Goal: Feedback & Contribution: Contribute content

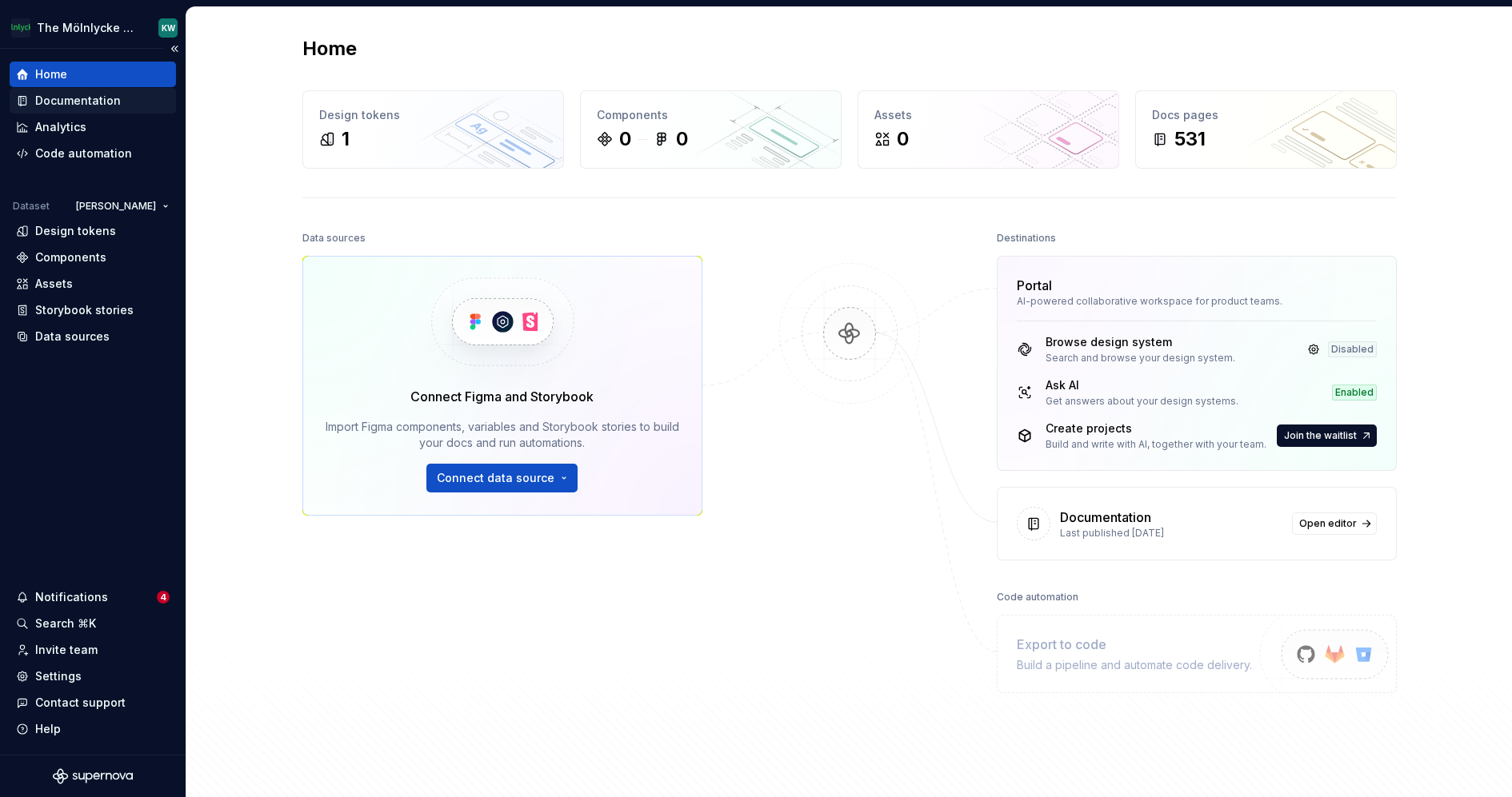
click at [124, 106] on div "Documentation" at bounding box center [93, 101] width 153 height 16
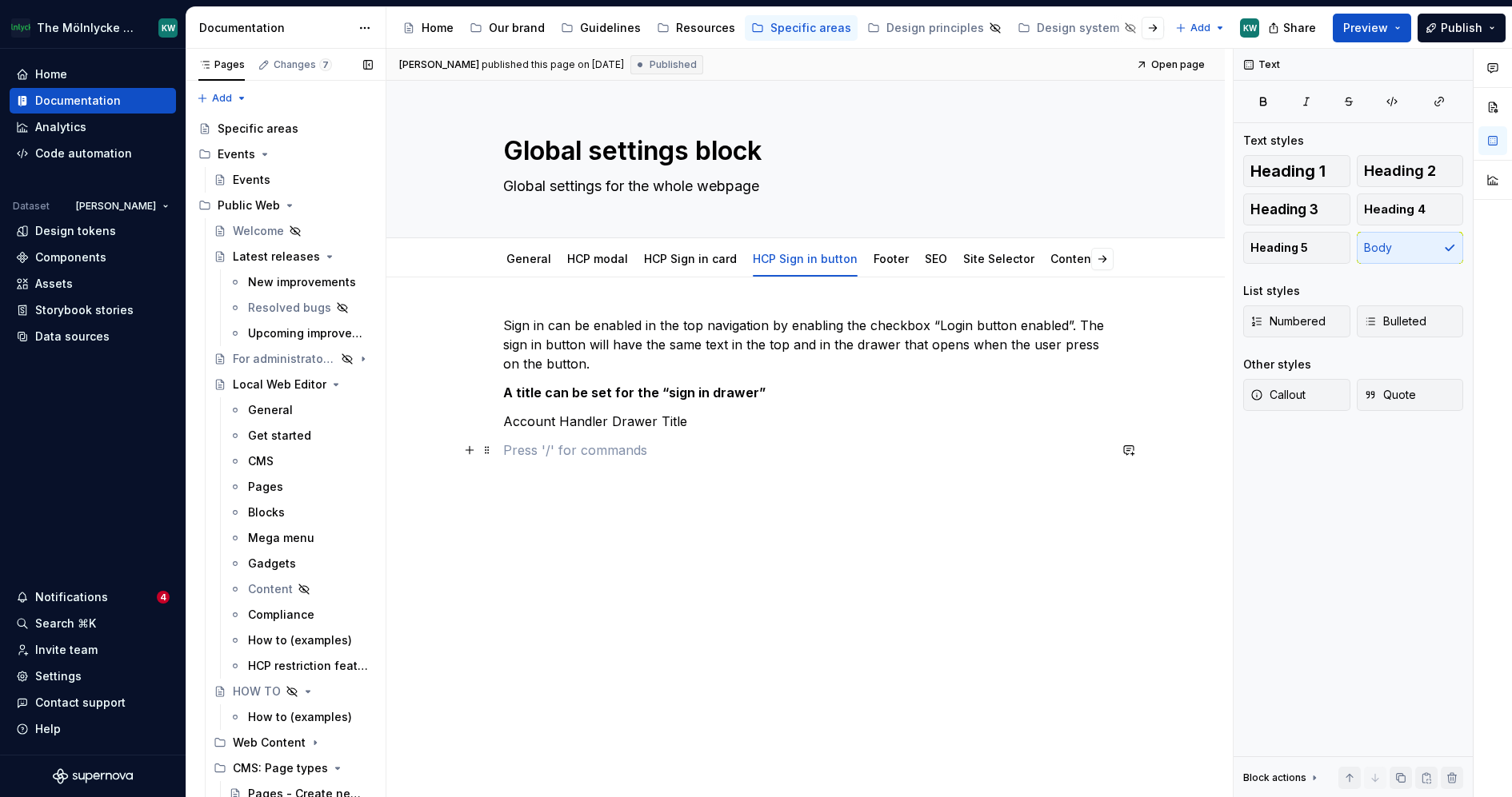
click at [520, 457] on p at bounding box center [805, 451] width 605 height 19
type textarea "*"
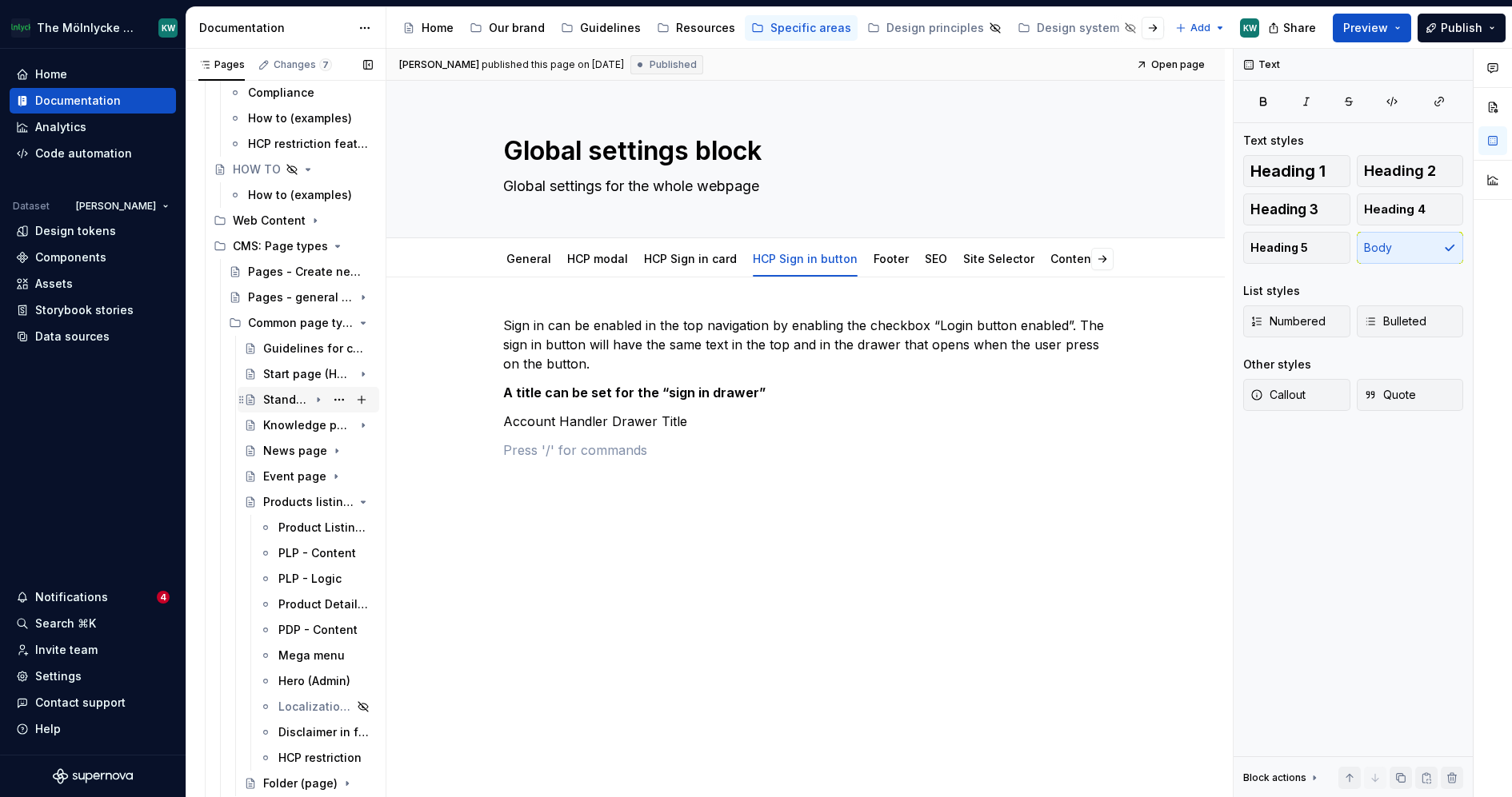
scroll to position [528, 0]
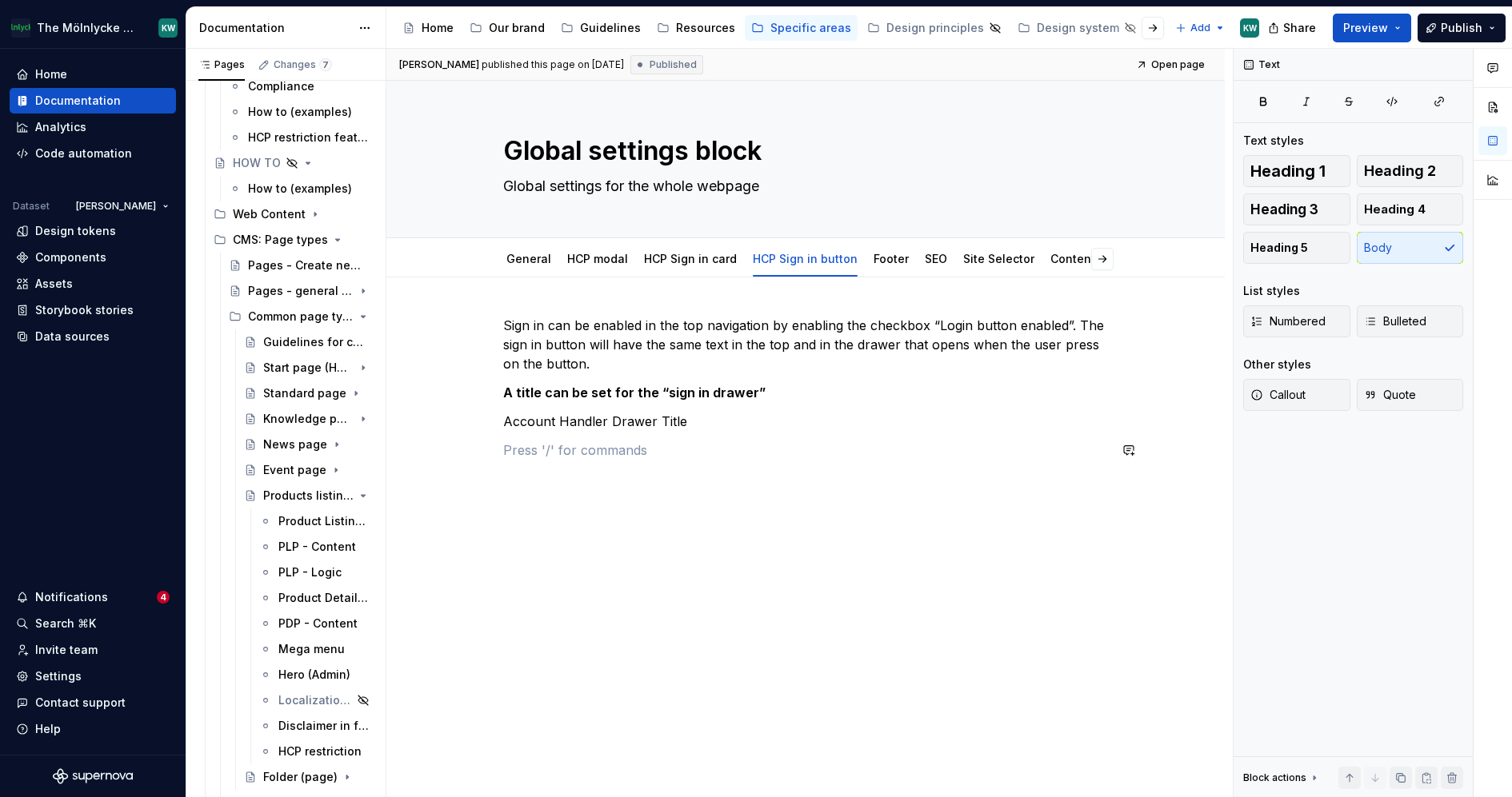
click at [528, 470] on div "Sign in can be enabled in the top navigation by enabling the checkbox “Login bu…" at bounding box center [805, 397] width 605 height 163
click at [515, 459] on div "Sign in can be enabled in the top navigation by enabling the checkbox “Login bu…" at bounding box center [805, 397] width 605 height 163
click at [536, 421] on p "Account Handler Drawer Title" at bounding box center [805, 421] width 605 height 19
click at [513, 459] on div "Sign in can be enabled in the top navigation by enabling the checkbox “Login bu…" at bounding box center [805, 397] width 605 height 163
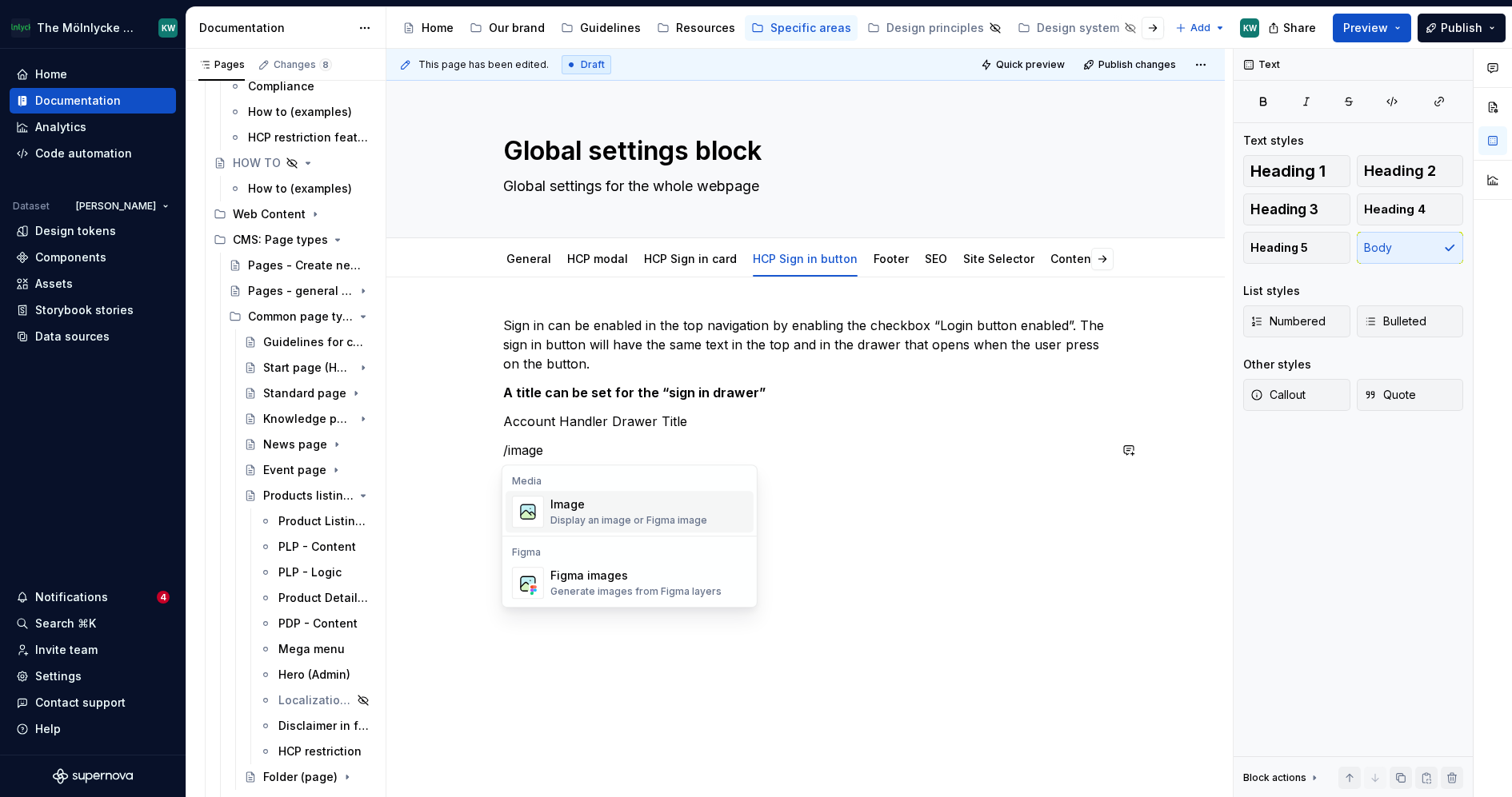
click at [587, 523] on div "Display an image or Figma image" at bounding box center [629, 520] width 157 height 13
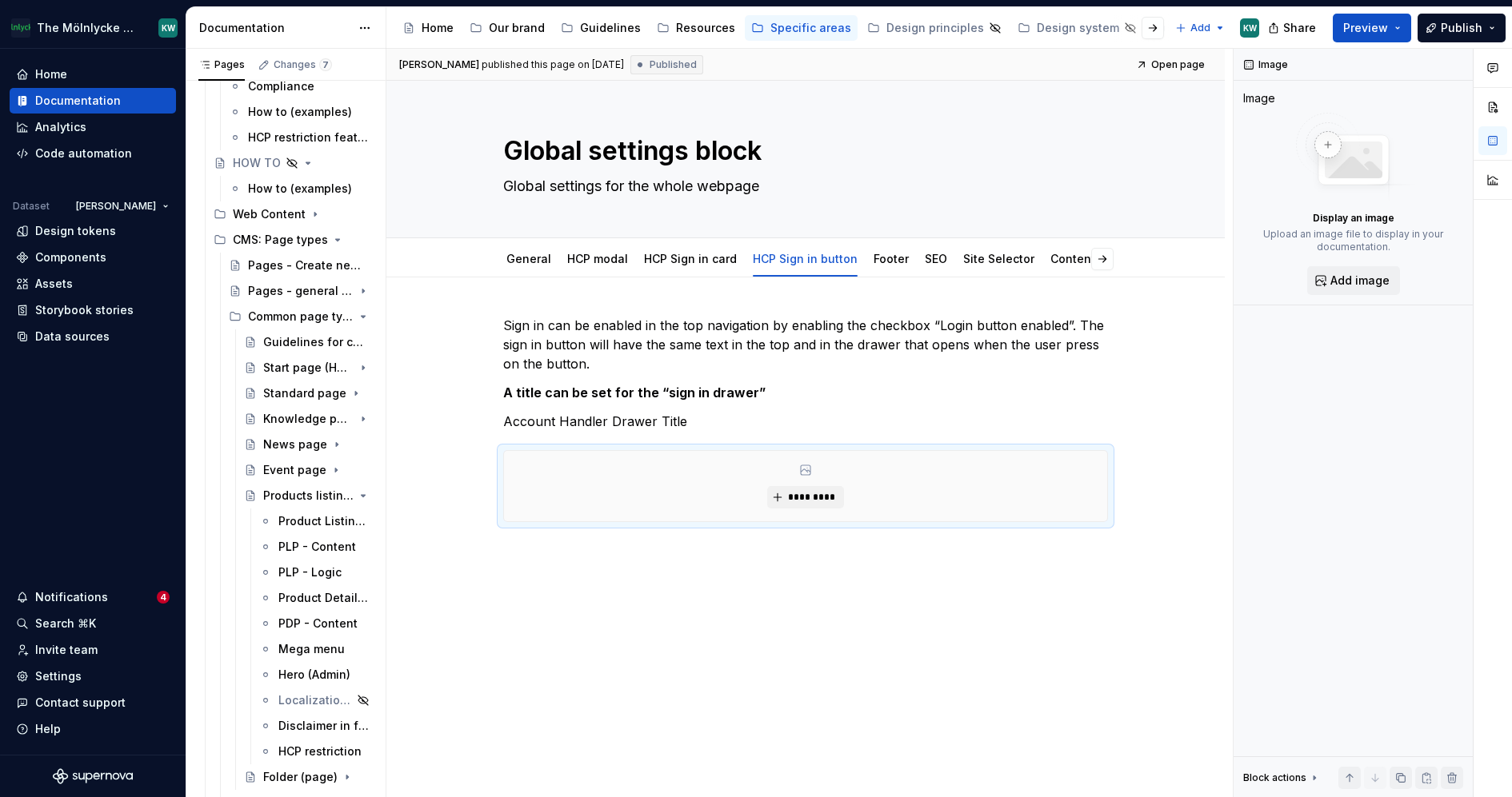
type textarea "*"
click at [795, 503] on span "*********" at bounding box center [811, 497] width 49 height 13
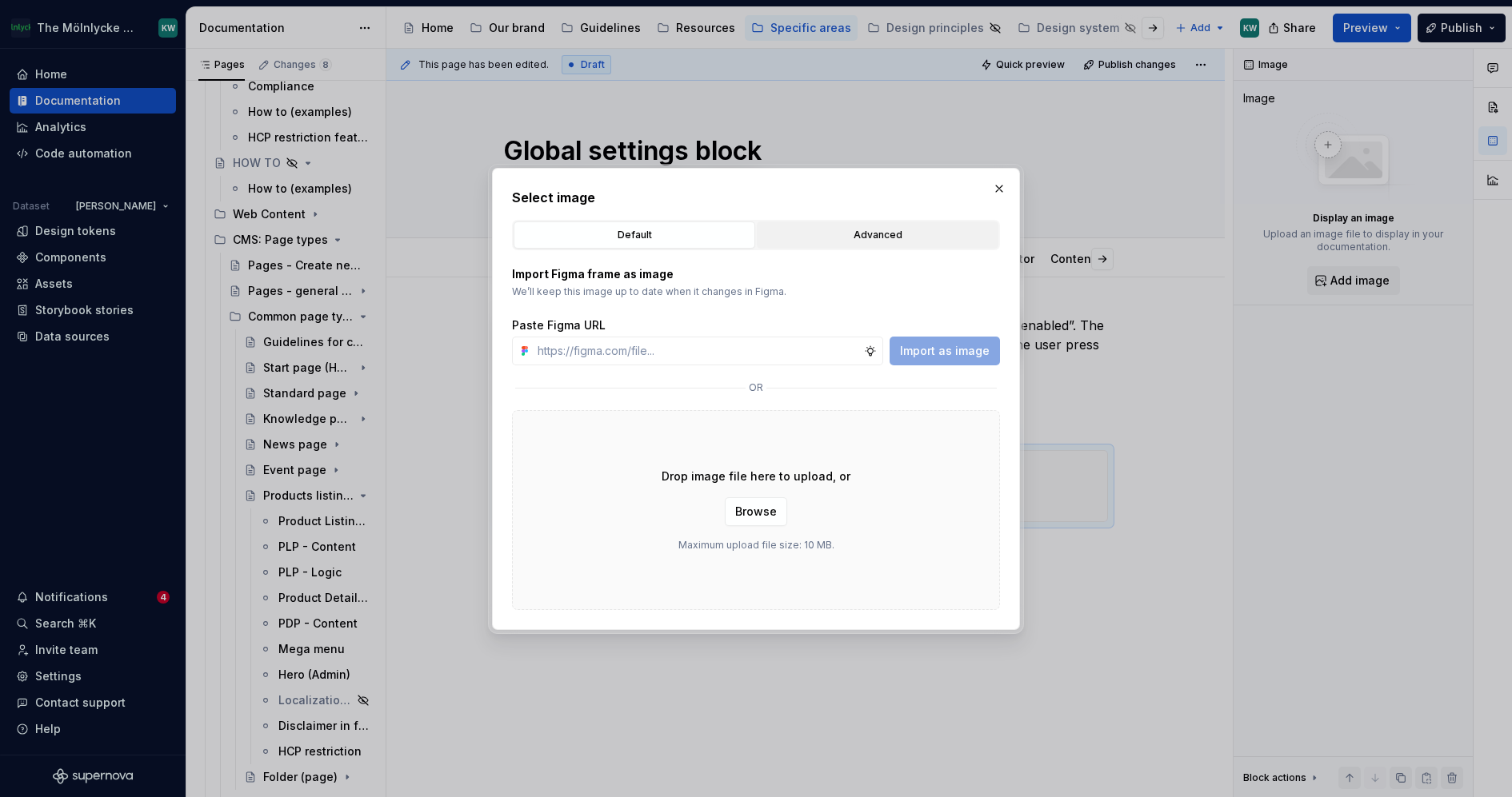
click at [870, 225] on button "Advanced" at bounding box center [878, 235] width 242 height 27
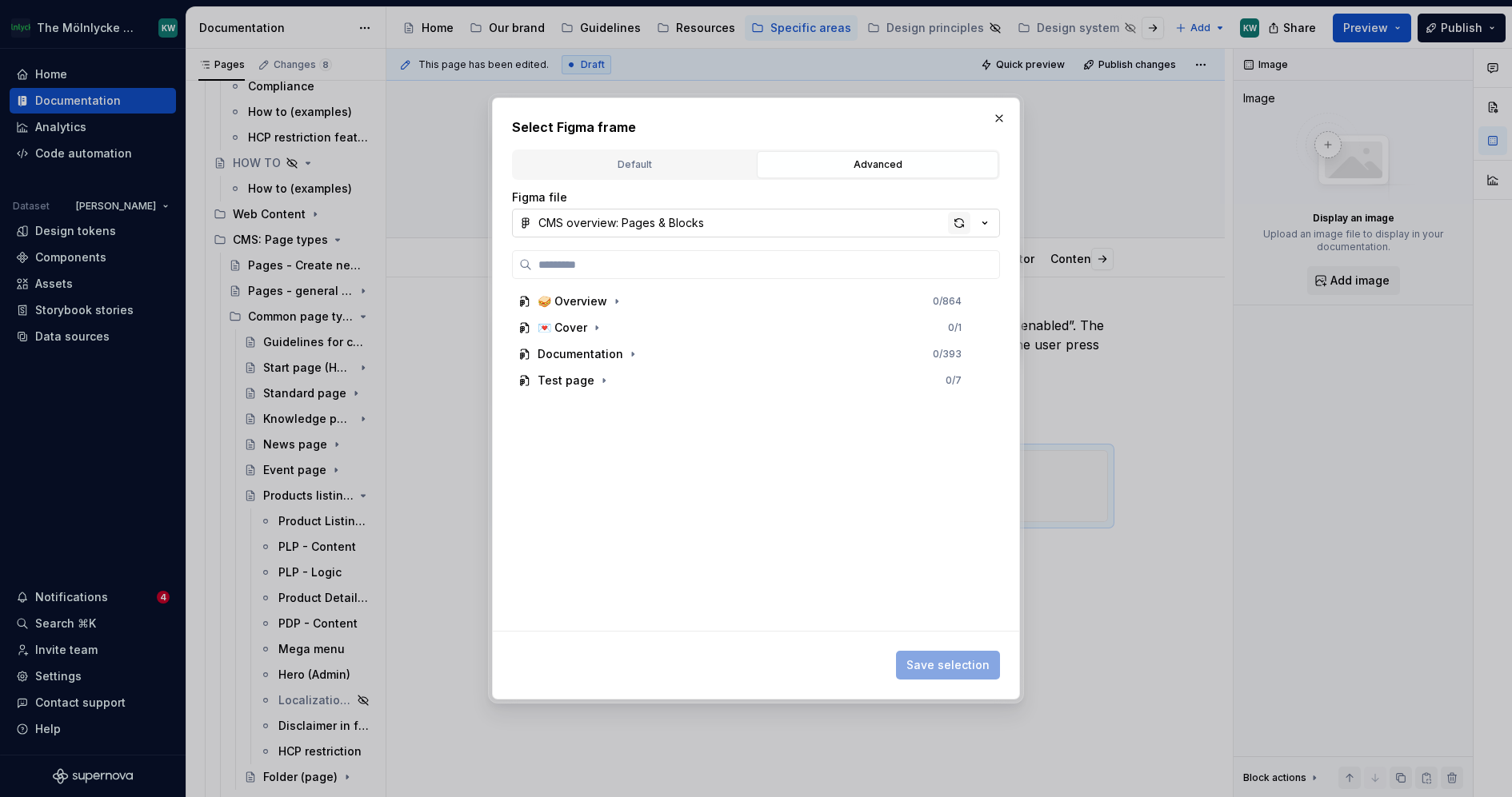
click at [959, 220] on div "button" at bounding box center [959, 222] width 22 height 22
paste input "**********"
type input "**********"
click at [956, 220] on div "button" at bounding box center [959, 222] width 22 height 22
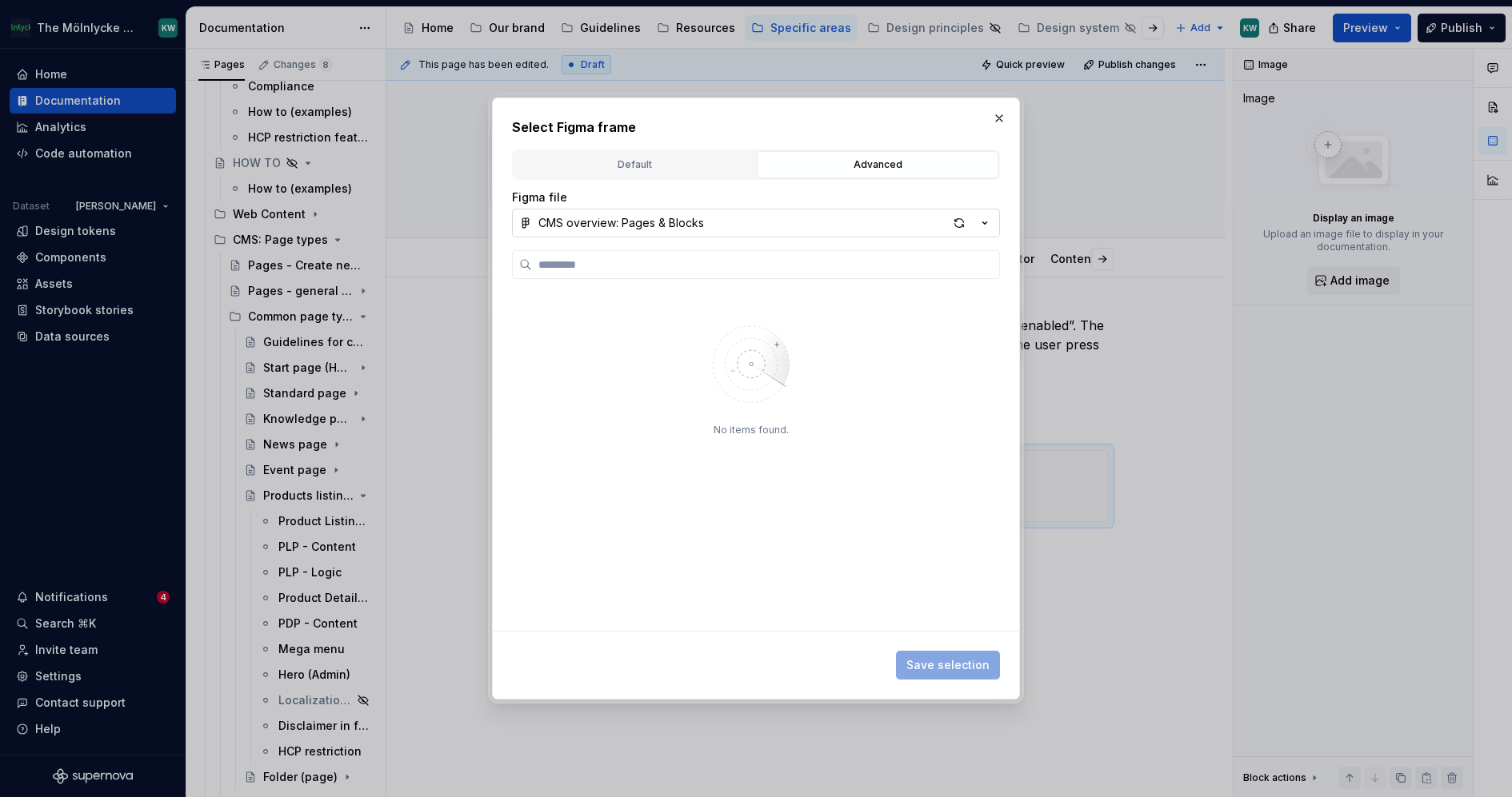
click at [956, 220] on div "button" at bounding box center [959, 222] width 22 height 22
type input "**********"
click at [959, 221] on div "button" at bounding box center [959, 222] width 22 height 22
type input "**********"
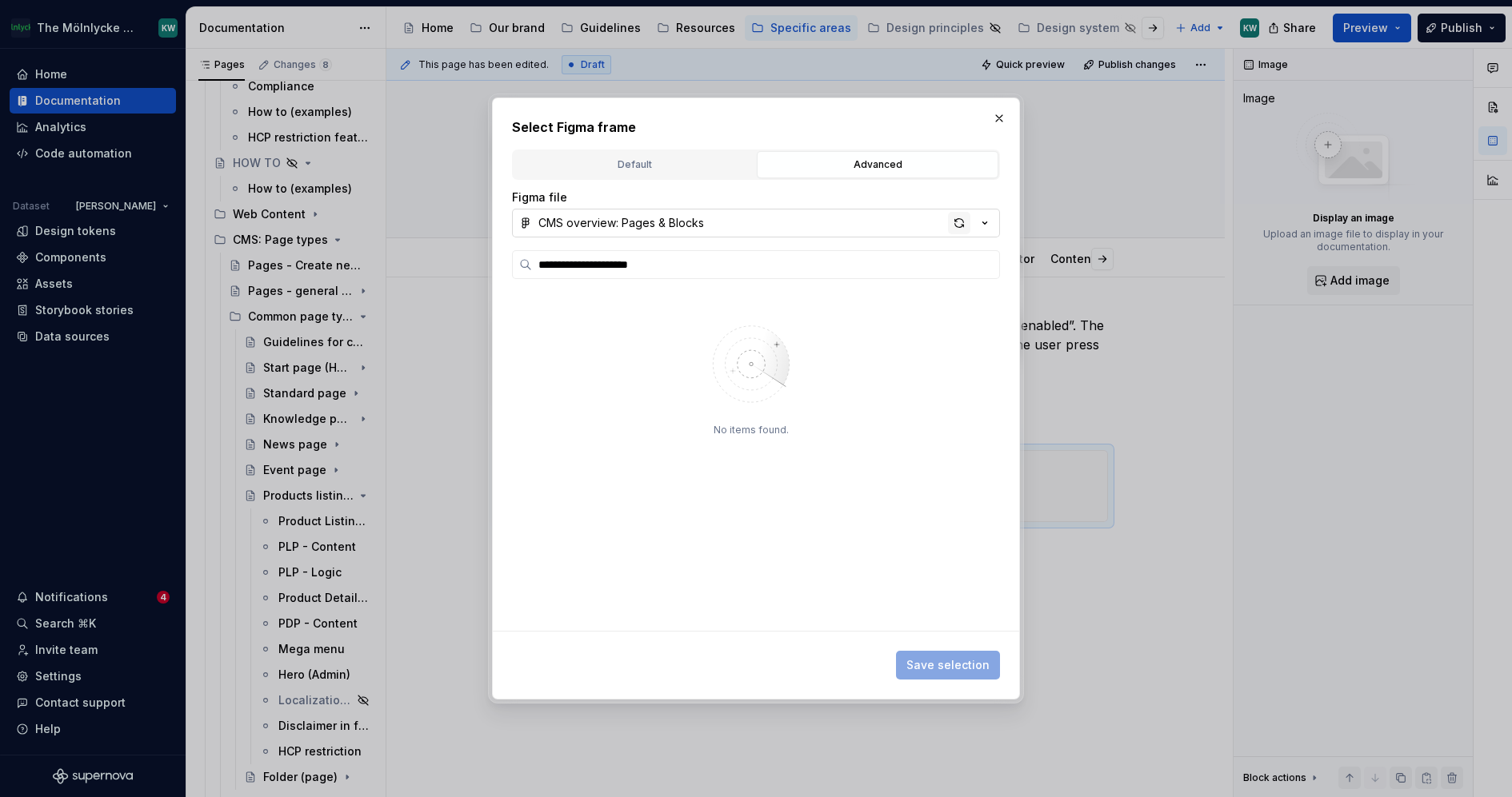
click at [962, 227] on div "button" at bounding box center [959, 222] width 22 height 22
click at [963, 262] on input "search" at bounding box center [766, 264] width 468 height 16
type input "**********"
click at [962, 224] on div "button" at bounding box center [959, 222] width 22 height 22
type input "**********"
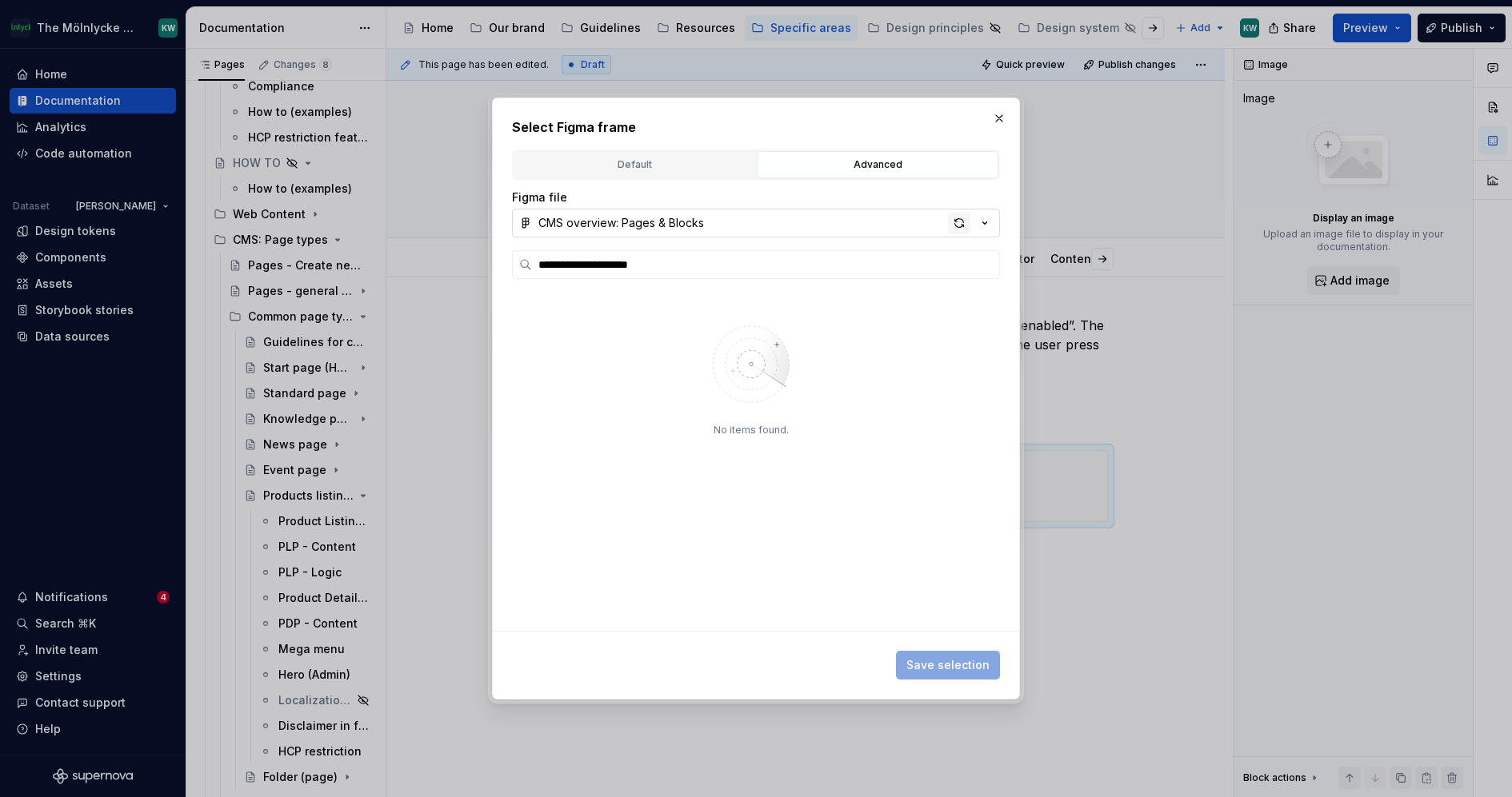
click at [960, 224] on div "button" at bounding box center [959, 222] width 22 height 22
click at [995, 133] on h2 "Select Figma frame" at bounding box center [755, 127] width 488 height 19
click at [995, 112] on button "button" at bounding box center [999, 118] width 22 height 22
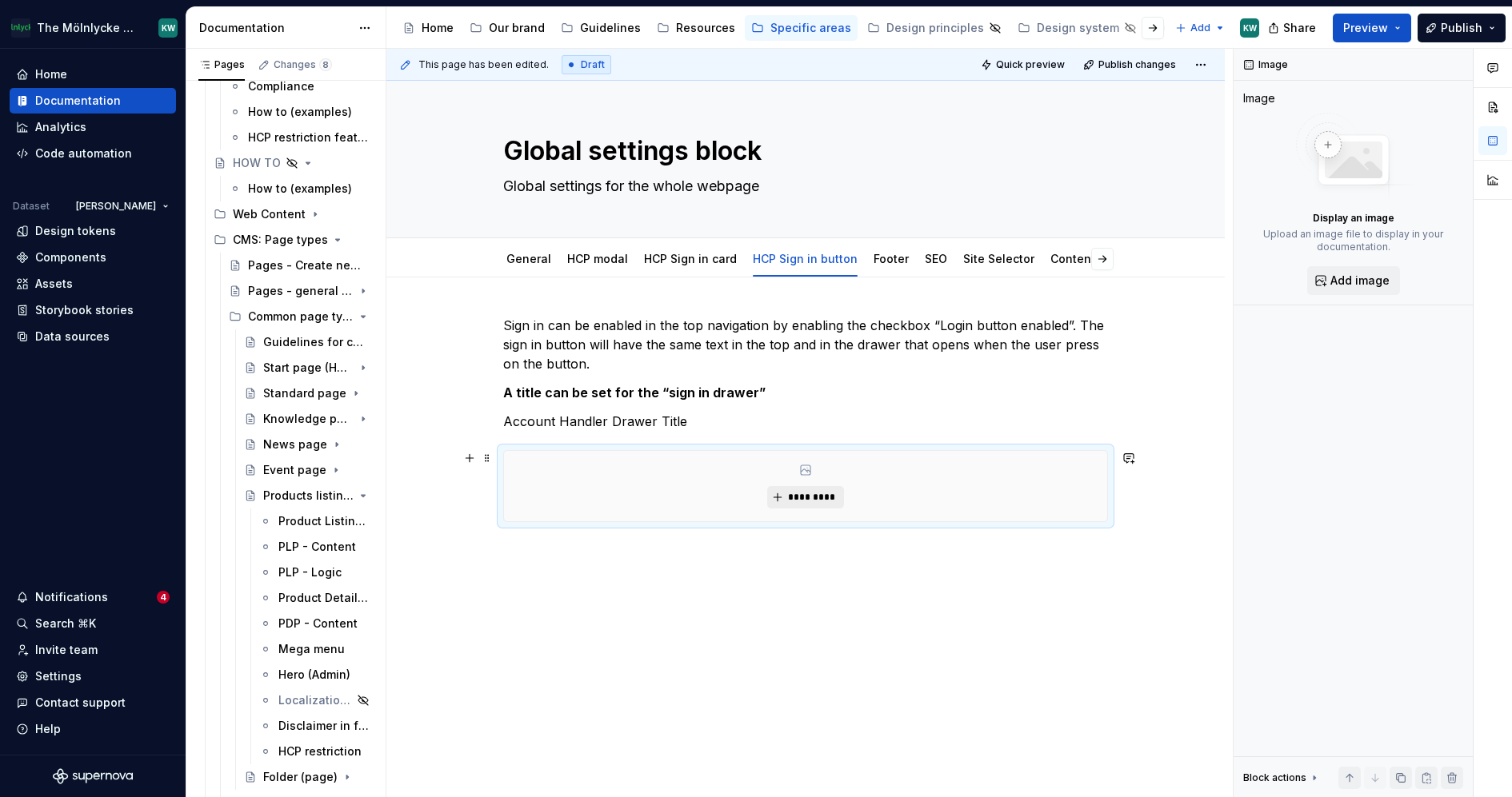
click at [828, 495] on span "*********" at bounding box center [811, 497] width 49 height 13
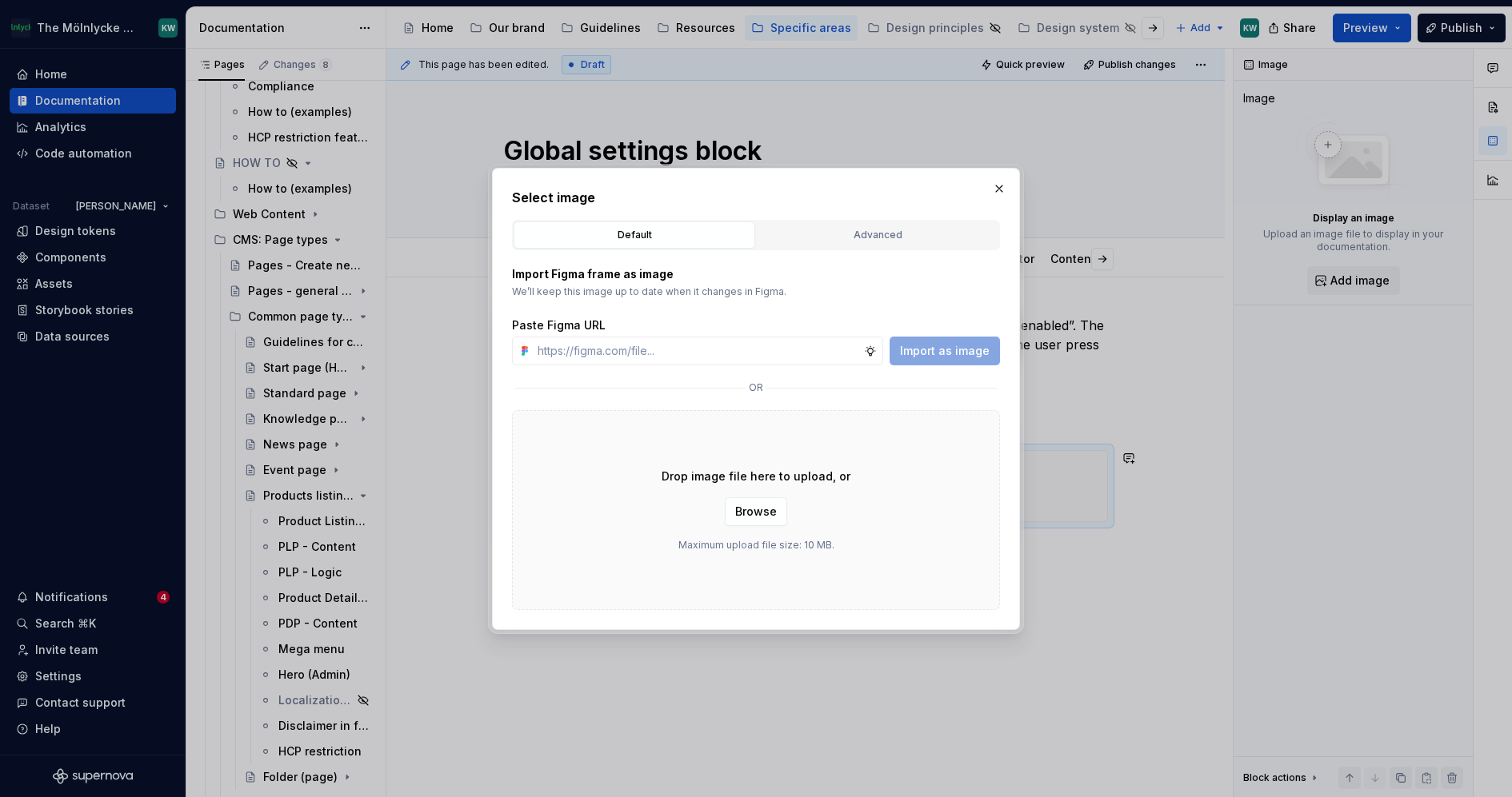
type textarea "*"
click at [907, 236] on div "Advanced" at bounding box center [877, 235] width 230 height 16
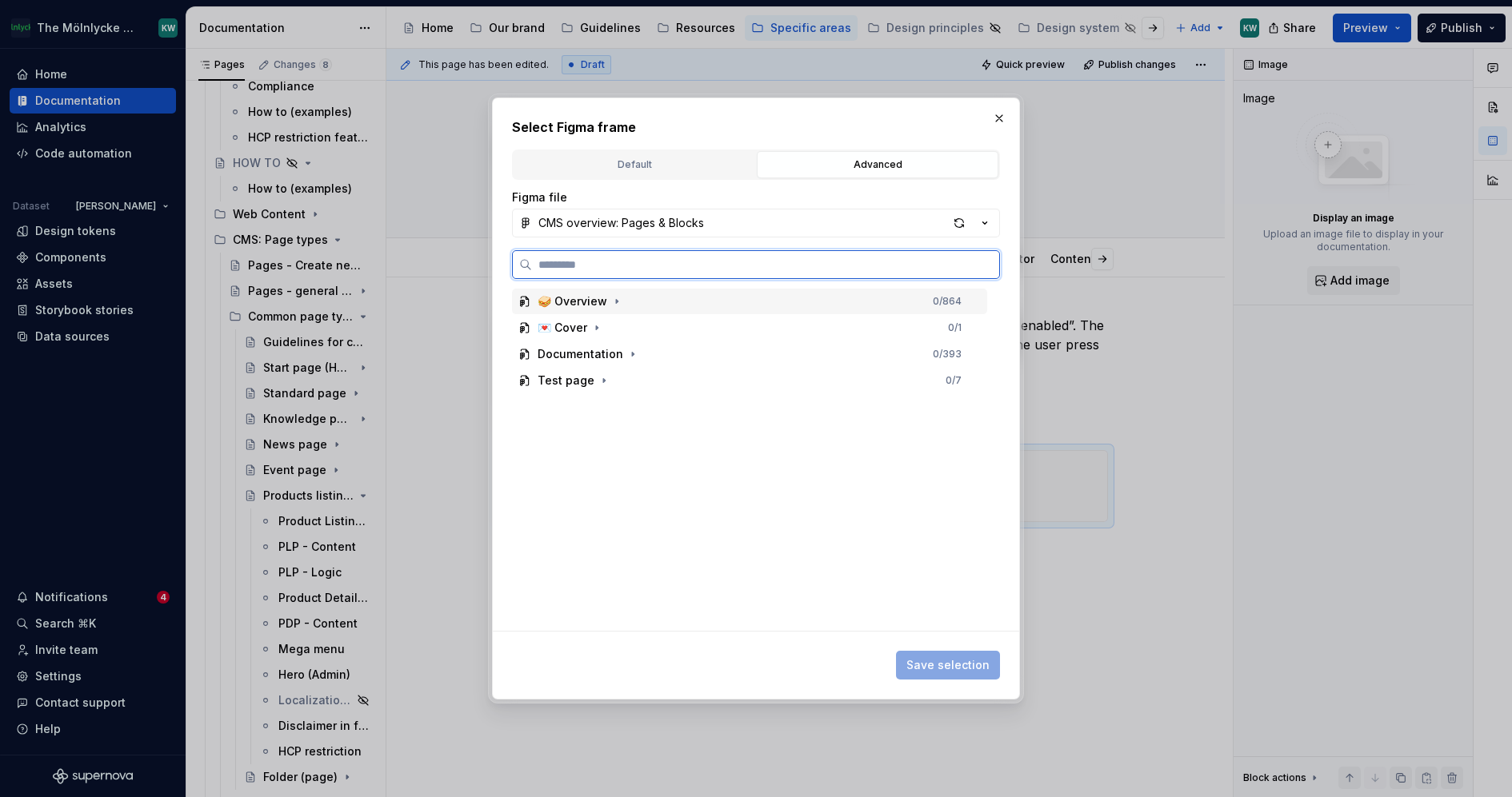
paste input "**********"
type input "**********"
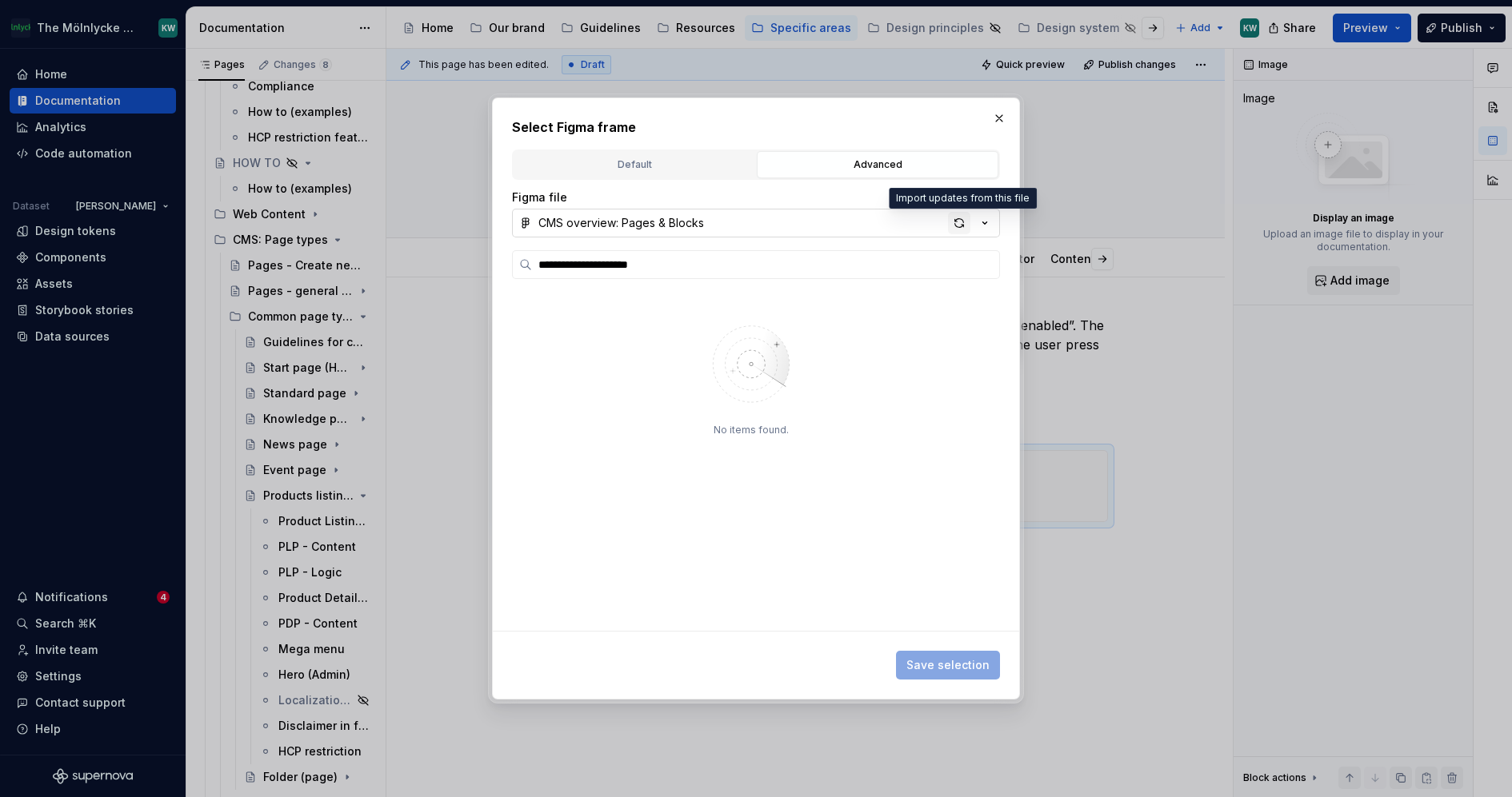
click at [948, 218] on div "button" at bounding box center [959, 222] width 22 height 22
click at [948, 218] on button "CMS overview: Pages & Blocks" at bounding box center [755, 223] width 488 height 29
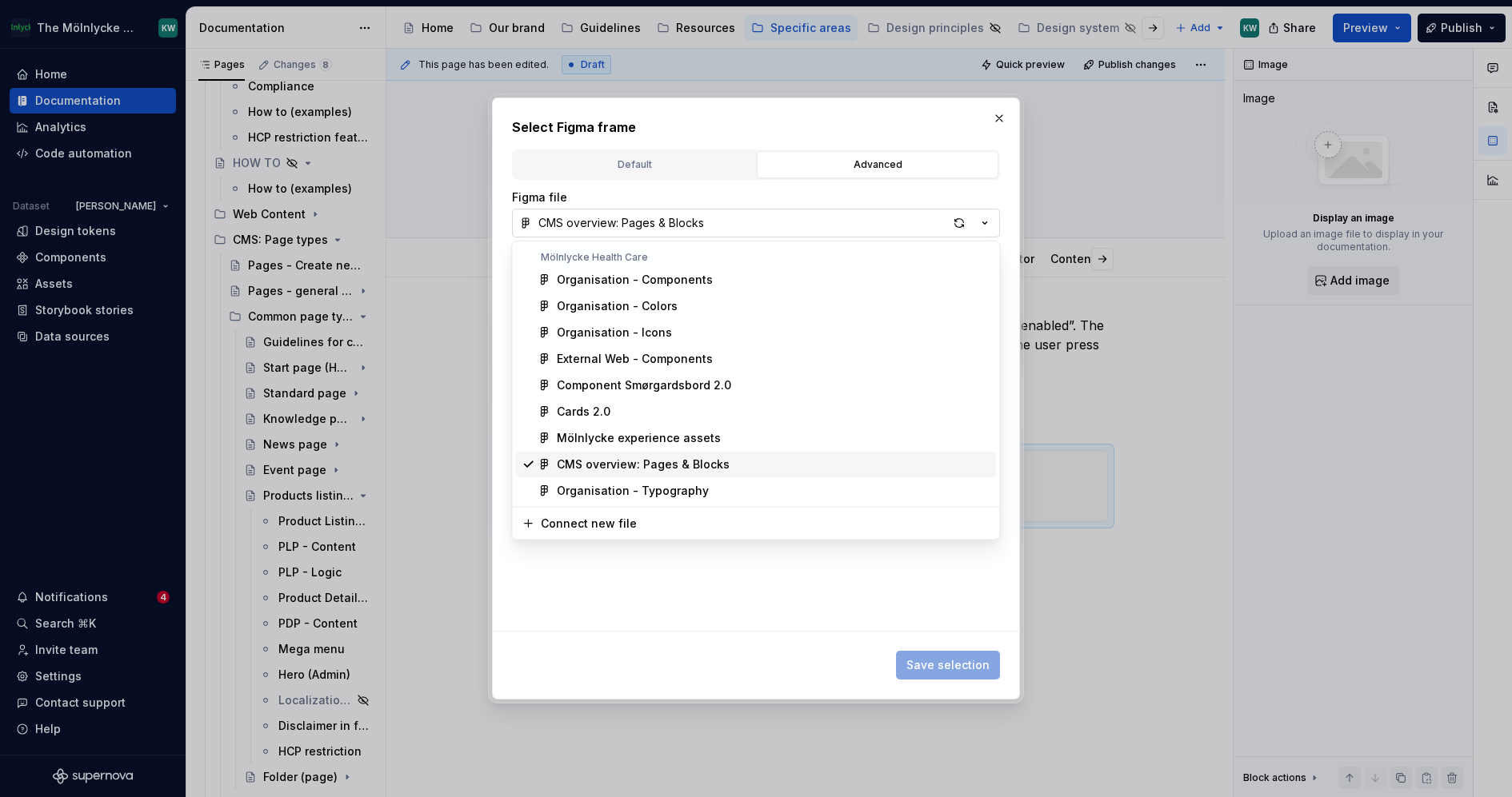
click at [727, 459] on div "CMS overview: Pages & Blocks" at bounding box center [773, 465] width 433 height 16
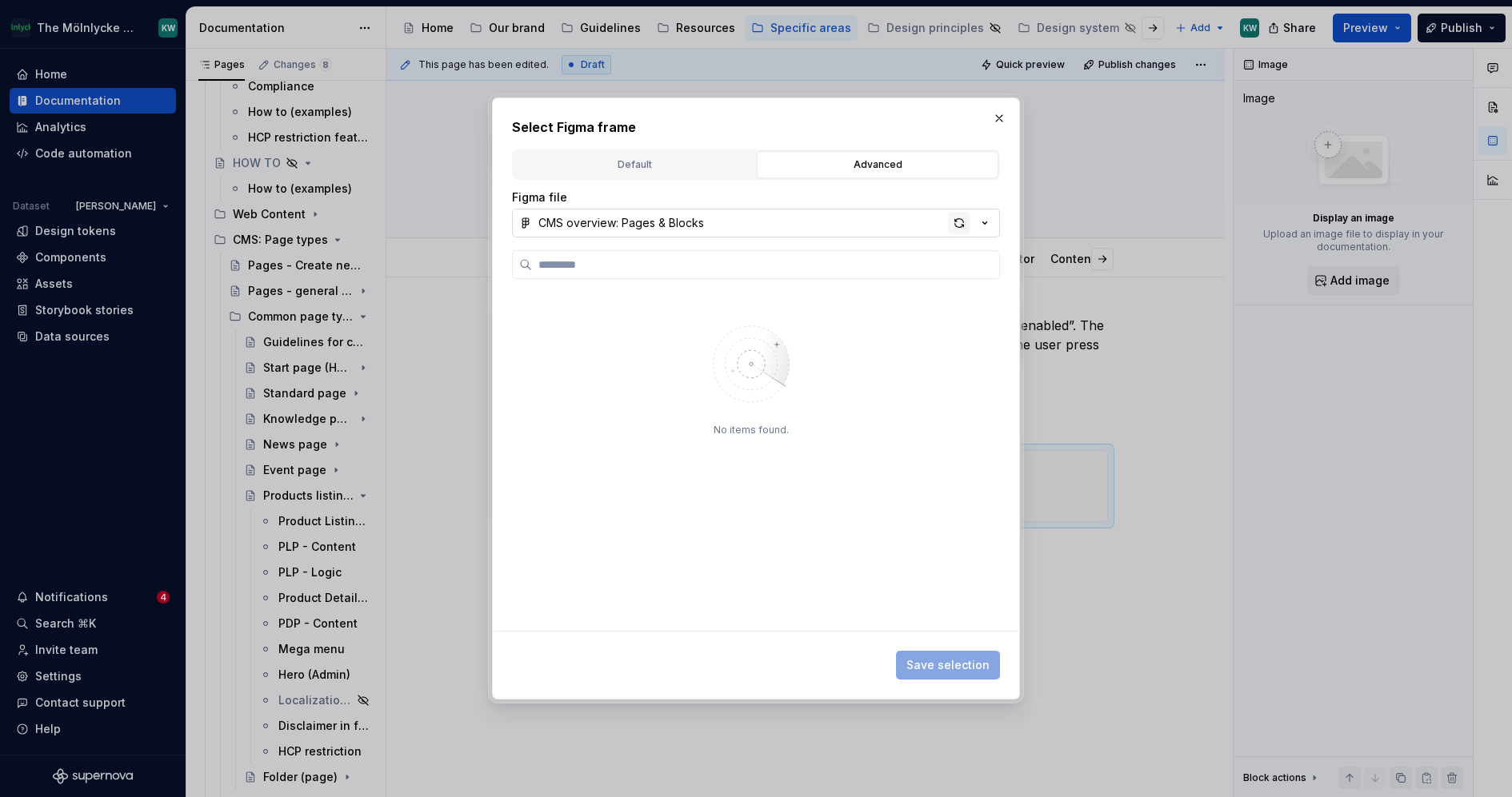
click at [968, 220] on div "button" at bounding box center [959, 222] width 22 height 22
paste input "**********"
type input "**********"
click at [954, 212] on div "button" at bounding box center [959, 222] width 22 height 22
type input "**********"
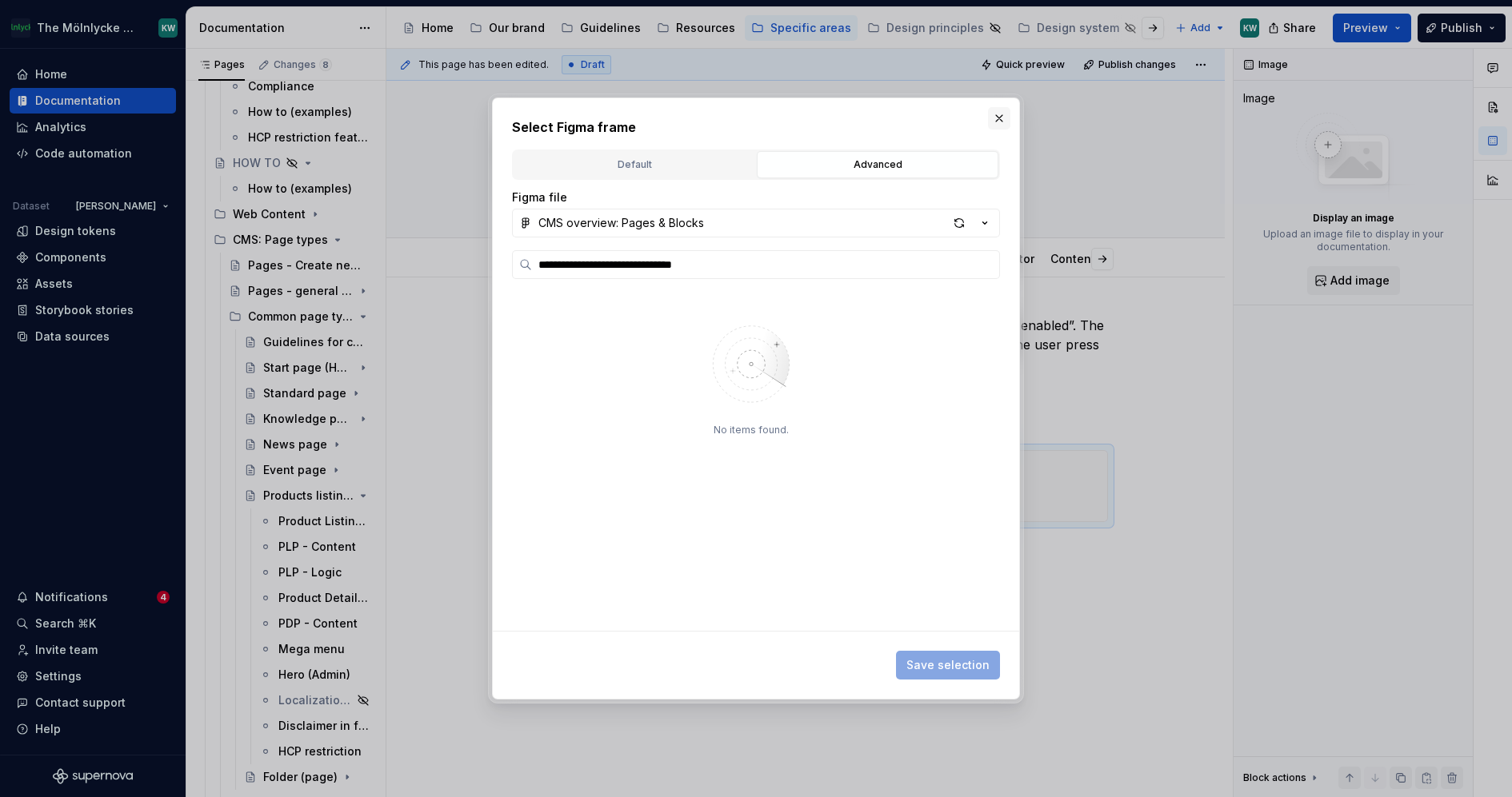
click at [1002, 119] on button "button" at bounding box center [999, 118] width 22 height 22
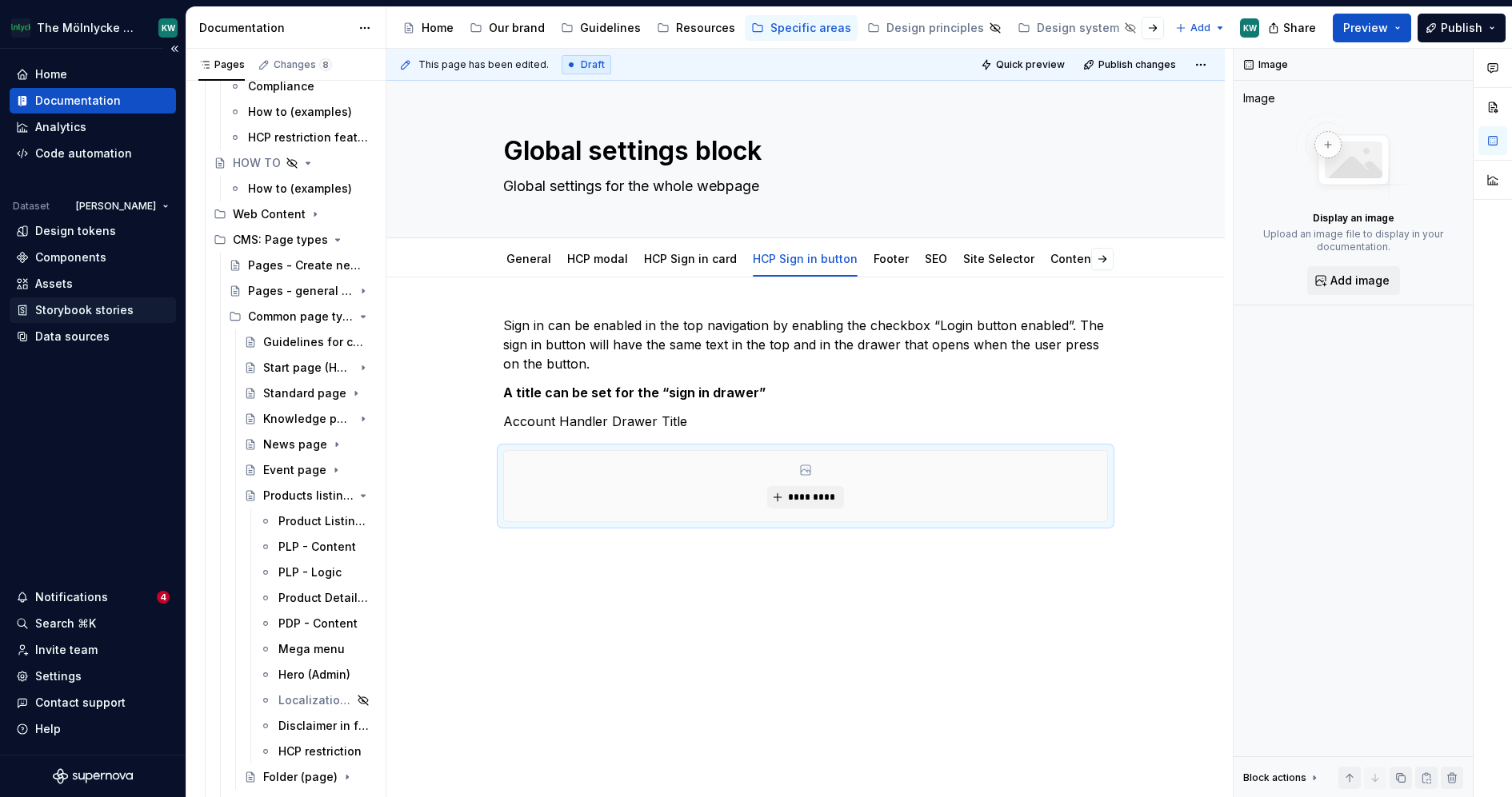
click at [92, 321] on div "Storybook stories" at bounding box center [93, 309] width 167 height 26
click at [89, 342] on div "Data sources" at bounding box center [72, 337] width 74 height 16
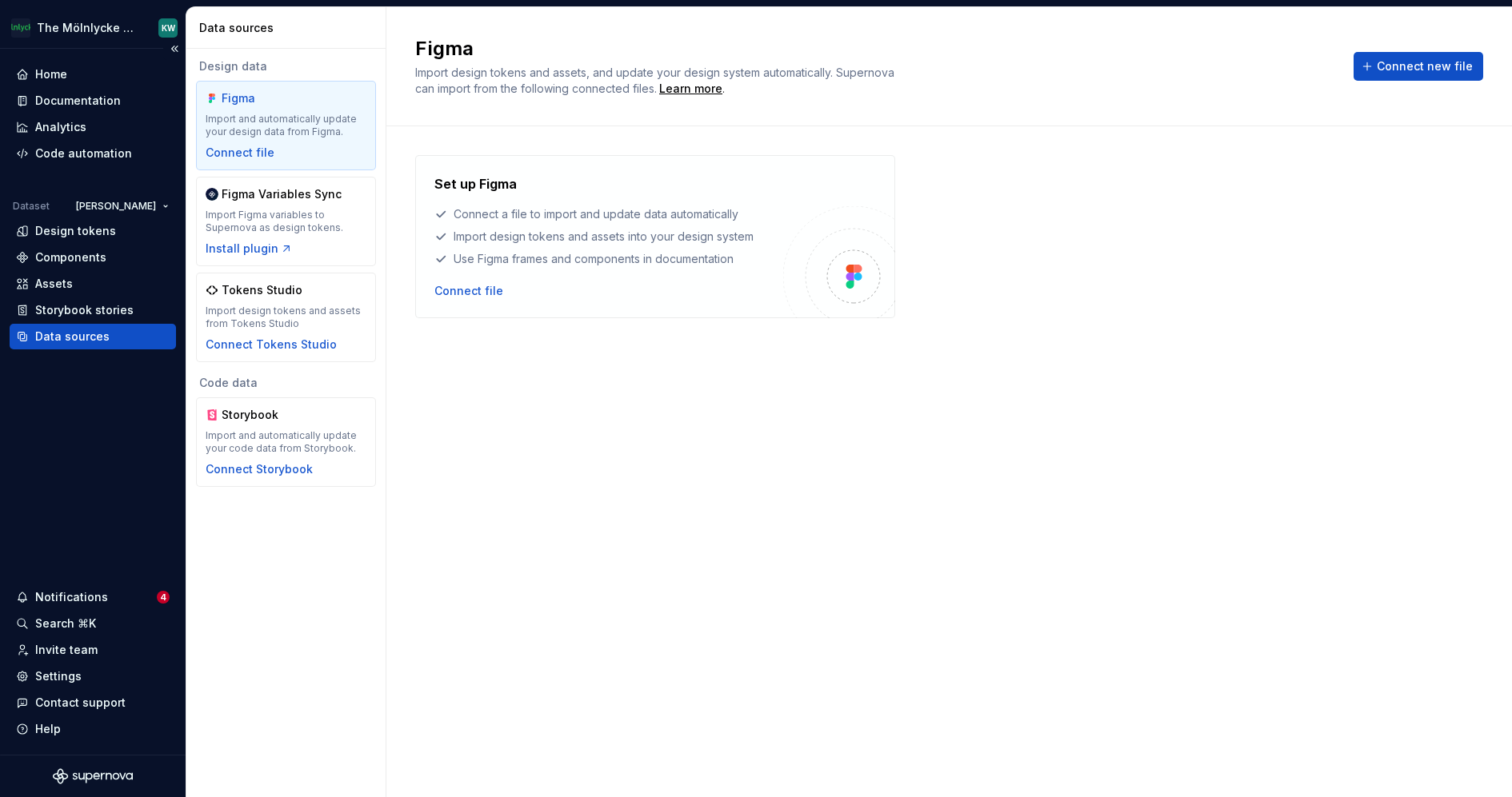
click at [95, 335] on div "Data sources" at bounding box center [72, 337] width 74 height 16
click at [90, 309] on div "Storybook stories" at bounding box center [85, 310] width 99 height 16
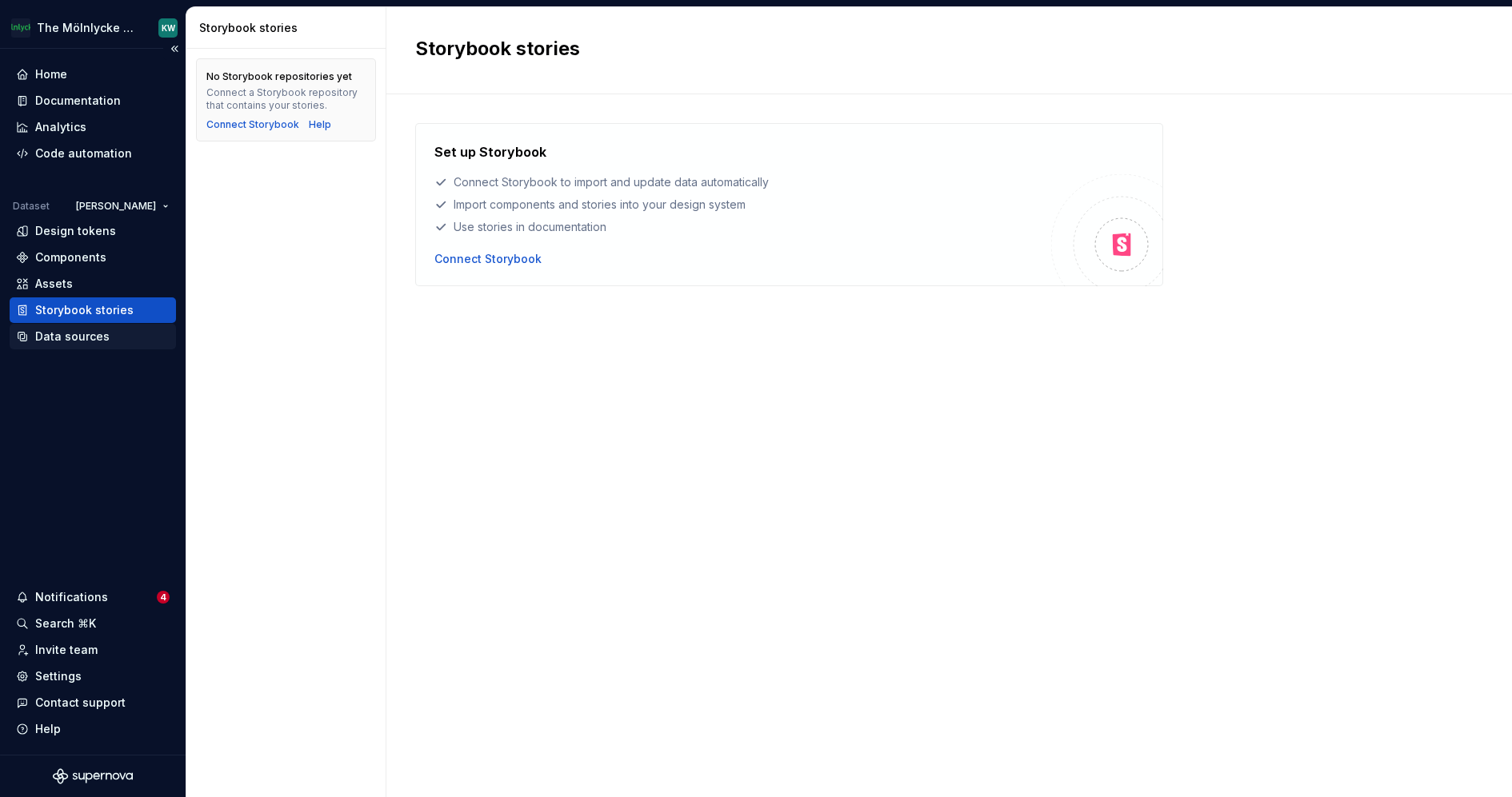
click at [85, 344] on div "Data sources" at bounding box center [93, 336] width 167 height 26
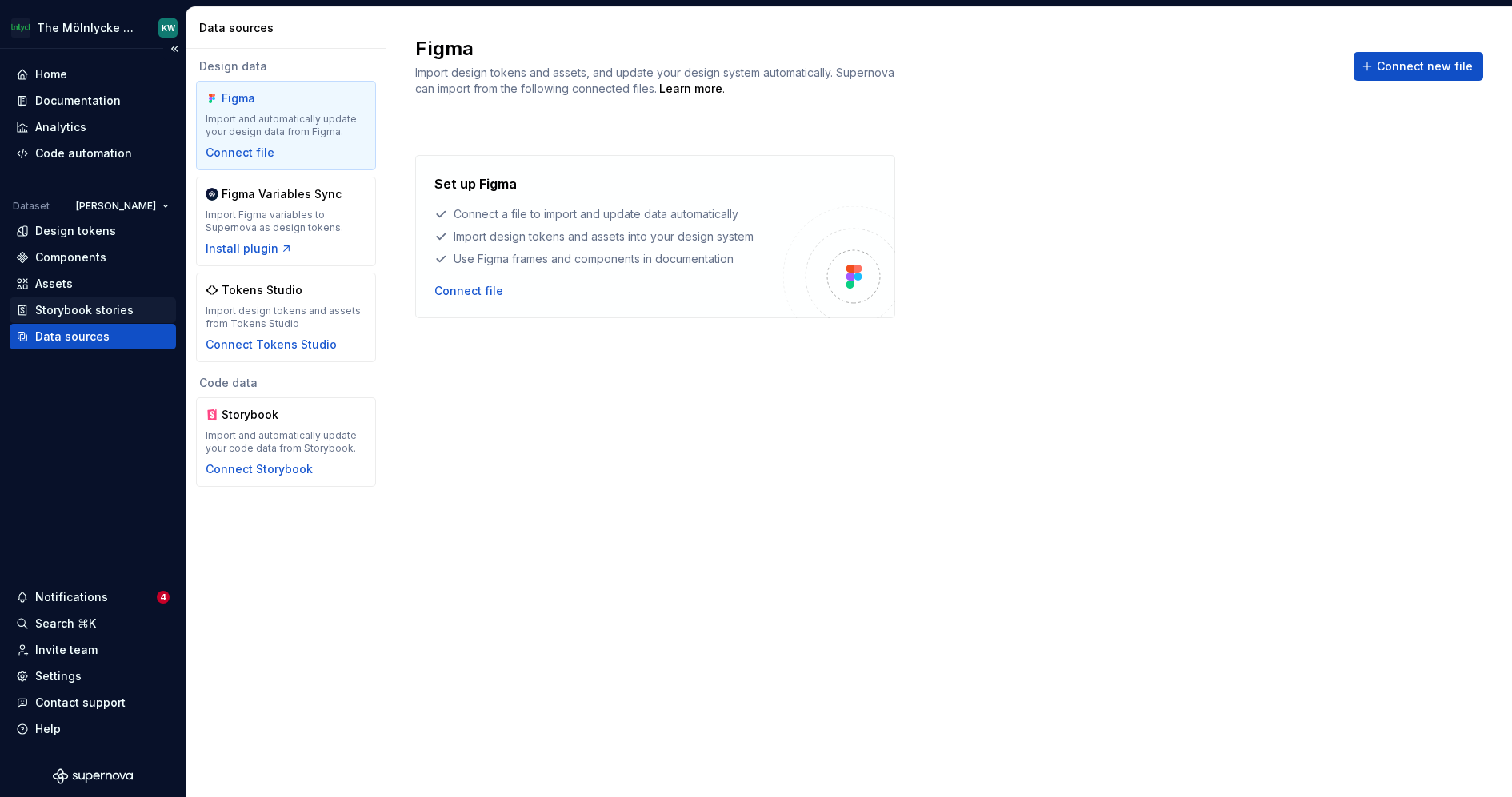
click at [85, 305] on div "Storybook stories" at bounding box center [85, 310] width 99 height 16
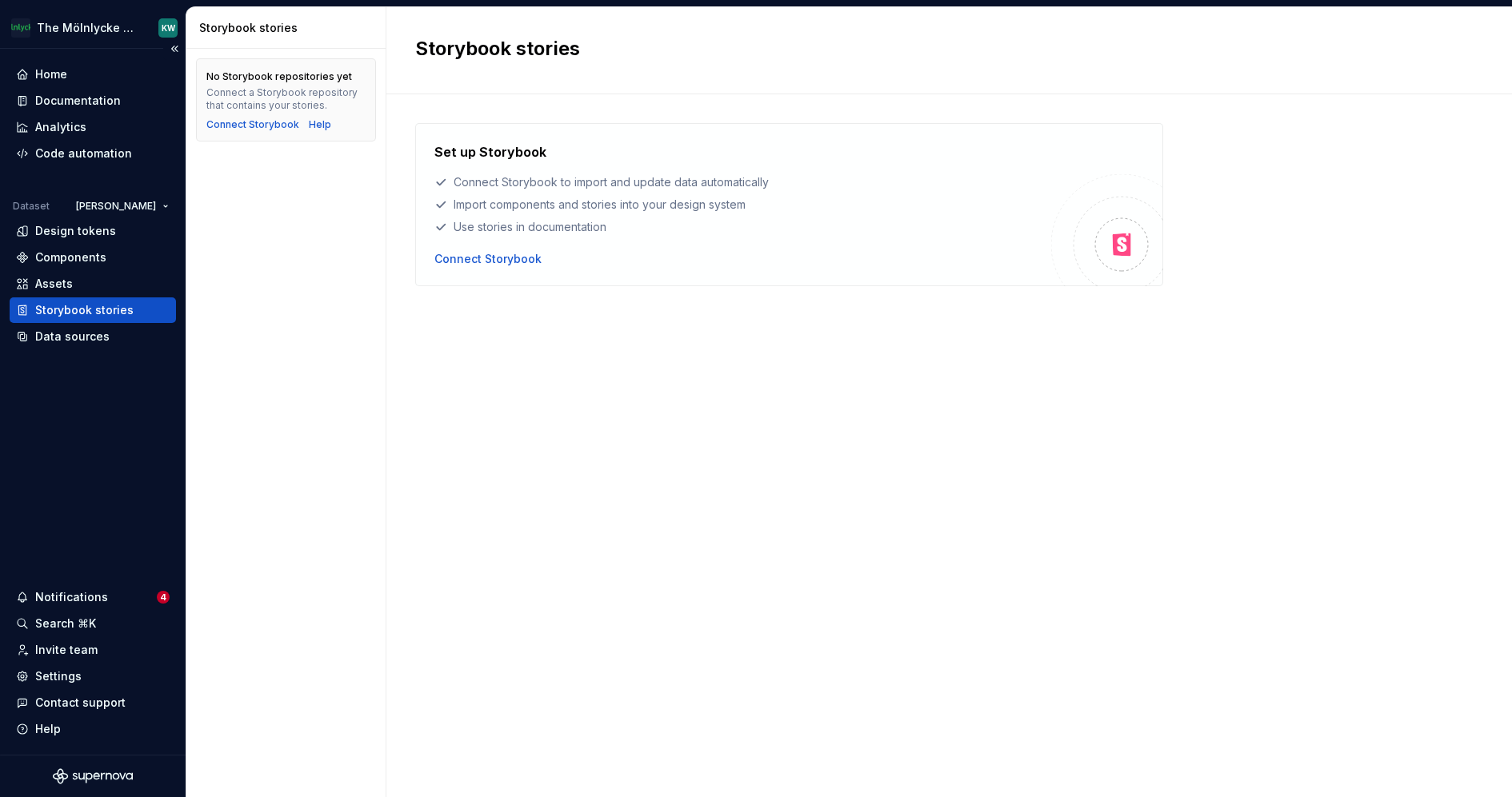
click at [67, 348] on div "Home Documentation Analytics Code automation Dataset Eriks brand Design tokens …" at bounding box center [93, 401] width 185 height 706
click at [55, 227] on div "Design tokens" at bounding box center [76, 231] width 81 height 16
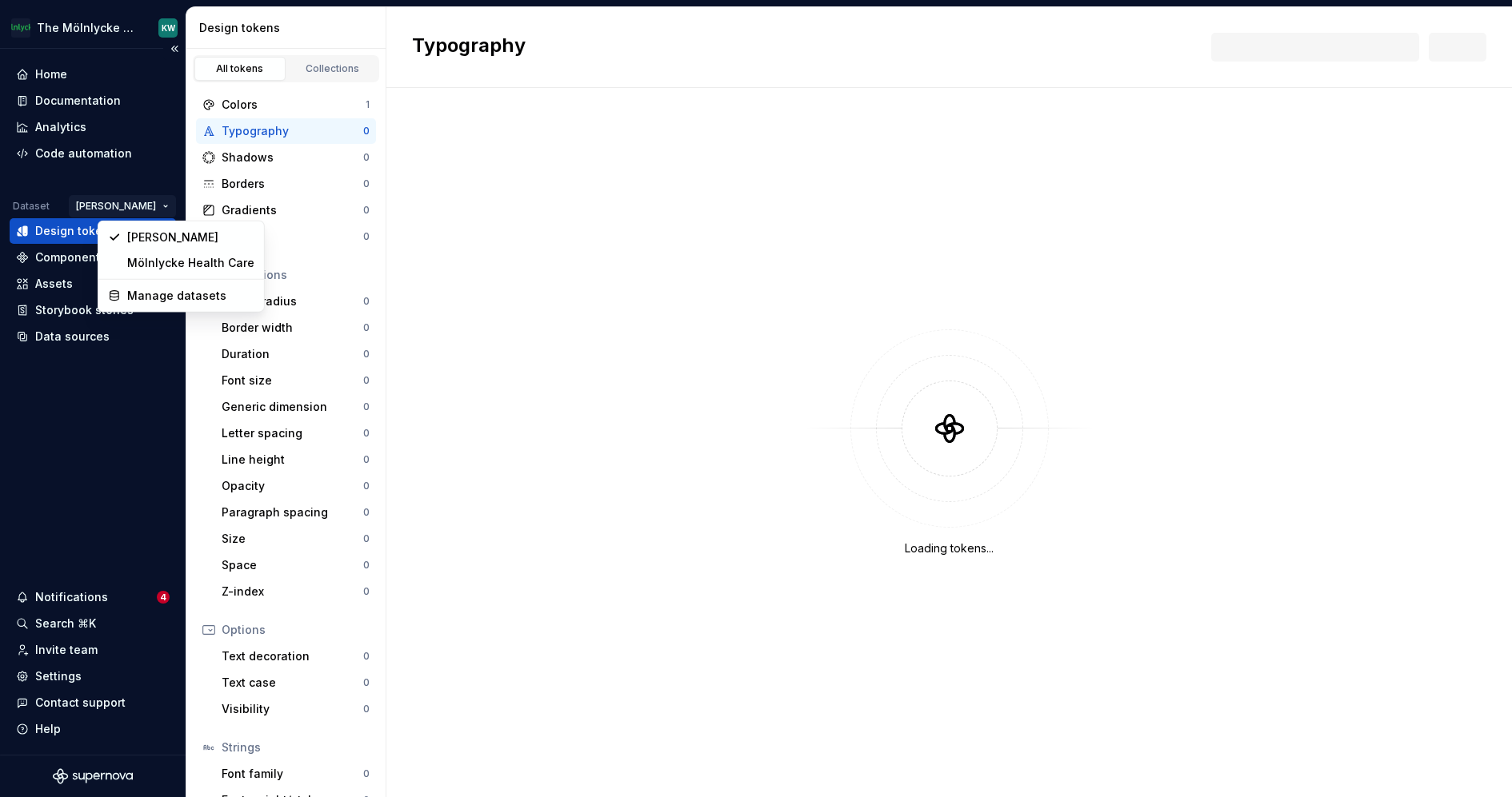
click at [140, 206] on html "The Mölnlycke Experience KW Home Documentation Analytics Code automation Datase…" at bounding box center [756, 398] width 1512 height 797
click at [145, 259] on div "Mölnlycke Health Care" at bounding box center [191, 263] width 127 height 16
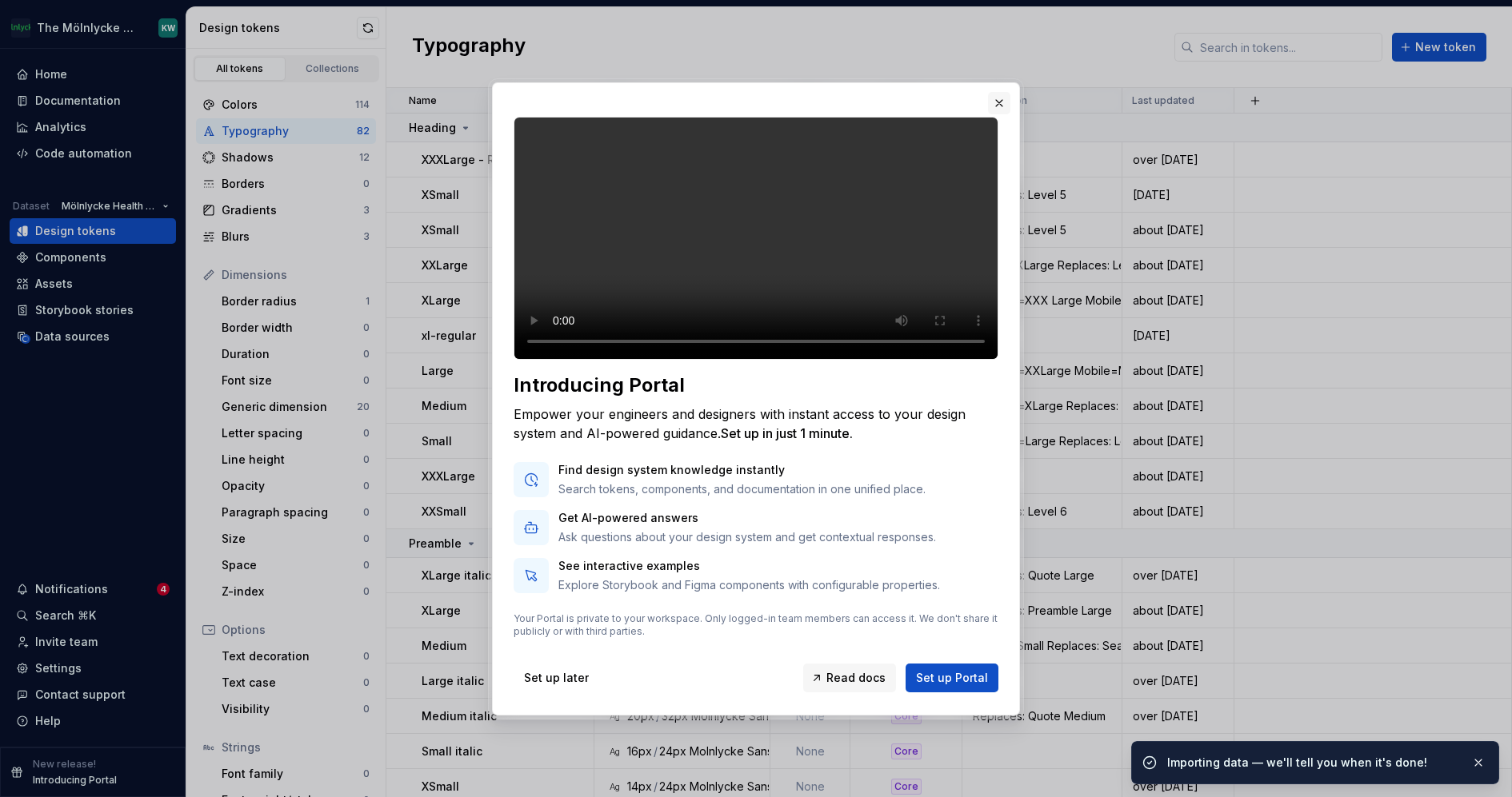
click at [999, 92] on button "button" at bounding box center [999, 102] width 22 height 22
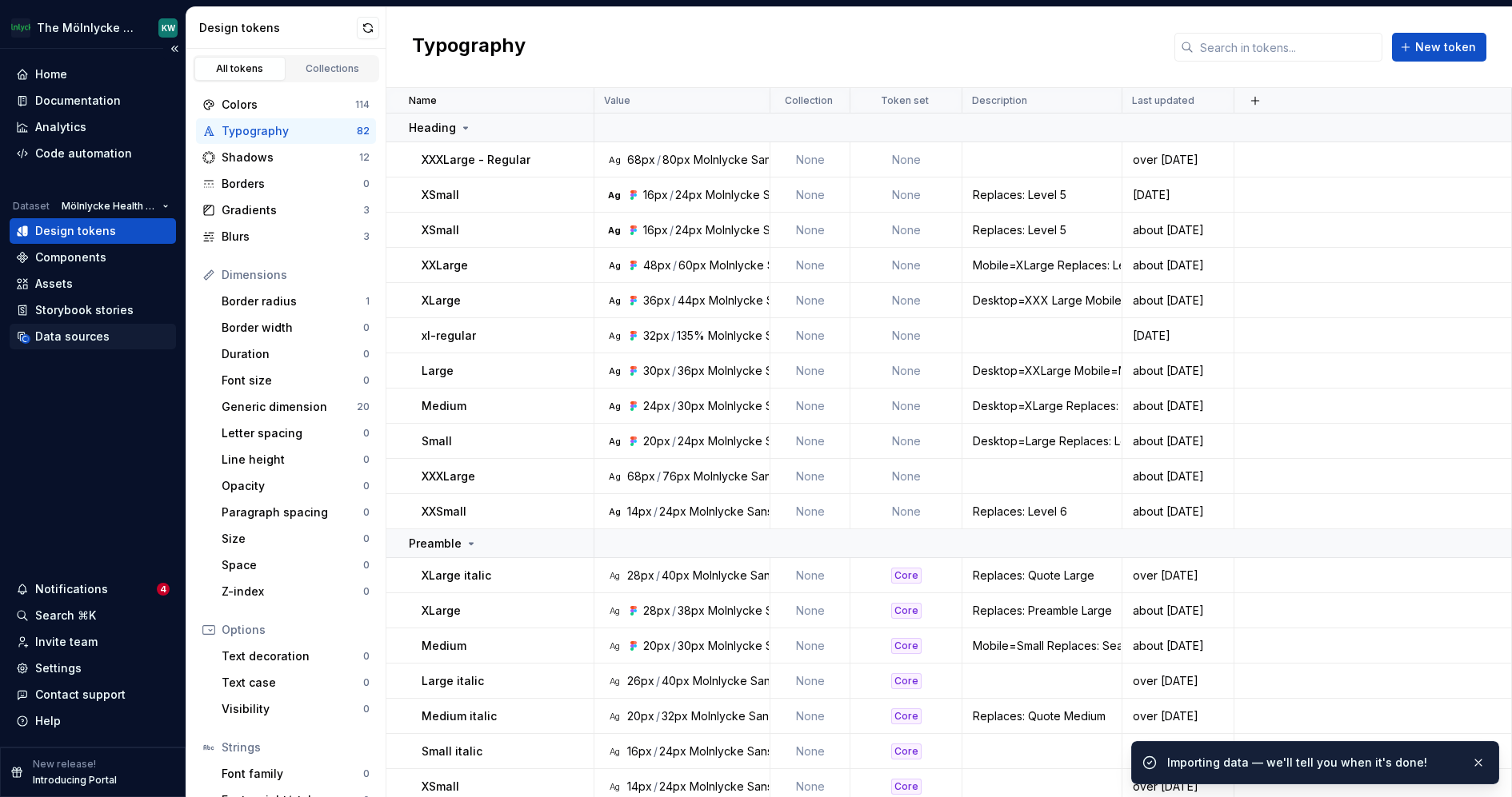
click at [79, 335] on div "Data sources" at bounding box center [72, 337] width 74 height 16
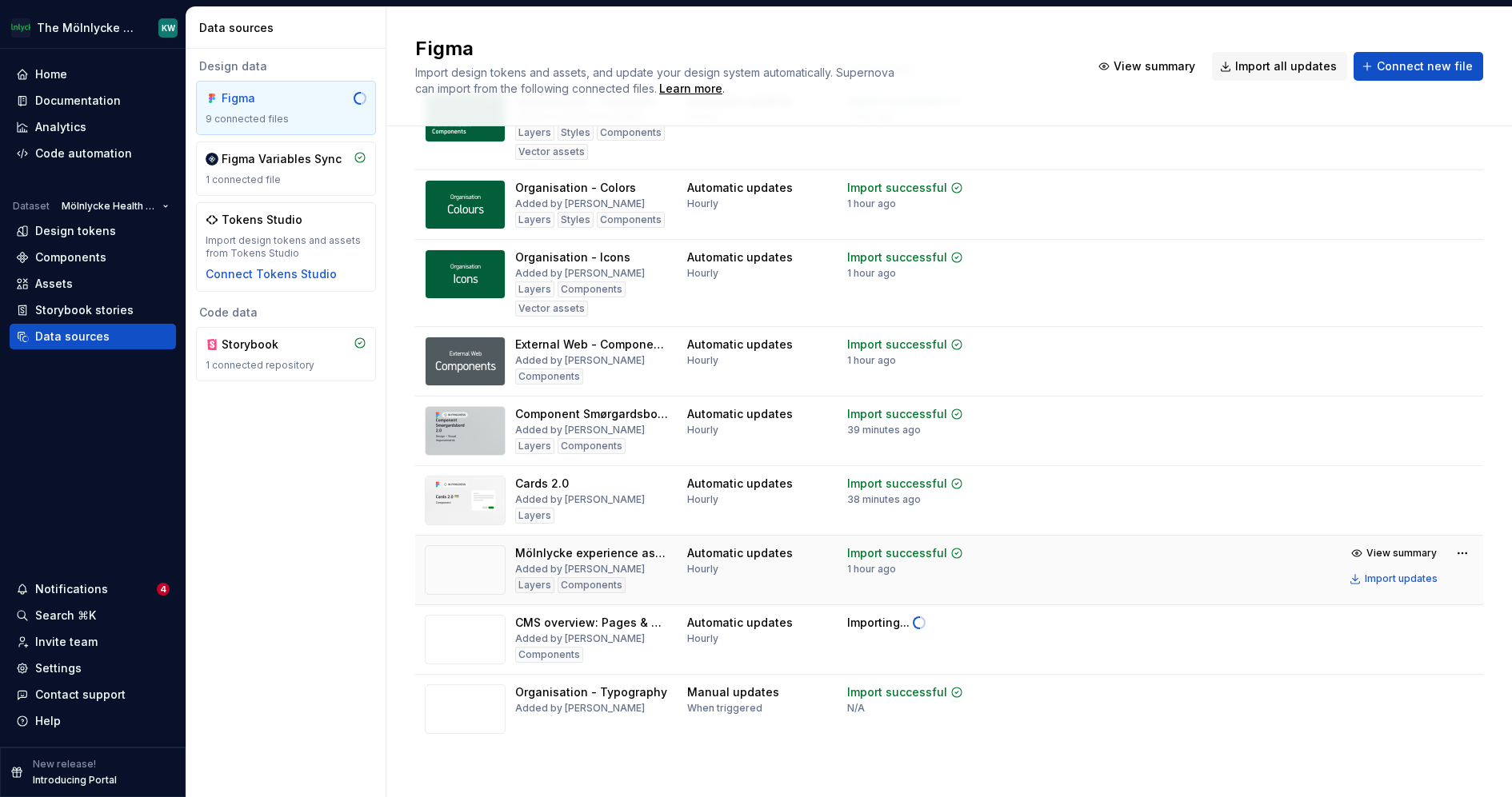
scroll to position [101, 0]
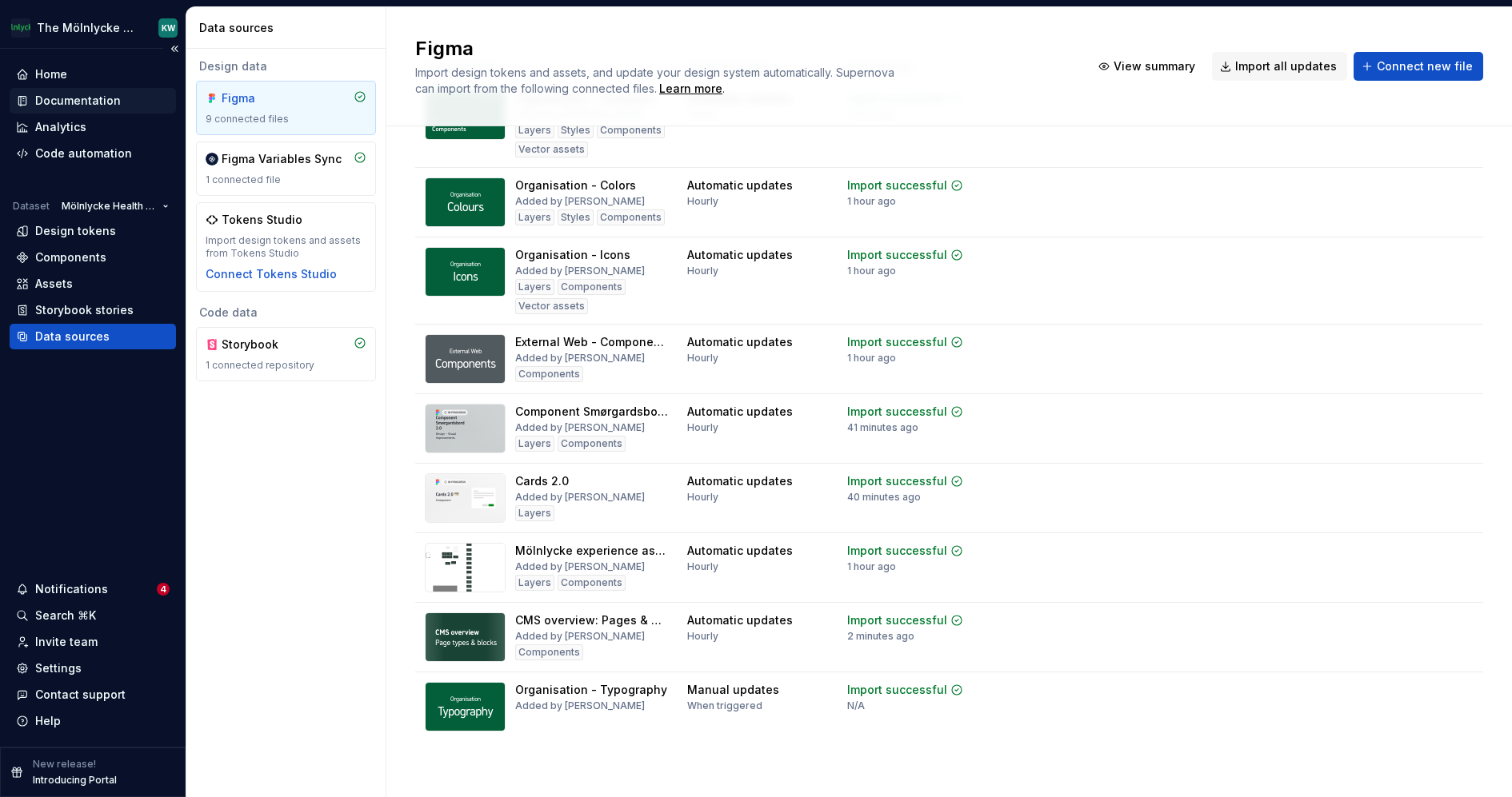
click at [103, 98] on div "Documentation" at bounding box center [78, 101] width 86 height 16
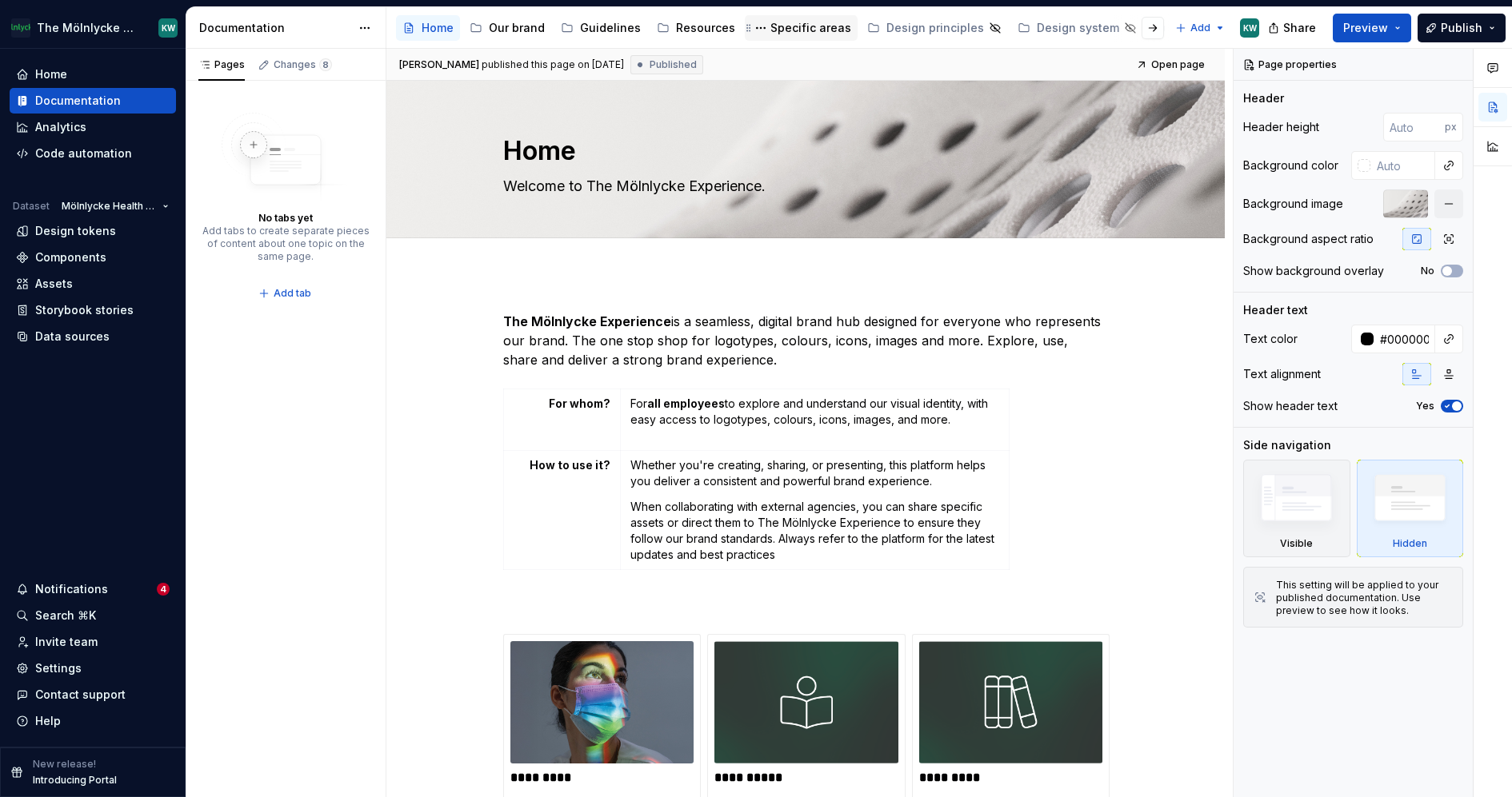
click at [805, 26] on div "Specific areas" at bounding box center [811, 28] width 81 height 16
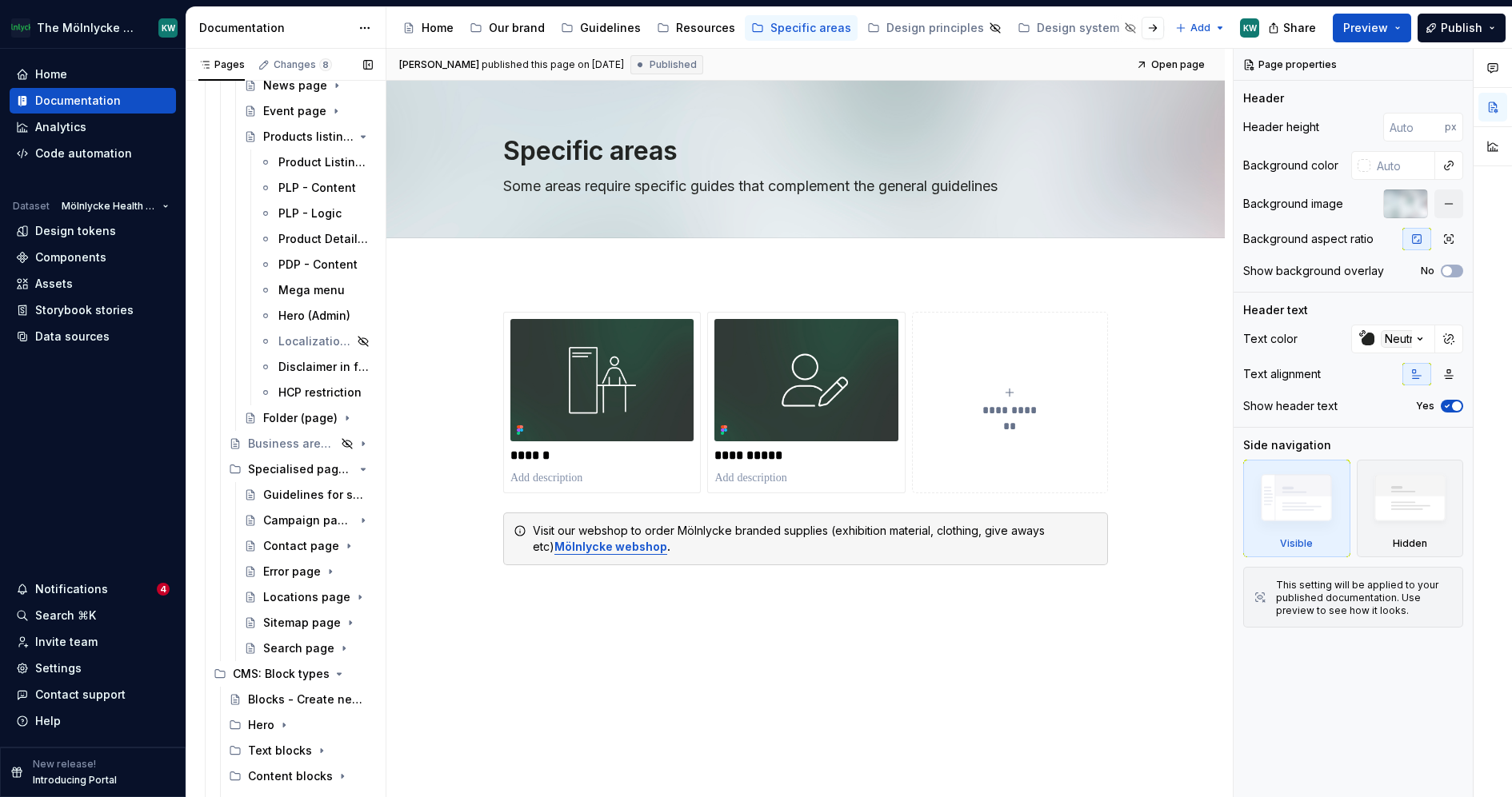
scroll to position [892, 0]
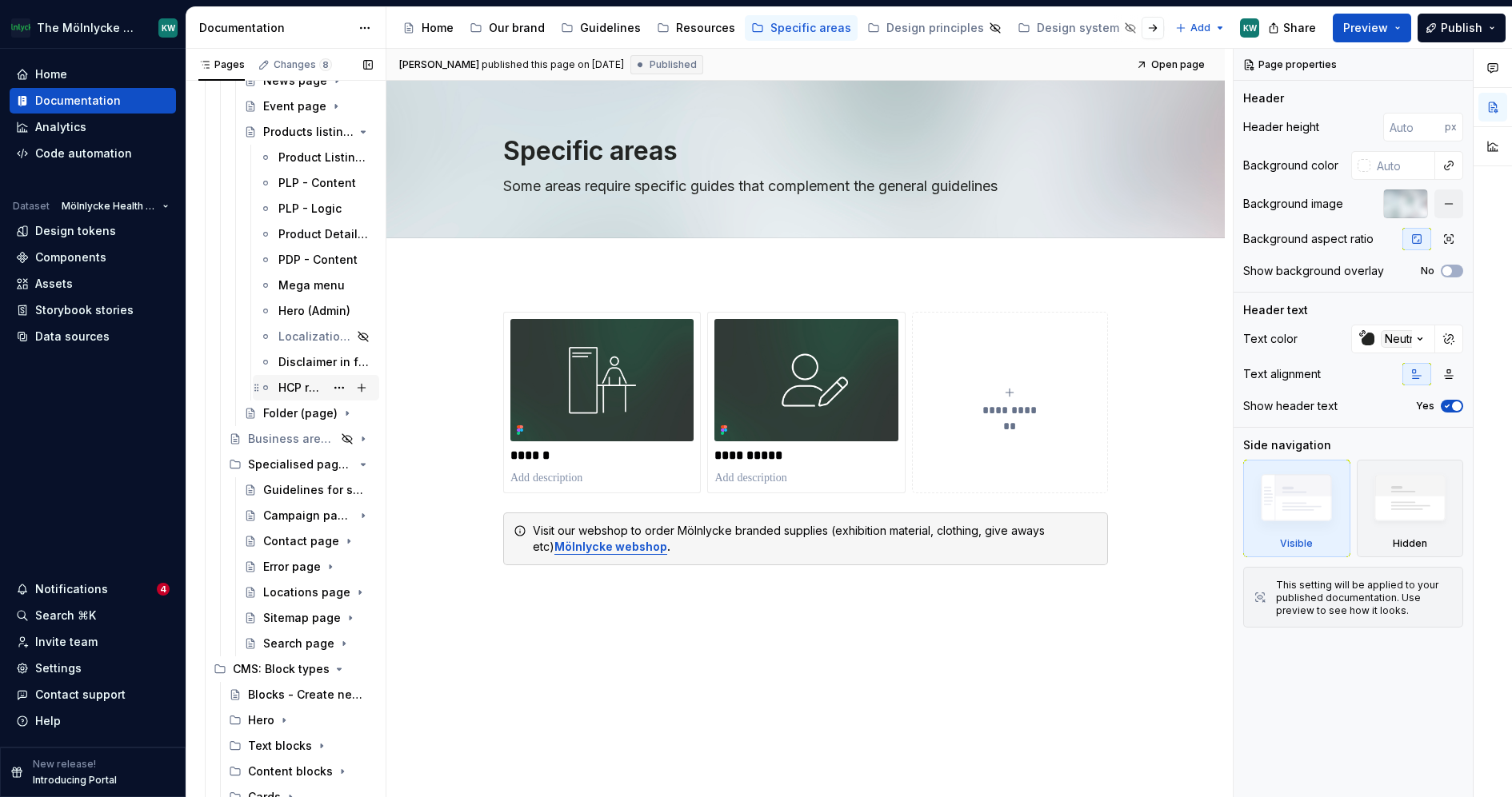
click at [296, 390] on div "HCP restriction" at bounding box center [302, 388] width 47 height 16
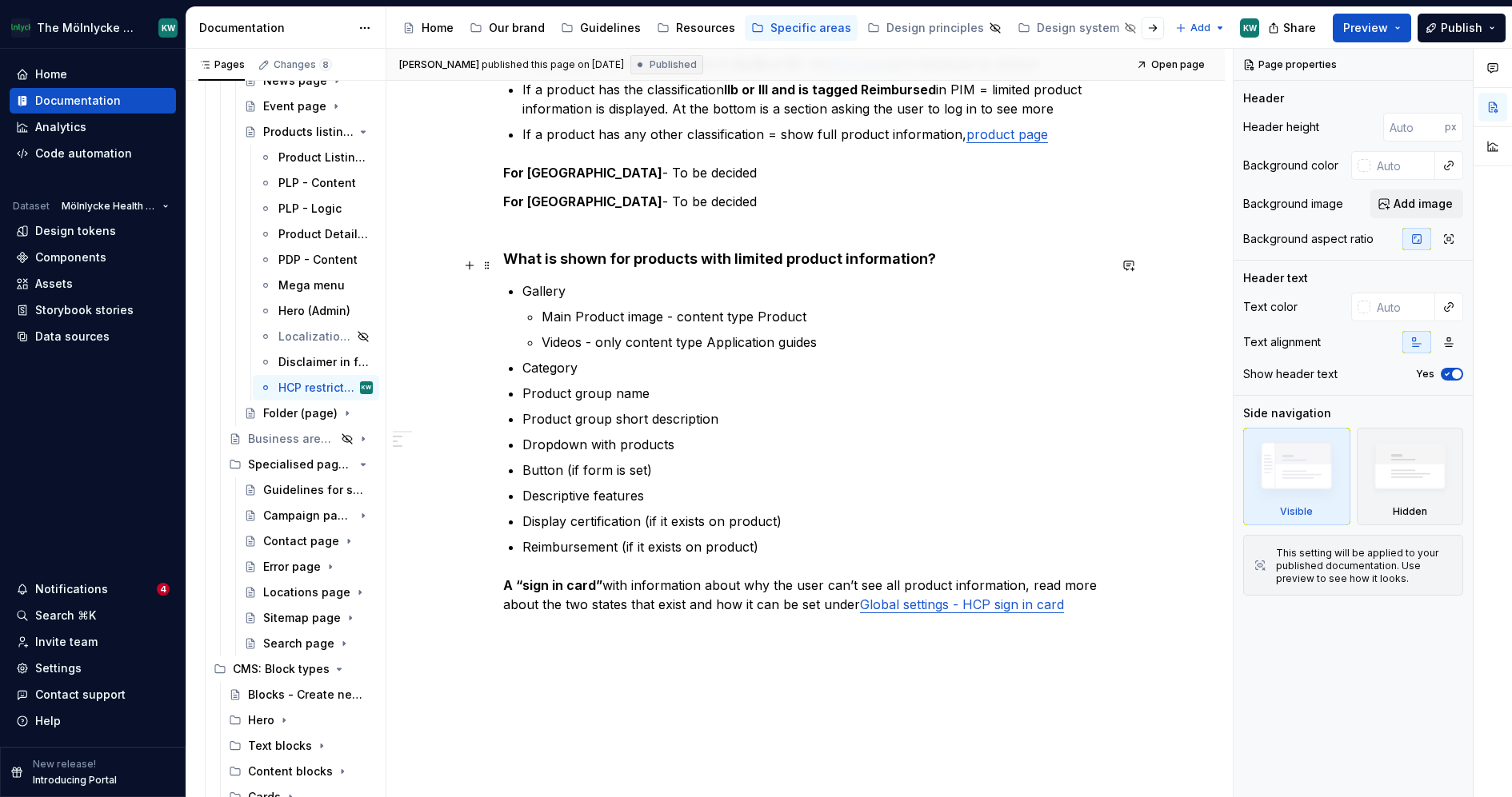
scroll to position [626, 0]
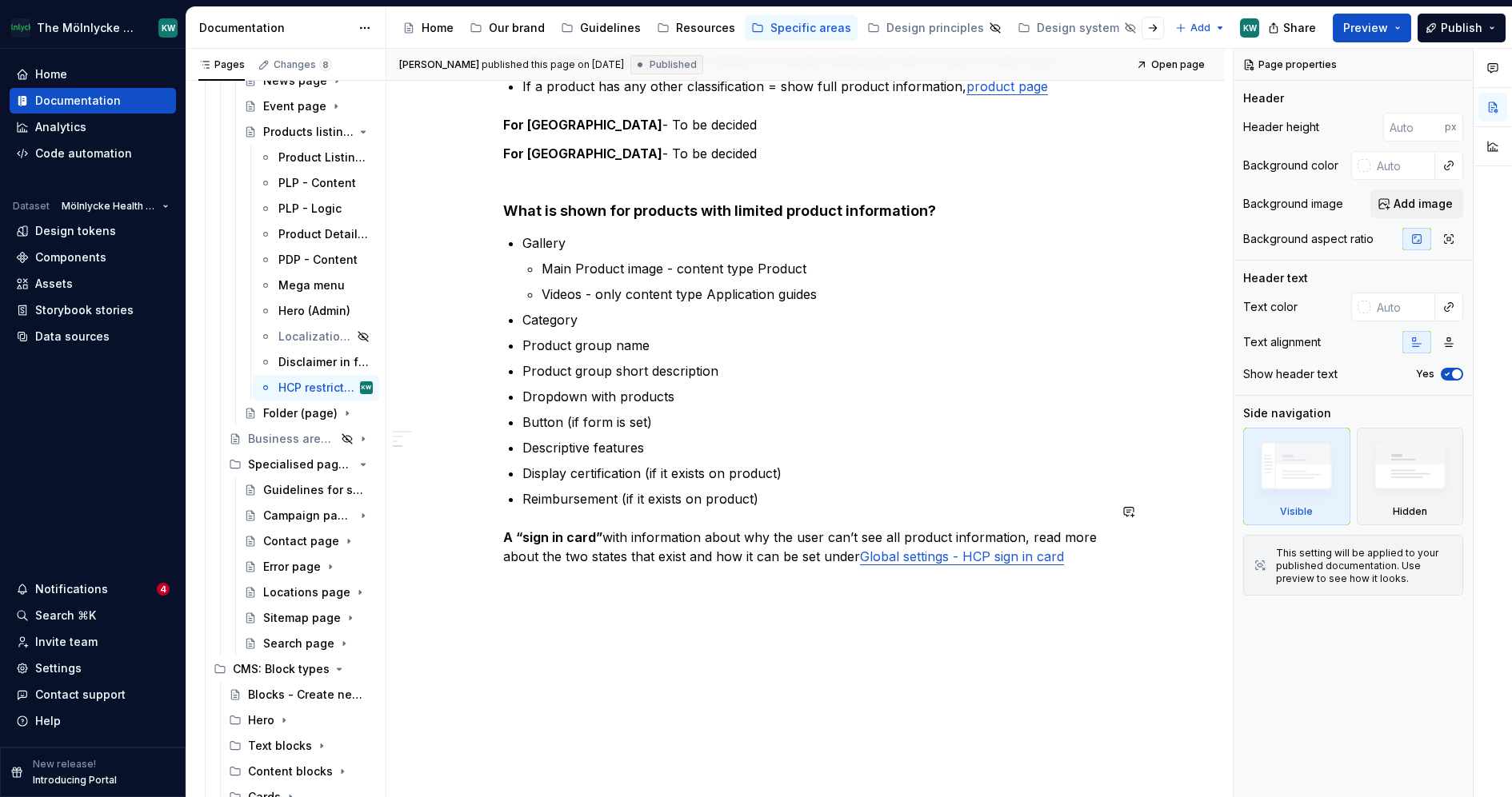
type textarea "*"
click at [535, 619] on div "HCP restrictions for Product Details Page: Applicable to [GEOGRAPHIC_DATA], [GE…" at bounding box center [805, 238] width 838 height 1173
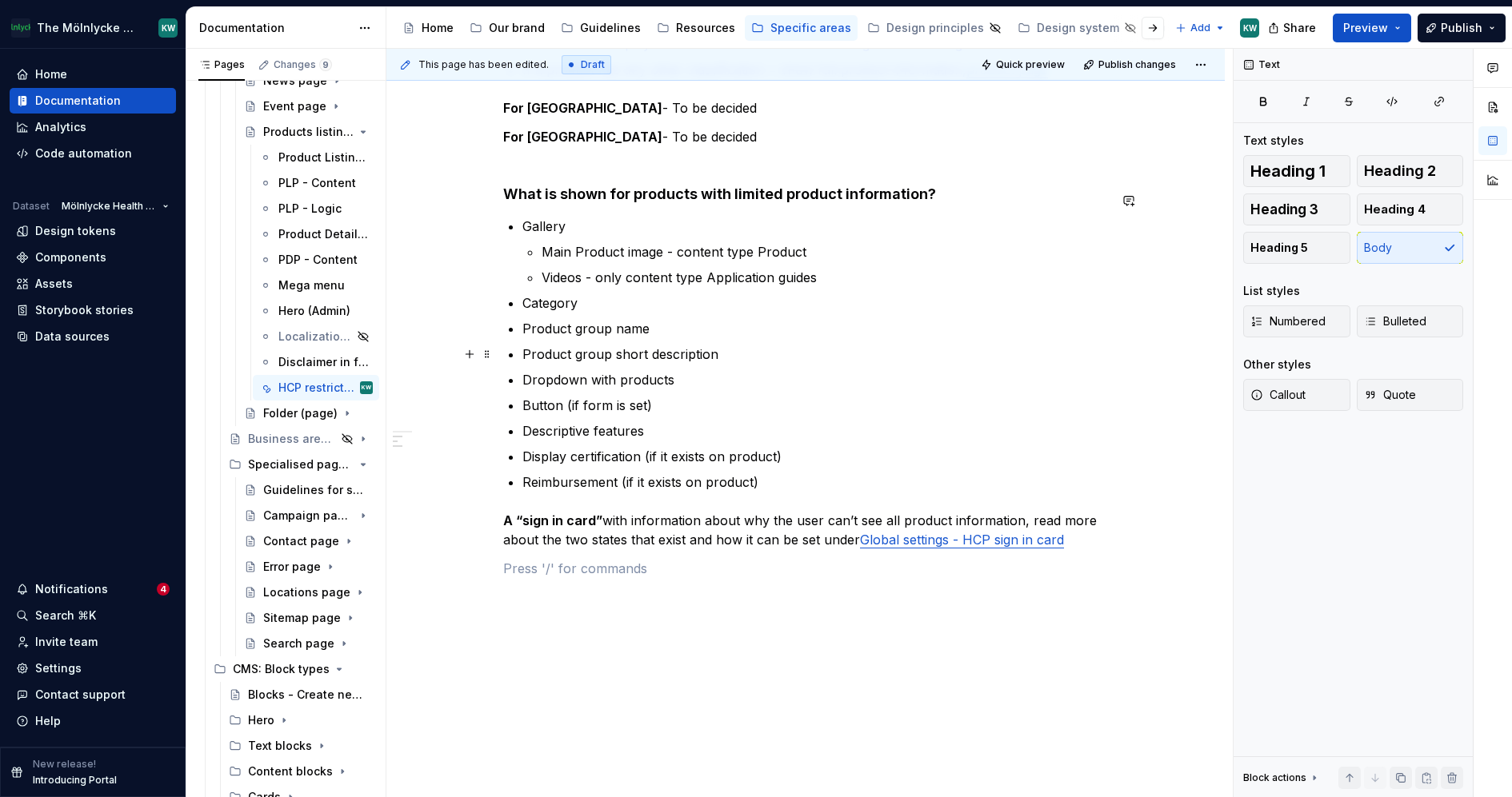
scroll to position [654, 0]
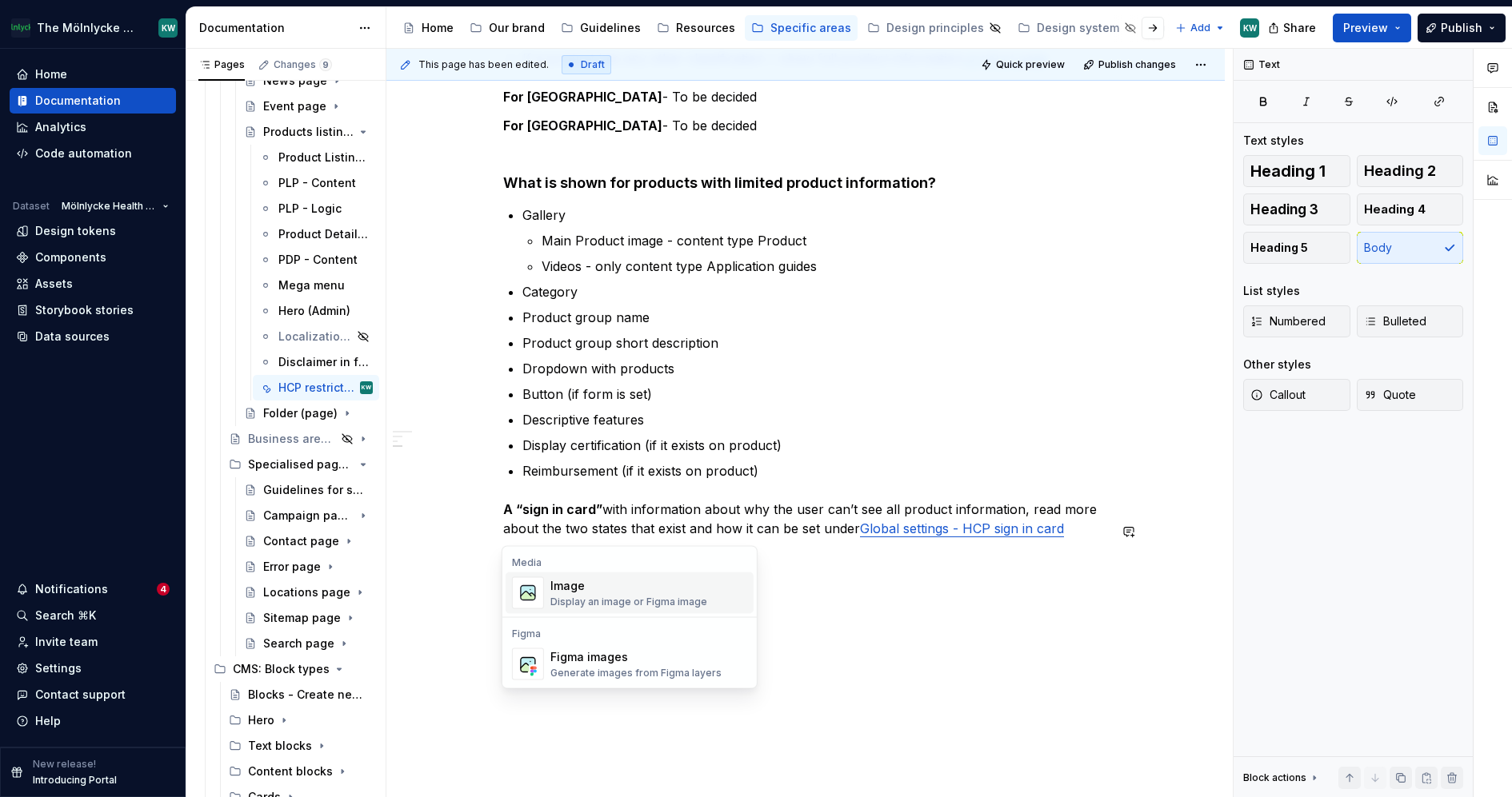
click at [550, 607] on div "Display an image or Figma image" at bounding box center [629, 602] width 157 height 13
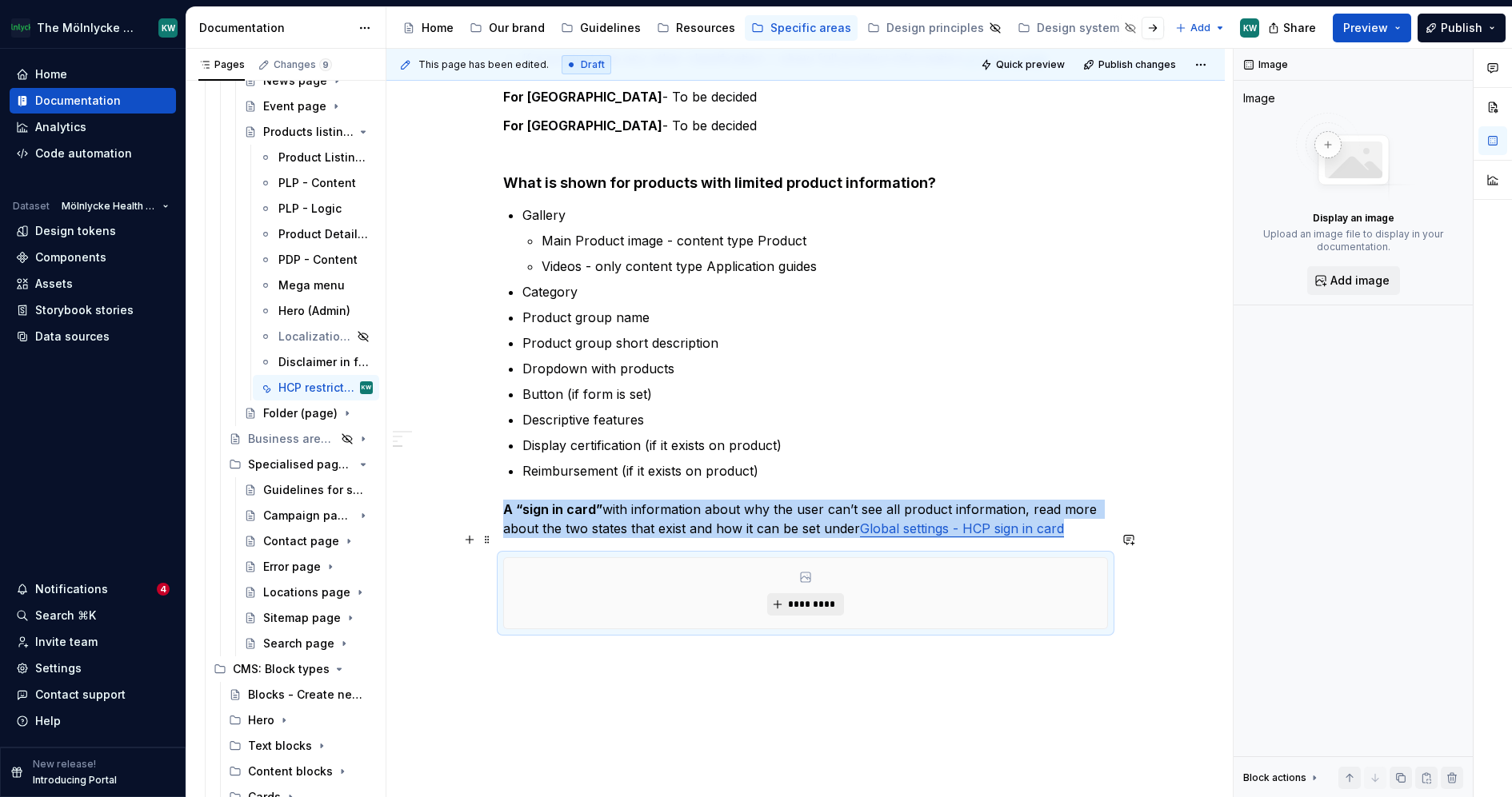
click at [801, 598] on span "*********" at bounding box center [811, 604] width 49 height 13
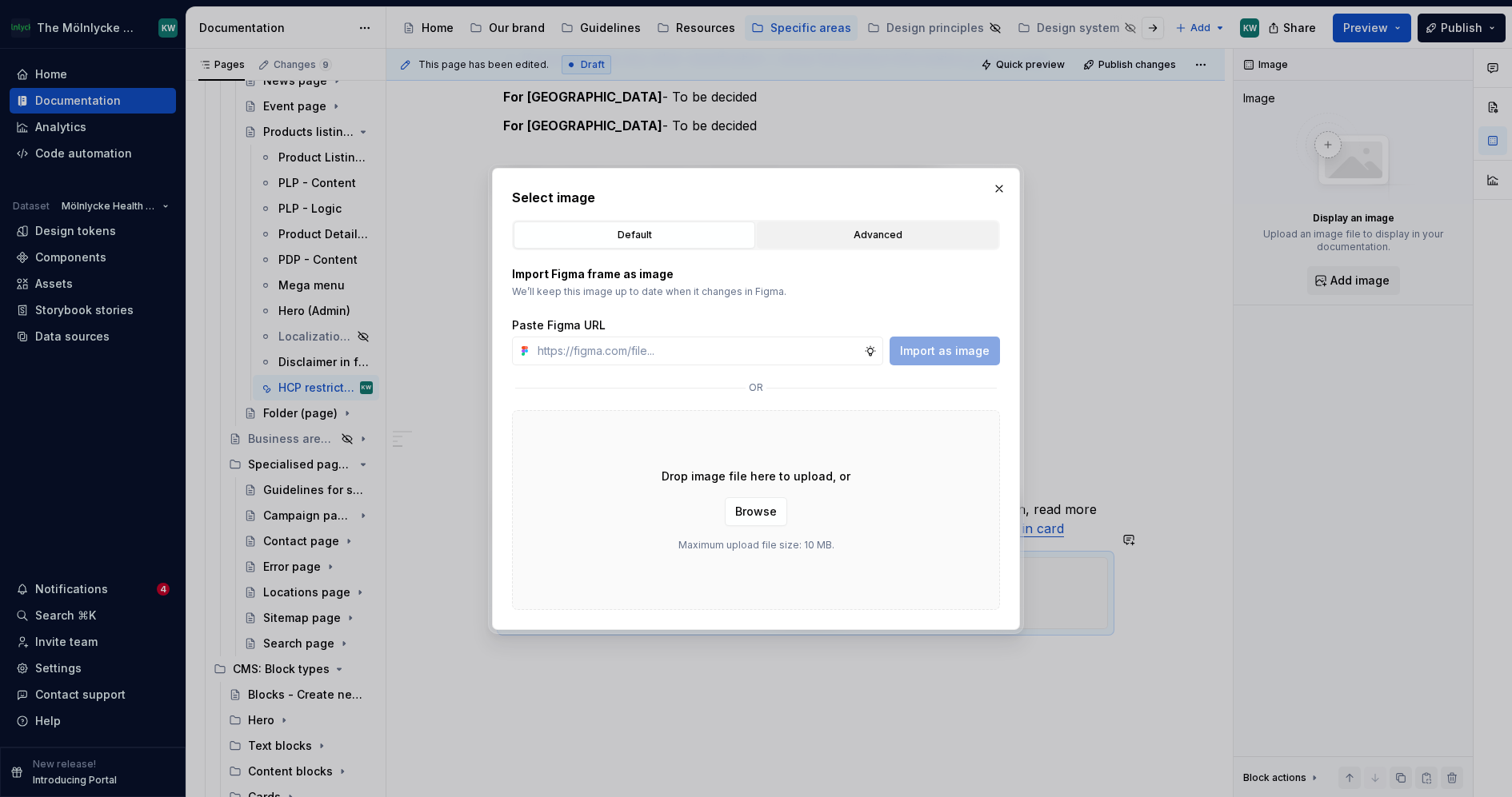
click at [932, 232] on div "Advanced" at bounding box center [877, 235] width 230 height 16
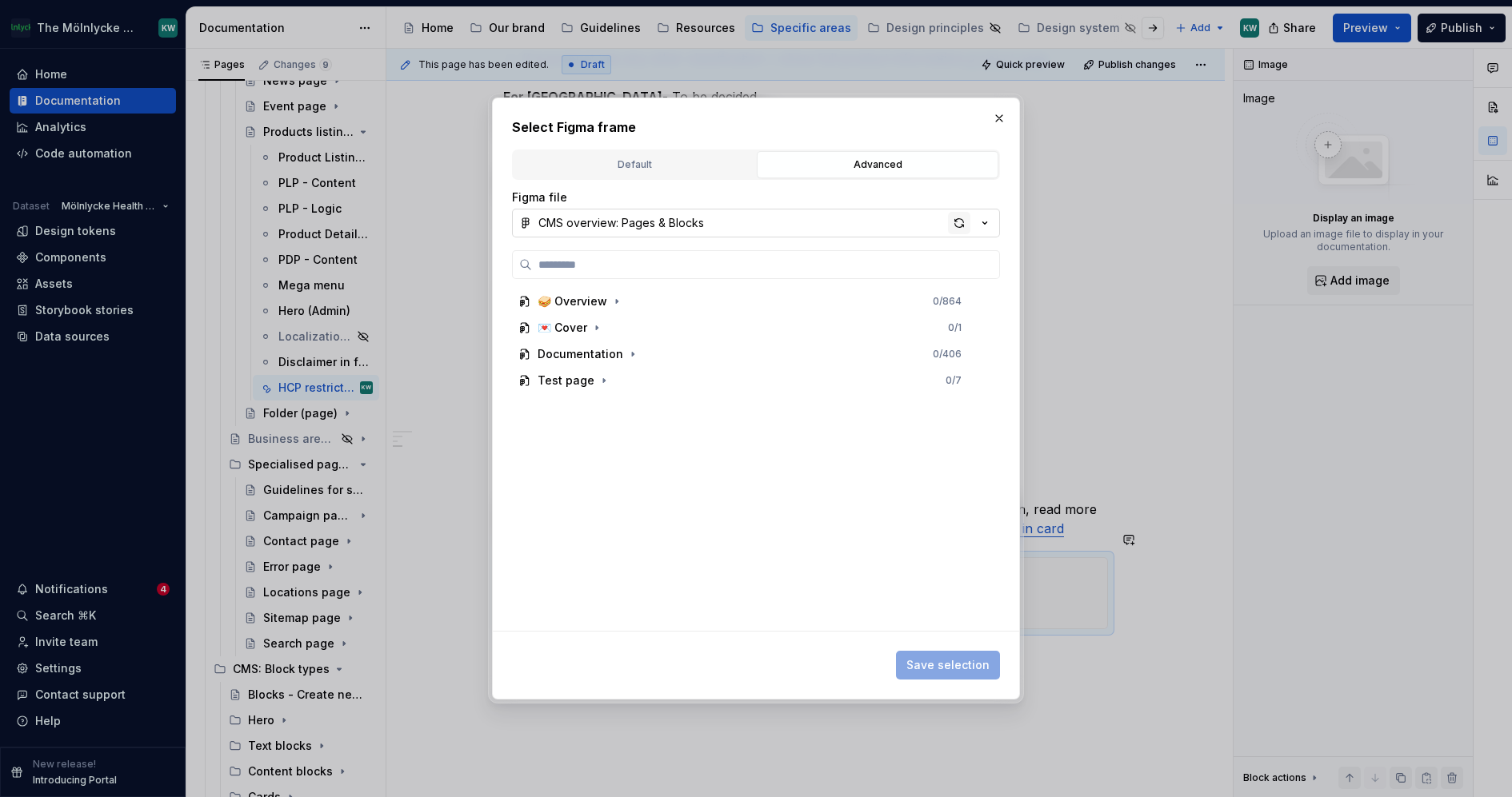
click at [960, 226] on div "button" at bounding box center [959, 222] width 22 height 22
type textarea "*"
type input "**********"
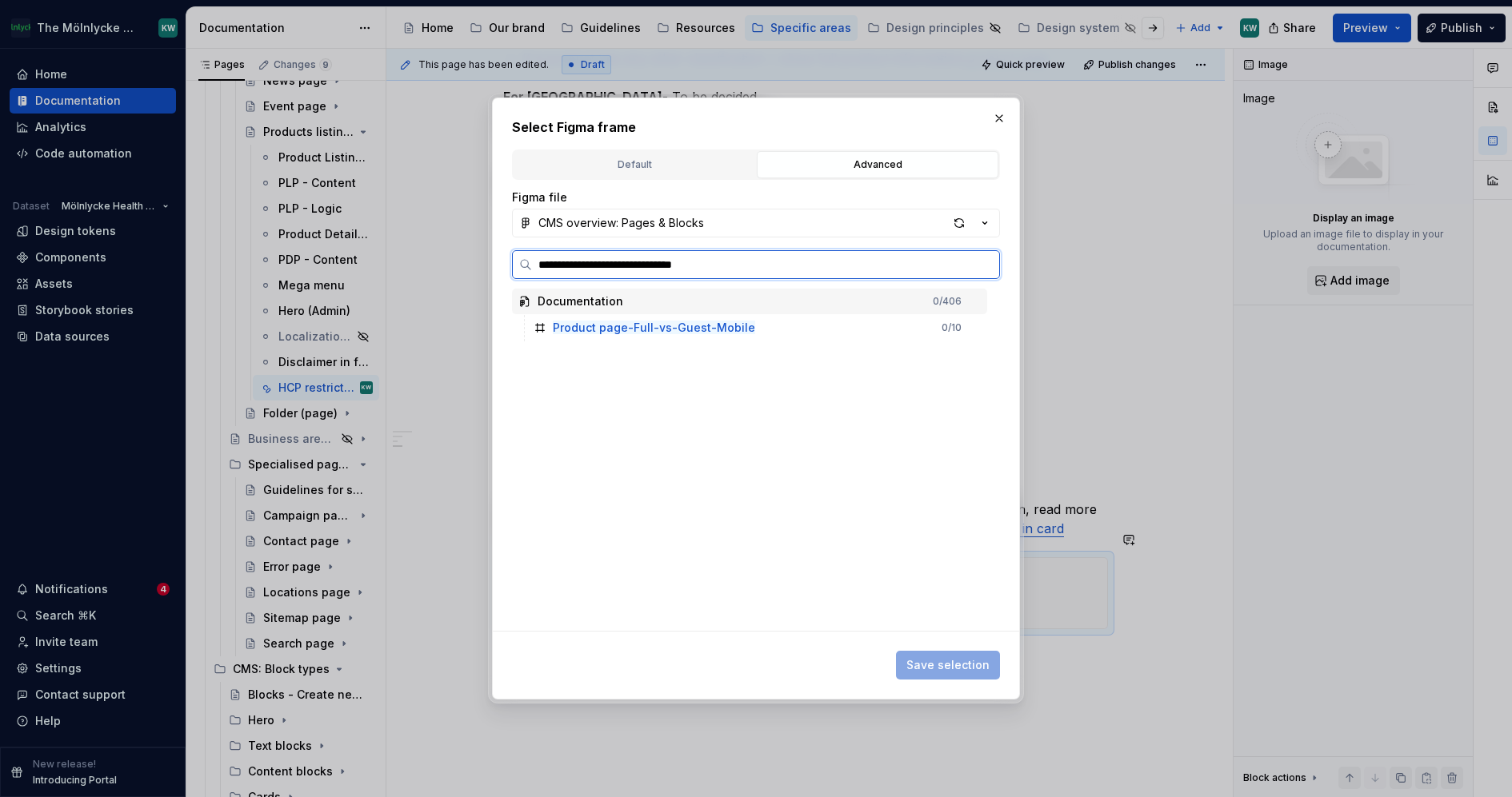
click at [727, 316] on div "Product page-Full-vs-Guest-Mobile 0 / 10" at bounding box center [757, 327] width 460 height 26
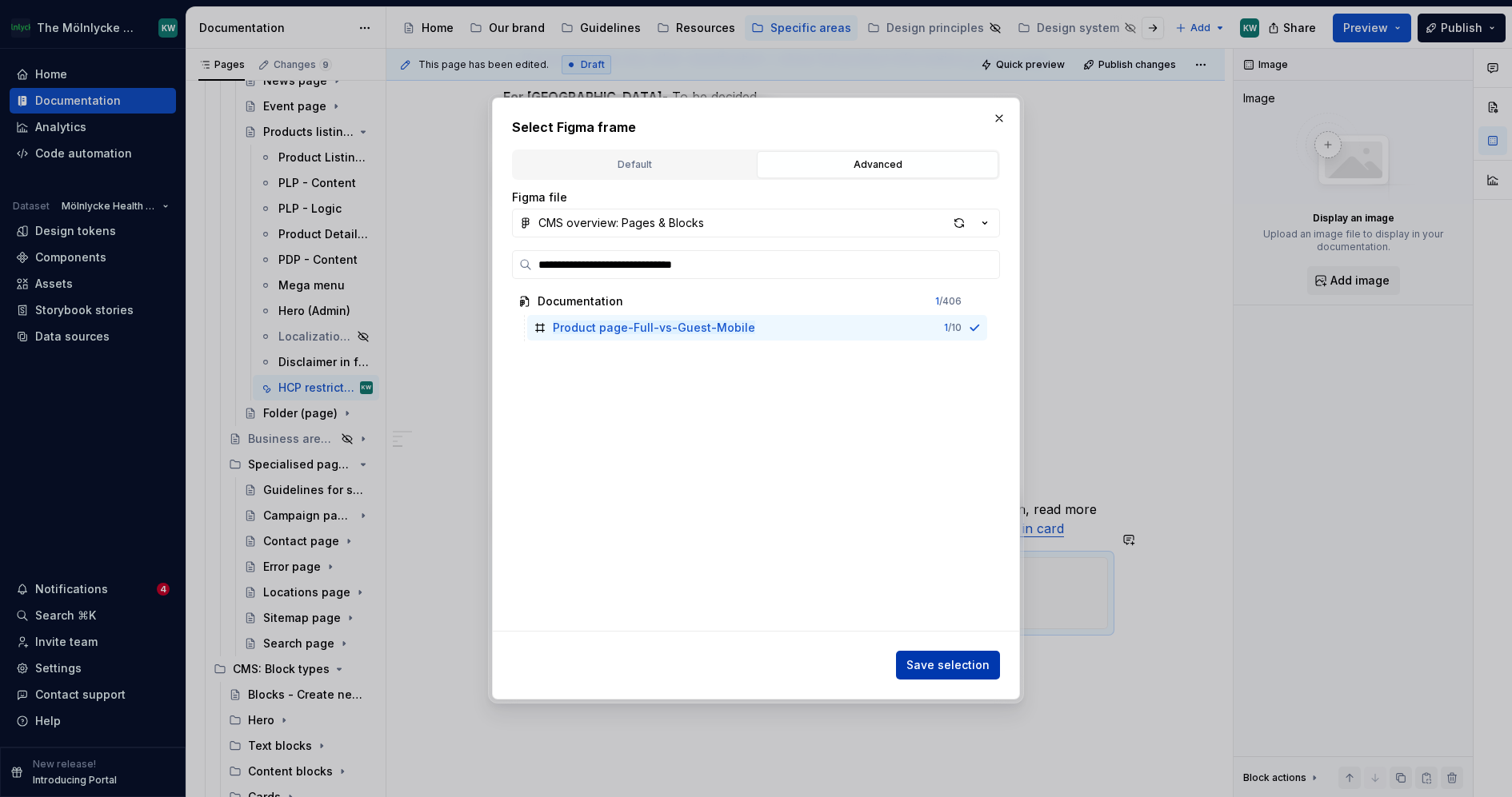
click at [969, 654] on button "Save selection" at bounding box center [948, 665] width 104 height 29
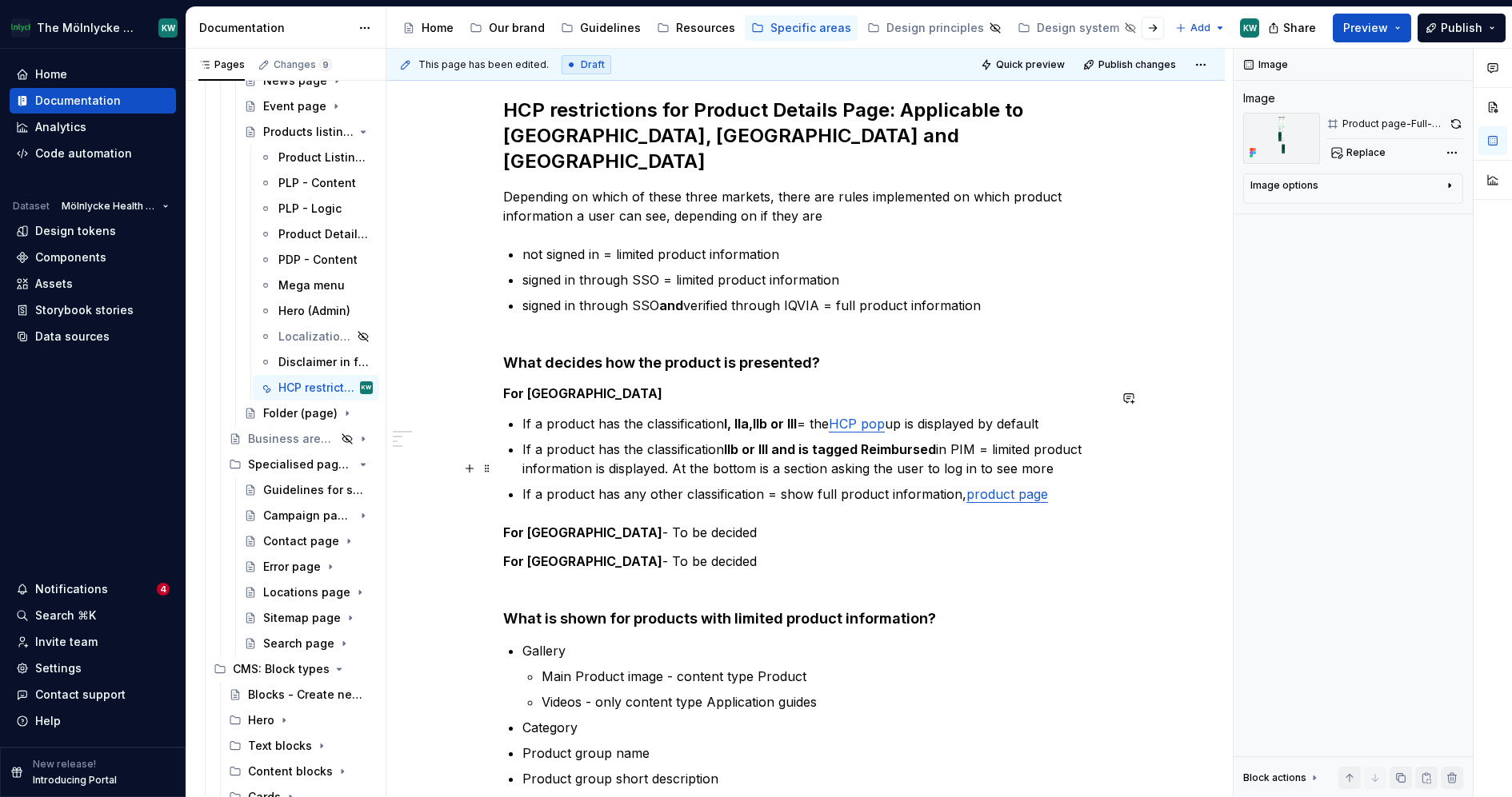
scroll to position [237, 0]
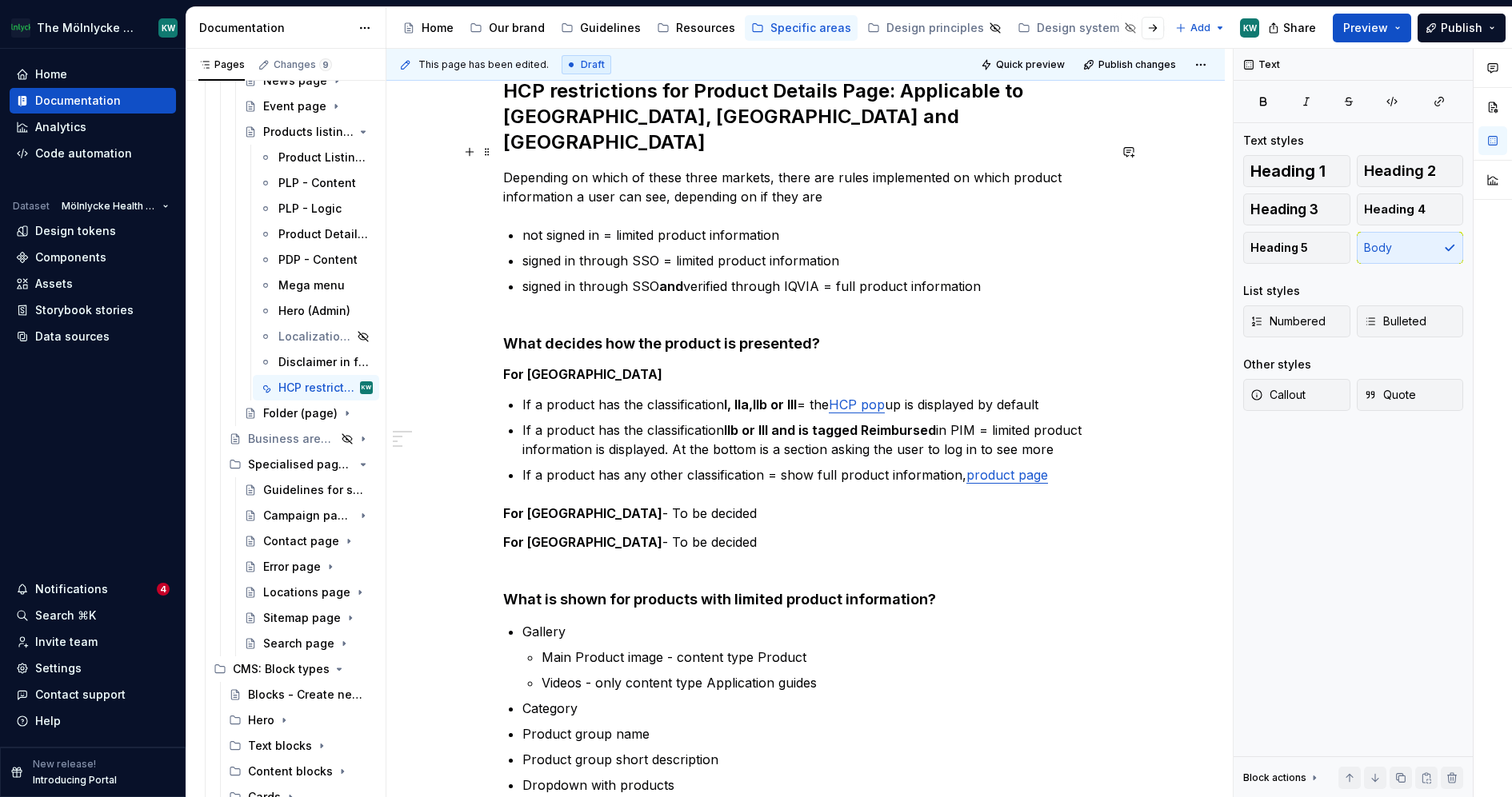
click at [843, 169] on p "Depending on which of these three markets, there are rules implemented on which…" at bounding box center [805, 187] width 605 height 39
click at [727, 277] on p "signed in through SSO and verified through IQVIA = full product information" at bounding box center [815, 296] width 586 height 39
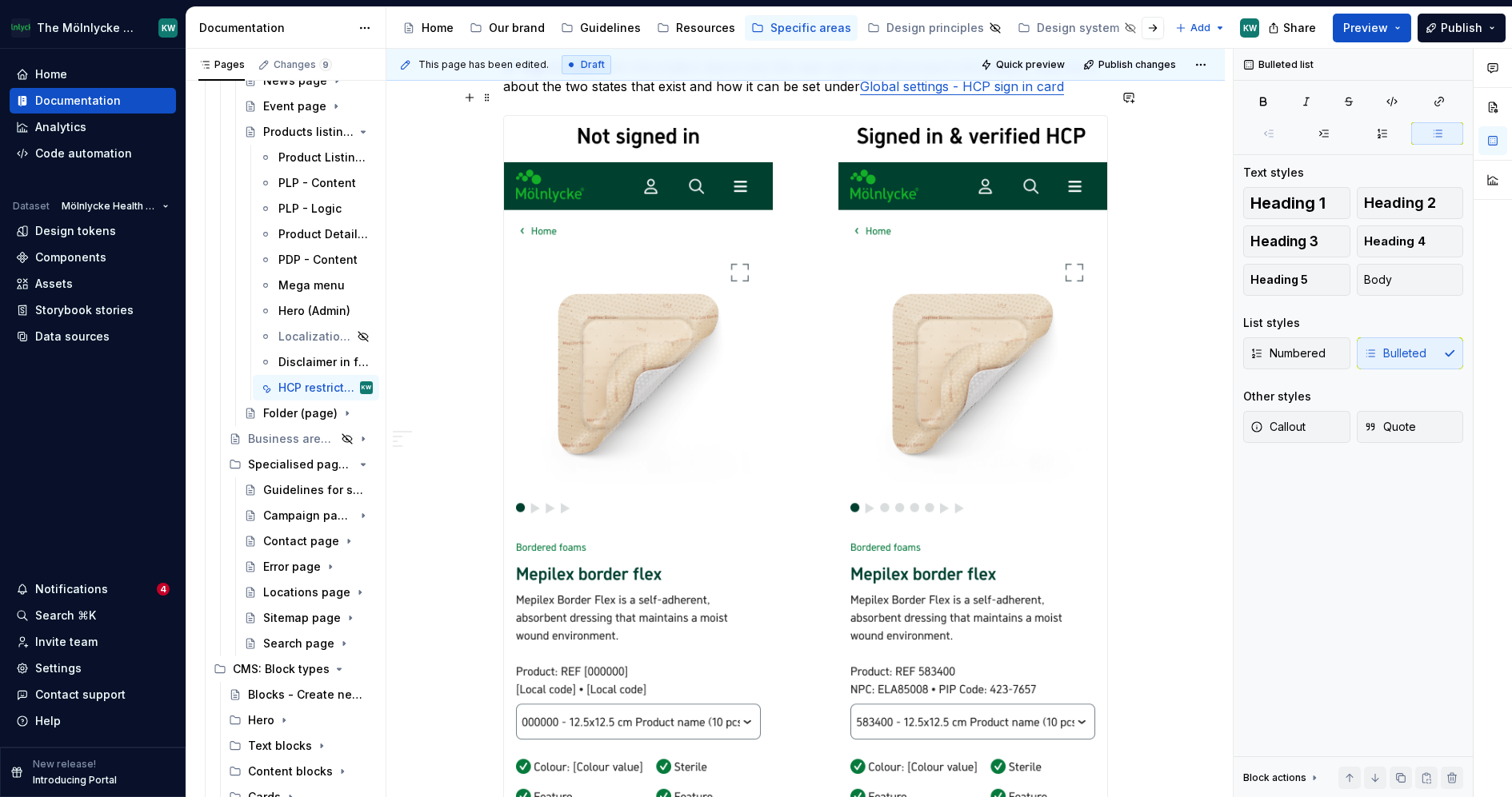
scroll to position [1092, 0]
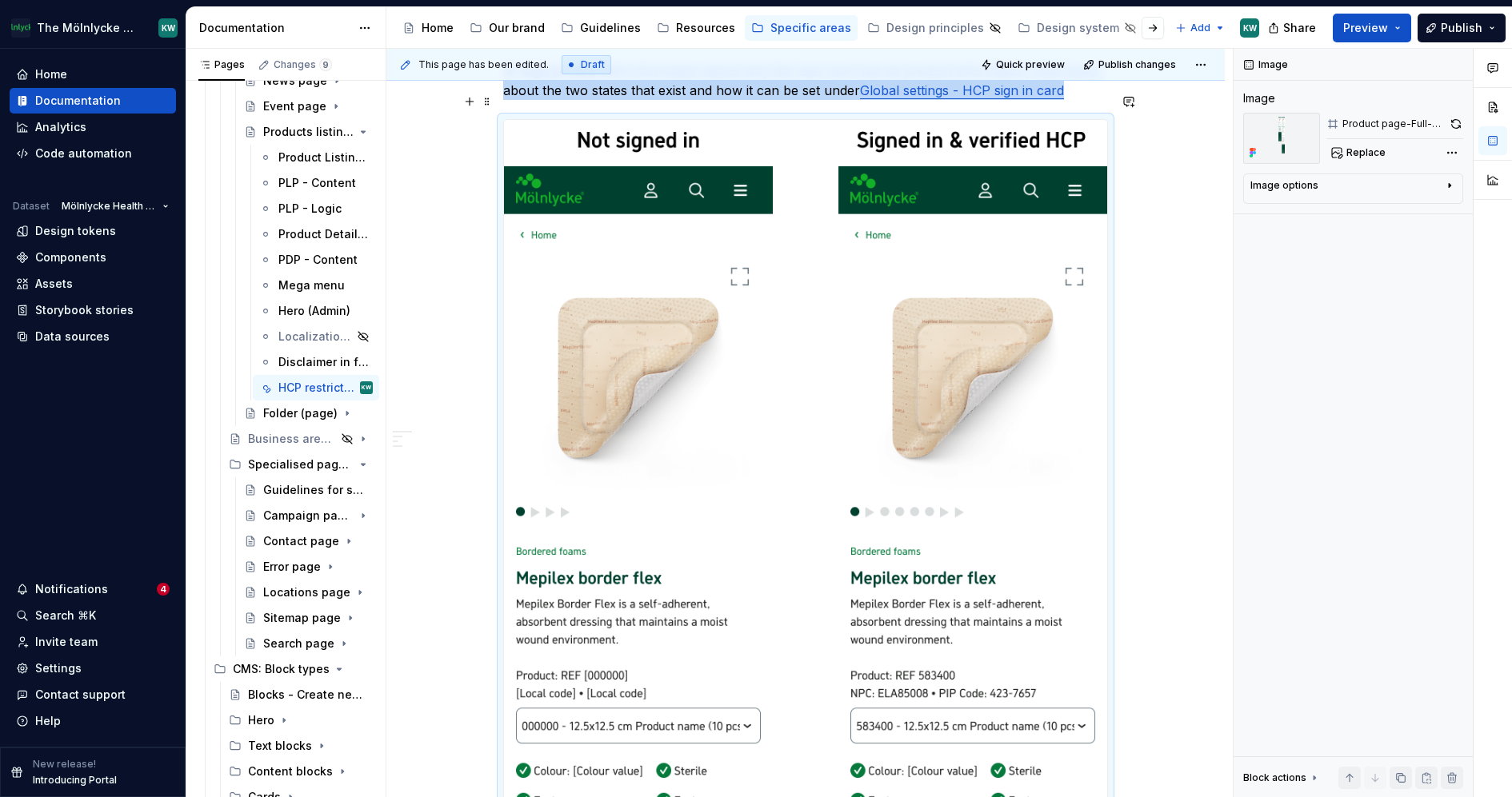
click at [1457, 125] on button "button" at bounding box center [1456, 123] width 14 height 22
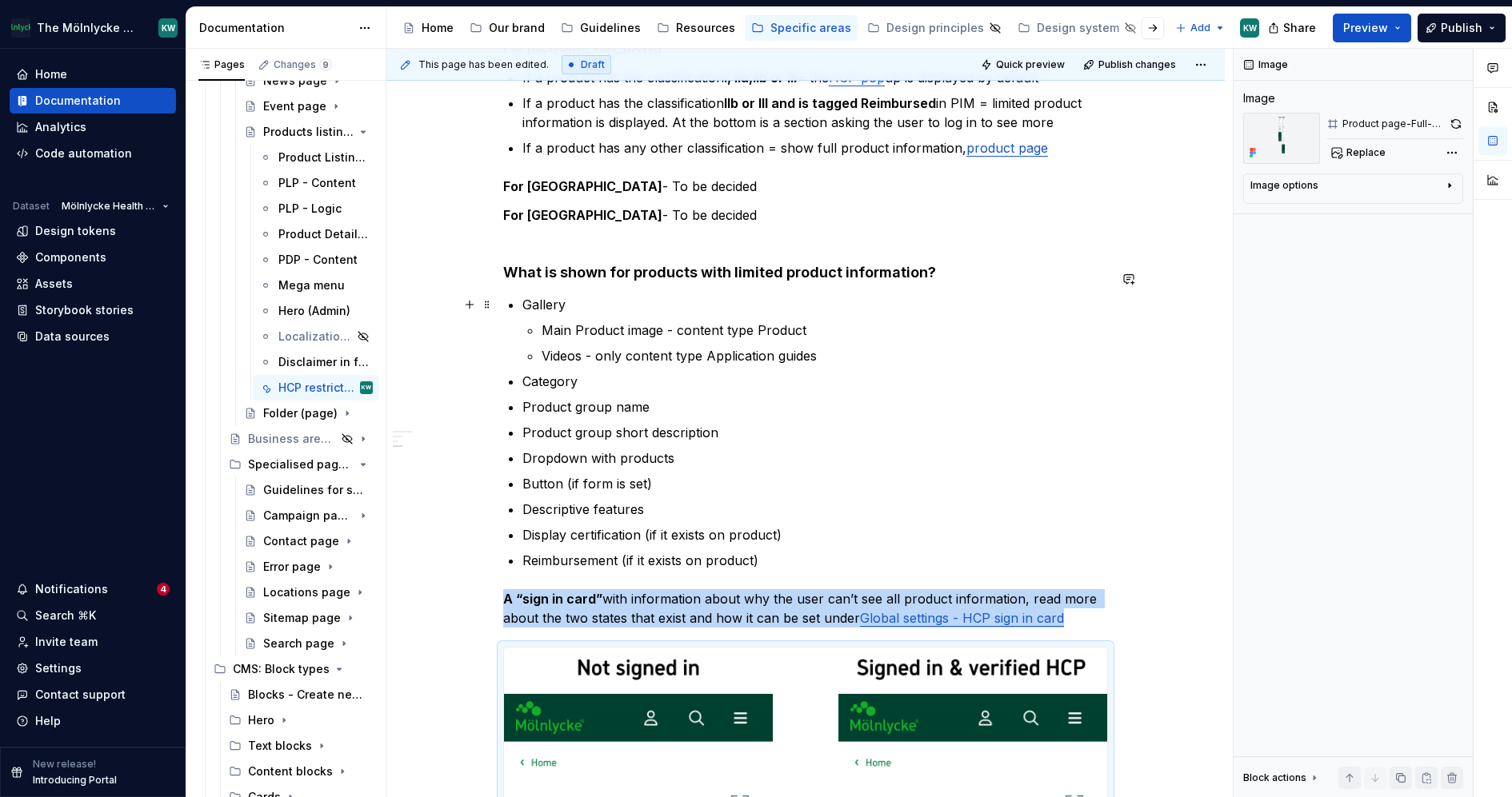
scroll to position [565, 0]
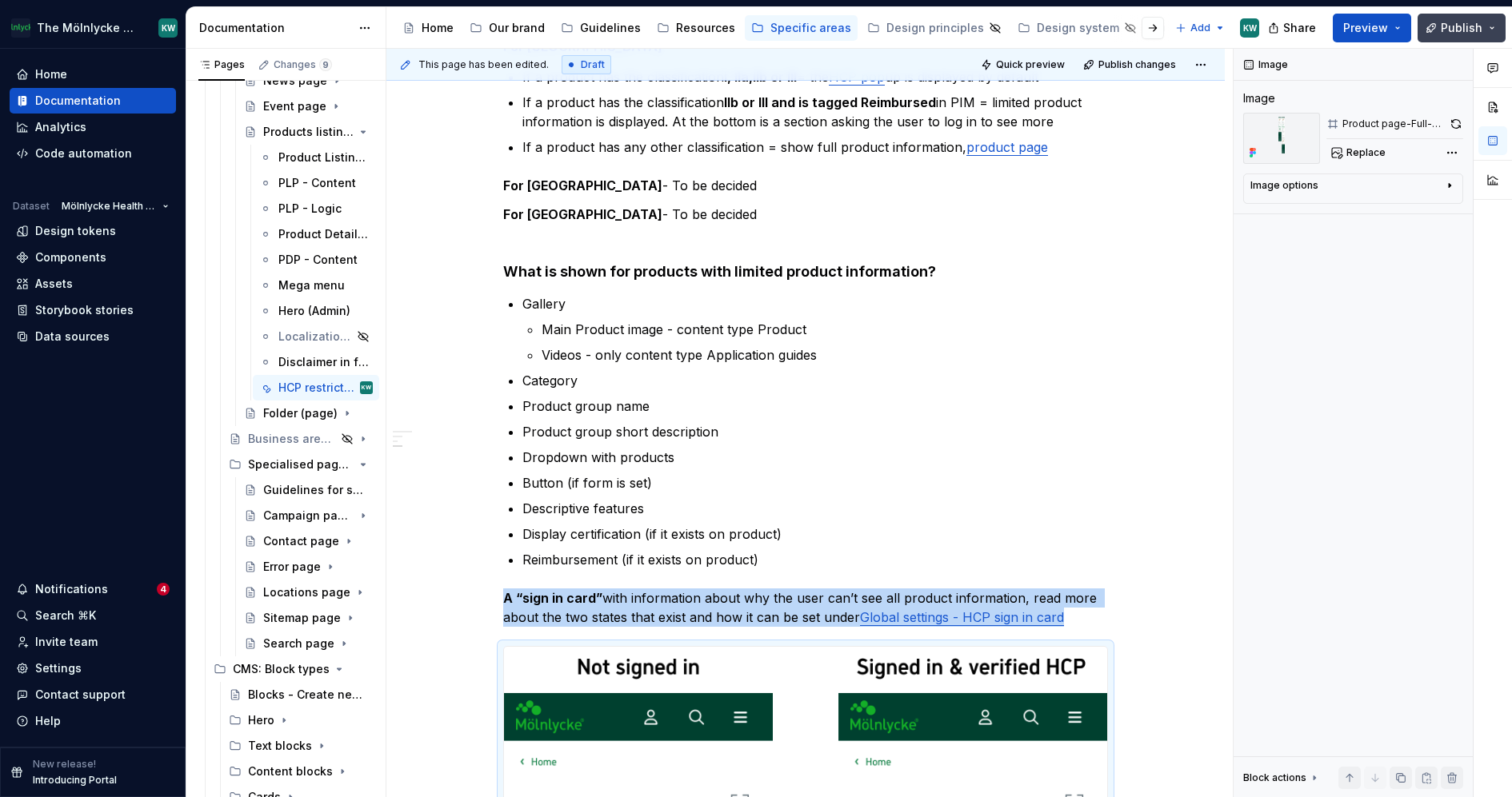
click at [1465, 30] on span "Publish" at bounding box center [1461, 28] width 41 height 16
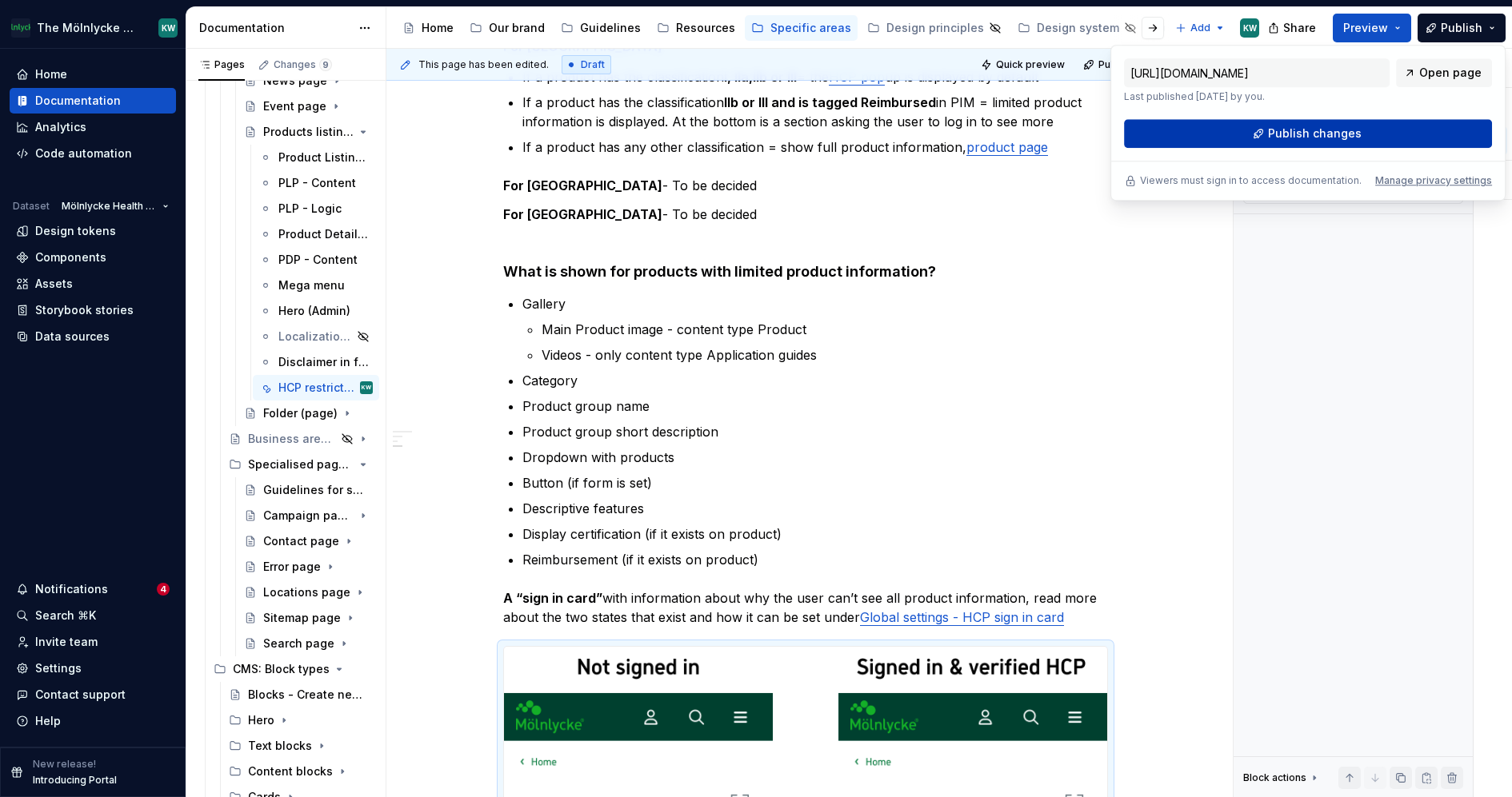
click at [1321, 131] on span "Publish changes" at bounding box center [1315, 133] width 94 height 16
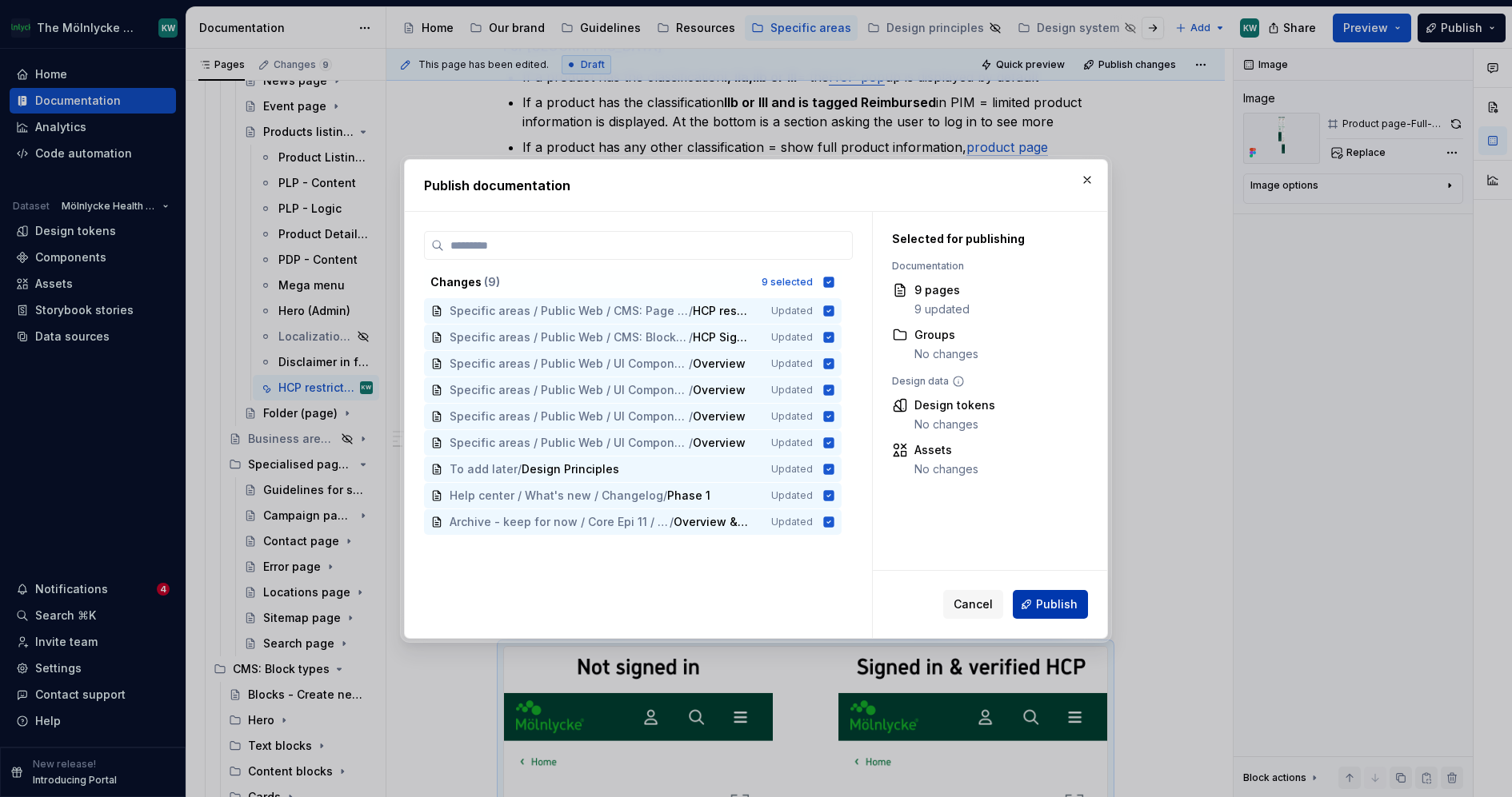
click at [1044, 600] on span "Publish" at bounding box center [1057, 605] width 41 height 16
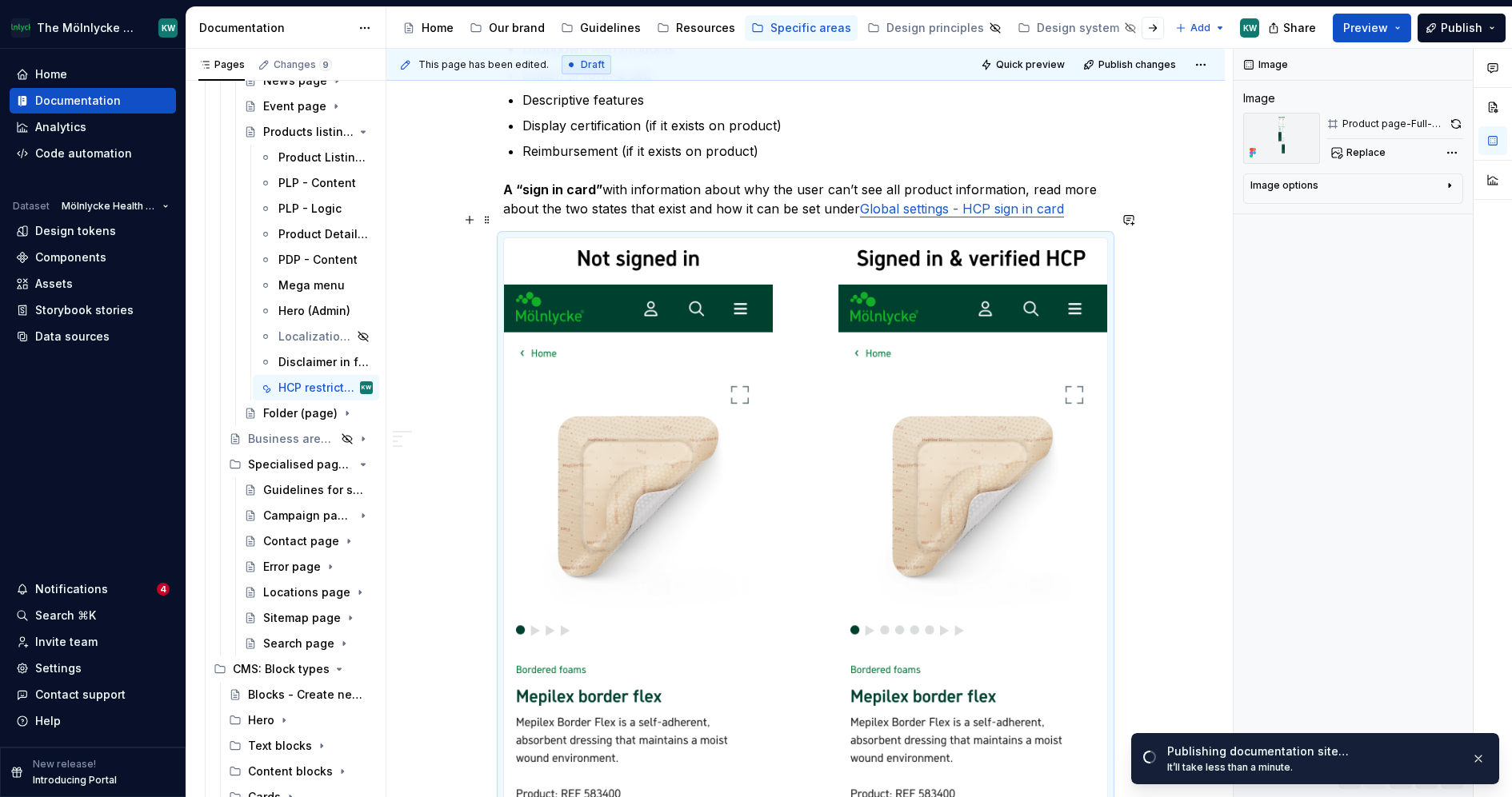
scroll to position [975, 0]
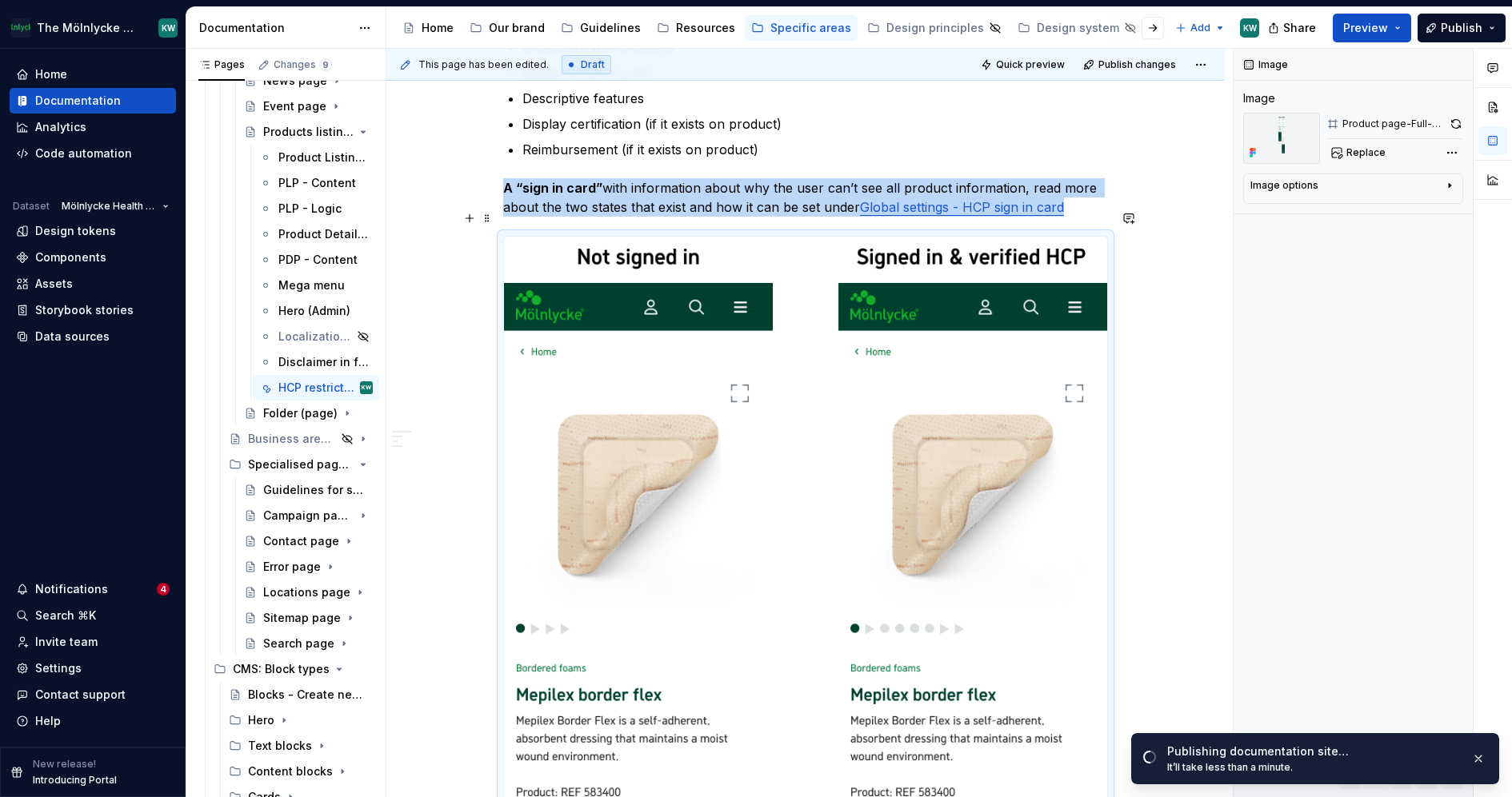
click at [1457, 123] on button "button" at bounding box center [1456, 123] width 14 height 22
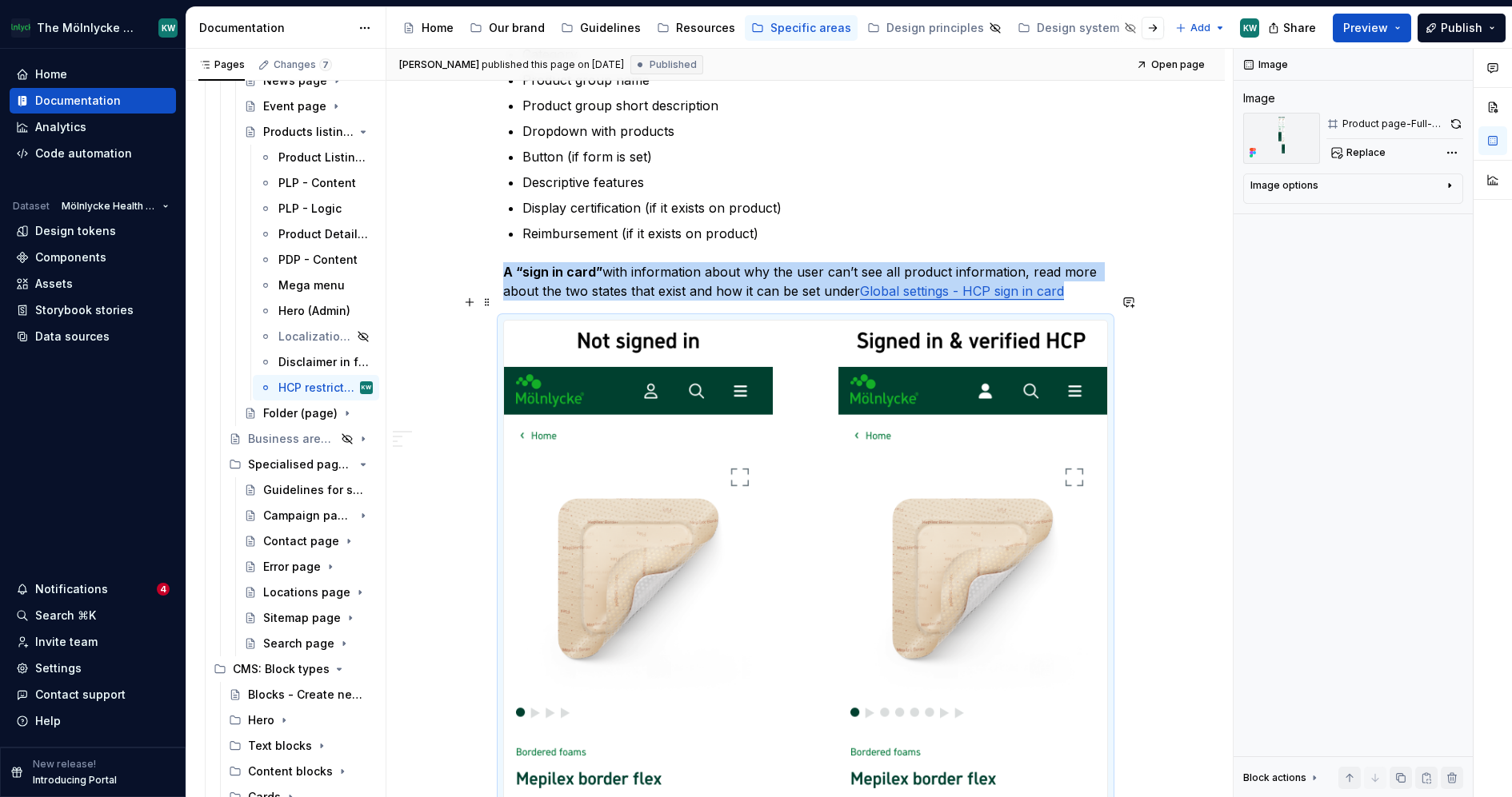
scroll to position [907, 0]
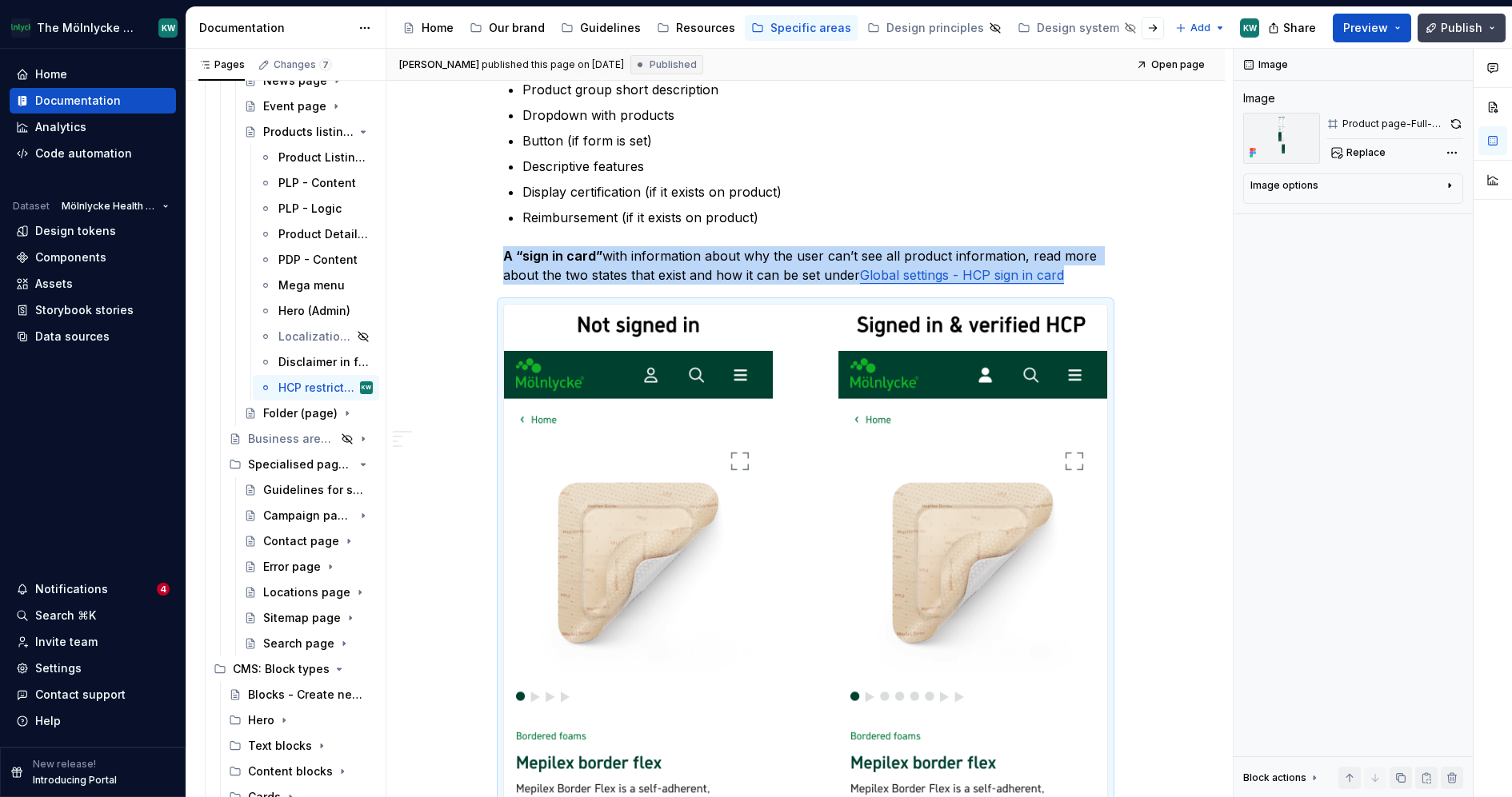
click at [1481, 24] on span "Publish" at bounding box center [1461, 28] width 41 height 16
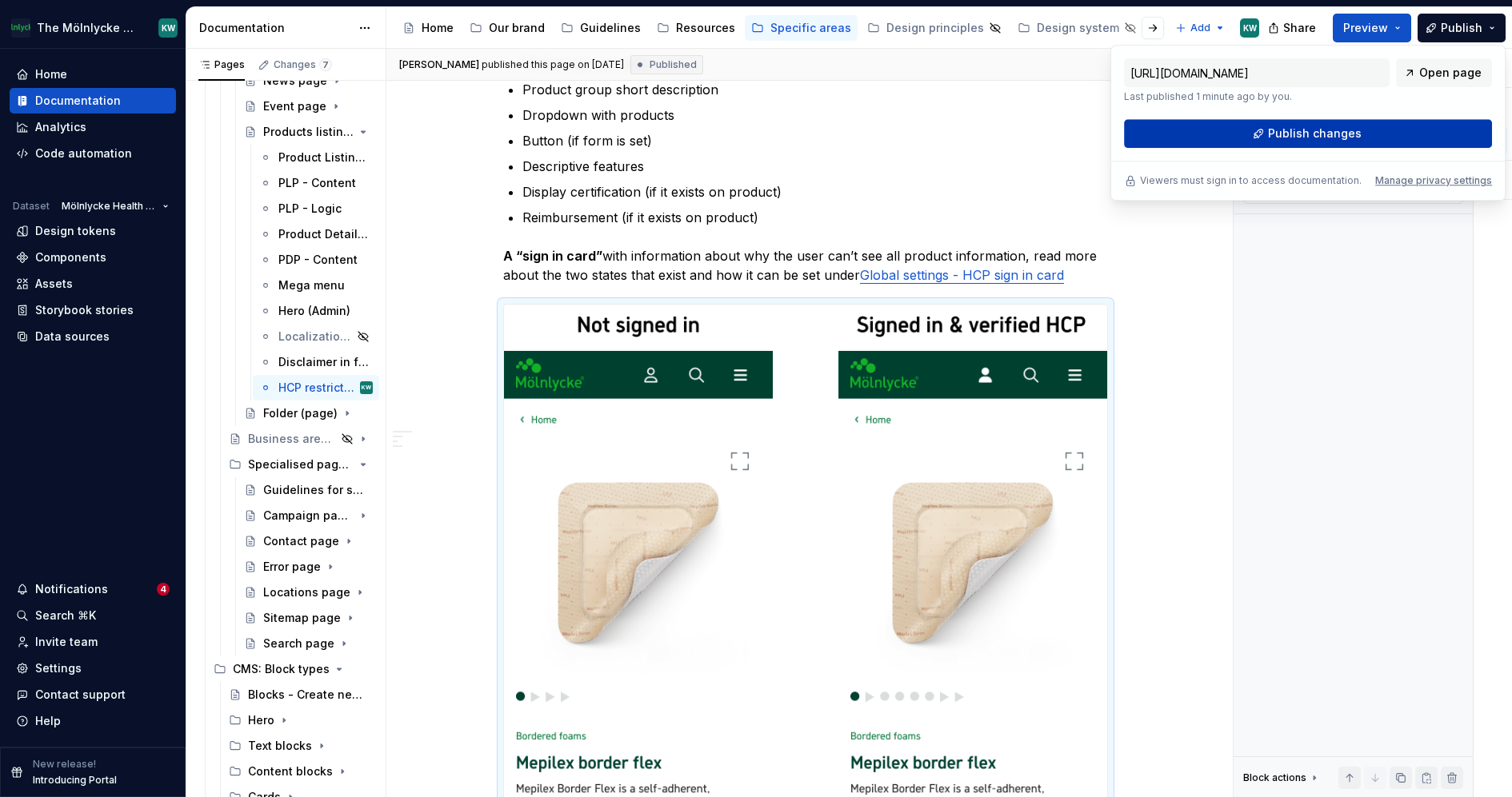
click at [1308, 141] on button "Publish changes" at bounding box center [1307, 133] width 368 height 29
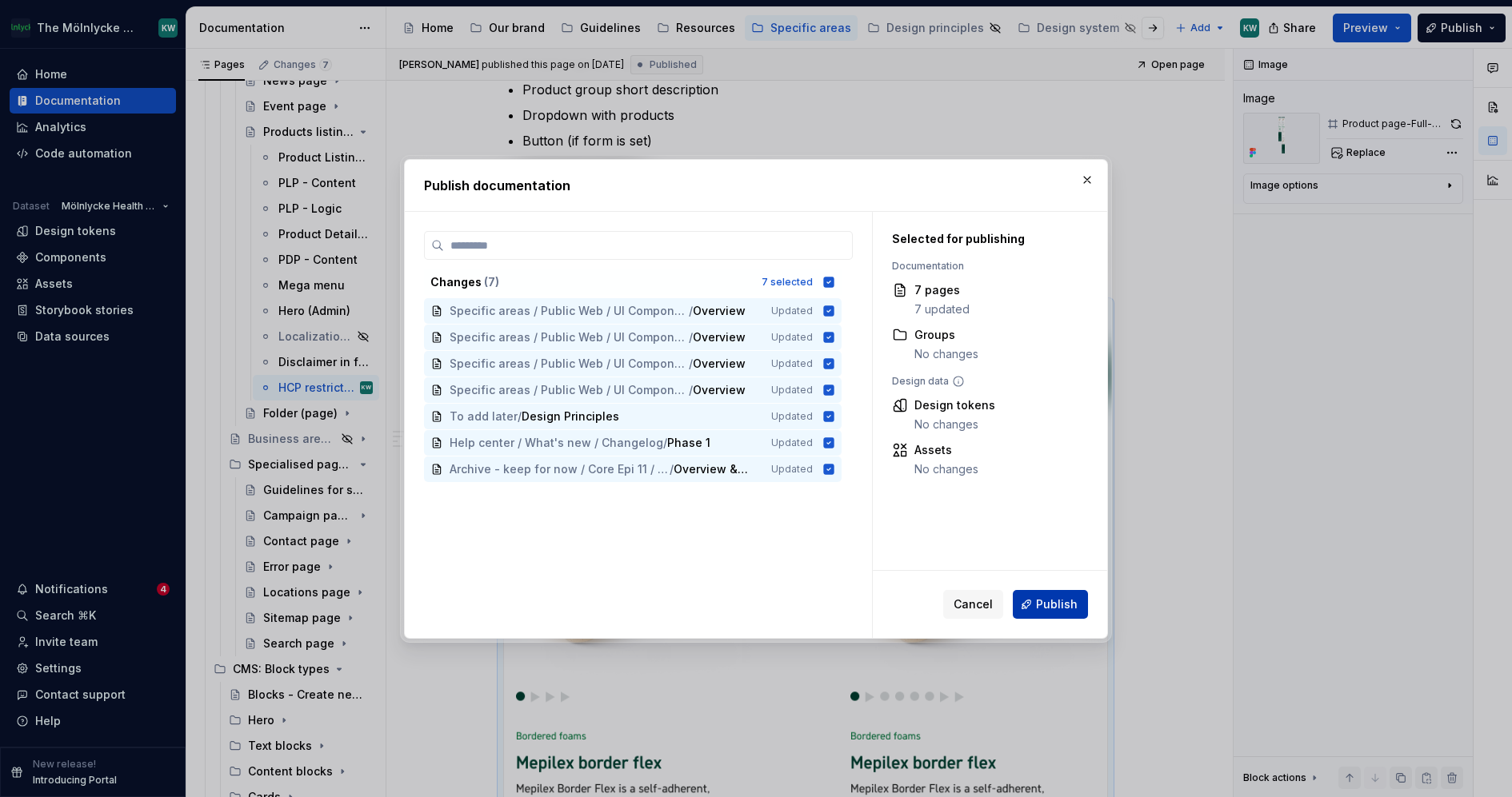
click at [1053, 607] on span "Publish" at bounding box center [1057, 605] width 41 height 16
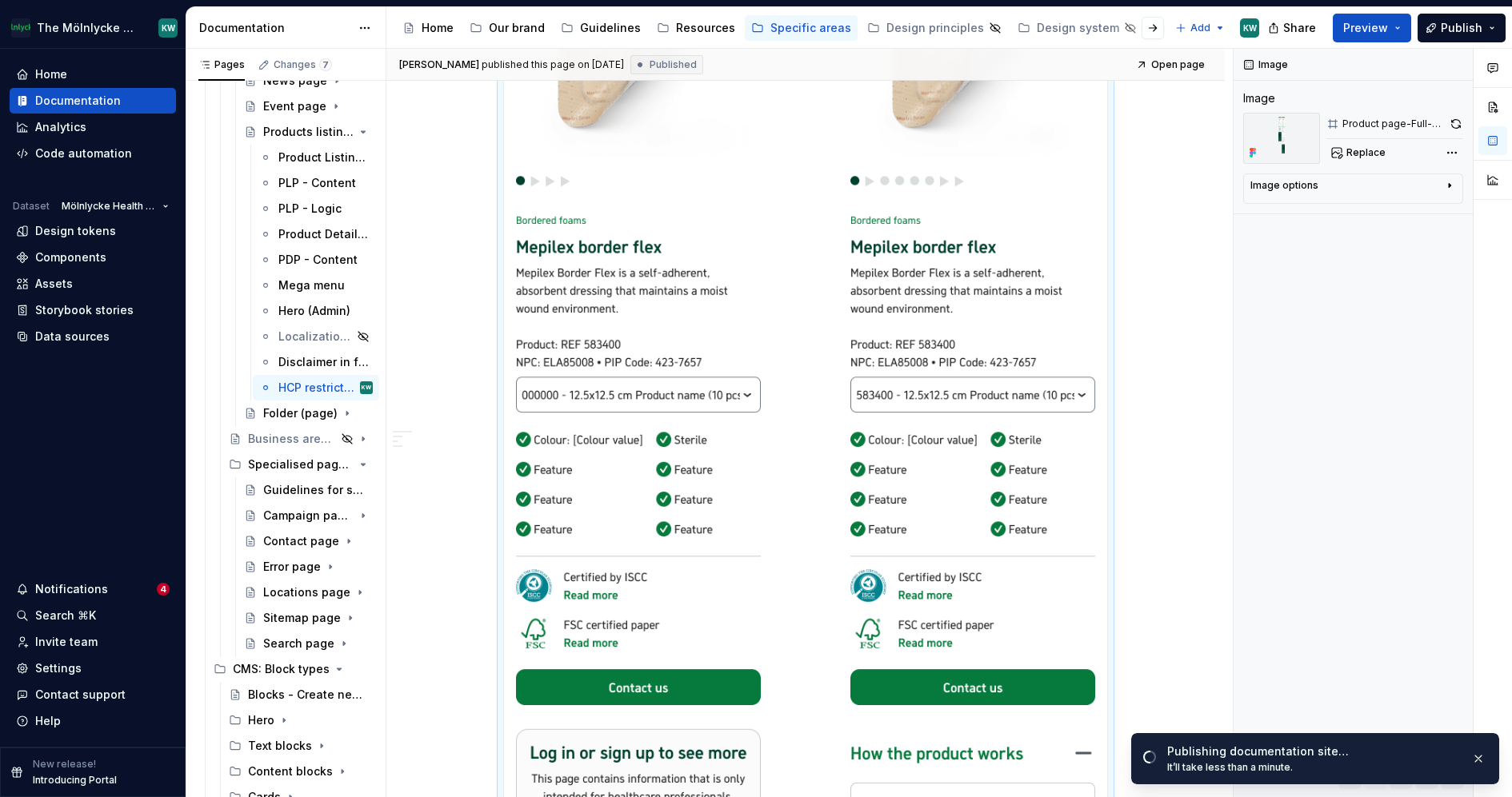
scroll to position [1441, 0]
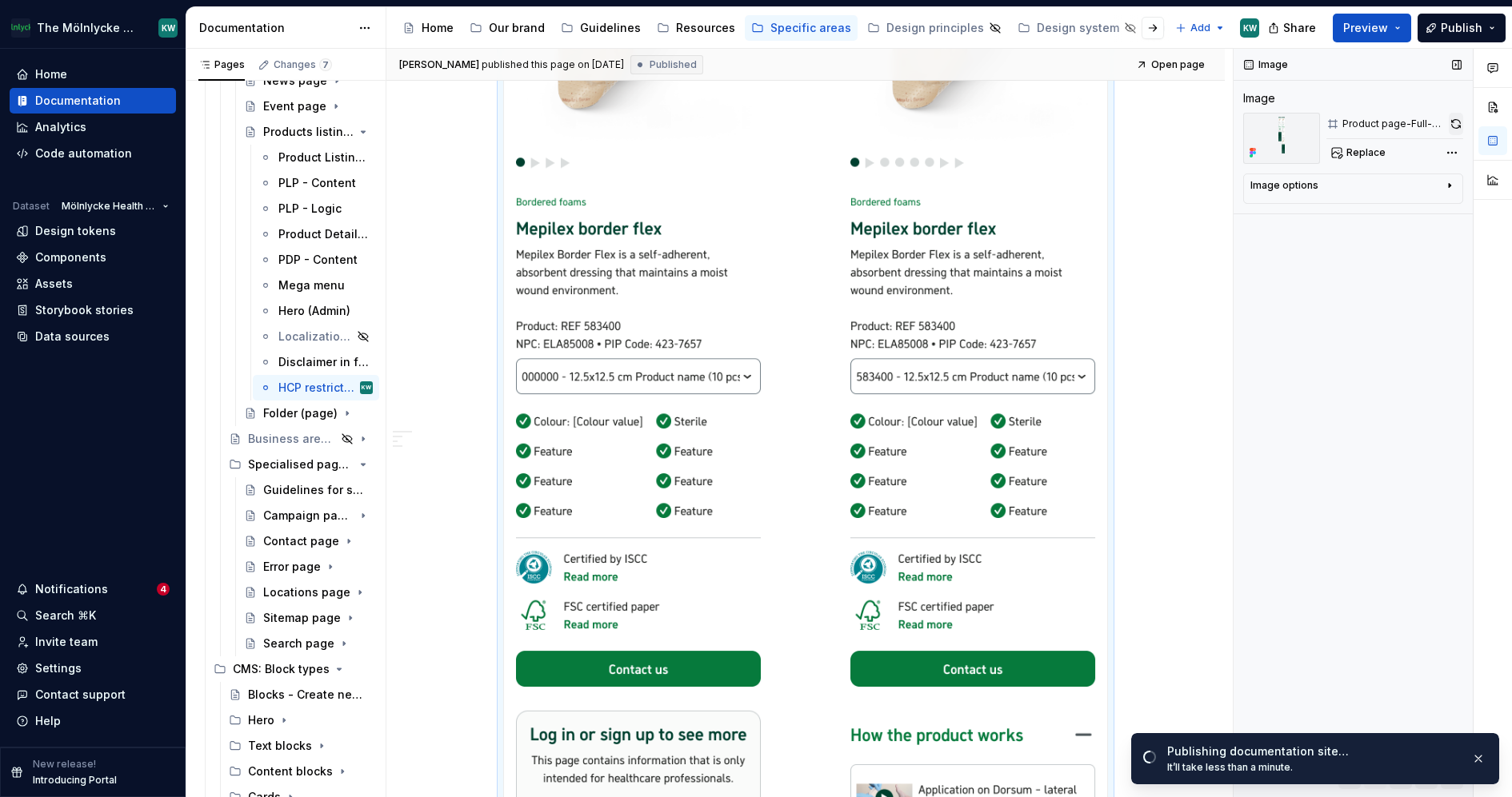
click at [1454, 119] on button "button" at bounding box center [1456, 123] width 14 height 22
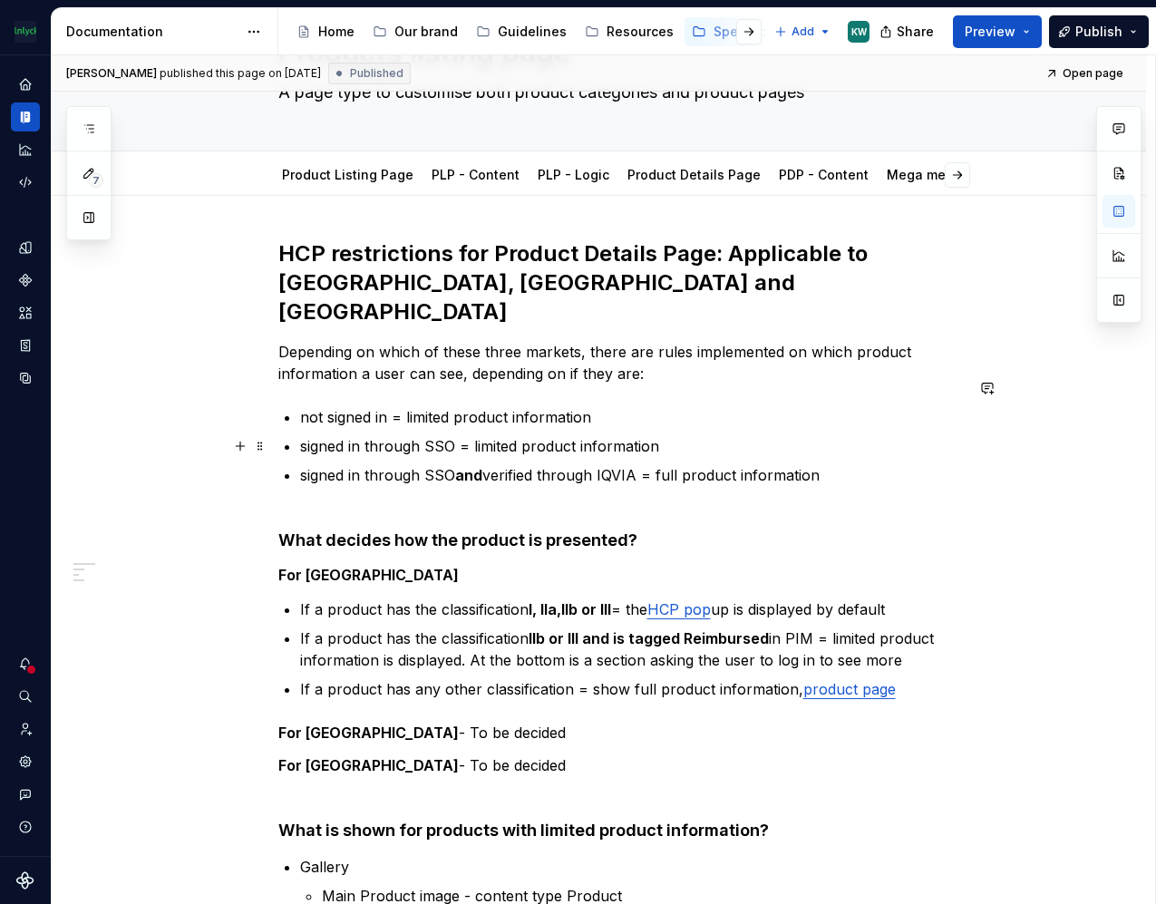
scroll to position [0, 0]
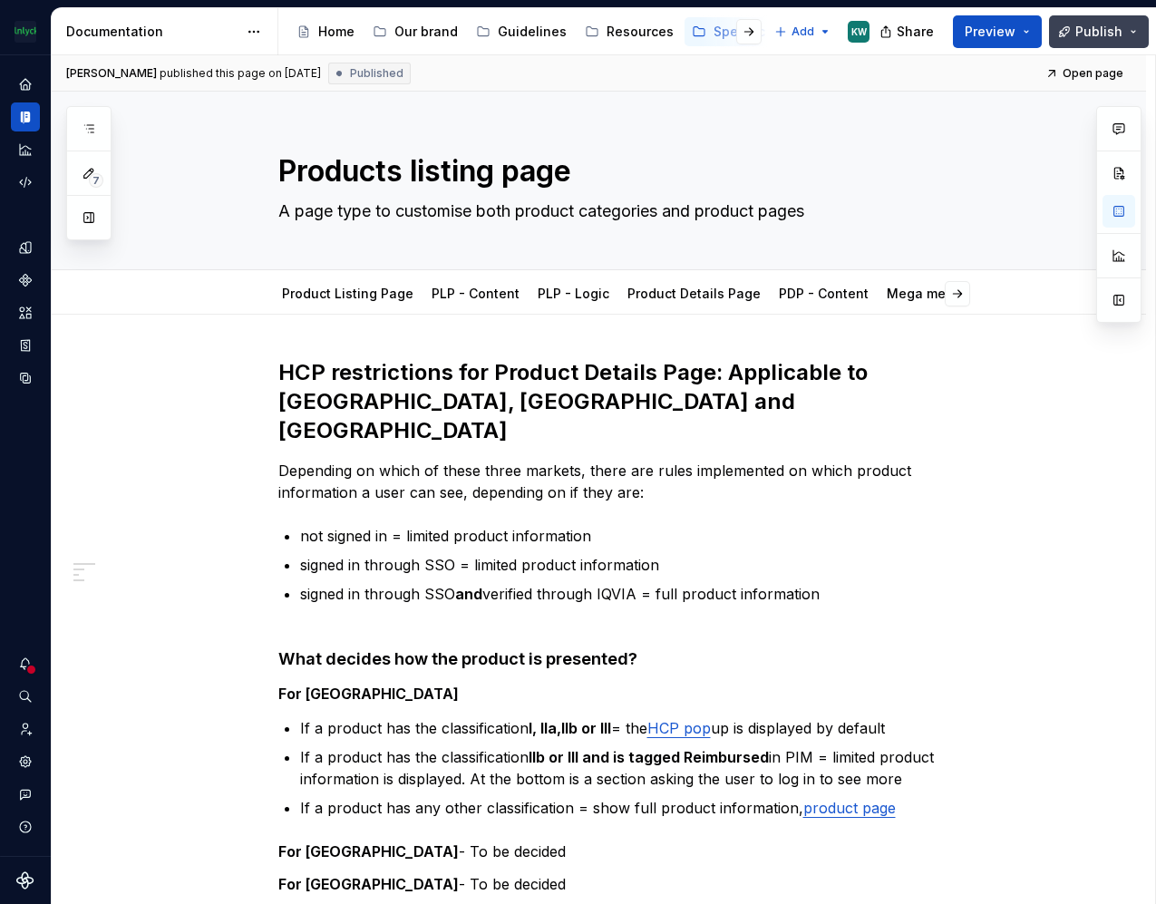
click at [1121, 28] on span "Publish" at bounding box center [1099, 32] width 47 height 18
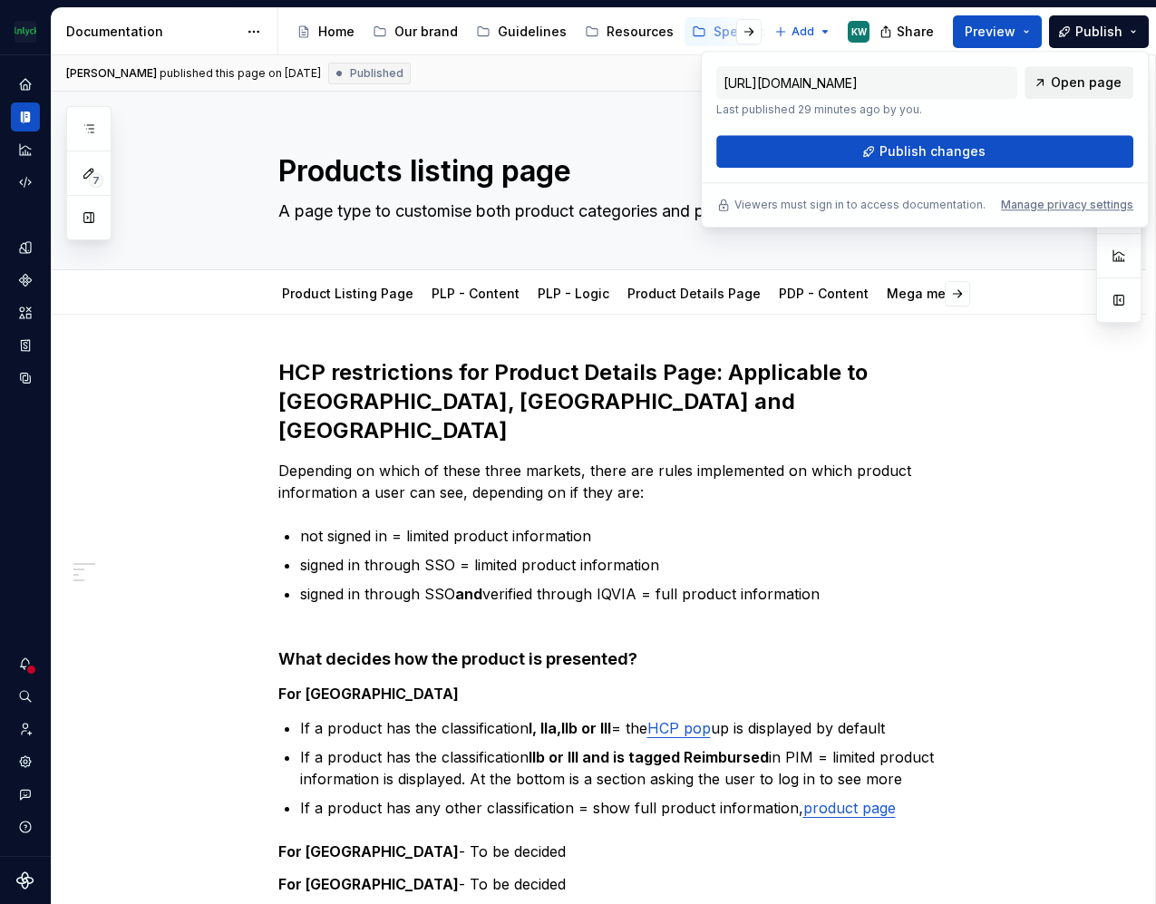
click at [1058, 72] on link "Open page" at bounding box center [1079, 82] width 109 height 33
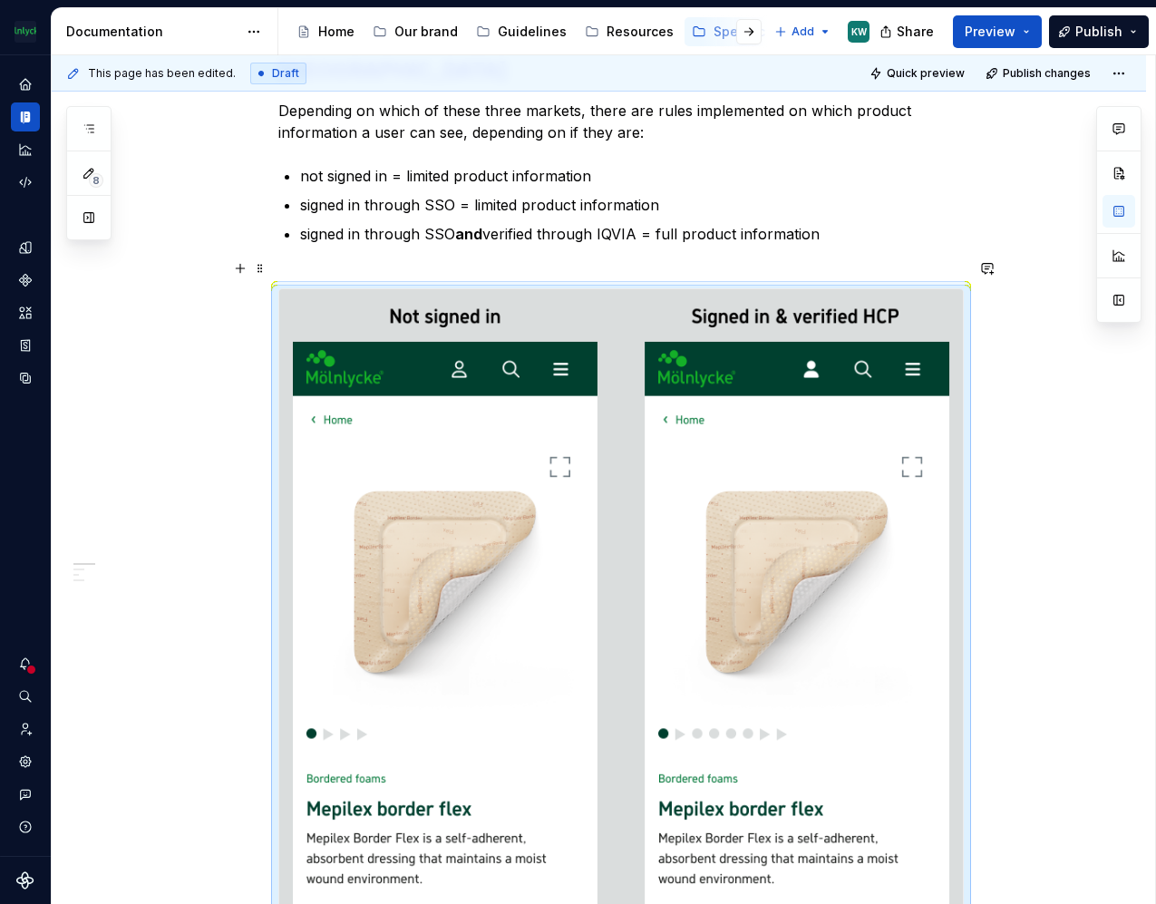
scroll to position [375, 0]
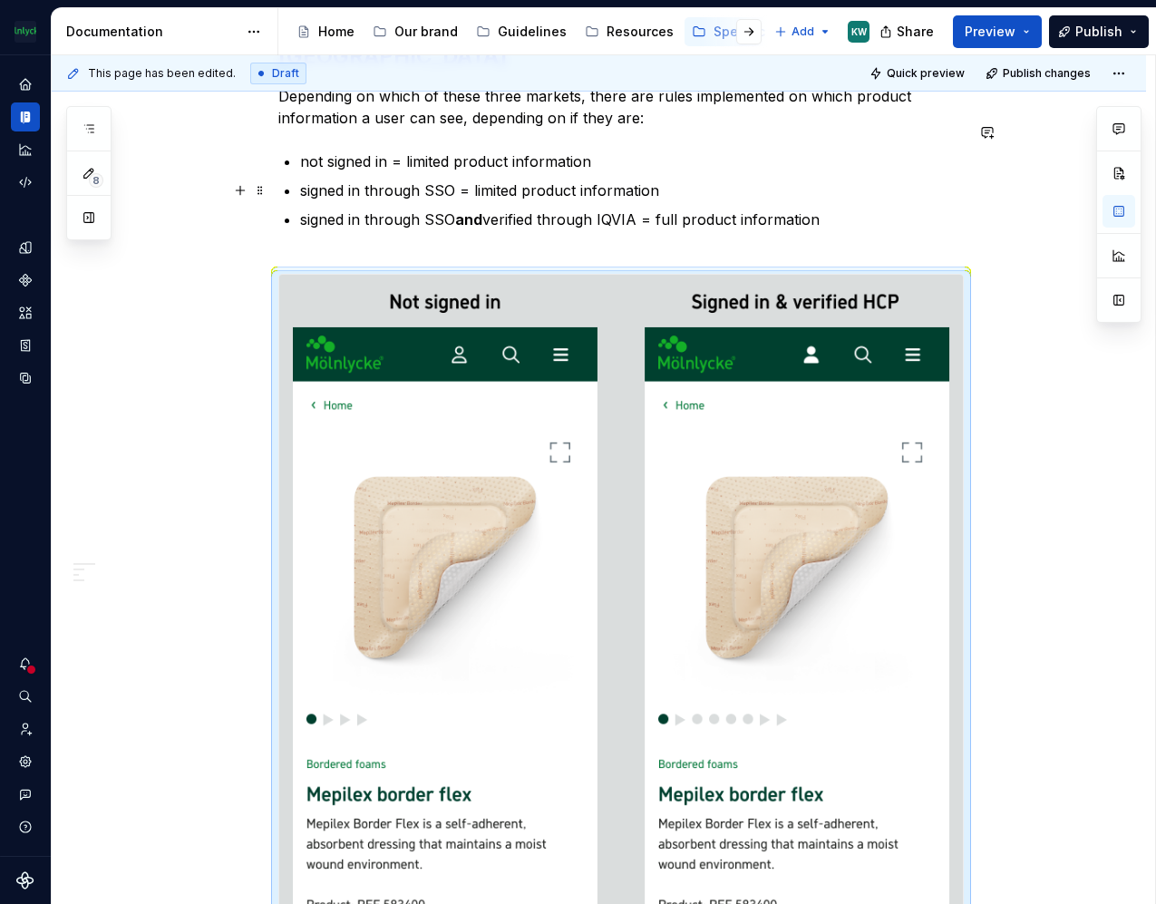
click at [364, 211] on p "signed in through SSO and verified through IQVIA = full product information" at bounding box center [632, 231] width 664 height 44
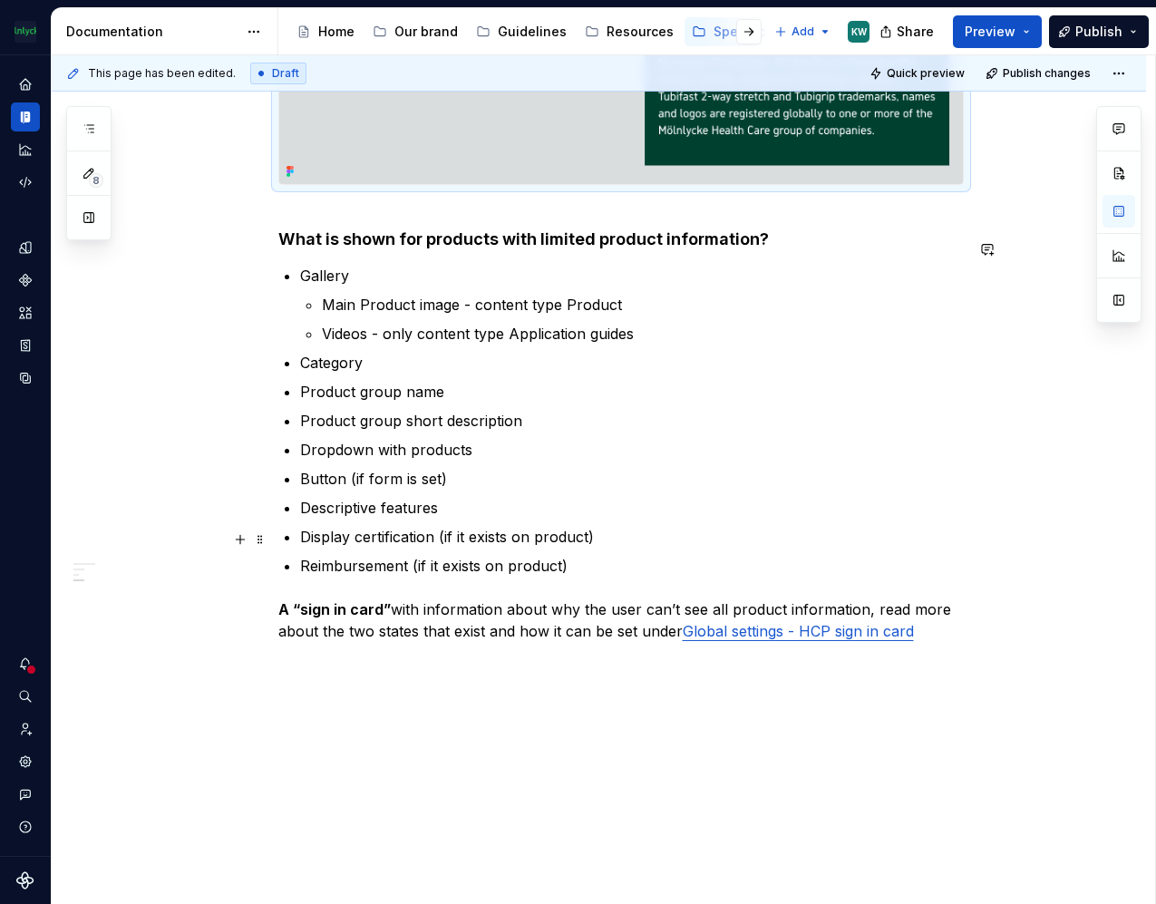
scroll to position [4299, 0]
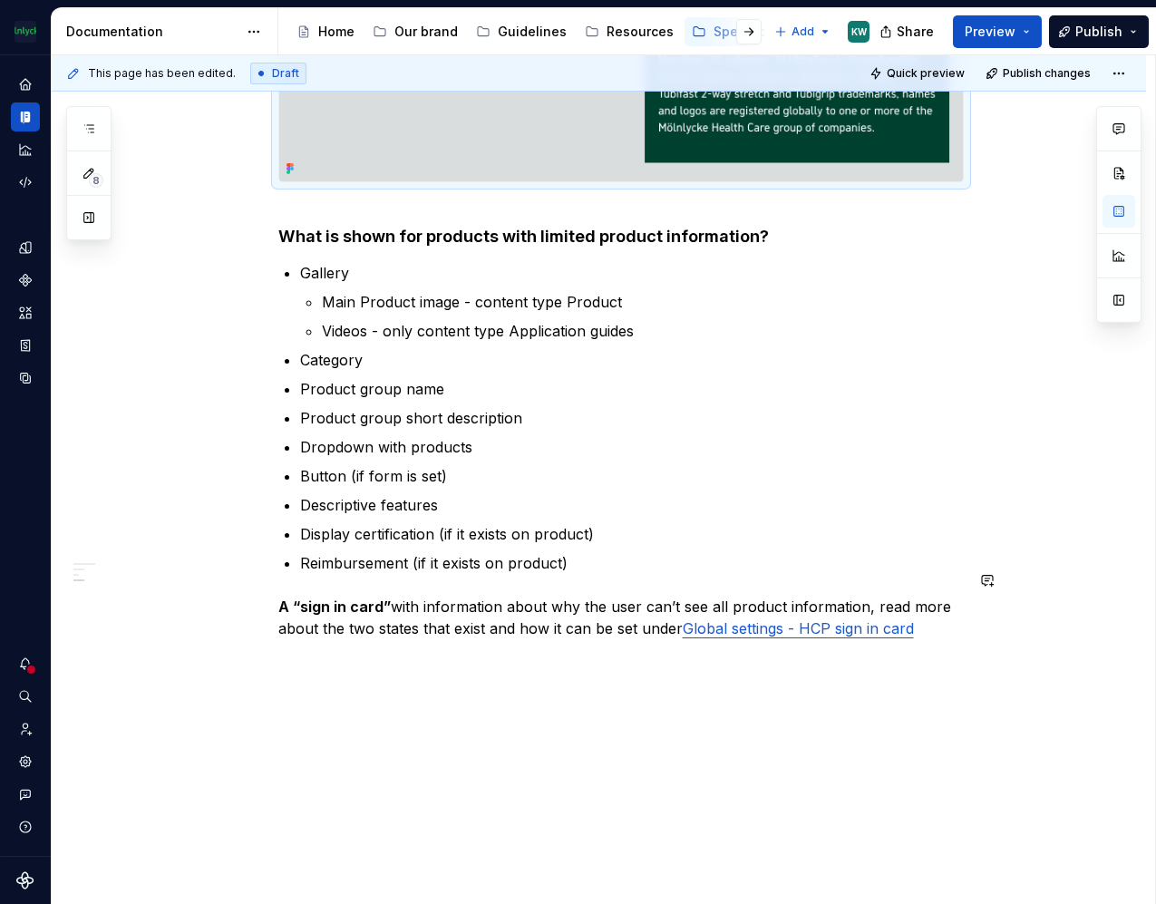
drag, startPoint x: 278, startPoint y: 159, endPoint x: 289, endPoint y: 686, distance: 527.1
click at [254, 34] on html "The Mölnlycke Experience KW Dataset Mölnlycke Health Care Documentation Accessi…" at bounding box center [578, 452] width 1156 height 904
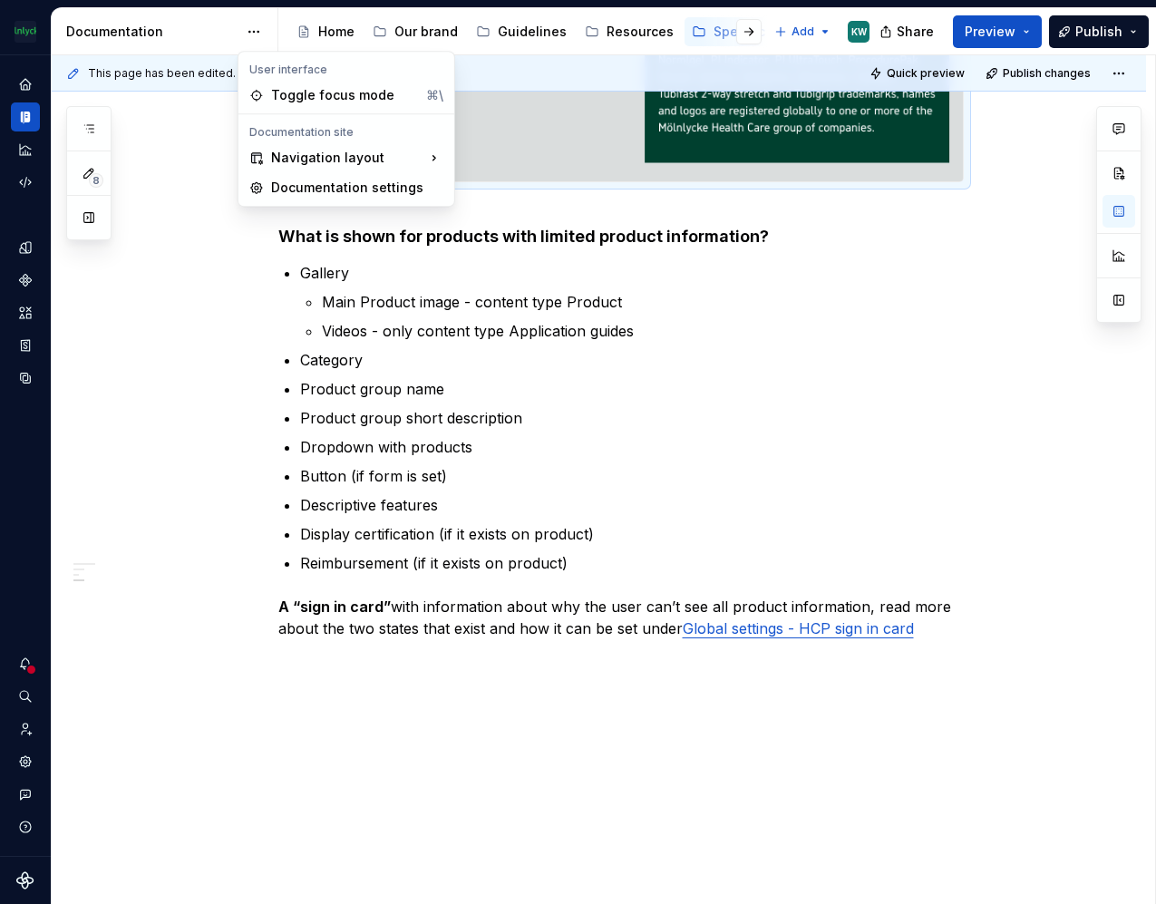
click at [254, 24] on html "The Mölnlycke Experience KW Dataset Mölnlycke Health Care Documentation Accessi…" at bounding box center [578, 452] width 1156 height 904
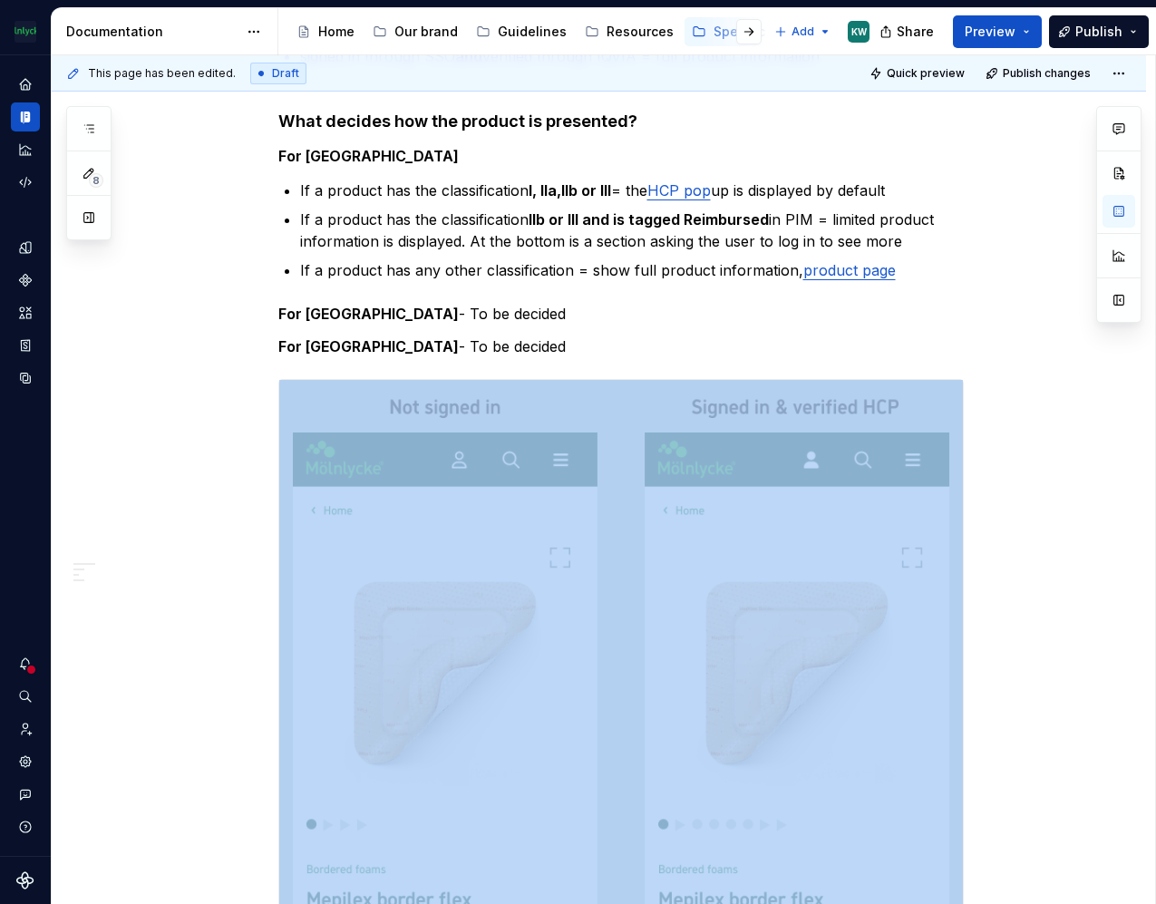
scroll to position [526, 0]
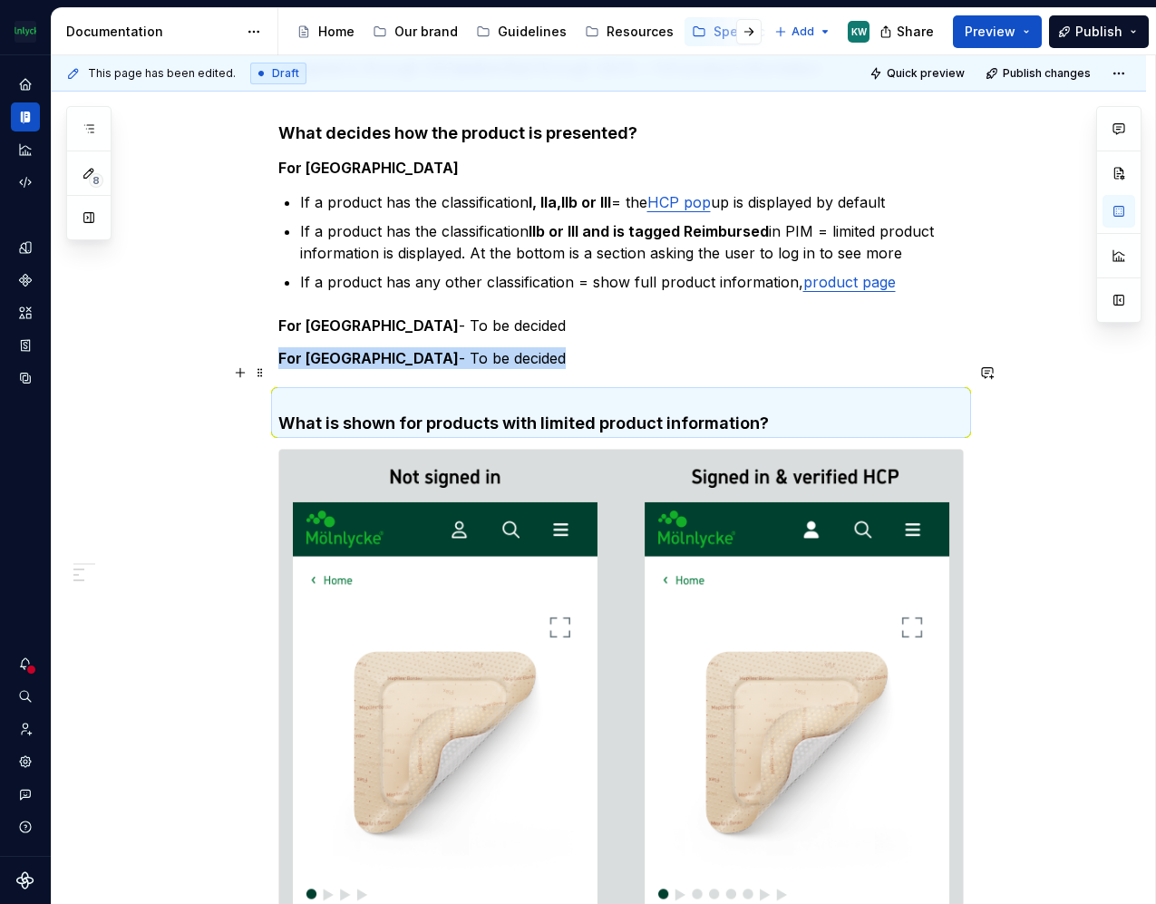
click at [489, 391] on h4 "What is shown for products with limited product information?" at bounding box center [621, 413] width 686 height 44
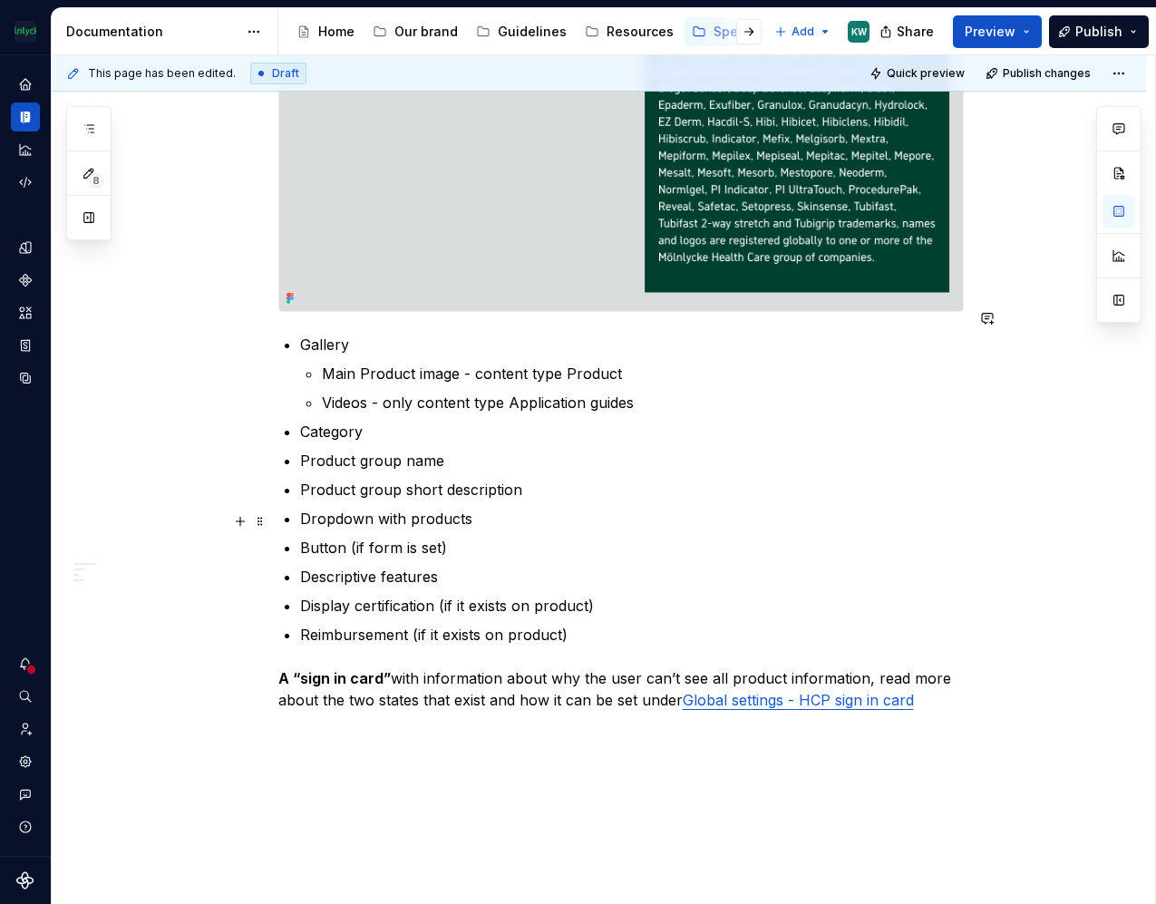
scroll to position [4272, 0]
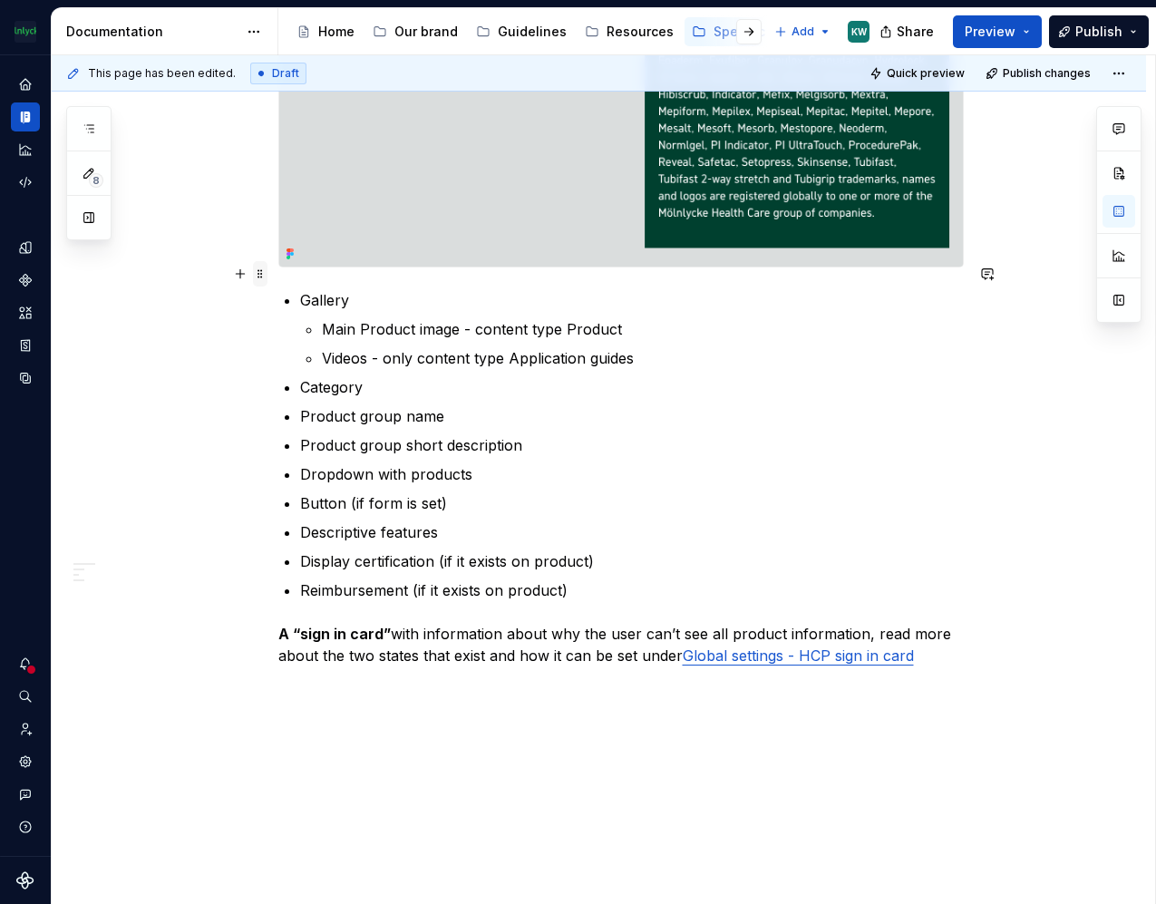
click at [259, 271] on span at bounding box center [260, 273] width 15 height 25
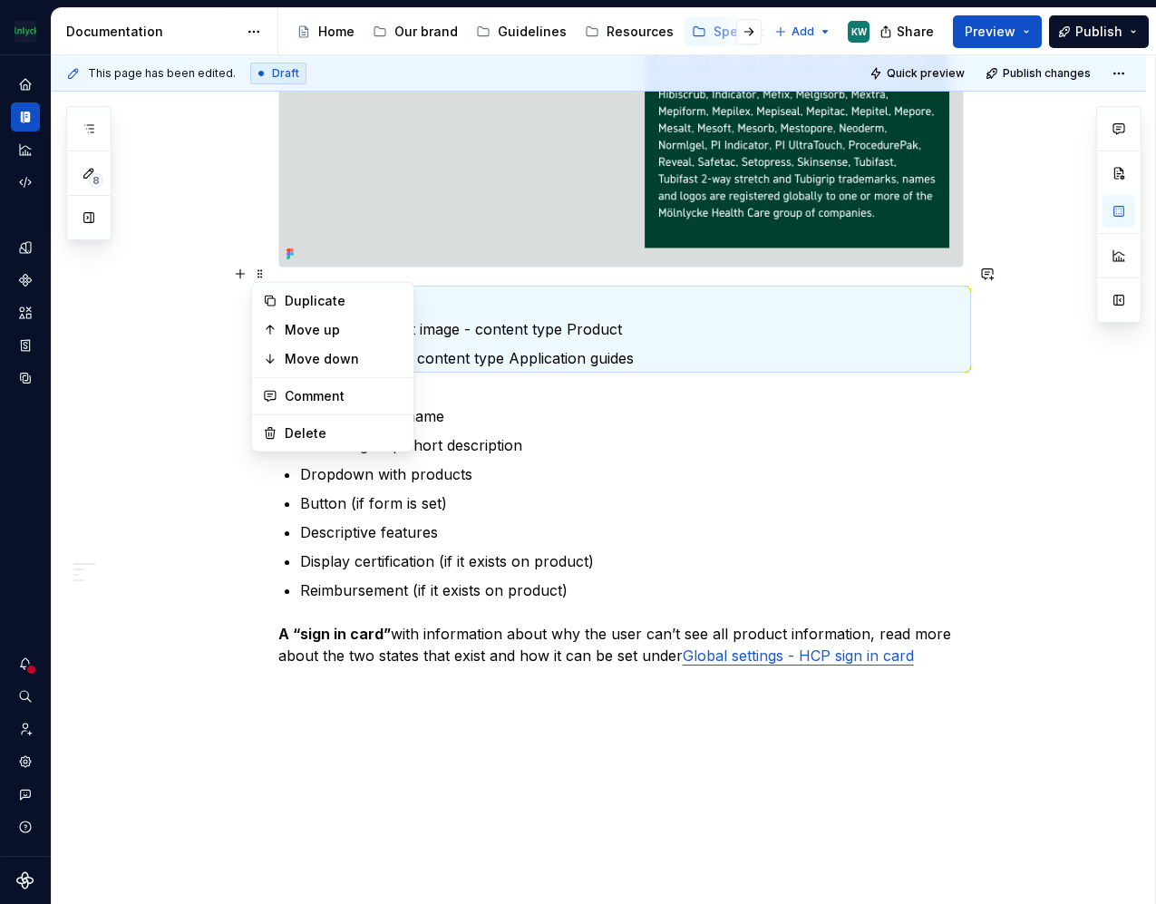
click at [813, 580] on p "Reimbursement (if it exists on product)" at bounding box center [632, 591] width 664 height 22
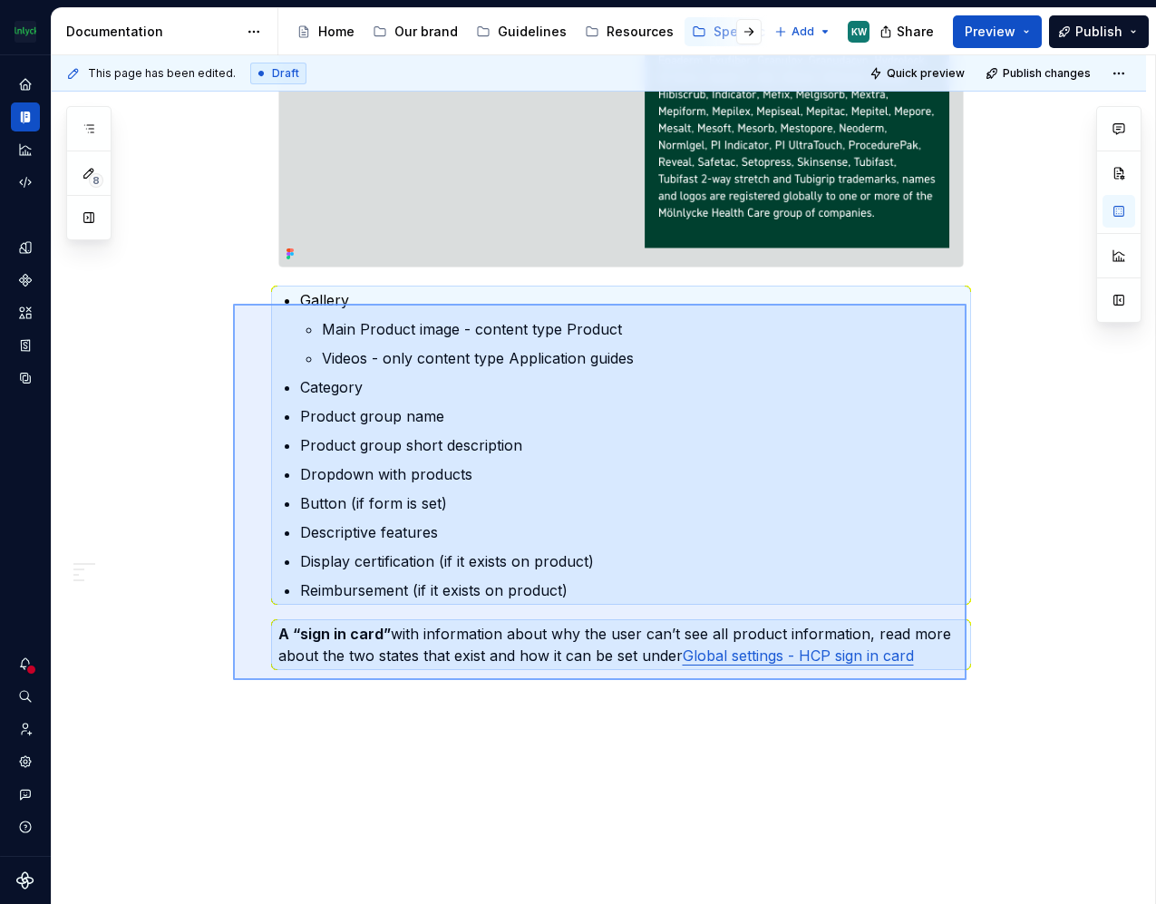
drag, startPoint x: 967, startPoint y: 680, endPoint x: 232, endPoint y: 292, distance: 830.9
click at [232, 292] on div "This page has been edited. Draft Quick preview Publish changes Products listing…" at bounding box center [604, 480] width 1104 height 850
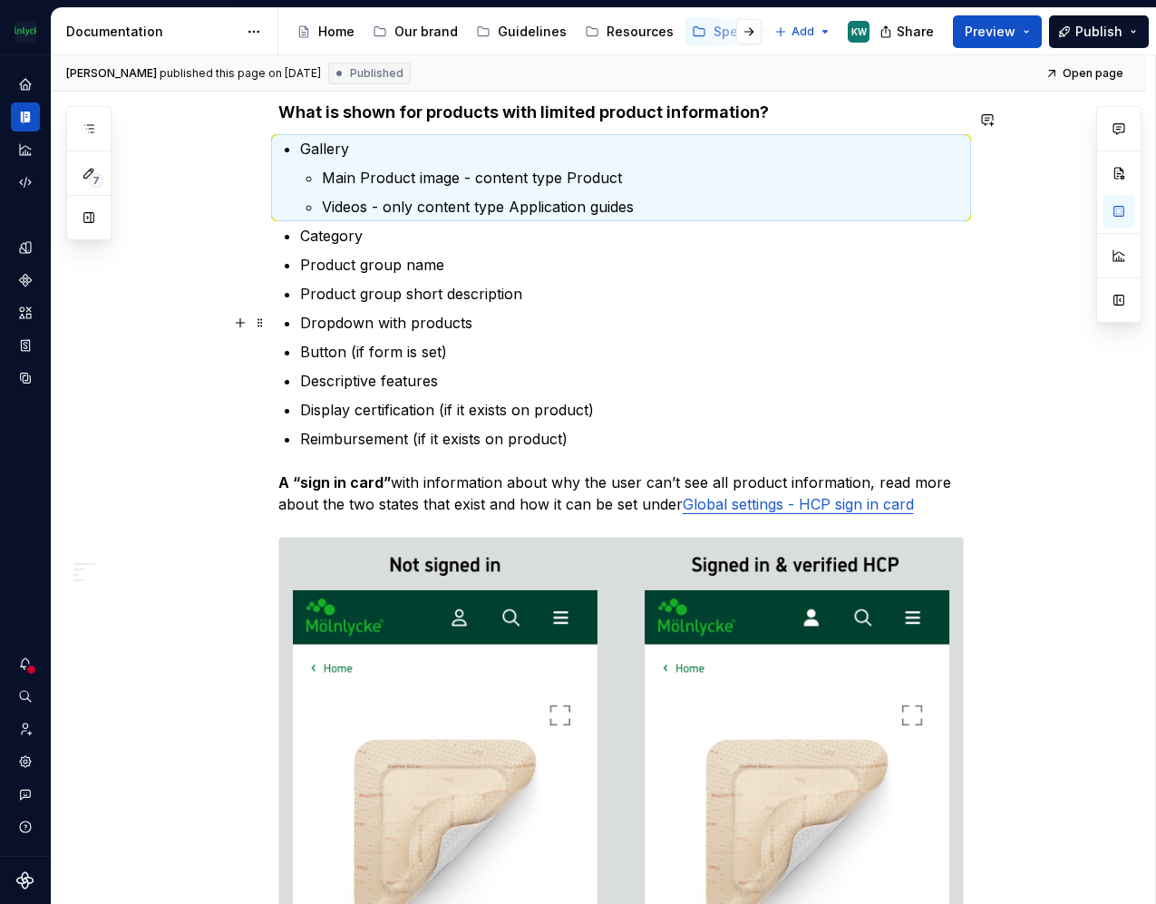
scroll to position [831, 0]
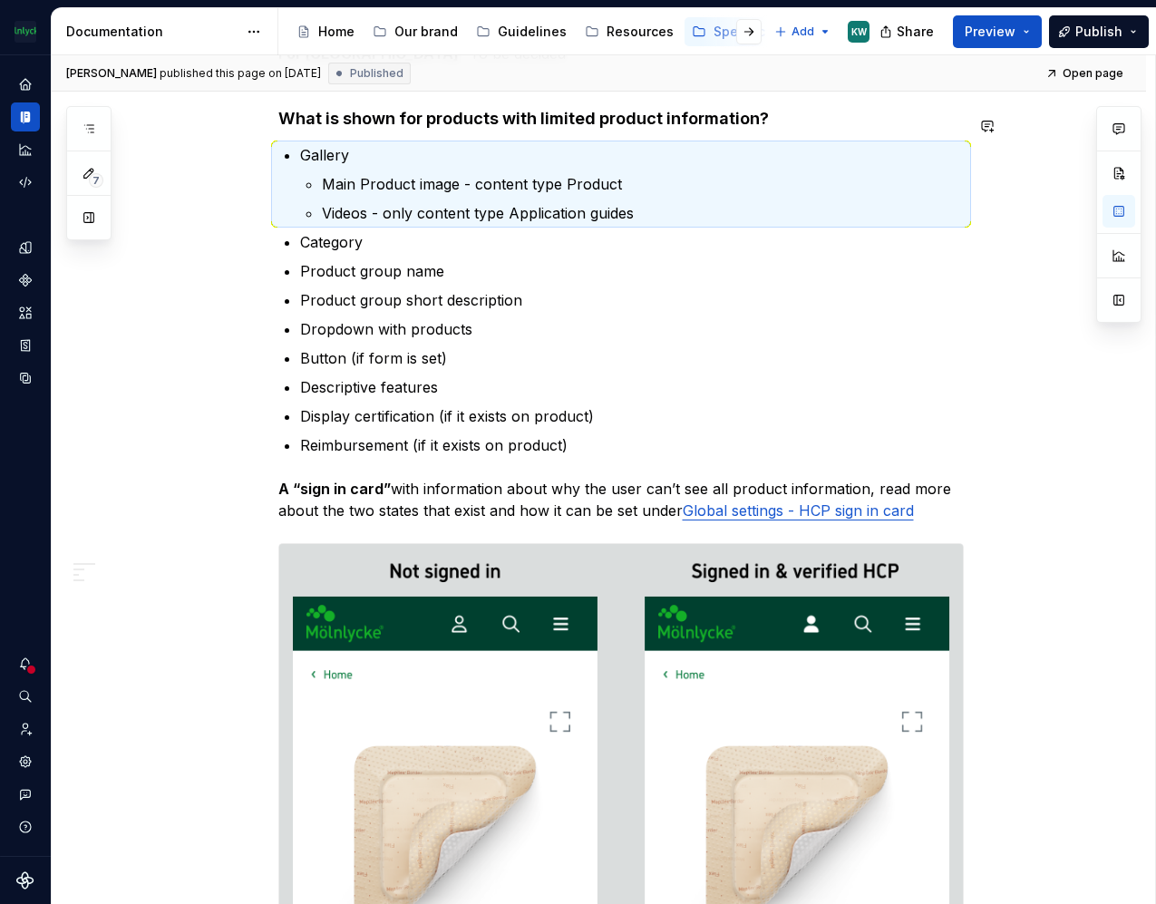
drag, startPoint x: 263, startPoint y: 278, endPoint x: 713, endPoint y: 27, distance: 515.2
click at [1101, 28] on span "Publish" at bounding box center [1099, 32] width 47 height 18
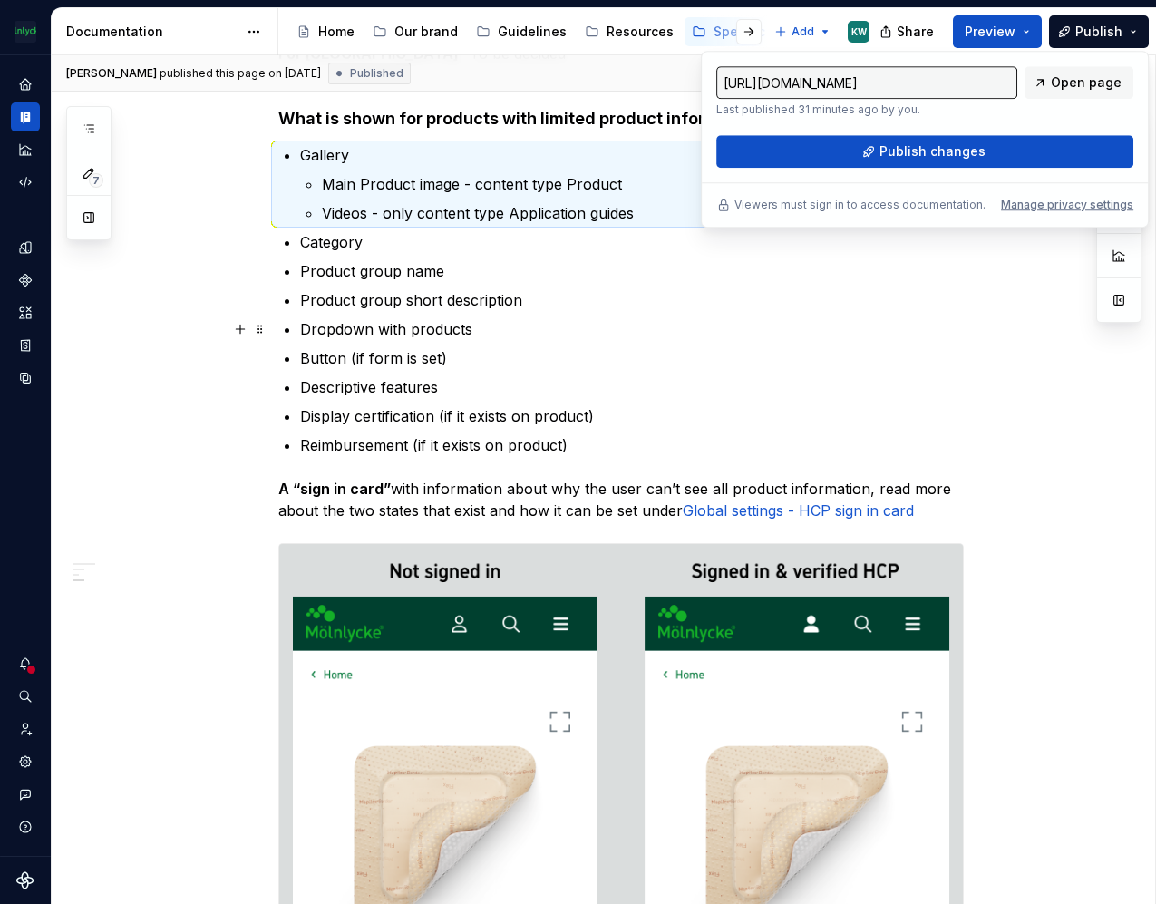
click at [879, 347] on p "Button (if form is set)" at bounding box center [632, 358] width 664 height 22
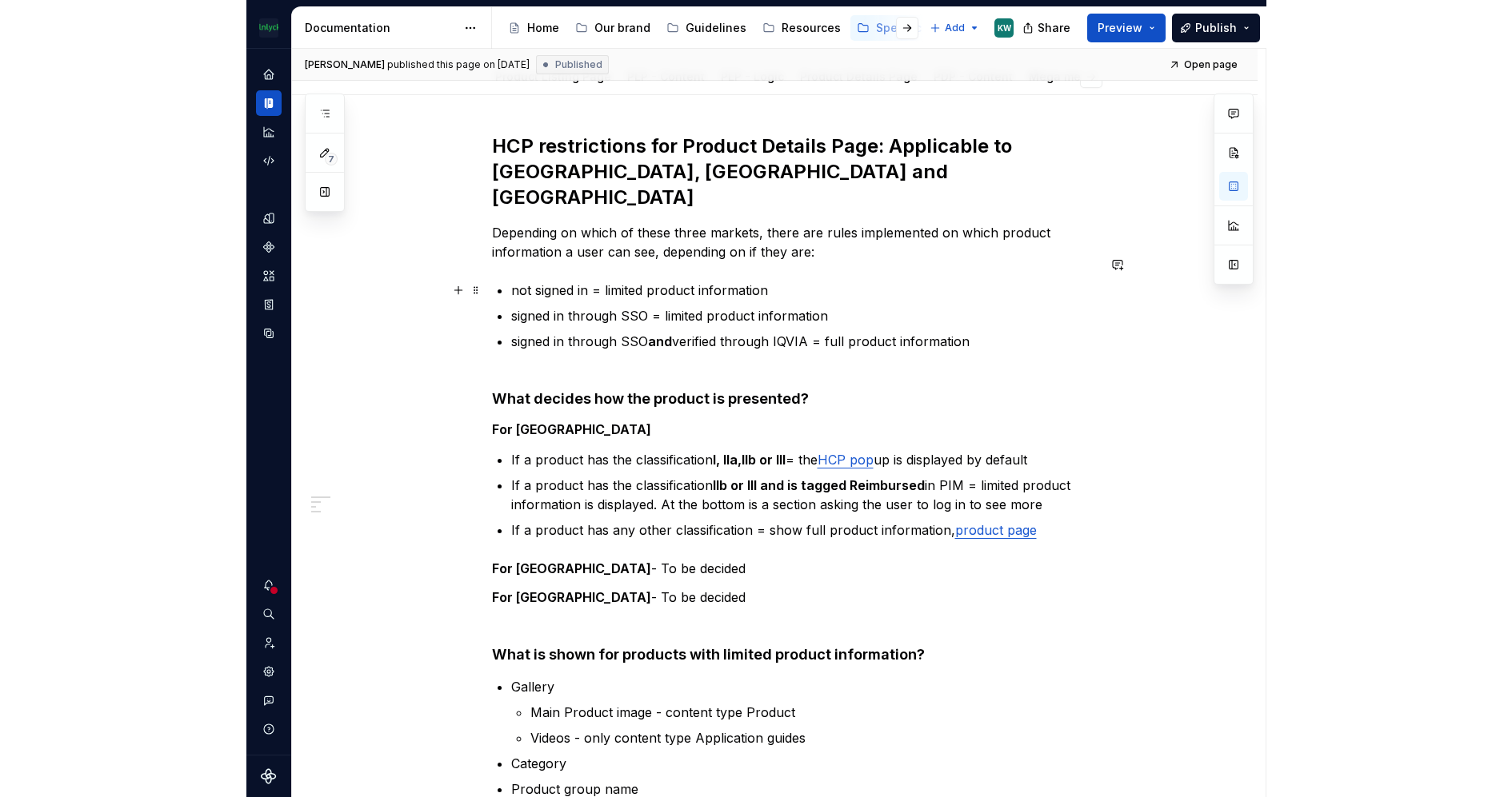
scroll to position [180, 0]
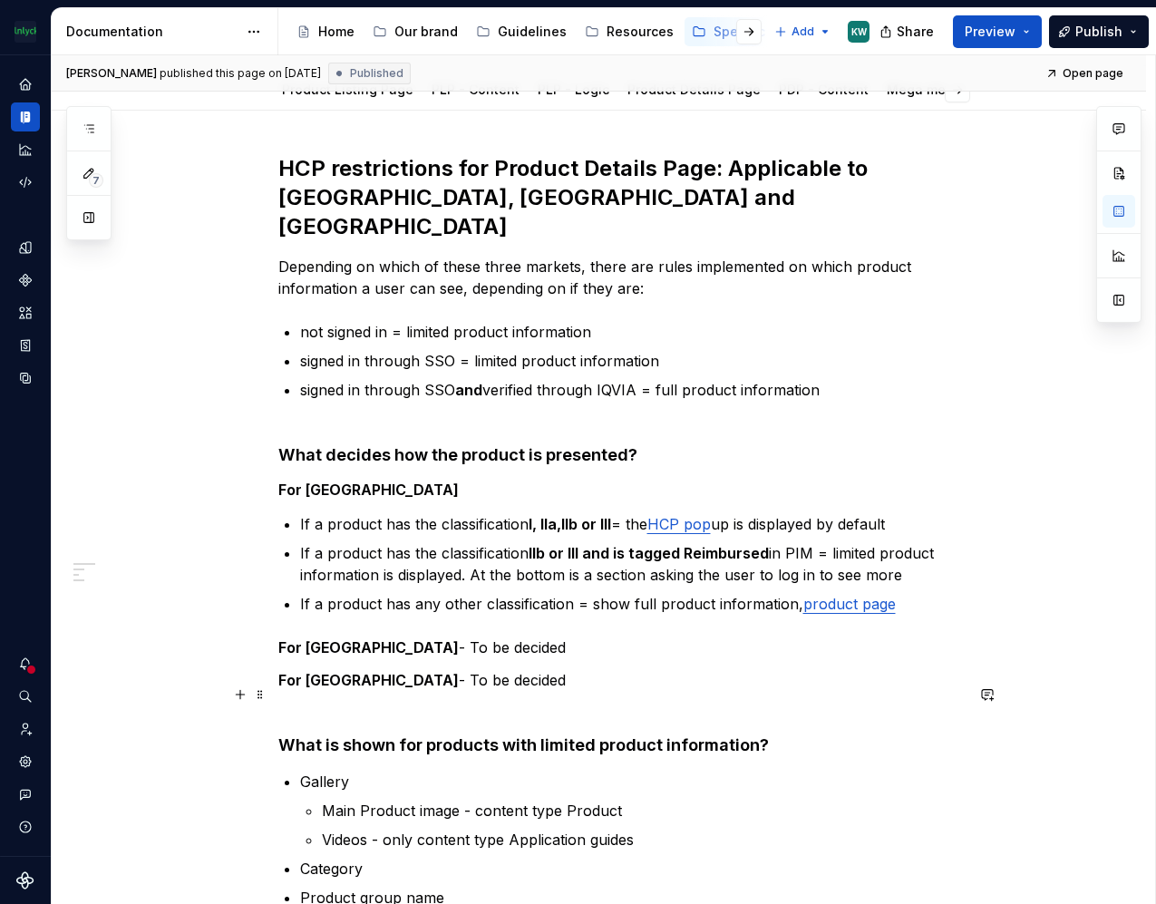
click at [737, 716] on h4 "What is shown for products with limited product information?" at bounding box center [621, 735] width 686 height 44
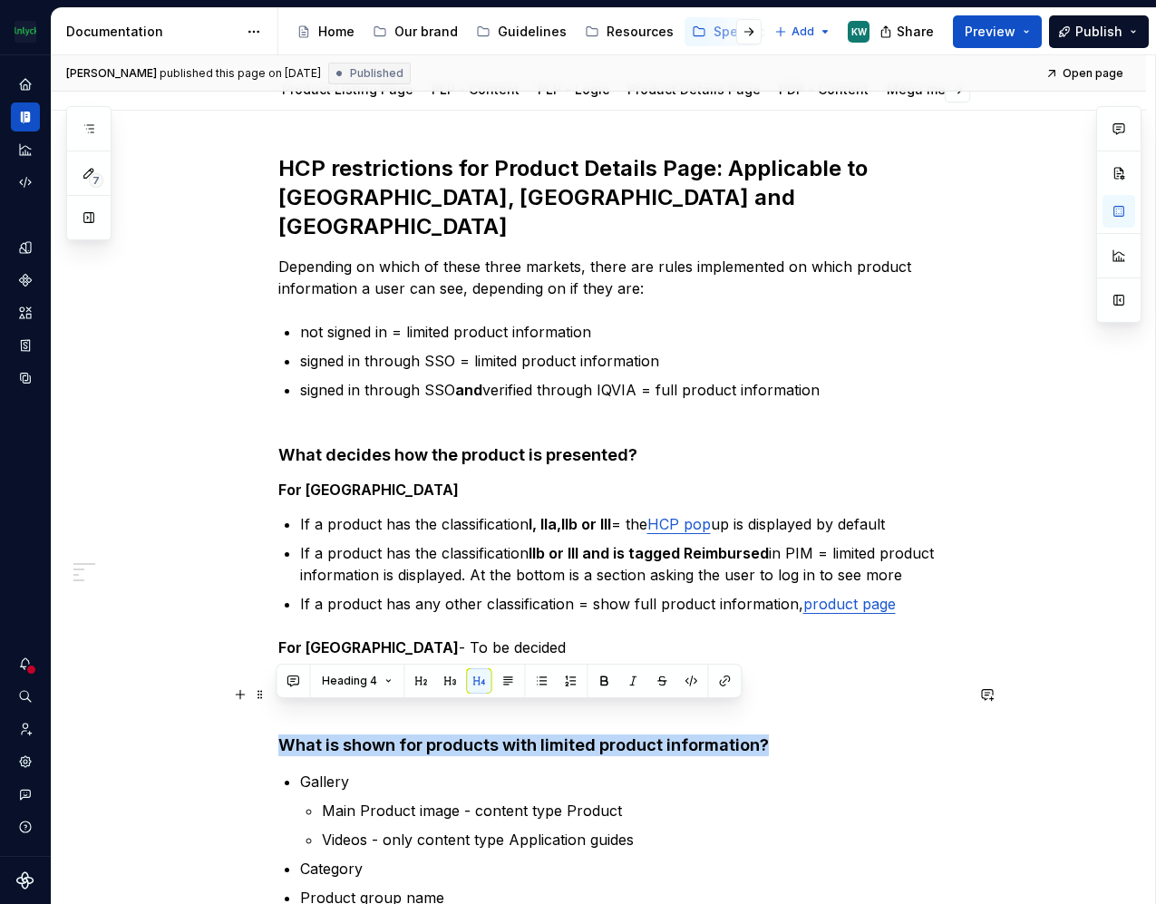
drag, startPoint x: 775, startPoint y: 716, endPoint x: 259, endPoint y: 709, distance: 515.2
click at [358, 686] on span "Heading 4" at bounding box center [349, 681] width 55 height 15
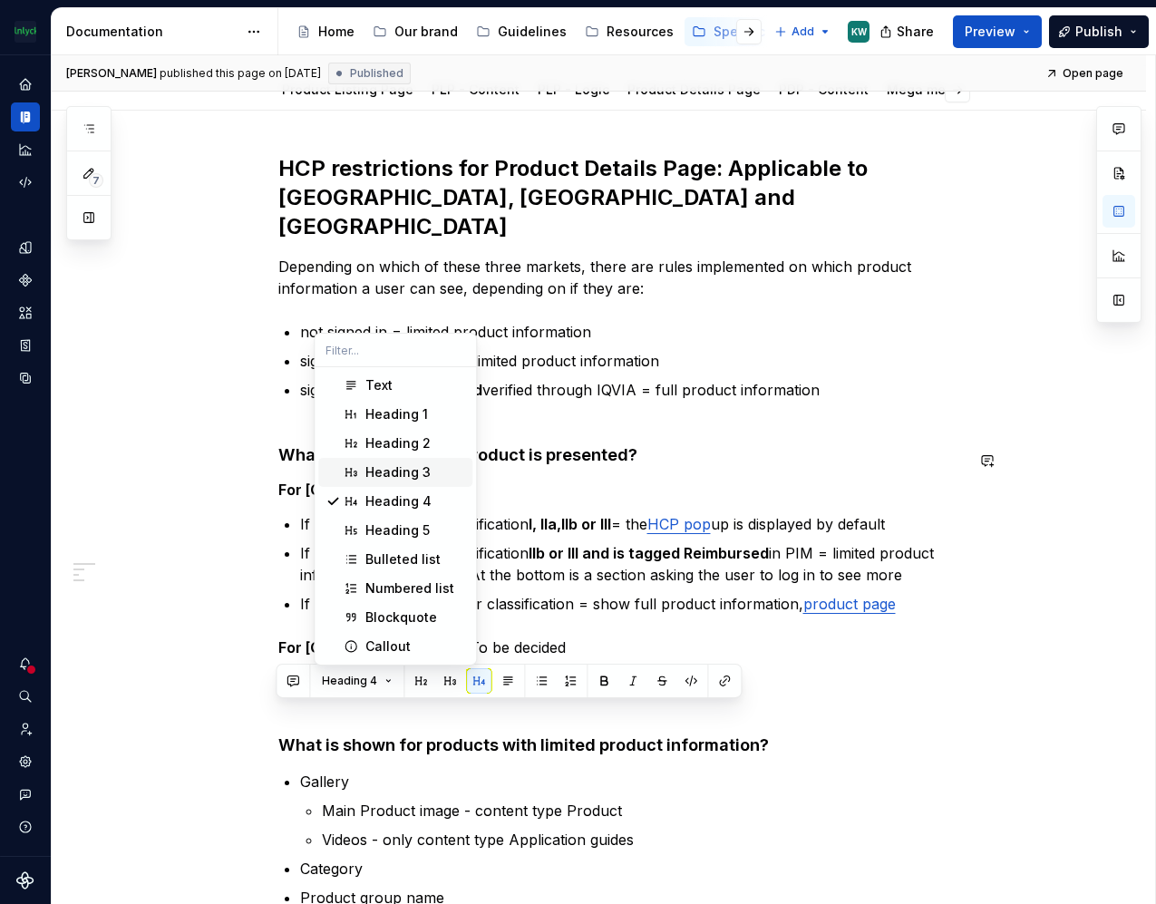
click at [380, 471] on div "Heading 3" at bounding box center [398, 472] width 65 height 18
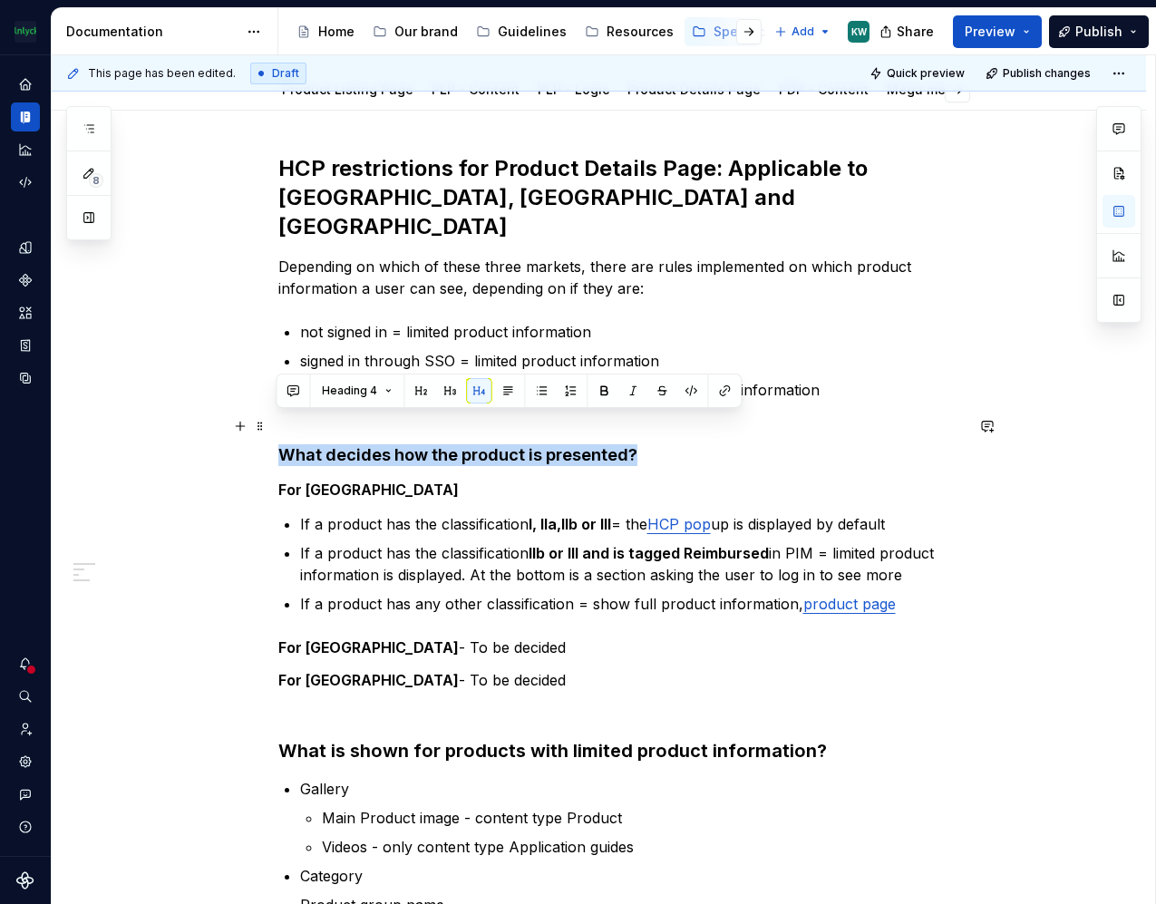
drag, startPoint x: 644, startPoint y: 424, endPoint x: 272, endPoint y: 419, distance: 371.9
click at [443, 389] on button "button" at bounding box center [449, 390] width 25 height 25
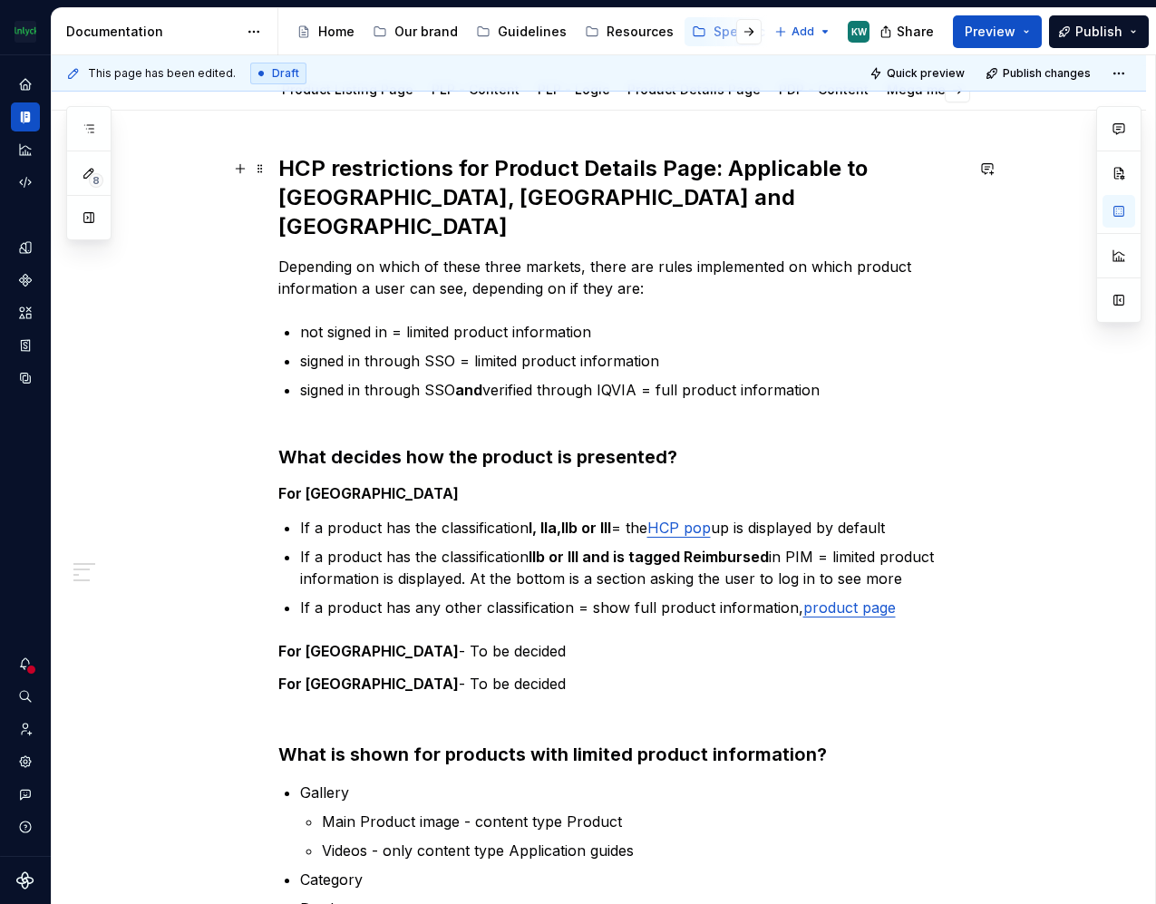
click at [558, 200] on h2 "HCP restrictions for Product Details Page: Applicable to [GEOGRAPHIC_DATA], [GE…" at bounding box center [621, 197] width 686 height 87
drag, startPoint x: 551, startPoint y: 190, endPoint x: 429, endPoint y: 190, distance: 121.5
click at [429, 190] on h2 "HCP restrictions for Product Details Page: Applicable to [GEOGRAPHIC_DATA], [GE…" at bounding box center [621, 197] width 686 height 87
click at [1106, 30] on span "Publish" at bounding box center [1099, 32] width 47 height 18
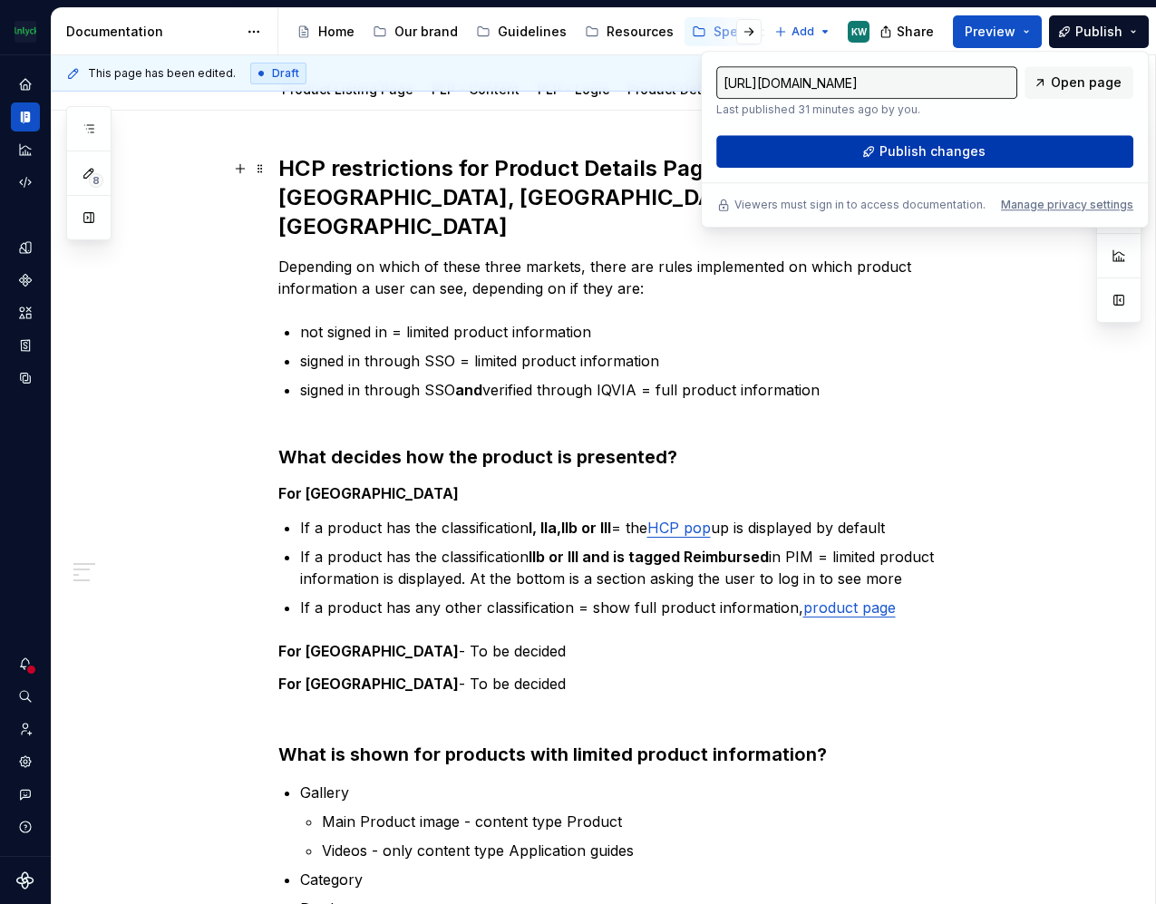
click at [998, 153] on button "Publish changes" at bounding box center [924, 151] width 417 height 33
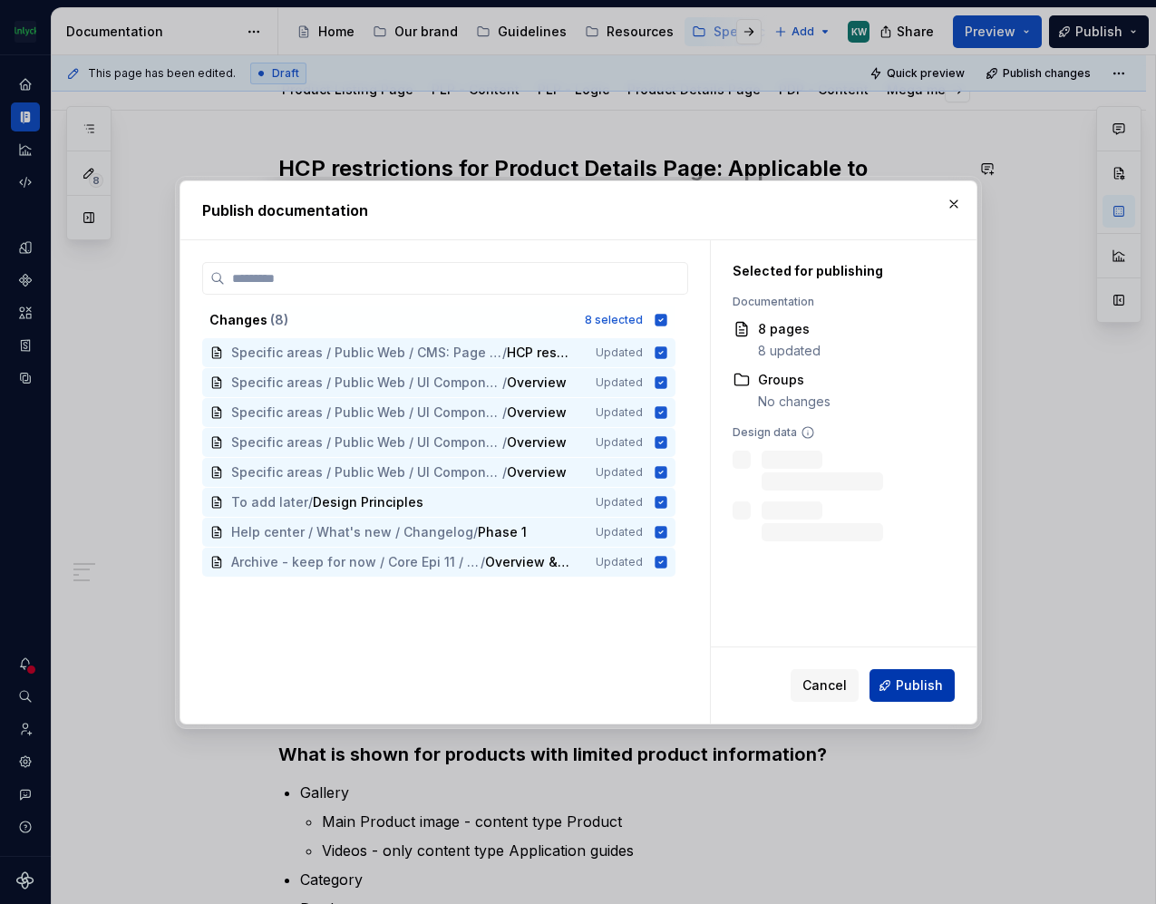
click at [923, 682] on span "Publish" at bounding box center [919, 686] width 47 height 18
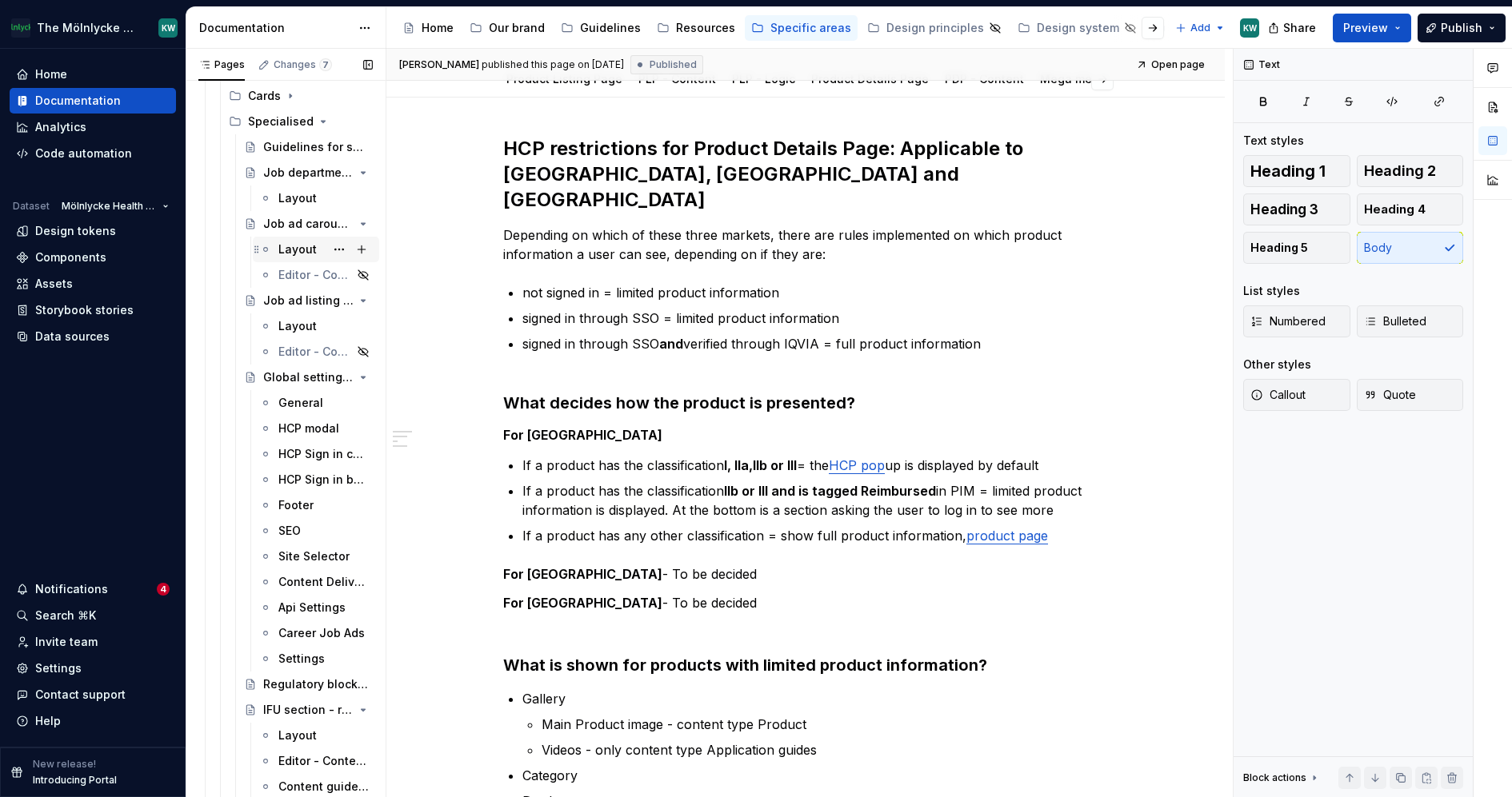
scroll to position [1595, 0]
click at [285, 451] on div "HCP Sign in card" at bounding box center [302, 452] width 47 height 16
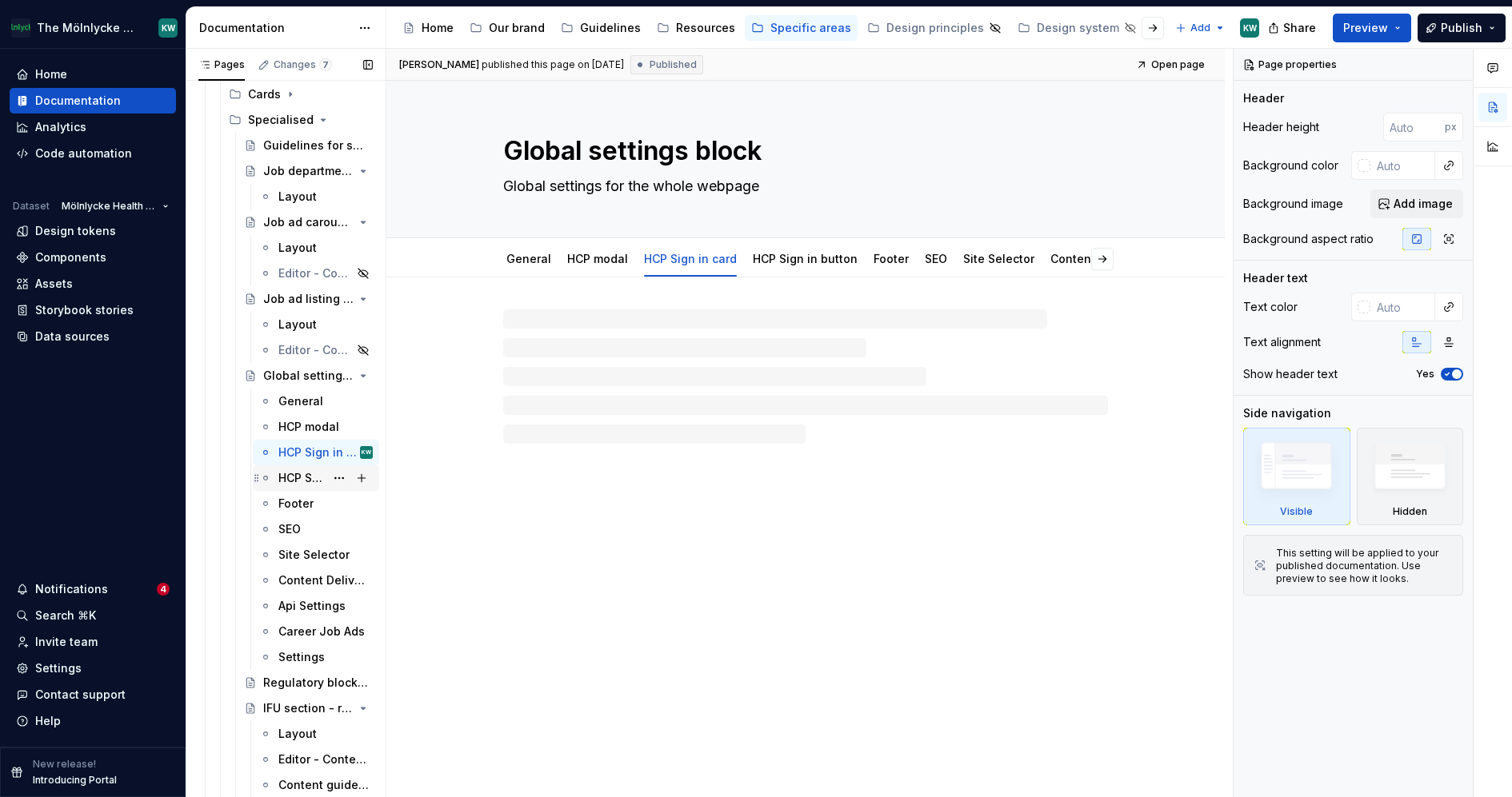
click at [296, 473] on div "HCP Sign in button" at bounding box center [302, 478] width 47 height 16
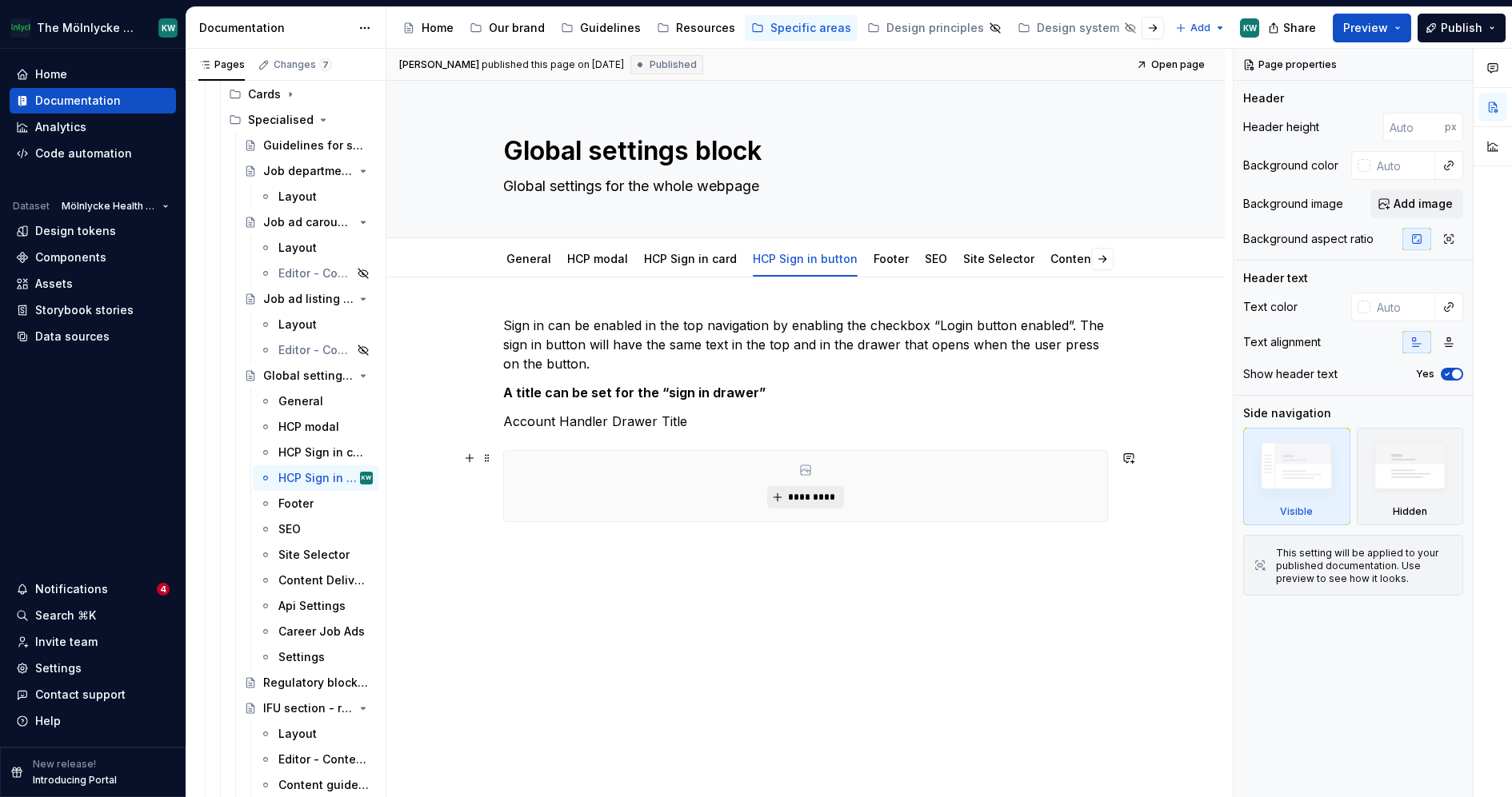
type textarea "*"
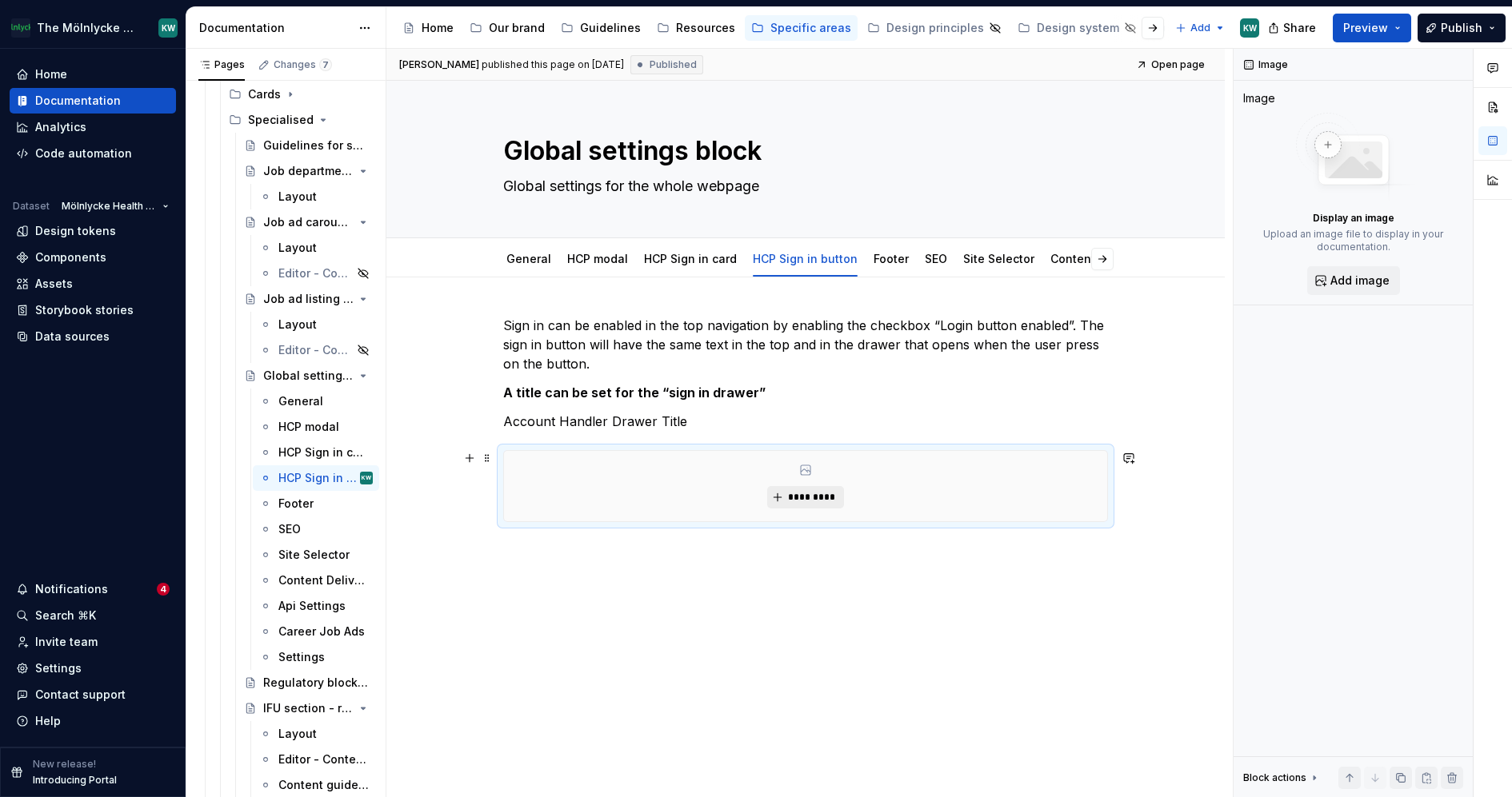
click at [812, 495] on span "*********" at bounding box center [811, 497] width 49 height 13
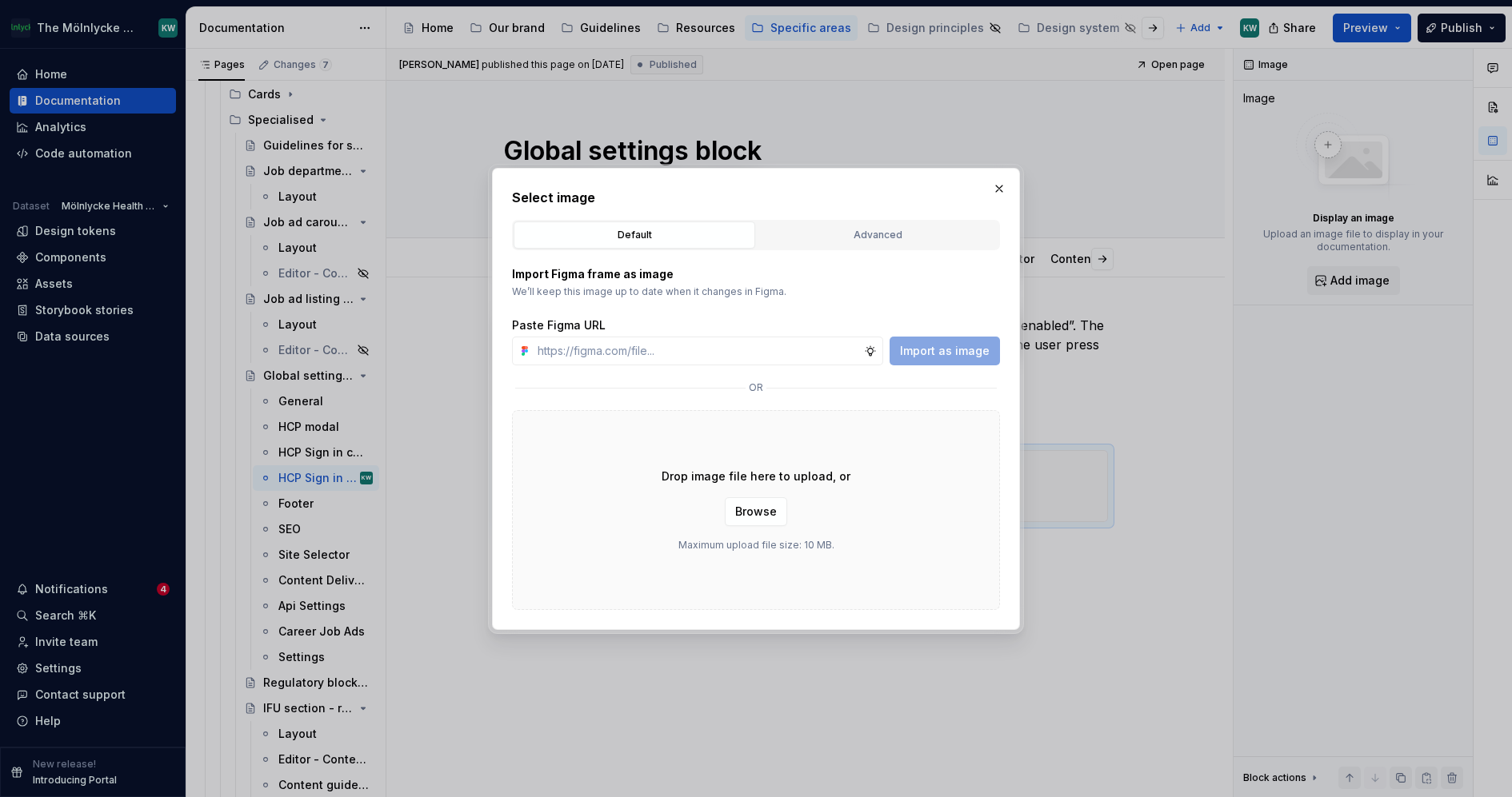
click at [916, 220] on div "Default Advanced" at bounding box center [755, 235] width 488 height 30
click at [914, 228] on div "Advanced" at bounding box center [877, 235] width 230 height 16
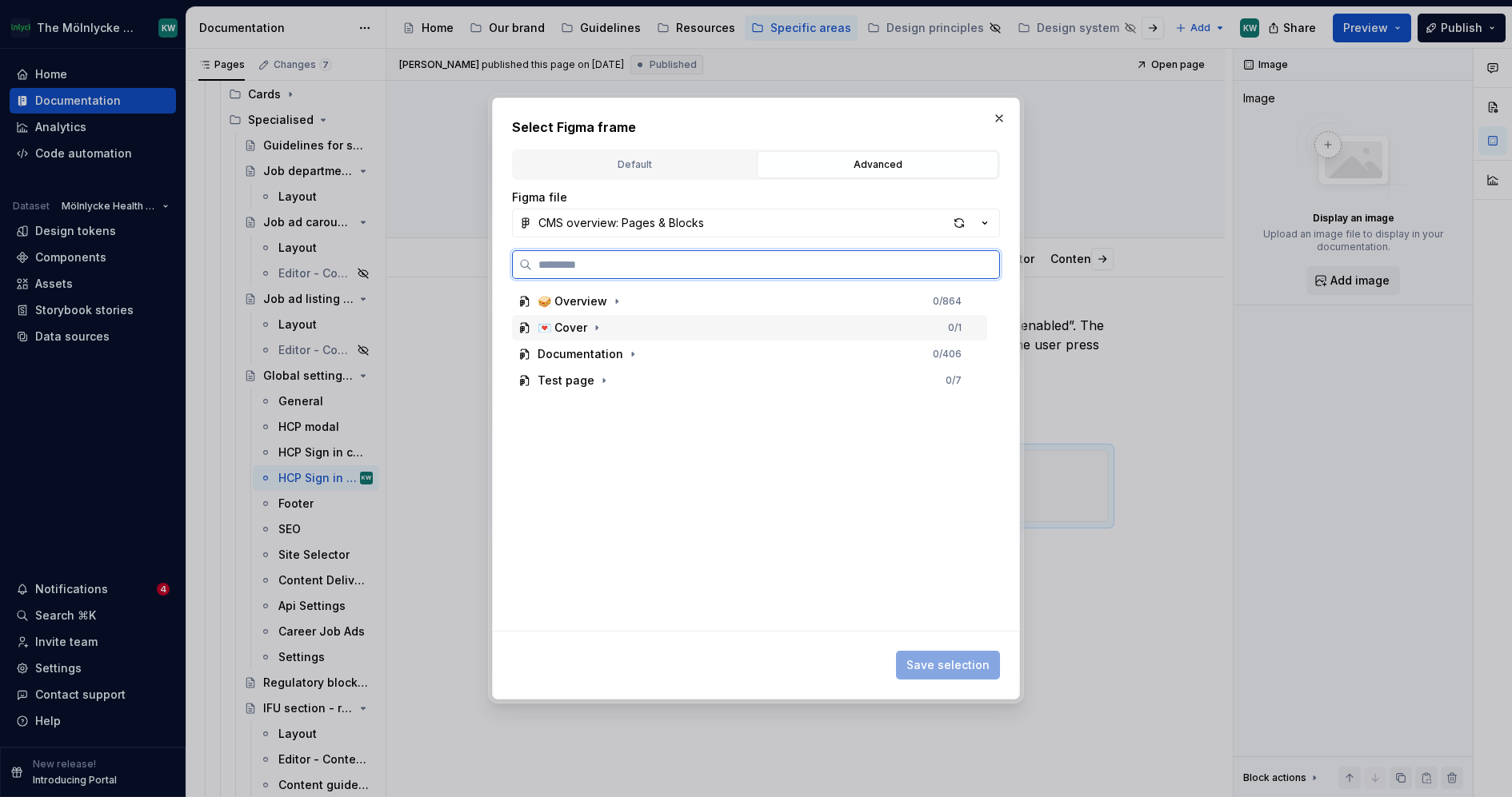
paste input "**********"
type input "**********"
click at [713, 322] on div "Sign in drawer-Desktop" at bounding box center [757, 327] width 460 height 26
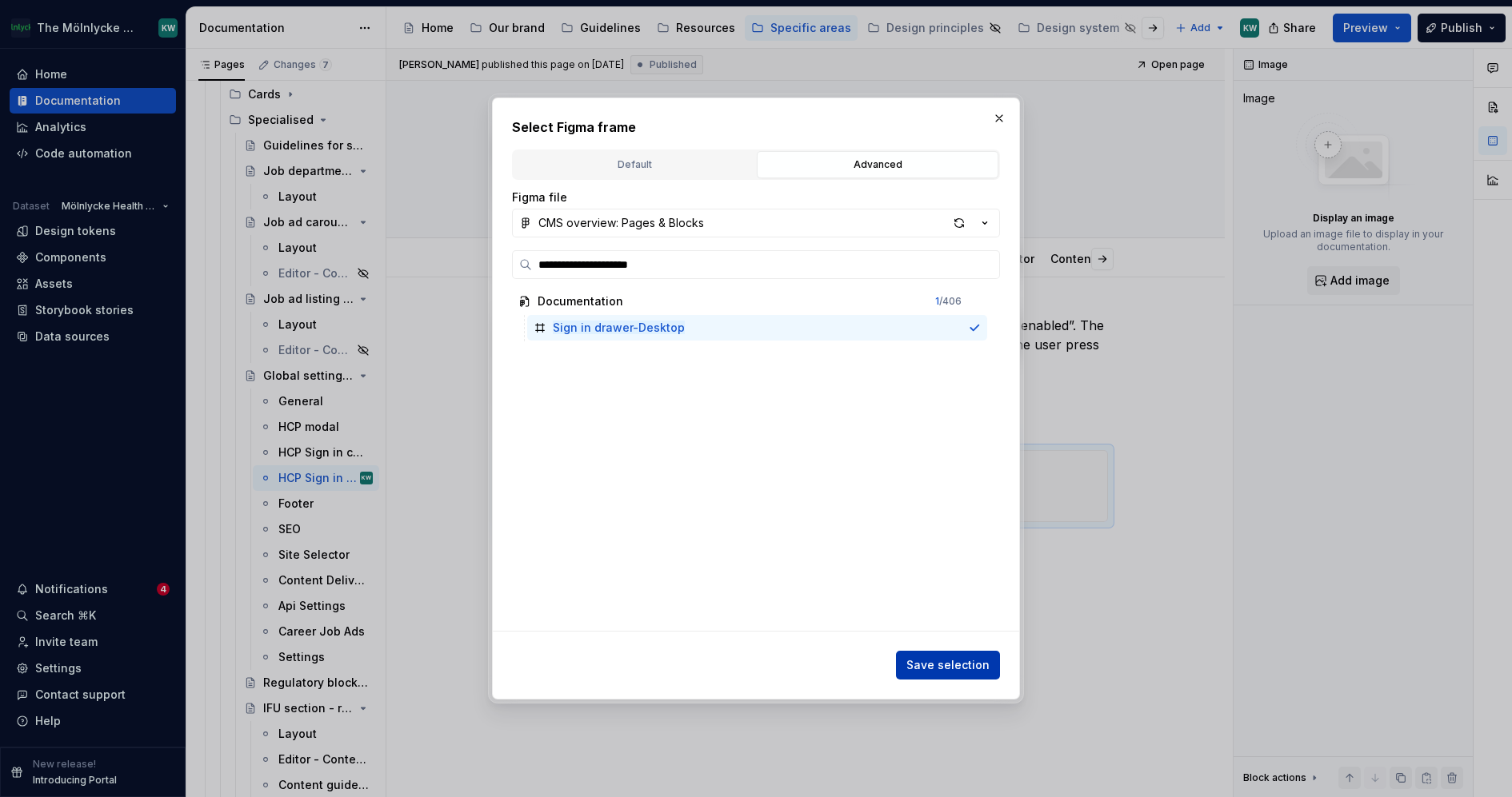
click at [962, 663] on span "Save selection" at bounding box center [948, 666] width 83 height 16
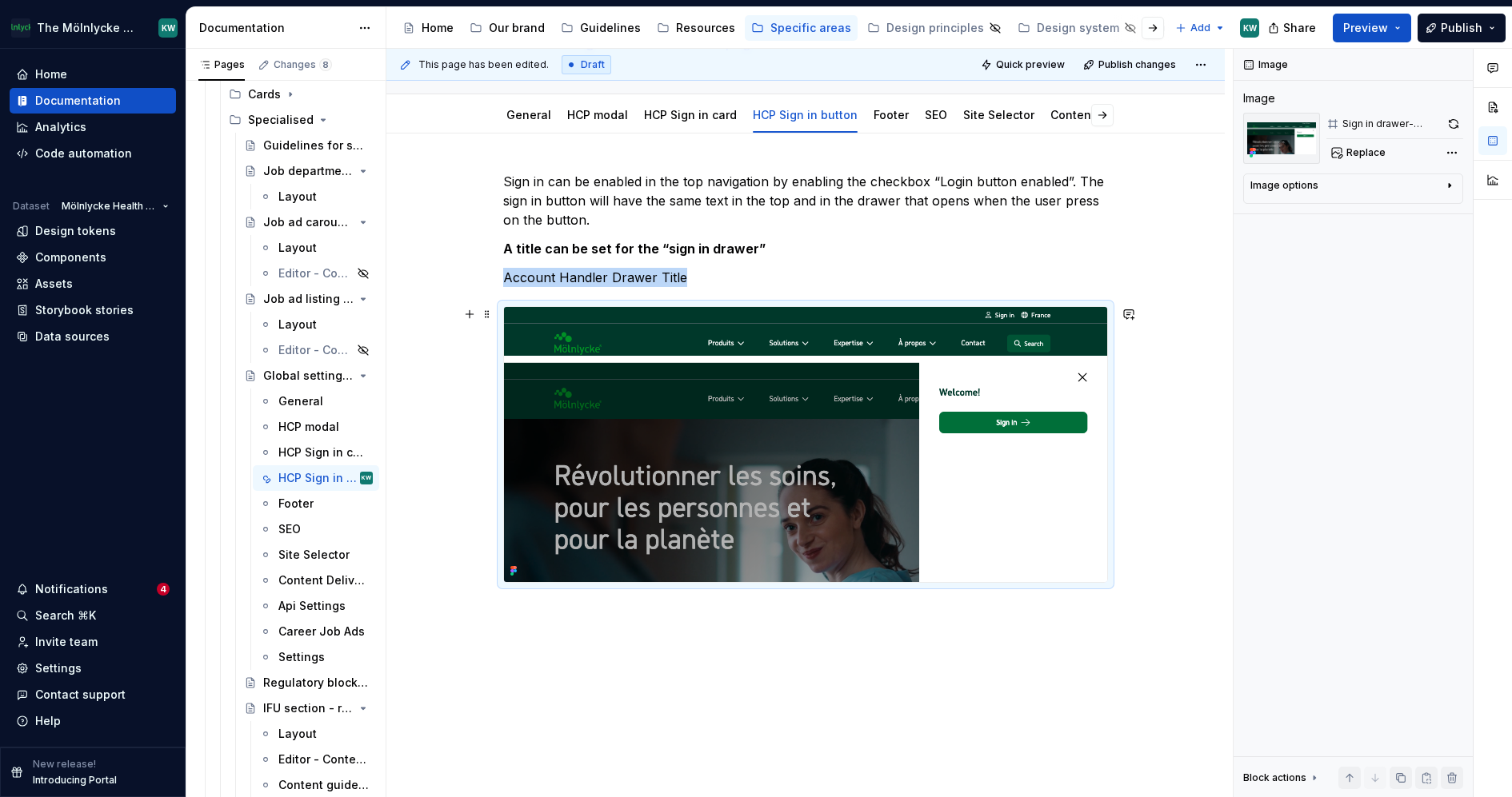
scroll to position [185, 0]
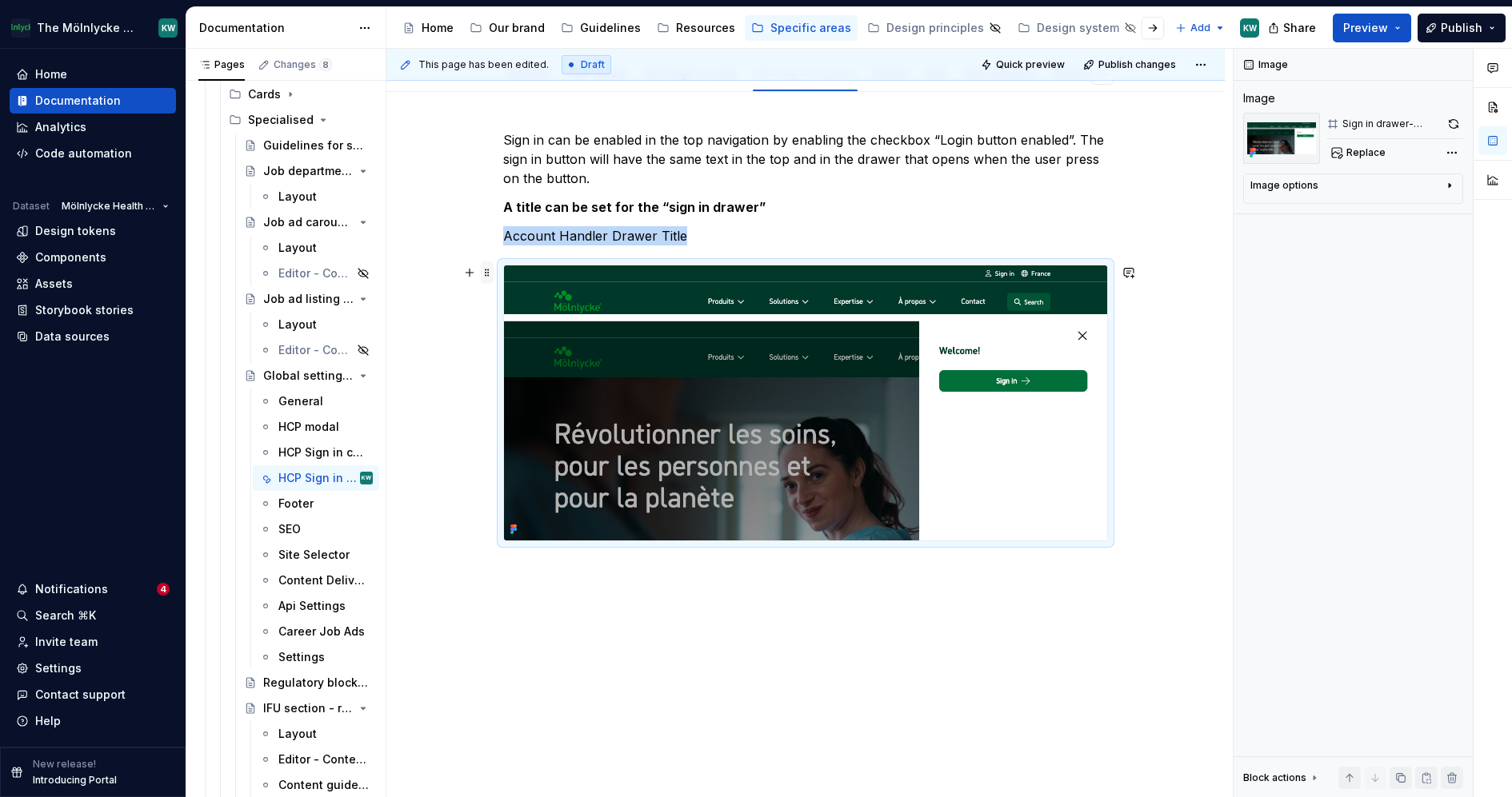
click at [485, 268] on span at bounding box center [487, 272] width 13 height 22
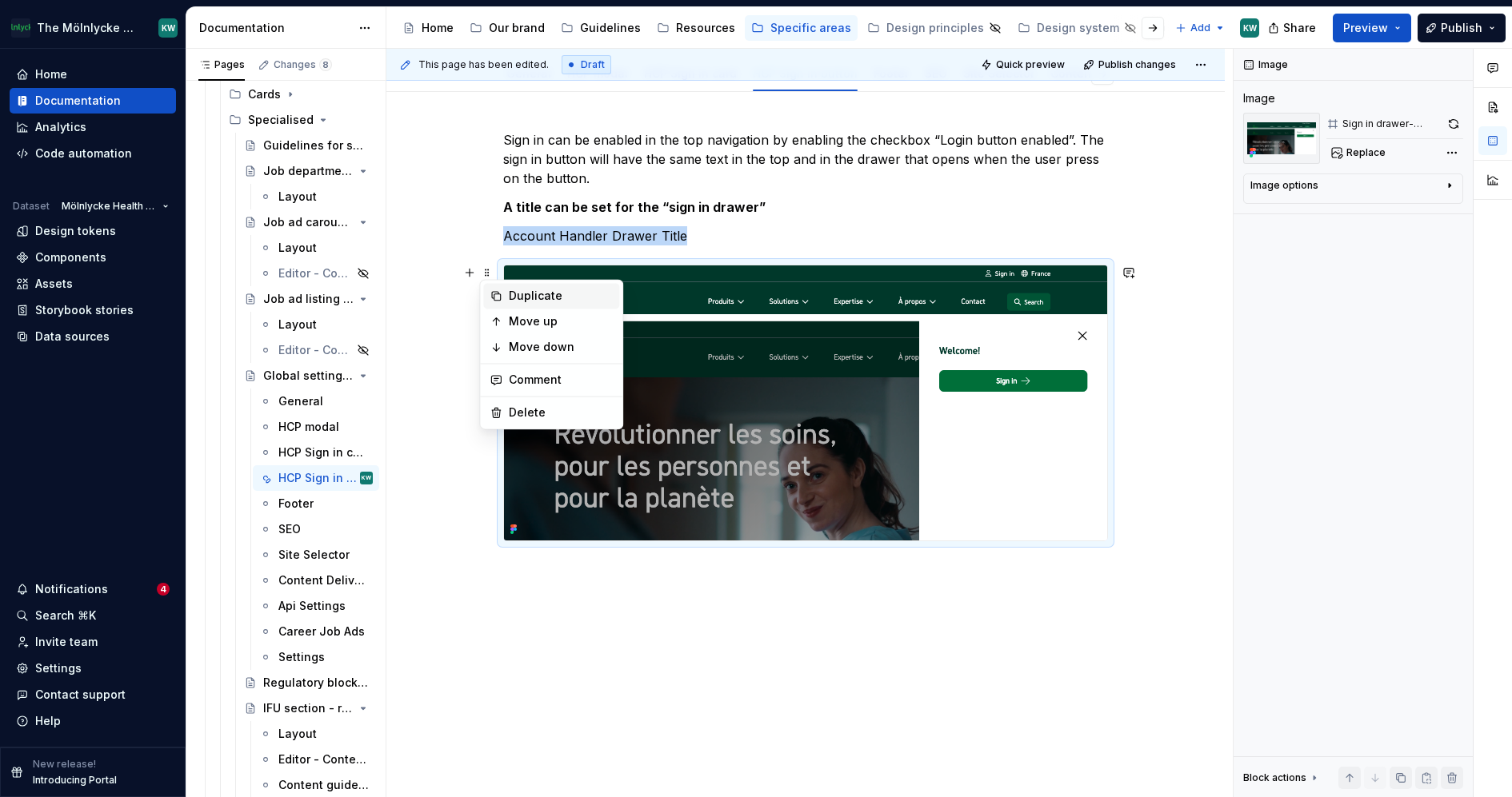
click at [528, 296] on div "Duplicate" at bounding box center [561, 296] width 104 height 16
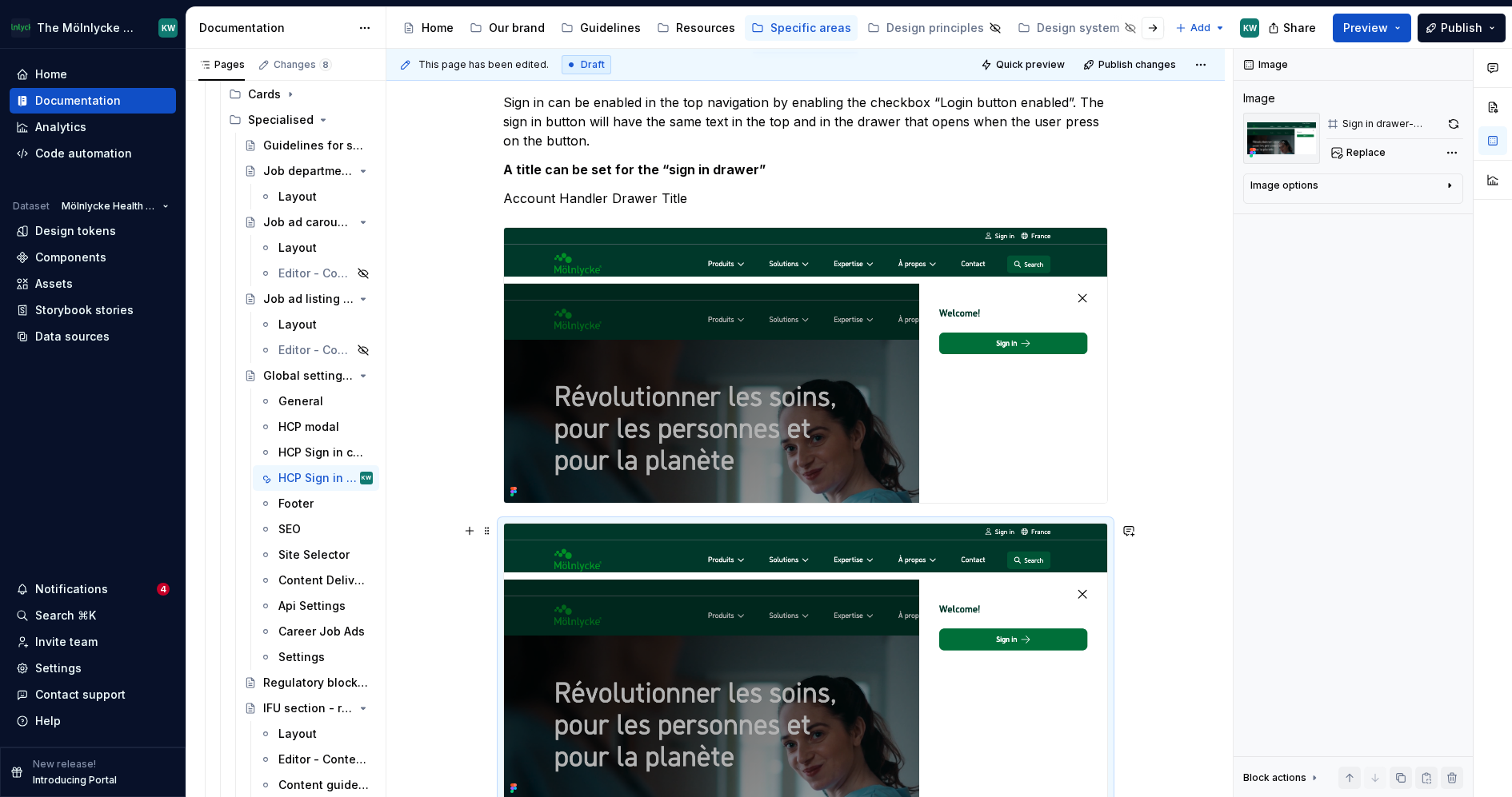
click at [842, 634] on img at bounding box center [805, 661] width 603 height 275
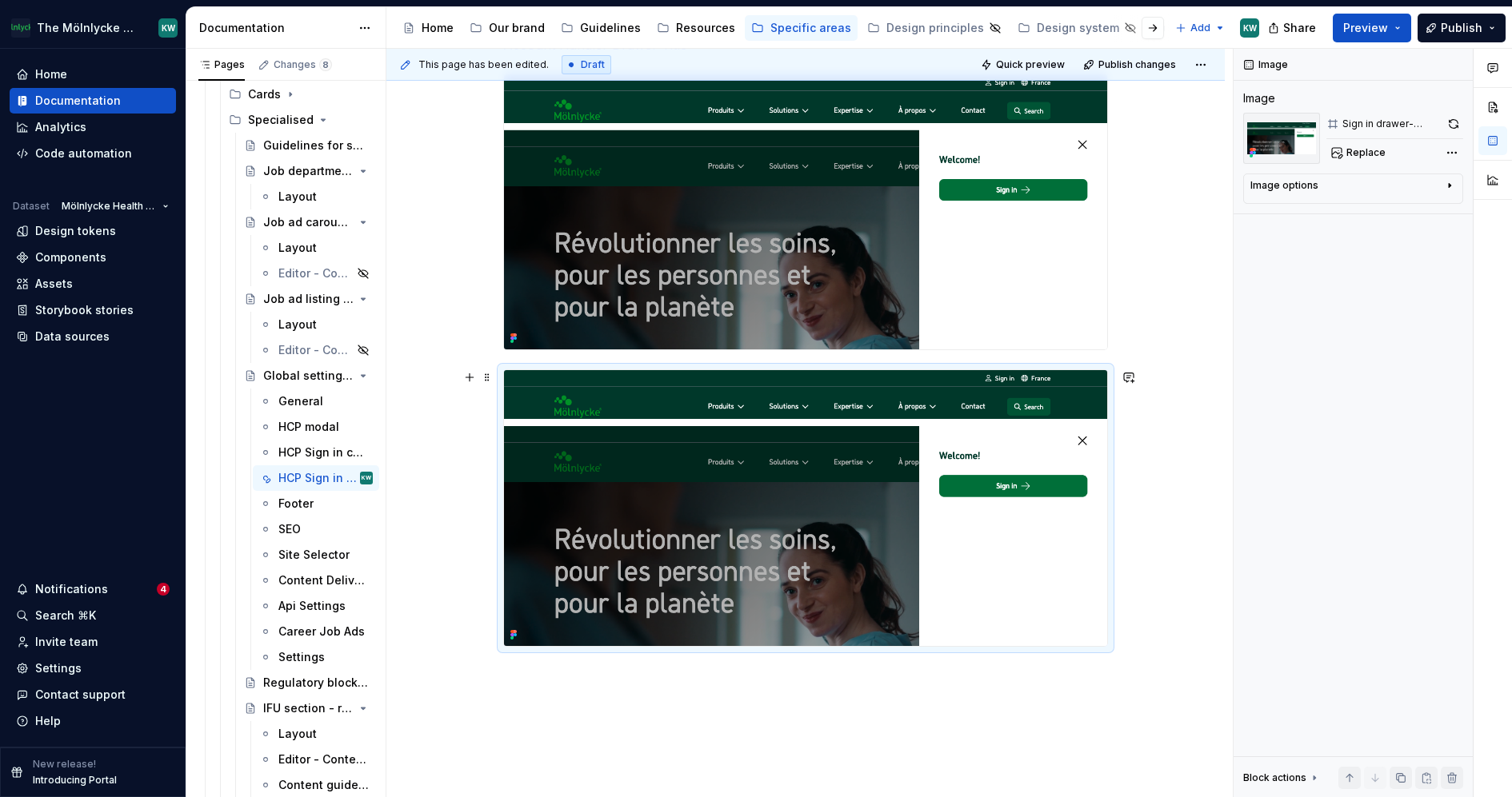
scroll to position [481, 0]
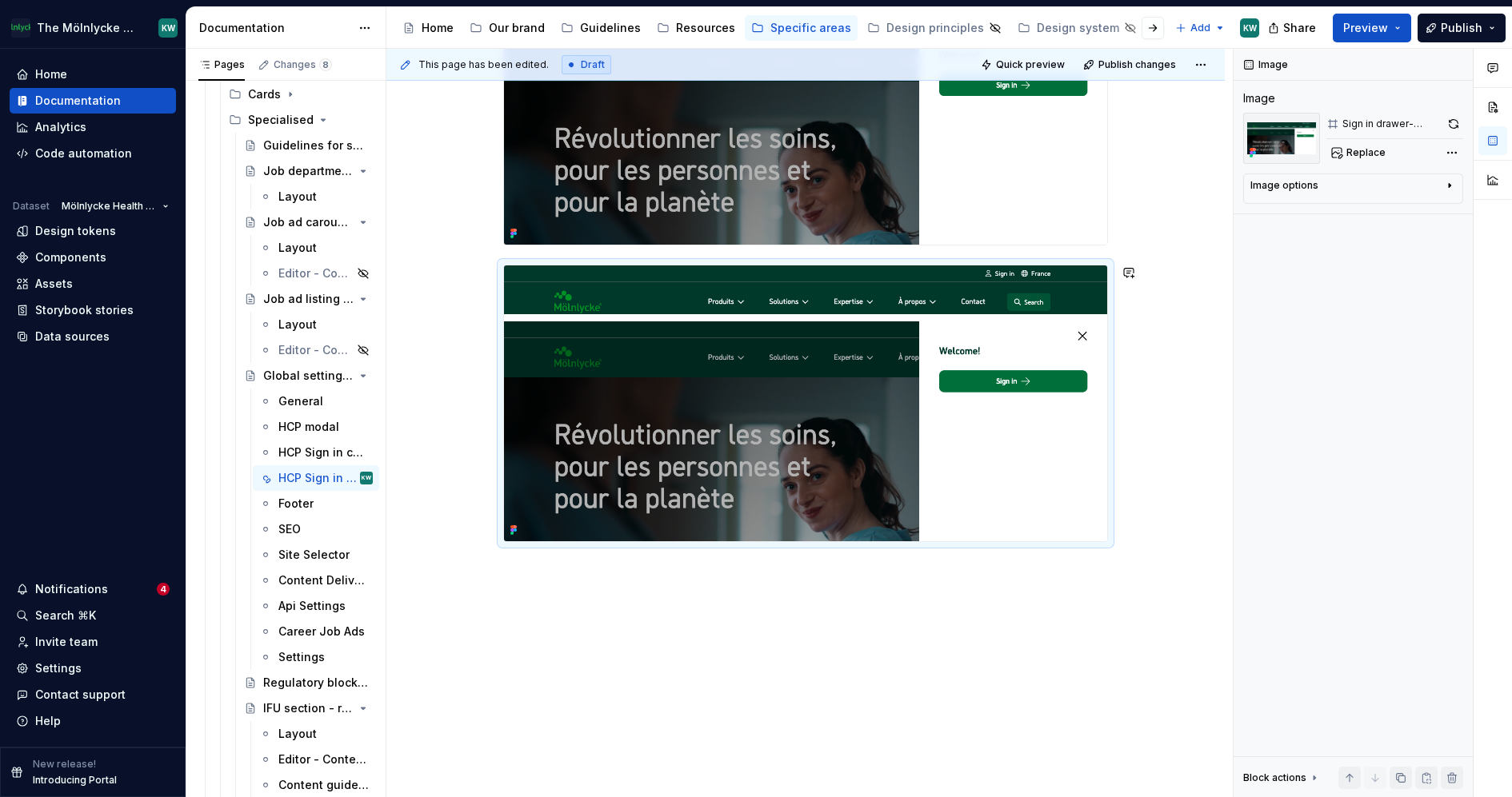
click at [1083, 701] on div "Sign in can be enabled in the top navigation by enabling the checkbox “Login bu…" at bounding box center [805, 298] width 838 height 1004
click at [919, 398] on img at bounding box center [805, 403] width 603 height 275
click at [507, 730] on div "Sign in can be enabled in the top navigation by enabling the checkbox “Login bu…" at bounding box center [805, 298] width 838 height 1004
click at [578, 376] on img at bounding box center [805, 403] width 603 height 275
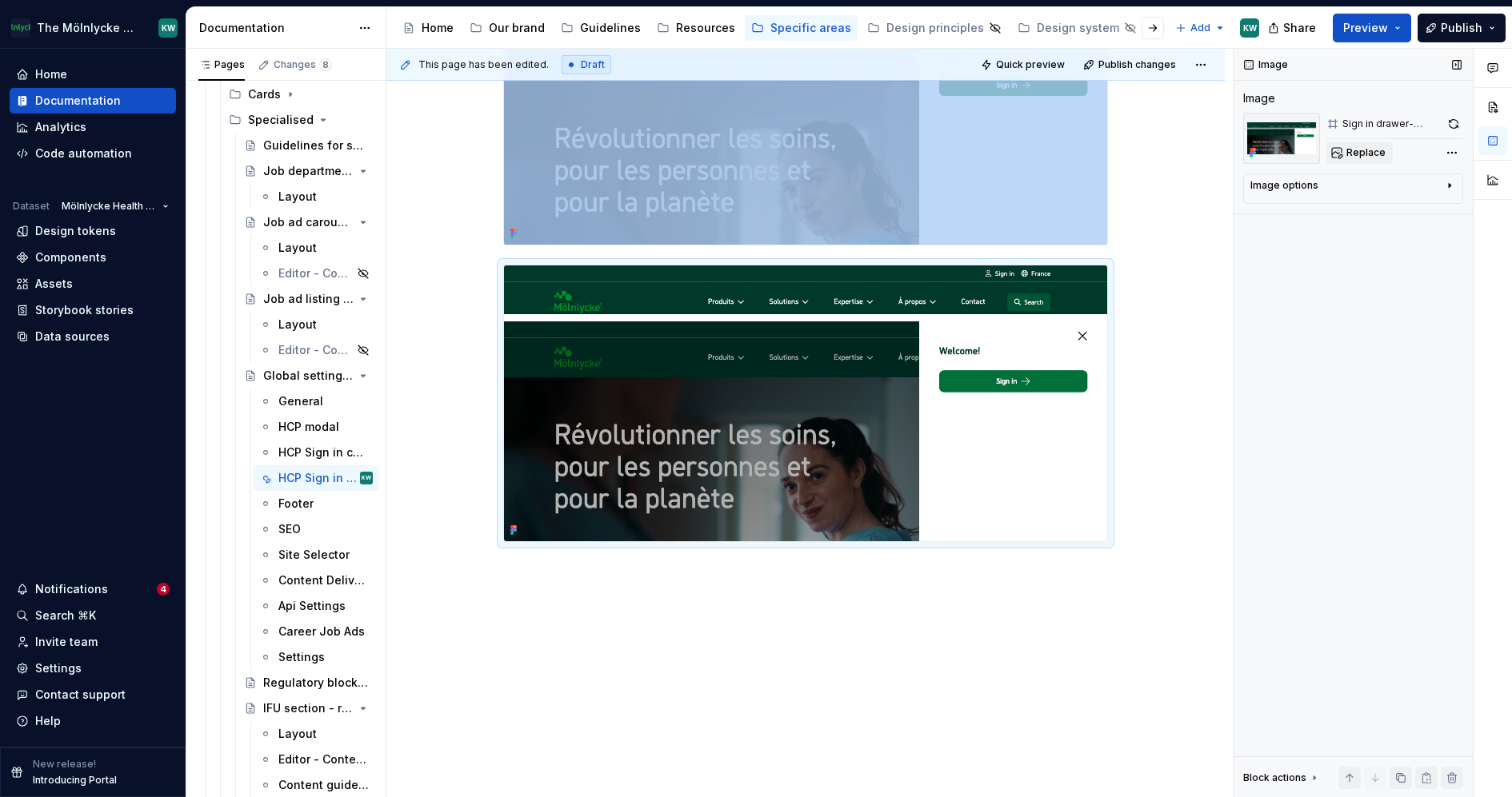
click at [1349, 147] on span "Replace" at bounding box center [1366, 153] width 39 height 13
type textarea "*"
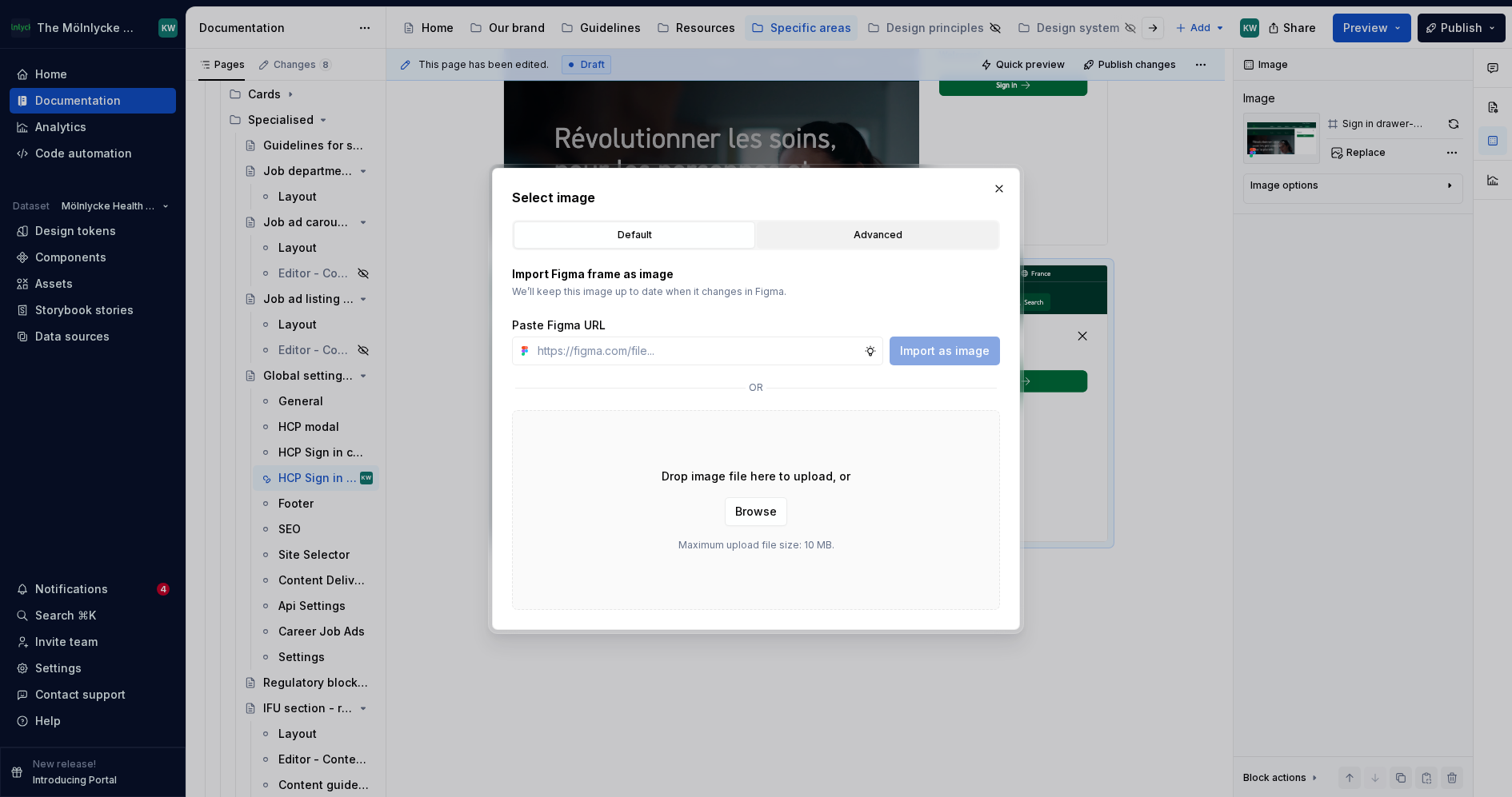
click at [872, 235] on div "Advanced" at bounding box center [877, 235] width 230 height 16
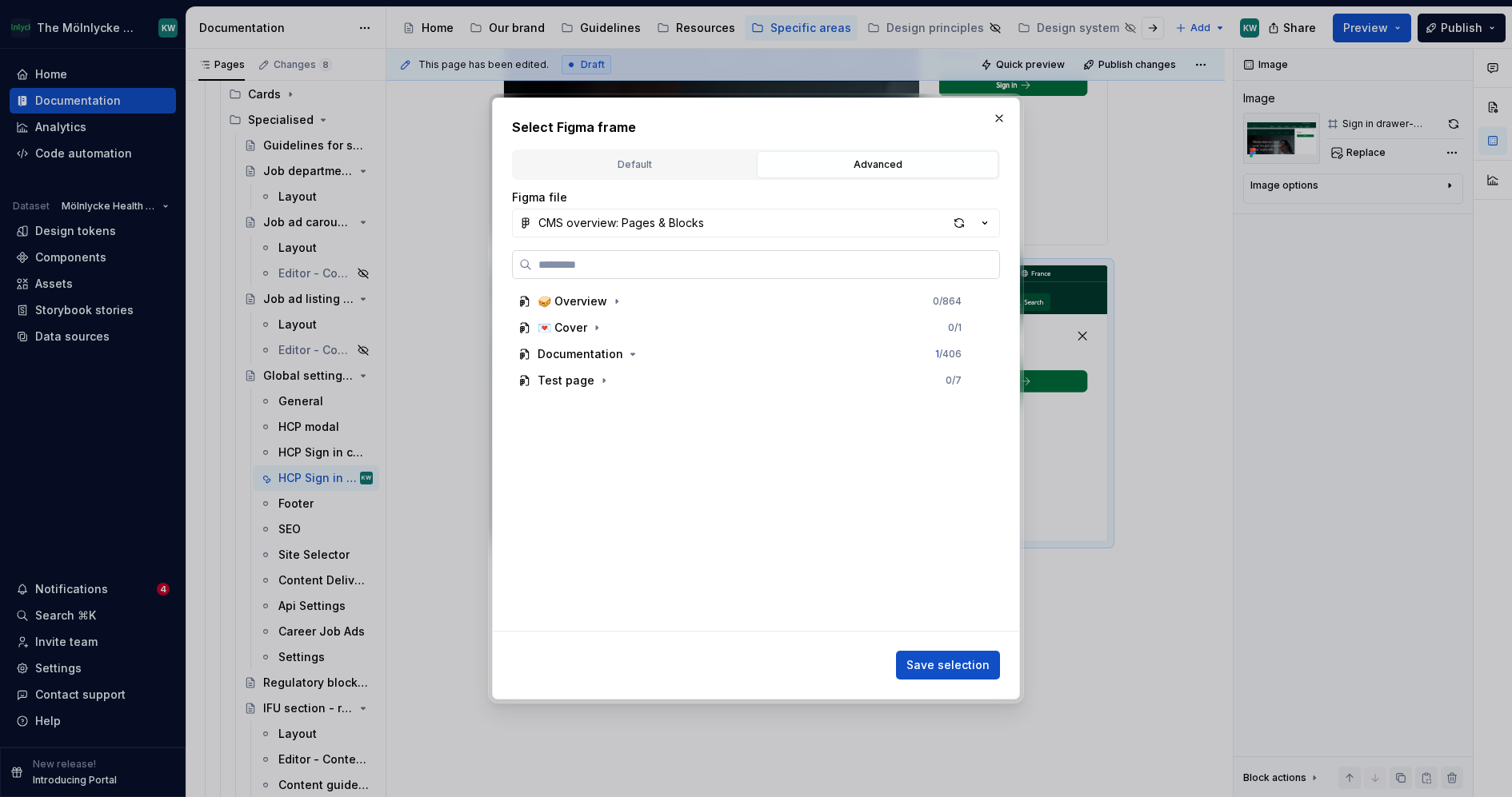
paste input "**********"
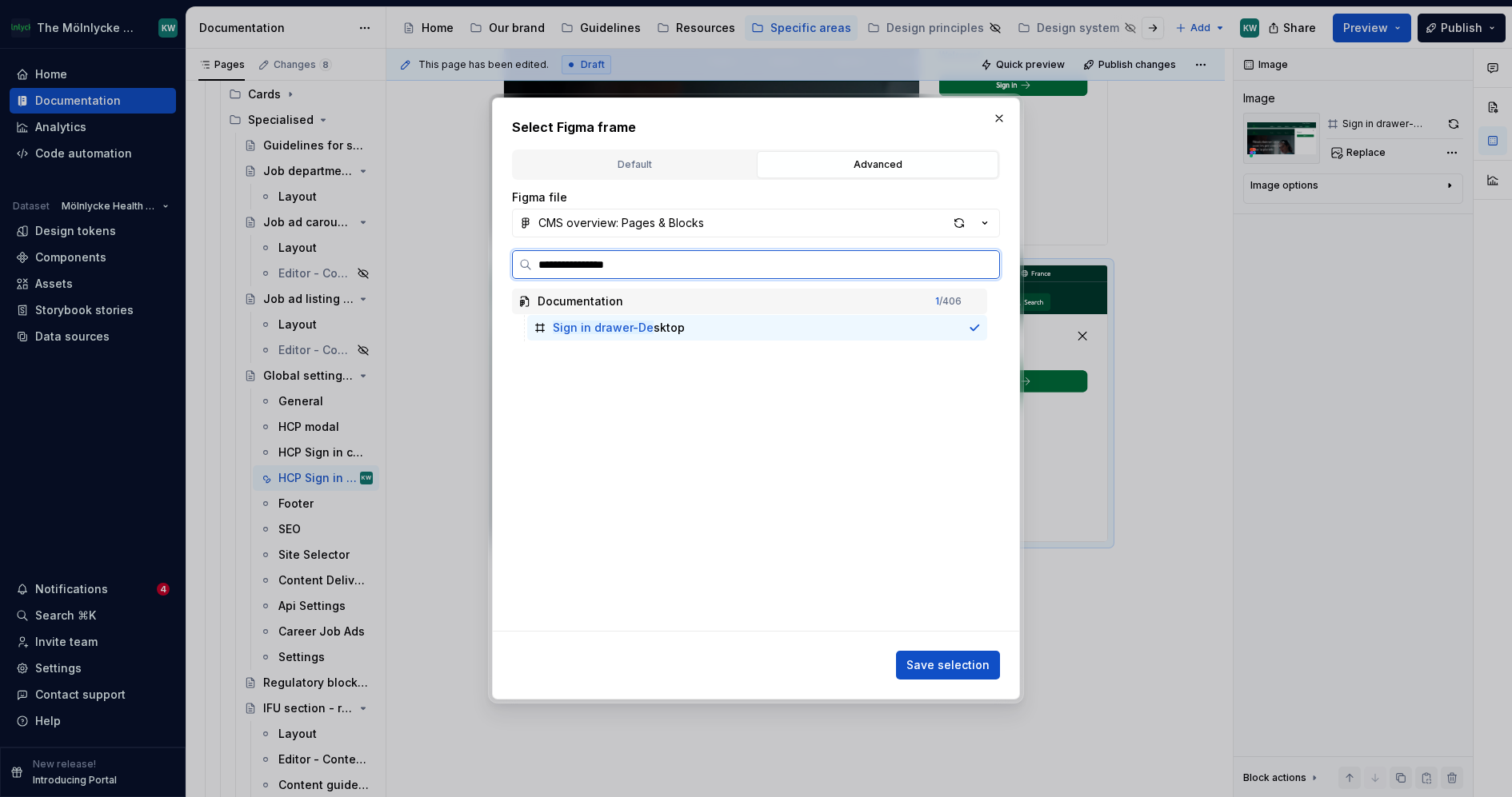
type input "**********"
click at [725, 359] on div "Sign in drawer- Mobile" at bounding box center [757, 354] width 460 height 26
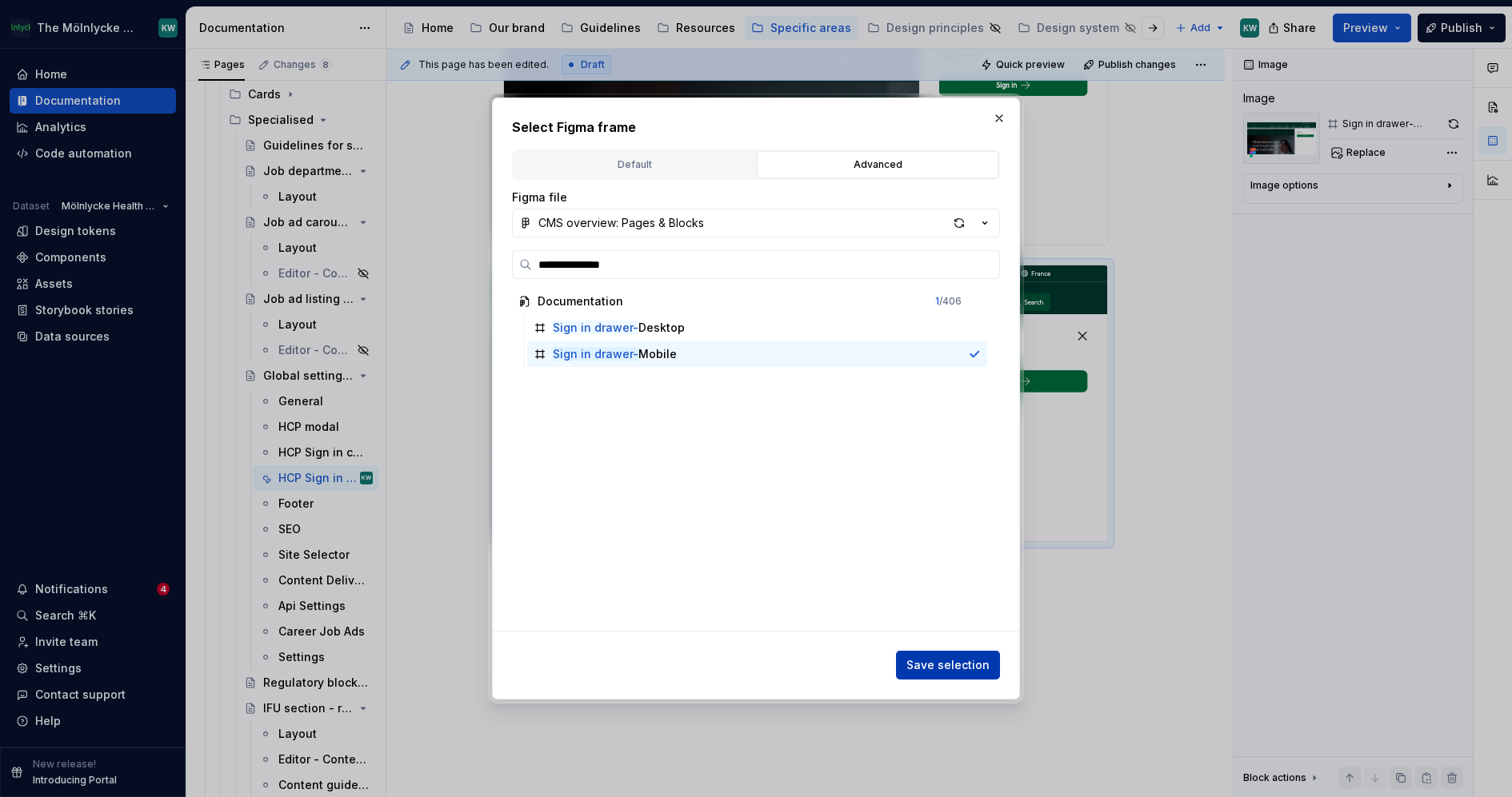
click at [941, 666] on span "Save selection" at bounding box center [948, 666] width 83 height 16
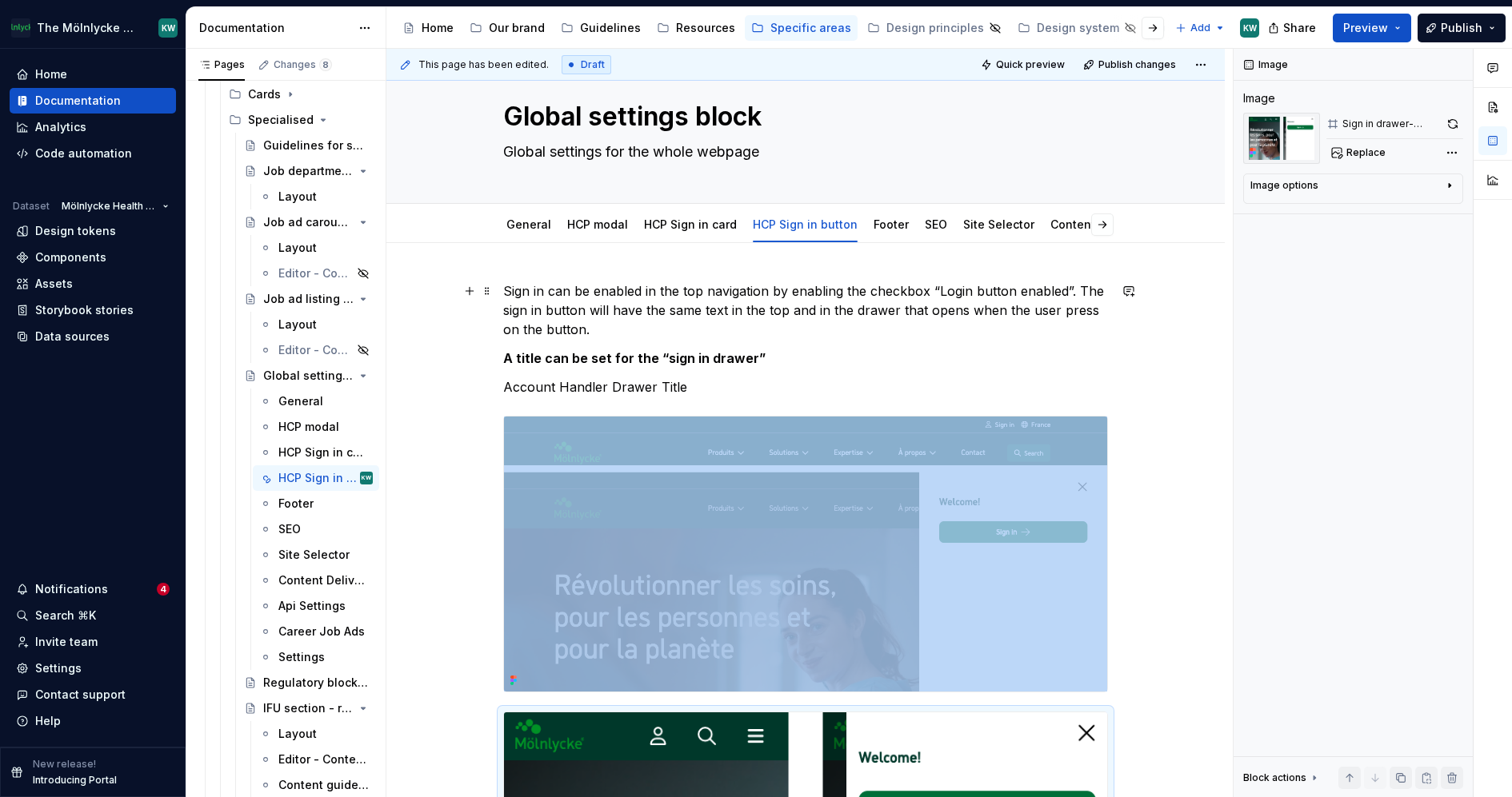
scroll to position [0, 0]
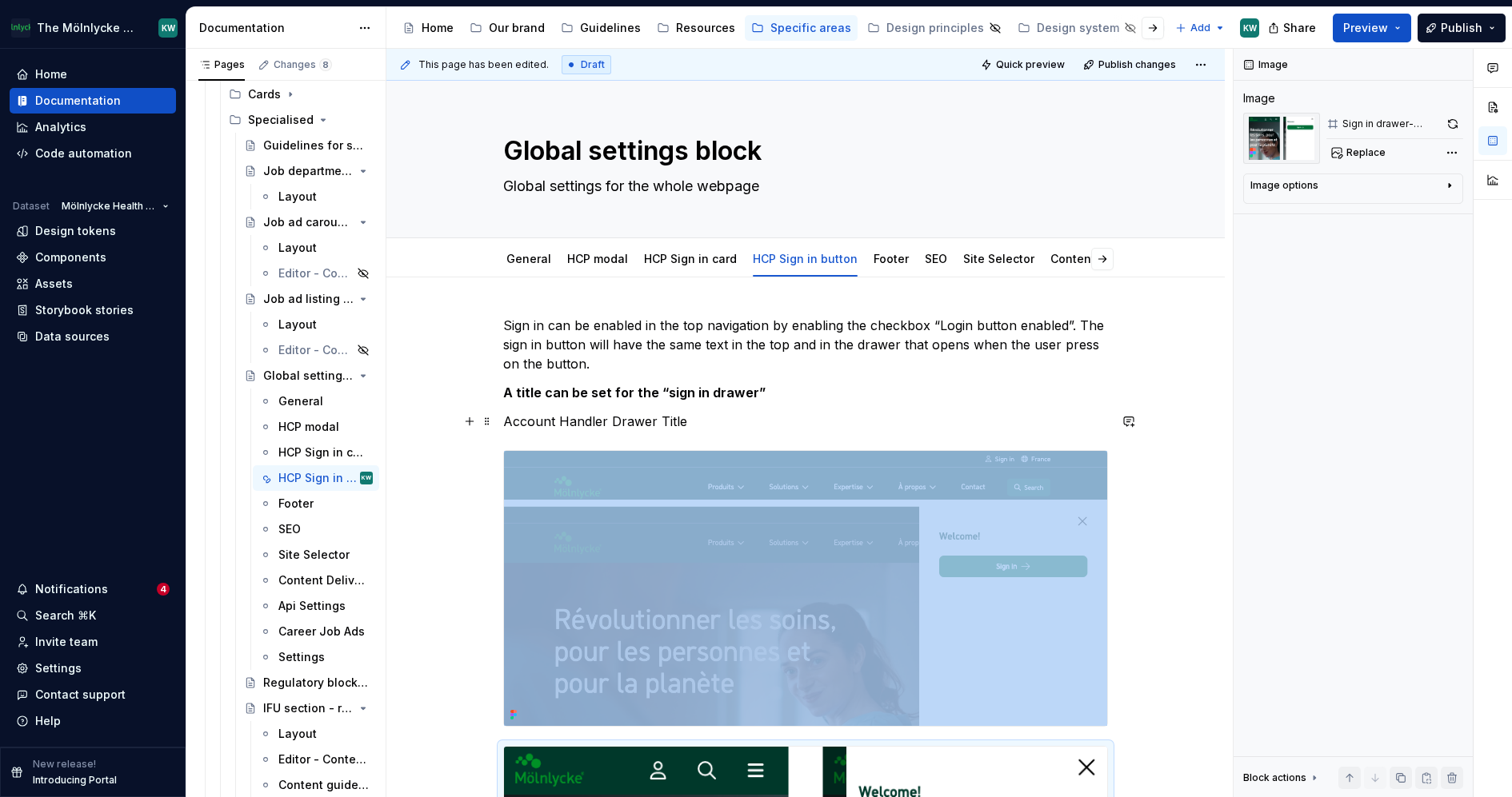
type textarea "*"
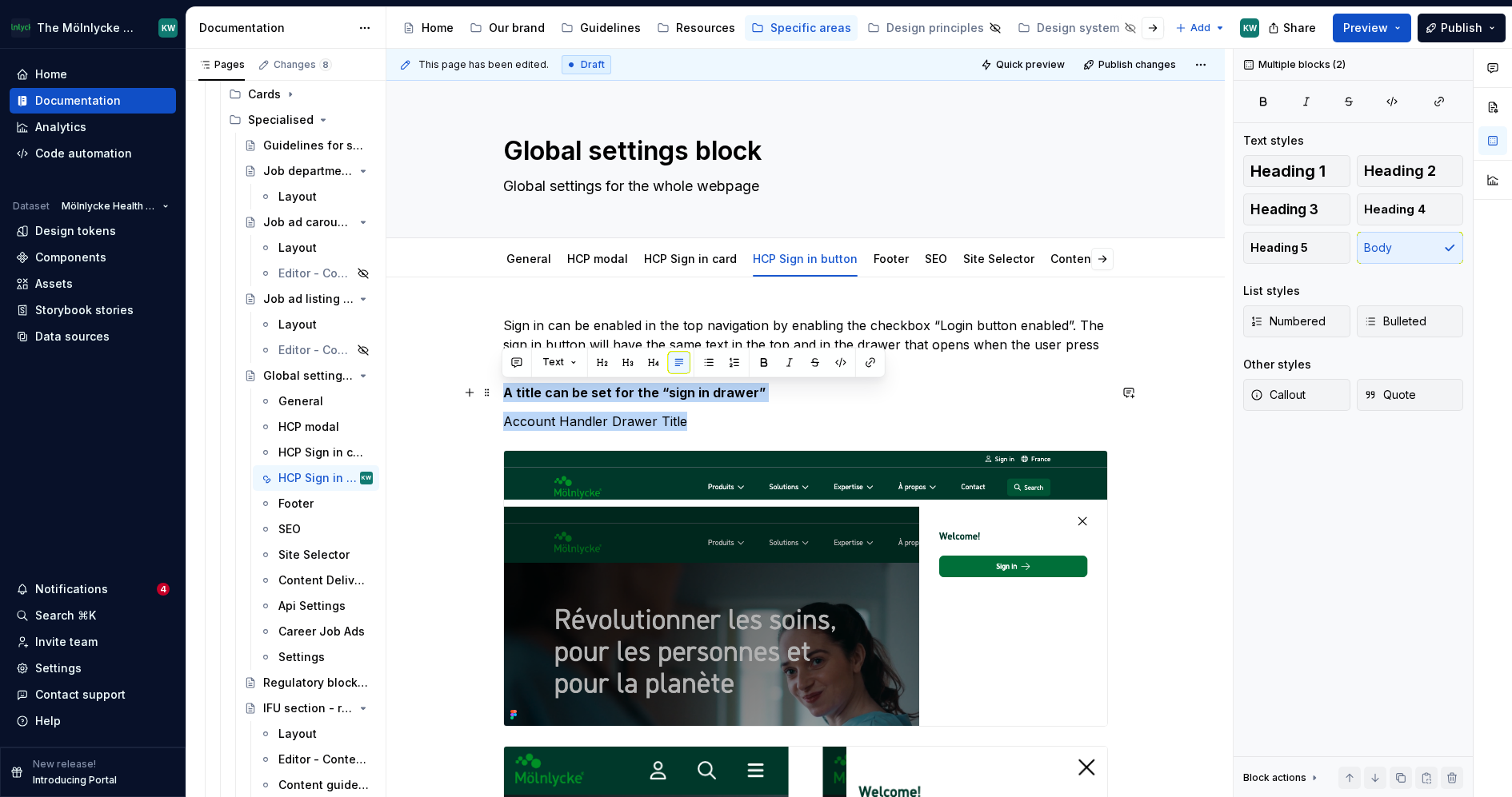
drag, startPoint x: 711, startPoint y: 421, endPoint x: 504, endPoint y: 384, distance: 210.3
click at [504, 384] on div "Sign in can be enabled in the top navigation by enabling the checkbox “Login bu…" at bounding box center [805, 731] width 605 height 831
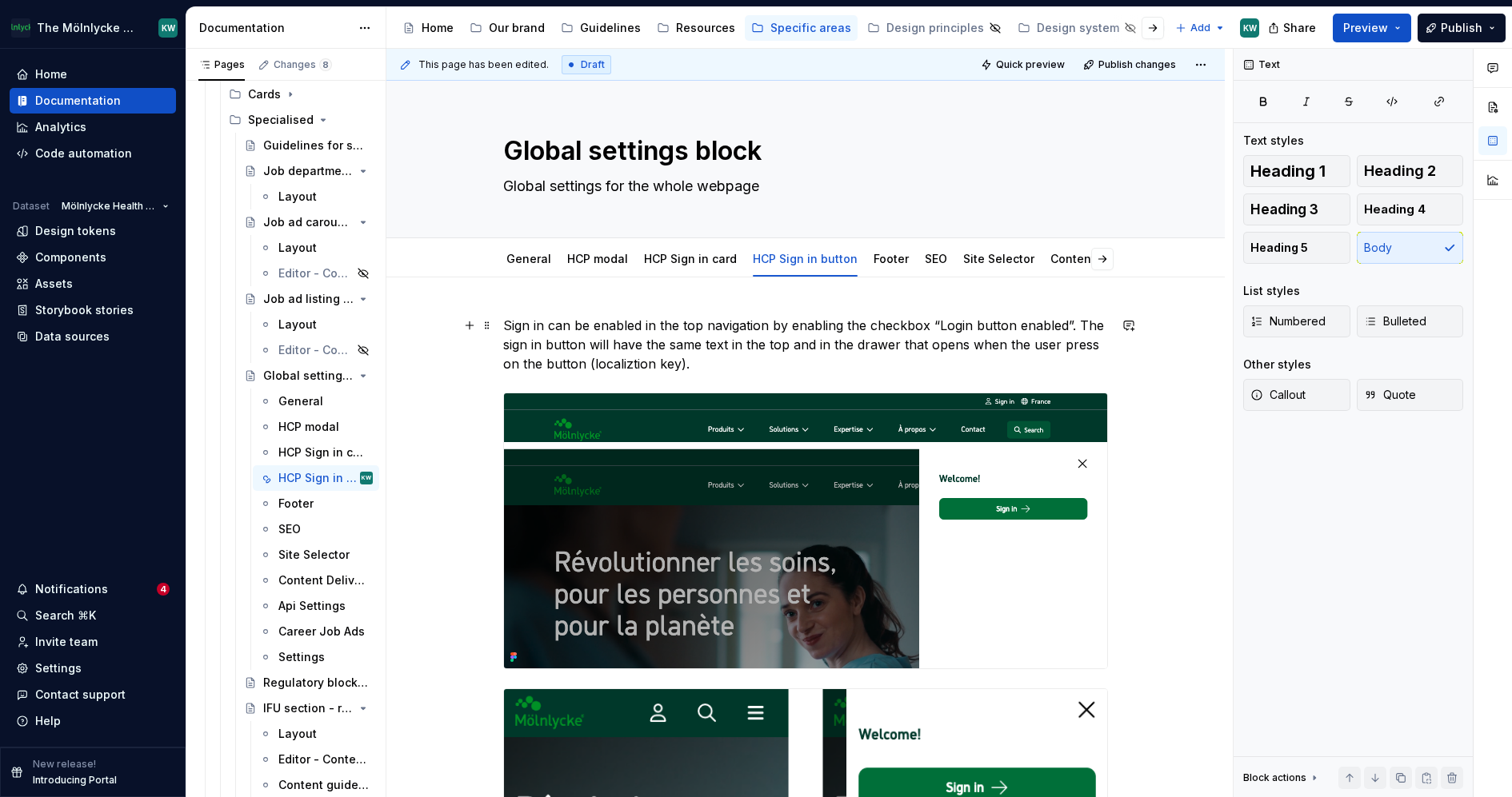
click at [628, 367] on p "Sign in can be enabled in the top navigation by enabling the checkbox “Login bu…" at bounding box center [805, 344] width 605 height 57
click at [733, 360] on p "Sign in can be enabled in the top navigation by enabling the checkbox “Login bu…" at bounding box center [805, 344] width 605 height 57
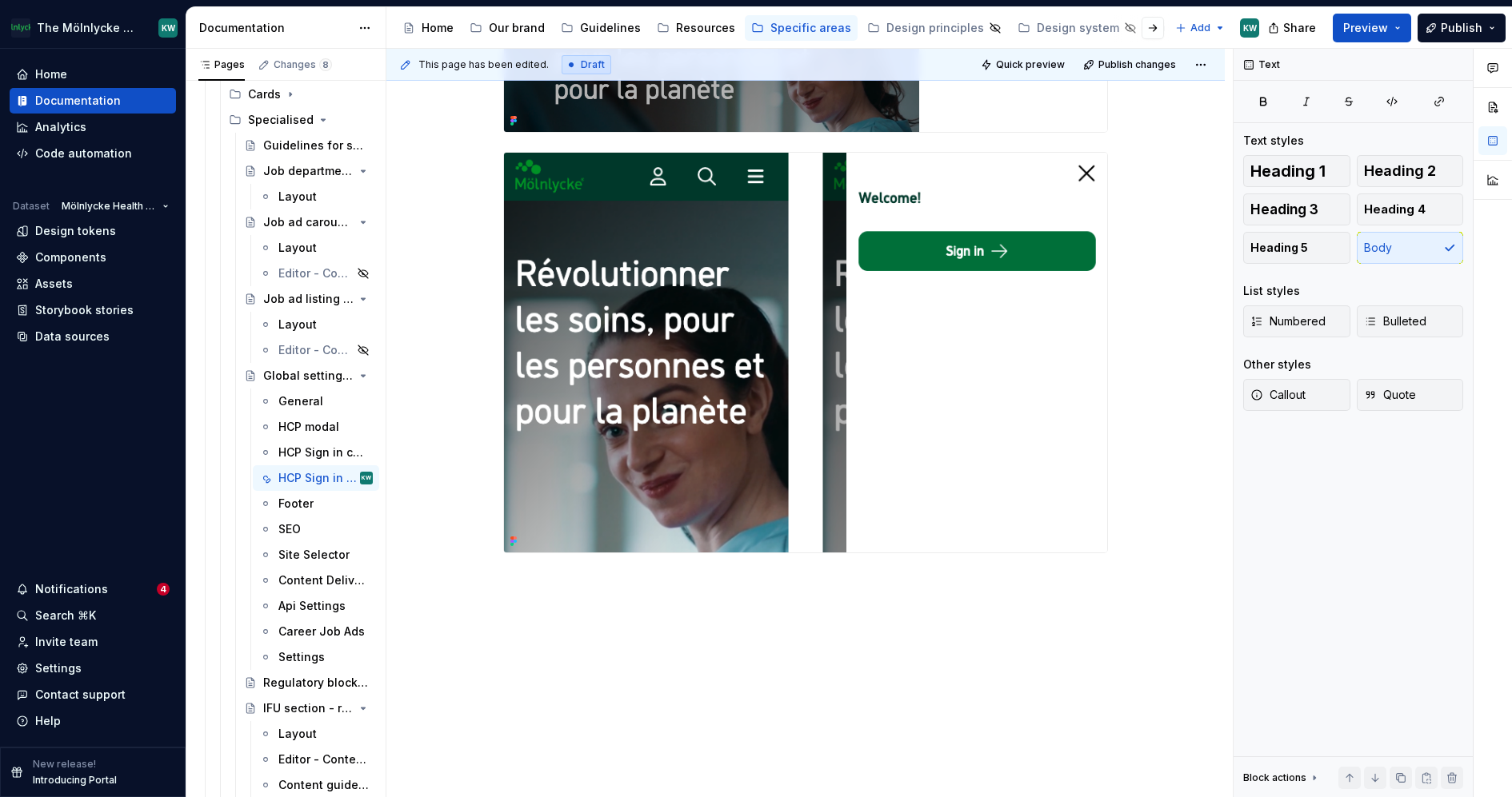
scroll to position [548, 0]
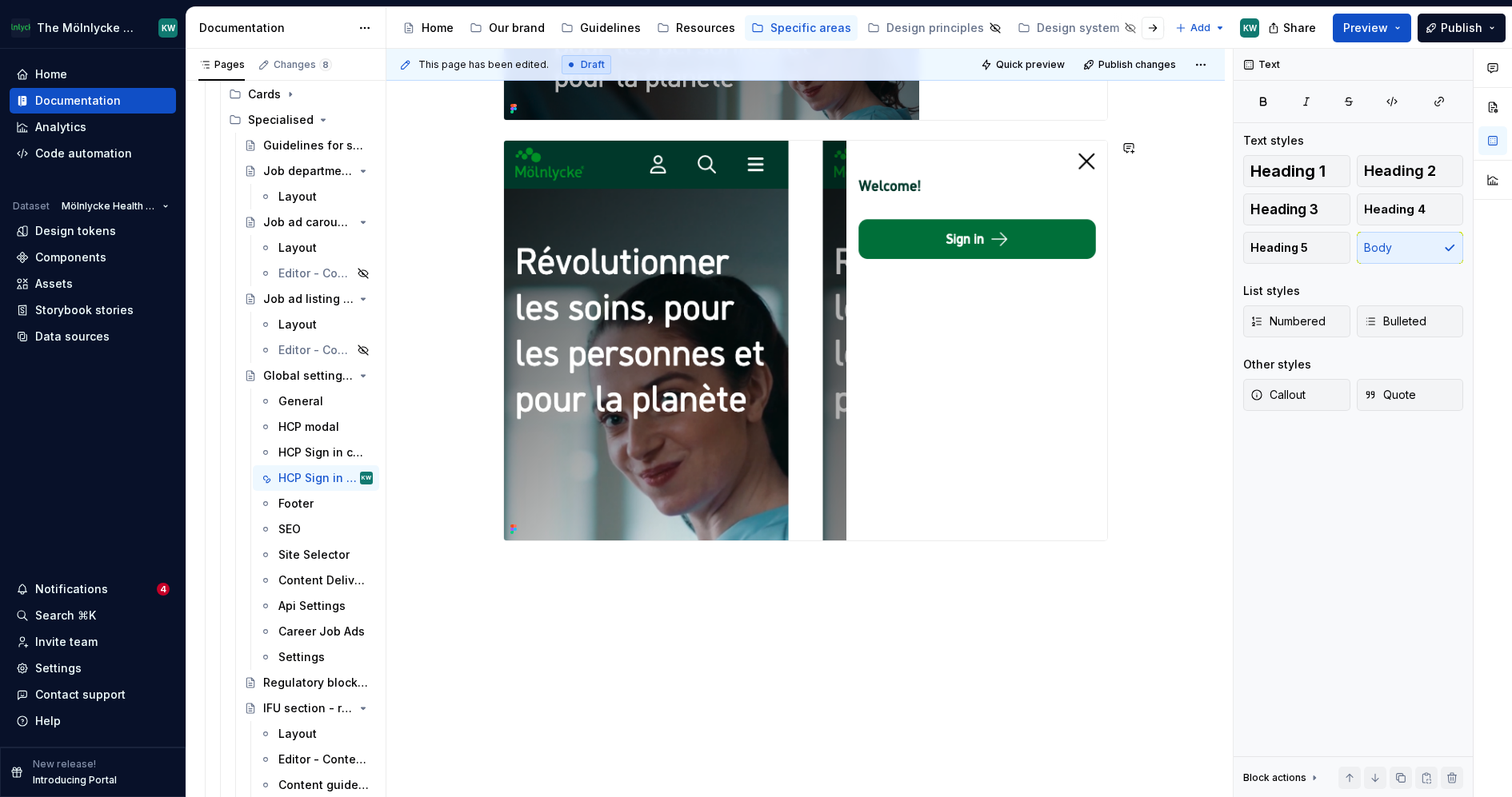
click at [517, 565] on div "This page has been edited. Draft Quick preview Publish changes Global settings …" at bounding box center [810, 423] width 847 height 749
click at [498, 576] on div "Sign in can be enabled in the top navigation by enabling the checkbox “Login bu…" at bounding box center [805, 264] width 838 height 1070
click at [827, 563] on p "A title can be set for the “sign in drawer”" at bounding box center [805, 570] width 605 height 19
click at [539, 647] on div "This page has been edited. Draft Quick preview Publish changes Global settings …" at bounding box center [810, 423] width 847 height 749
click at [523, 626] on div "Sign in can be enabled in the top navigation by enabling the checkbox “Login bu…" at bounding box center [805, 207] width 605 height 880
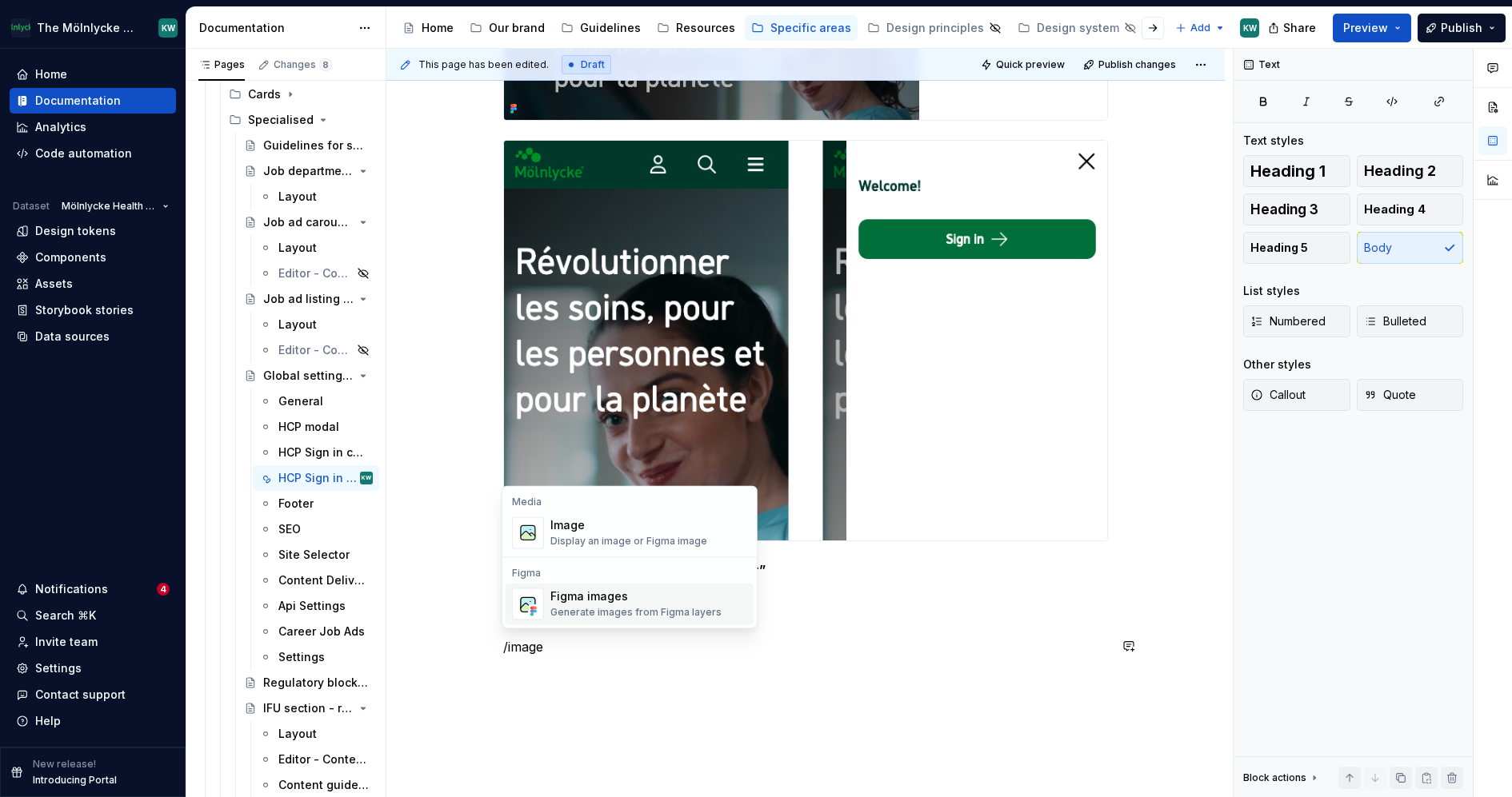
click at [577, 541] on div "Display an image or Figma image" at bounding box center [629, 541] width 157 height 13
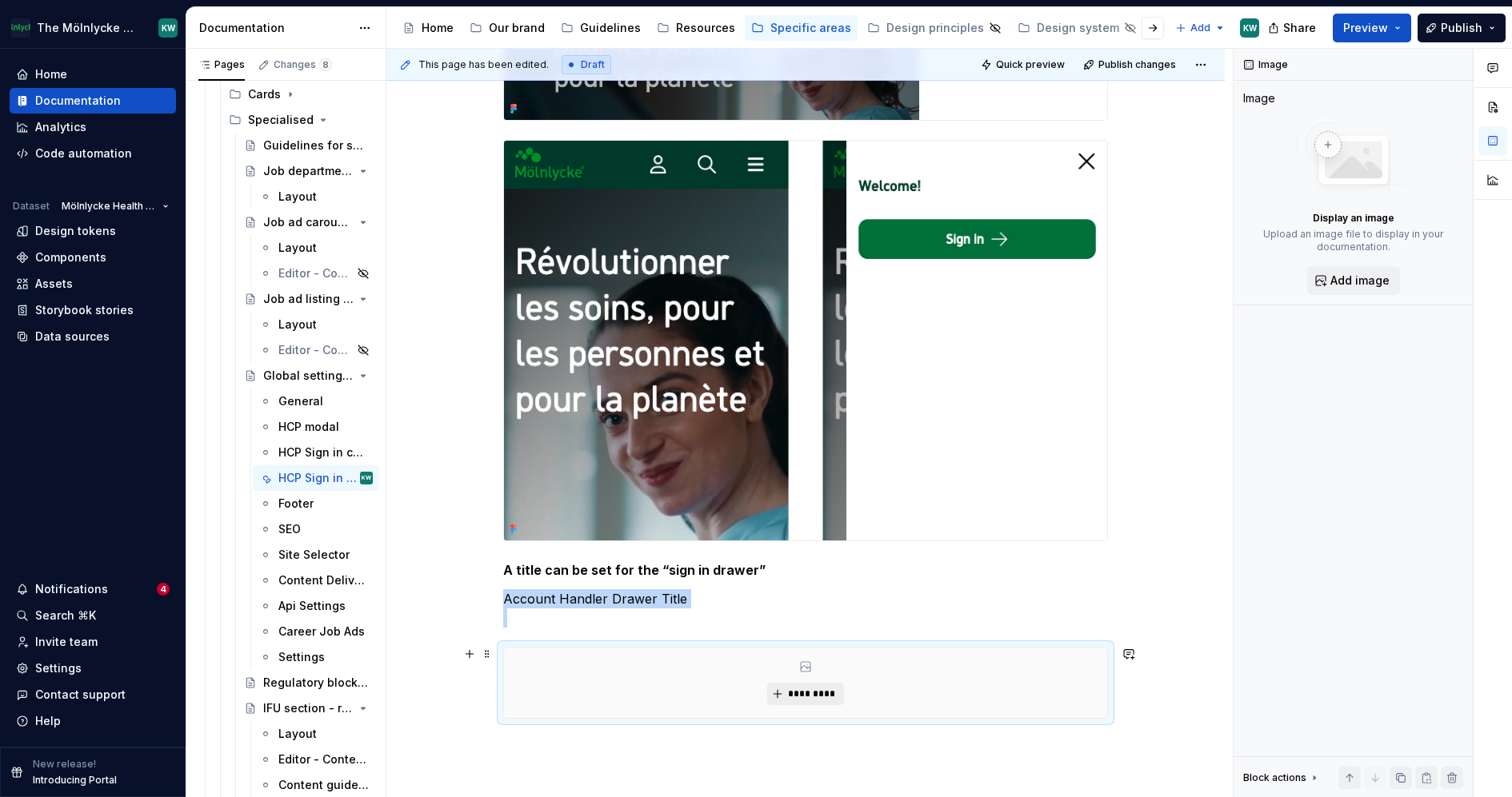
click at [827, 699] on button "*********" at bounding box center [805, 694] width 76 height 22
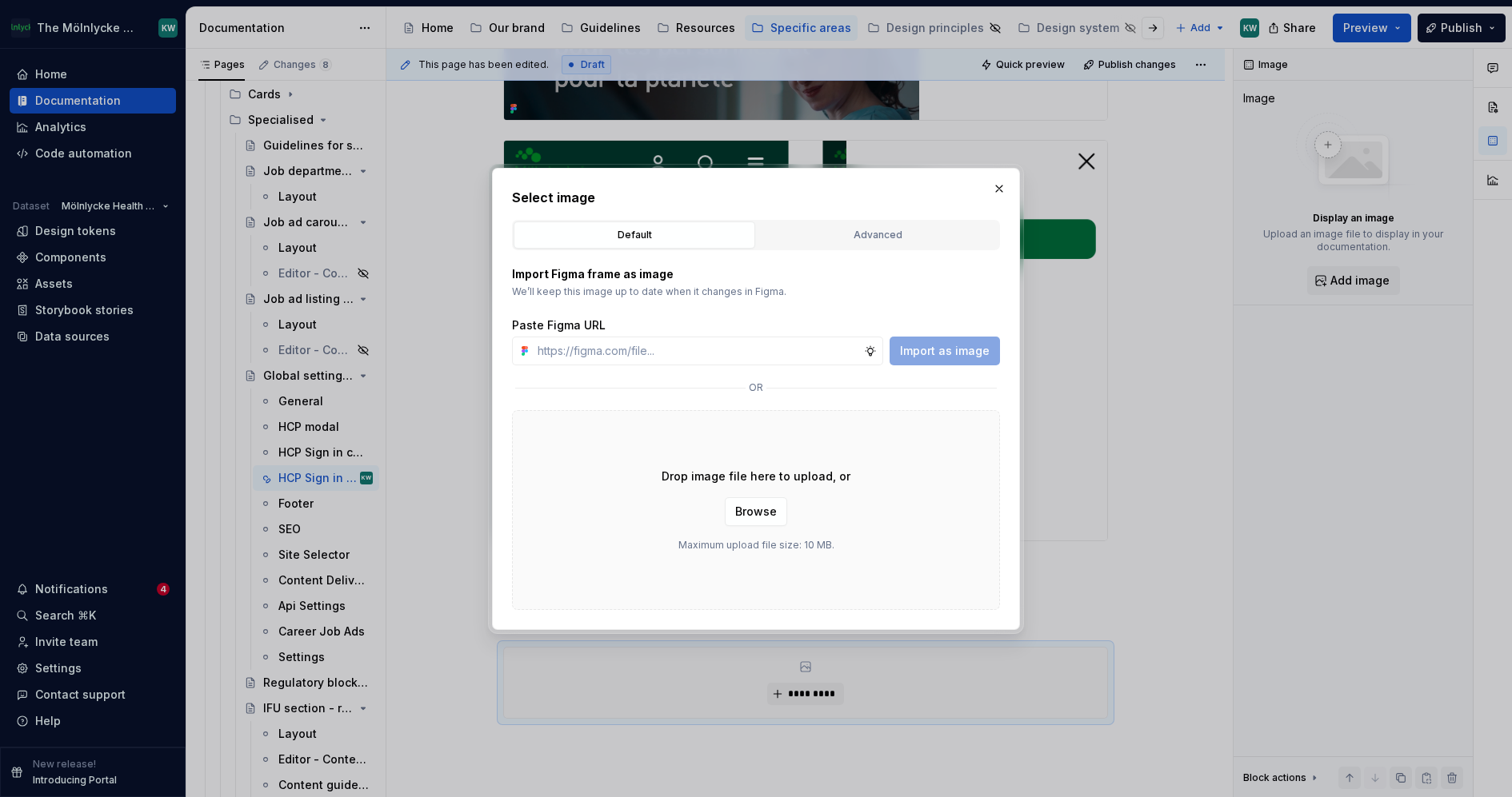
type textarea "*"
click at [907, 237] on div "Advanced" at bounding box center [877, 235] width 230 height 16
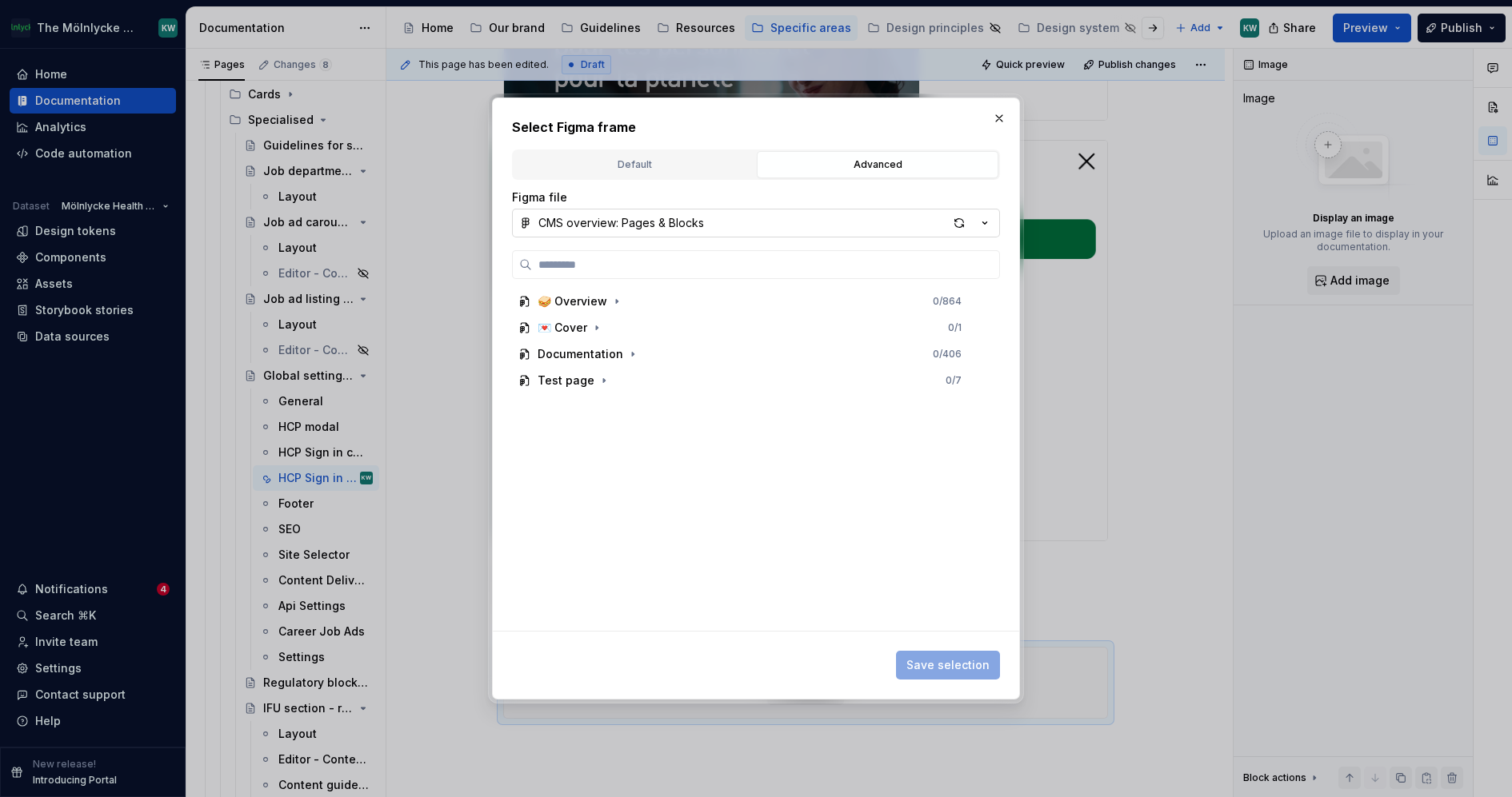
click at [867, 228] on button "CMS overview: Pages & Blocks" at bounding box center [755, 223] width 488 height 29
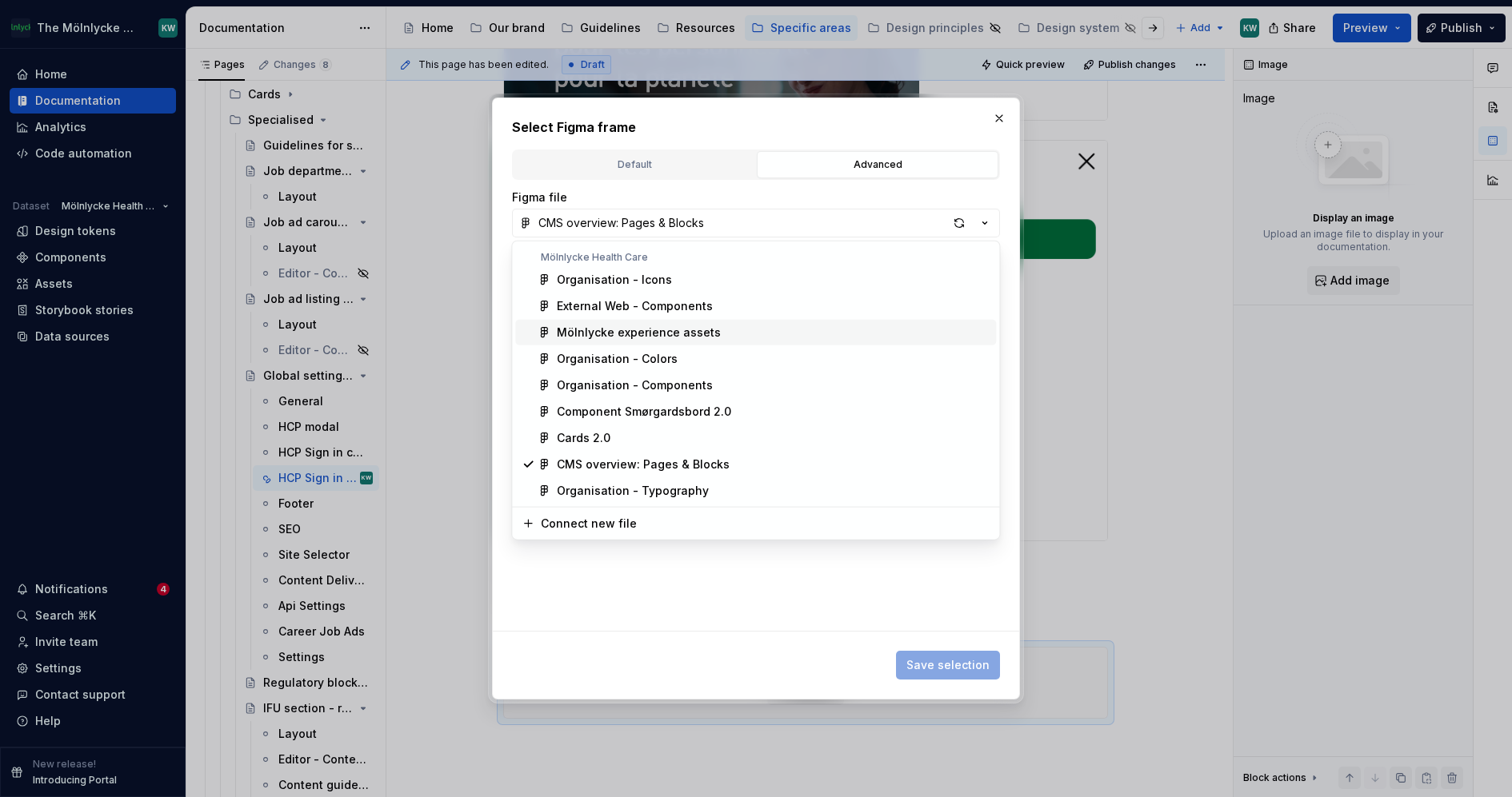
click at [713, 331] on div "Mölnlycke experience assets" at bounding box center [773, 332] width 433 height 16
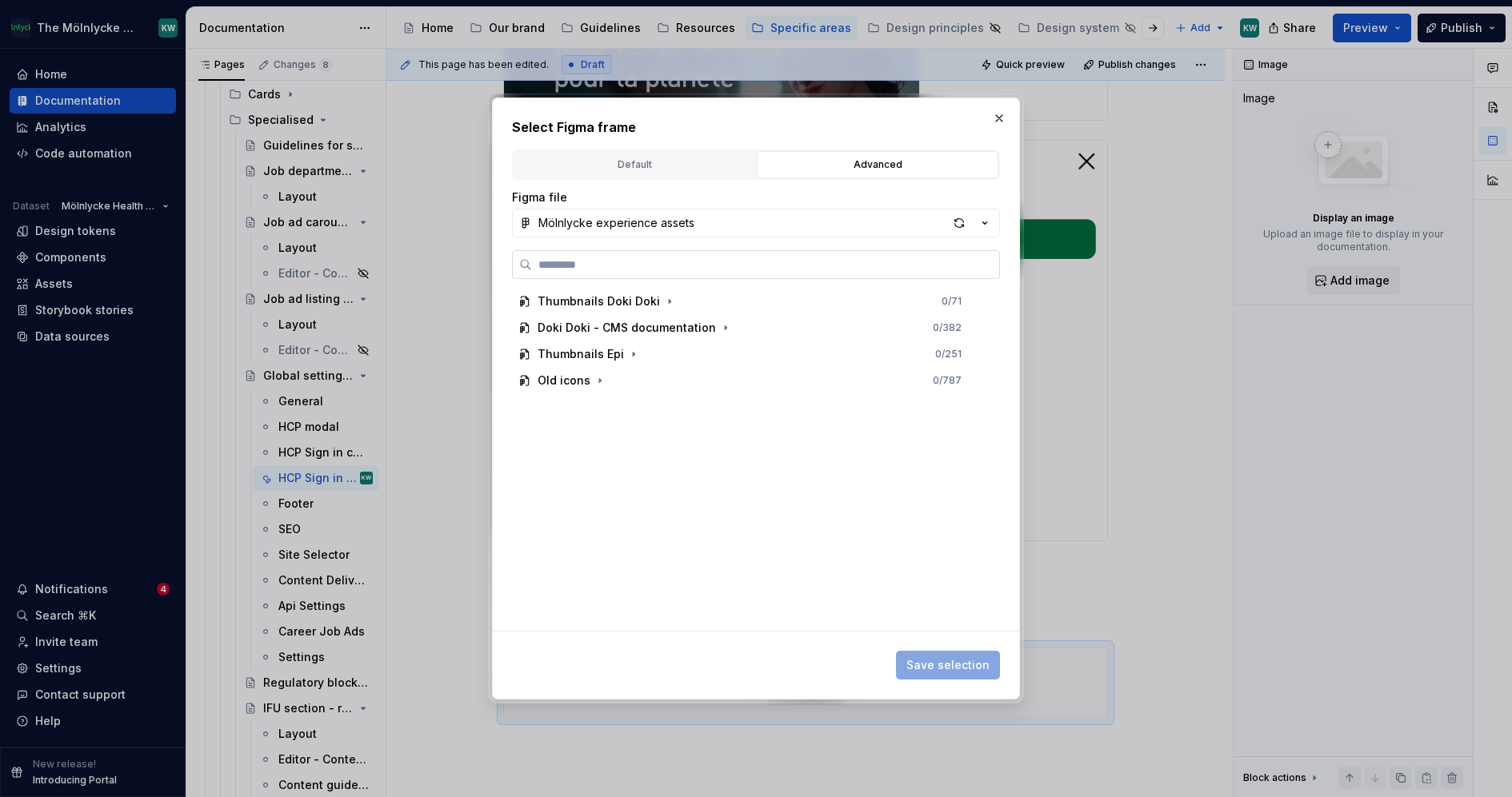
type input "**********"
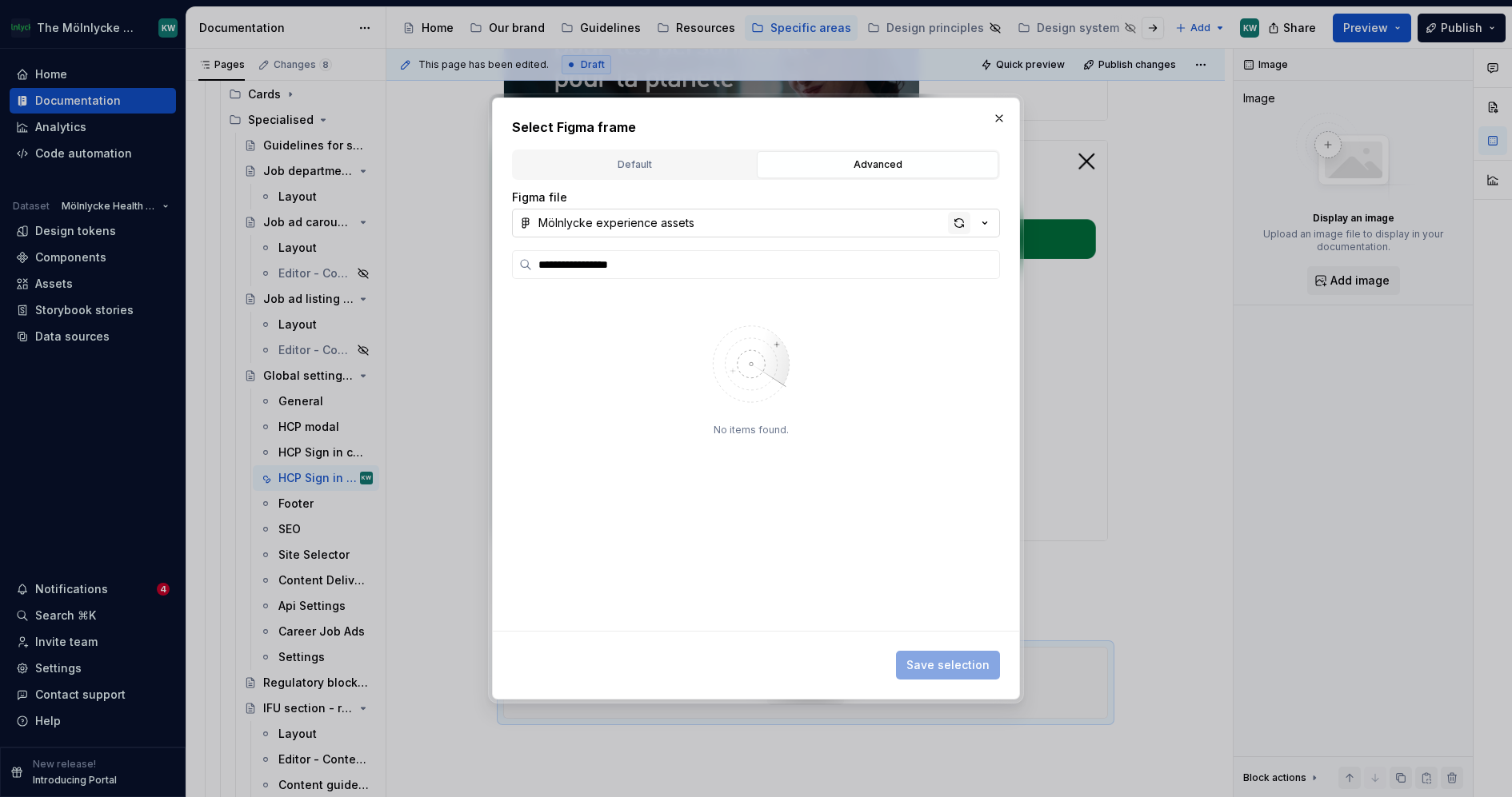
click at [962, 226] on div "button" at bounding box center [959, 222] width 22 height 22
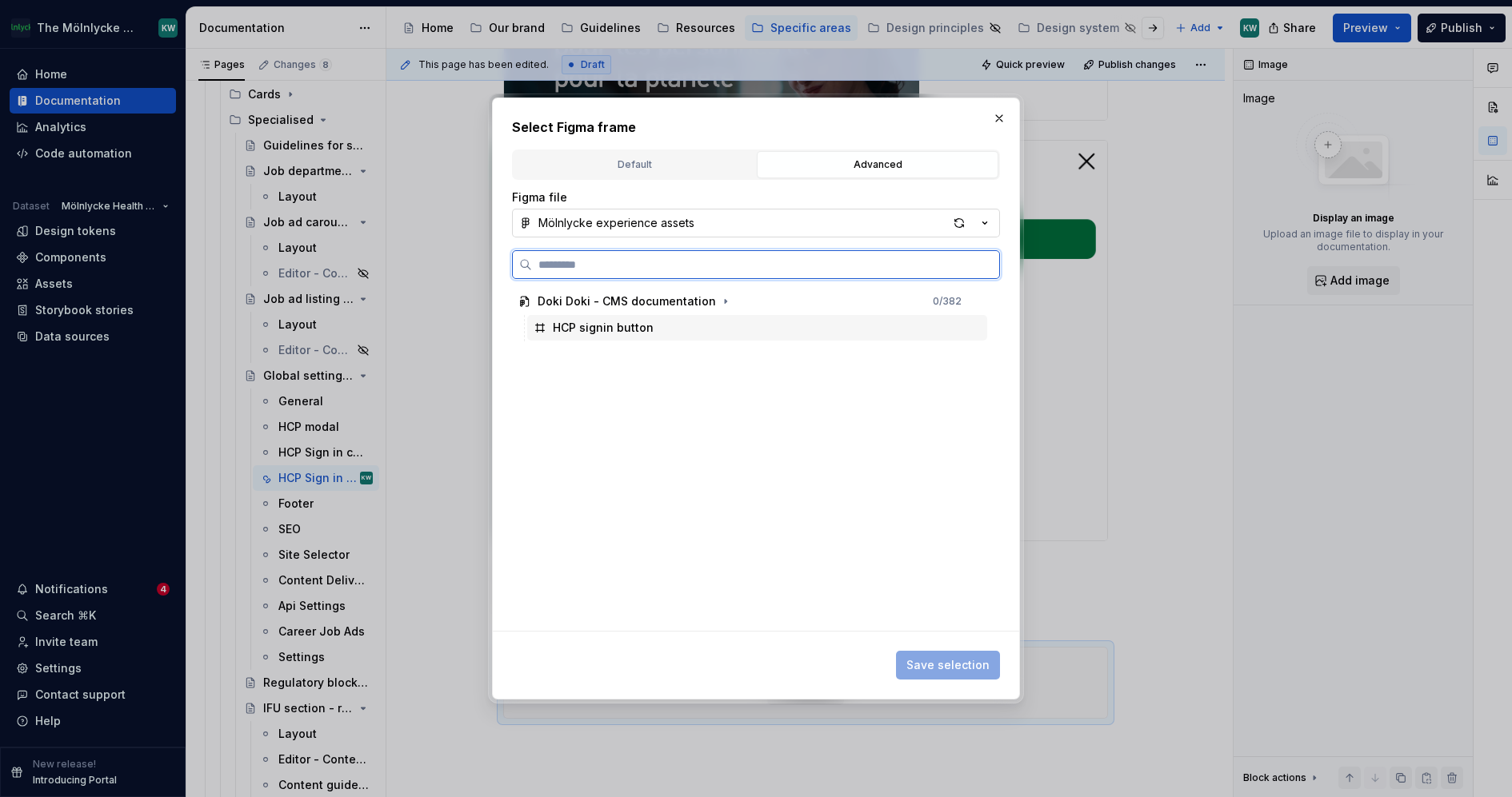
click at [663, 331] on div "HCP signin button" at bounding box center [757, 327] width 460 height 26
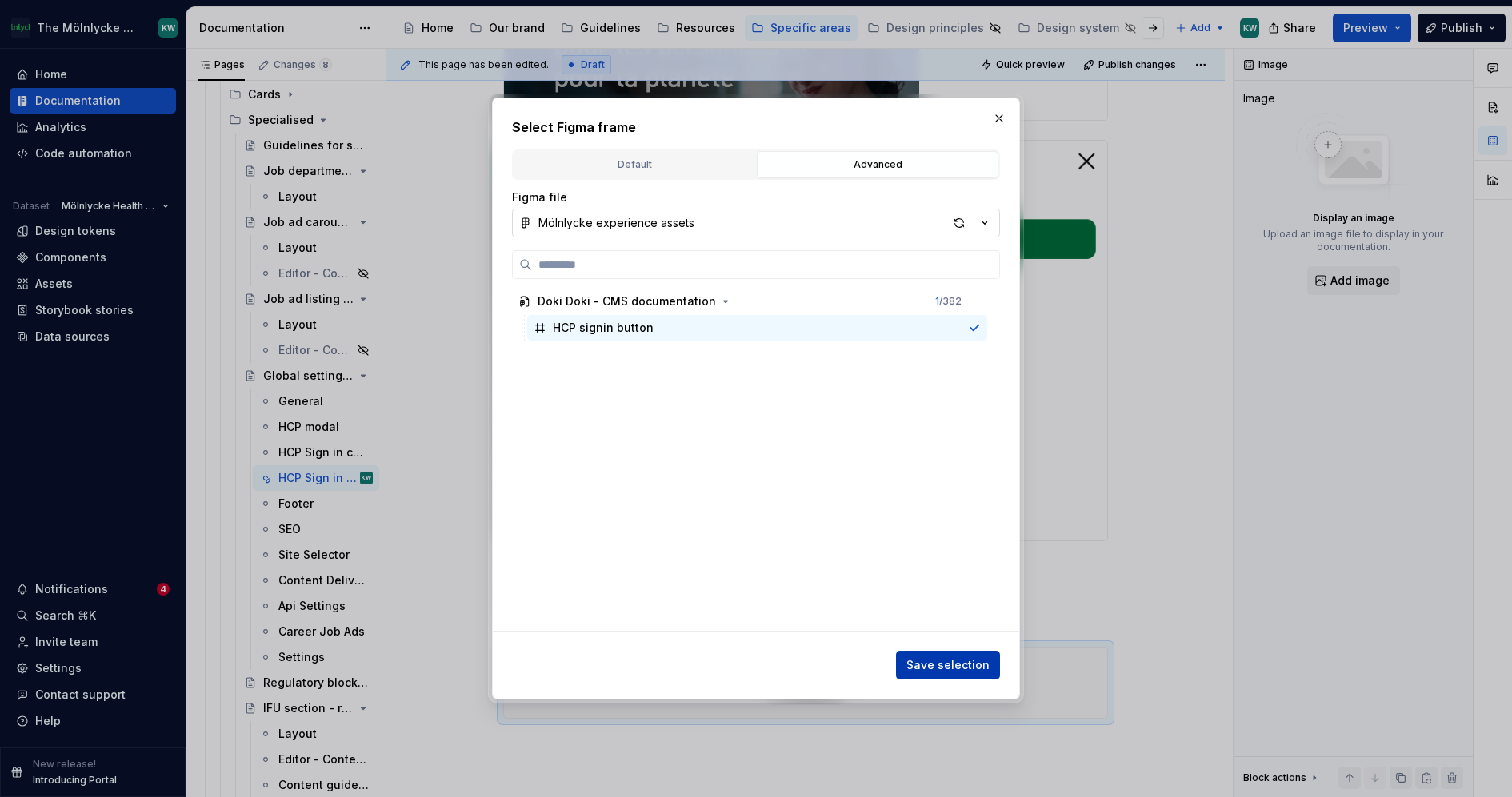
click at [957, 673] on span "Save selection" at bounding box center [948, 666] width 83 height 16
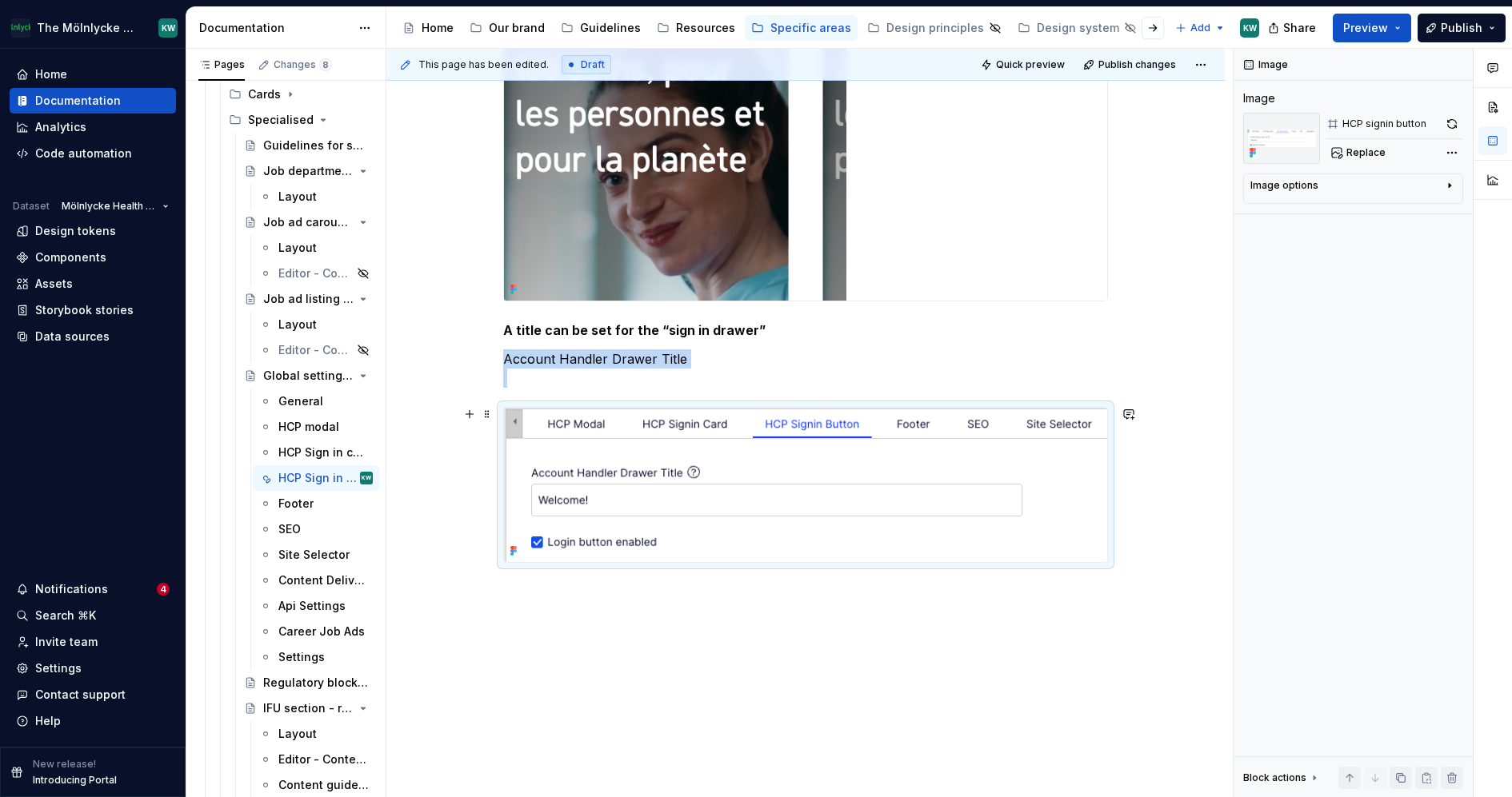
scroll to position [793, 0]
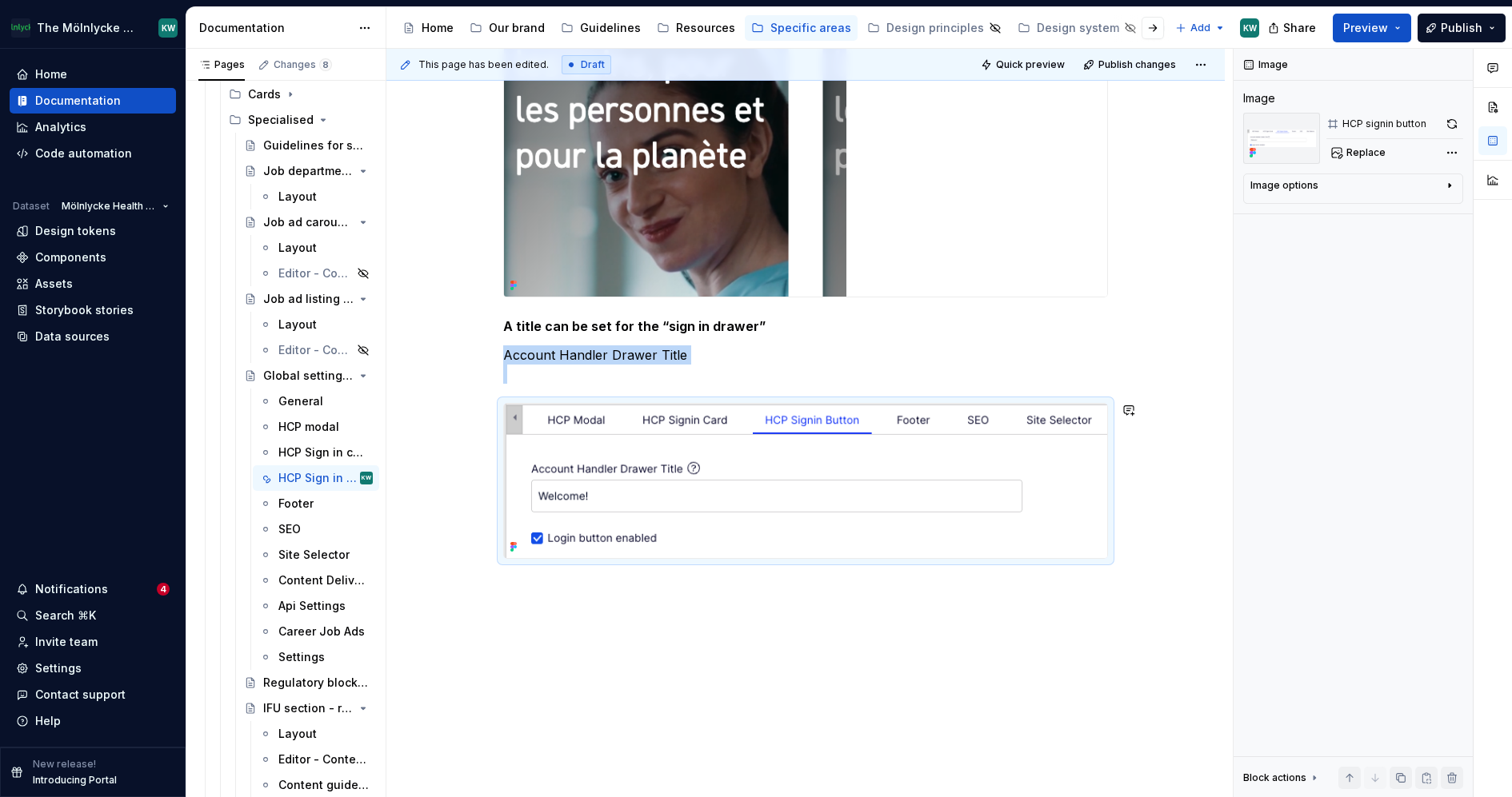
click at [881, 648] on div "Sign in can be enabled in the top navigation by enabling the checkbox “Login bu…" at bounding box center [805, 151] width 838 height 1332
click at [505, 370] on p "Account Handler Drawer Title" at bounding box center [805, 365] width 605 height 39
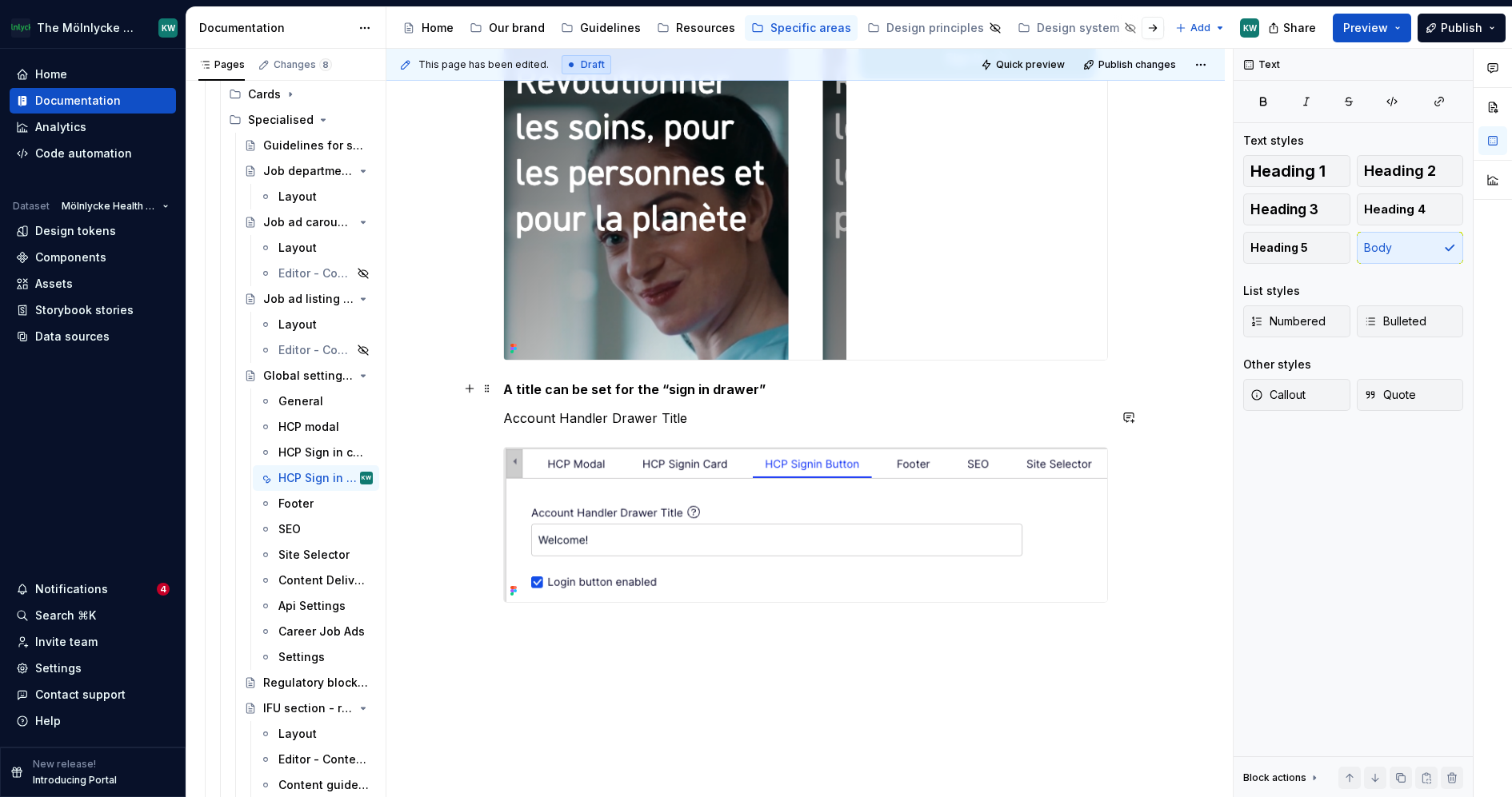
scroll to position [706, 0]
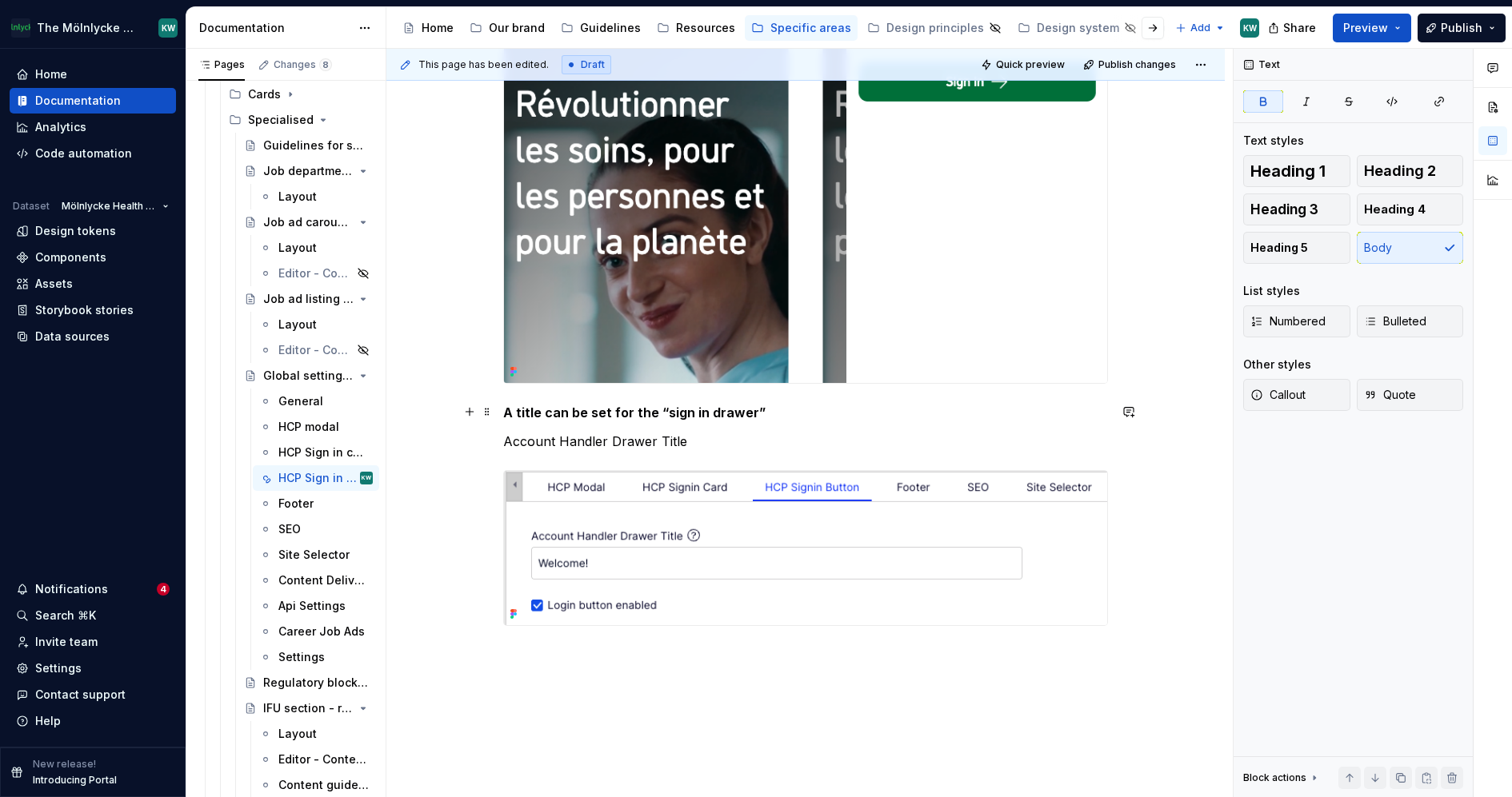
click at [652, 409] on strong "A title can be set for the “sign in drawer”" at bounding box center [633, 413] width 262 height 16
drag, startPoint x: 703, startPoint y: 438, endPoint x: 481, endPoint y: 441, distance: 222.0
click at [503, 441] on div "Sign in can be enabled in the top navigation by enabling the checkbox “Login bu…" at bounding box center [805, 127] width 605 height 1036
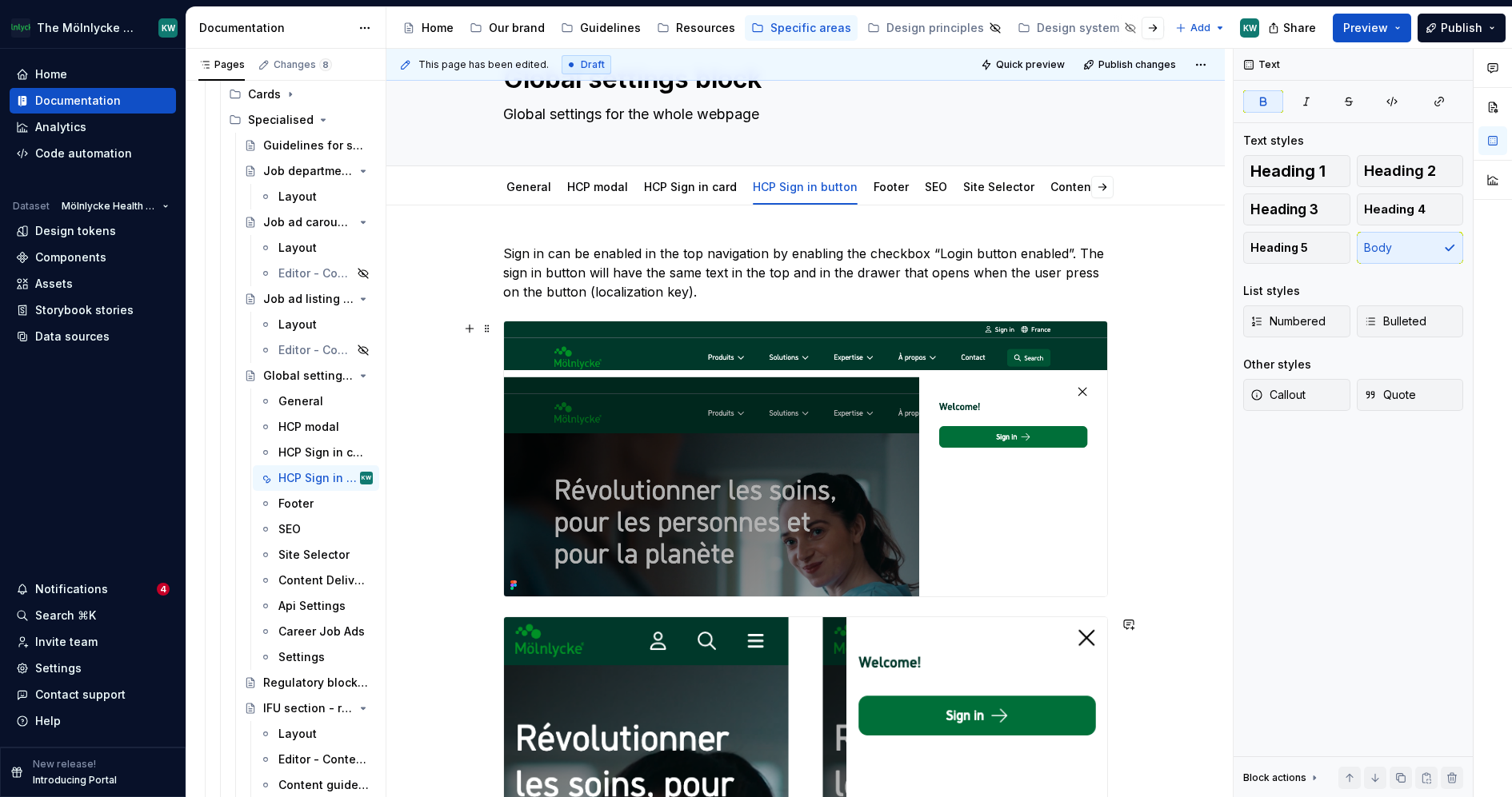
scroll to position [0, 0]
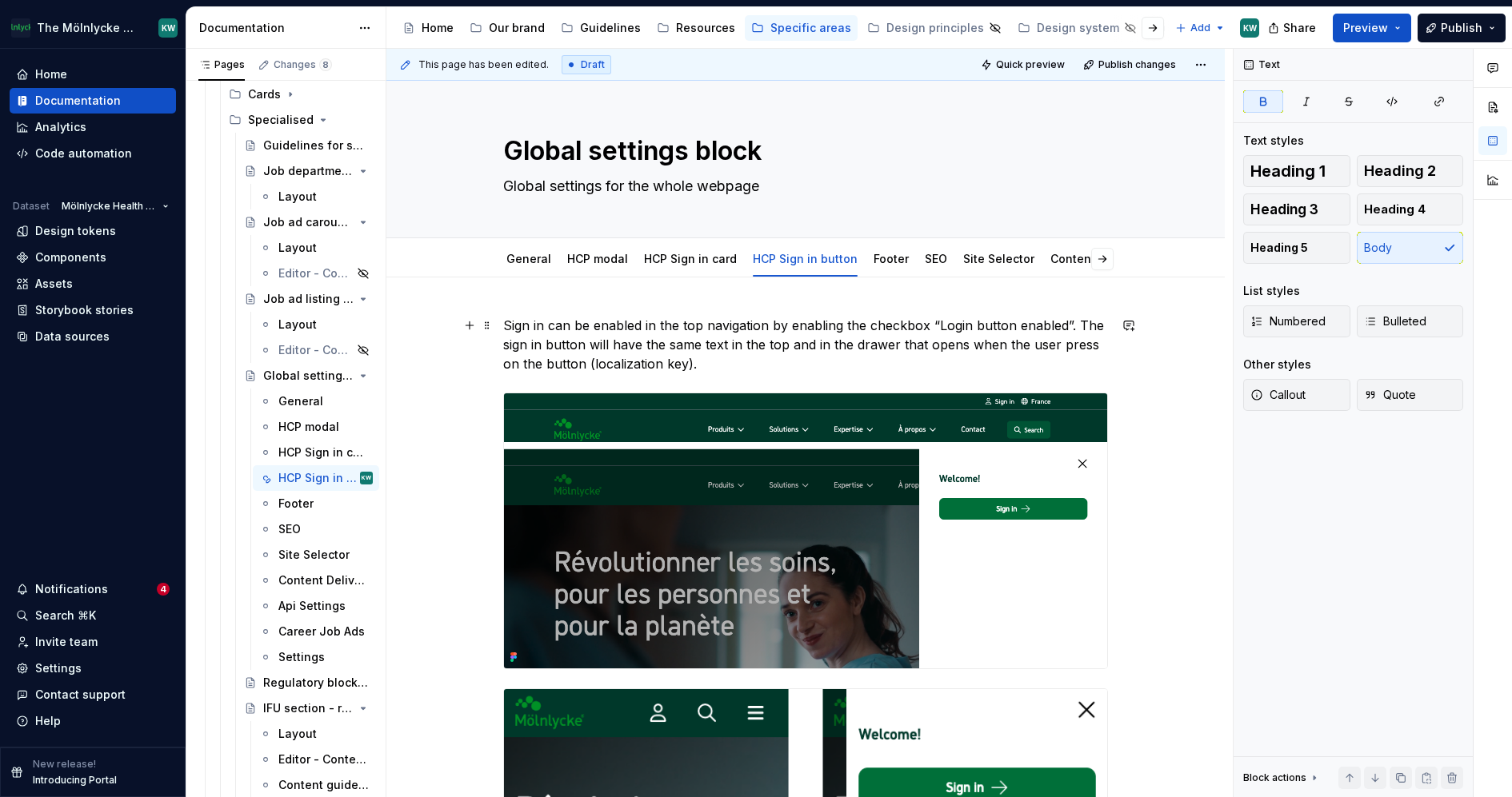
click at [503, 319] on p "Sign in can be enabled in the top navigation by enabling the checkbox “Login bu…" at bounding box center [805, 344] width 605 height 57
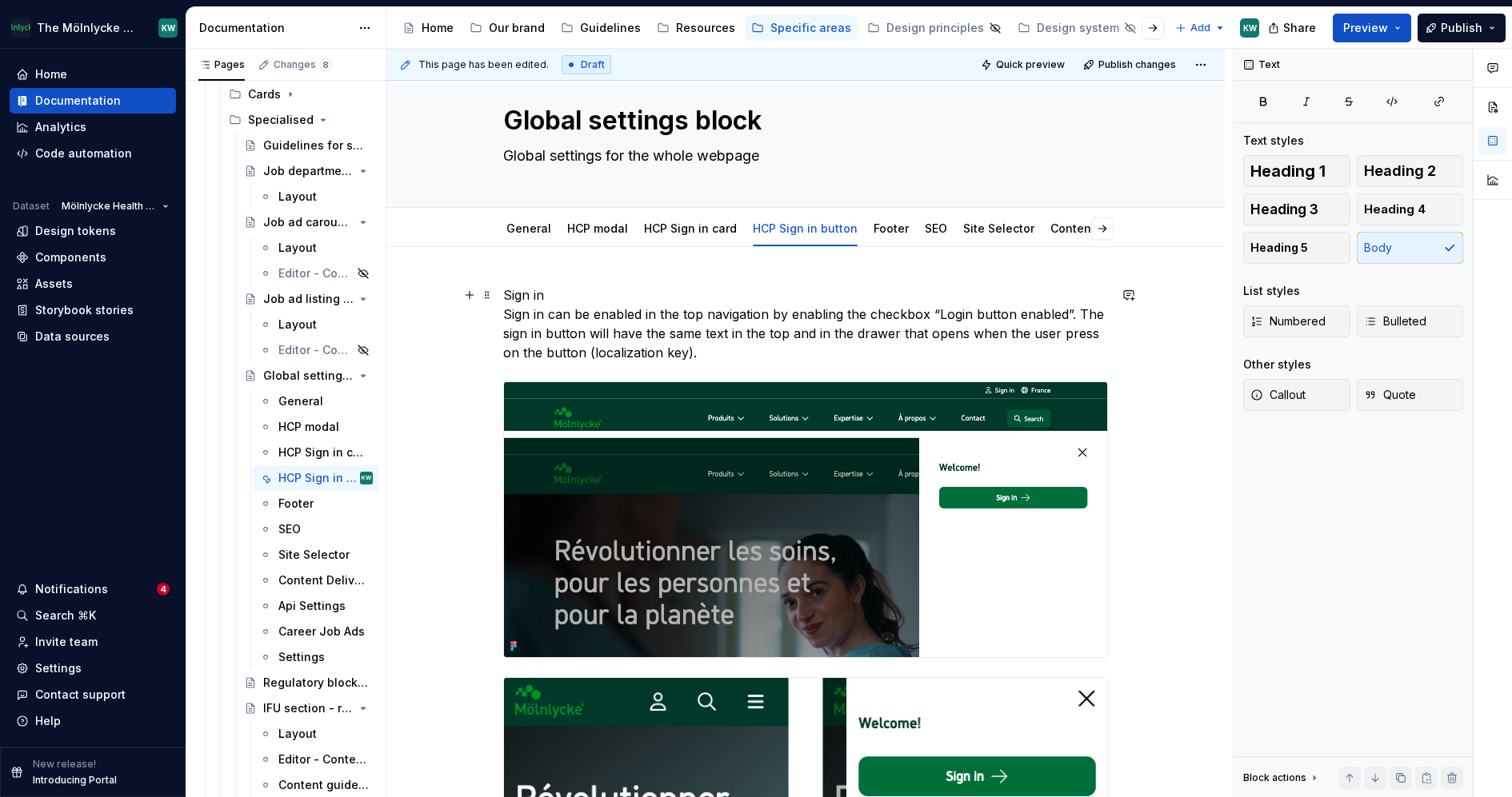
click at [551, 290] on p "Sign in Sign in can be enabled in the top navigation by enabling the checkbox “…" at bounding box center [805, 324] width 605 height 77
drag, startPoint x: 631, startPoint y: 287, endPoint x: 477, endPoint y: 287, distance: 154.0
click at [503, 287] on div "Sign in functionality Sign in can be enabled in the top navigation by enabling …" at bounding box center [805, 799] width 605 height 1026
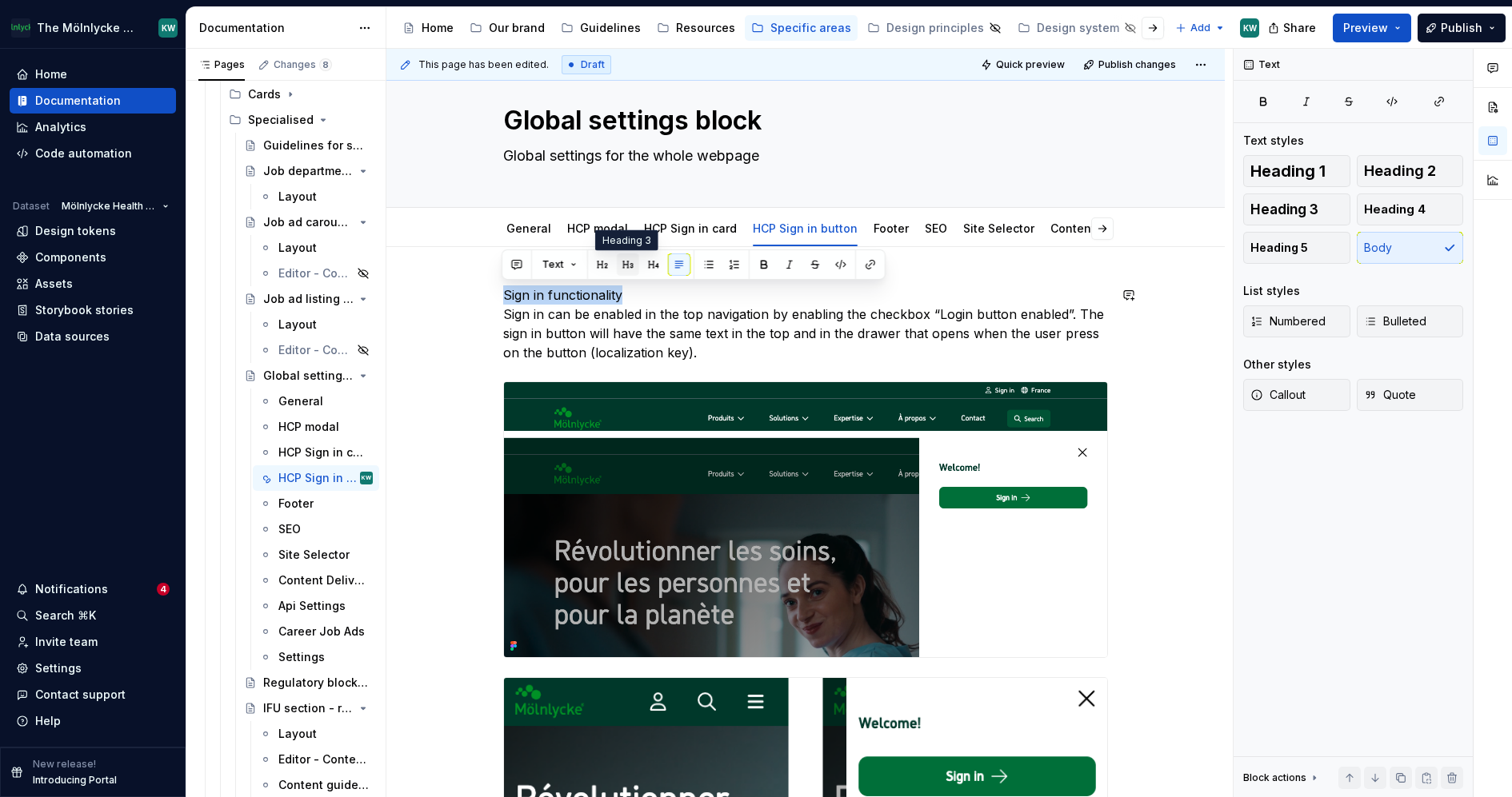
click at [629, 265] on button "button" at bounding box center [627, 264] width 22 height 22
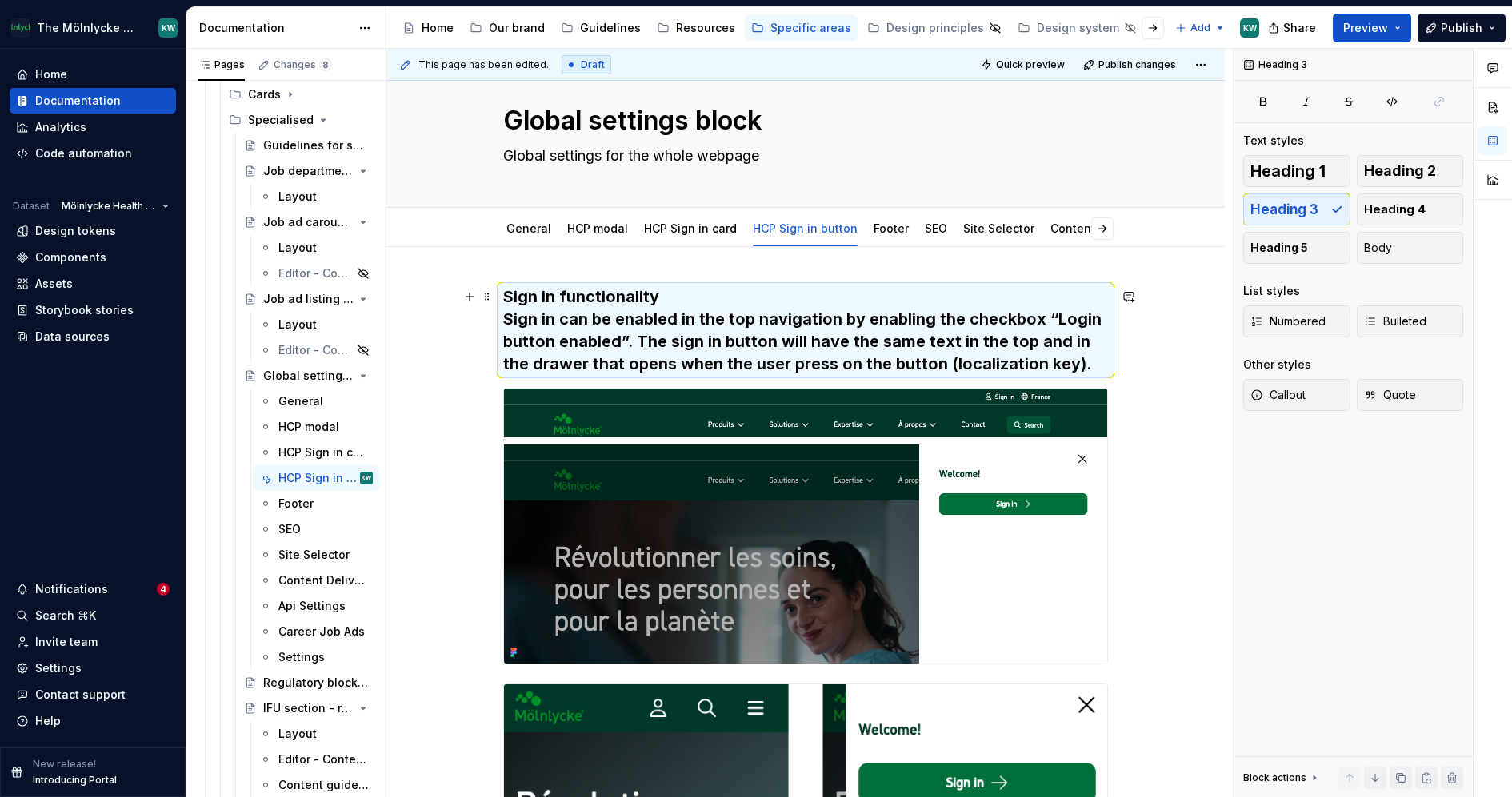
click at [680, 301] on h3 "Sign in functionality Sign in can be enabled in the top navigation by enabling …" at bounding box center [805, 331] width 605 height 90
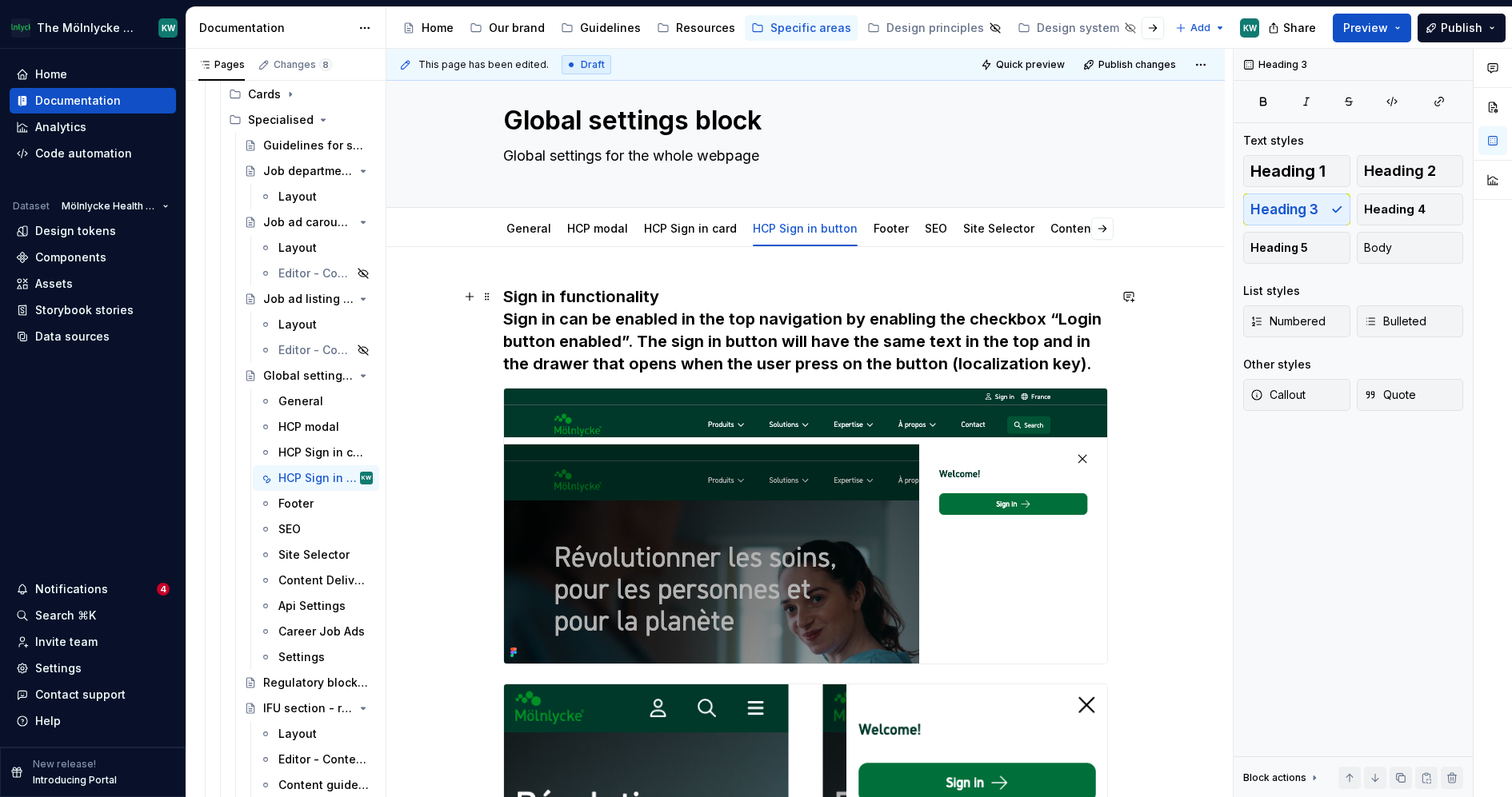
click at [796, 294] on h3 "Sign in functionality Sign in can be enabled in the top navigation by enabling …" at bounding box center [805, 331] width 605 height 90
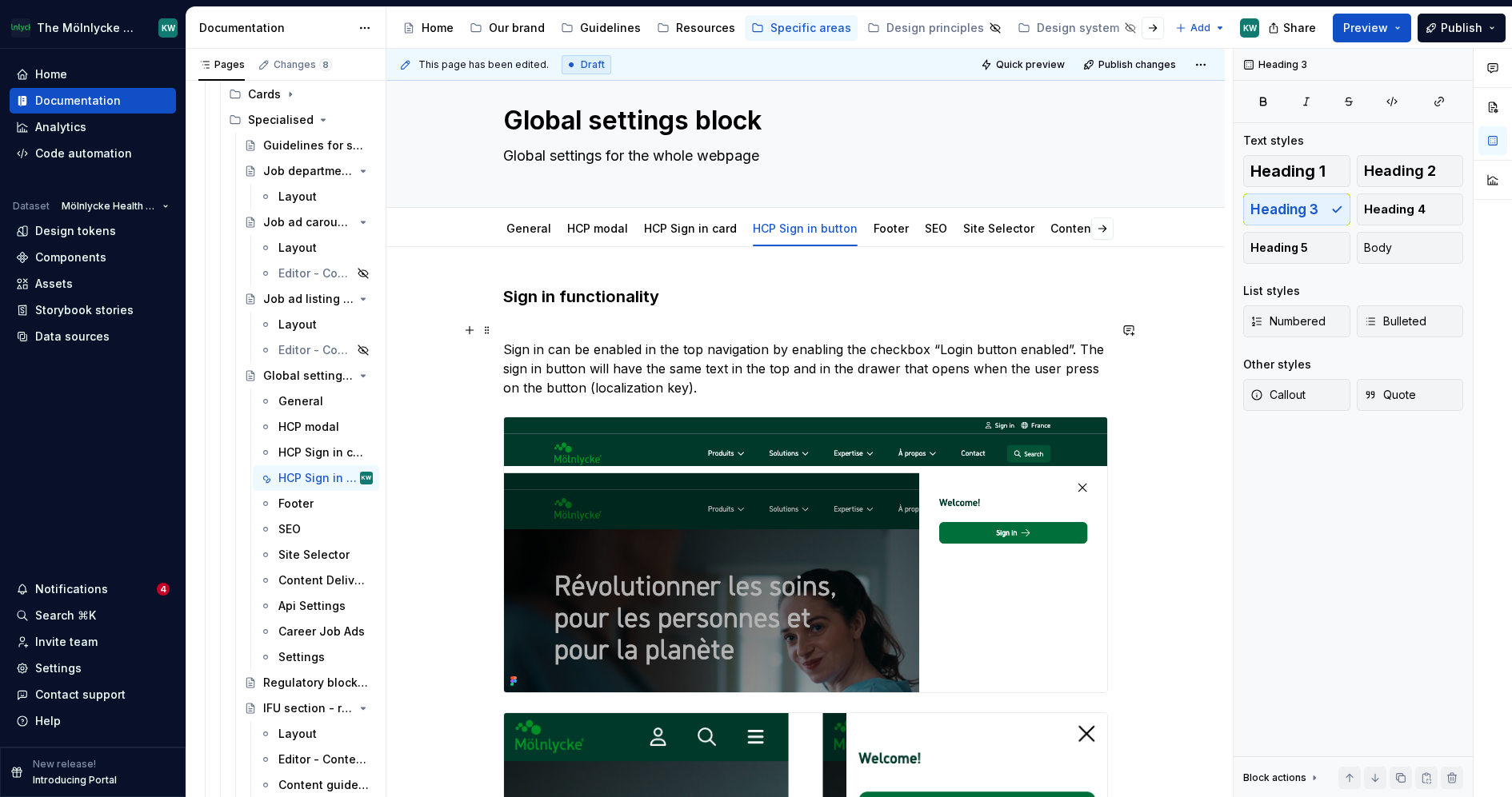
click at [504, 347] on p "Sign in can be enabled in the top navigation by enabling the checkbox “Login bu…" at bounding box center [805, 359] width 605 height 77
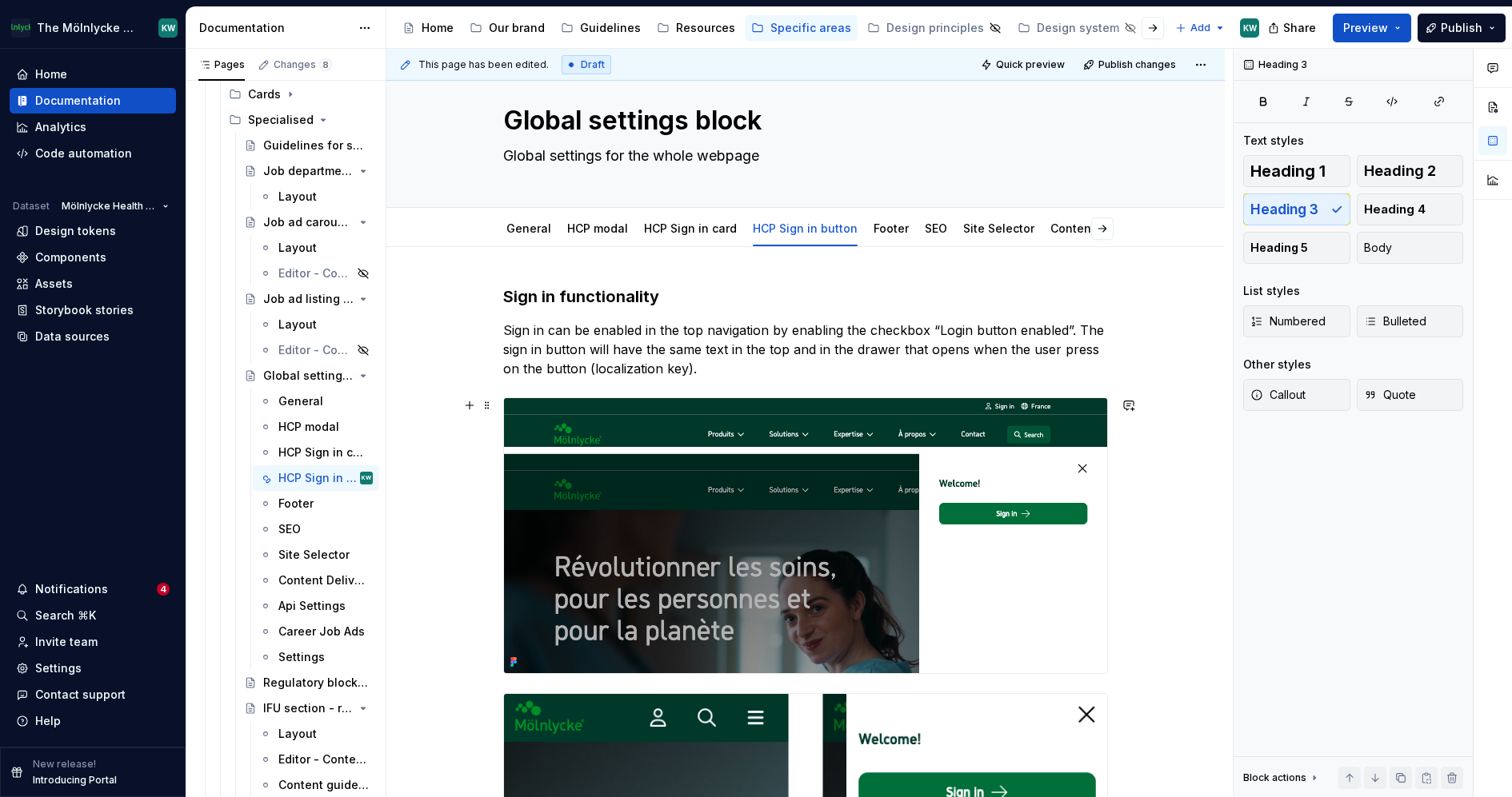
click at [865, 333] on p "Sign in can be enabled in the top navigation by enabling the checkbox “Login bu…" at bounding box center [805, 349] width 605 height 57
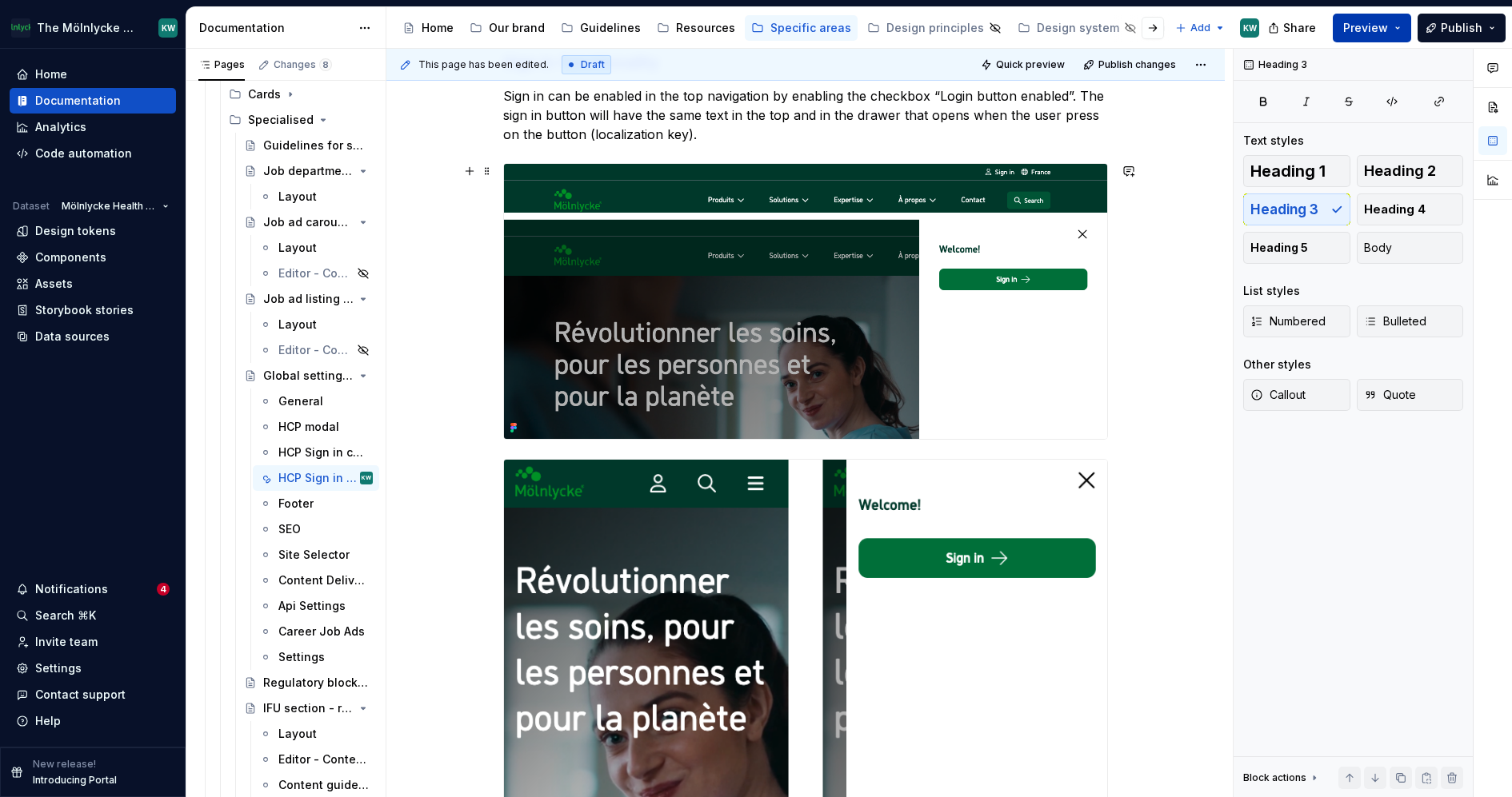
scroll to position [263, 0]
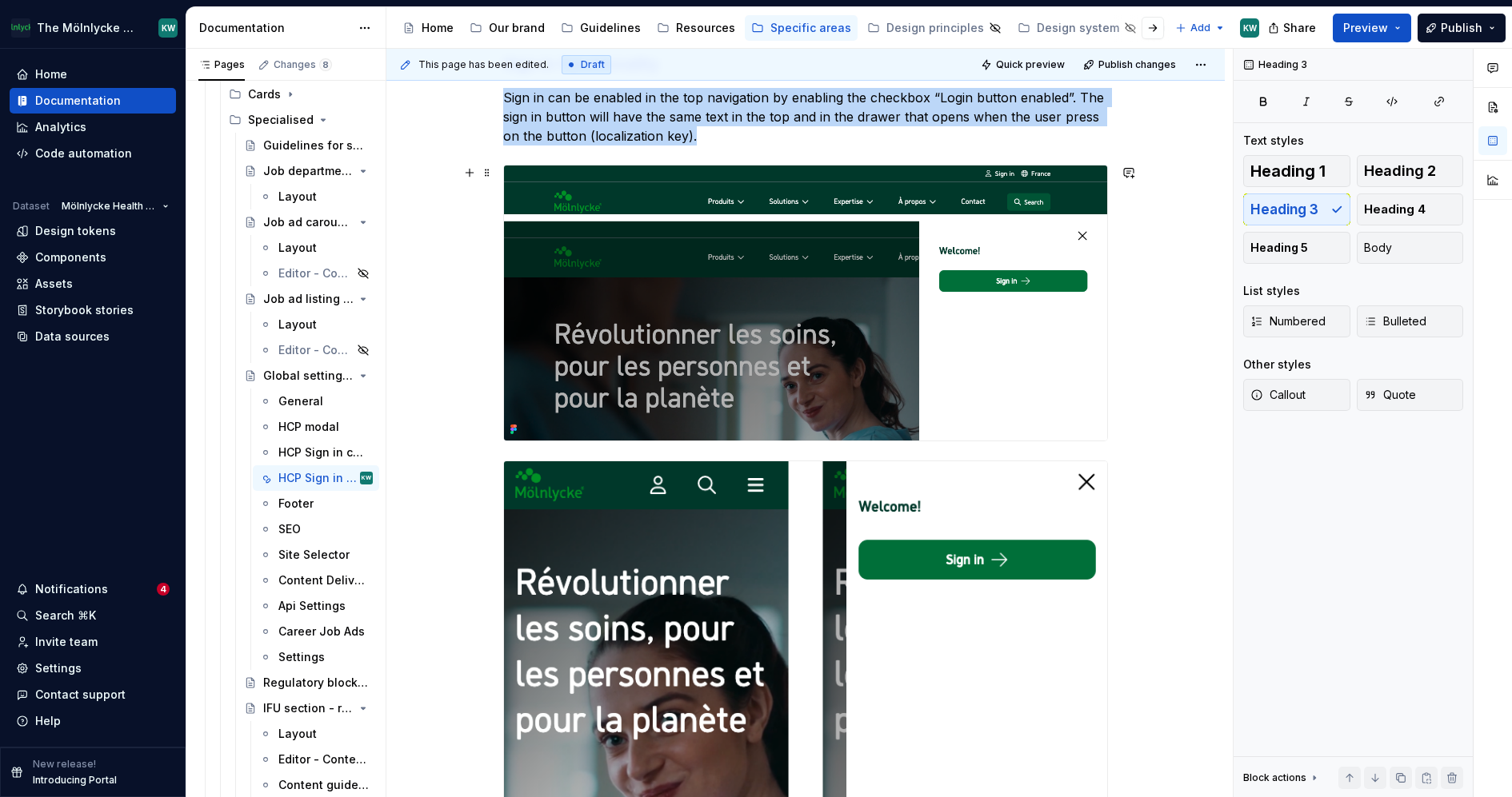
click at [983, 202] on img at bounding box center [805, 303] width 603 height 275
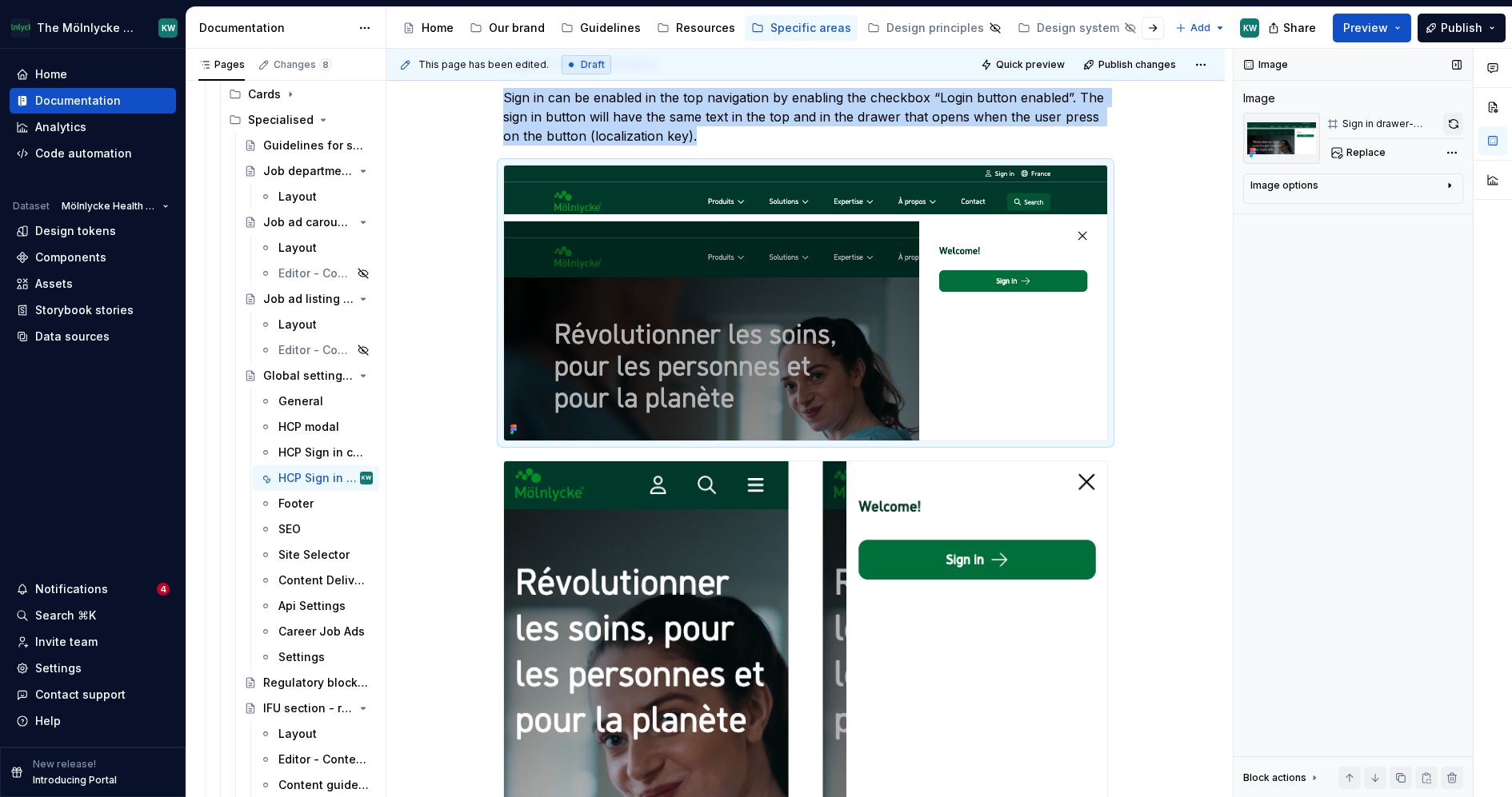
click at [1455, 120] on button "button" at bounding box center [1453, 123] width 20 height 22
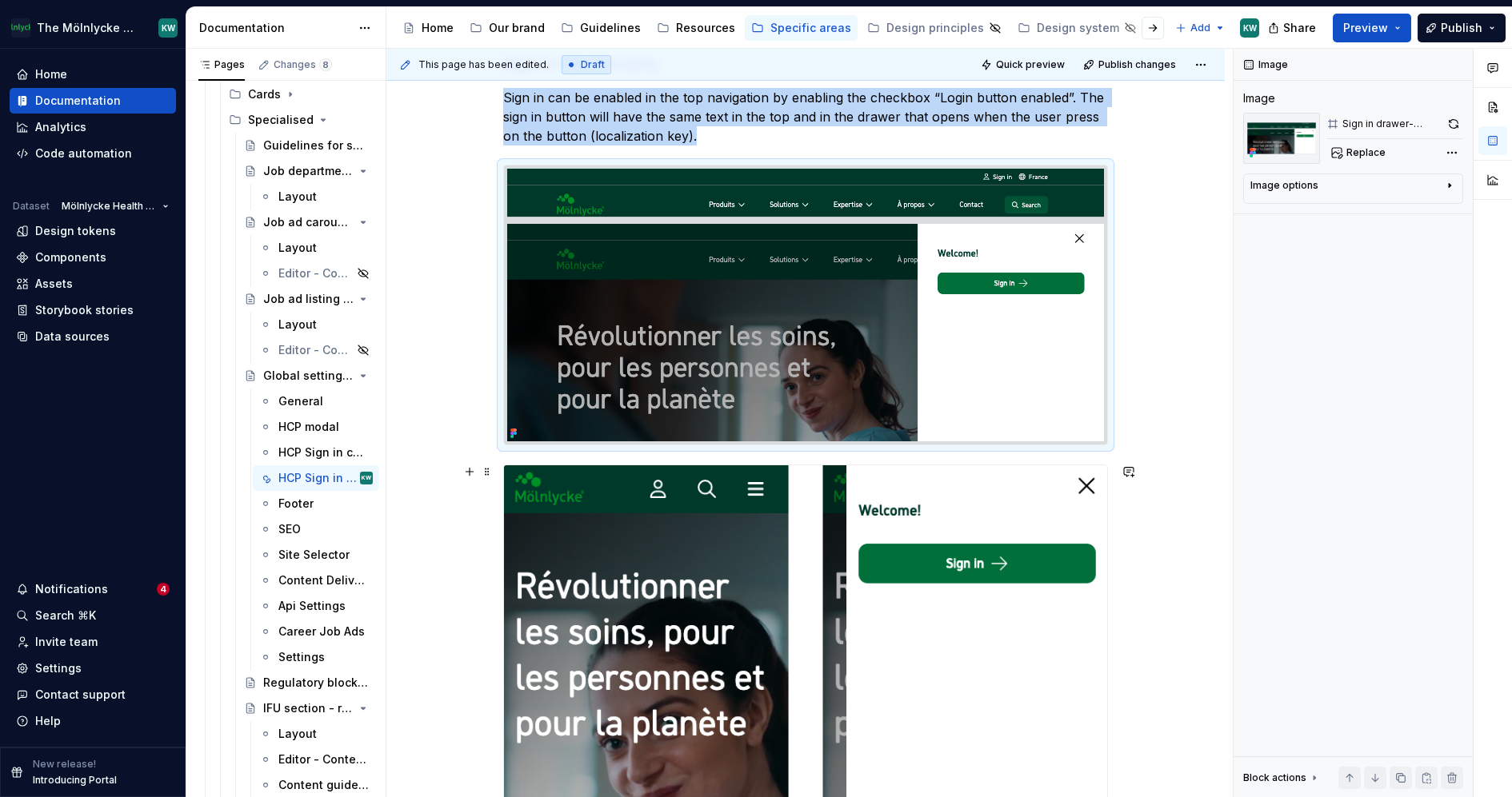
click at [915, 580] on img at bounding box center [805, 665] width 603 height 399
click at [1444, 127] on button "button" at bounding box center [1453, 123] width 21 height 22
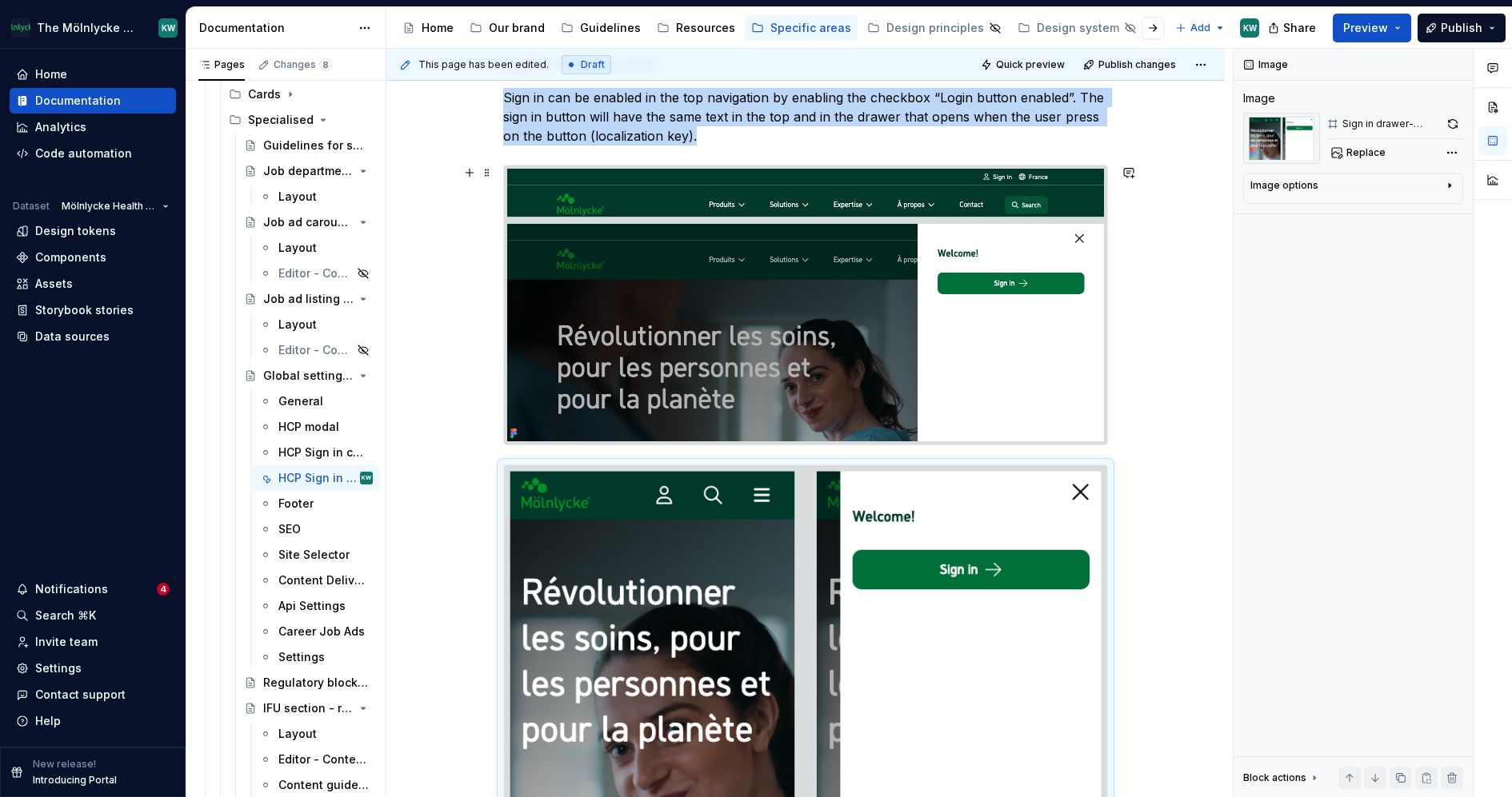
click at [1179, 433] on div "Sign in functionality Sign in can be enabled in the top navigation by enabling …" at bounding box center [805, 675] width 838 height 1323
click at [1170, 319] on div "Sign in functionality Sign in can be enabled in the top navigation by enabling …" at bounding box center [805, 675] width 838 height 1323
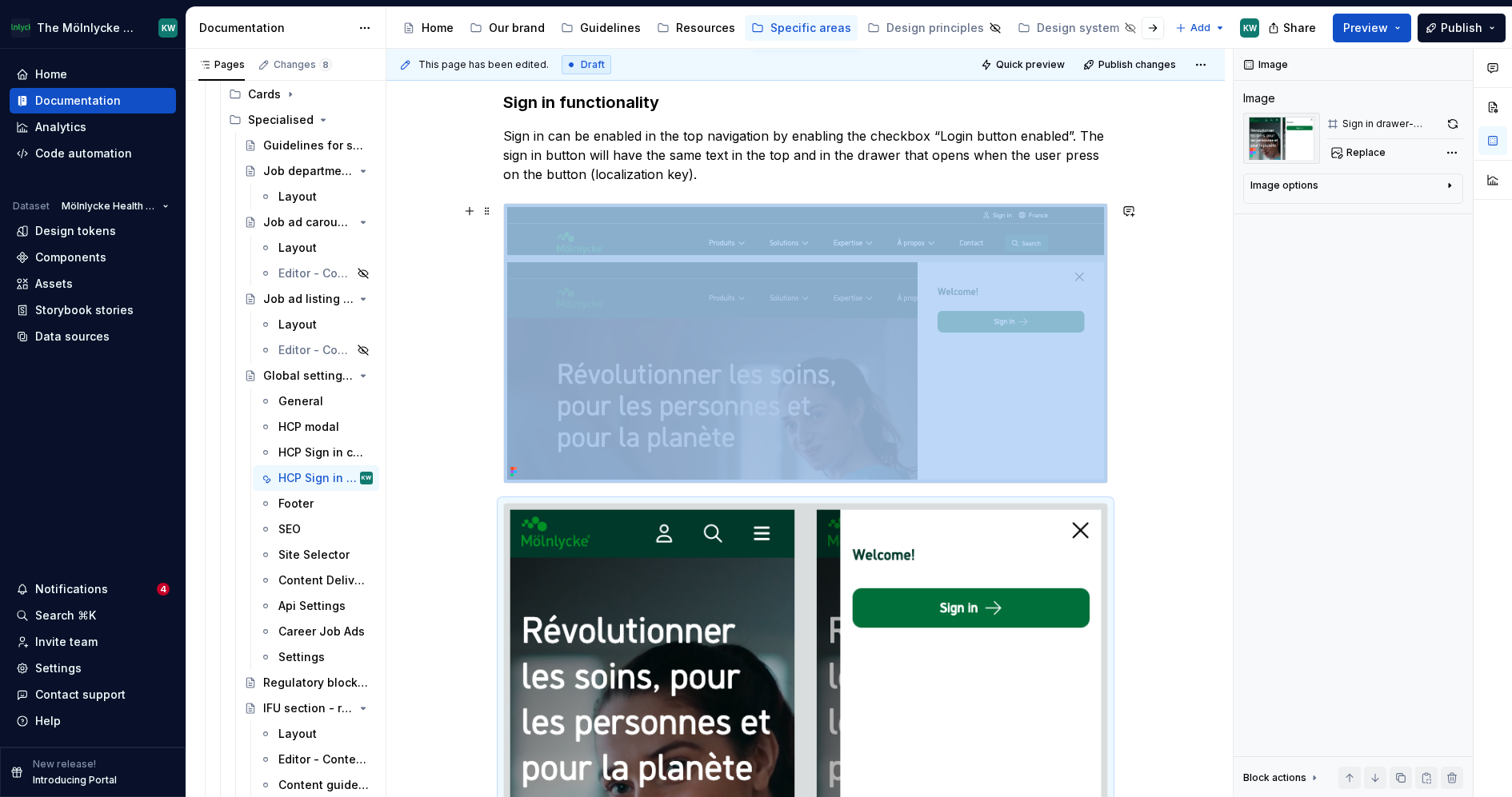
scroll to position [222, 0]
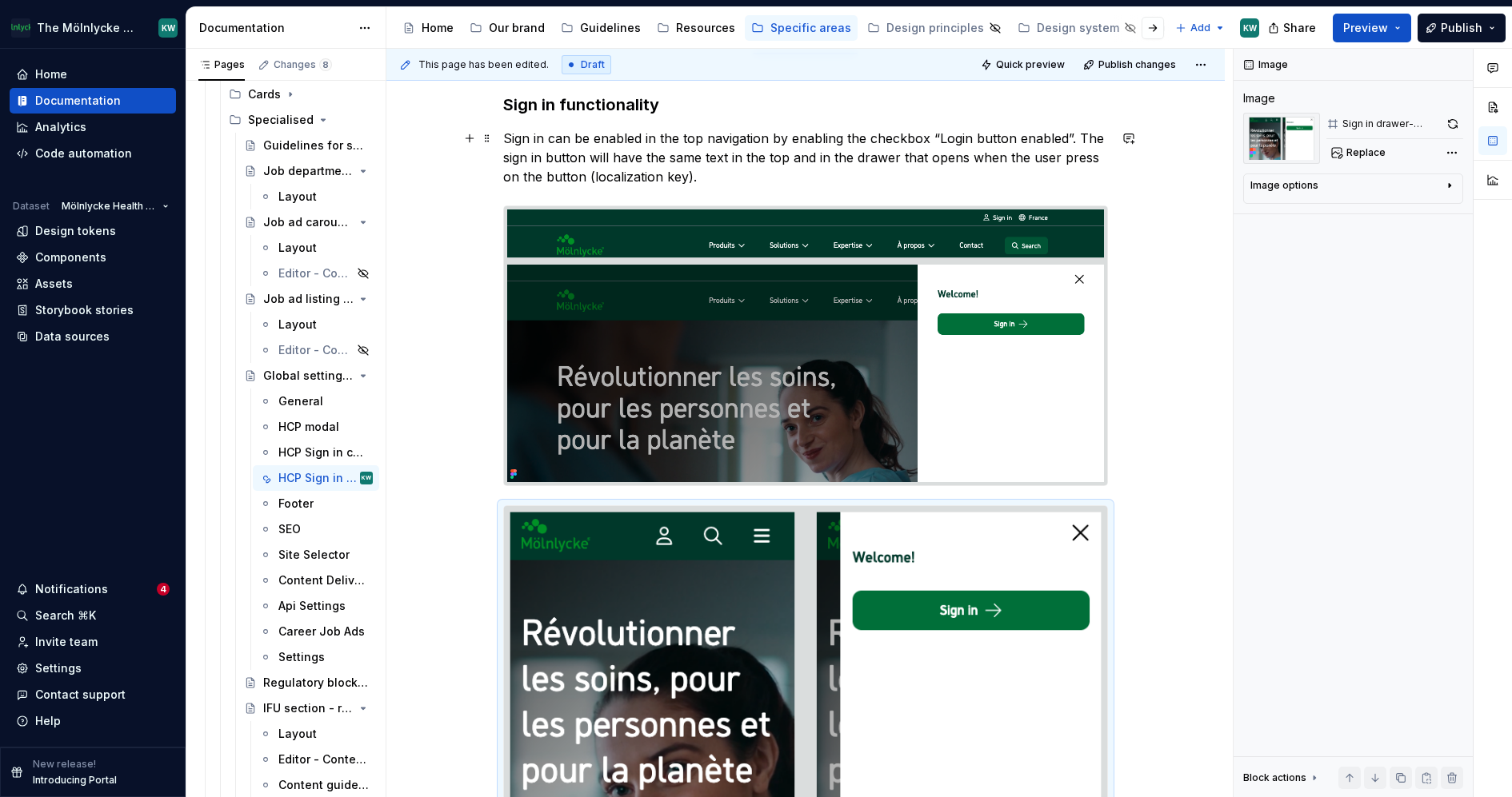
click at [940, 180] on p "Sign in can be enabled in the top navigation by enabling the checkbox “Login bu…" at bounding box center [805, 157] width 605 height 57
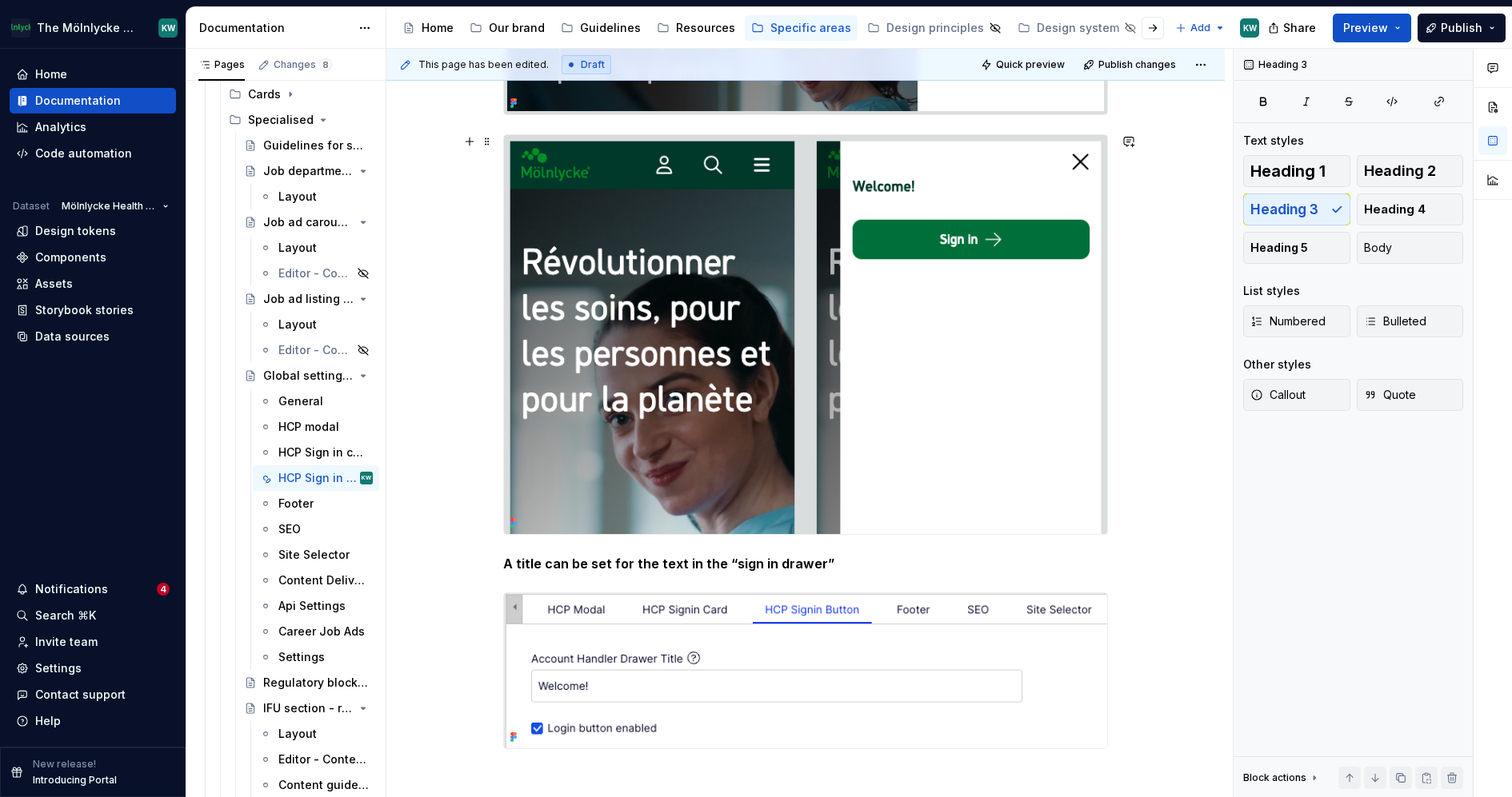
scroll to position [801, 0]
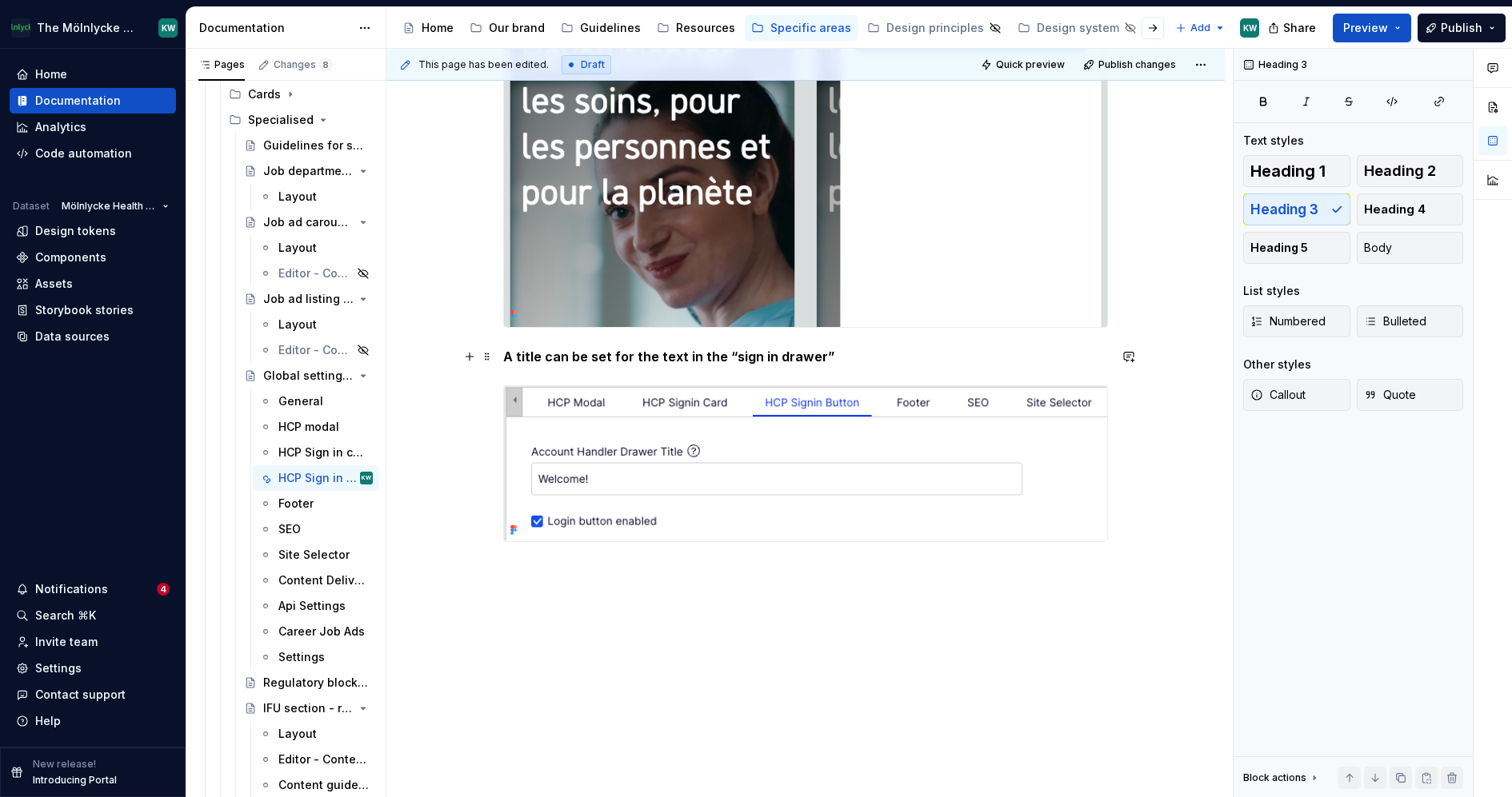
click at [499, 358] on div "Sign in functionality Sign in can be enabled in the top navigation by enabling …" at bounding box center [805, 138] width 838 height 1323
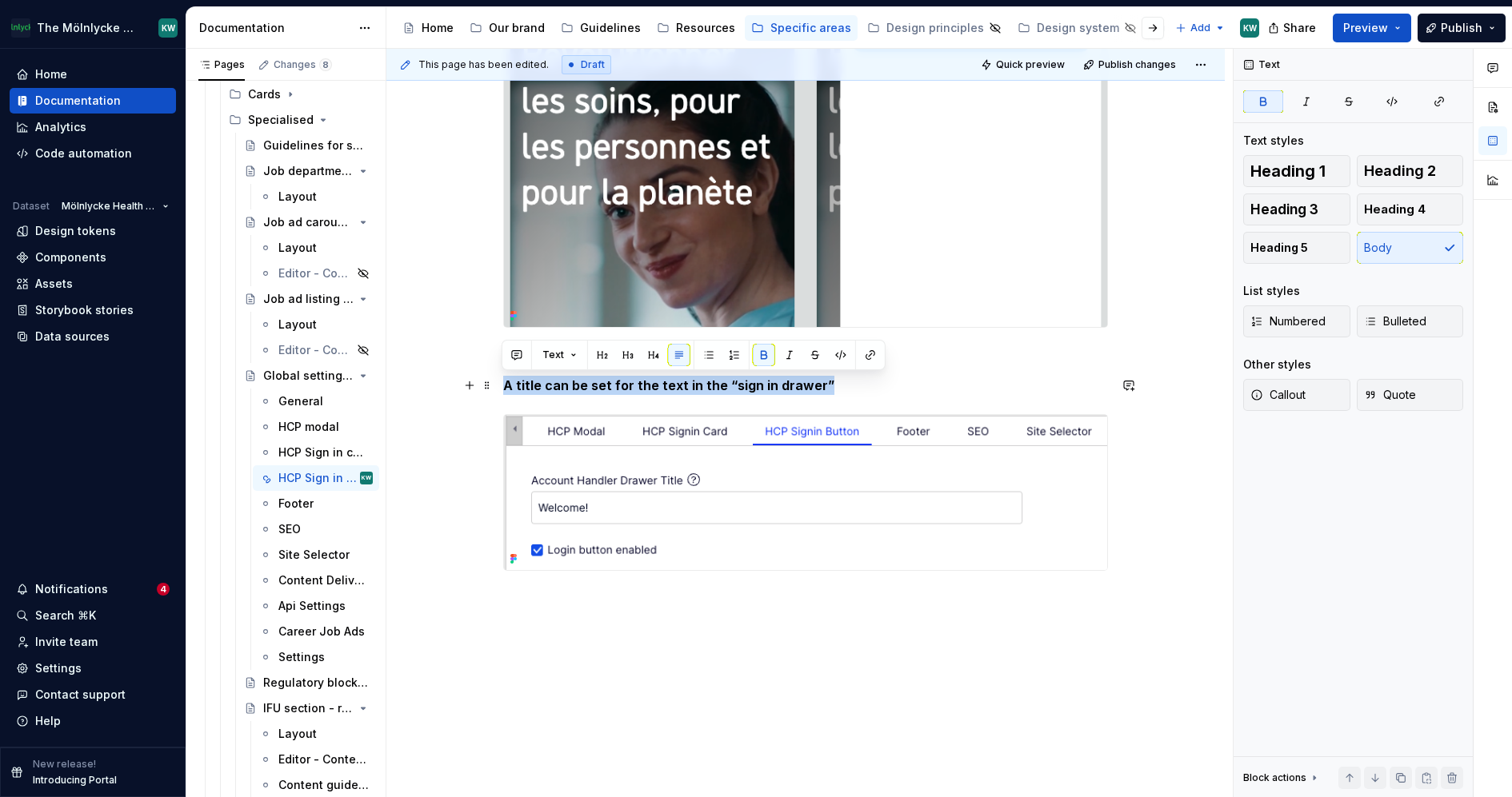
drag, startPoint x: 860, startPoint y: 380, endPoint x: 494, endPoint y: 381, distance: 366.0
click at [494, 381] on div "Sign in functionality Sign in can be enabled in the top navigation by enabling …" at bounding box center [805, 153] width 838 height 1352
click at [717, 384] on p "A title can be set for the text in the “sign in drawer”" at bounding box center [805, 385] width 605 height 19
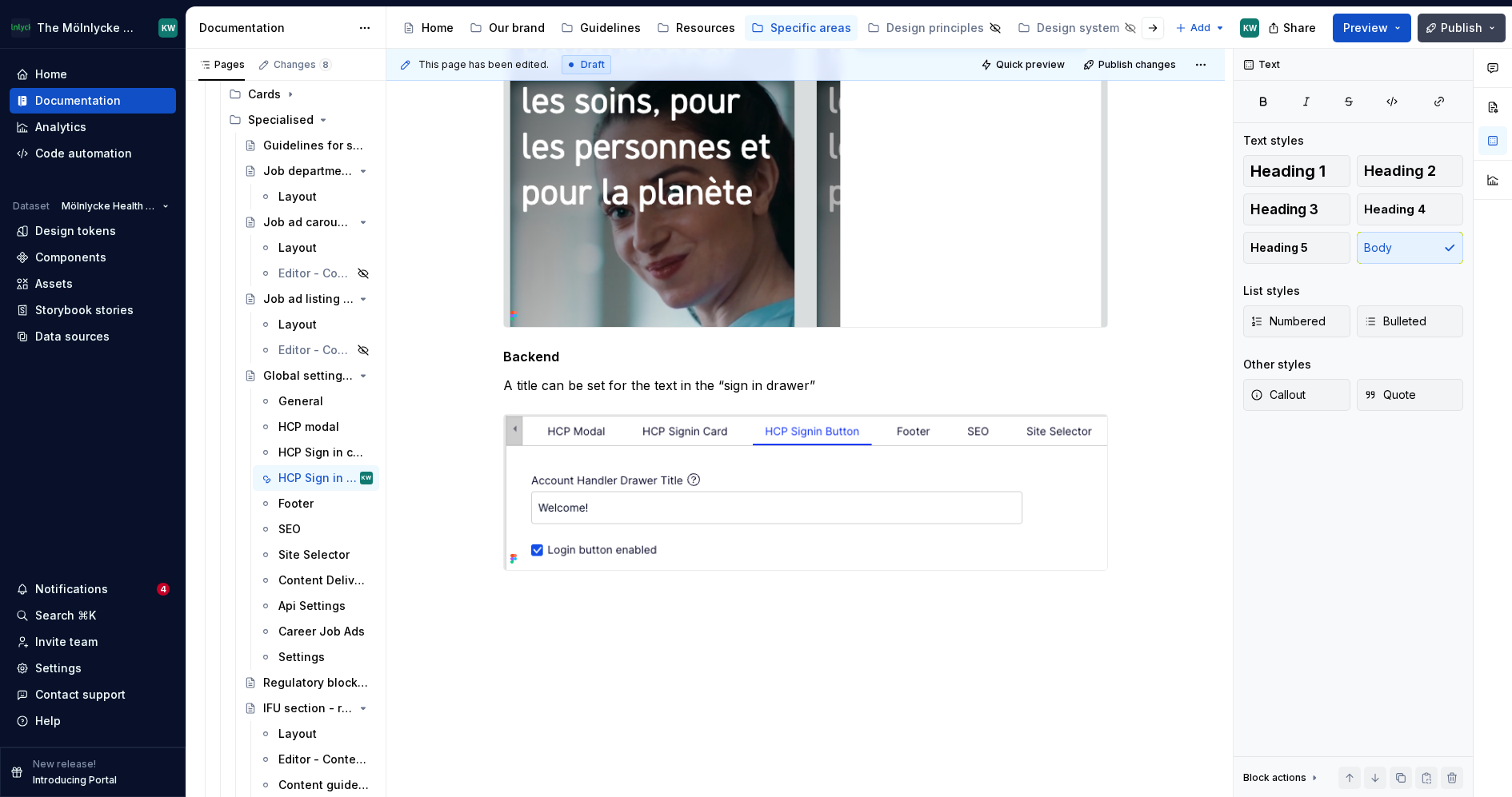
click at [1465, 22] on span "Publish" at bounding box center [1461, 28] width 41 height 16
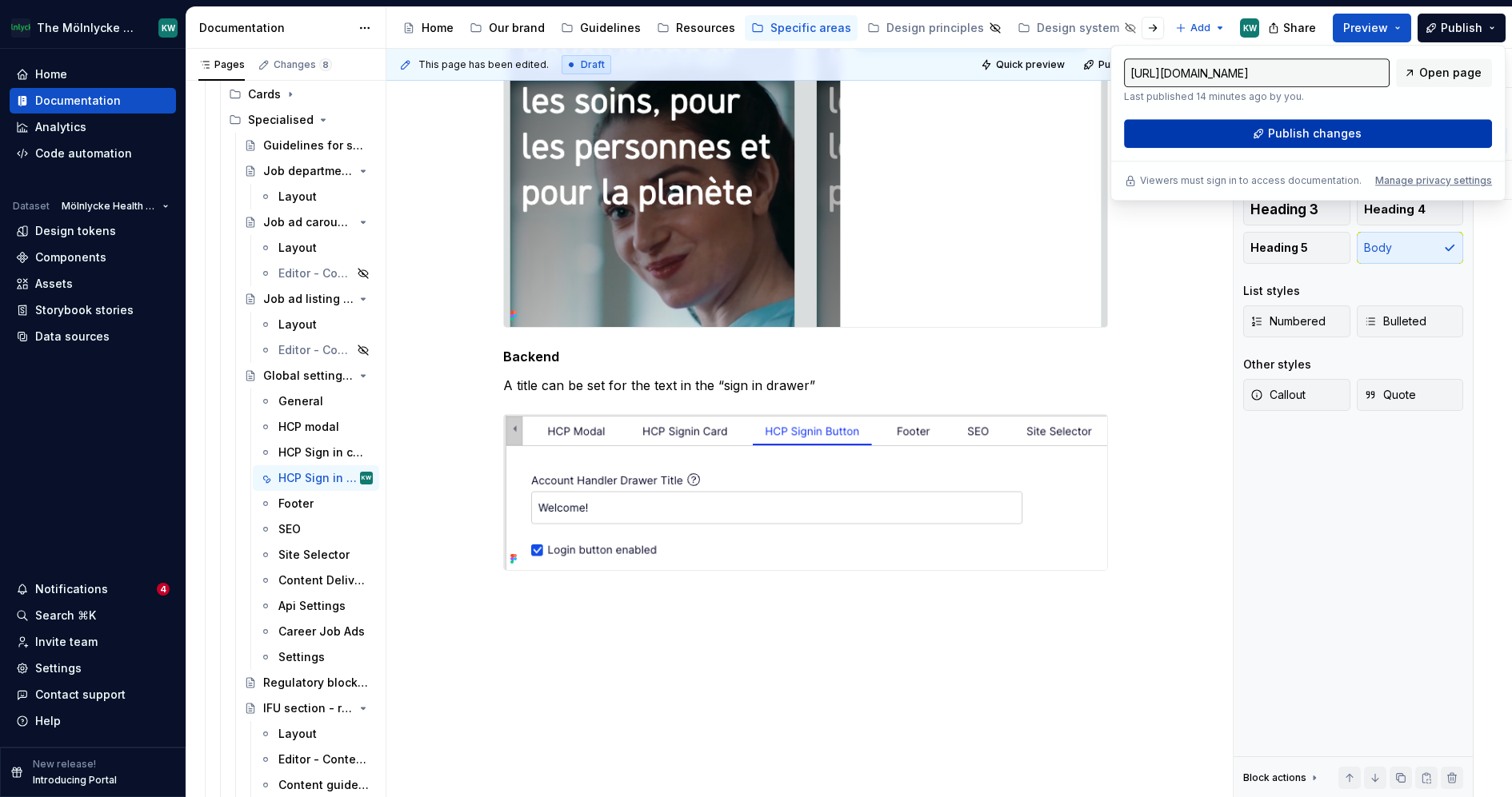
click at [1292, 132] on span "Publish changes" at bounding box center [1315, 133] width 94 height 16
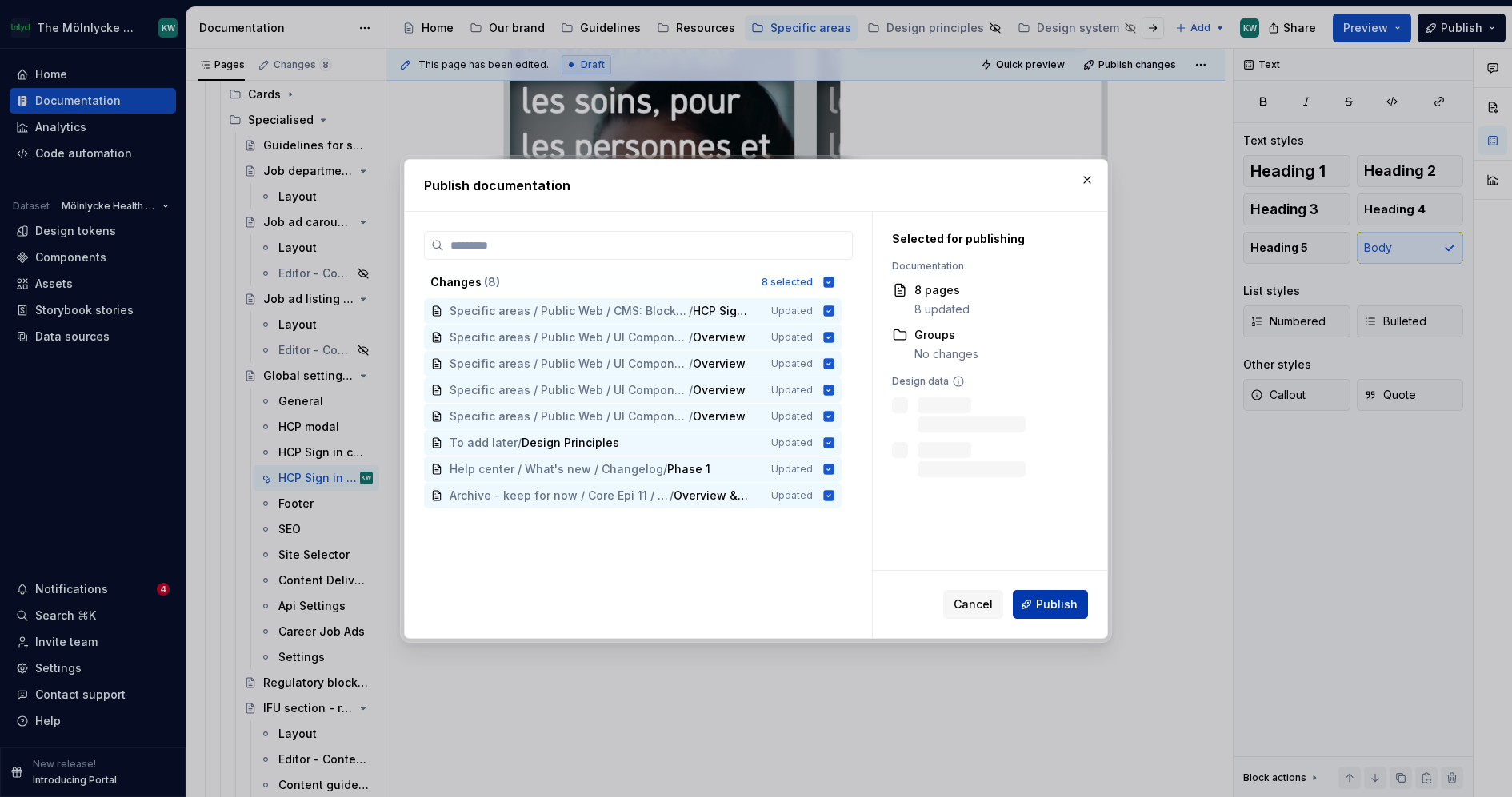
click at [1037, 611] on button "Publish" at bounding box center [1050, 604] width 75 height 29
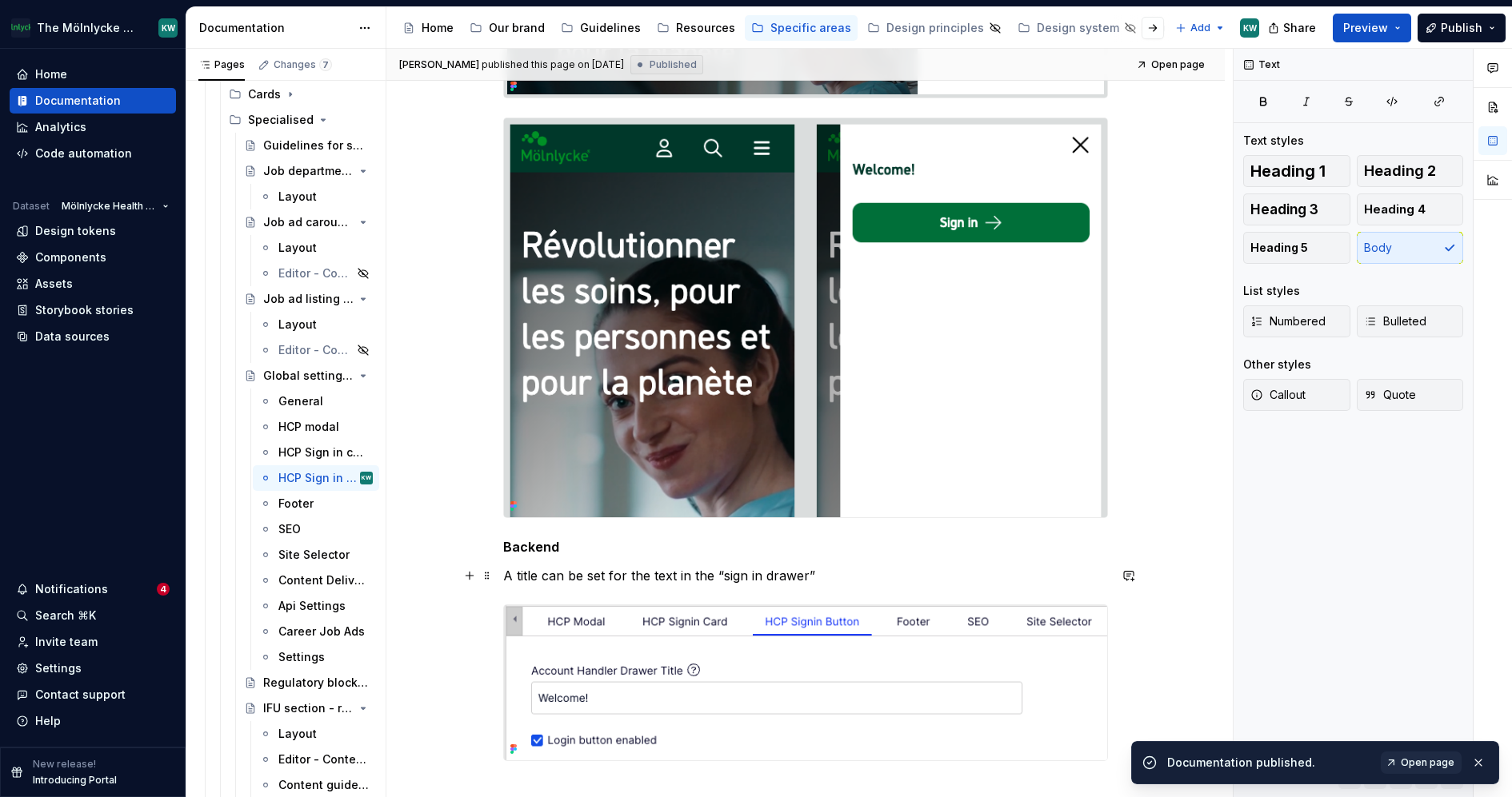
scroll to position [608, 0]
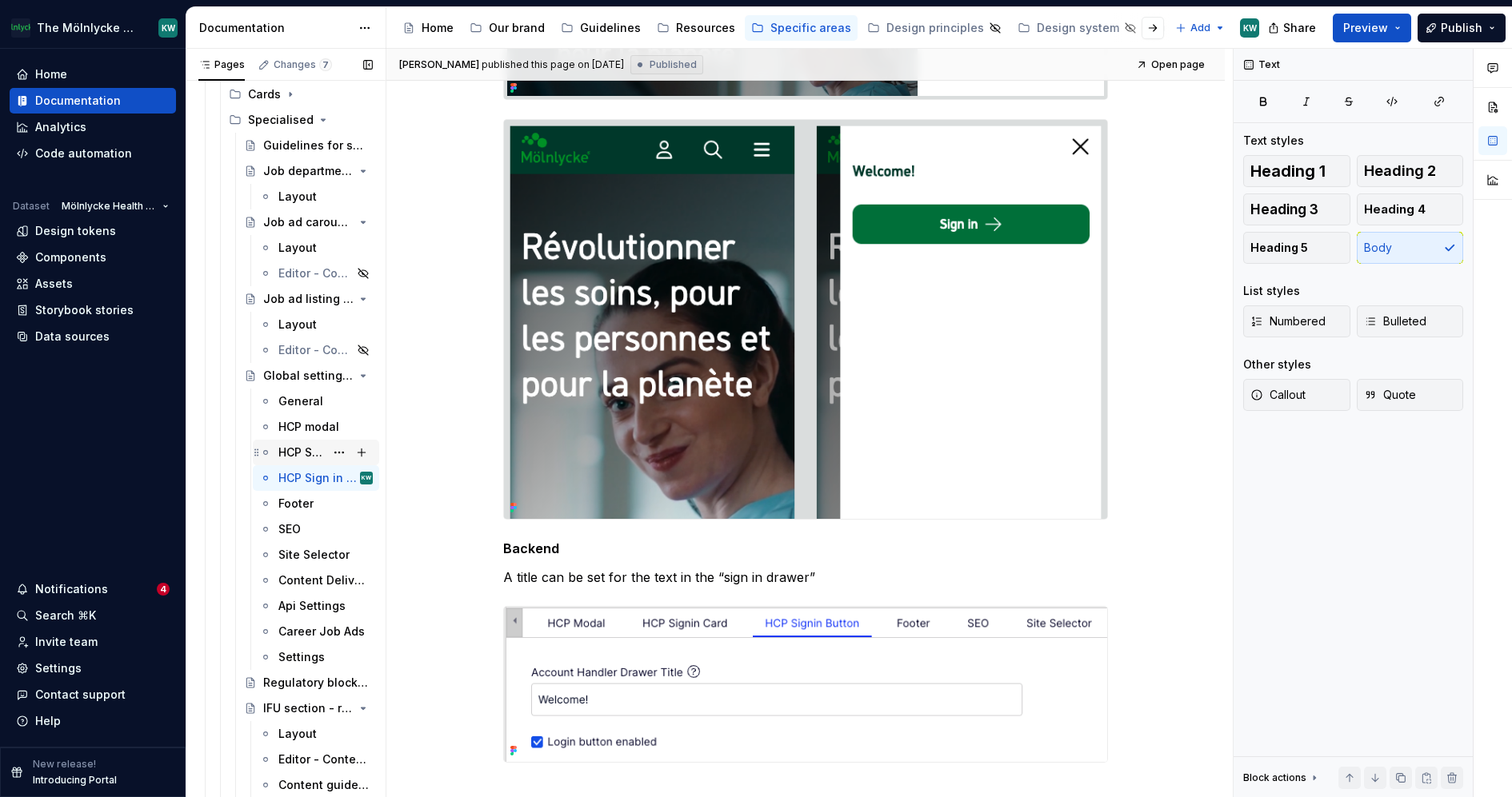
click at [298, 450] on div "HCP Sign in card" at bounding box center [302, 452] width 47 height 16
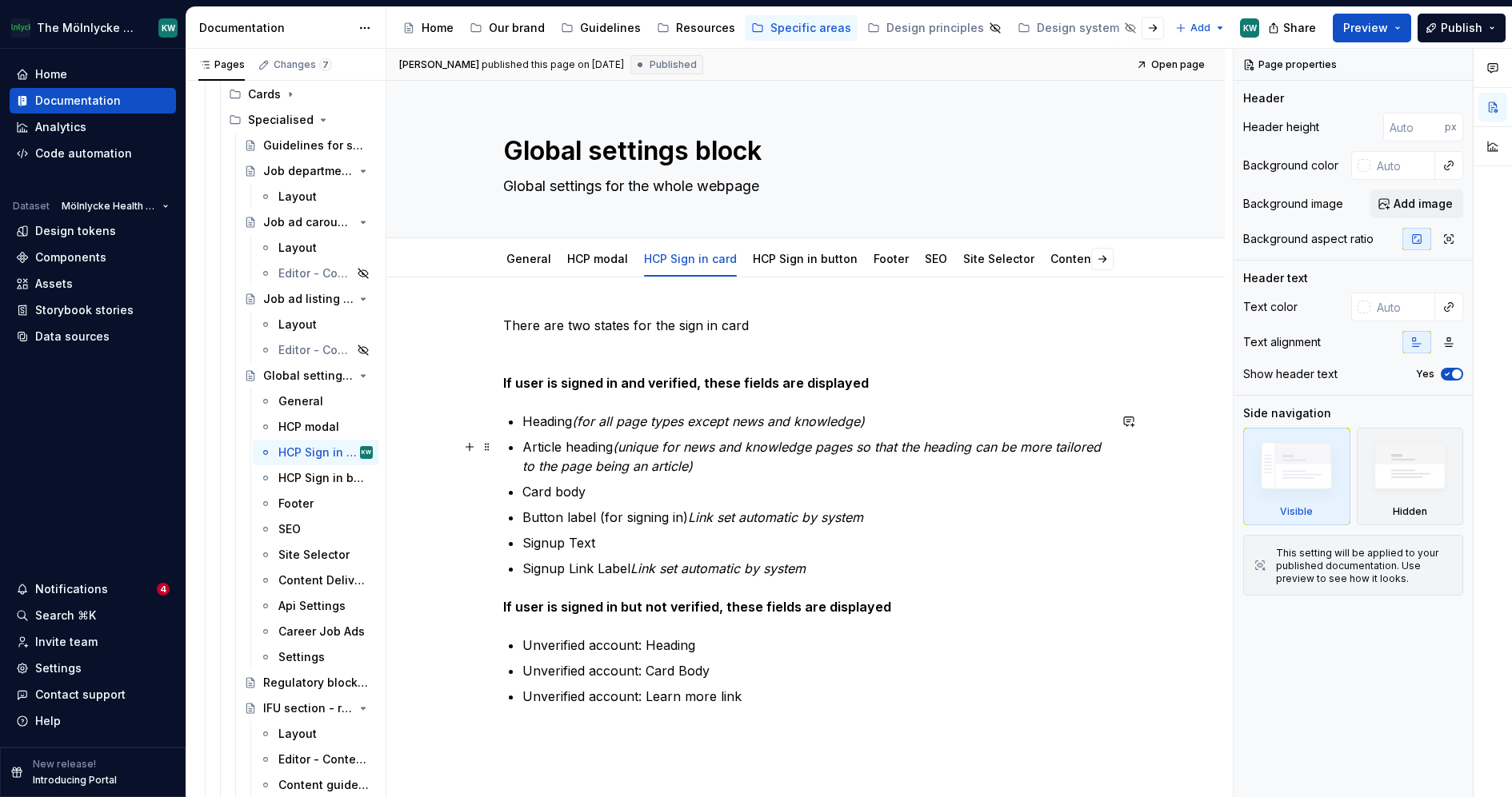
scroll to position [165, 0]
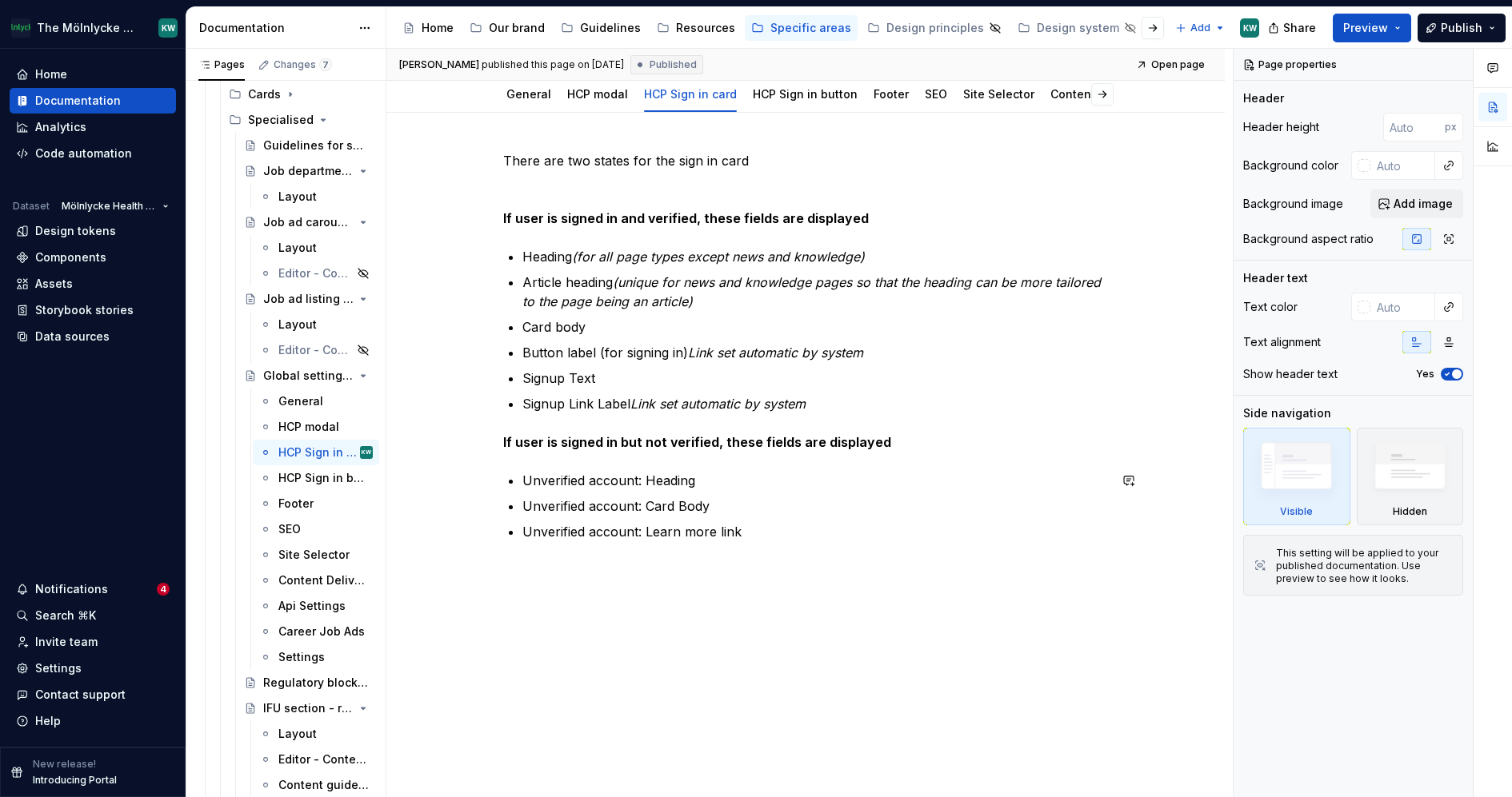
click at [534, 588] on div "There are two states for the sign in card If user is signed in and verified, th…" at bounding box center [805, 456] width 838 height 687
type textarea "*"
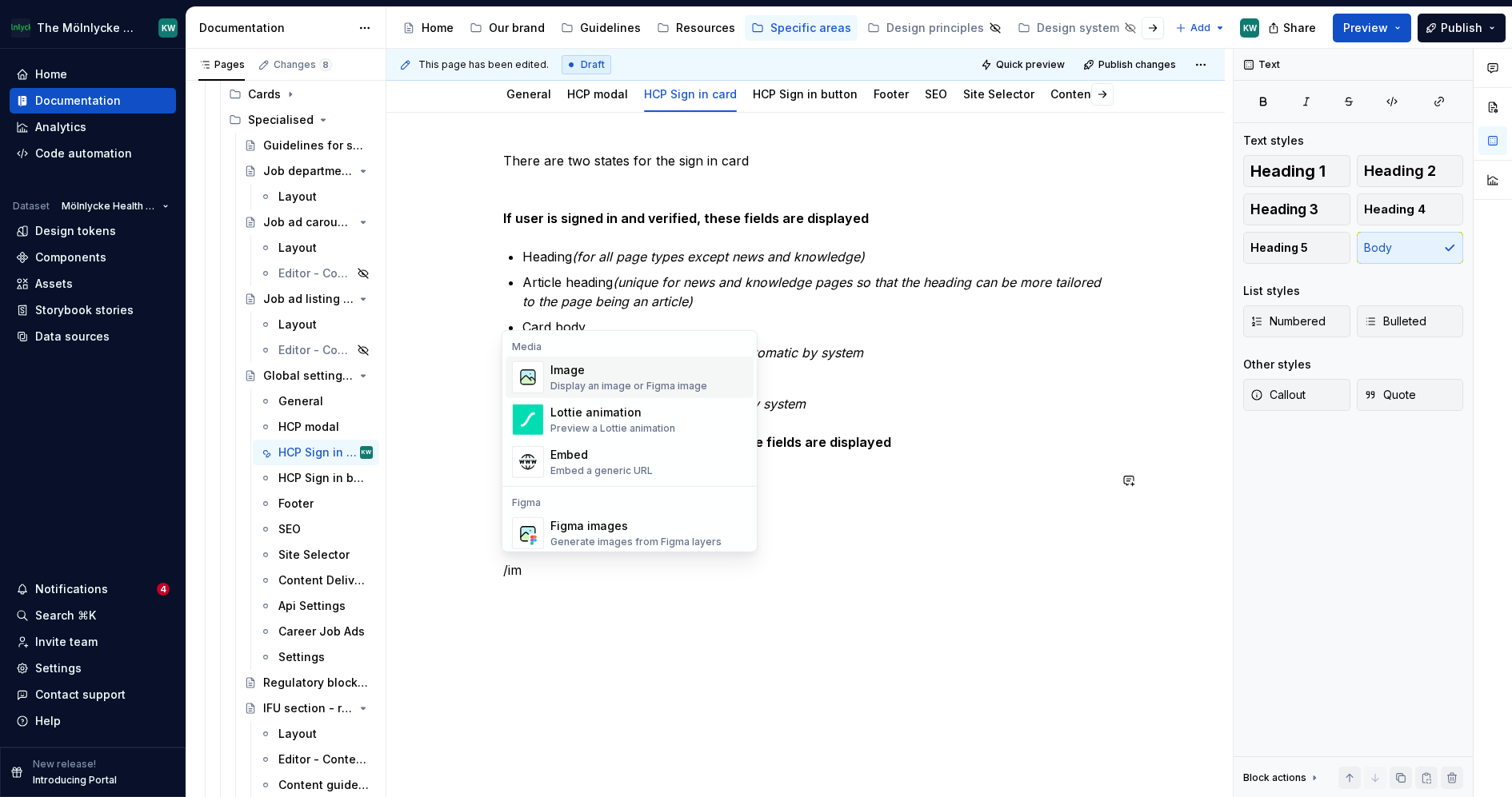
click at [631, 382] on div "Display an image or Figma image" at bounding box center [629, 386] width 157 height 13
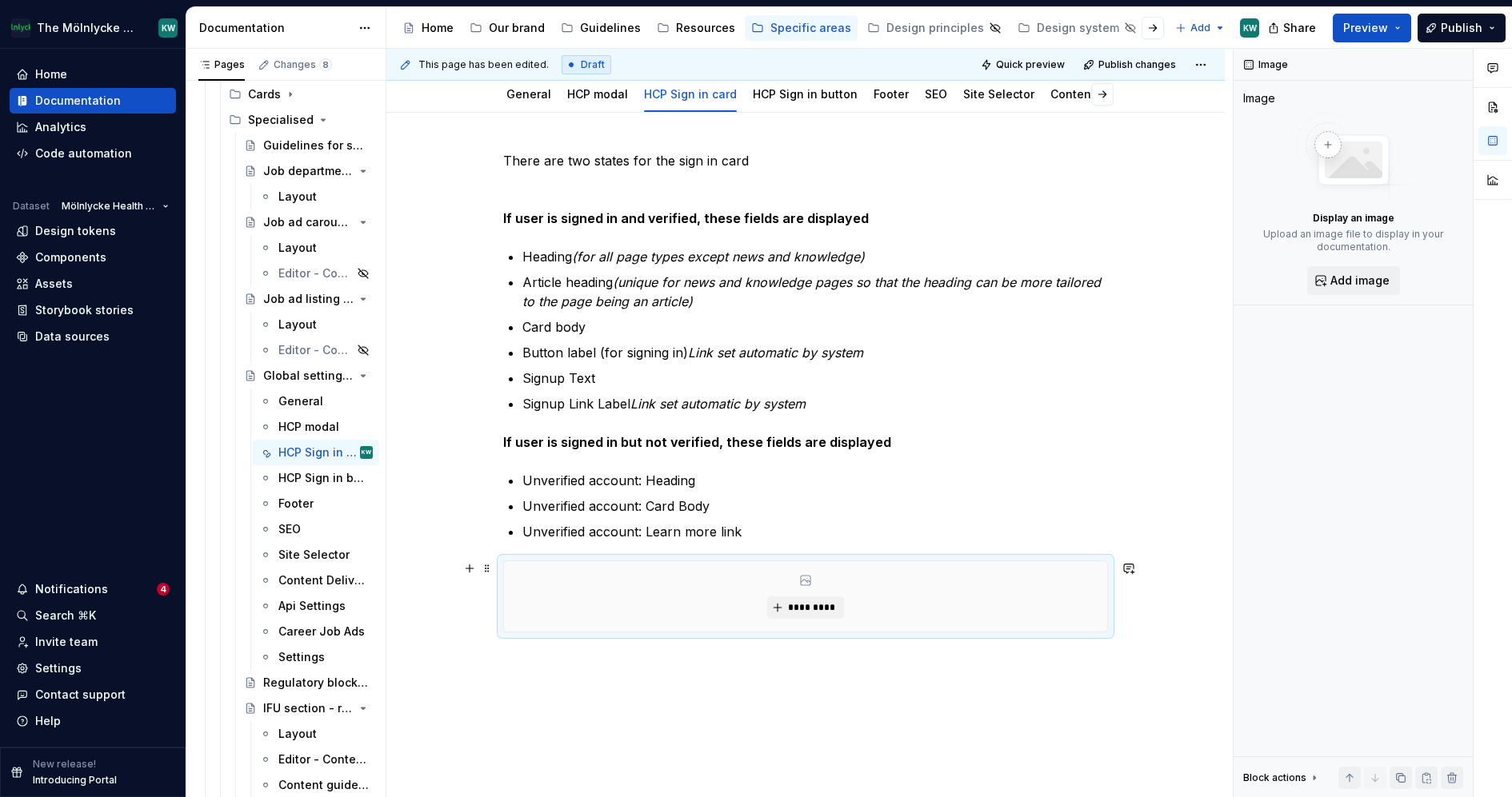
click at [822, 592] on div "*********" at bounding box center [805, 597] width 603 height 71
click at [821, 601] on span "*********" at bounding box center [811, 607] width 49 height 13
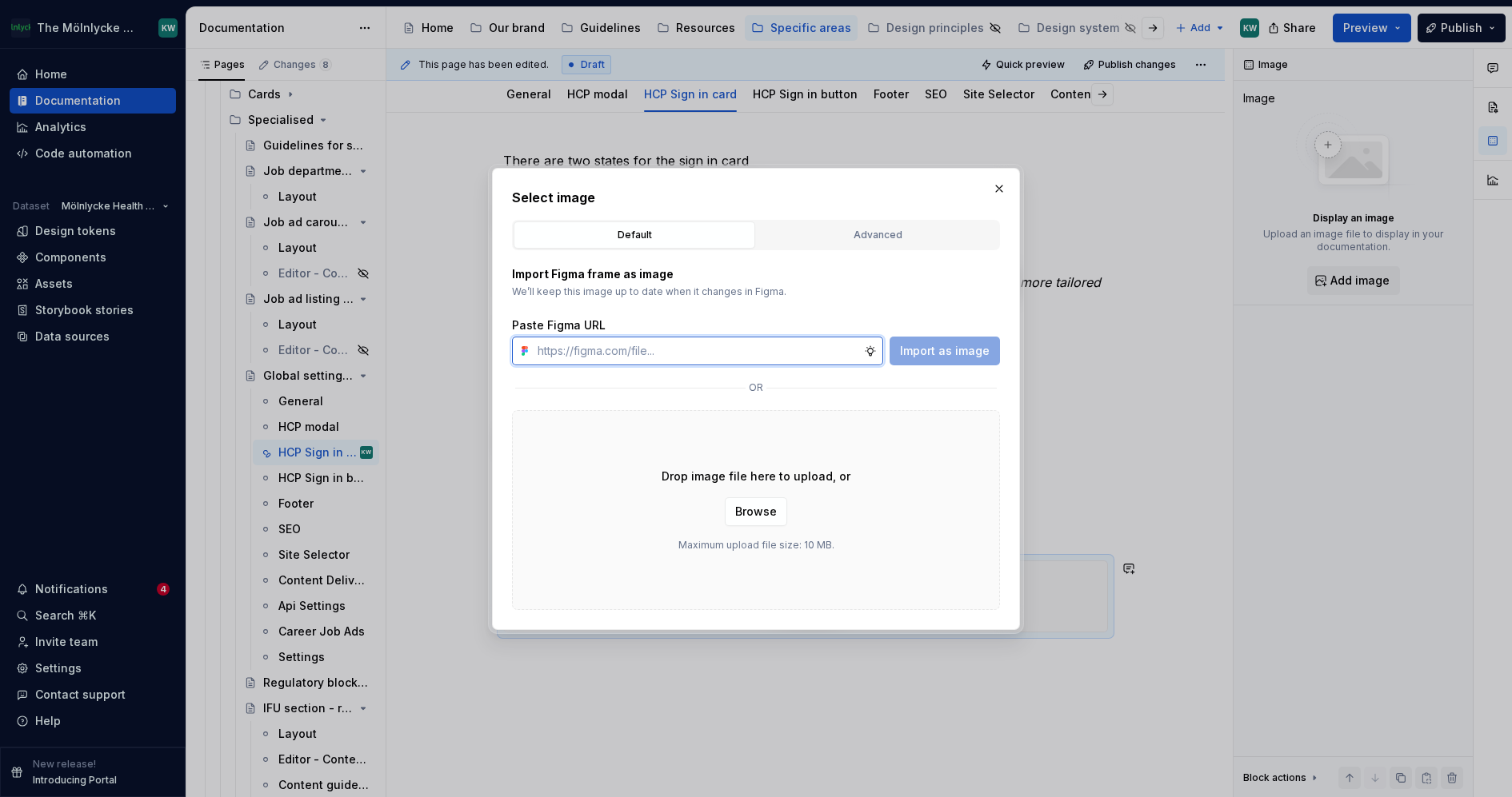
paste input "HCP signin card"
type input "HCP signin card"
click at [852, 220] on div "Default Advanced" at bounding box center [755, 235] width 488 height 30
click at [850, 235] on div "Advanced" at bounding box center [877, 235] width 230 height 16
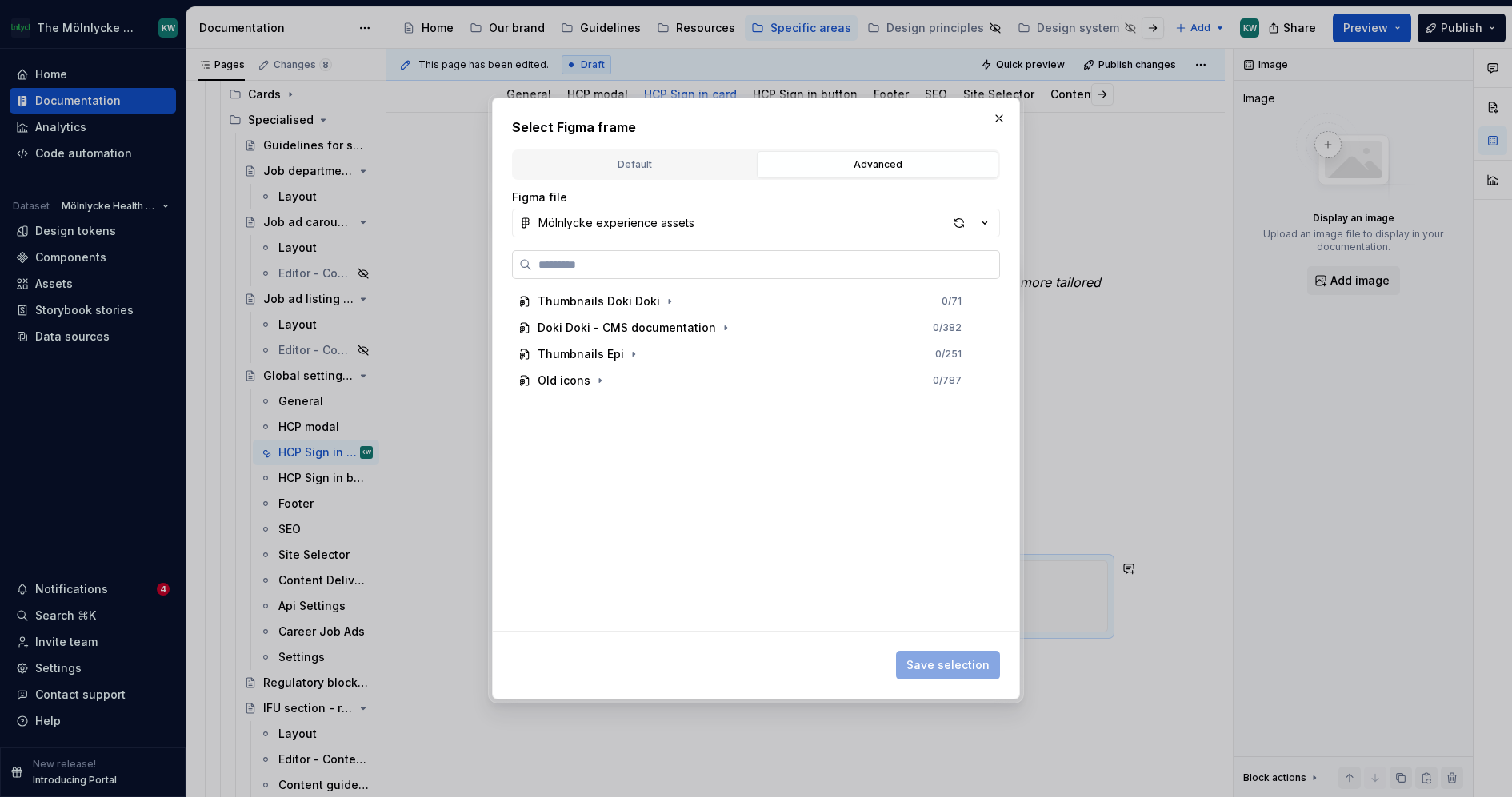
paste input "**********"
type input "**********"
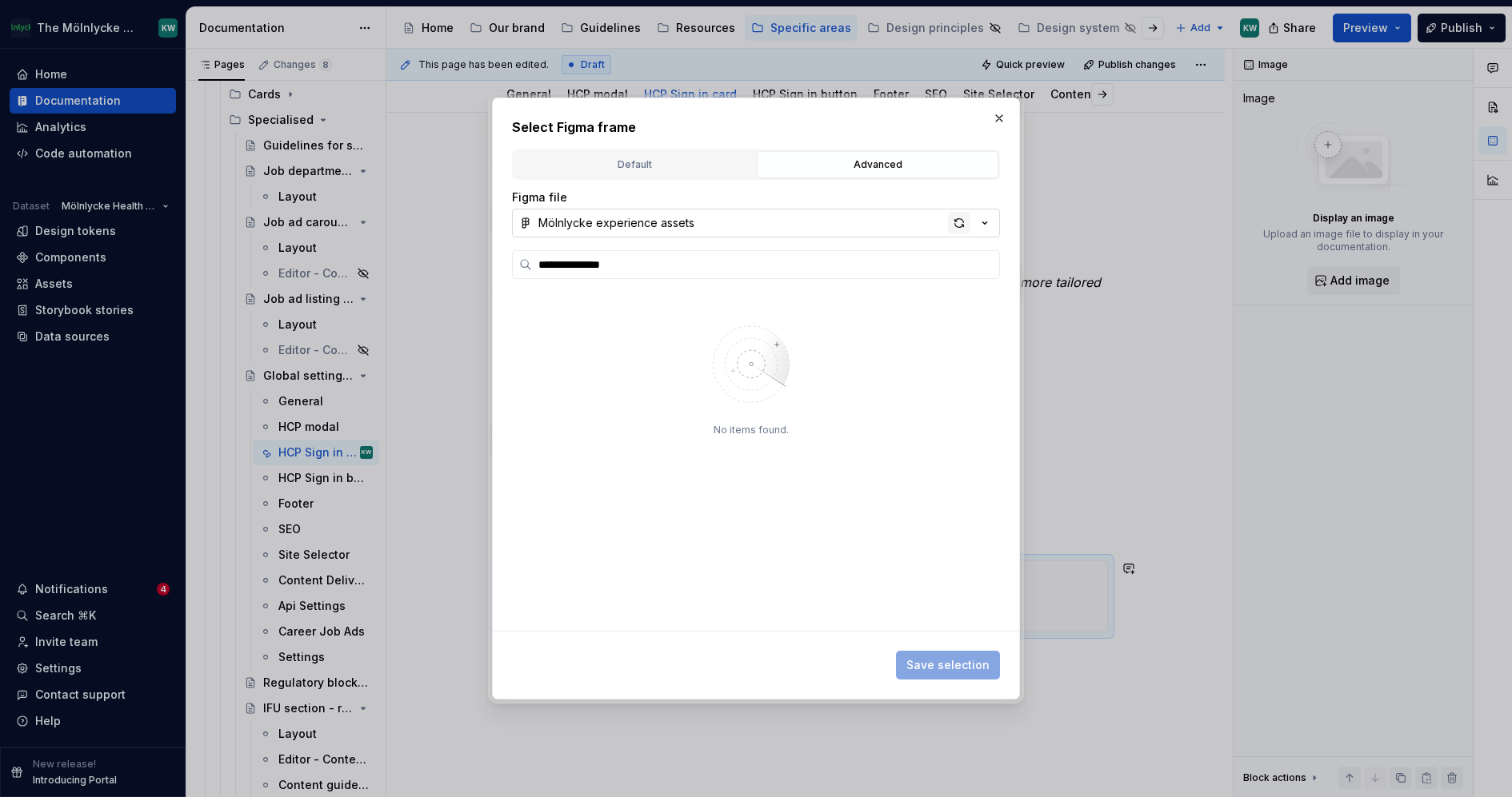
click at [962, 226] on div "button" at bounding box center [959, 222] width 22 height 22
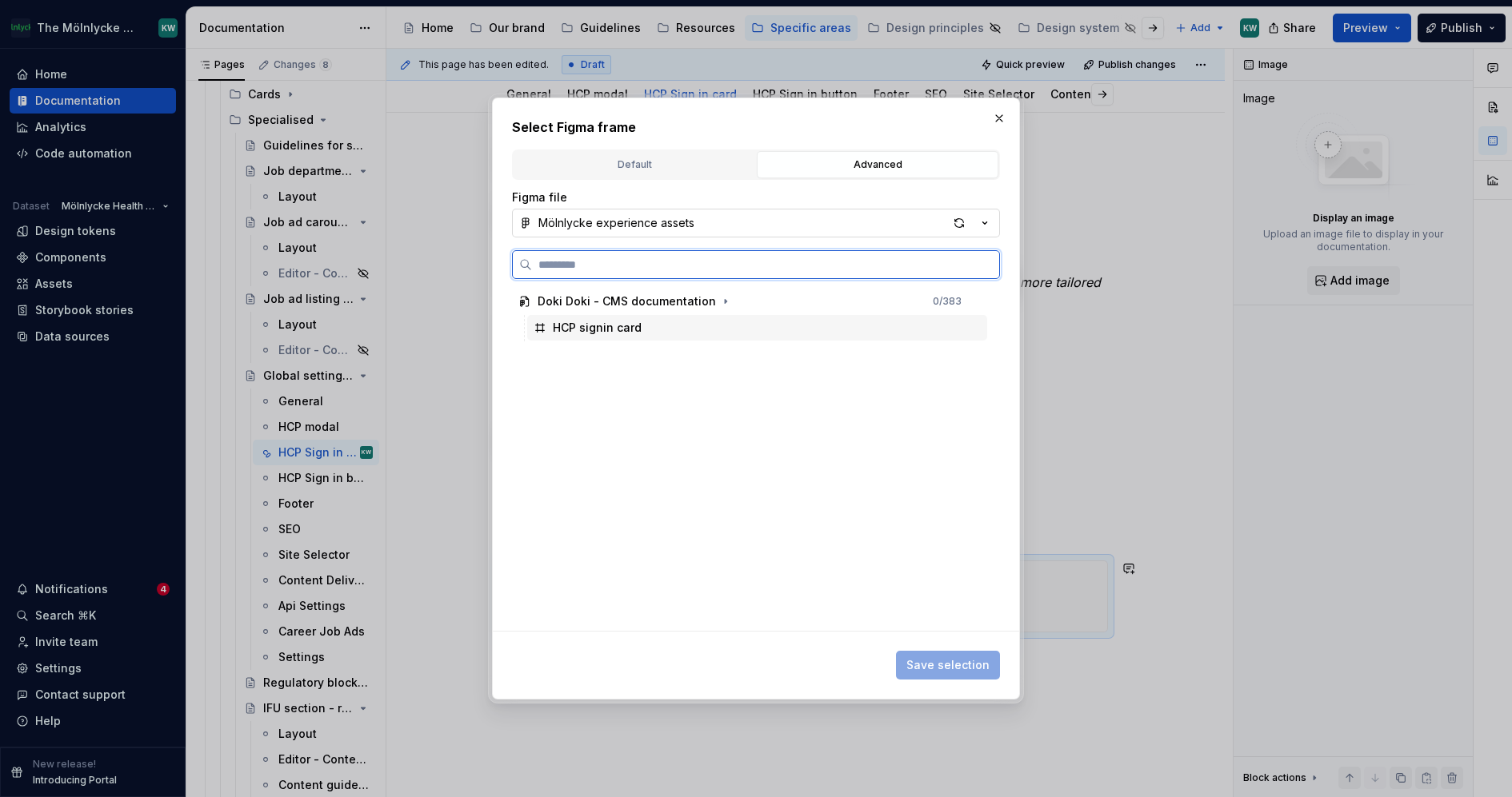
click at [652, 334] on div "HCP signin card" at bounding box center [757, 327] width 460 height 26
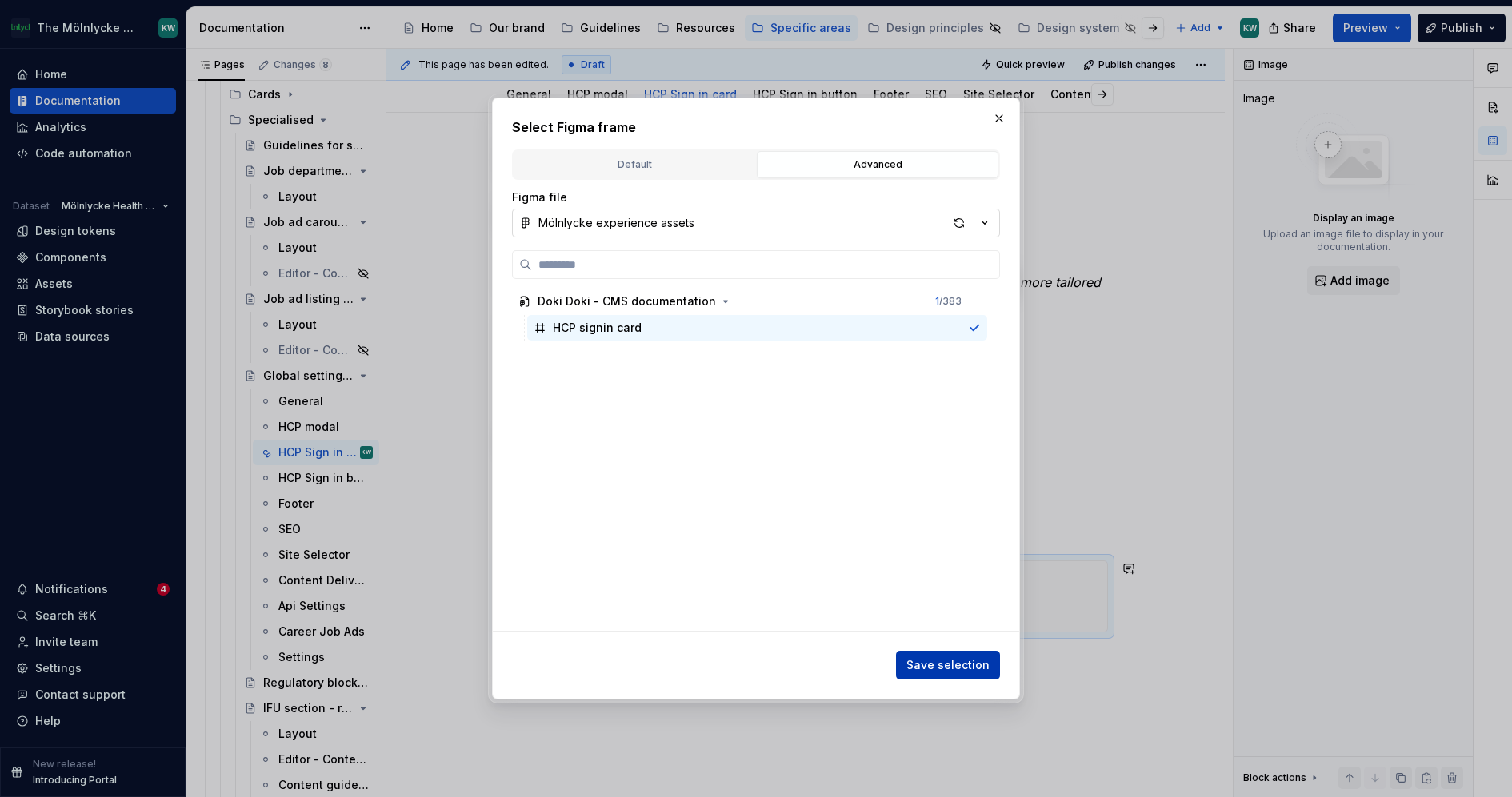
click at [976, 667] on span "Save selection" at bounding box center [948, 666] width 83 height 16
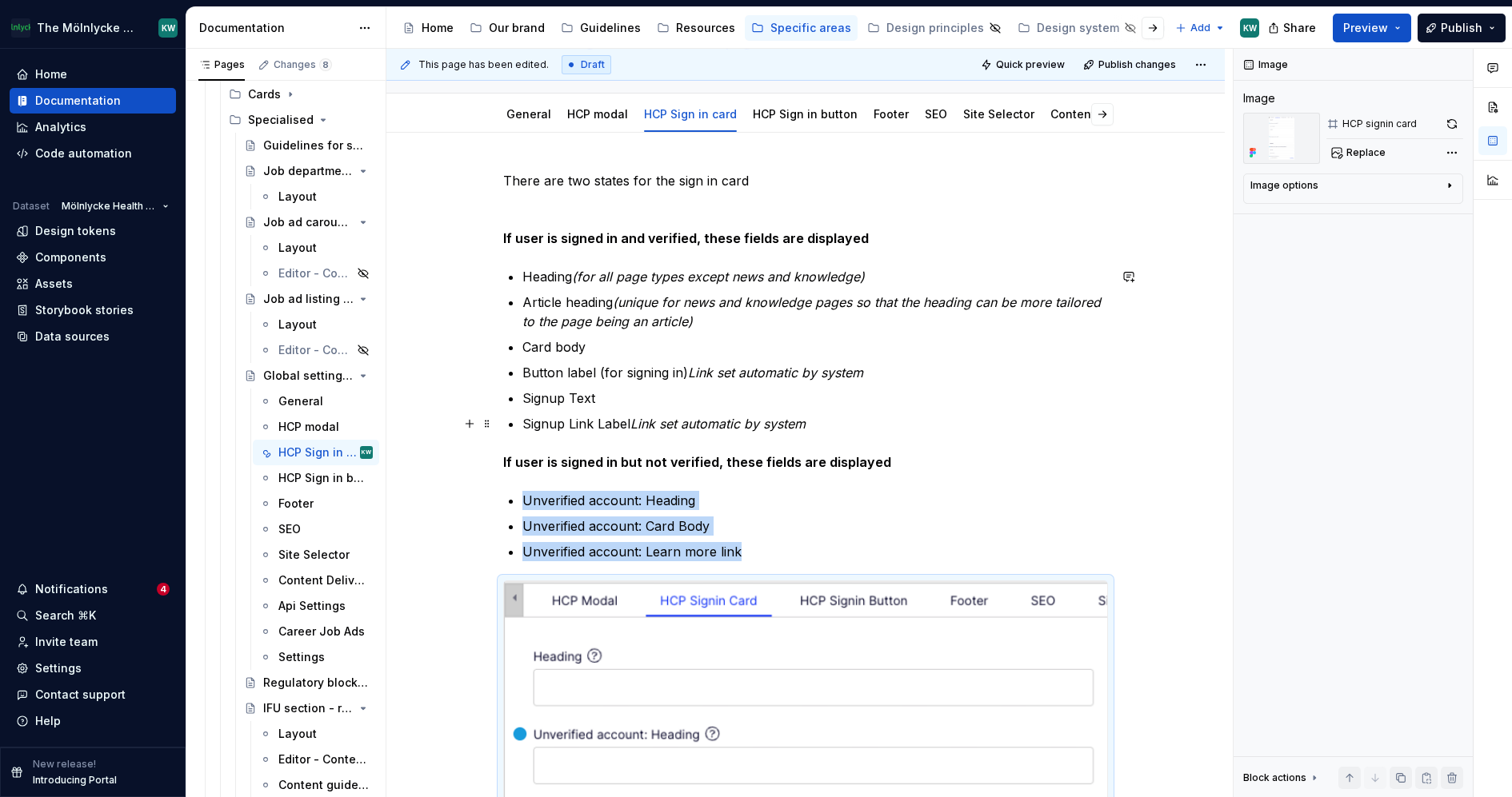
scroll to position [192, 0]
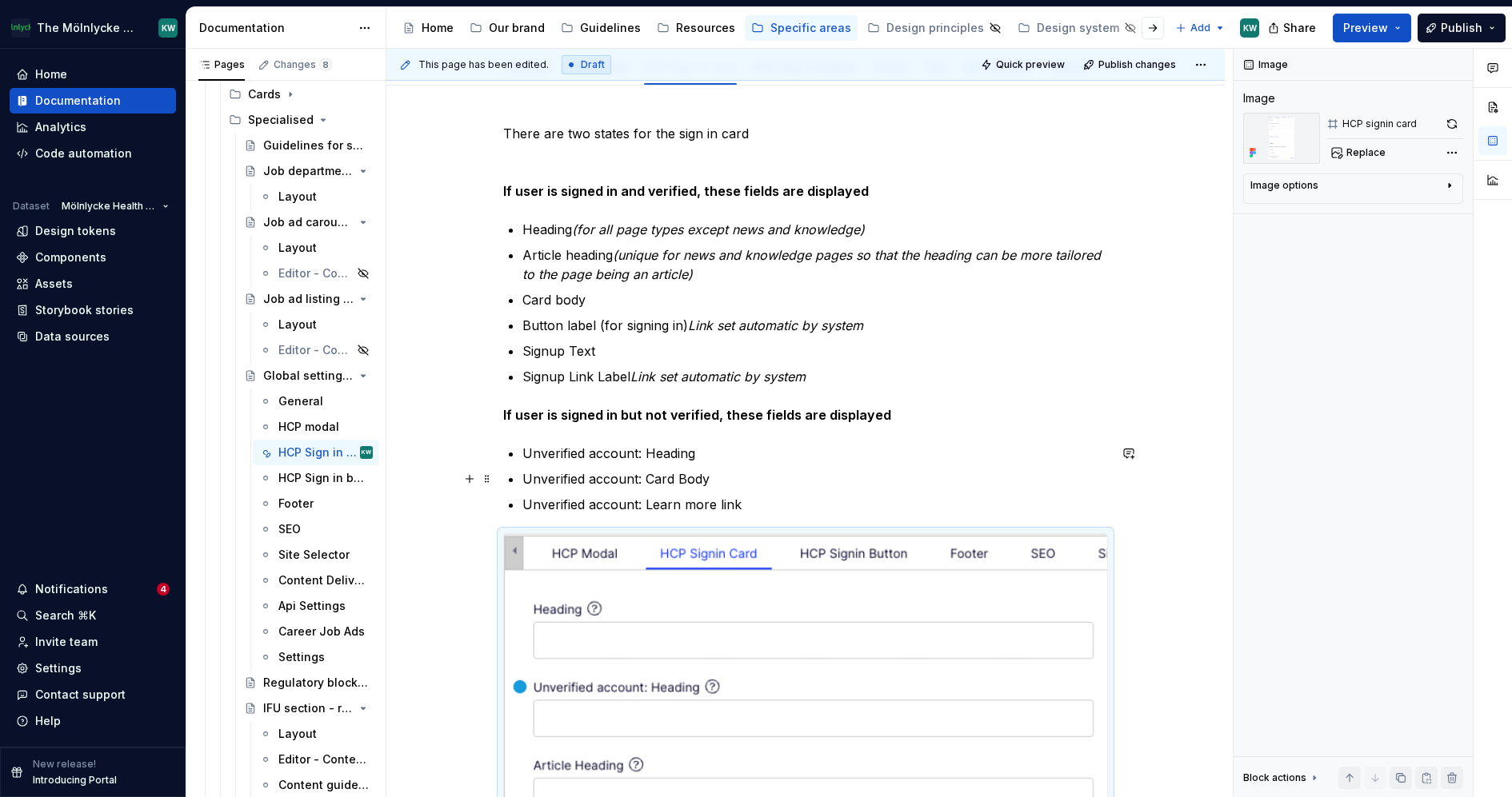
click at [803, 492] on ul "Unverified account: Heading Unverified account: Card Body Unverified account: L…" at bounding box center [815, 479] width 586 height 71
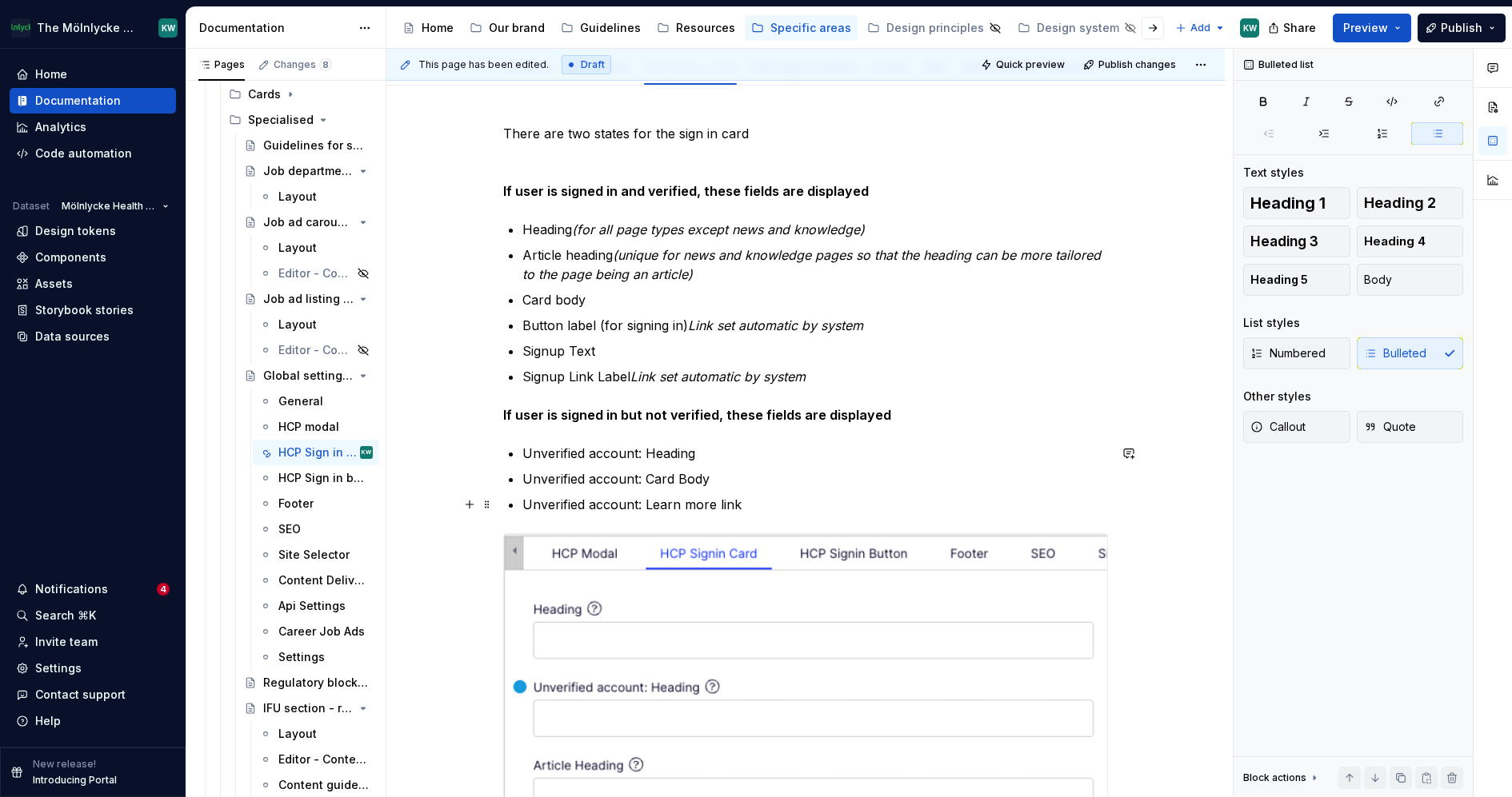
click at [789, 503] on p "Unverified account: Learn more link" at bounding box center [815, 504] width 586 height 19
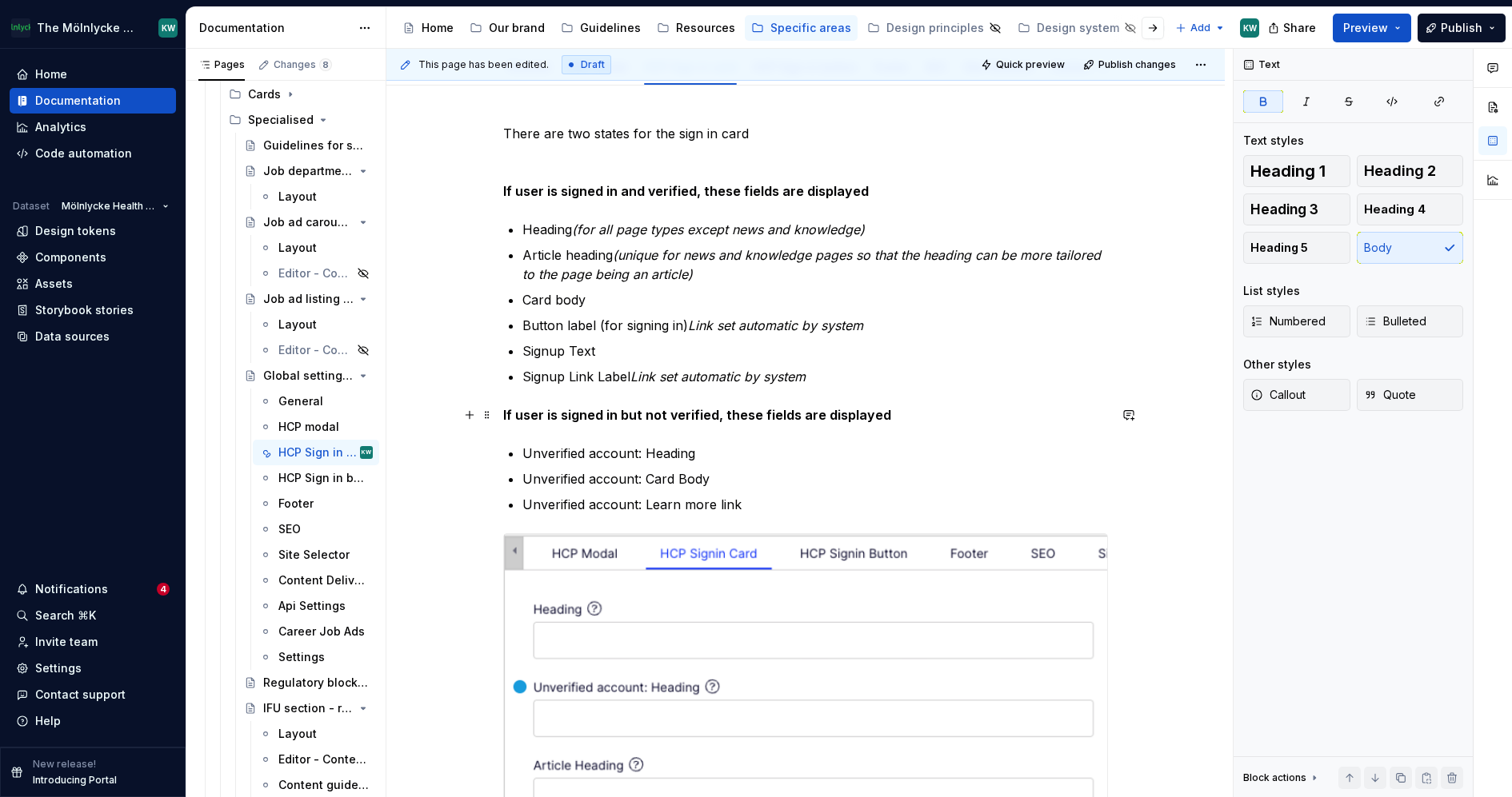
click at [897, 417] on p "If user is signed in but not verified, these fields are displayed" at bounding box center [805, 415] width 605 height 19
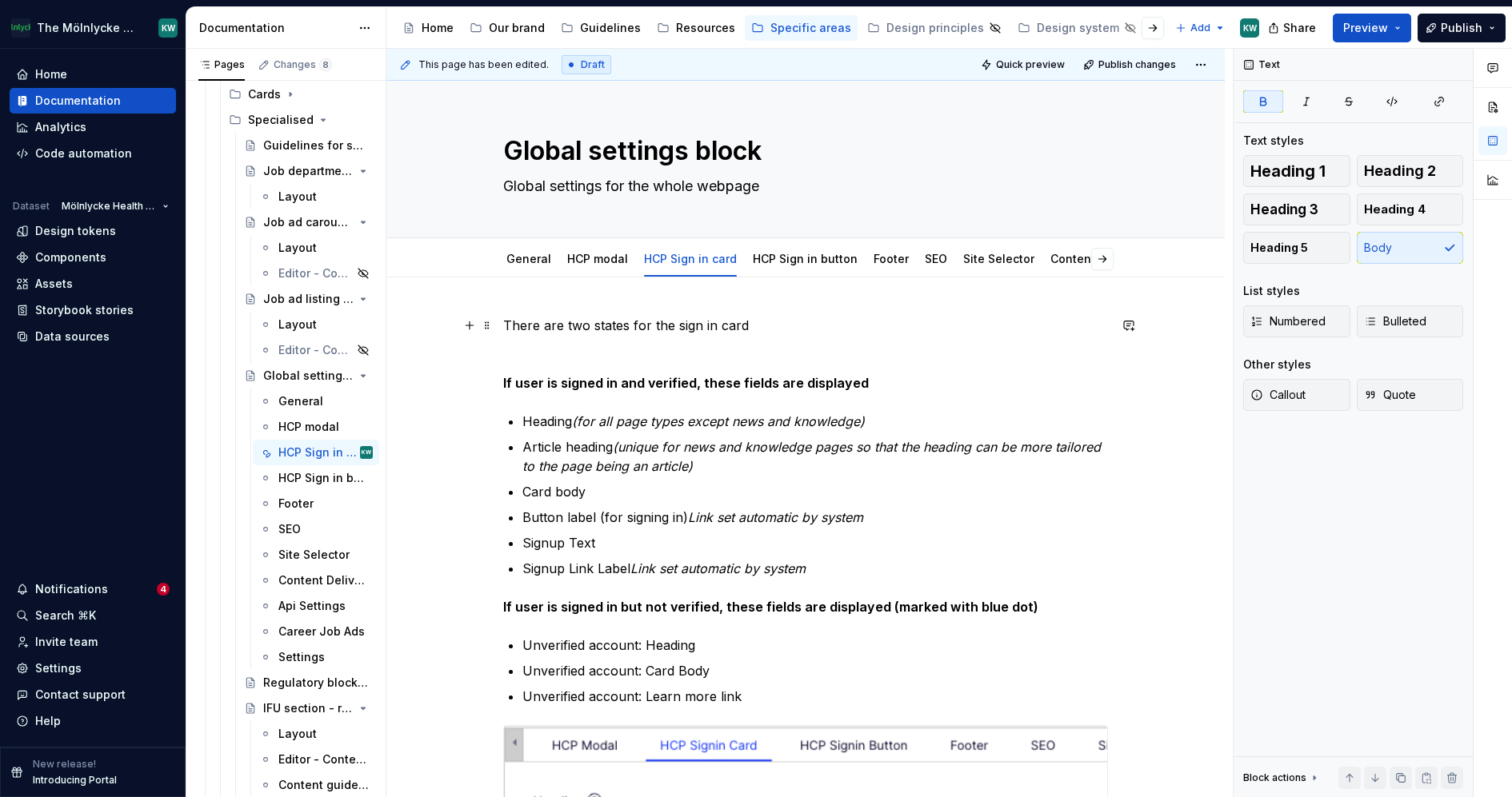
scroll to position [2, 0]
click at [655, 344] on p at bounding box center [805, 353] width 605 height 19
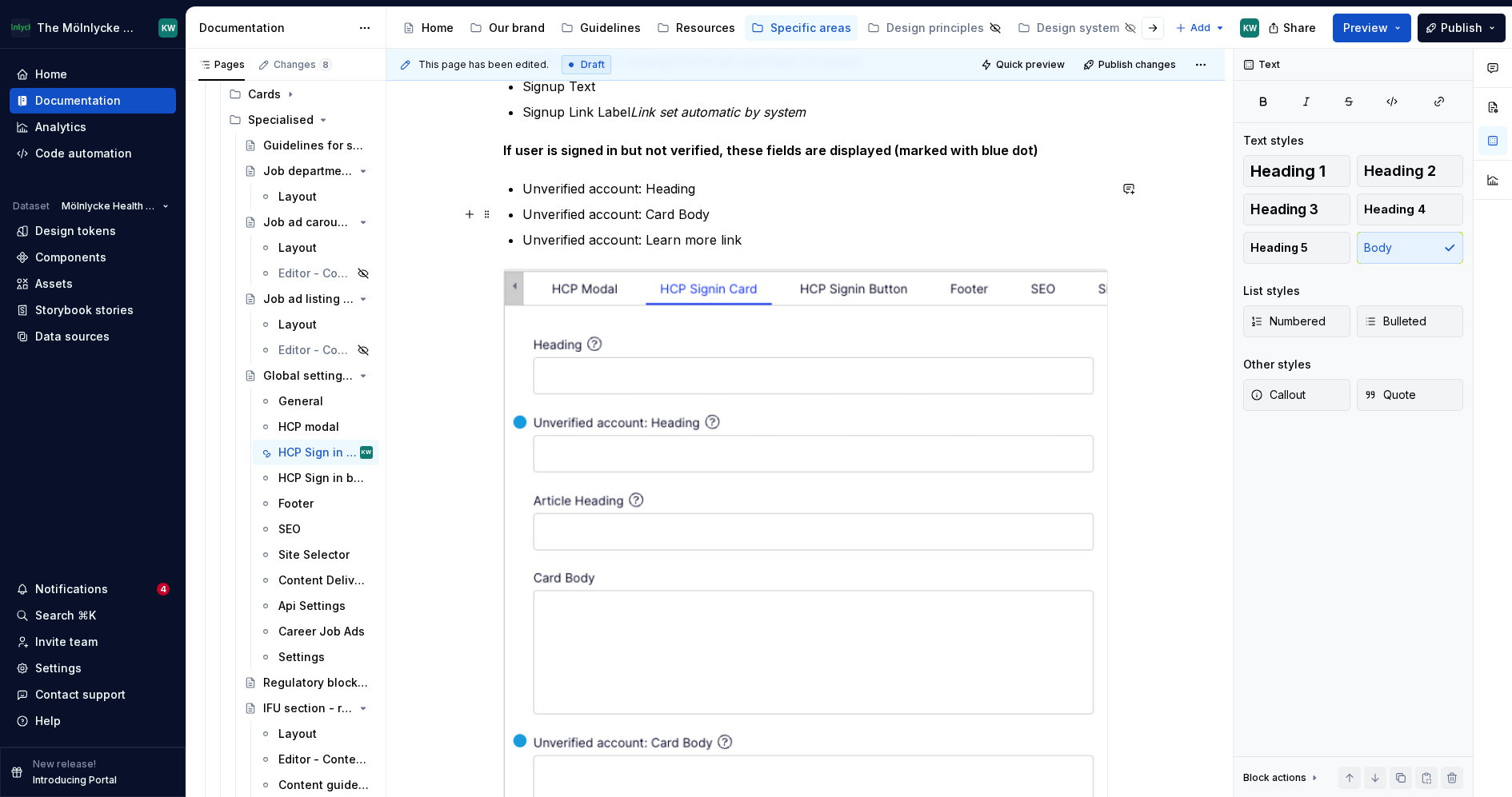
scroll to position [450, 0]
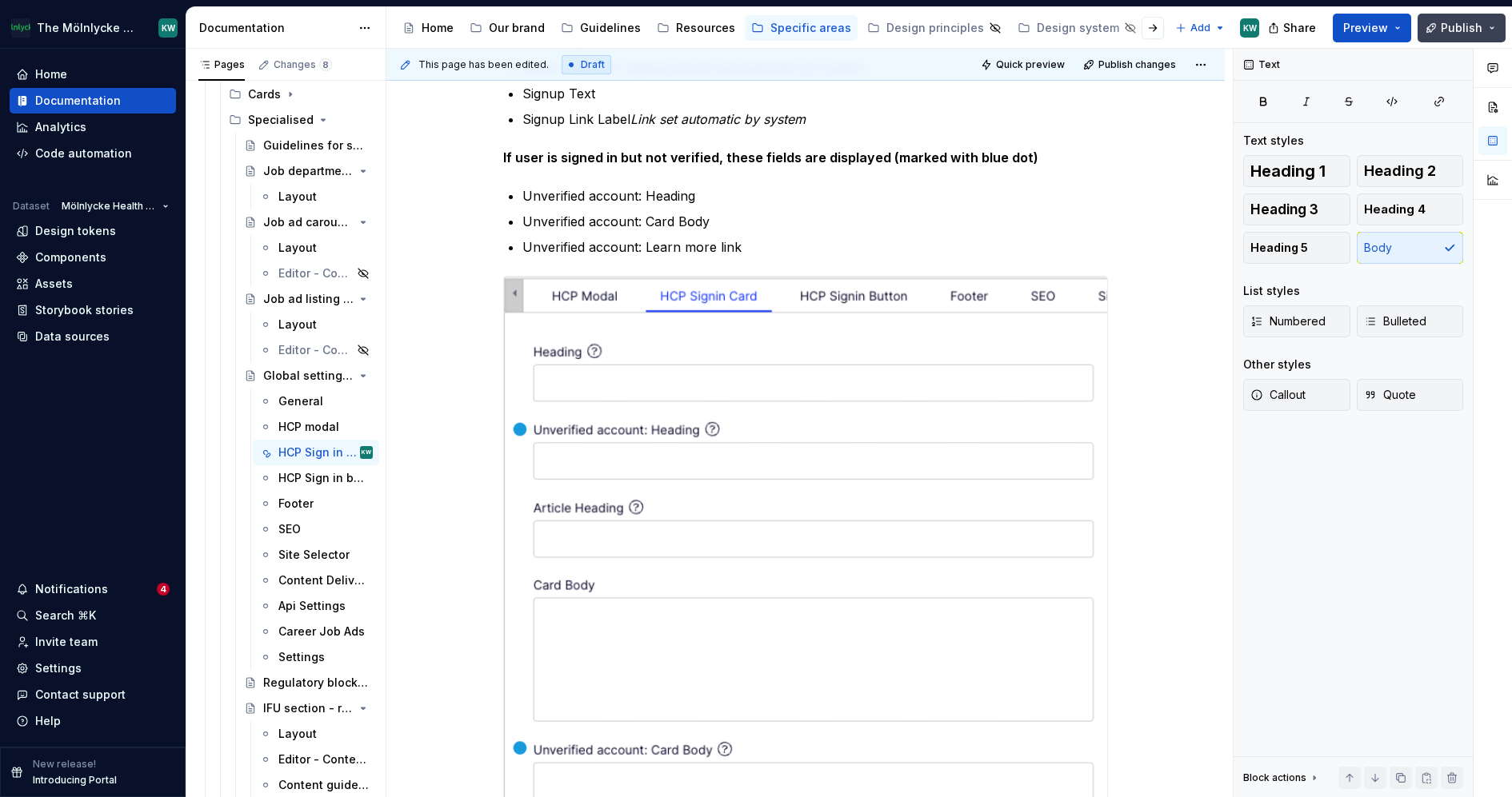
click at [1448, 25] on span "Publish" at bounding box center [1461, 28] width 41 height 16
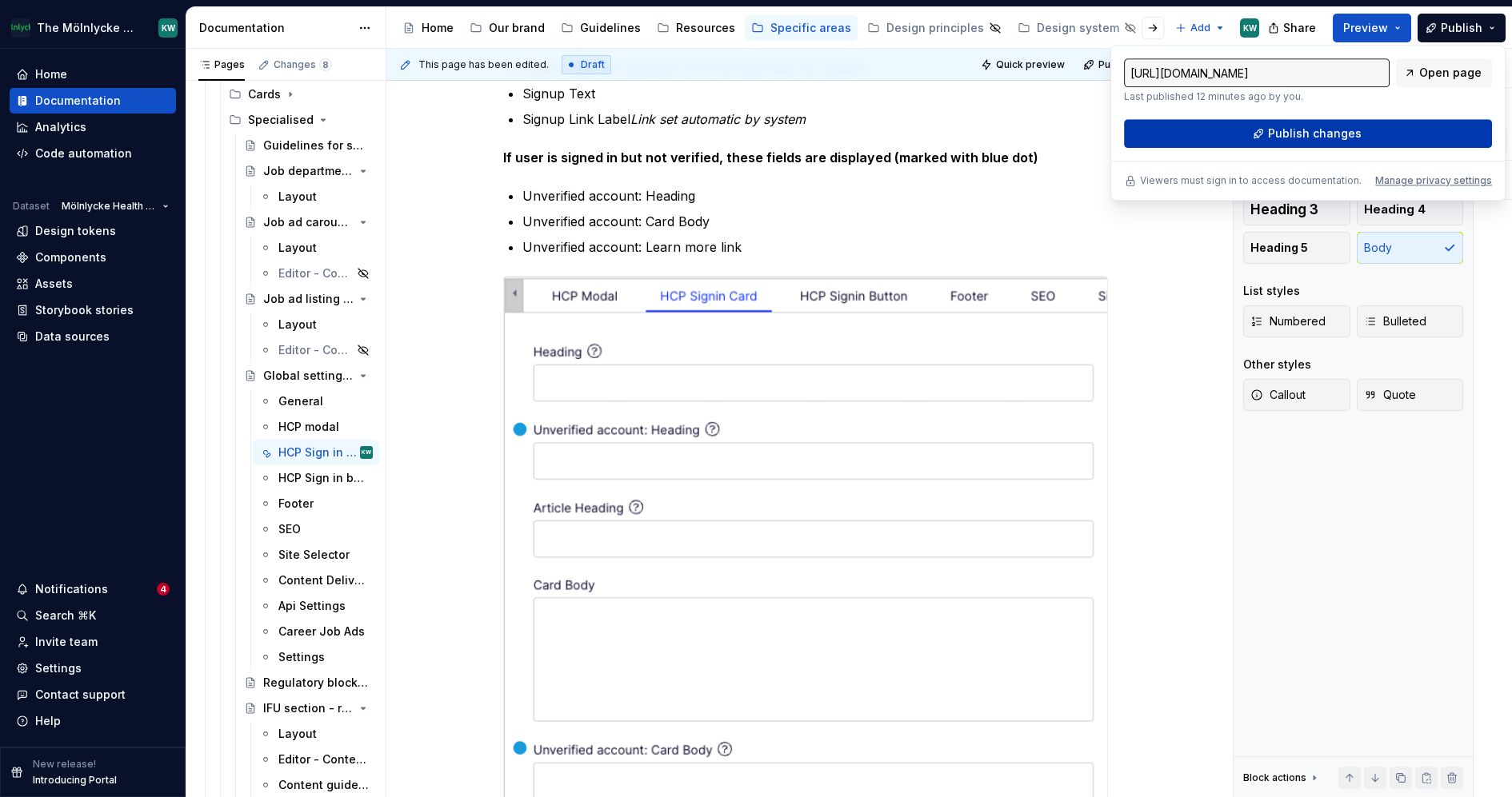
type textarea "*"
click at [974, 223] on p "Unverified account: Card Body" at bounding box center [815, 221] width 586 height 19
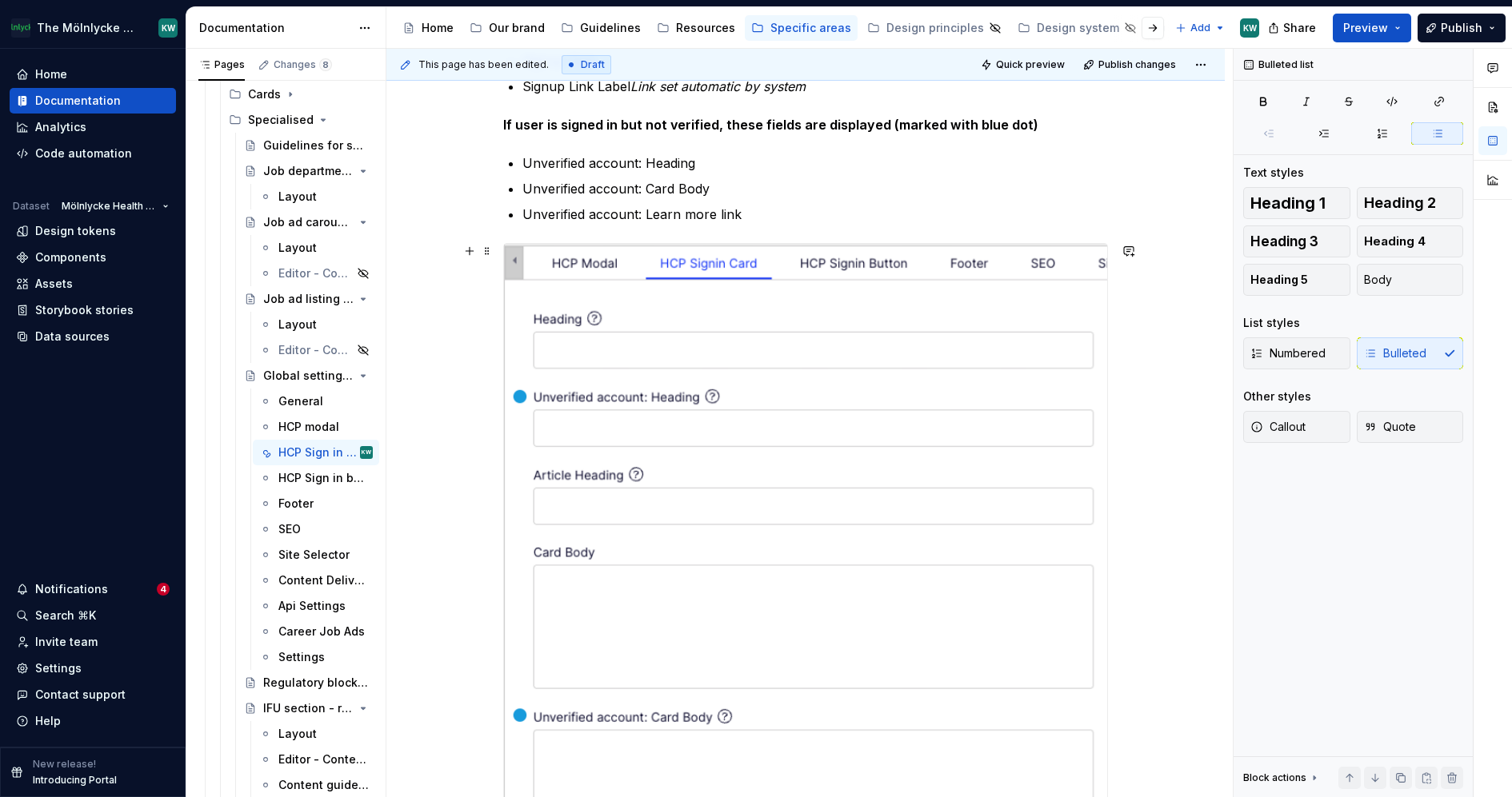
scroll to position [0, 0]
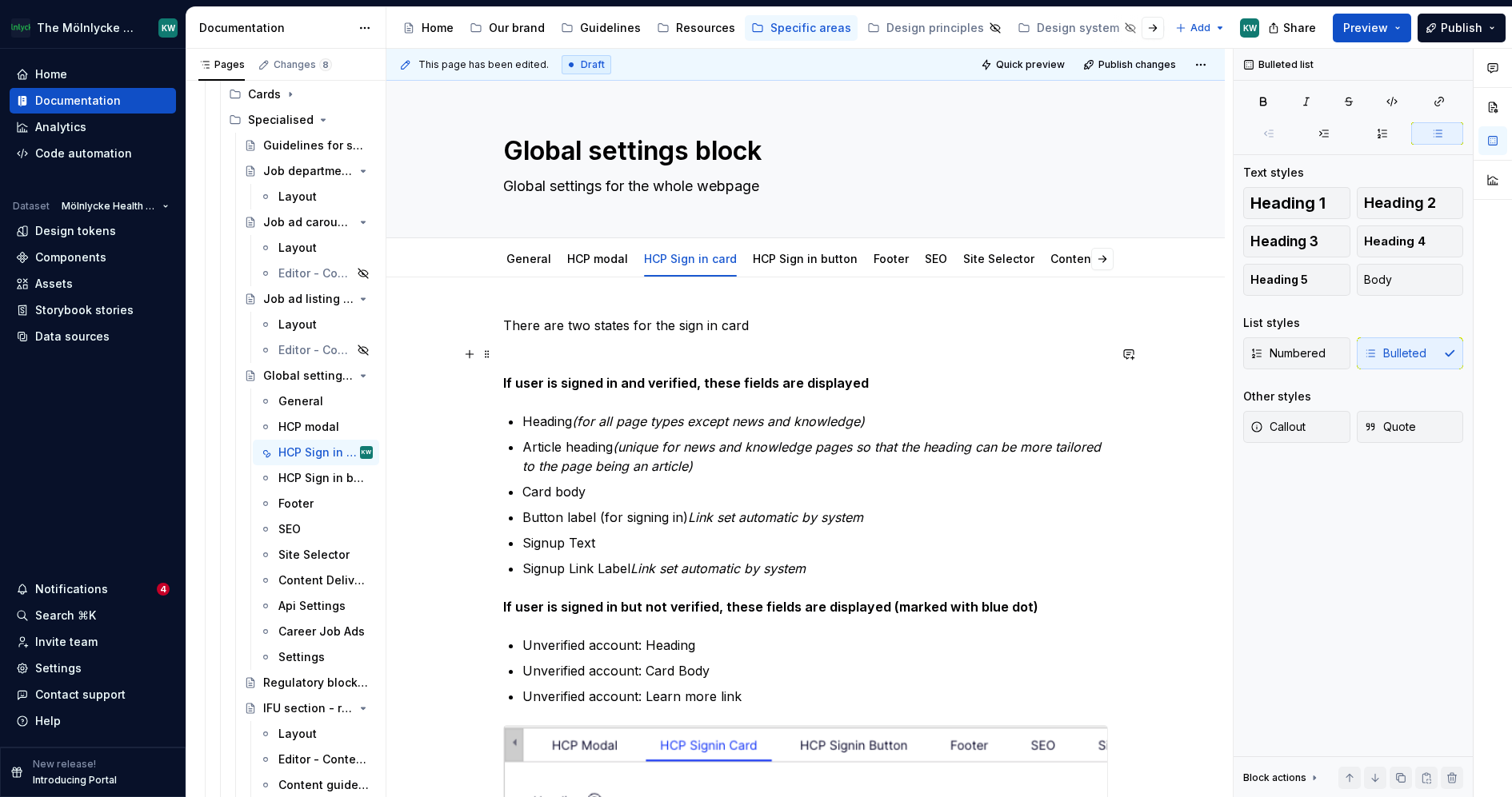
click at [534, 347] on p at bounding box center [805, 354] width 605 height 19
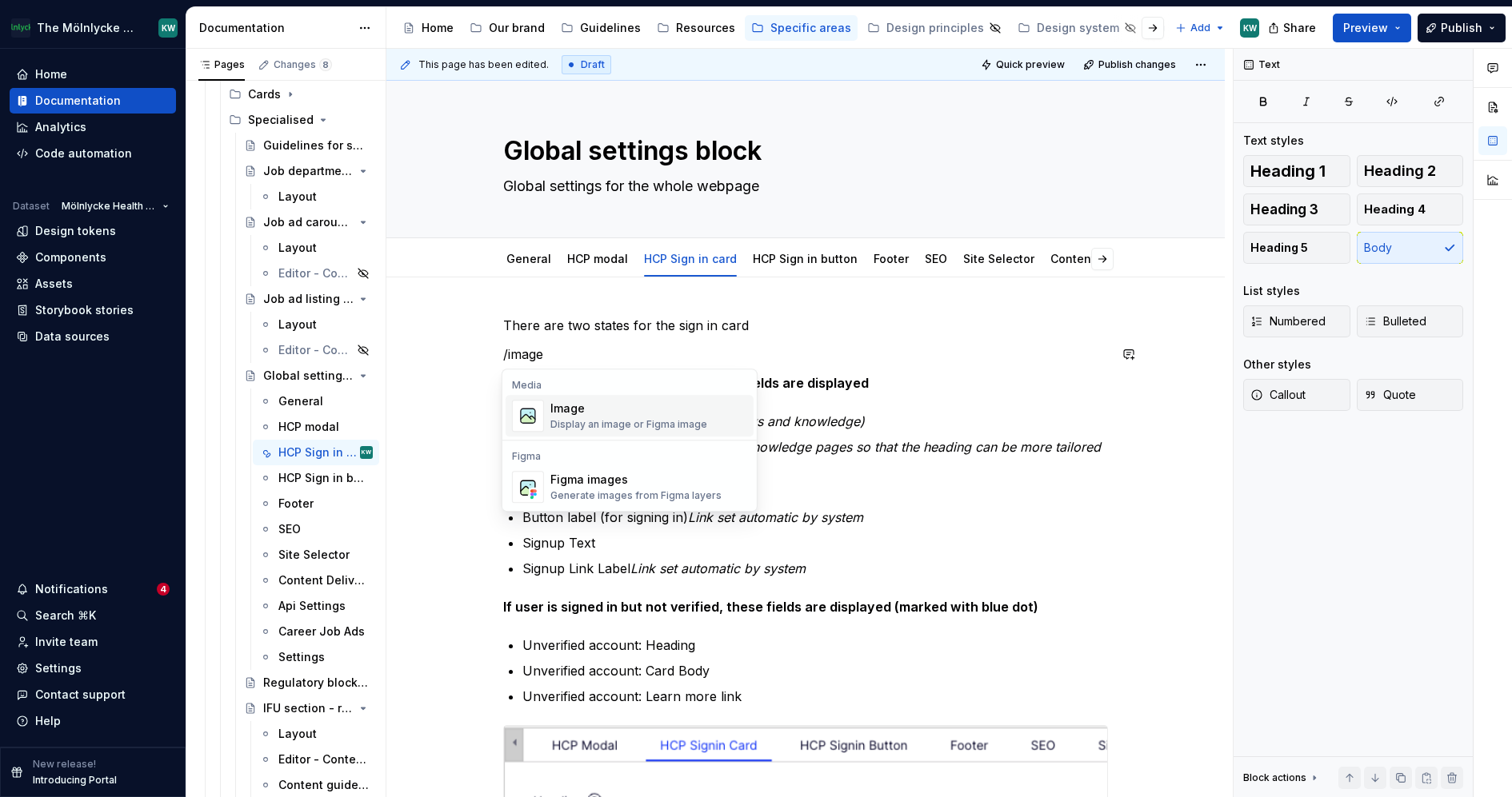
click at [630, 421] on div "Display an image or Figma image" at bounding box center [629, 424] width 157 height 13
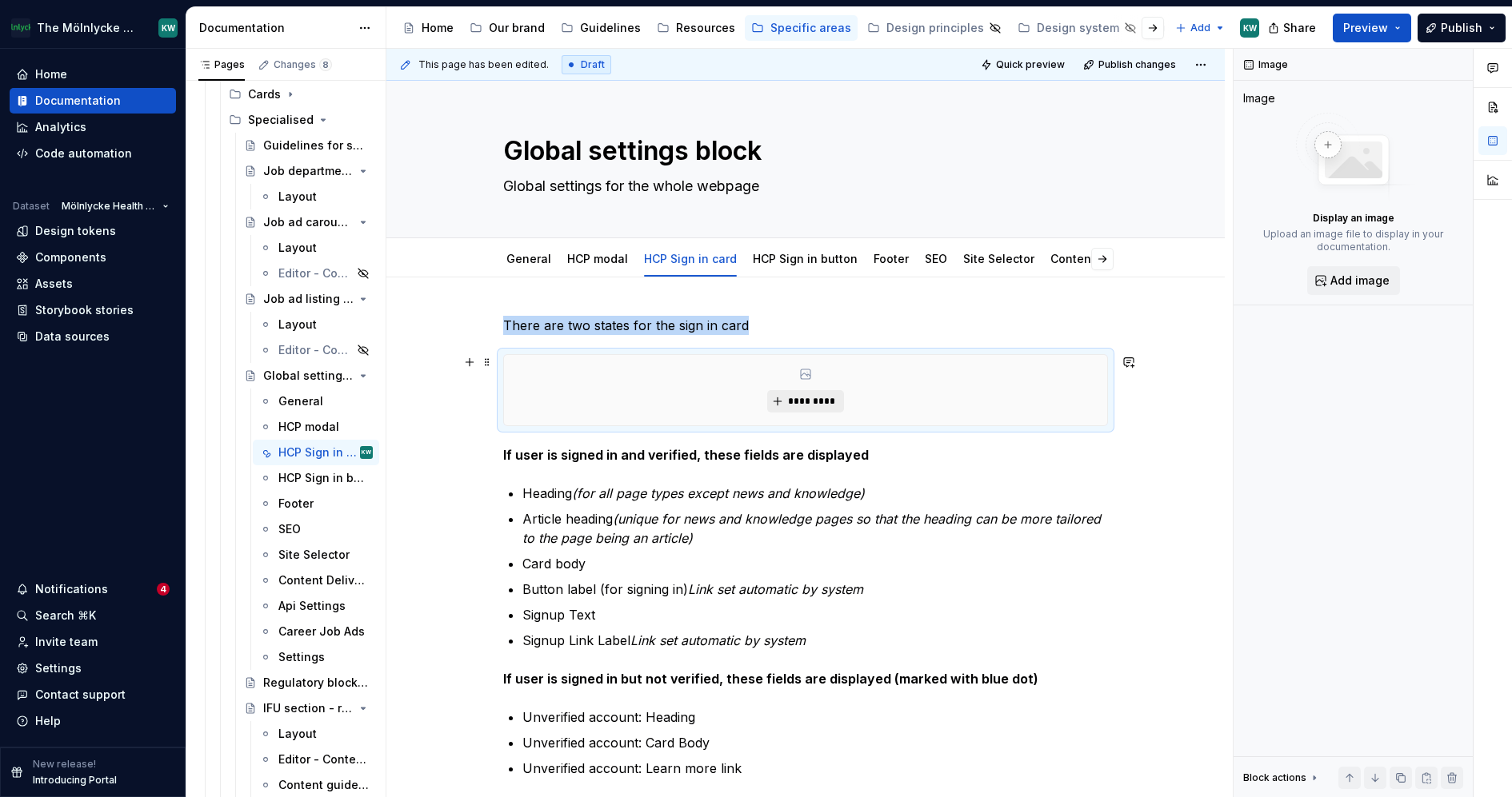
click at [820, 395] on span "*********" at bounding box center [811, 401] width 49 height 13
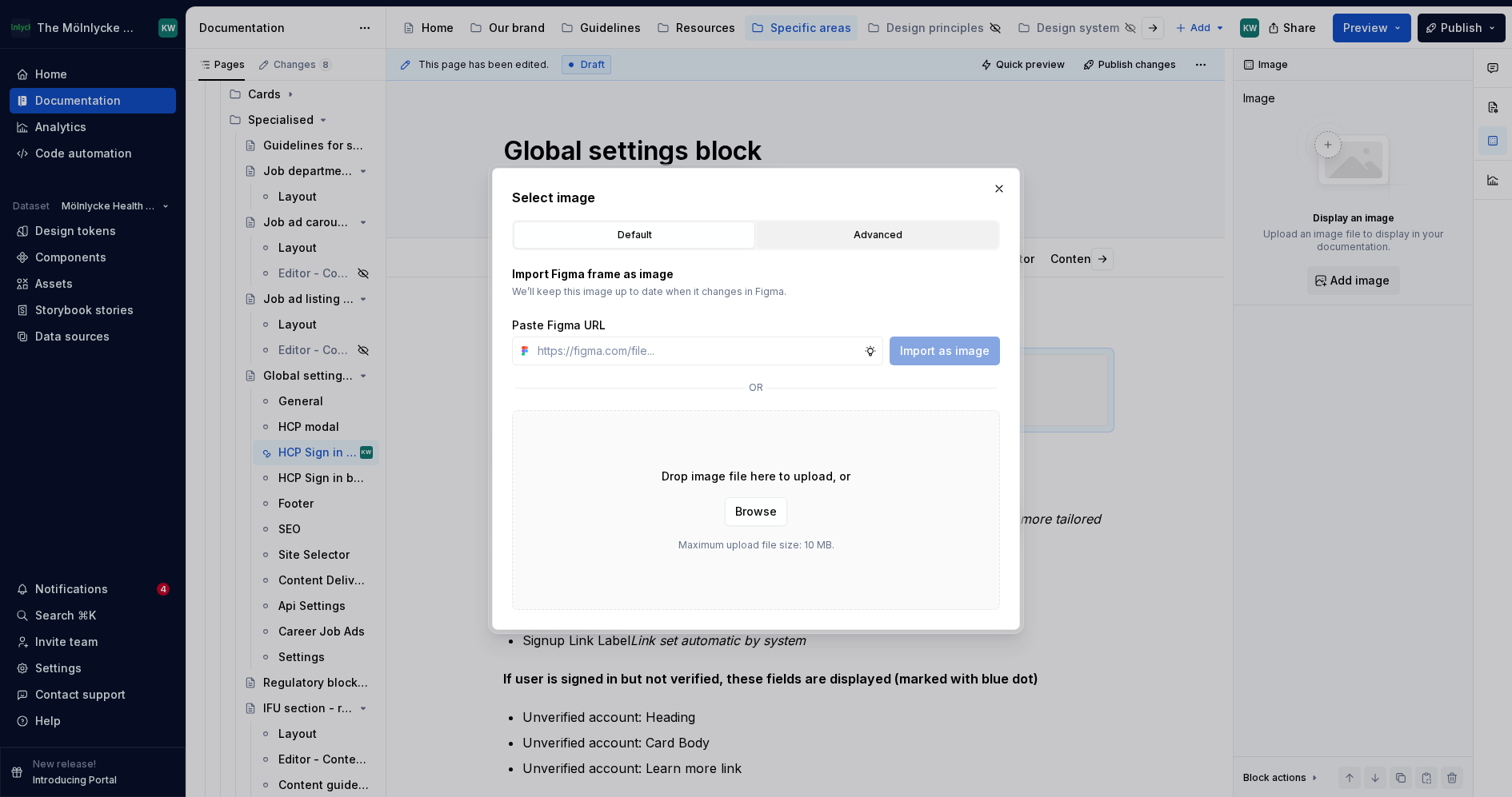
click at [865, 236] on div "Advanced" at bounding box center [877, 235] width 230 height 16
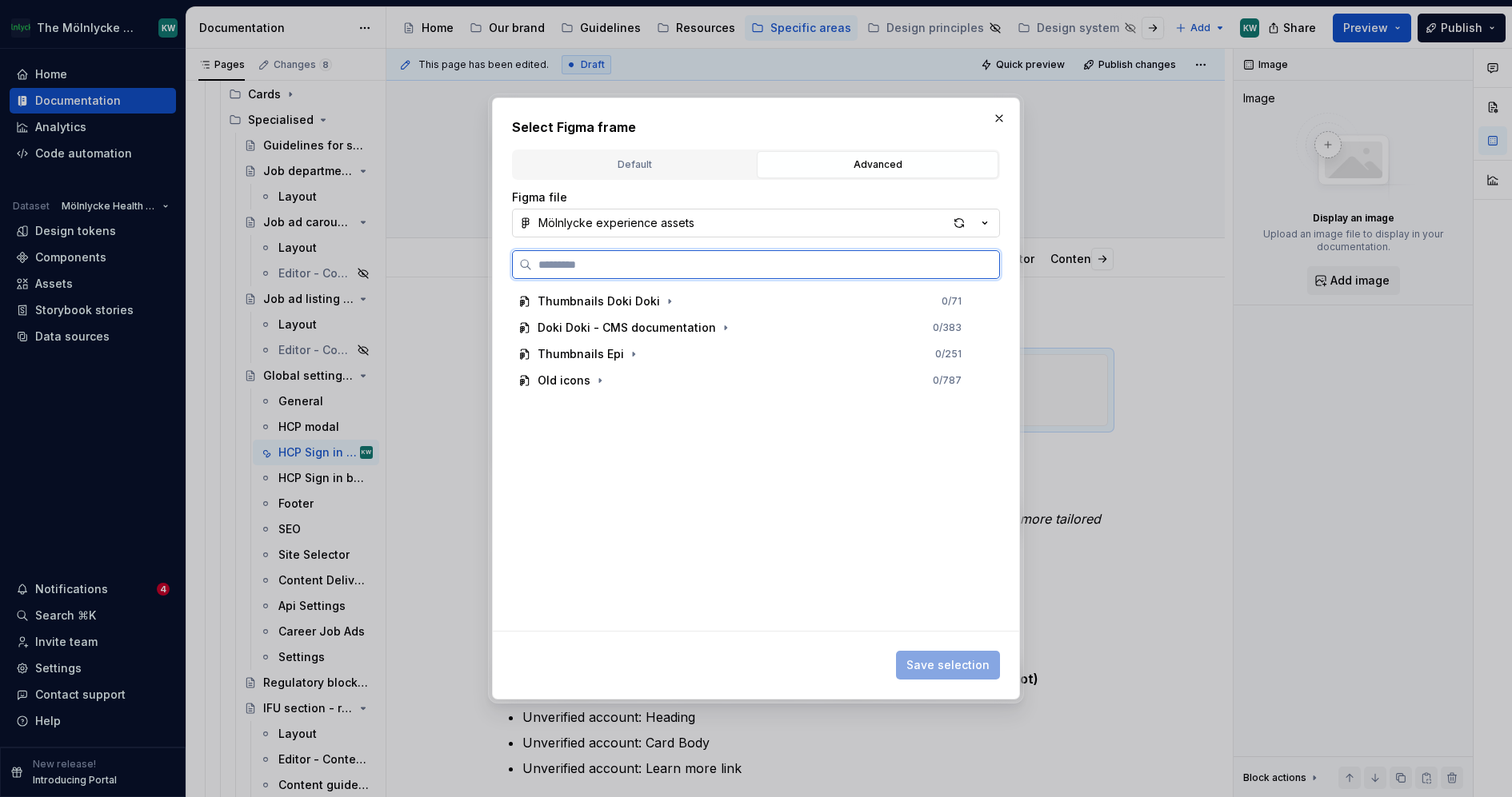
paste input "**********"
type input "**********"
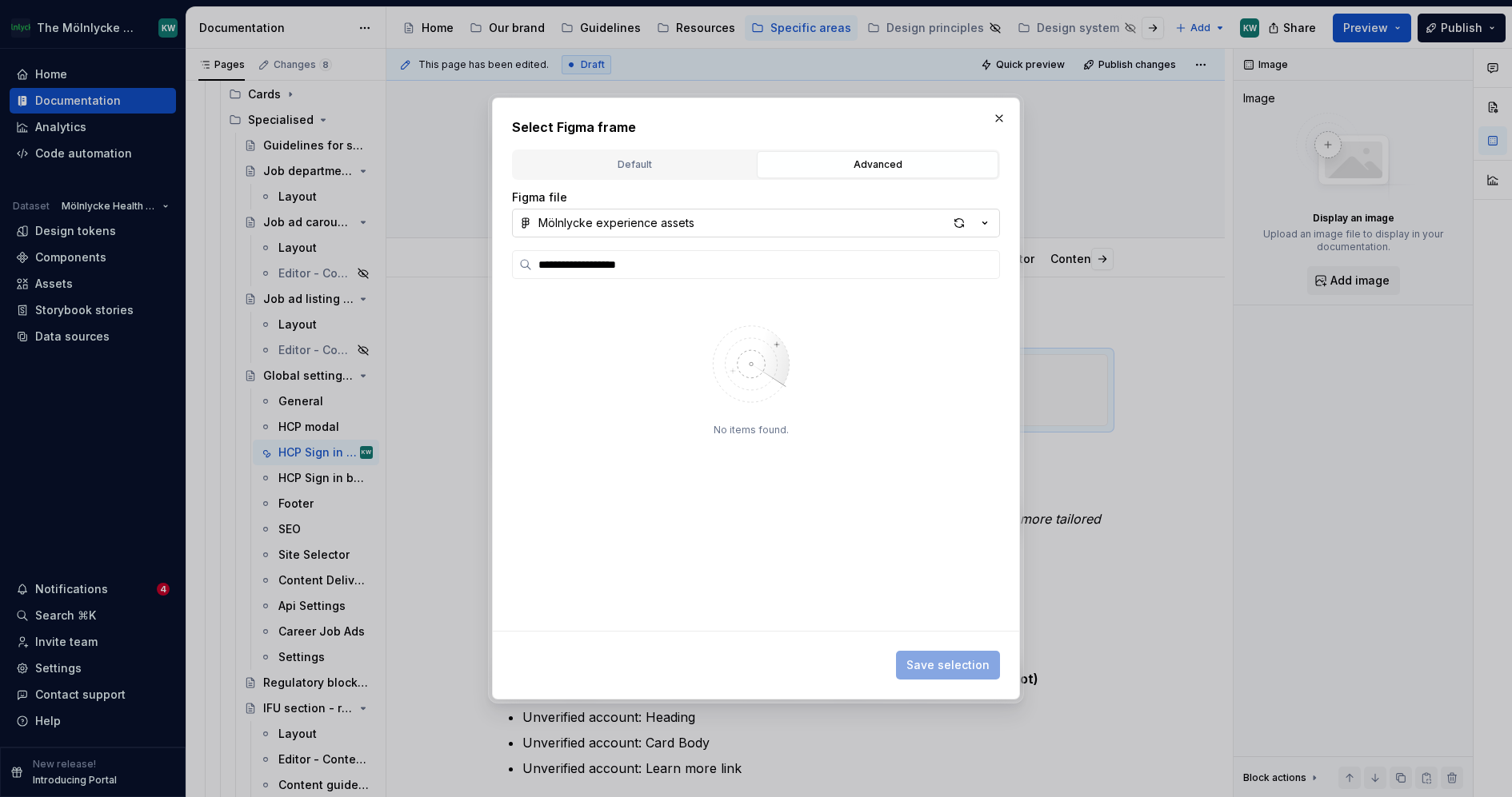
click at [984, 231] on div "button" at bounding box center [970, 222] width 45 height 22
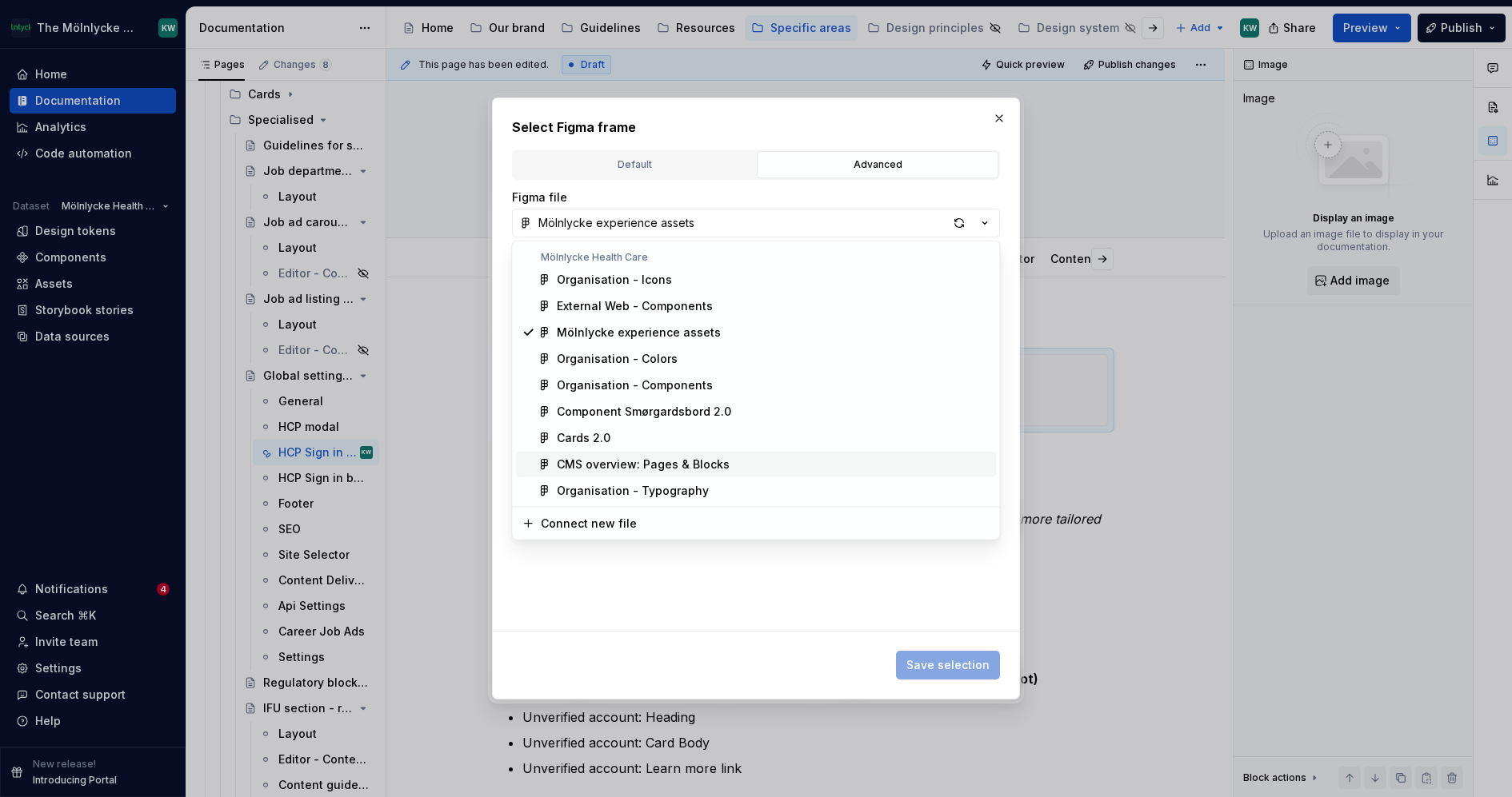
click at [664, 458] on div "CMS overview: Pages & Blocks" at bounding box center [643, 465] width 173 height 16
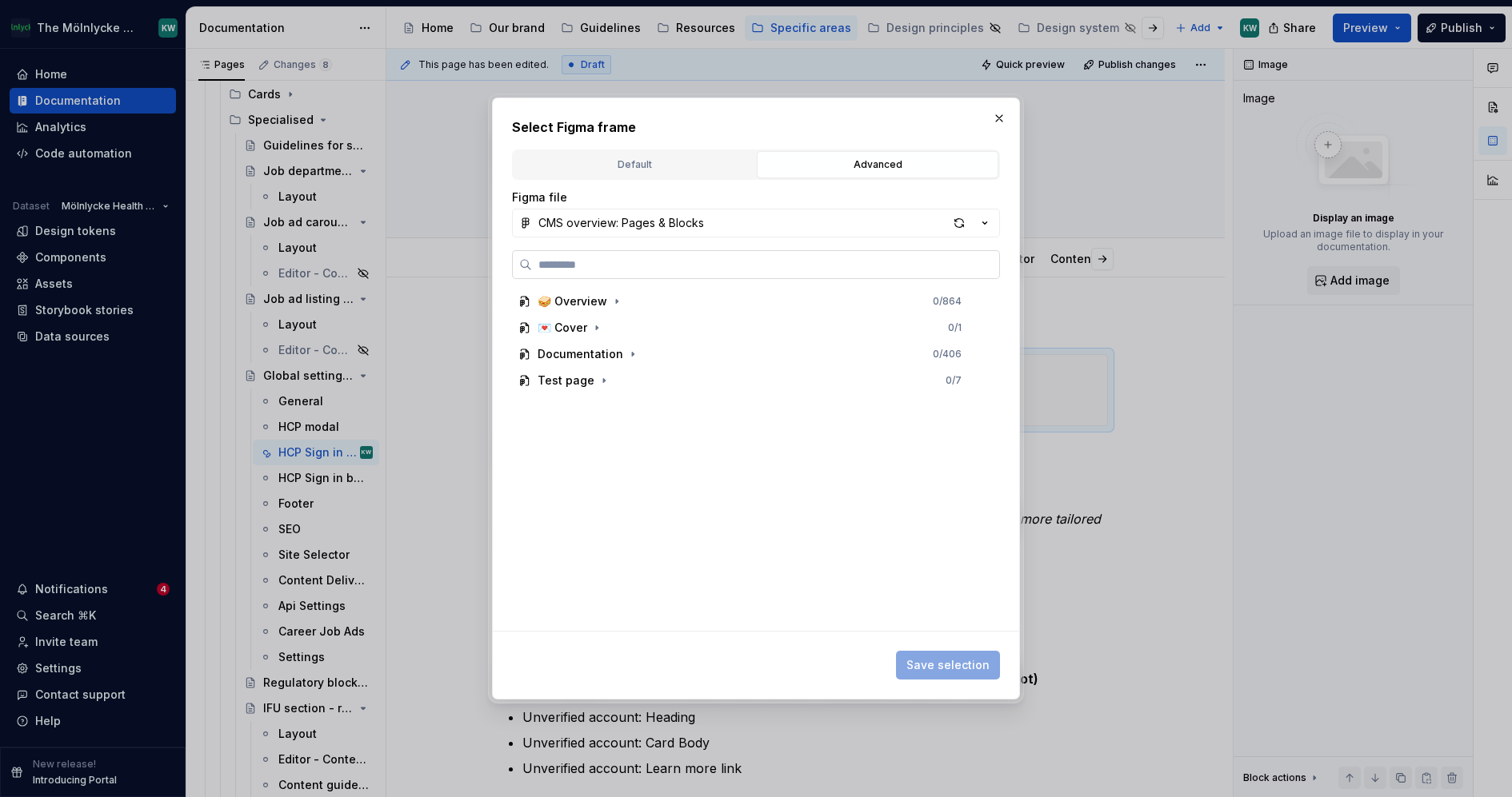
type input "**********"
click at [961, 227] on div "button" at bounding box center [959, 222] width 22 height 22
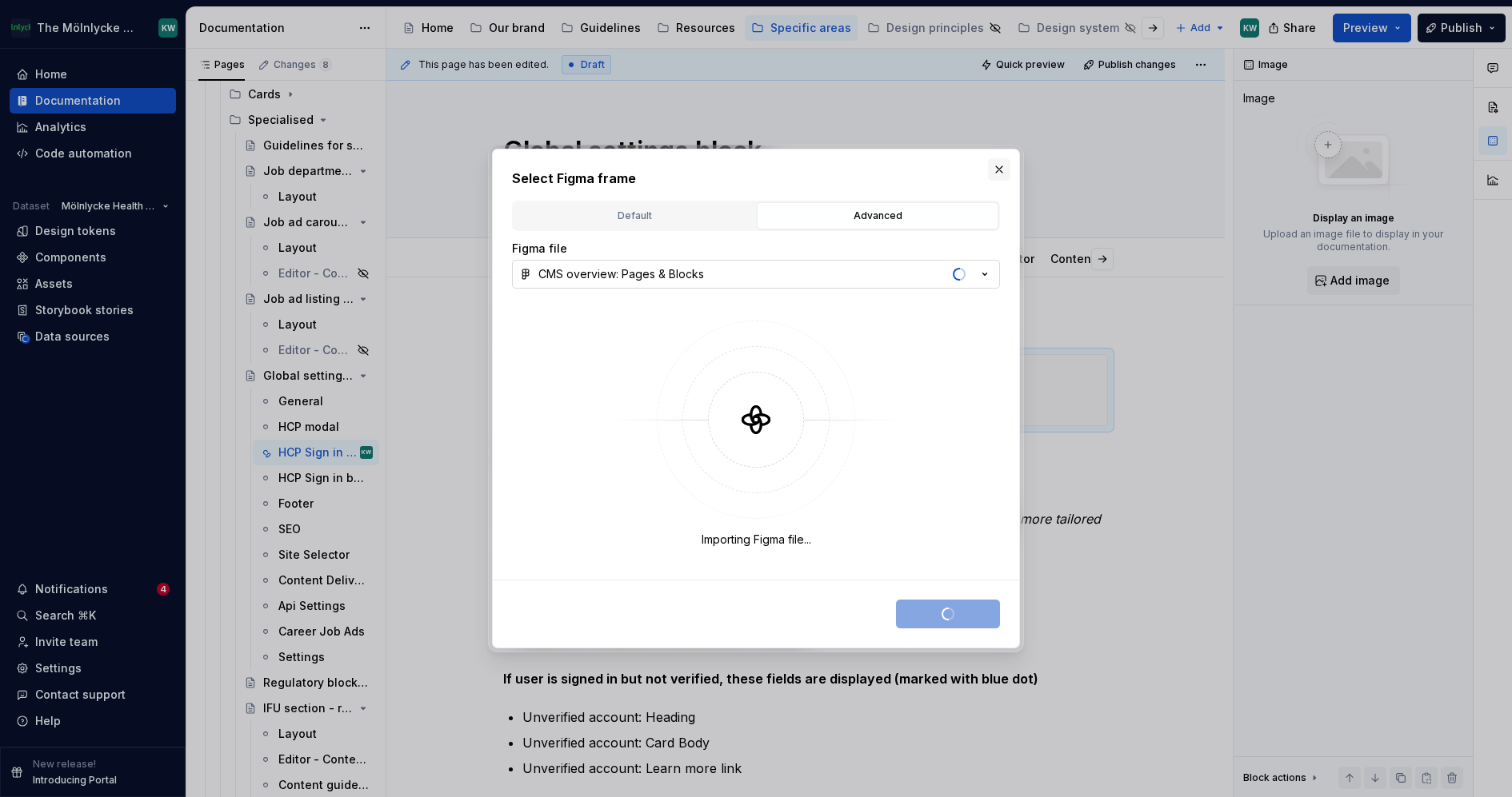
click at [1000, 165] on button "button" at bounding box center [999, 169] width 22 height 22
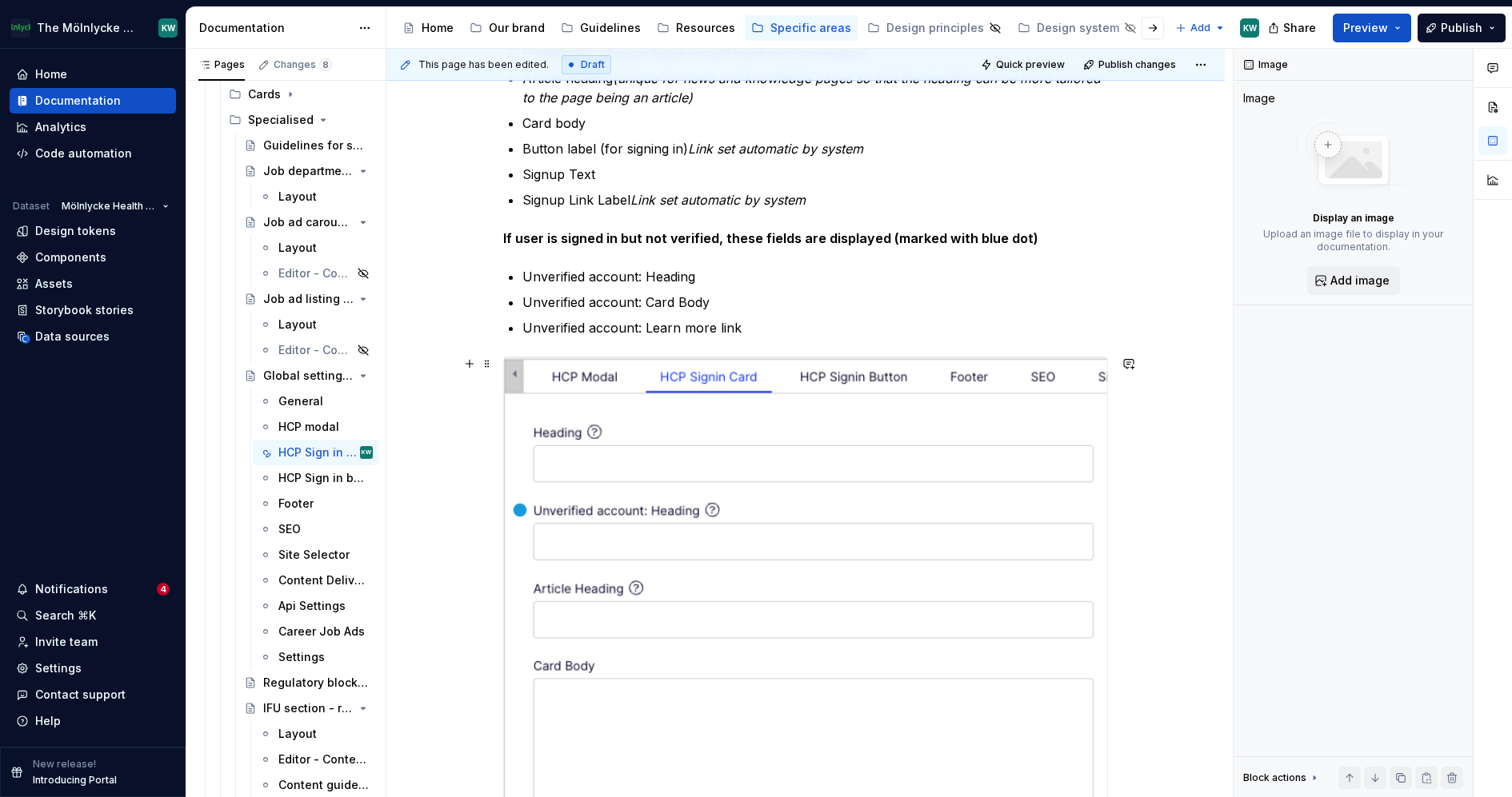
scroll to position [498, 0]
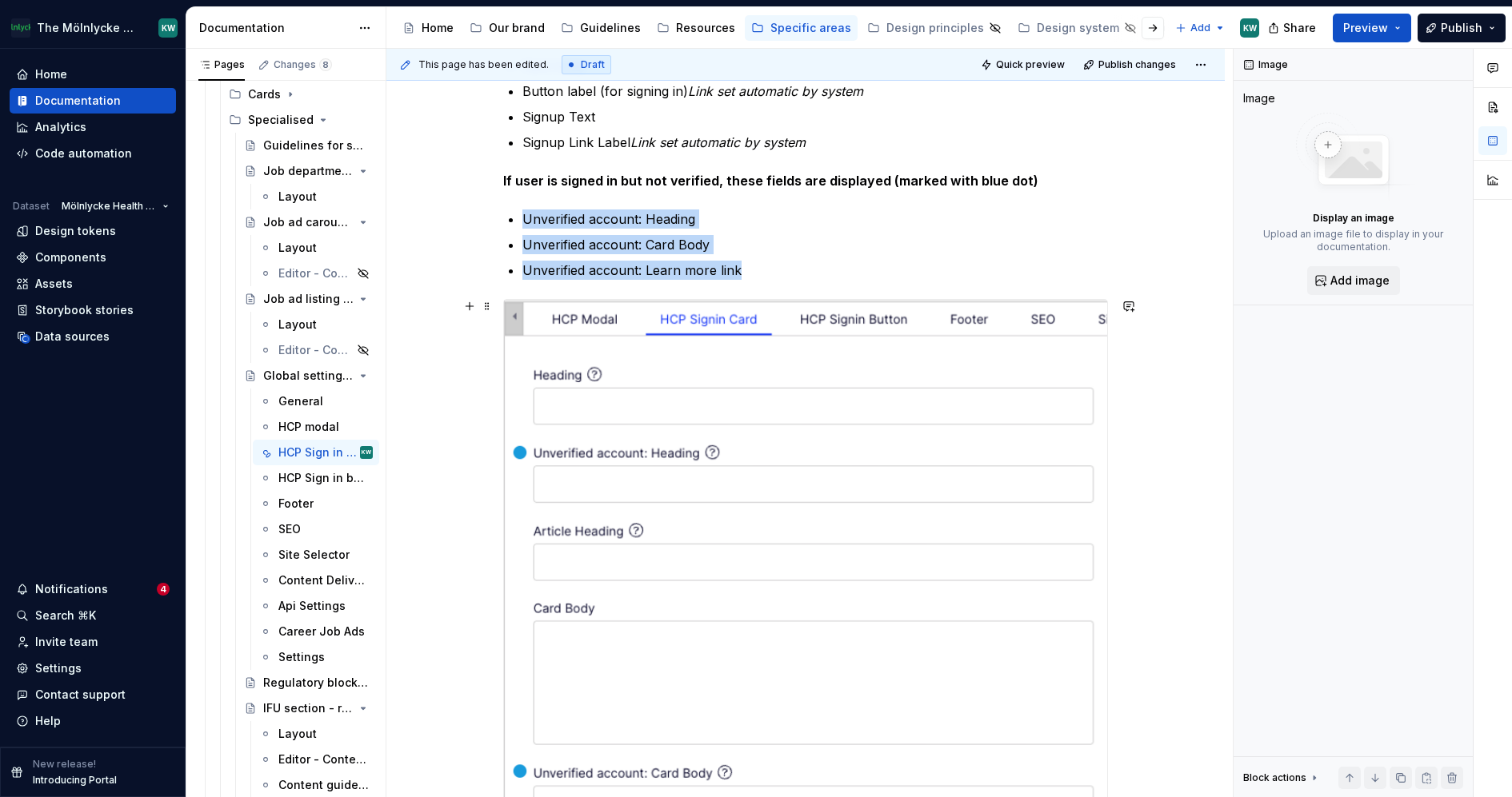
click at [1451, 123] on button "button" at bounding box center [1451, 123] width 22 height 22
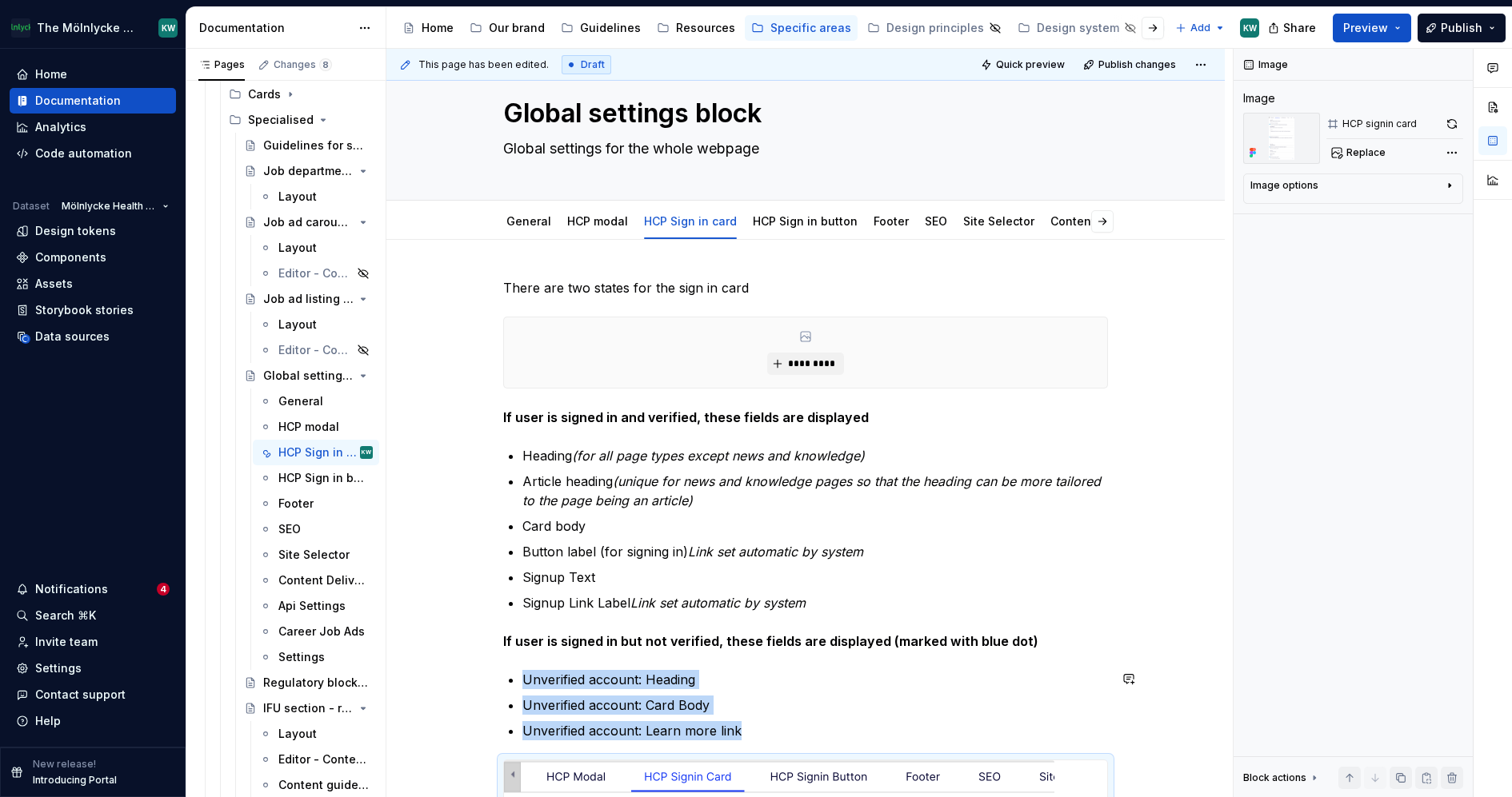
scroll to position [0, 0]
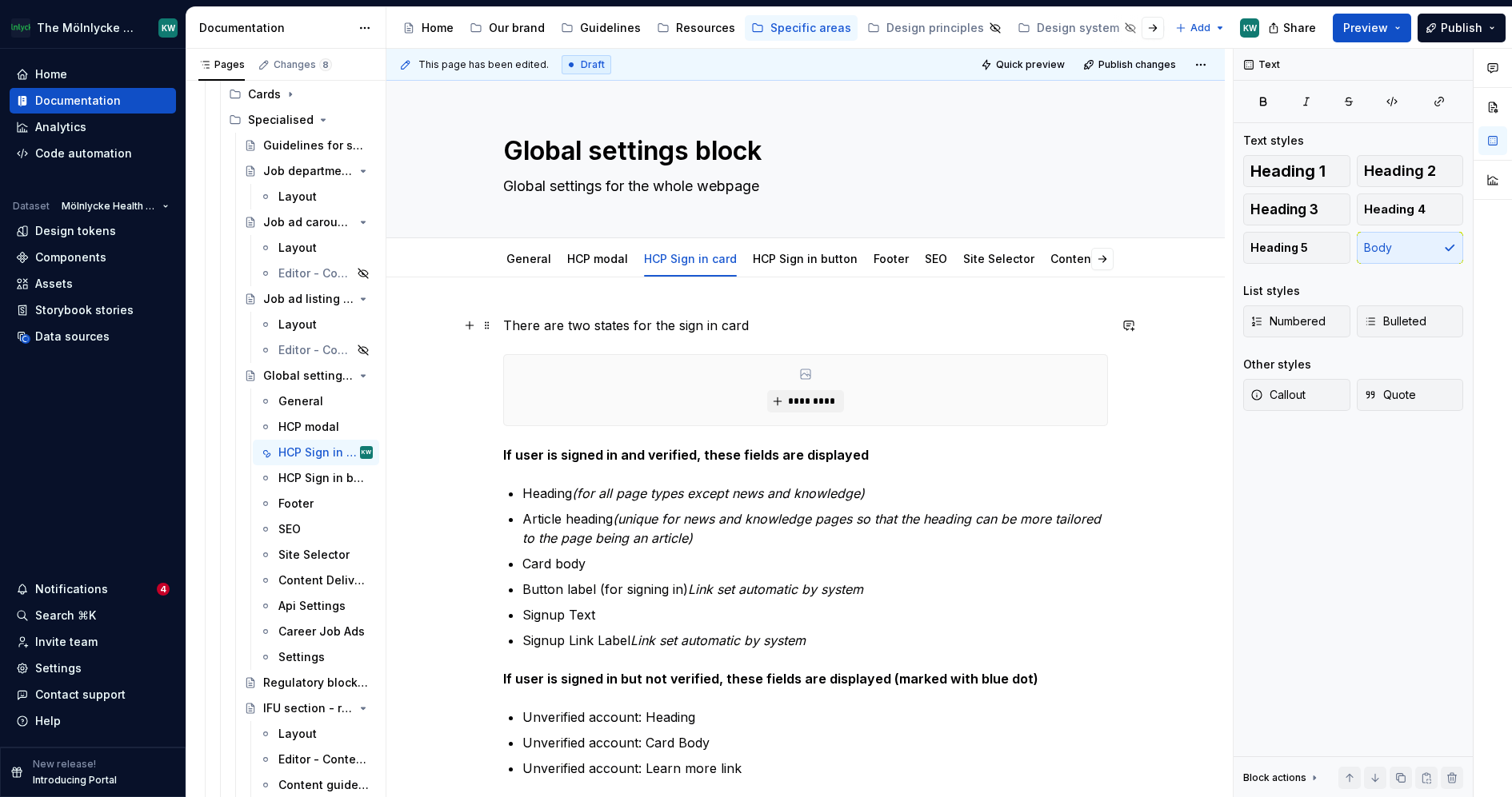
click at [760, 320] on p "There are two states for the sign in card" at bounding box center [805, 325] width 605 height 19
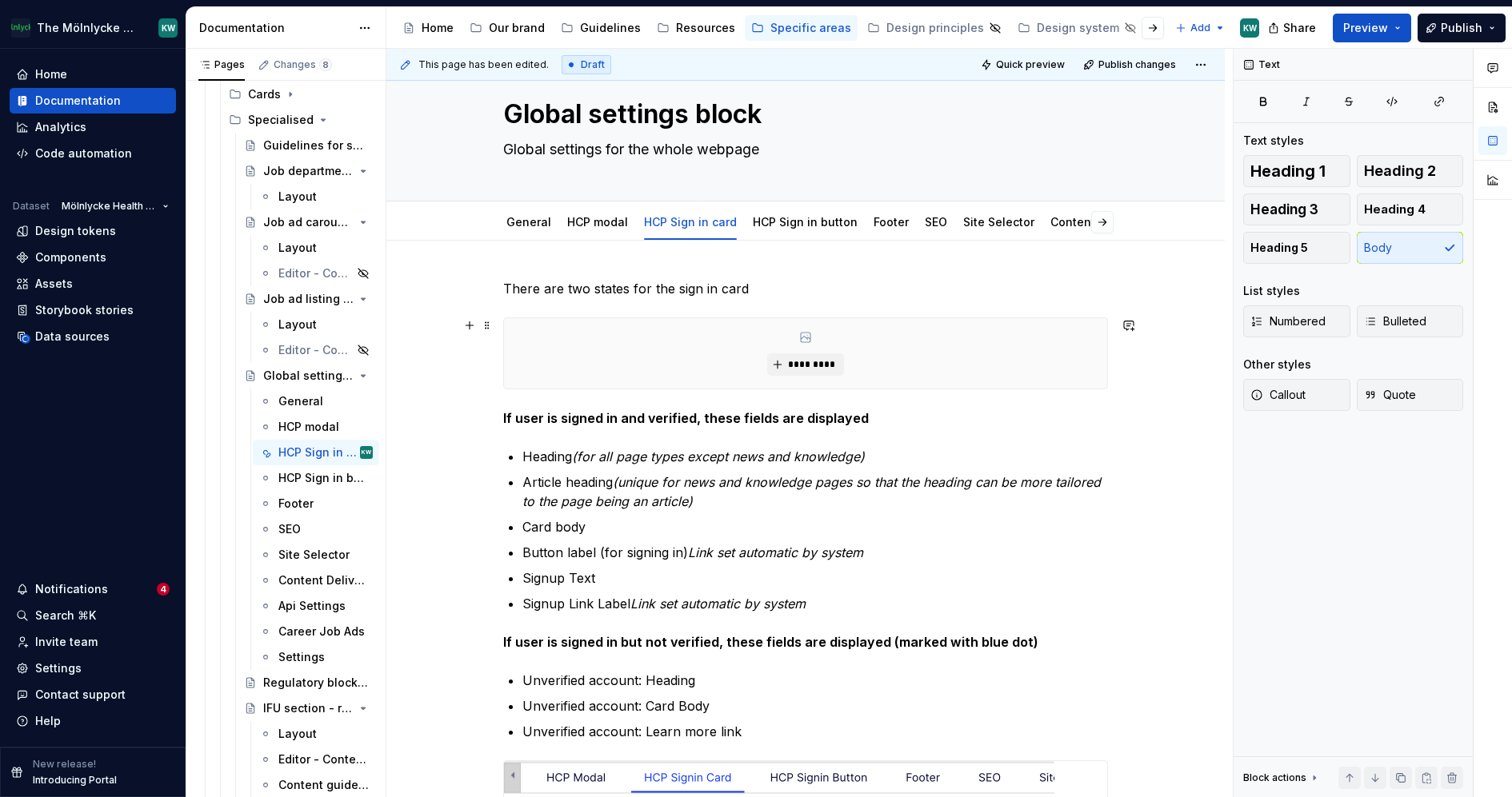
scroll to position [38, 0]
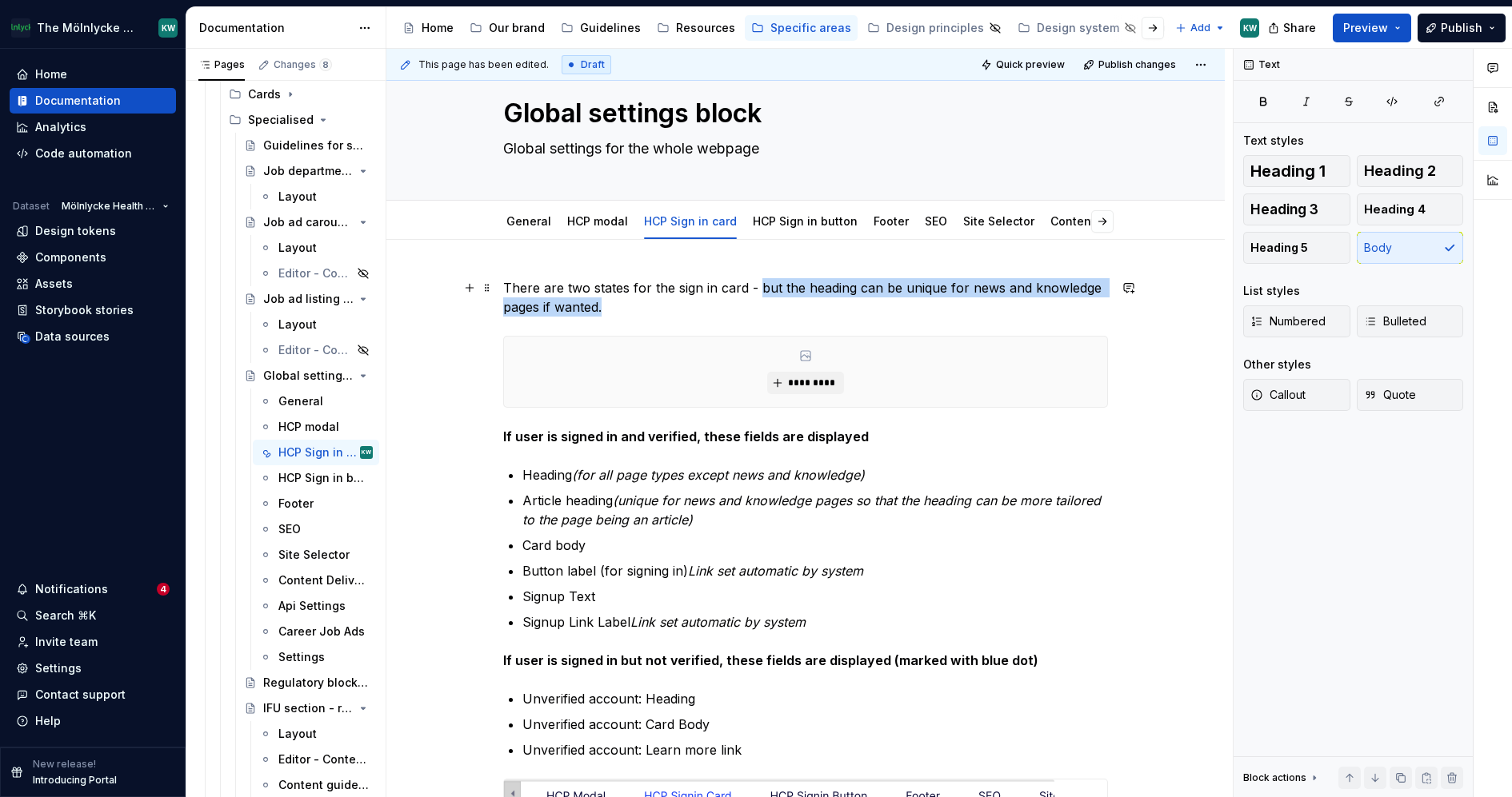
drag, startPoint x: 759, startPoint y: 286, endPoint x: 760, endPoint y: 312, distance: 26.0
click at [760, 312] on p "There are two states for the sign in card - but the heading can be unique for n…" at bounding box center [805, 298] width 605 height 39
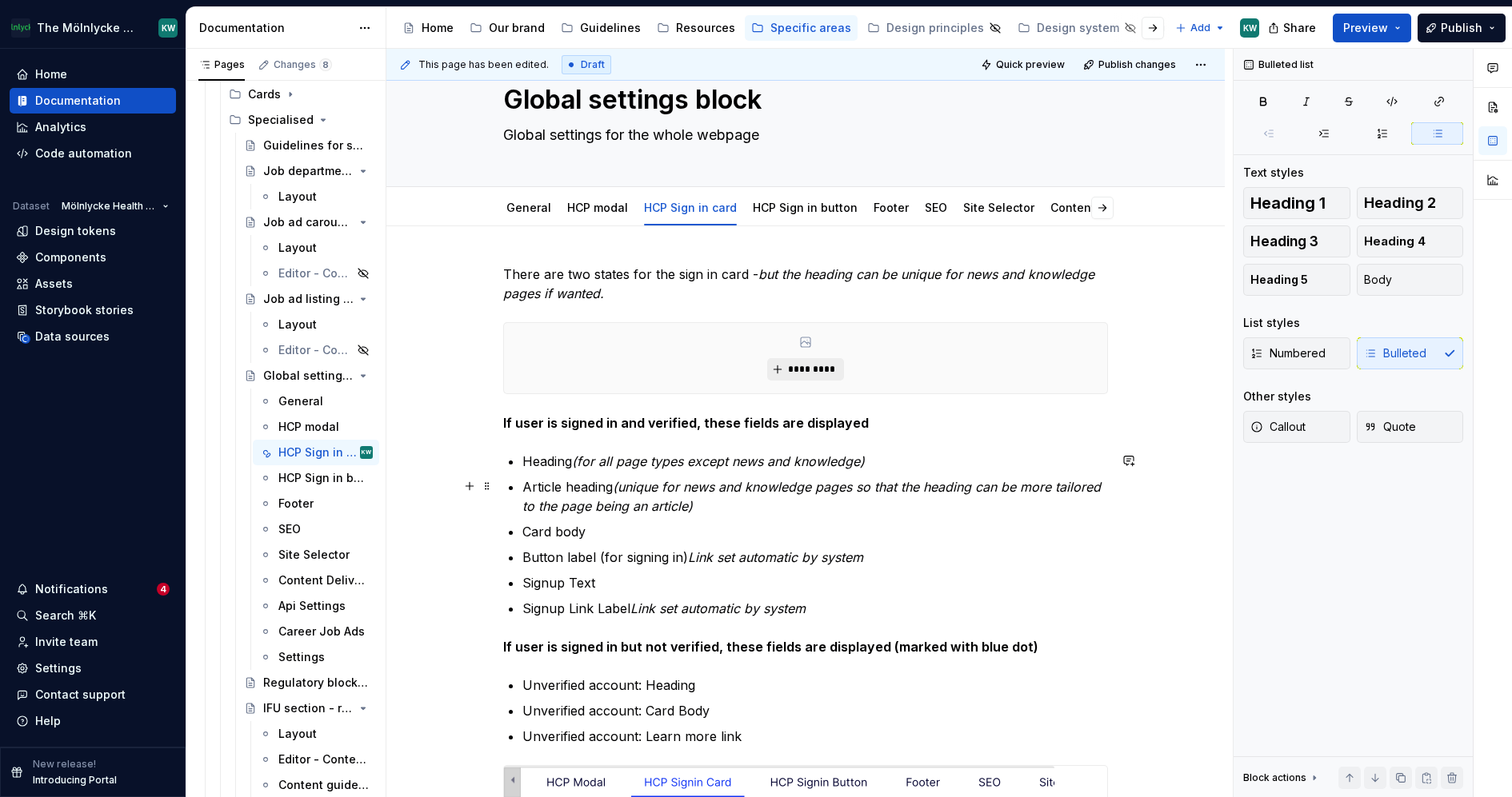
scroll to position [0, 0]
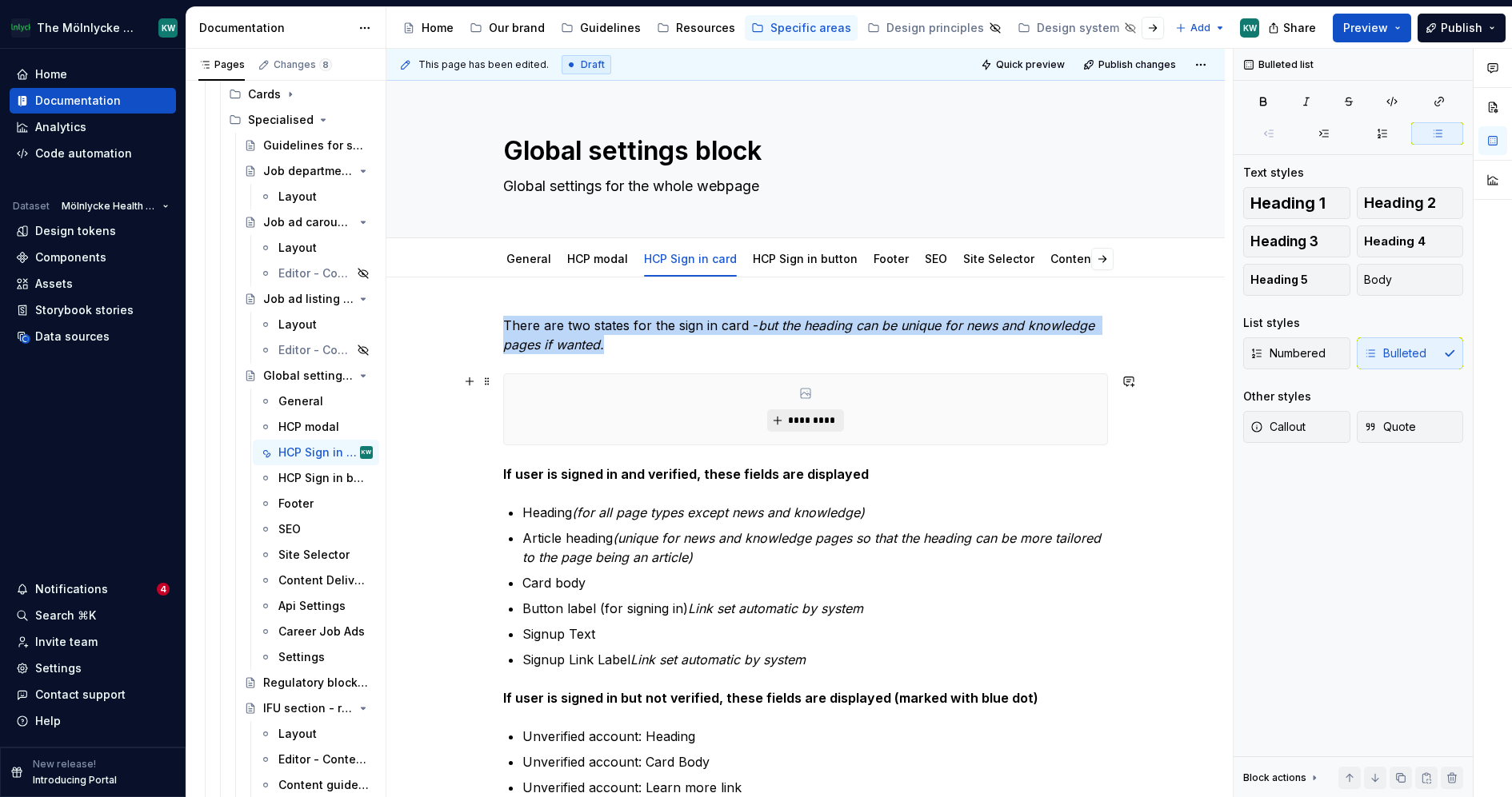
click at [811, 409] on button "*********" at bounding box center [805, 420] width 76 height 22
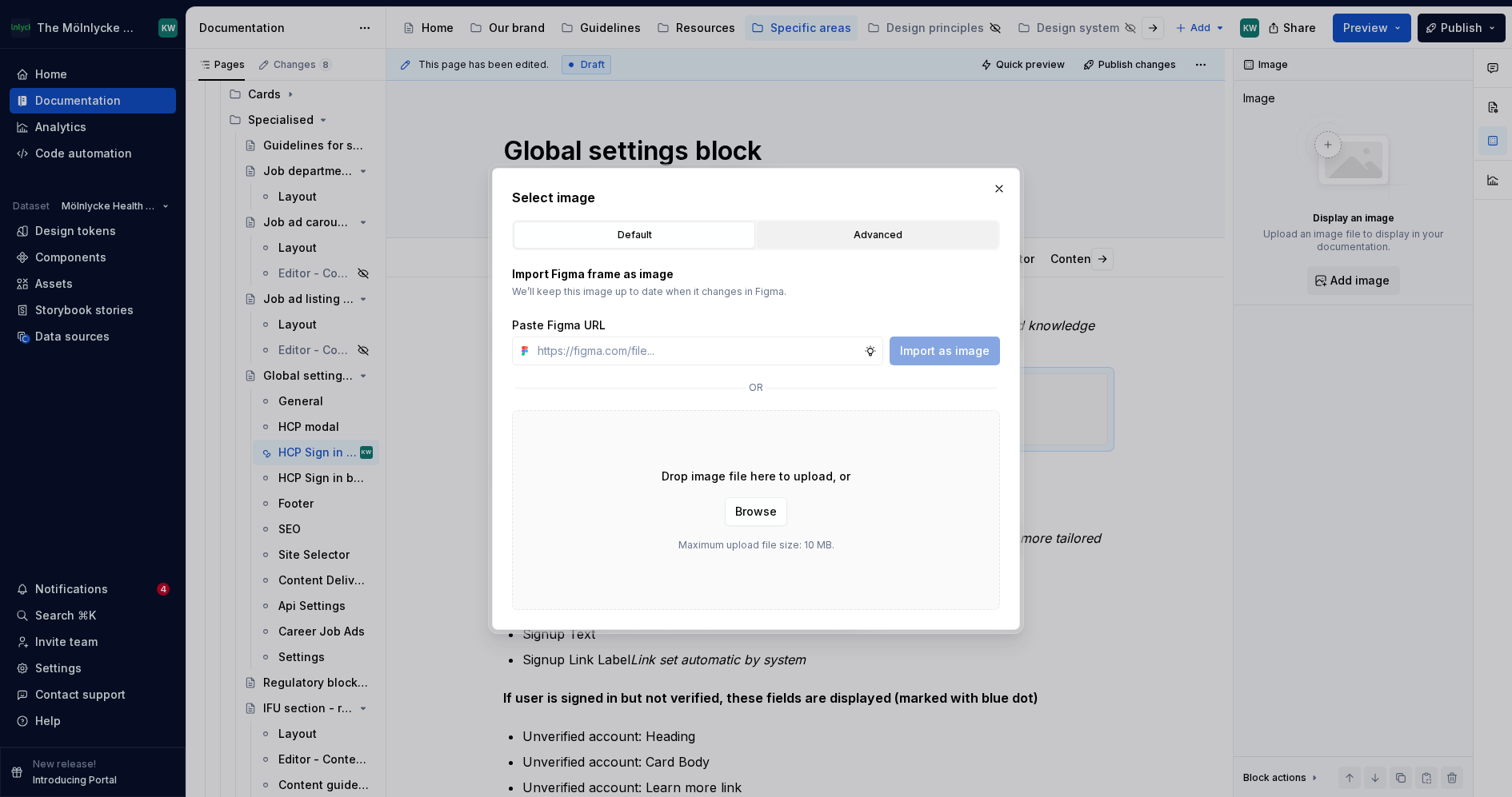
type textarea "*"
click at [854, 221] on button "Advanced" at bounding box center [878, 235] width 242 height 27
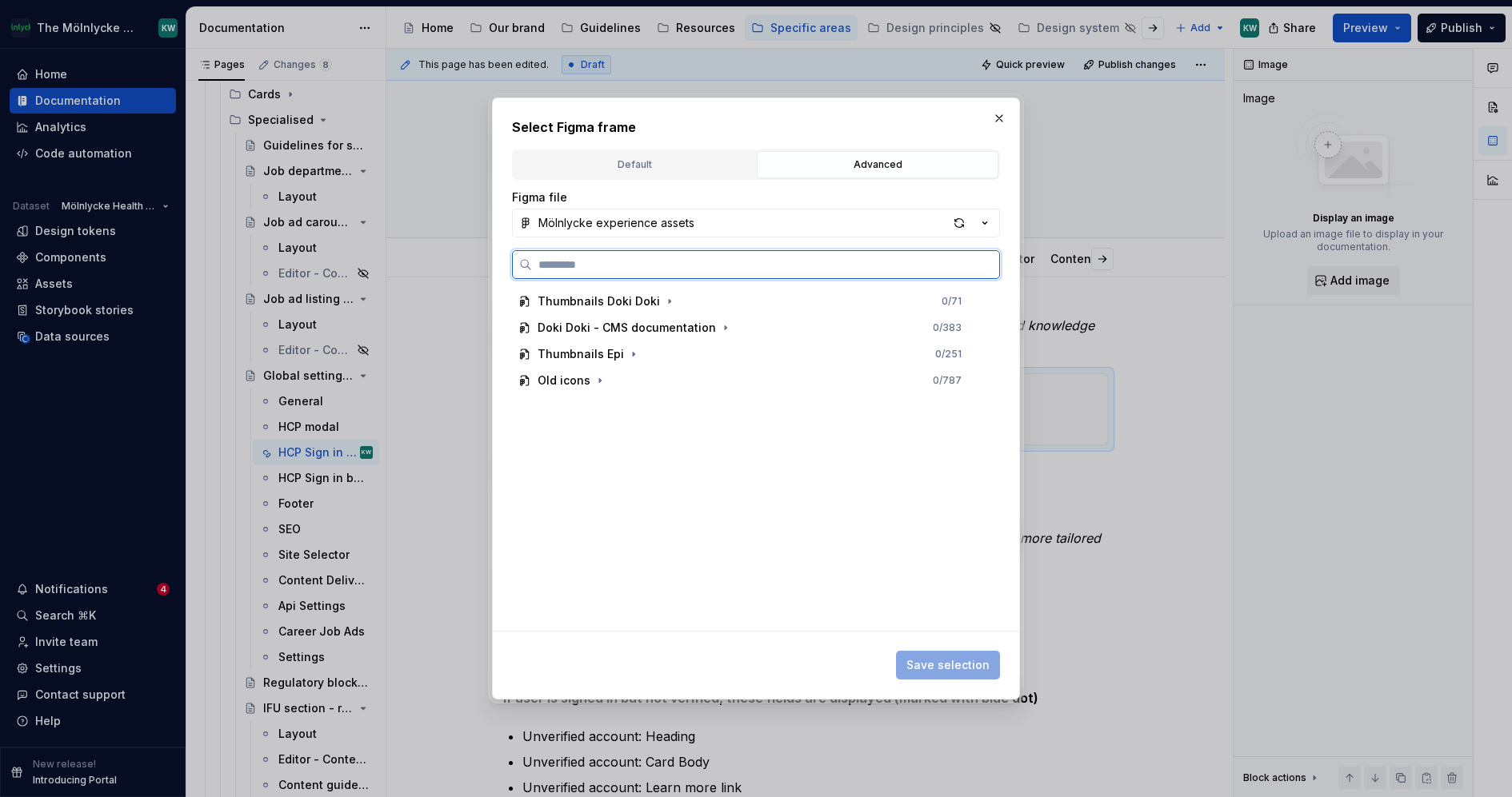
paste input "**********"
type input "**********"
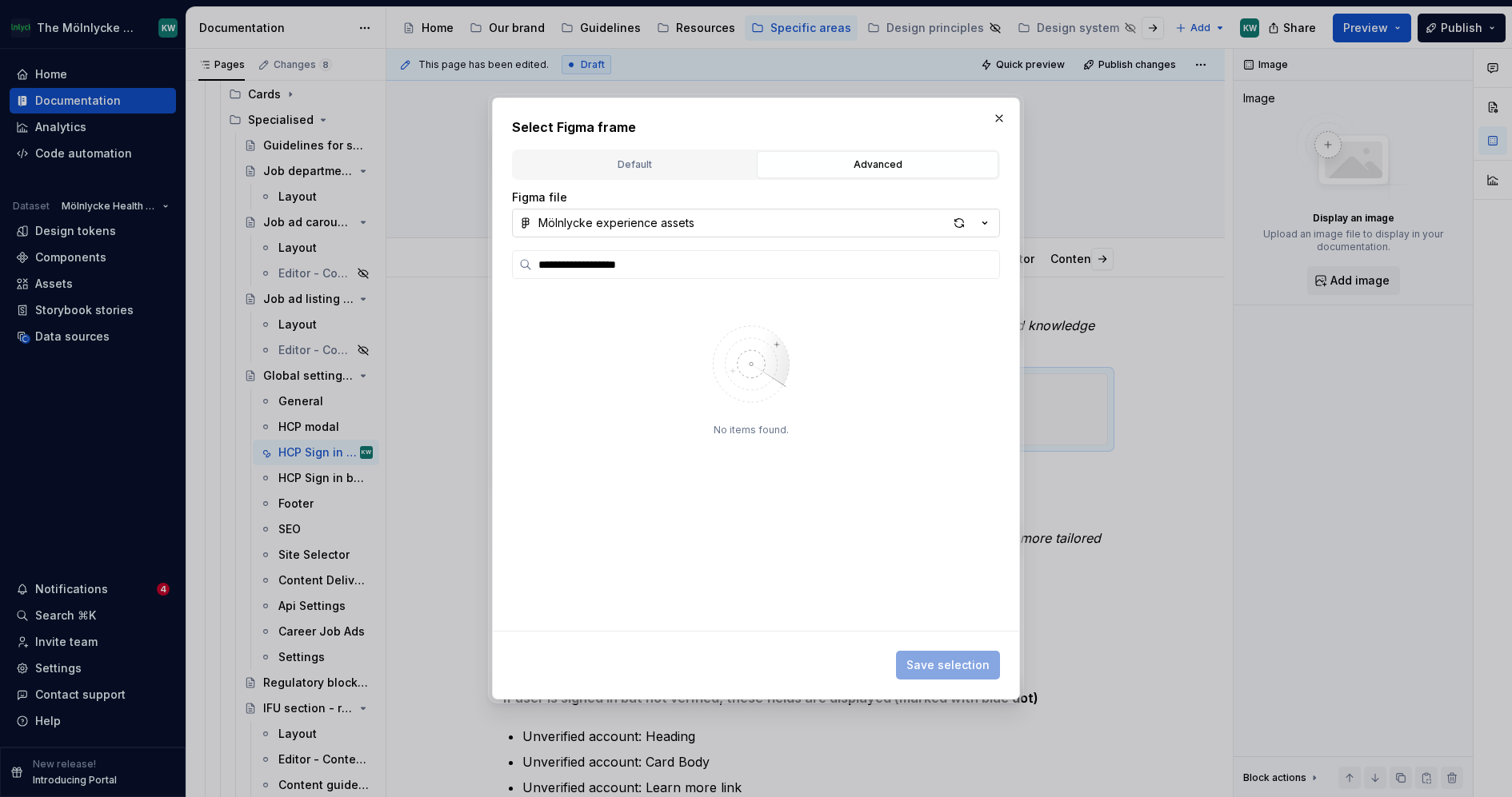
click at [799, 213] on button "Mölnlycke experience assets" at bounding box center [755, 223] width 488 height 29
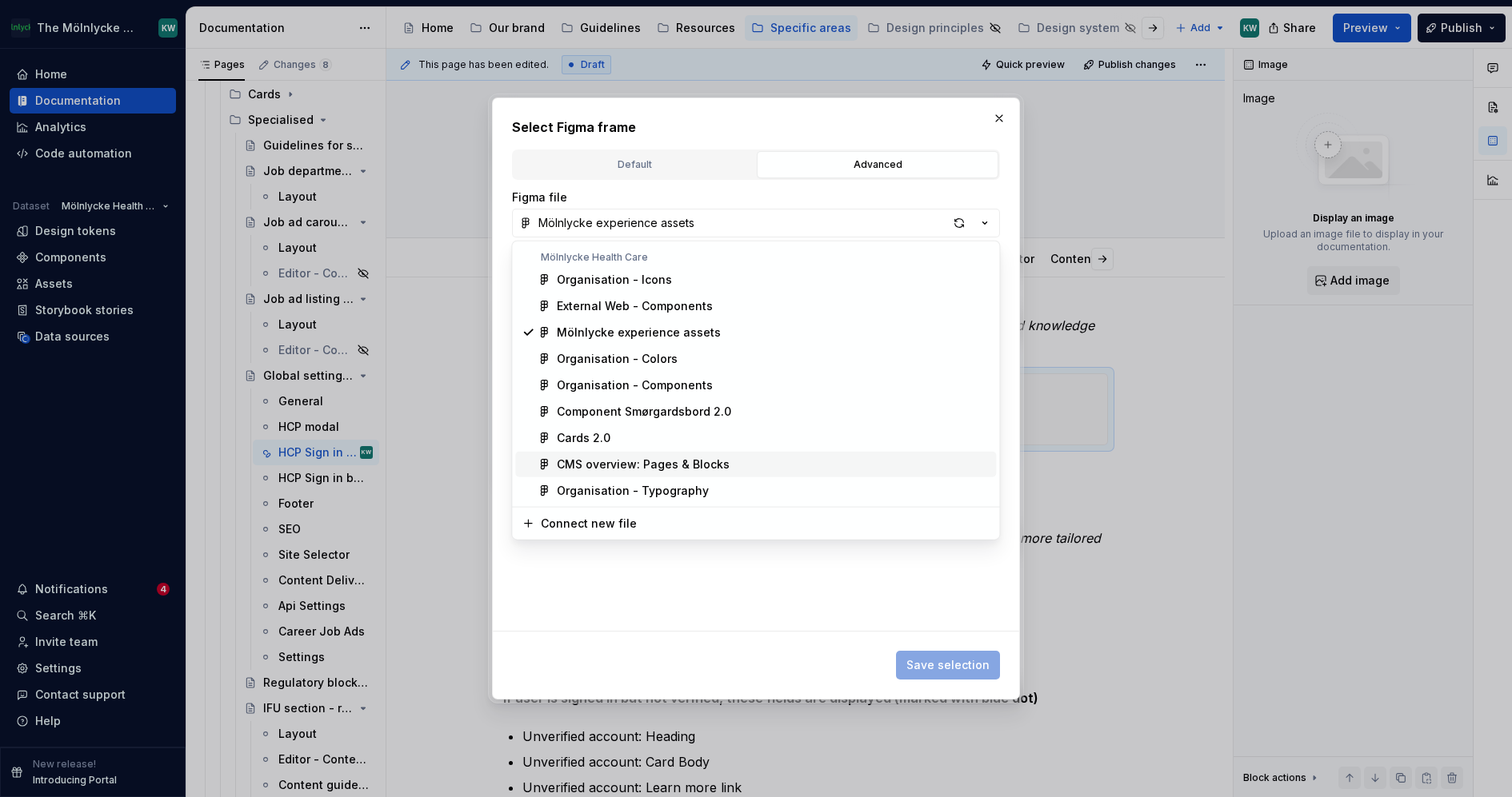
click at [668, 473] on span "CMS overview: Pages & Blocks" at bounding box center [755, 464] width 481 height 26
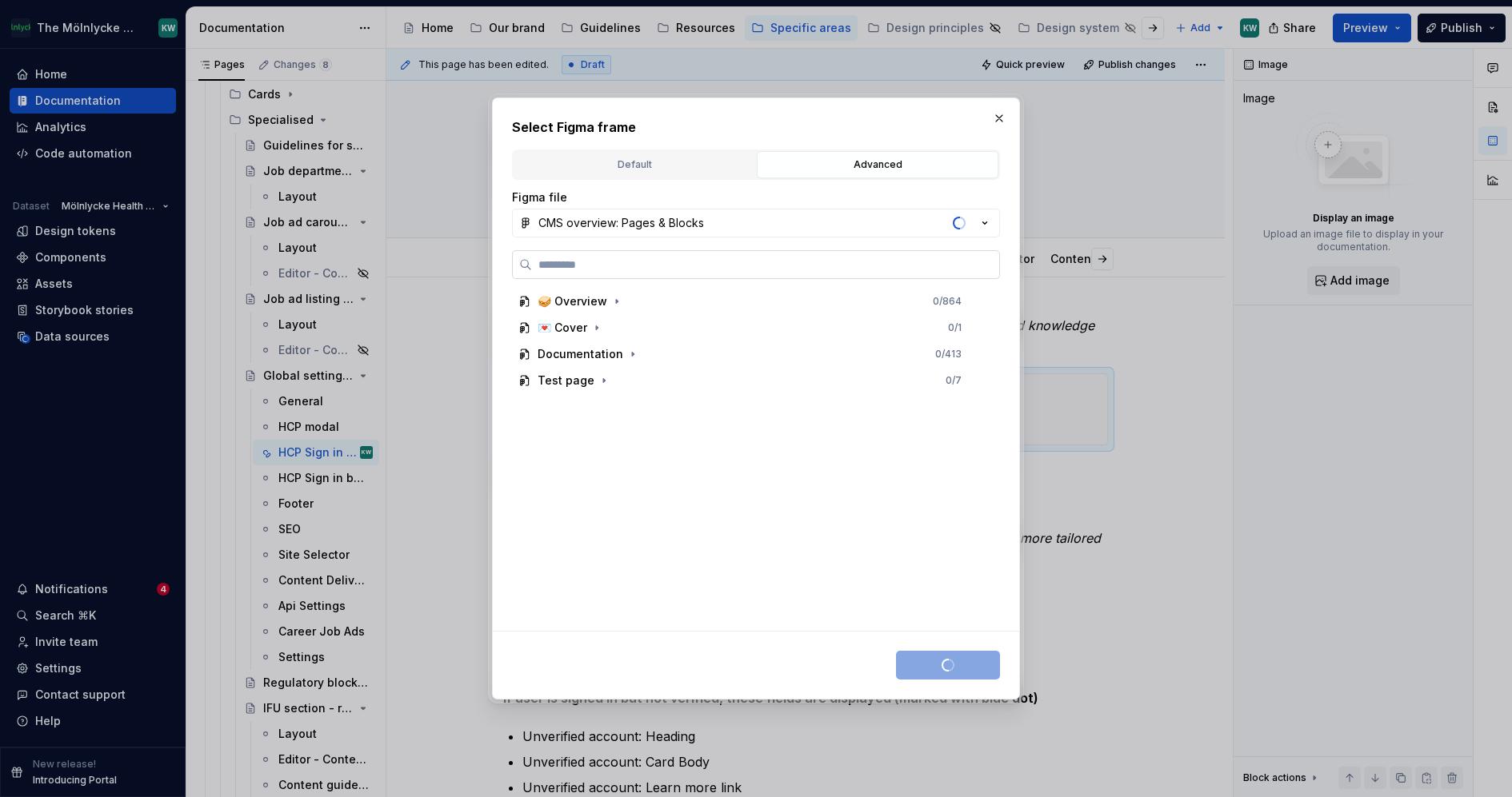
paste input "**********"
type input "**********"
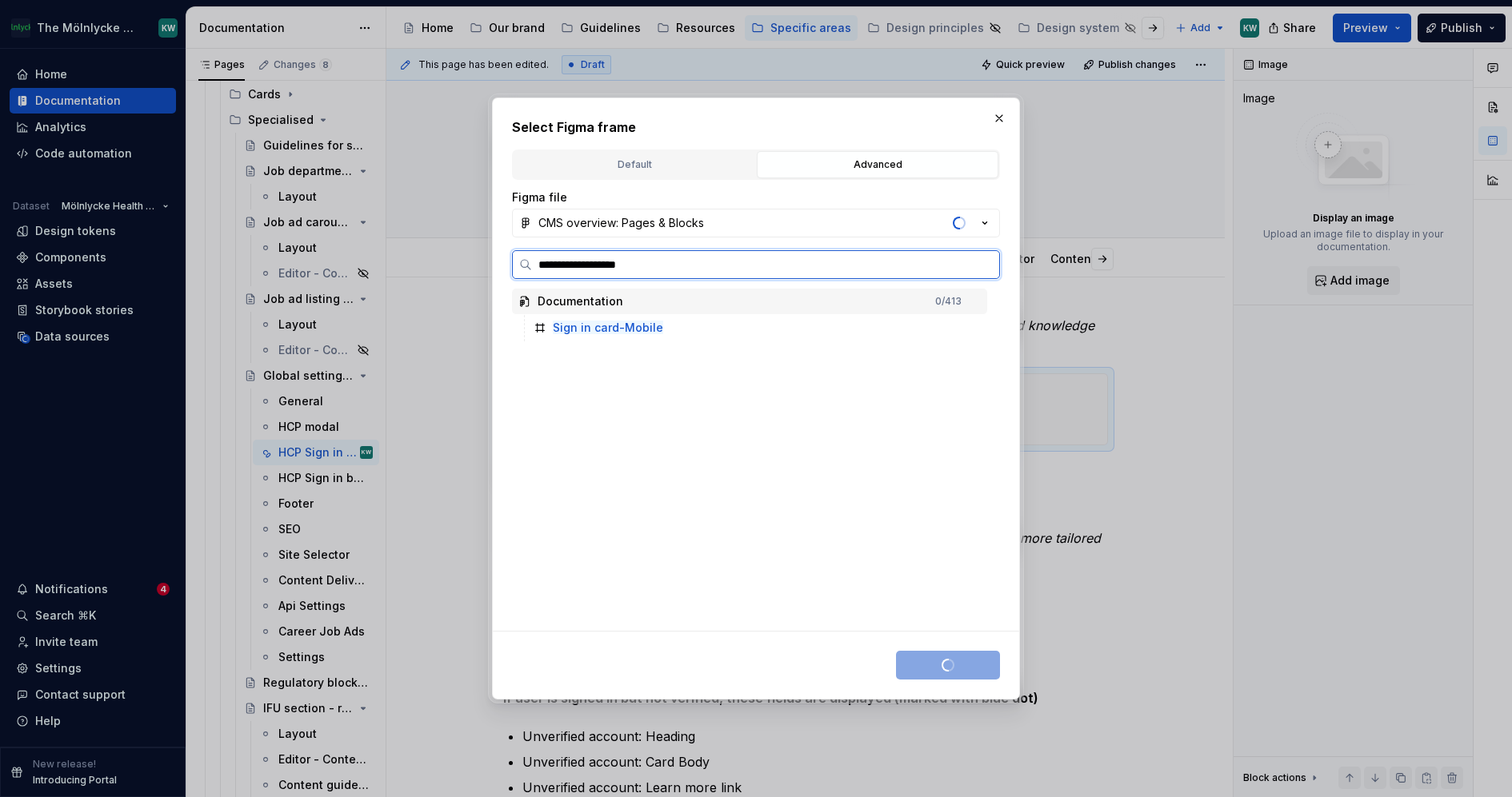
click at [684, 312] on div "Documentation 0 / 413" at bounding box center [749, 301] width 475 height 26
click at [683, 321] on div "Sign in card-Mobile" at bounding box center [757, 327] width 460 height 26
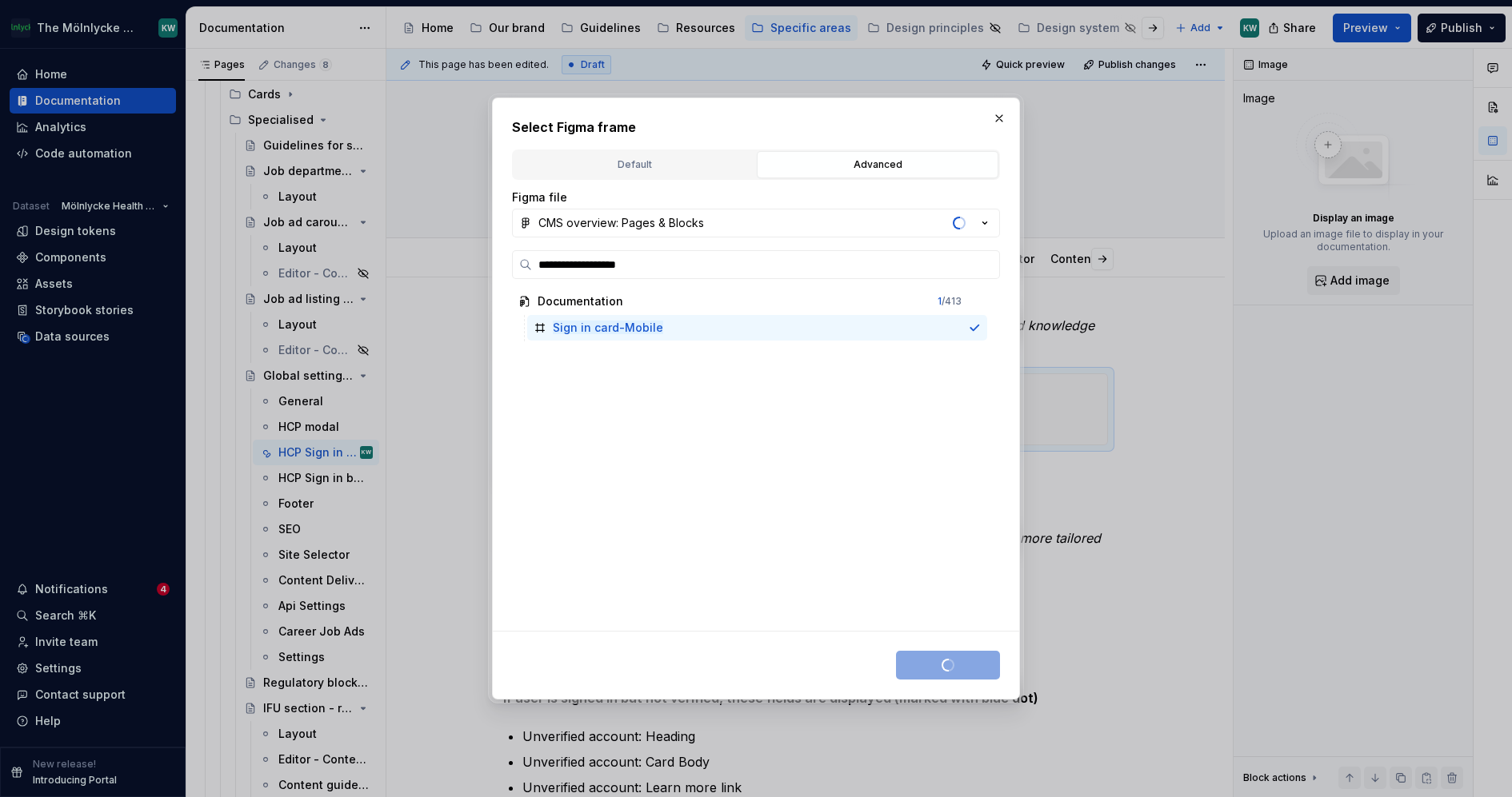
click at [963, 669] on div "Save selection" at bounding box center [948, 665] width 104 height 29
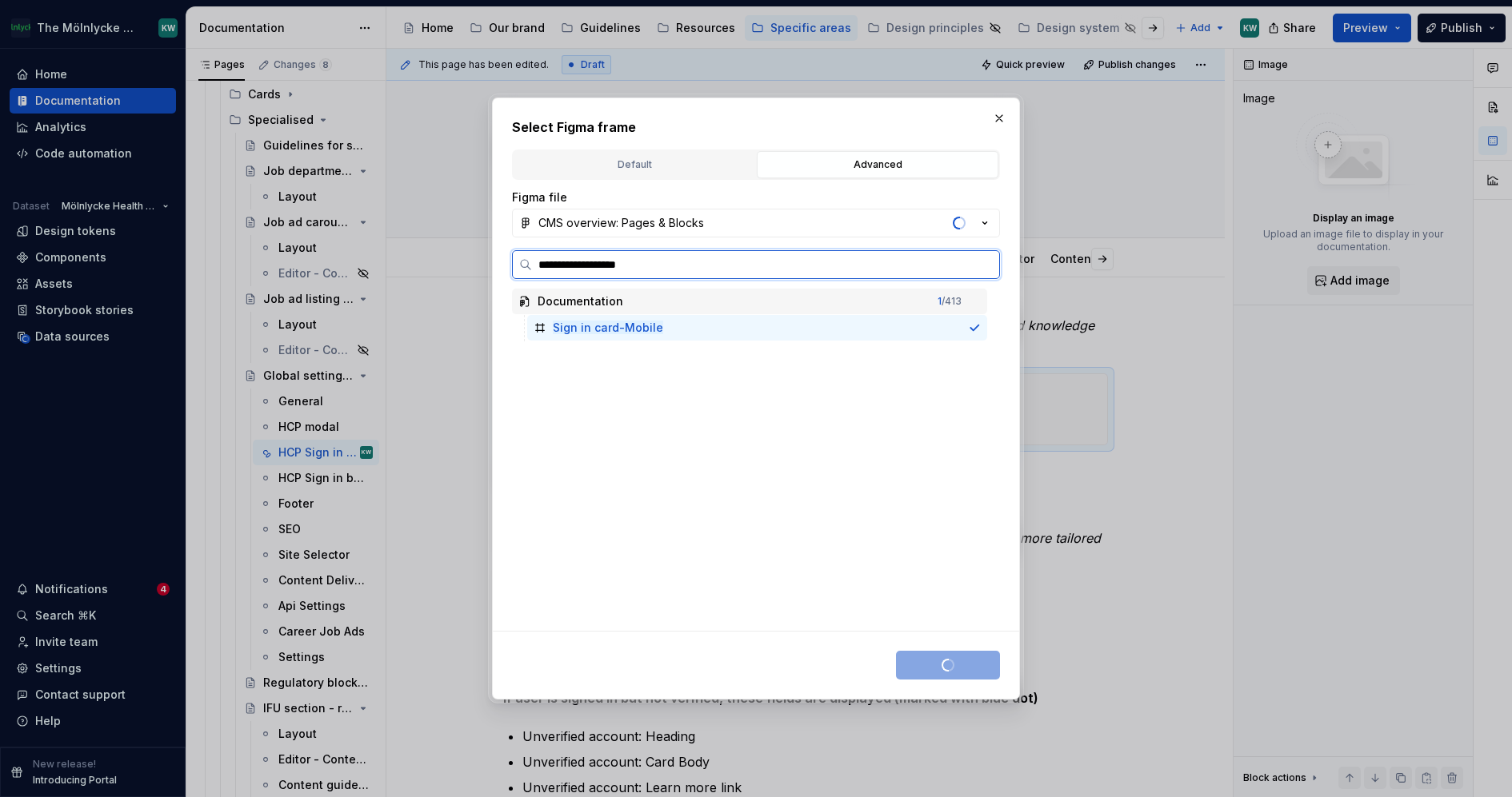
click at [679, 323] on div "Sign in card-Mobile" at bounding box center [757, 327] width 460 height 26
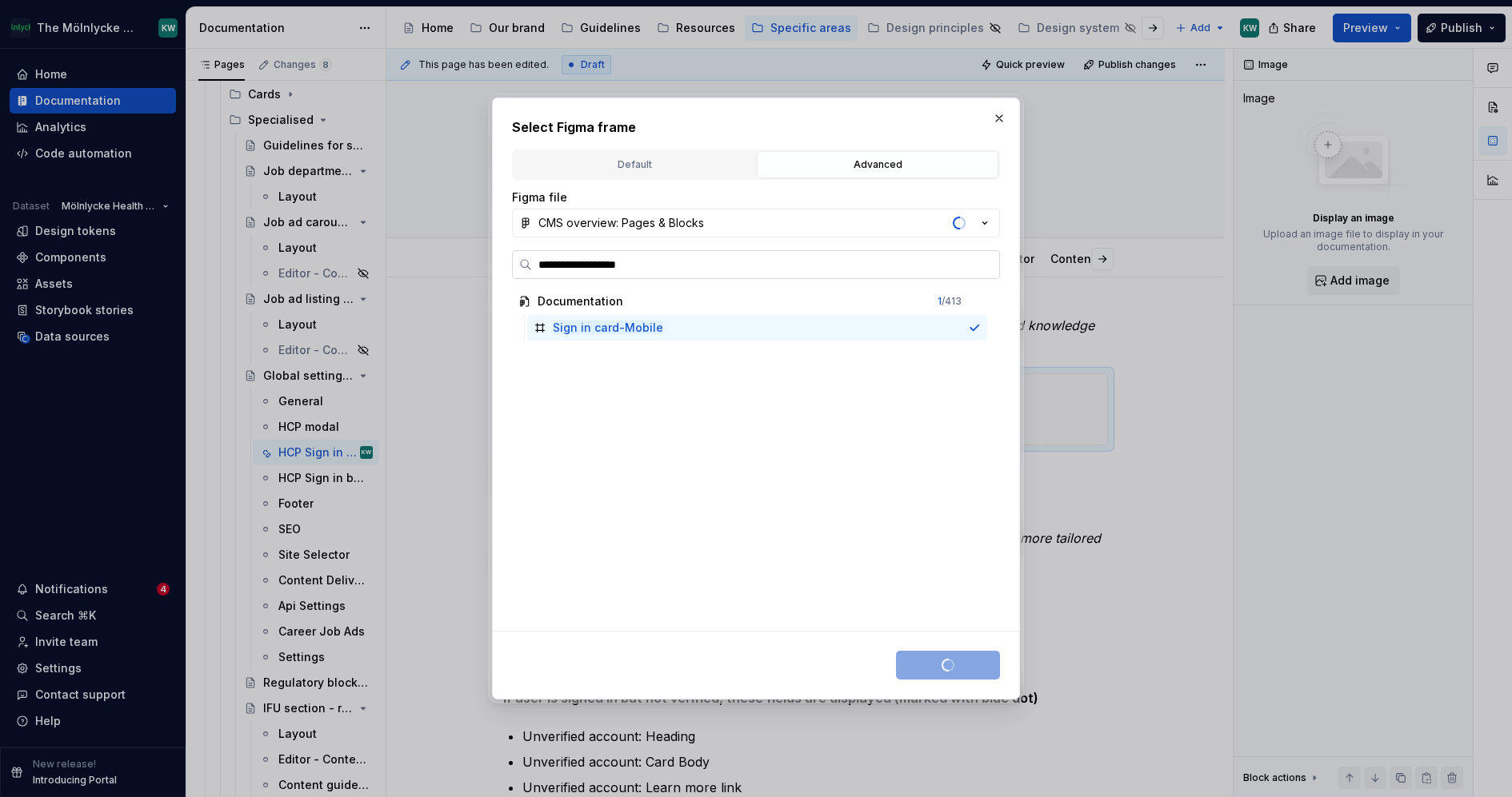
click at [797, 268] on input "**********" at bounding box center [766, 264] width 468 height 16
click at [968, 664] on div "Save selection" at bounding box center [948, 665] width 104 height 29
type textarea "*"
click at [832, 274] on label "**********" at bounding box center [755, 264] width 488 height 29
click at [832, 272] on input "**********" at bounding box center [766, 264] width 468 height 16
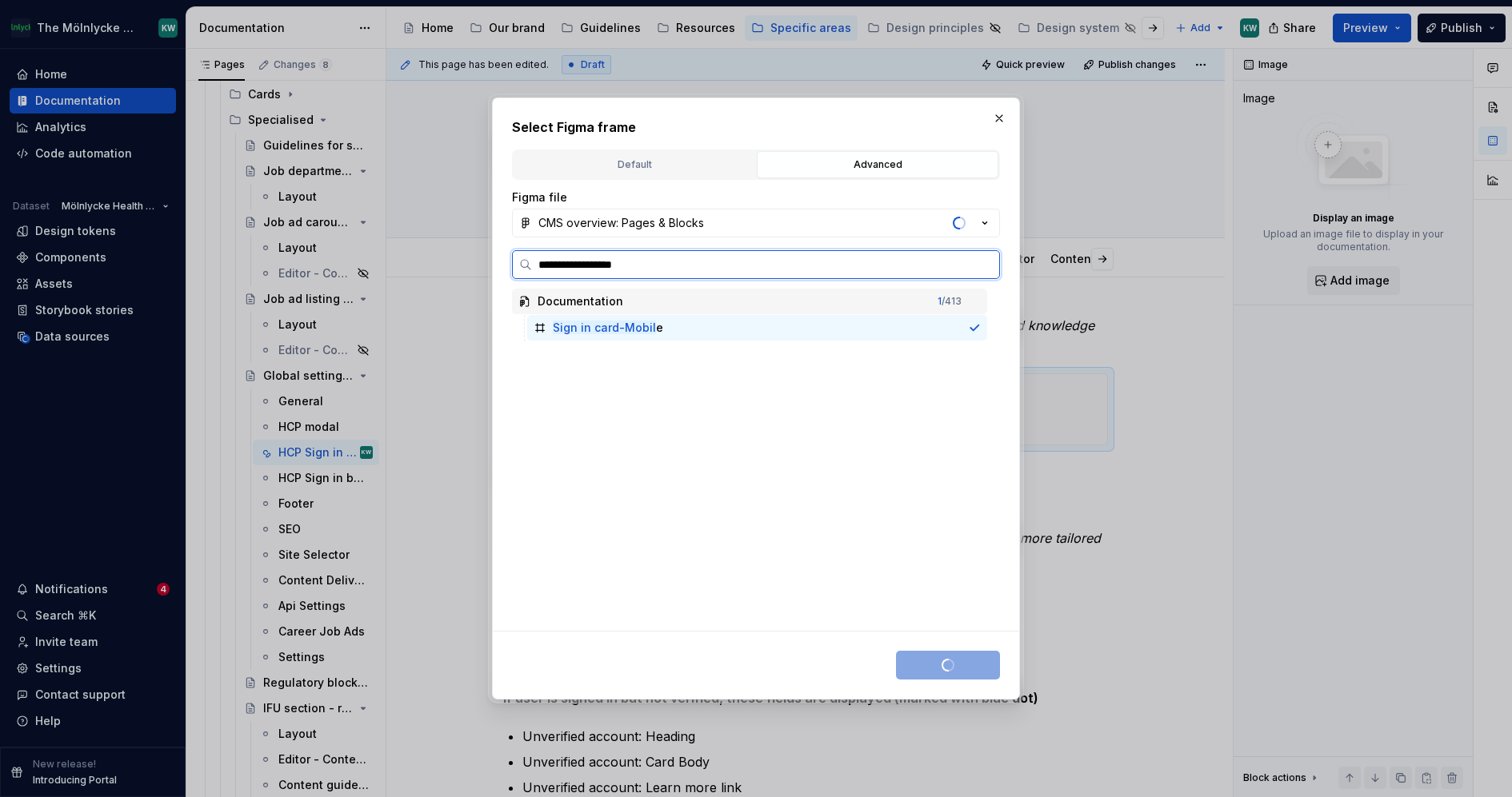
type input "**********"
click at [999, 113] on button "button" at bounding box center [999, 118] width 22 height 22
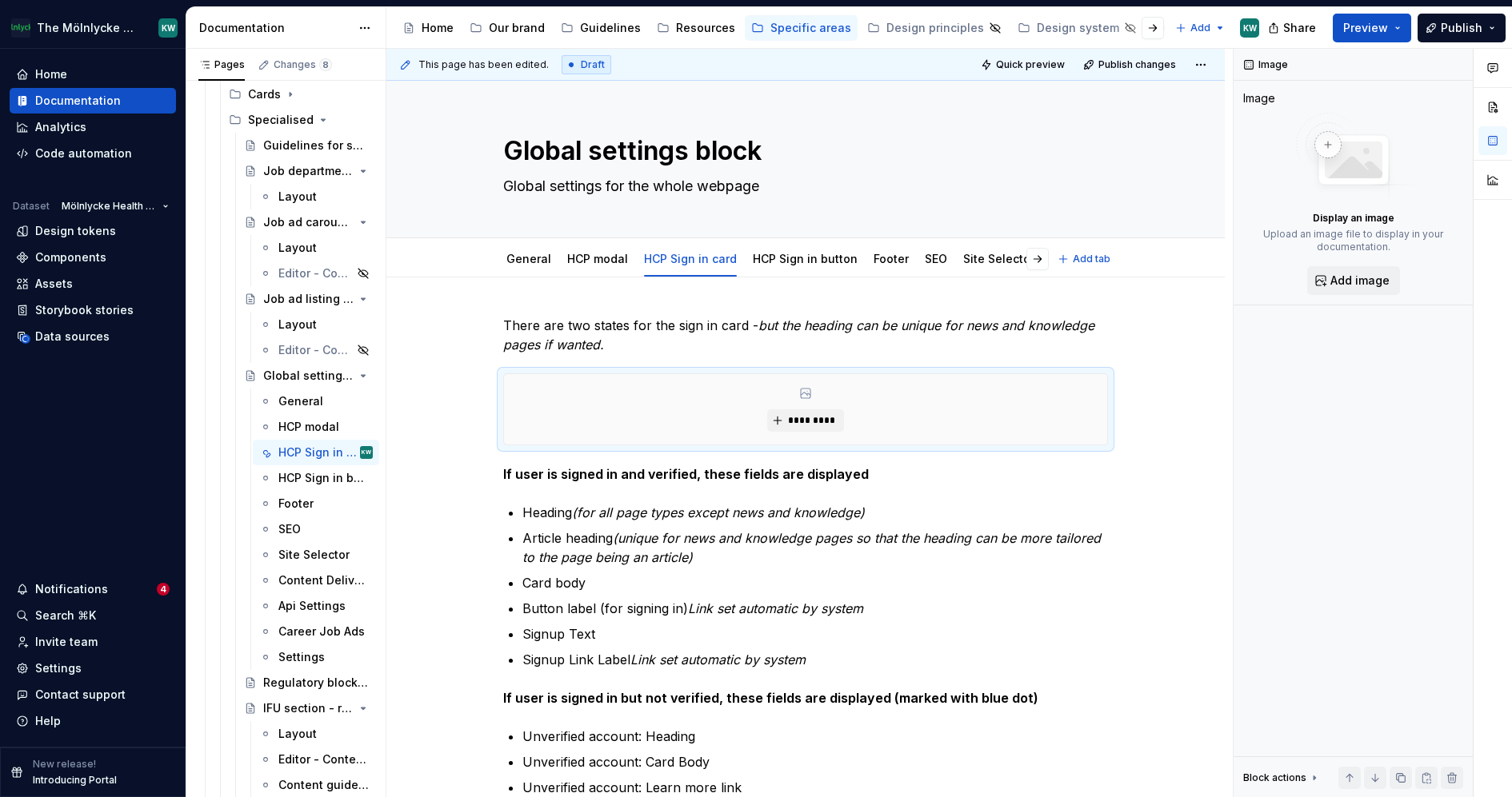
type textarea "*"
click at [827, 414] on span "*********" at bounding box center [811, 421] width 49 height 13
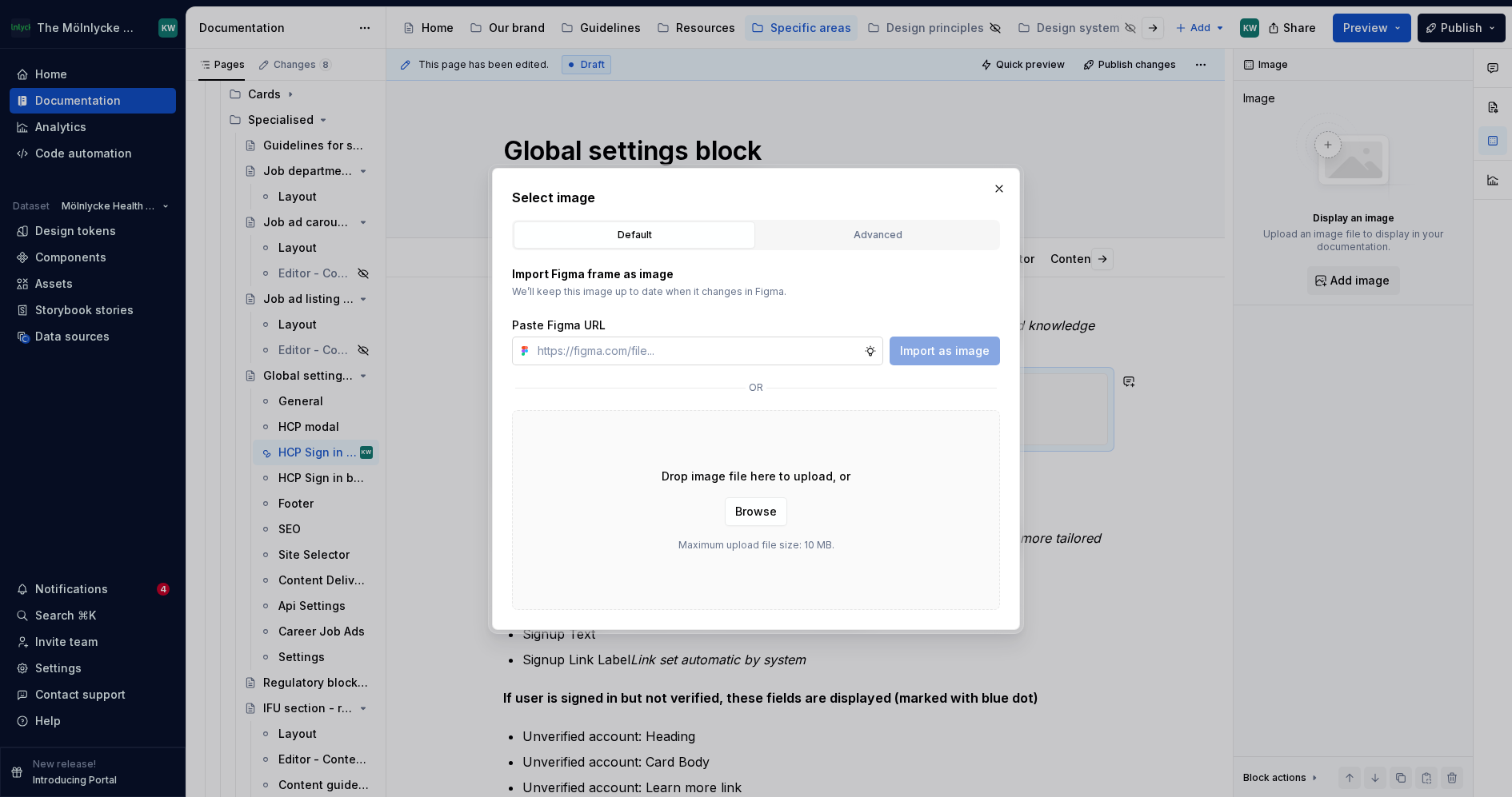
type input "Sign in card-Mobile"
click at [824, 221] on button "Advanced" at bounding box center [878, 235] width 242 height 27
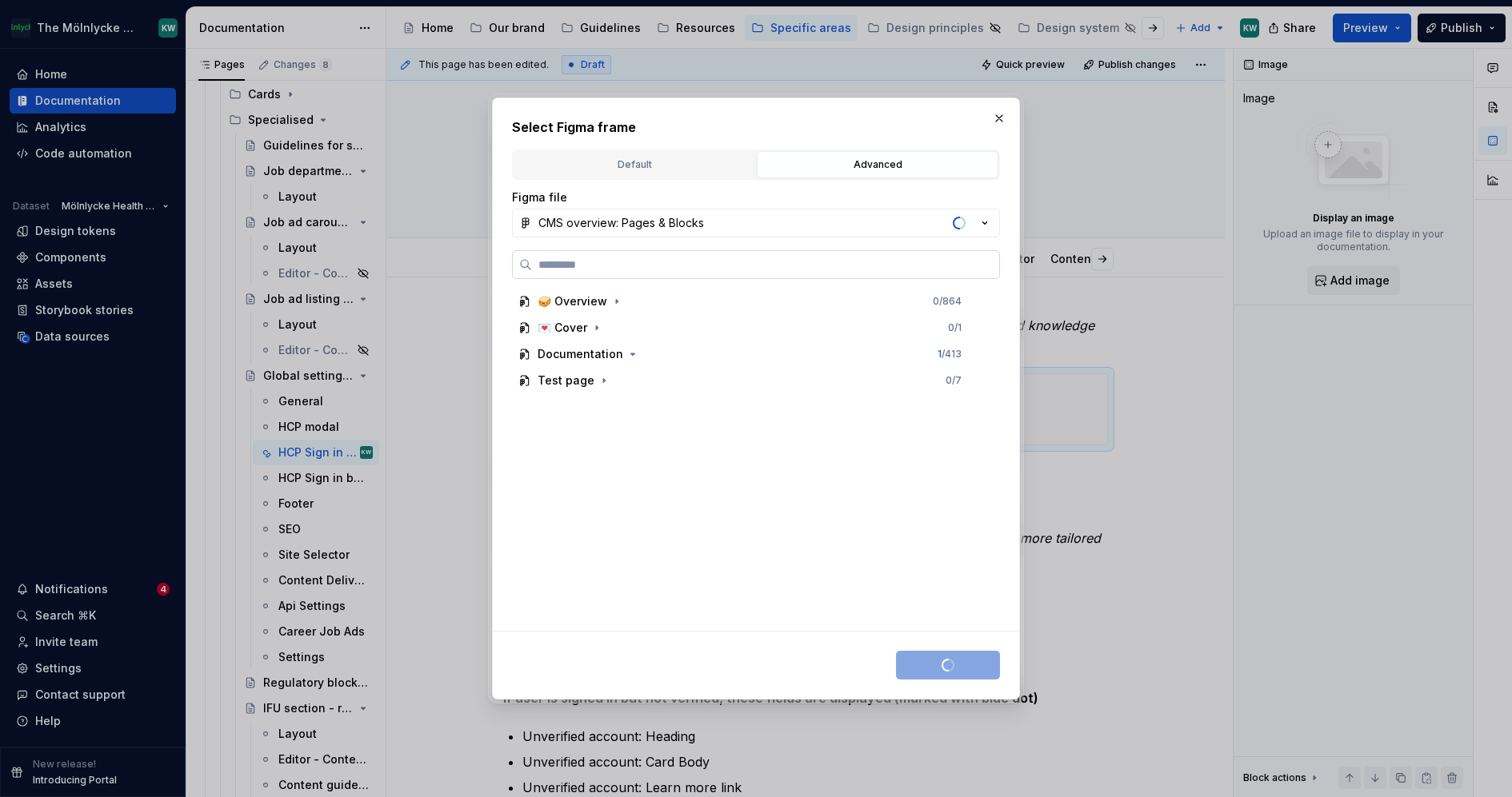
click at [790, 254] on label at bounding box center [755, 264] width 488 height 29
click at [790, 257] on input "search" at bounding box center [766, 264] width 468 height 16
paste input "**********"
type input "**********"
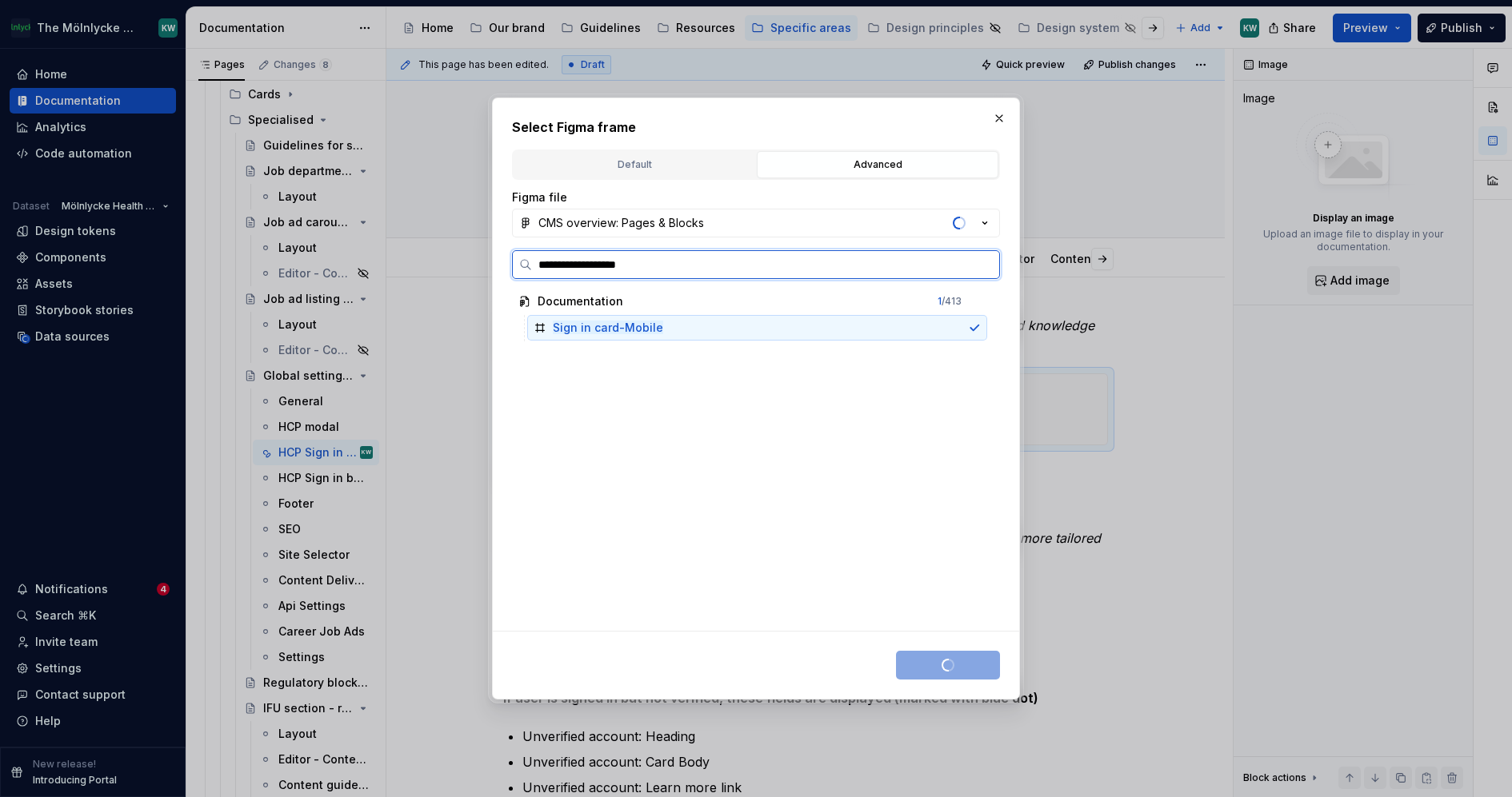
click at [711, 326] on div "Sign in card-Mobile" at bounding box center [757, 327] width 460 height 26
click at [927, 666] on div "Save selection" at bounding box center [948, 665] width 104 height 29
click at [1002, 123] on button "button" at bounding box center [999, 118] width 22 height 22
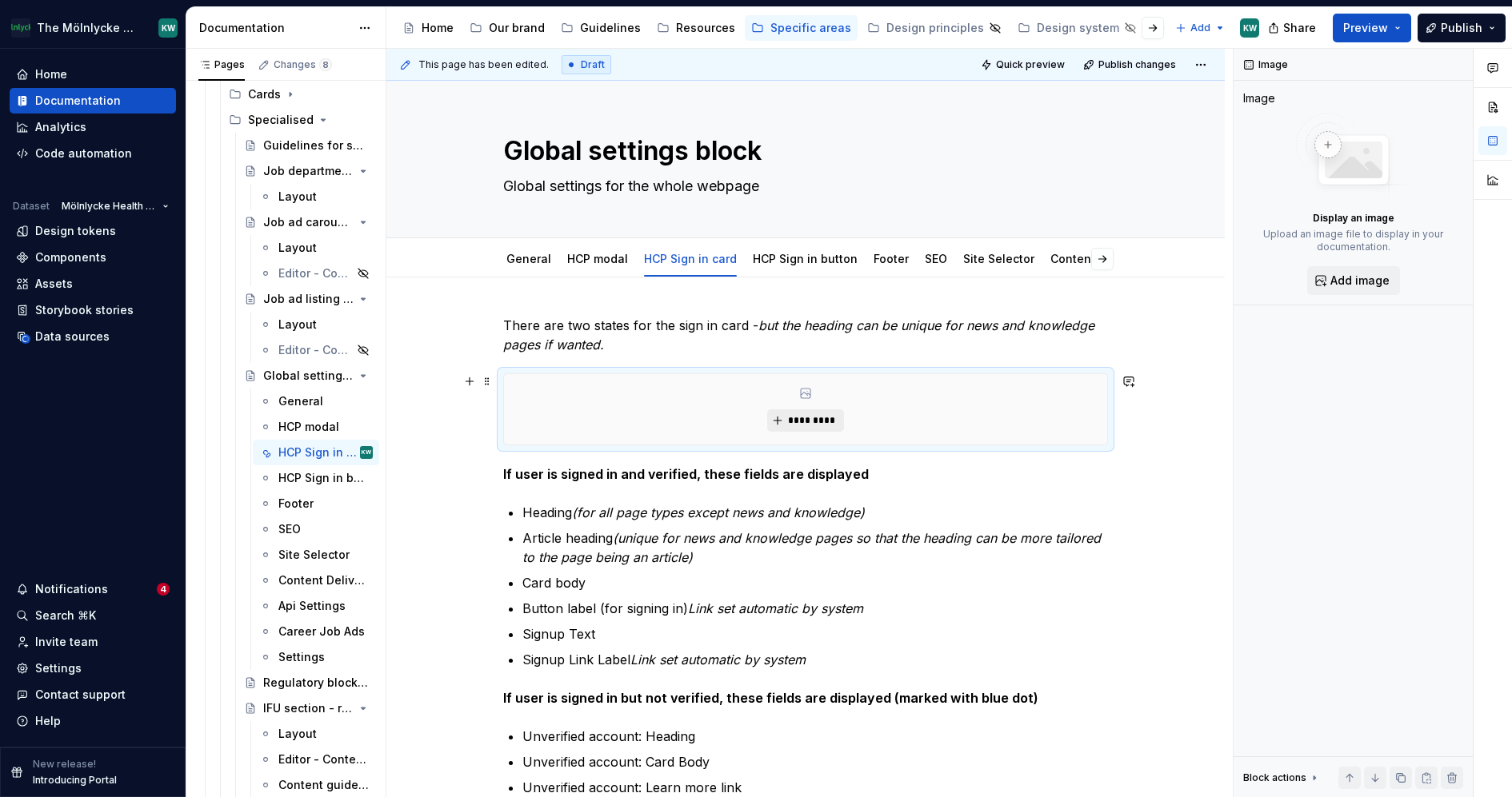
click at [833, 416] on span "*********" at bounding box center [811, 421] width 49 height 13
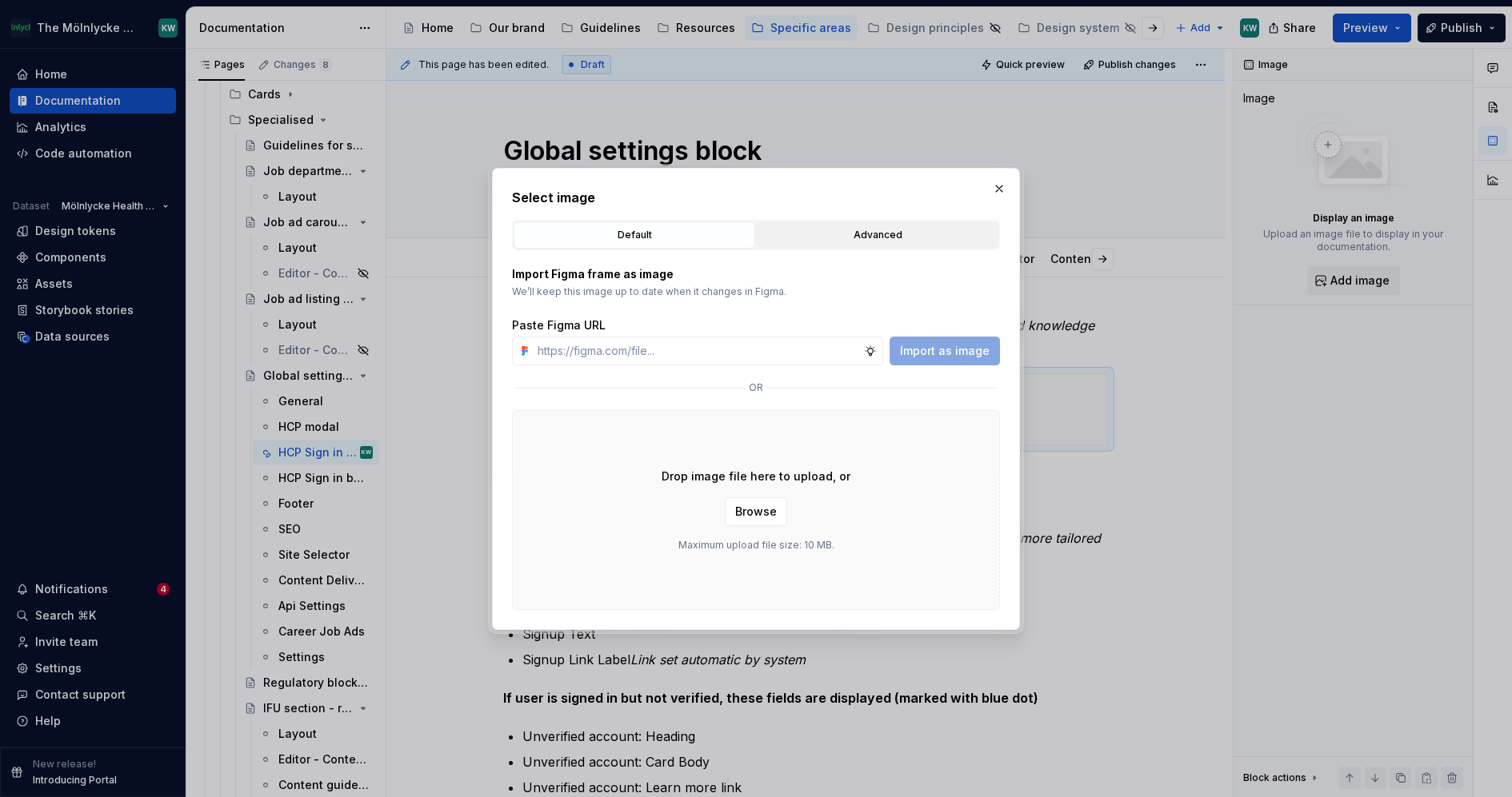
click at [848, 232] on div "Advanced" at bounding box center [877, 235] width 230 height 16
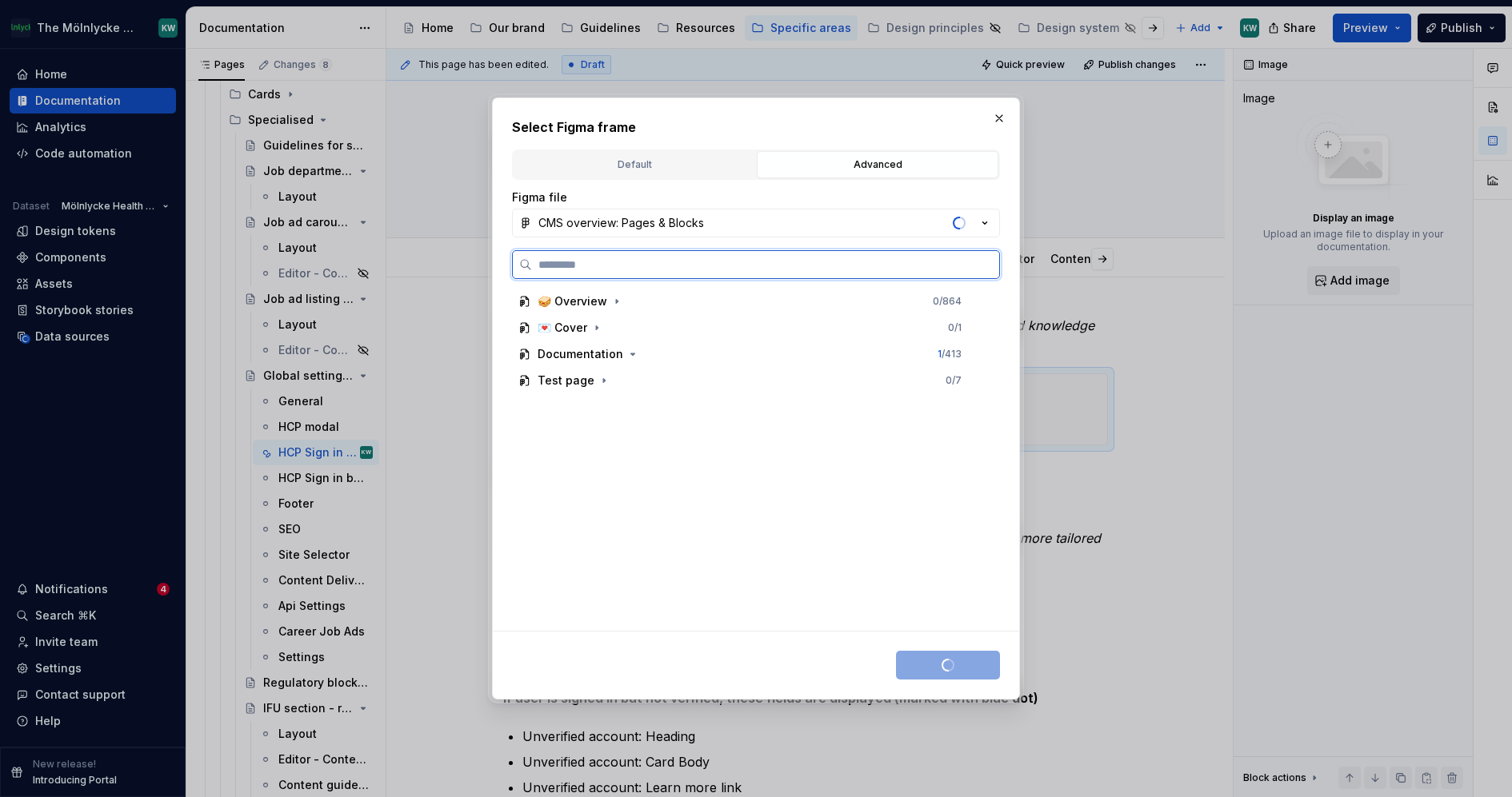
click at [796, 259] on input "search" at bounding box center [766, 264] width 468 height 16
type textarea "*"
type input "*"
click at [999, 114] on button "button" at bounding box center [999, 118] width 22 height 22
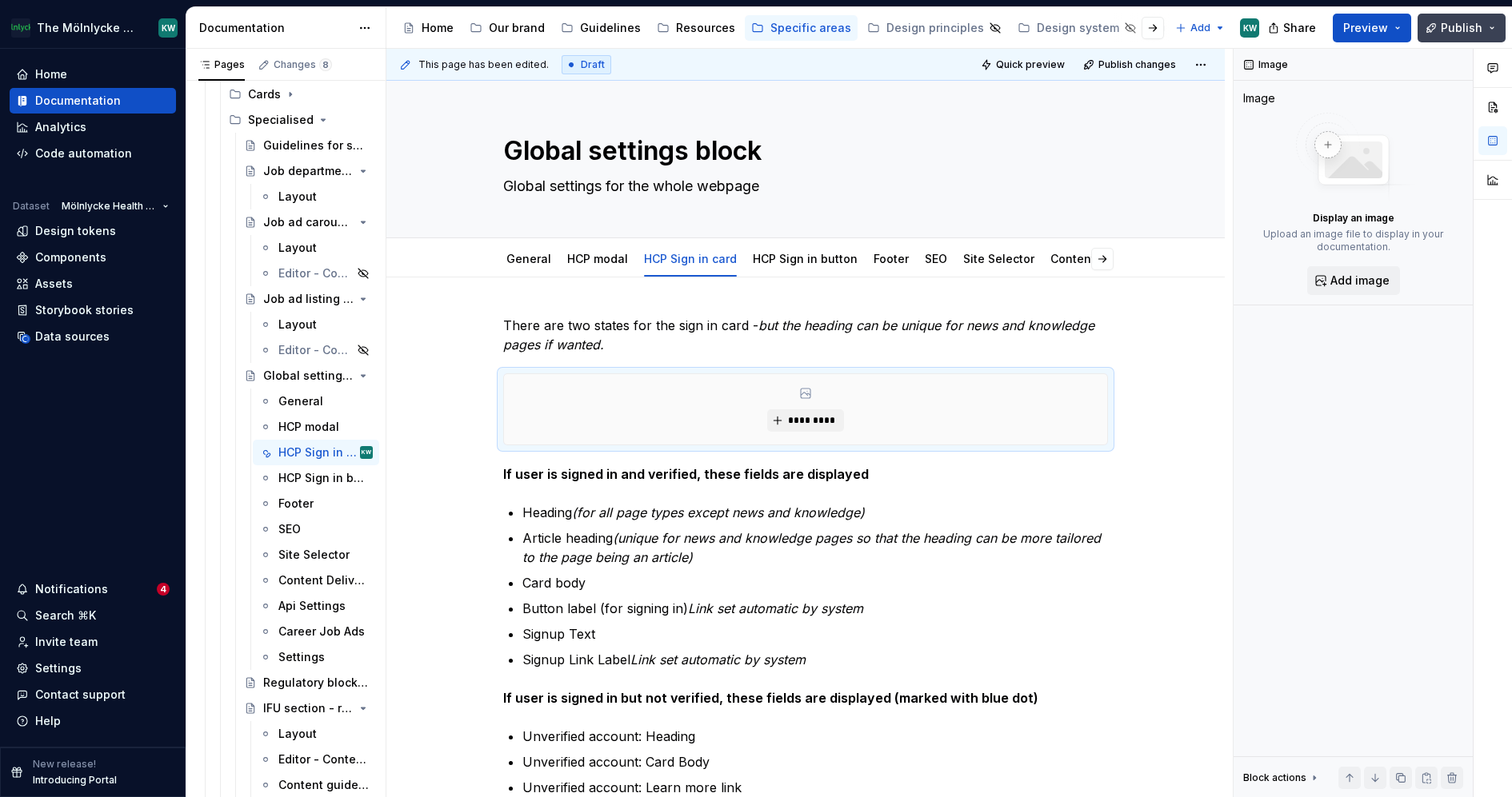
click at [1457, 20] on span "Publish" at bounding box center [1461, 28] width 41 height 16
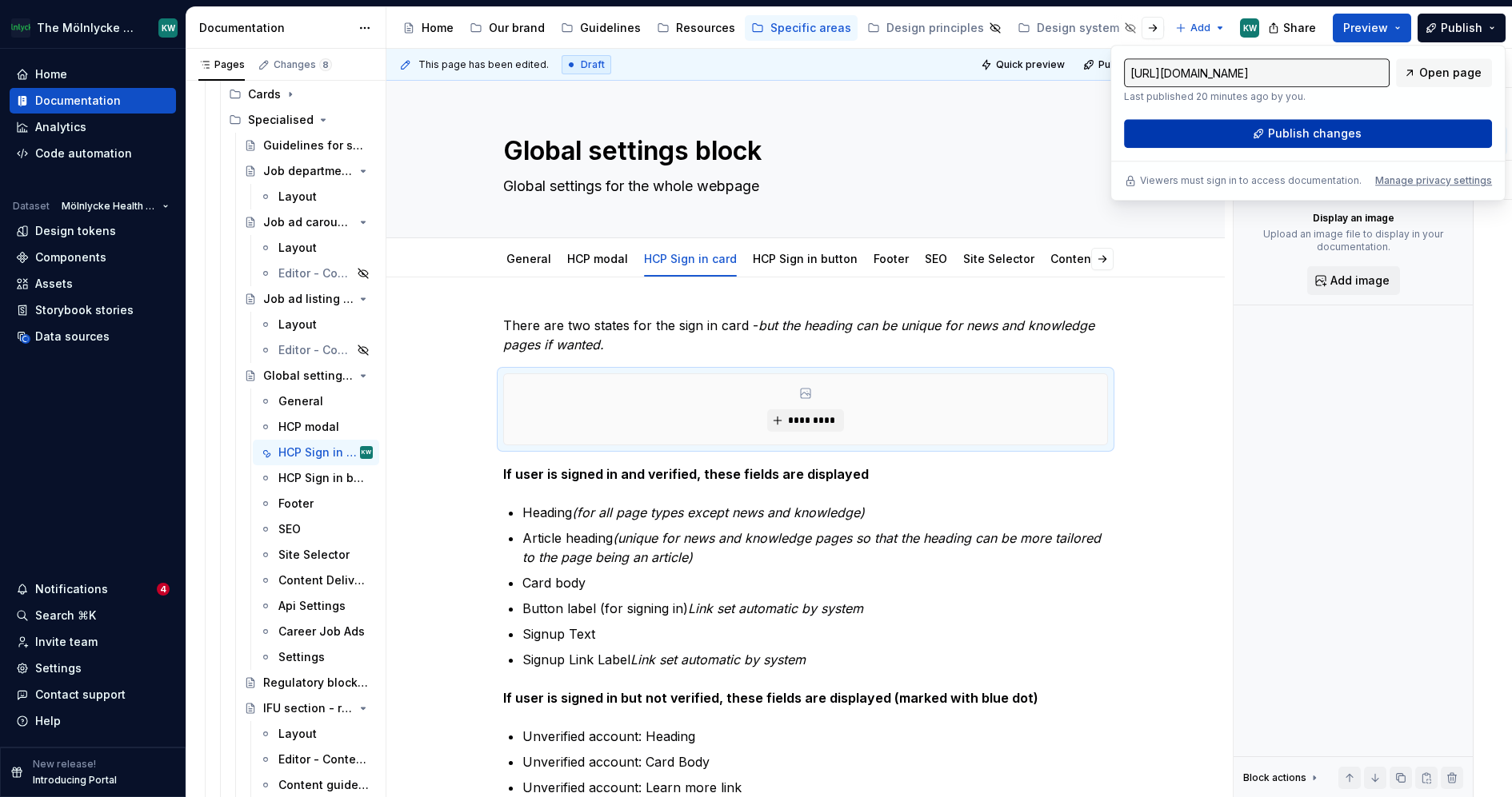
click at [1346, 134] on span "Publish changes" at bounding box center [1315, 133] width 94 height 16
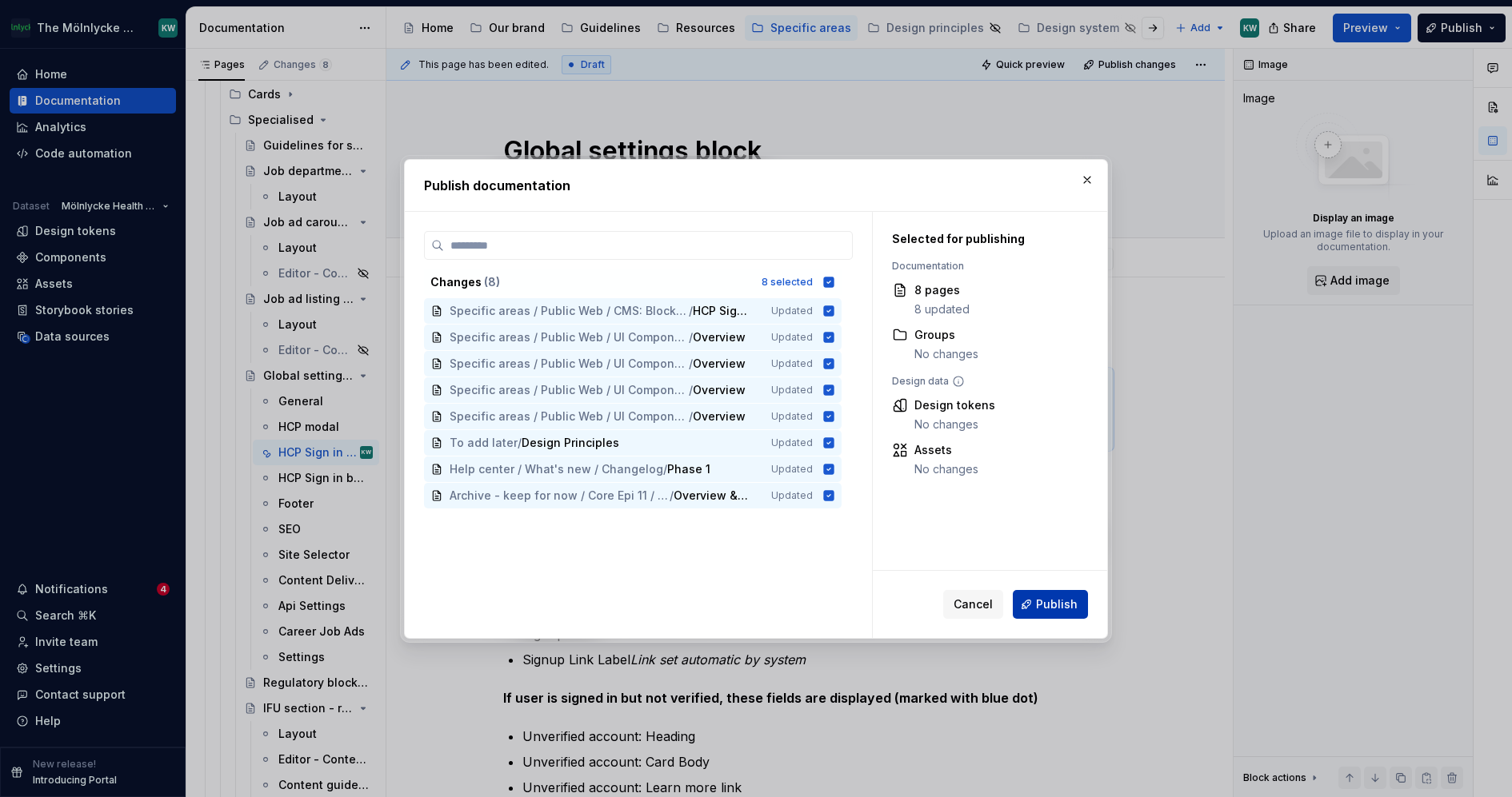
click at [1046, 607] on span "Publish" at bounding box center [1057, 605] width 41 height 16
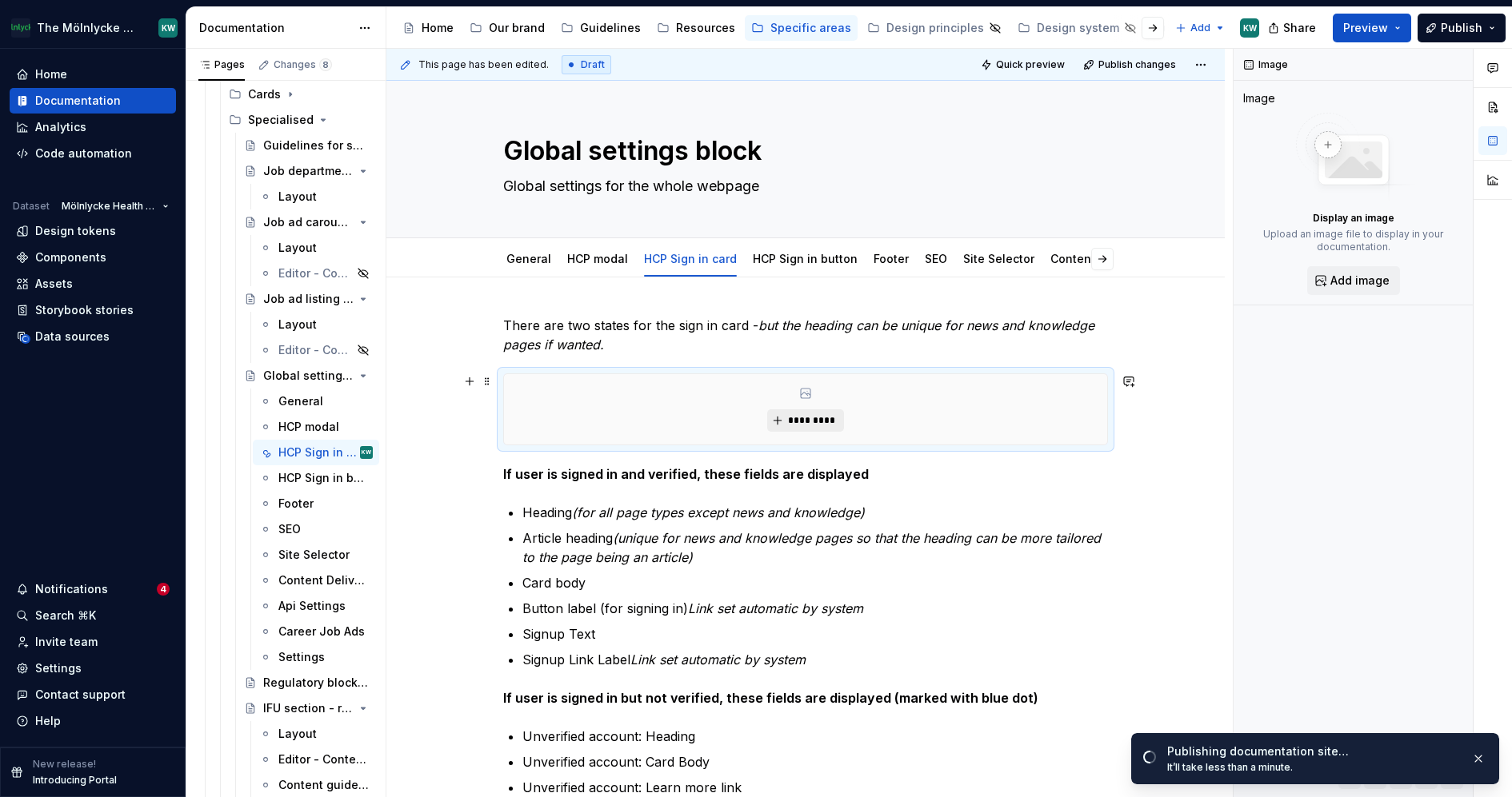
click at [778, 415] on button "*********" at bounding box center [805, 420] width 76 height 22
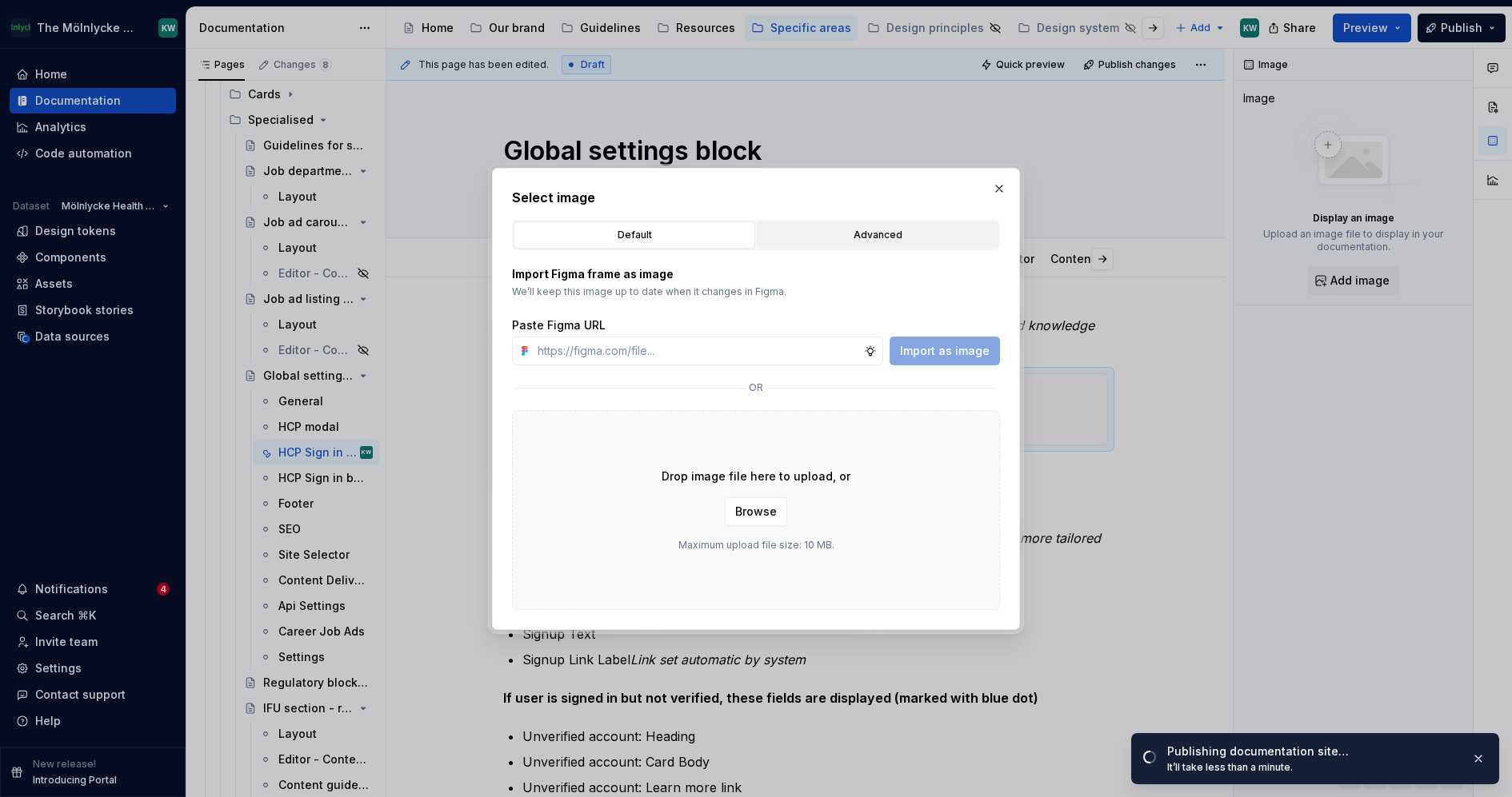
click at [800, 236] on div "Advanced" at bounding box center [877, 235] width 230 height 16
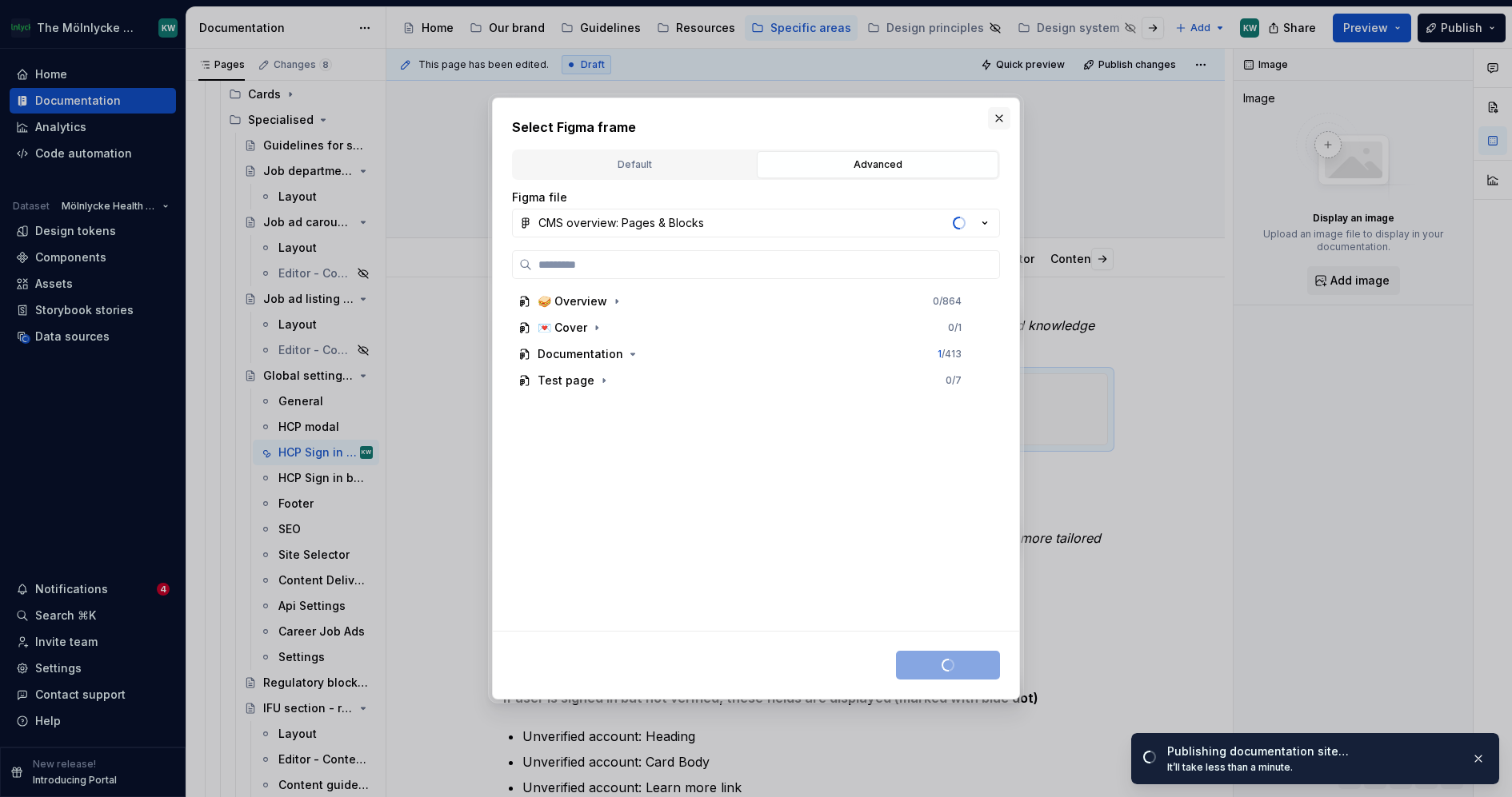
click at [1000, 117] on button "button" at bounding box center [999, 118] width 22 height 22
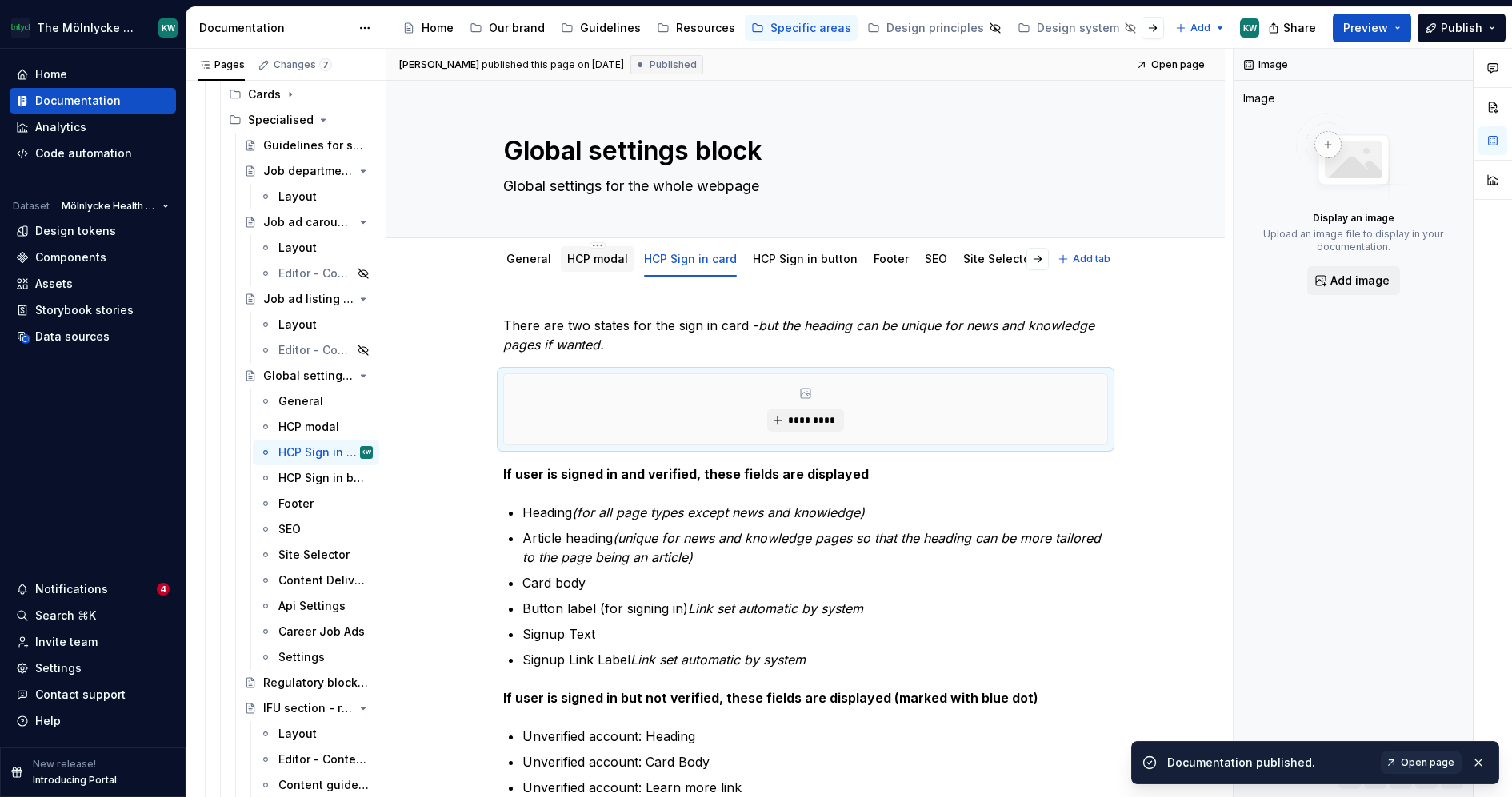
click at [586, 270] on div "HCP modal" at bounding box center [597, 258] width 73 height 26
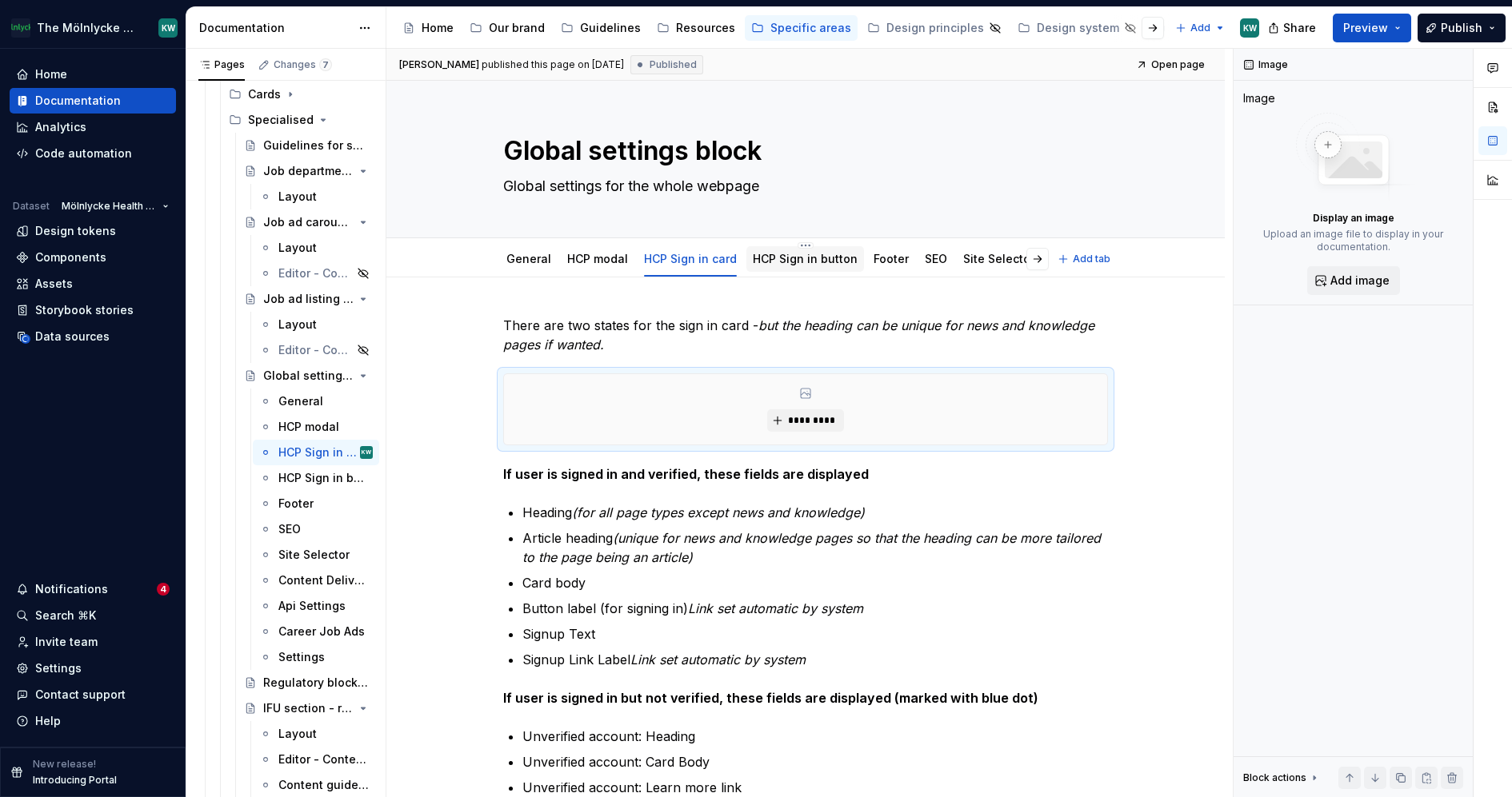
click at [804, 254] on link "HCP Sign in button" at bounding box center [805, 258] width 105 height 13
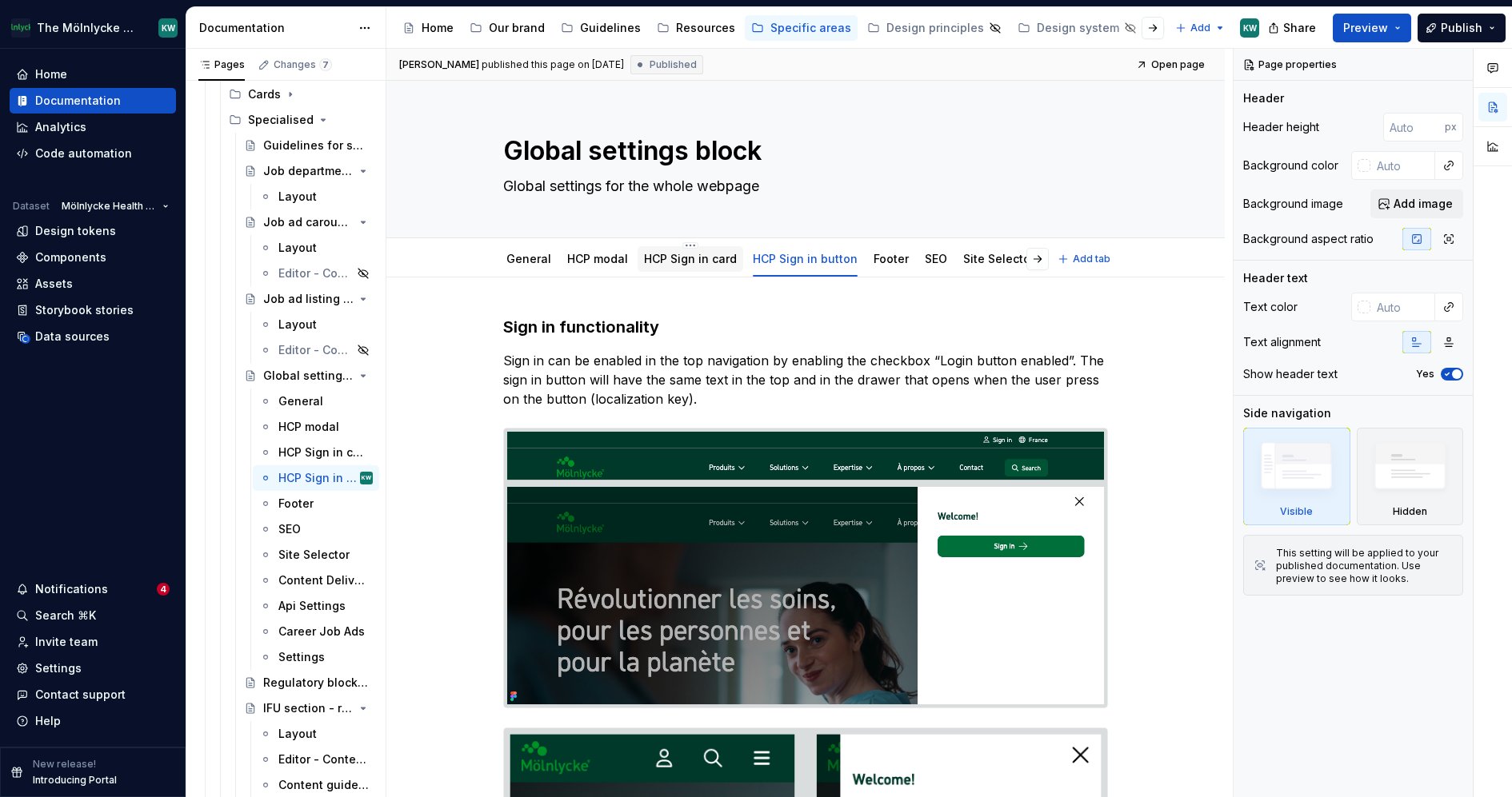
click at [676, 257] on link "HCP Sign in card" at bounding box center [690, 258] width 93 height 13
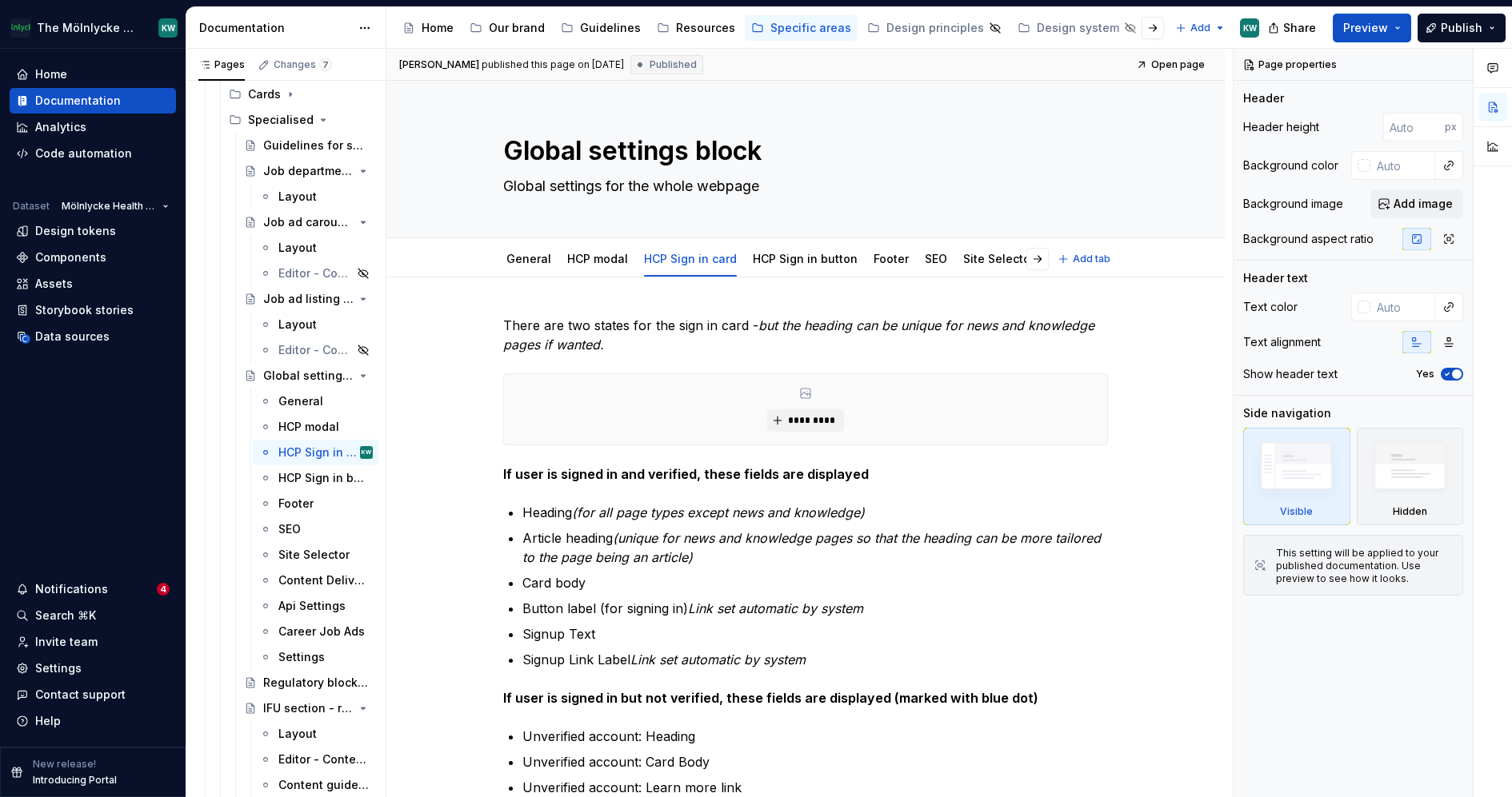
click at [641, 328] on p "There are two states for the sign in card - but the heading can be unique for n…" at bounding box center [805, 335] width 605 height 39
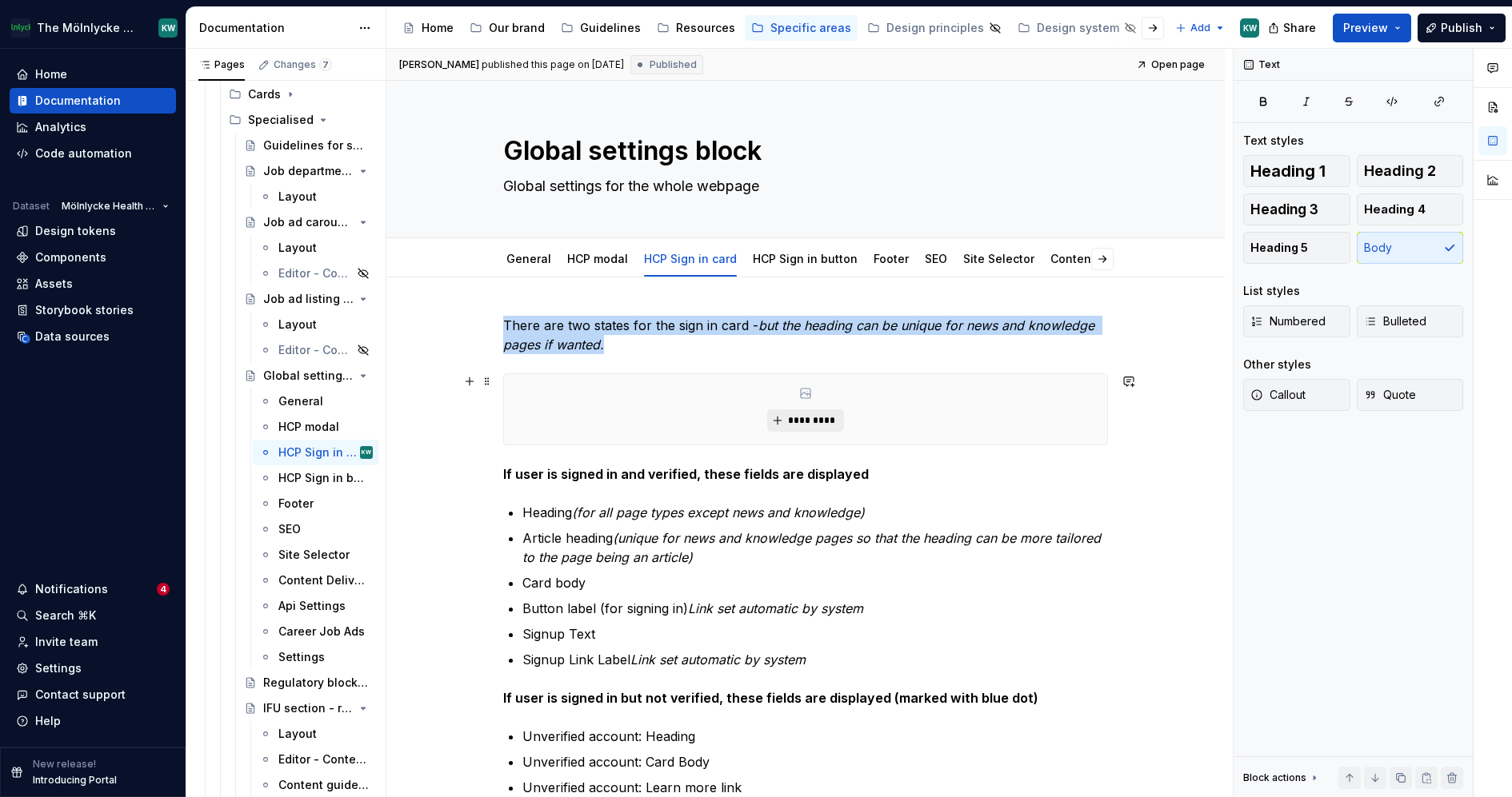
click at [821, 425] on span "*********" at bounding box center [811, 421] width 49 height 13
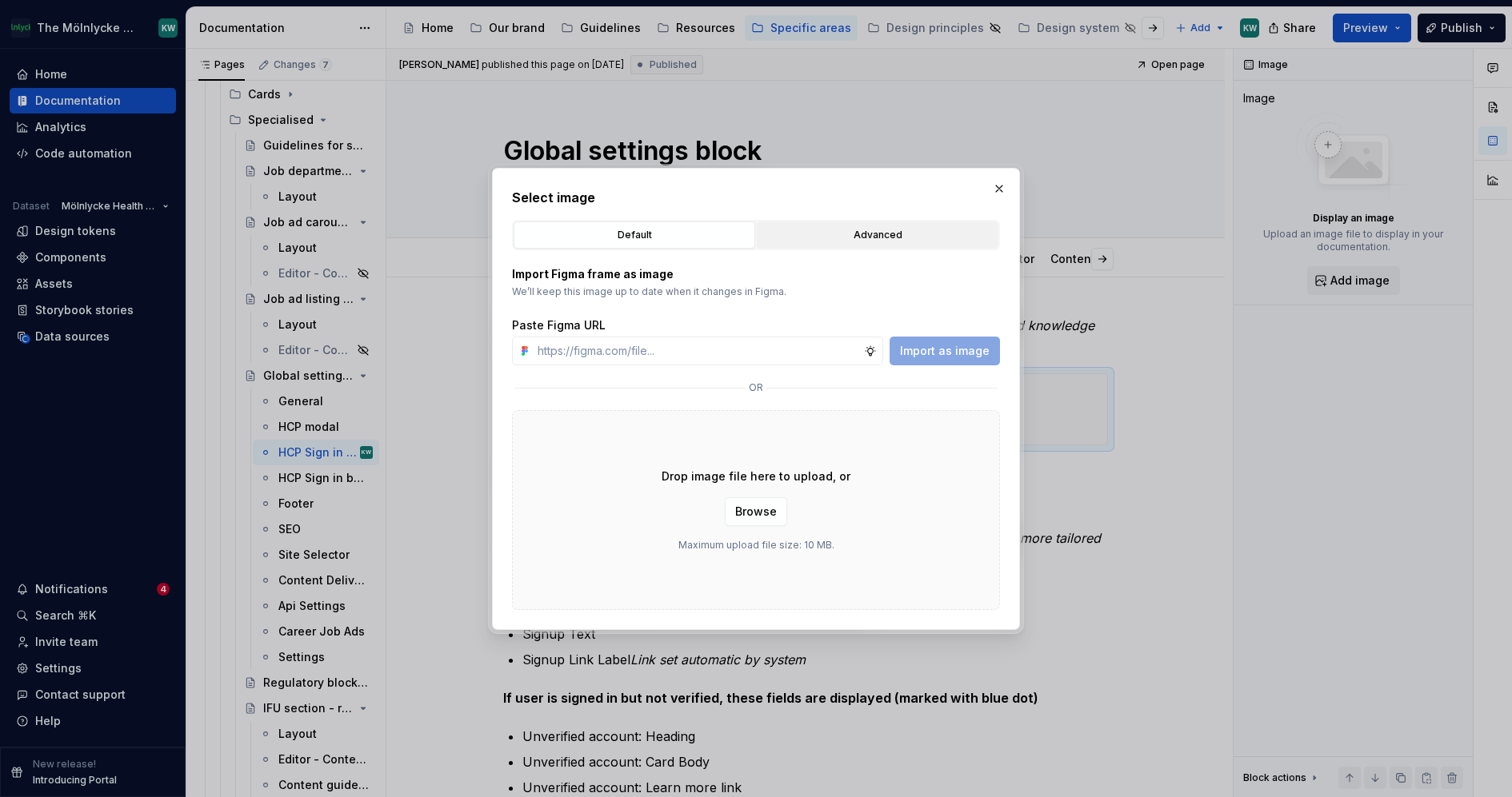
click at [832, 235] on div "Advanced" at bounding box center [877, 235] width 230 height 16
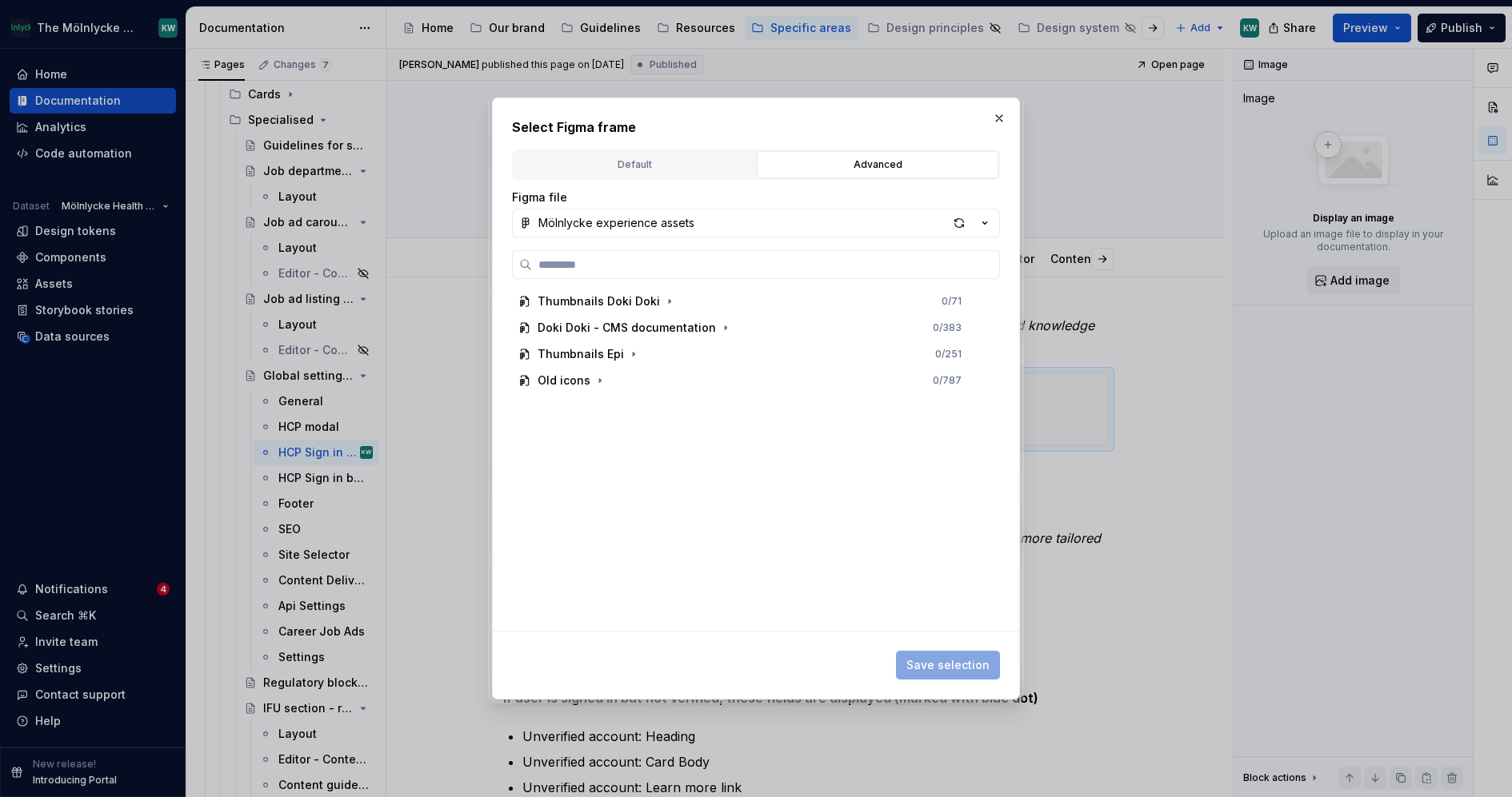
click at [761, 248] on div "Figma file Mölnlycke experience assets Thumbnails Doki Doki 0 / 71 Doki Doki - …" at bounding box center [755, 411] width 488 height 443
click at [752, 264] on input "search" at bounding box center [766, 264] width 468 height 16
click at [749, 232] on button "Mölnlycke experience assets" at bounding box center [755, 223] width 488 height 29
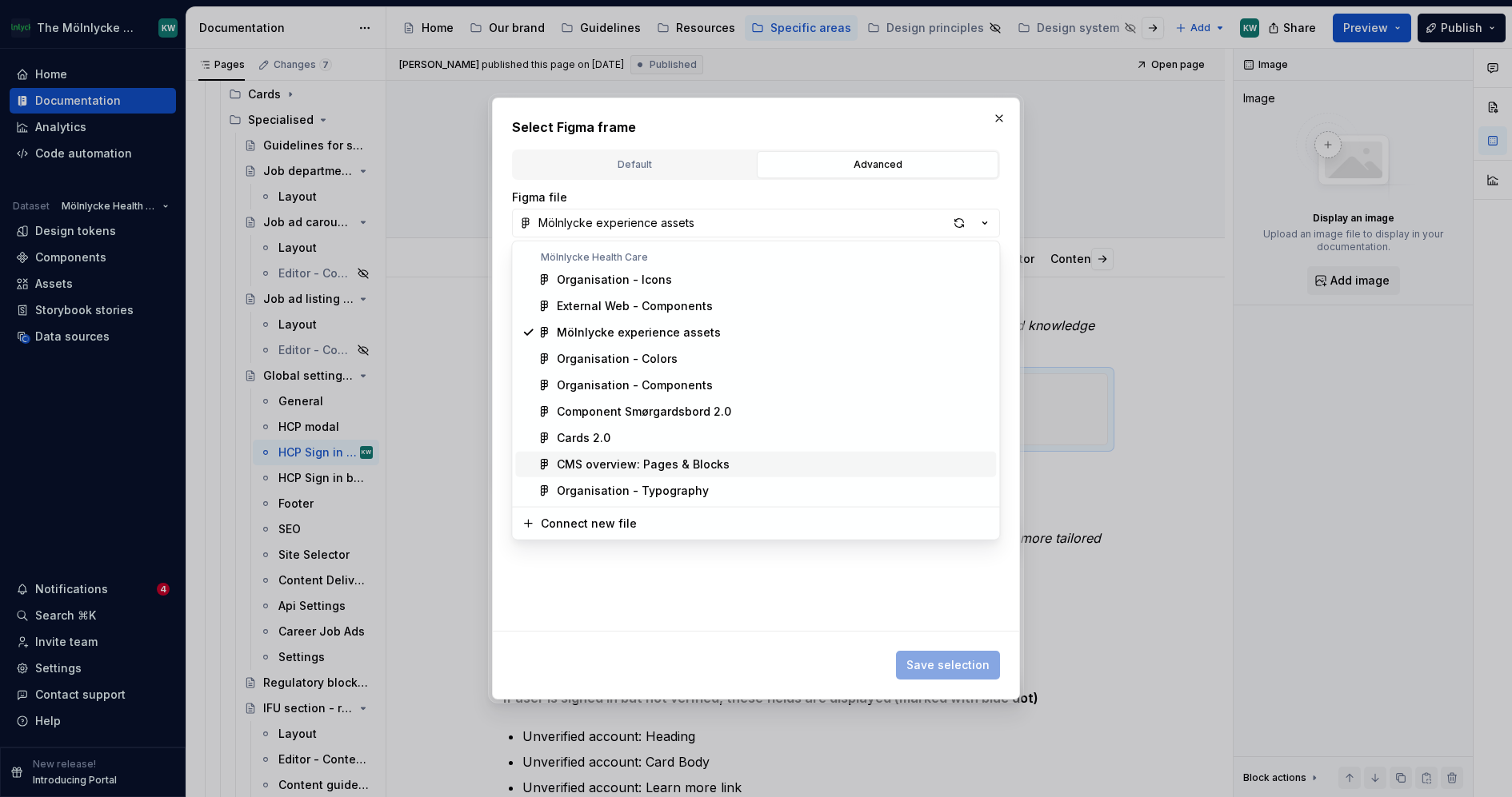
click at [699, 453] on span "CMS overview: Pages & Blocks" at bounding box center [755, 464] width 481 height 26
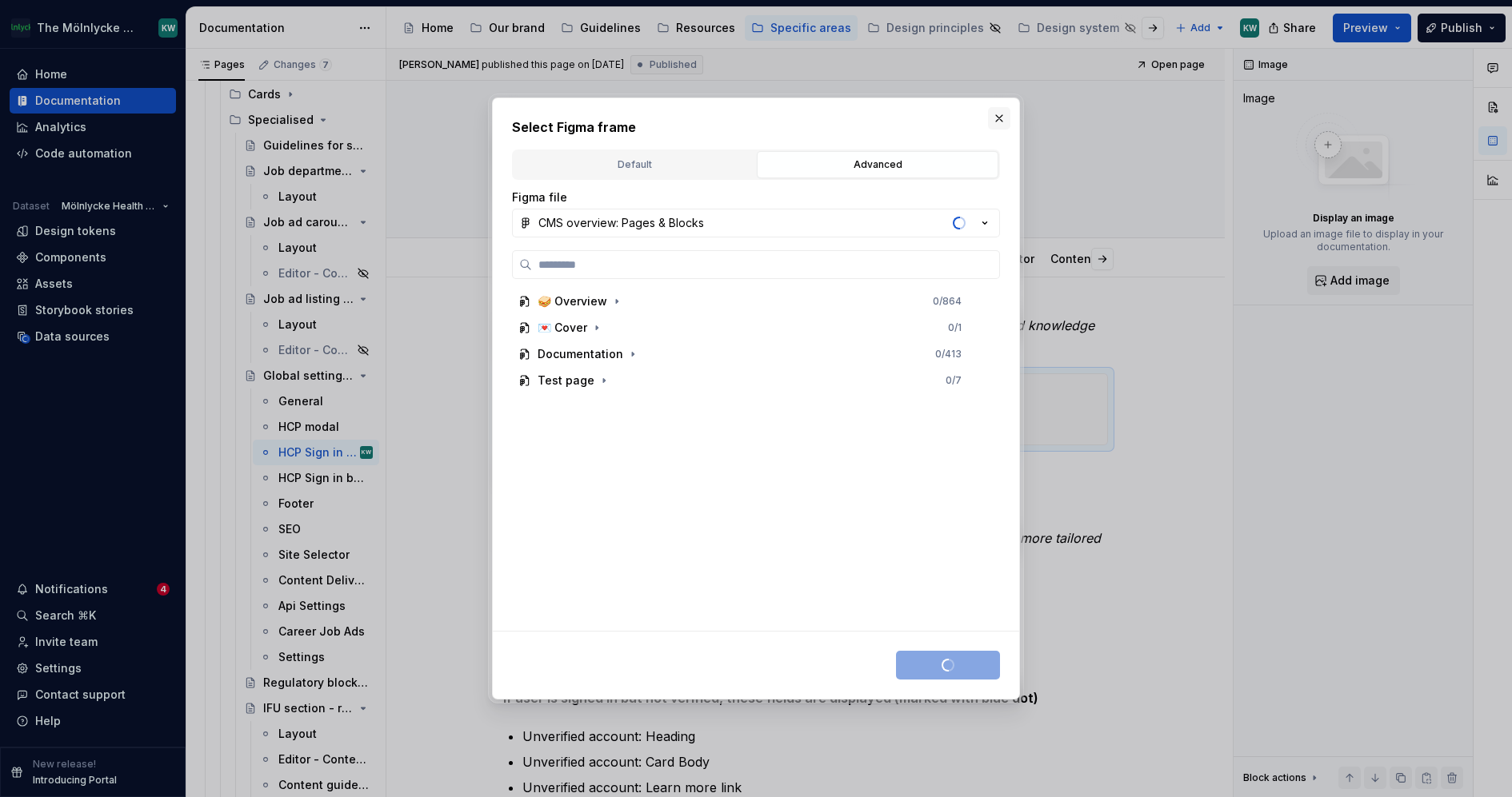
click at [1000, 118] on button "button" at bounding box center [999, 118] width 22 height 22
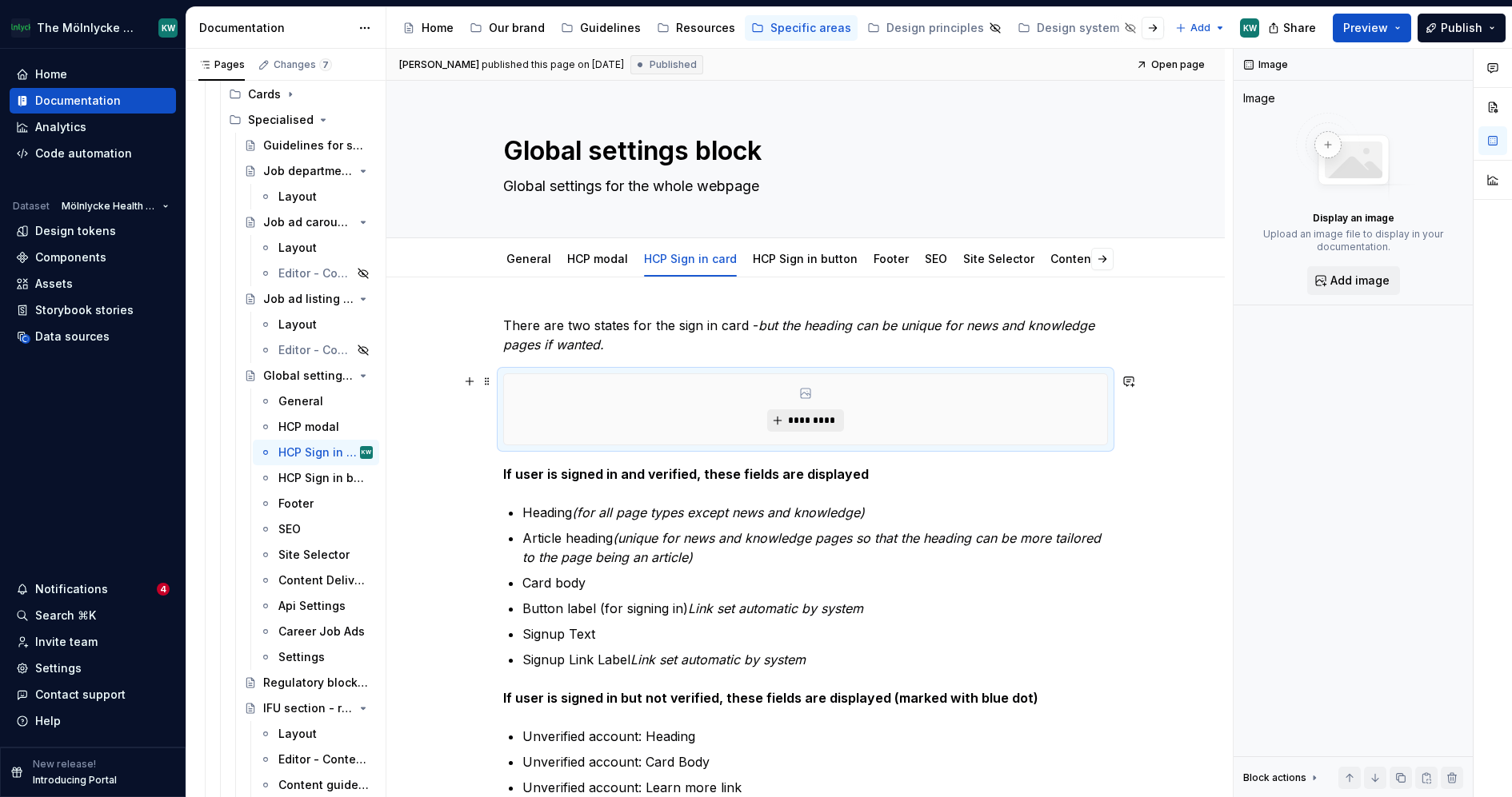
click at [830, 417] on span "*********" at bounding box center [811, 421] width 49 height 13
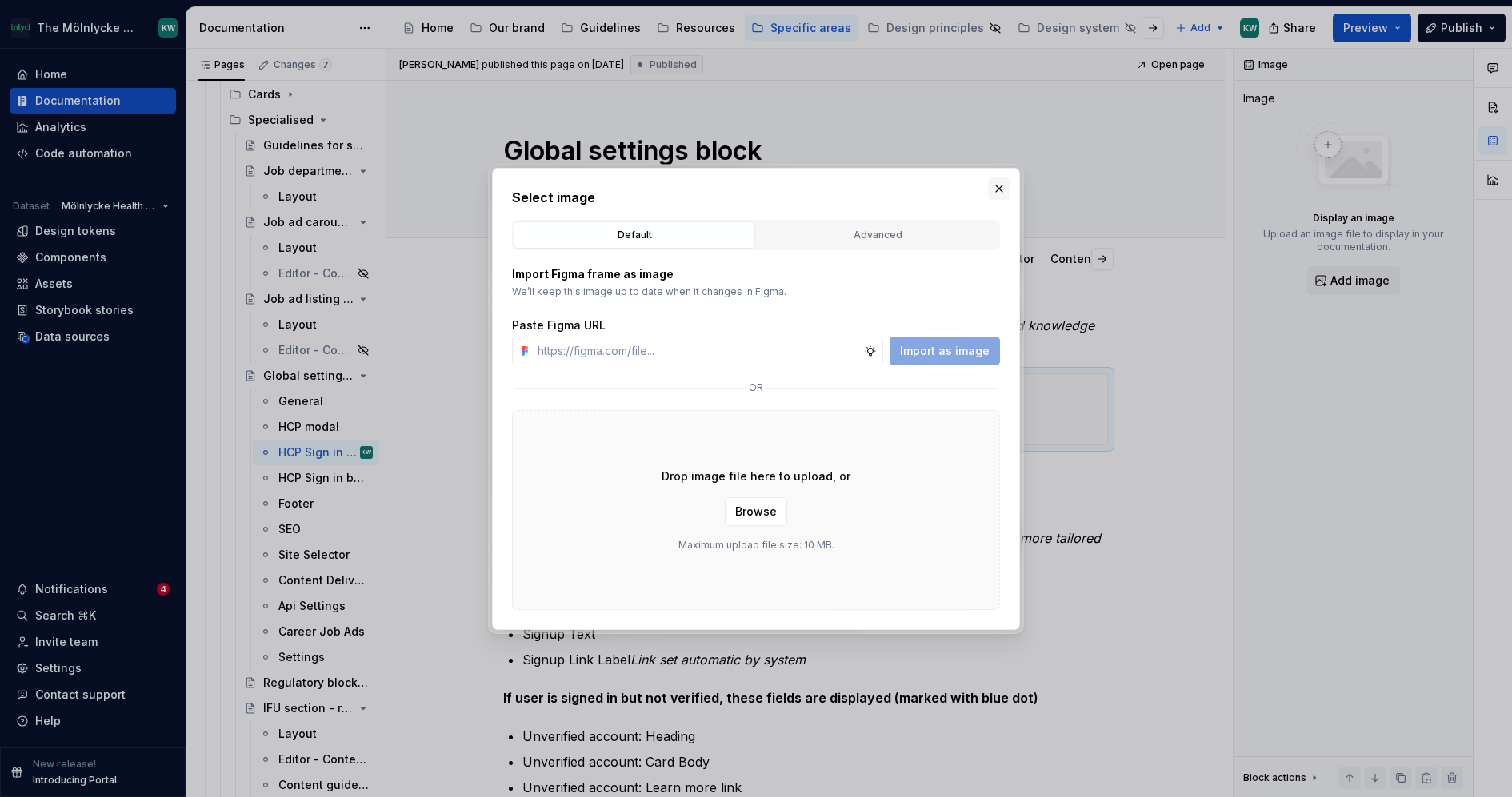
click at [1003, 184] on button "button" at bounding box center [999, 188] width 22 height 22
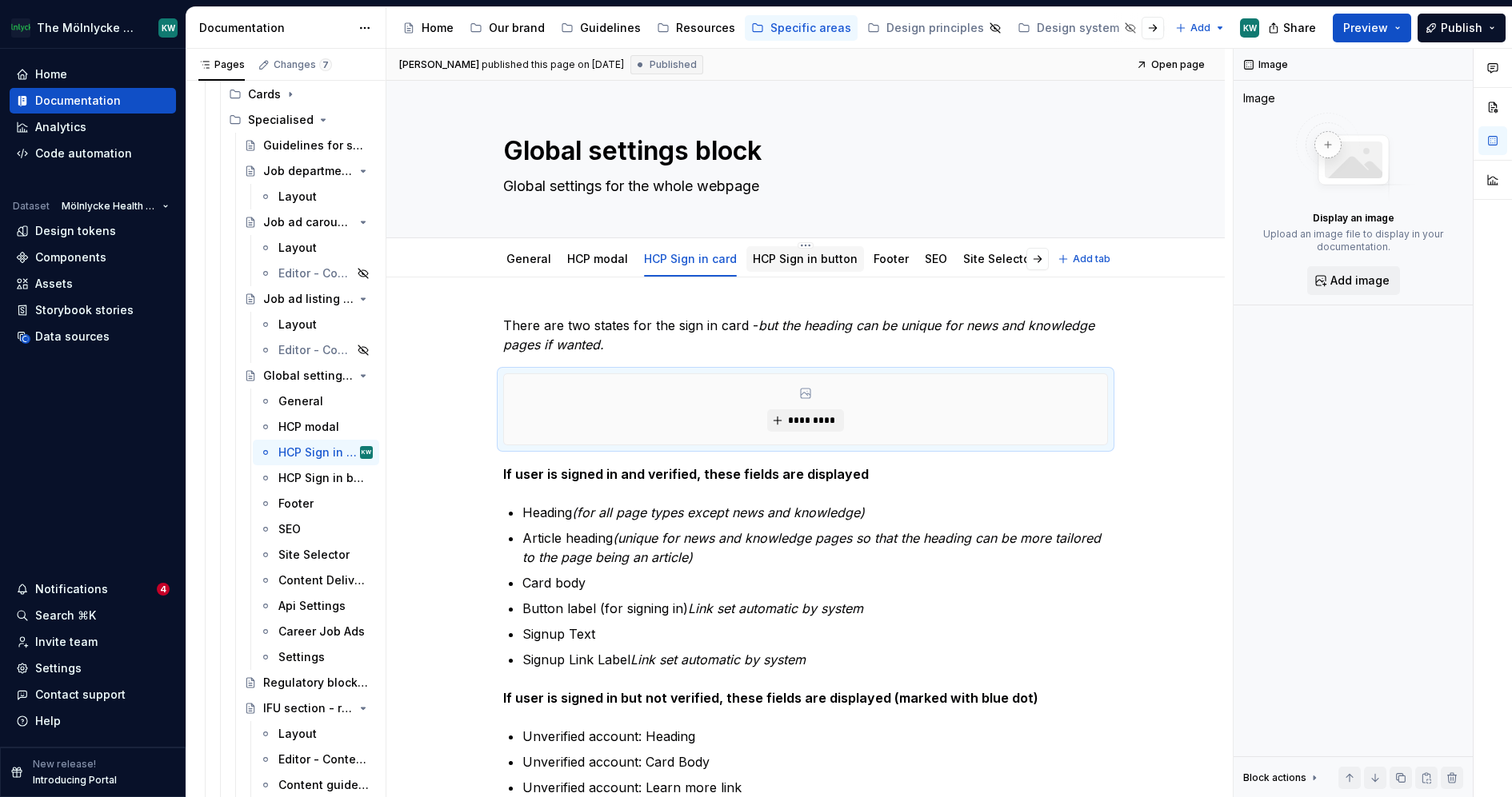
click at [769, 264] on link "HCP Sign in button" at bounding box center [805, 258] width 105 height 13
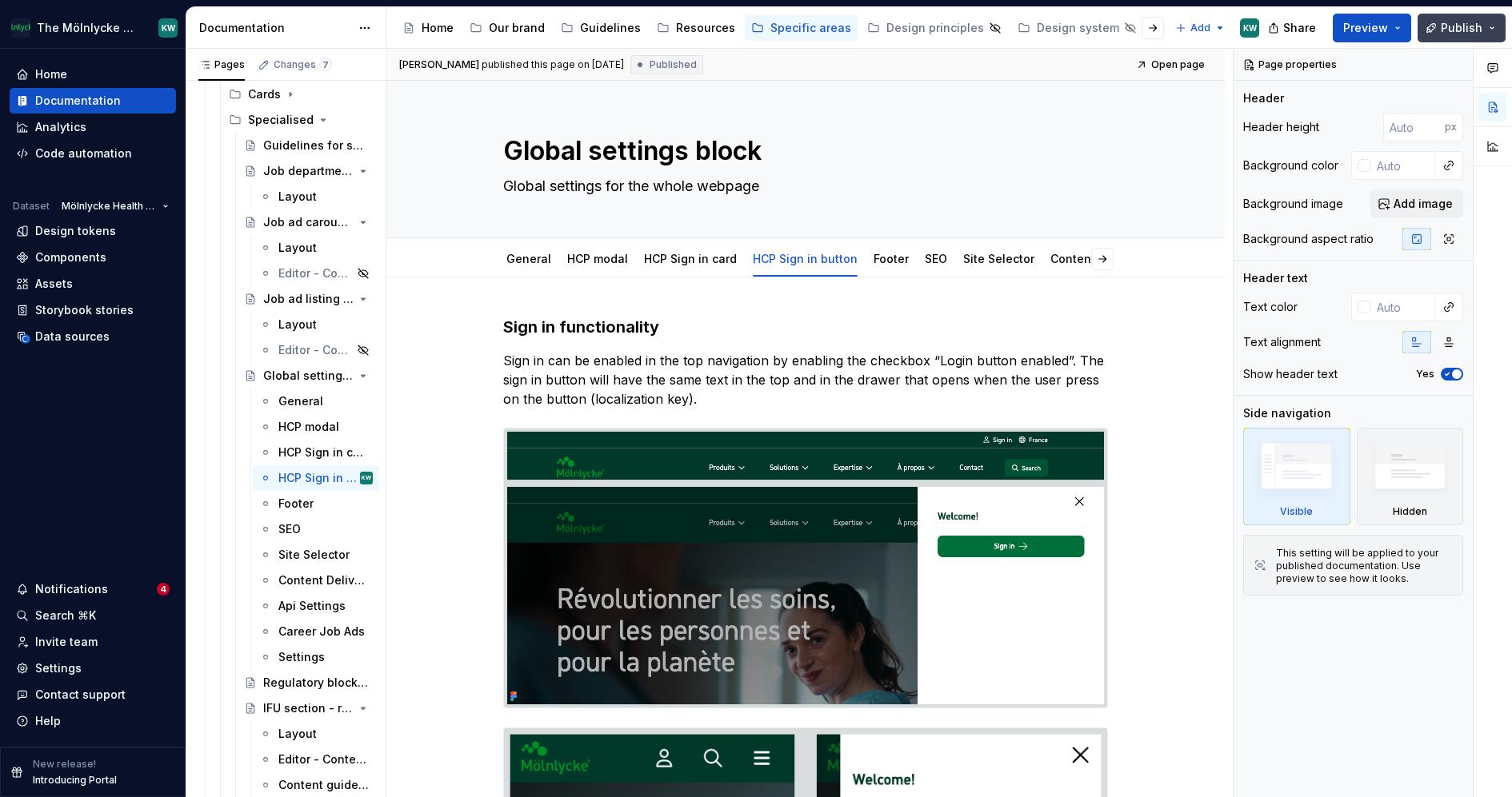
click at [1451, 19] on button "Publish" at bounding box center [1462, 27] width 88 height 29
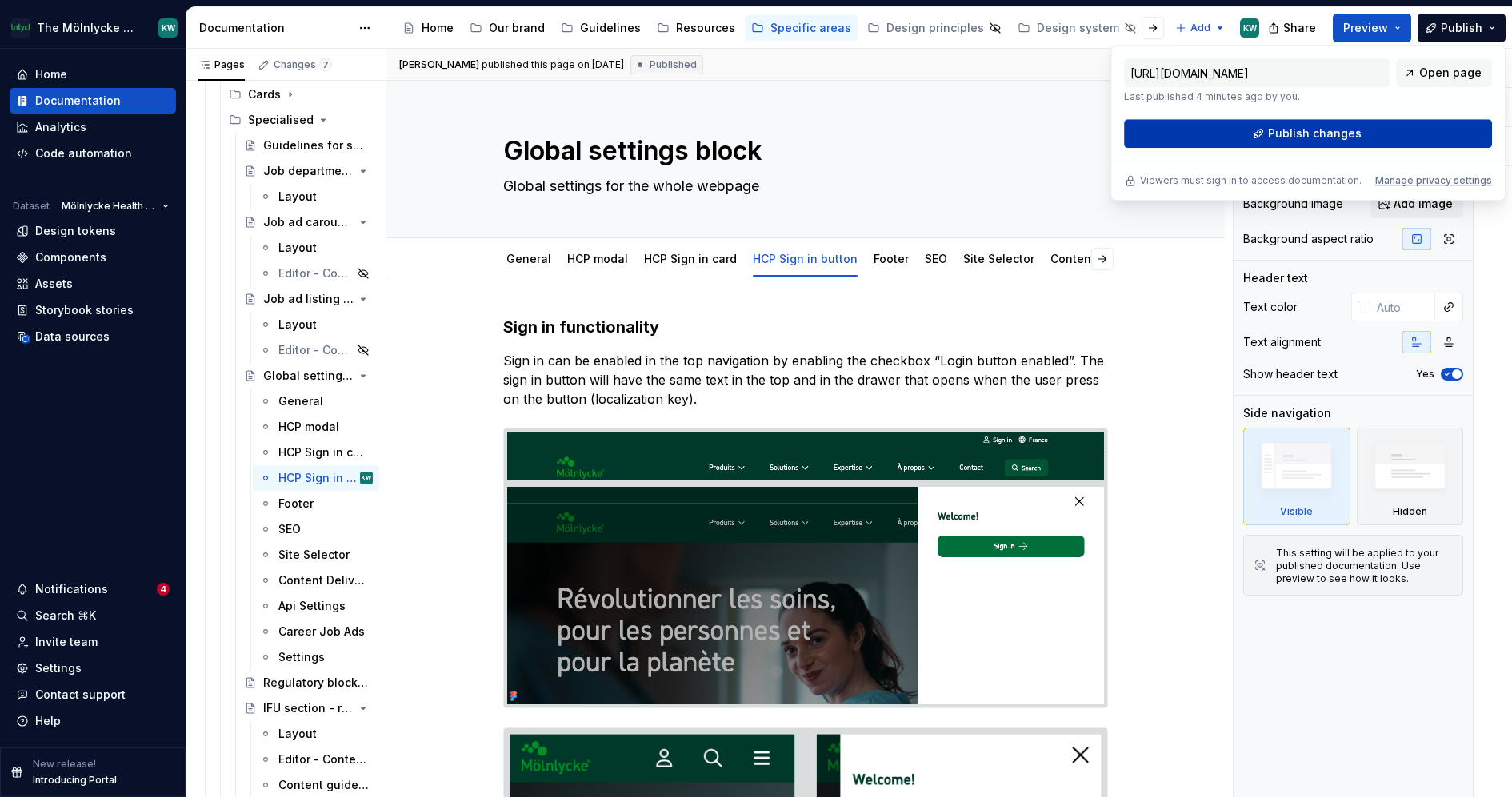
click at [1342, 130] on span "Publish changes" at bounding box center [1315, 133] width 94 height 16
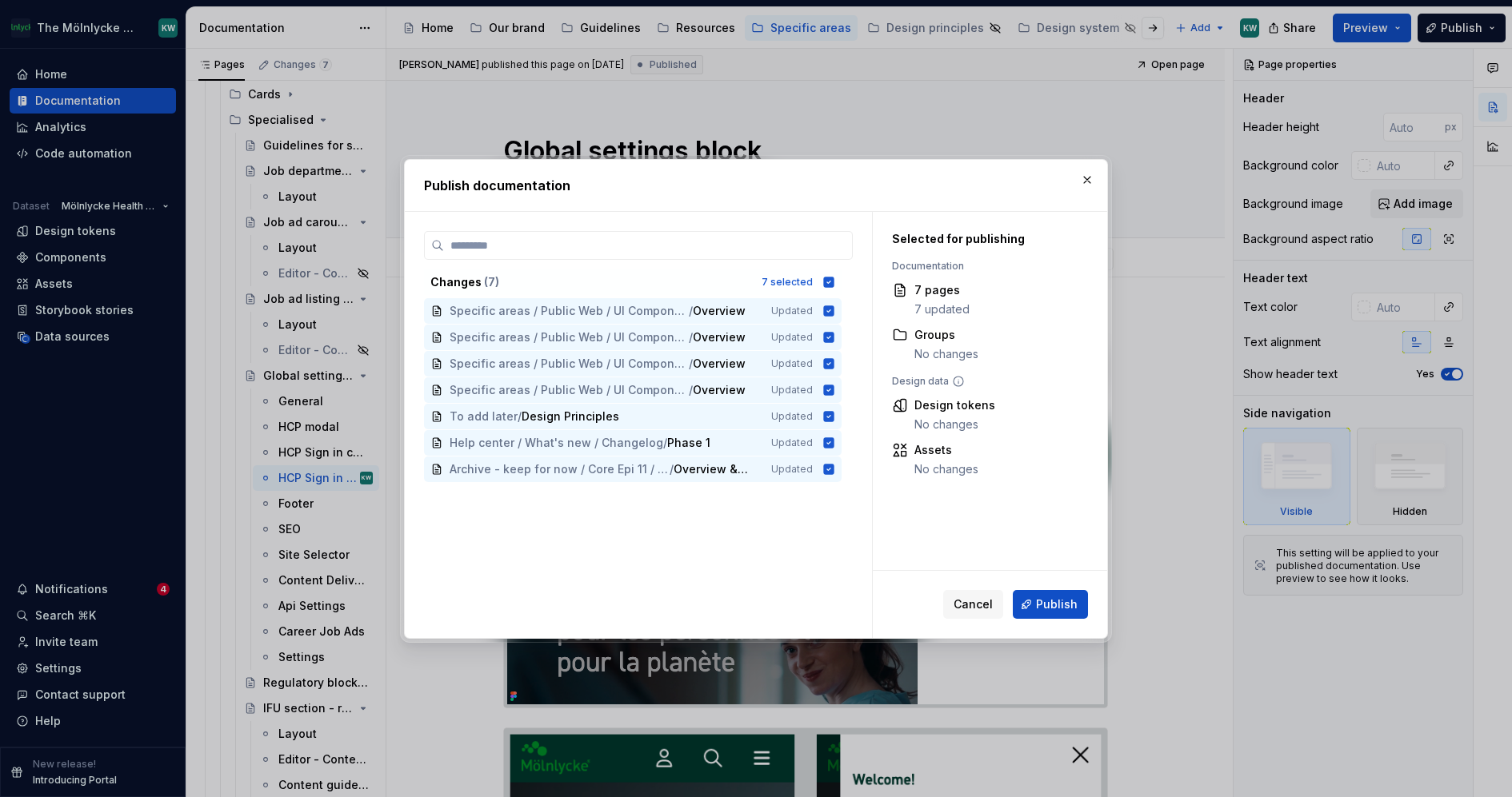
click at [1085, 166] on div "Publish documentation" at bounding box center [756, 185] width 702 height 51
click at [1085, 177] on button "button" at bounding box center [1087, 179] width 22 height 22
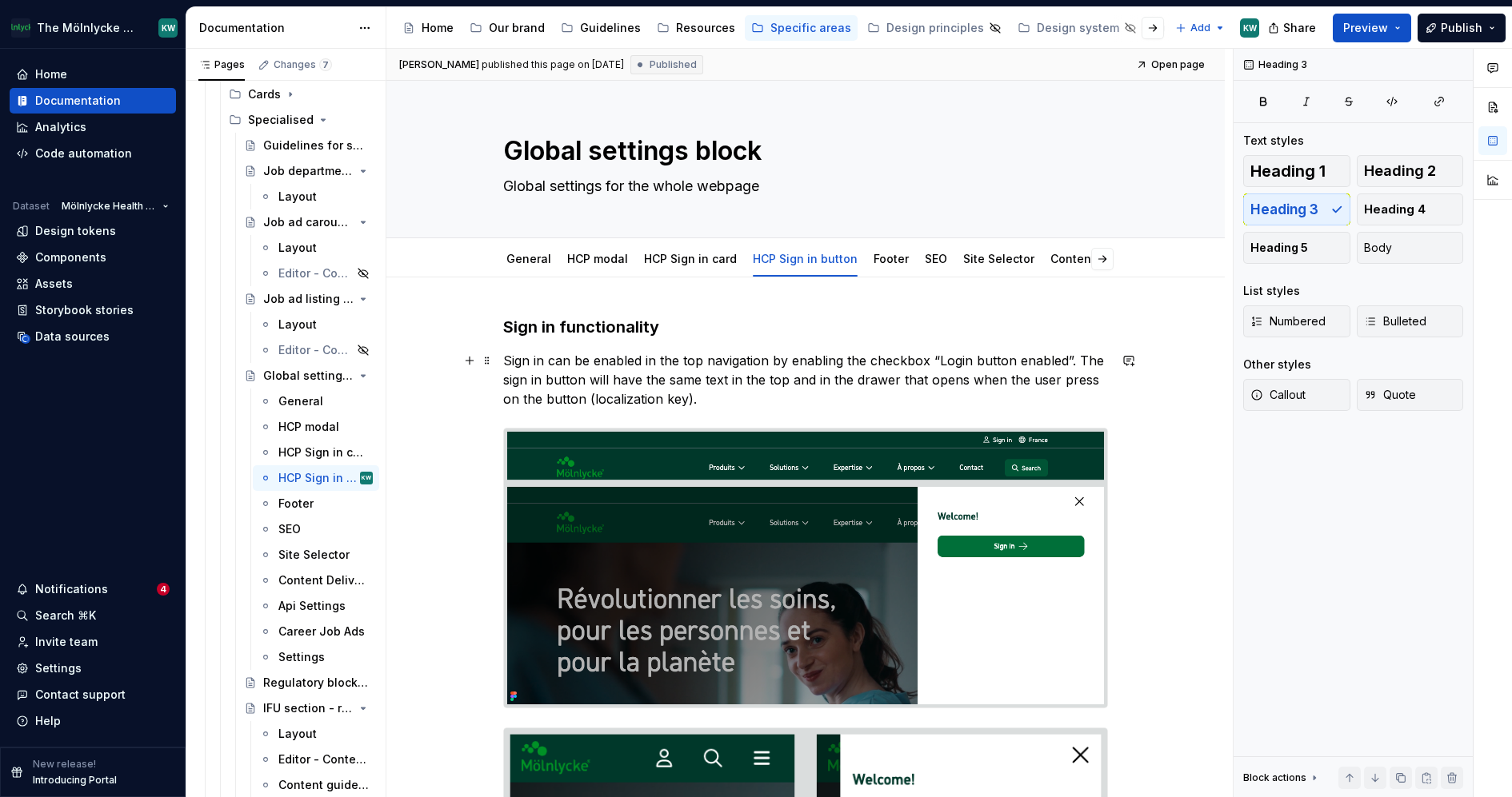
click at [541, 374] on p "Sign in can be enabled in the top navigation by enabling the checkbox “Login bu…" at bounding box center [805, 379] width 605 height 57
click at [500, 361] on div "[PERSON_NAME] published this page on [DATE] Published Open page Global settings…" at bounding box center [810, 423] width 847 height 749
click at [507, 359] on p "Sign in can be enabled in the top navigation by enabling the checkbox “Login bu…" at bounding box center [805, 379] width 605 height 57
click at [1467, 34] on span "Publish" at bounding box center [1461, 28] width 41 height 16
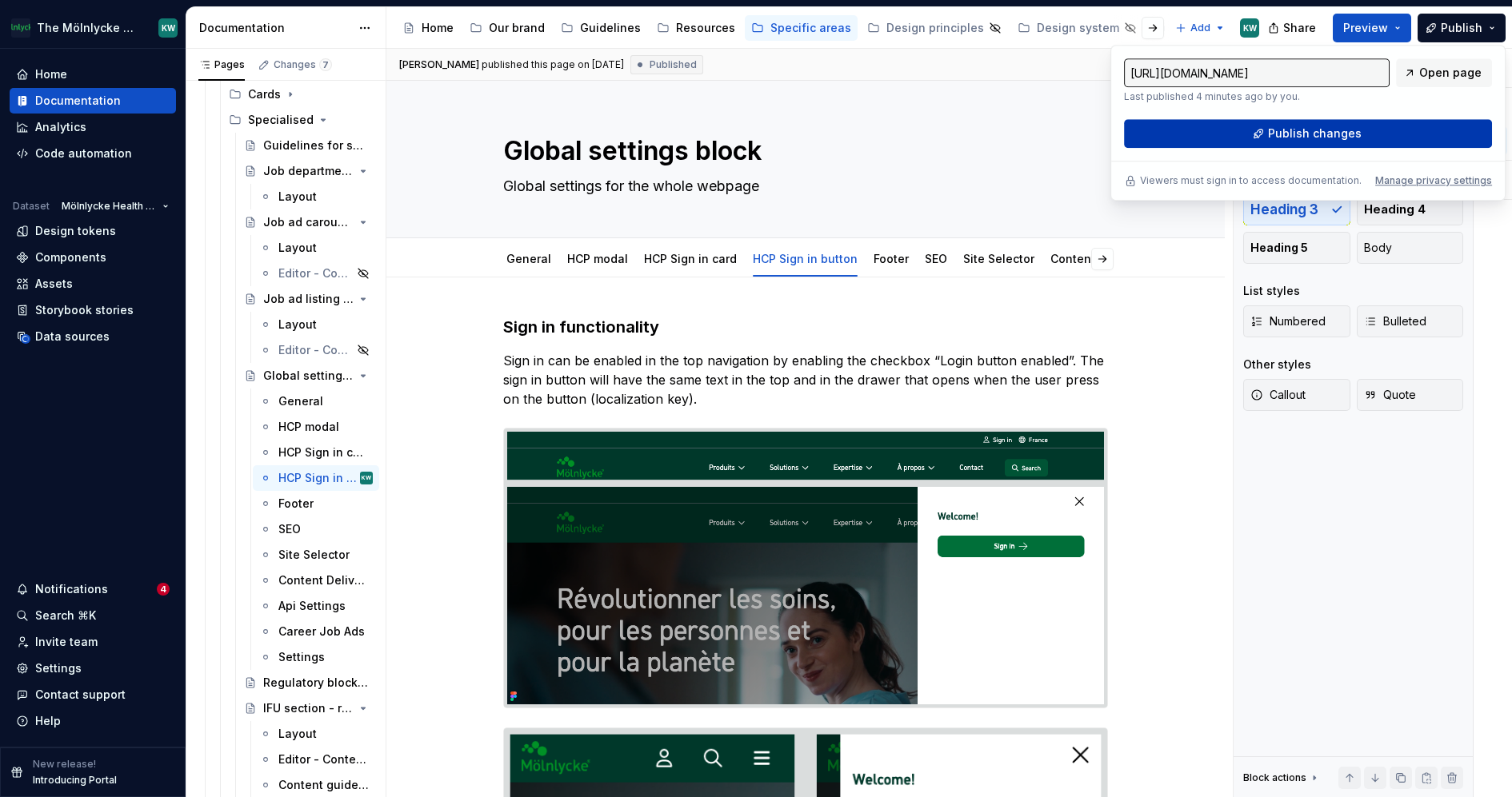
click at [1246, 138] on button "Publish changes" at bounding box center [1307, 133] width 368 height 29
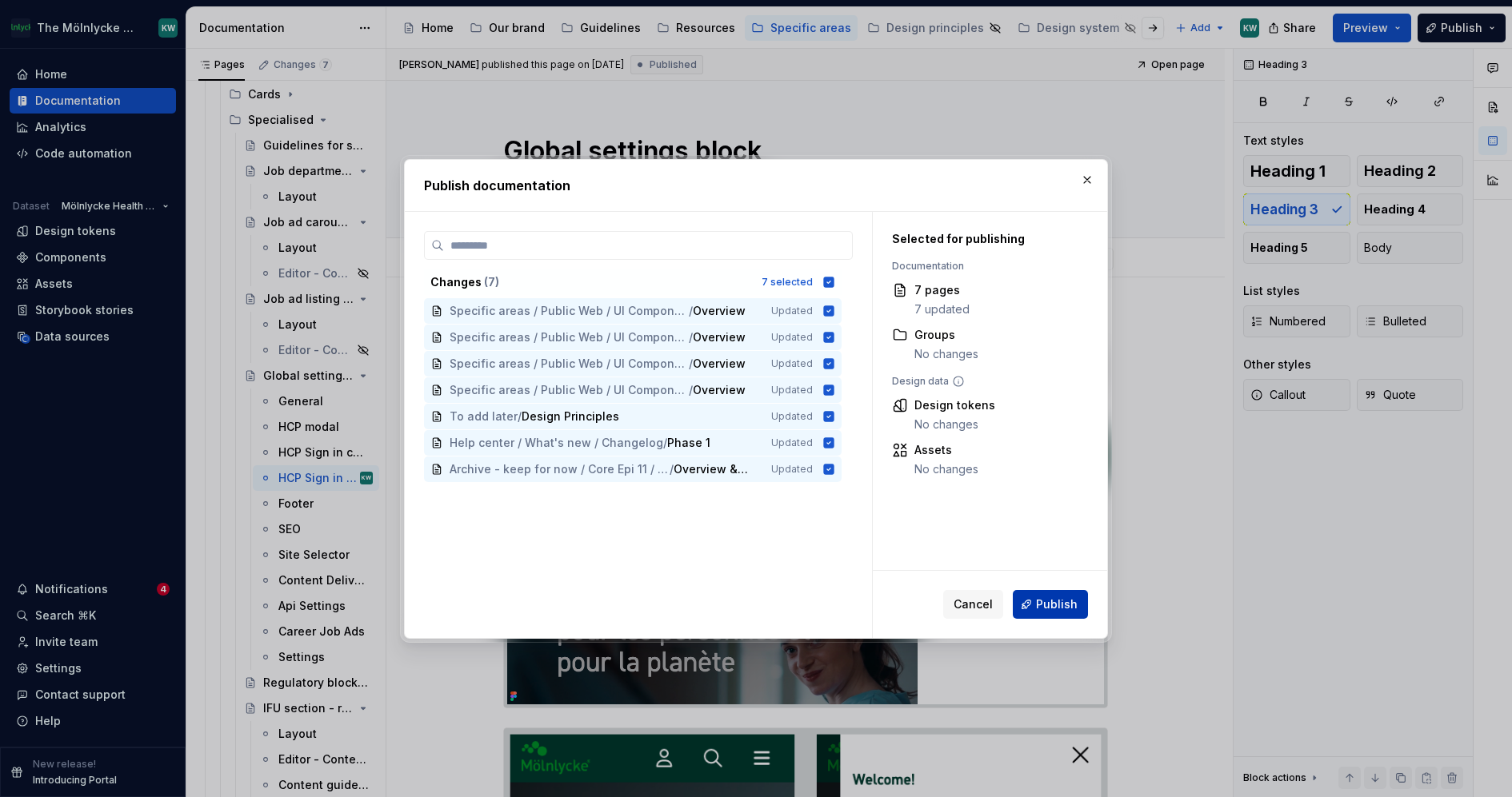
click at [1040, 606] on span "Publish" at bounding box center [1057, 605] width 41 height 16
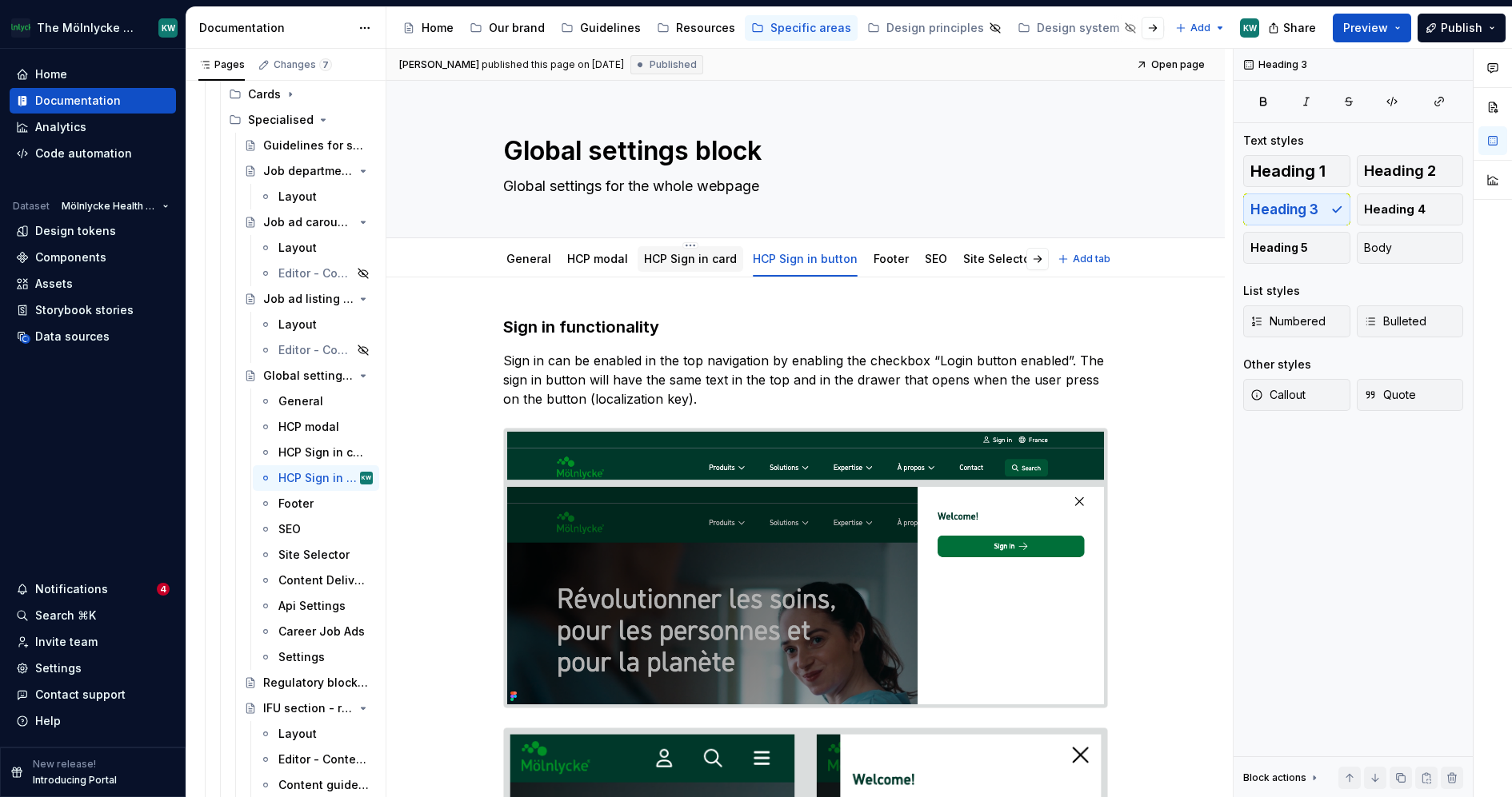
click at [697, 250] on div "HCP Sign in card" at bounding box center [690, 259] width 93 height 19
click at [706, 259] on link "HCP Sign in card" at bounding box center [690, 258] width 93 height 13
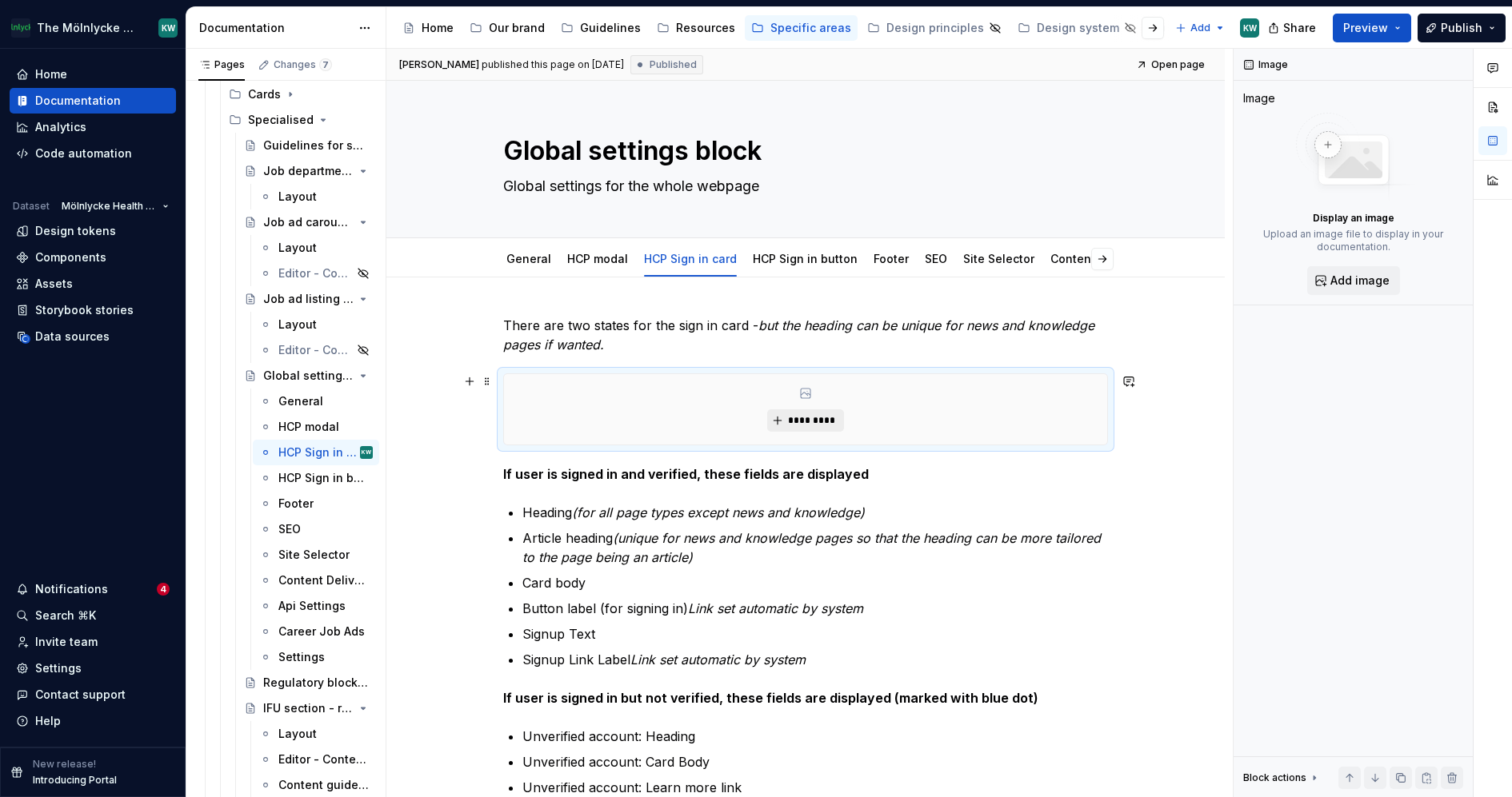
click at [796, 425] on button "*********" at bounding box center [805, 420] width 76 height 22
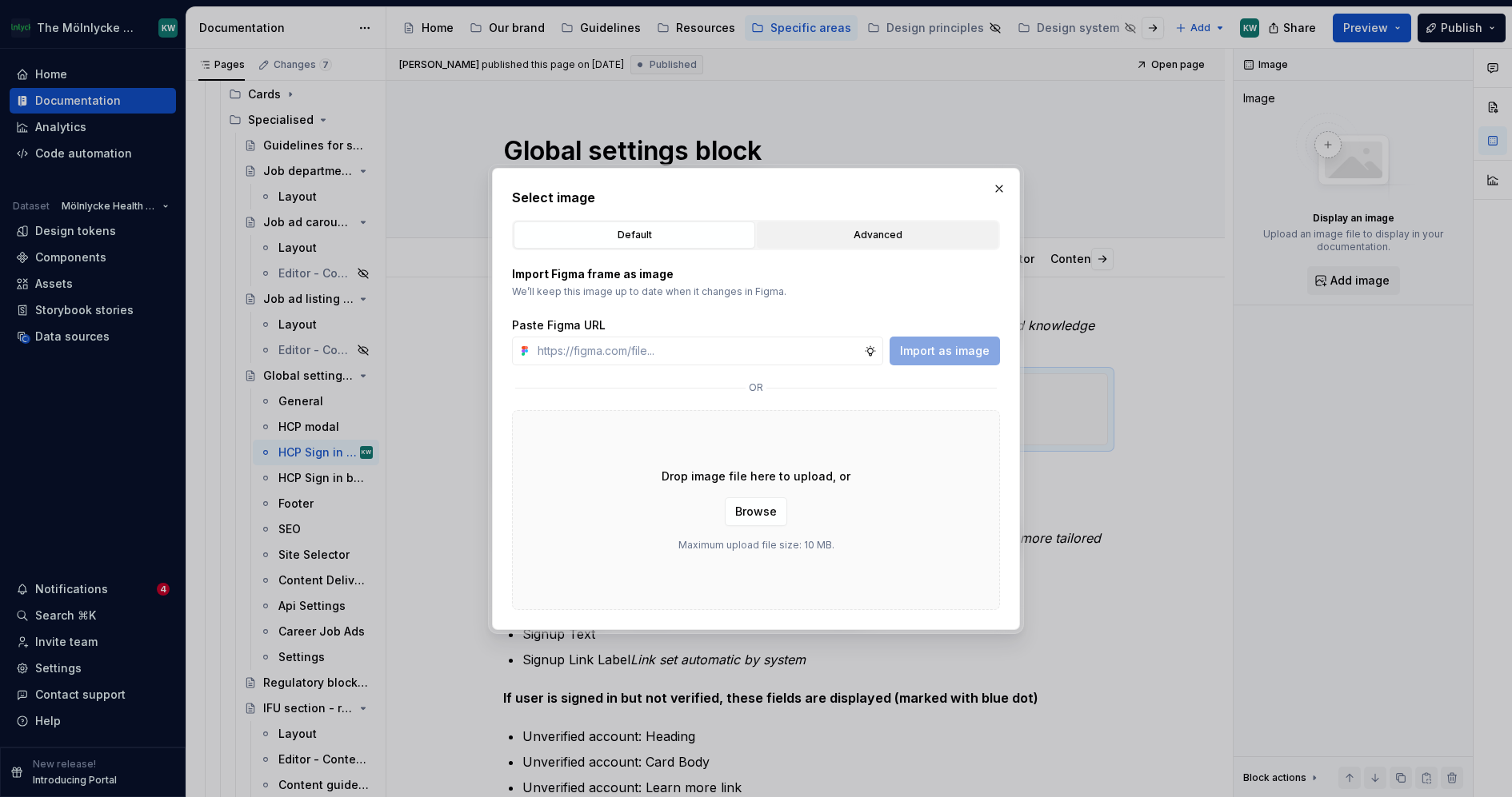
click at [871, 234] on div "Advanced" at bounding box center [877, 235] width 230 height 16
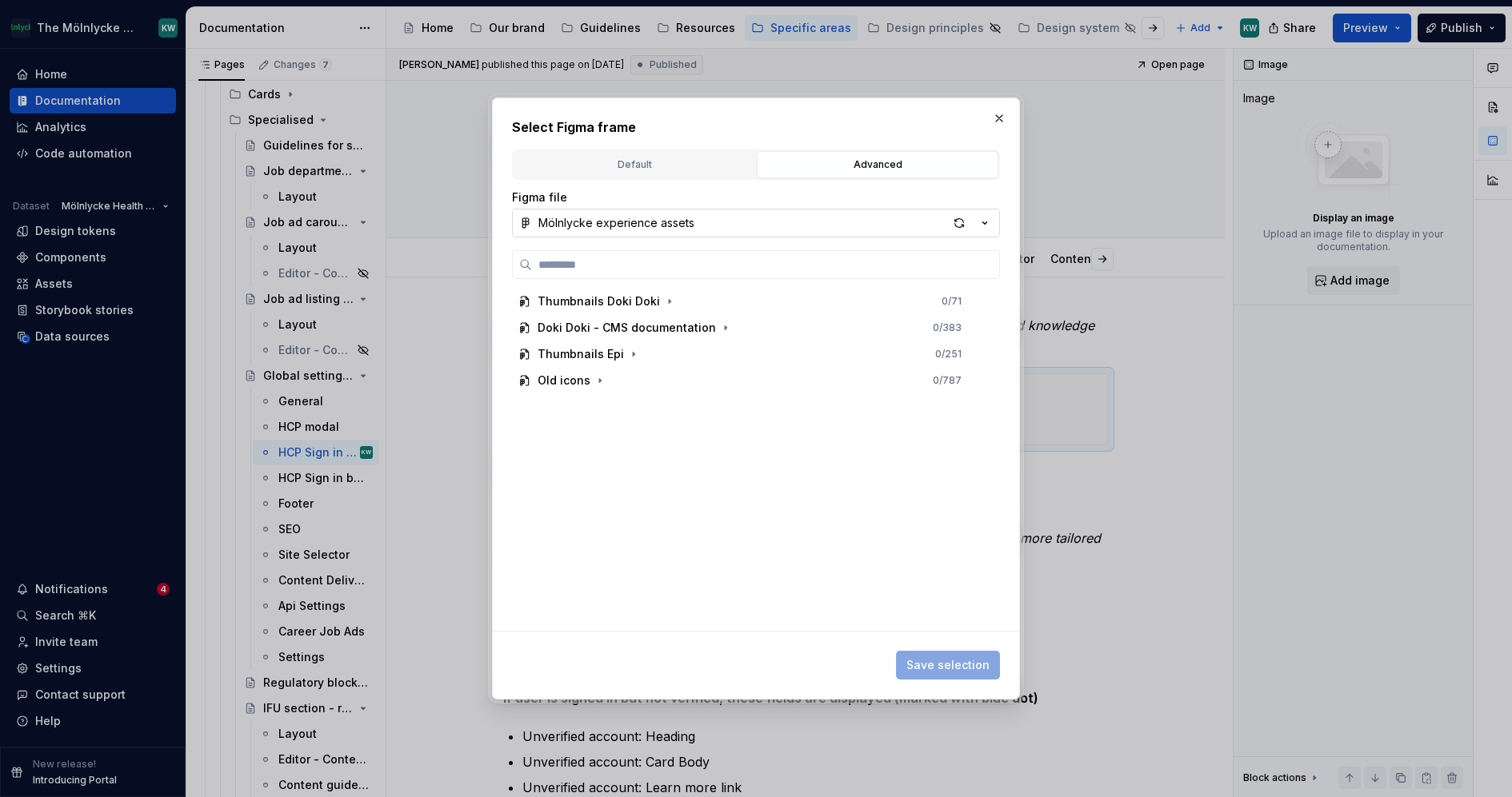
click at [855, 231] on button "Mölnlycke experience assets" at bounding box center [755, 223] width 488 height 29
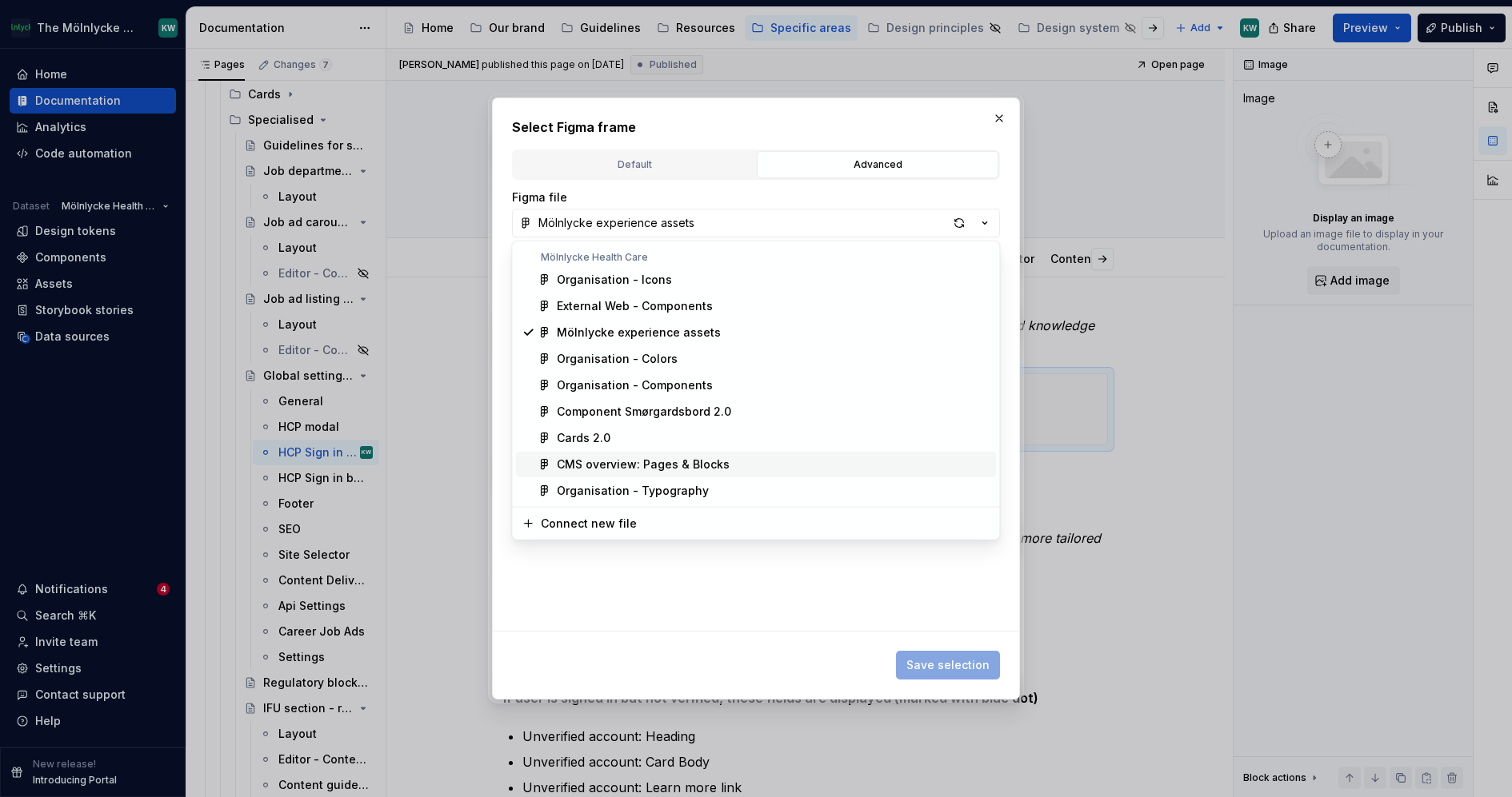
click at [685, 469] on div "CMS overview: Pages & Blocks" at bounding box center [643, 465] width 173 height 16
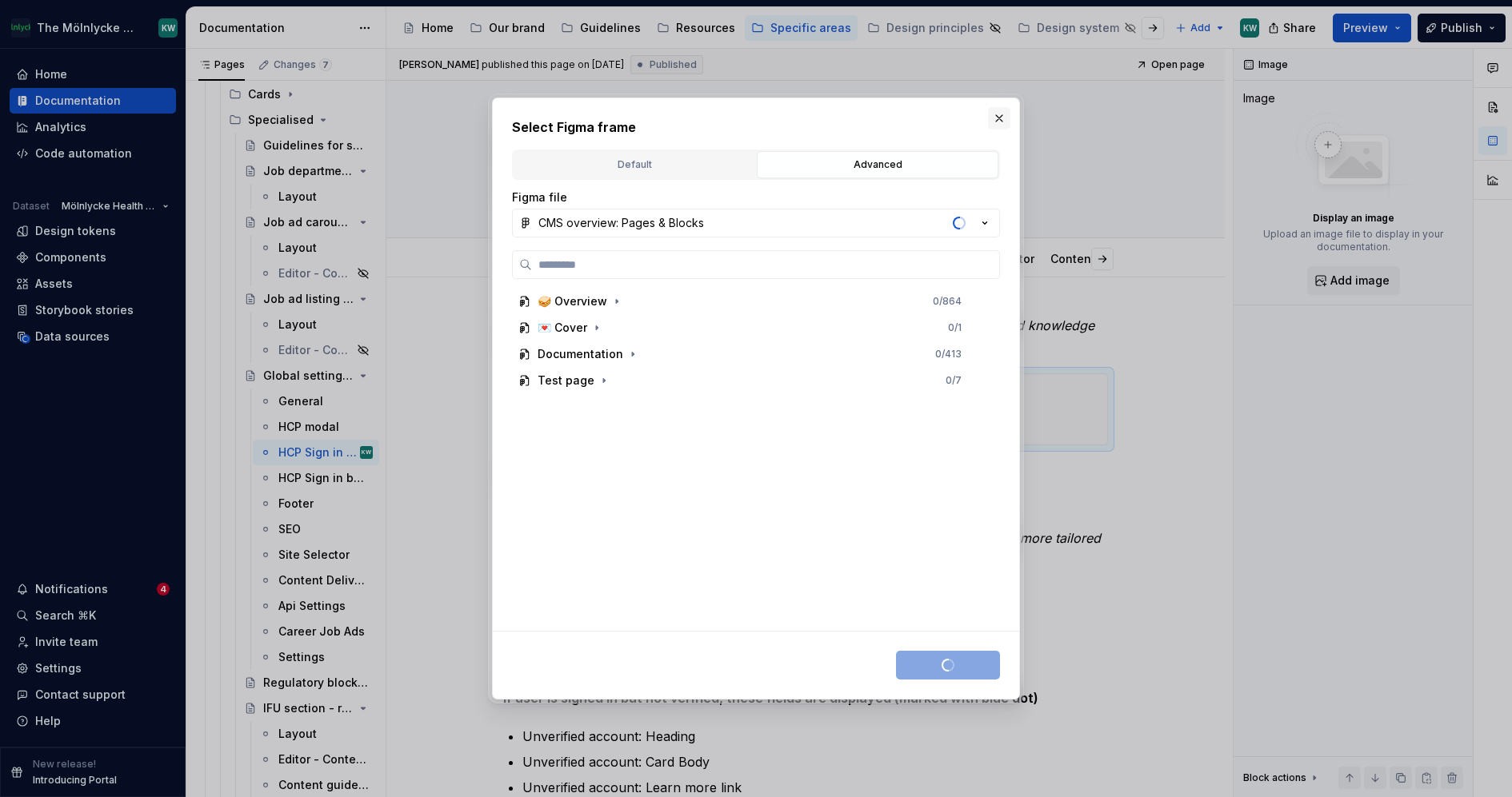
click at [1001, 114] on button "button" at bounding box center [999, 118] width 22 height 22
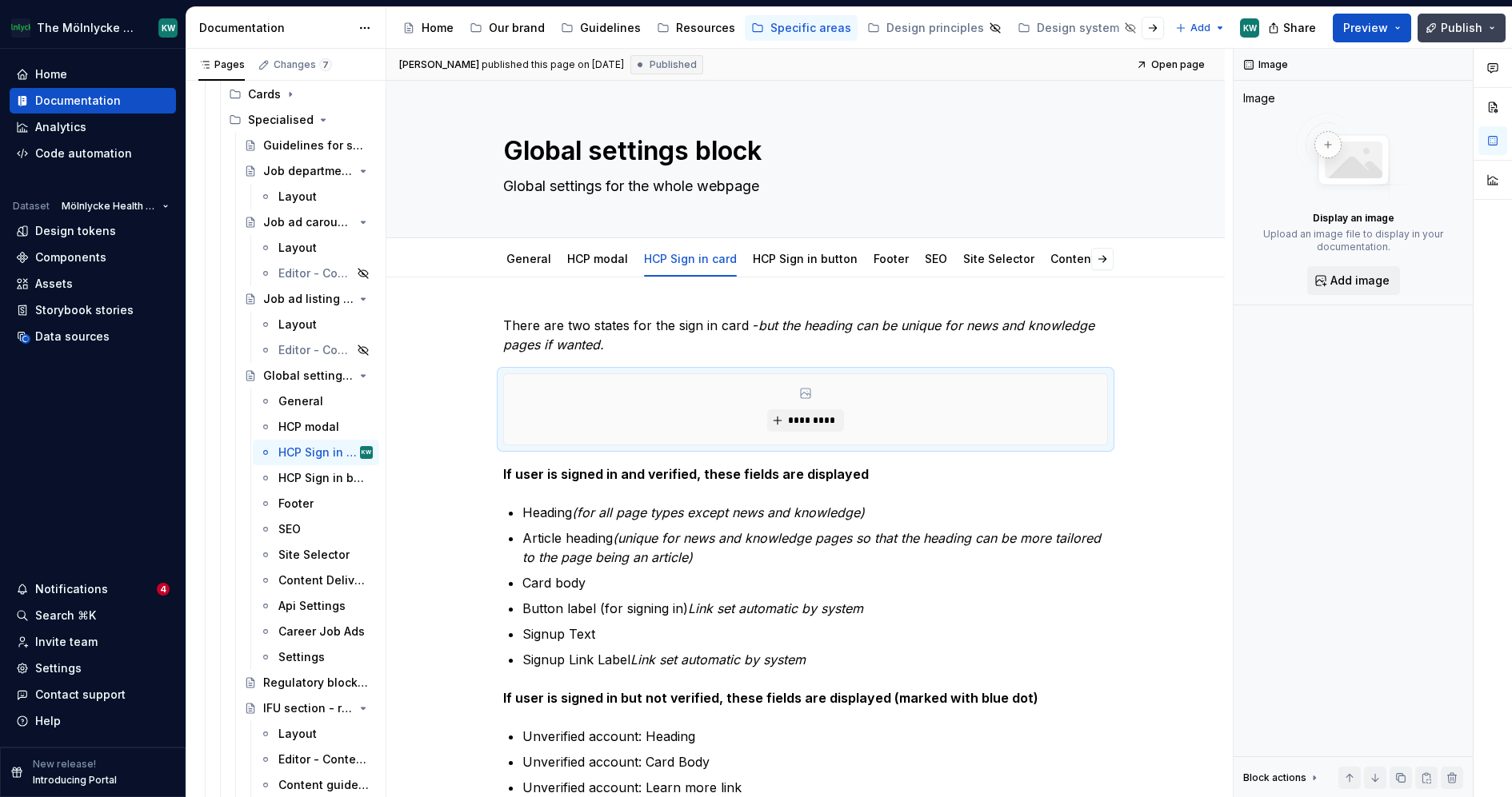
click at [1479, 22] on span "Publish" at bounding box center [1461, 28] width 41 height 16
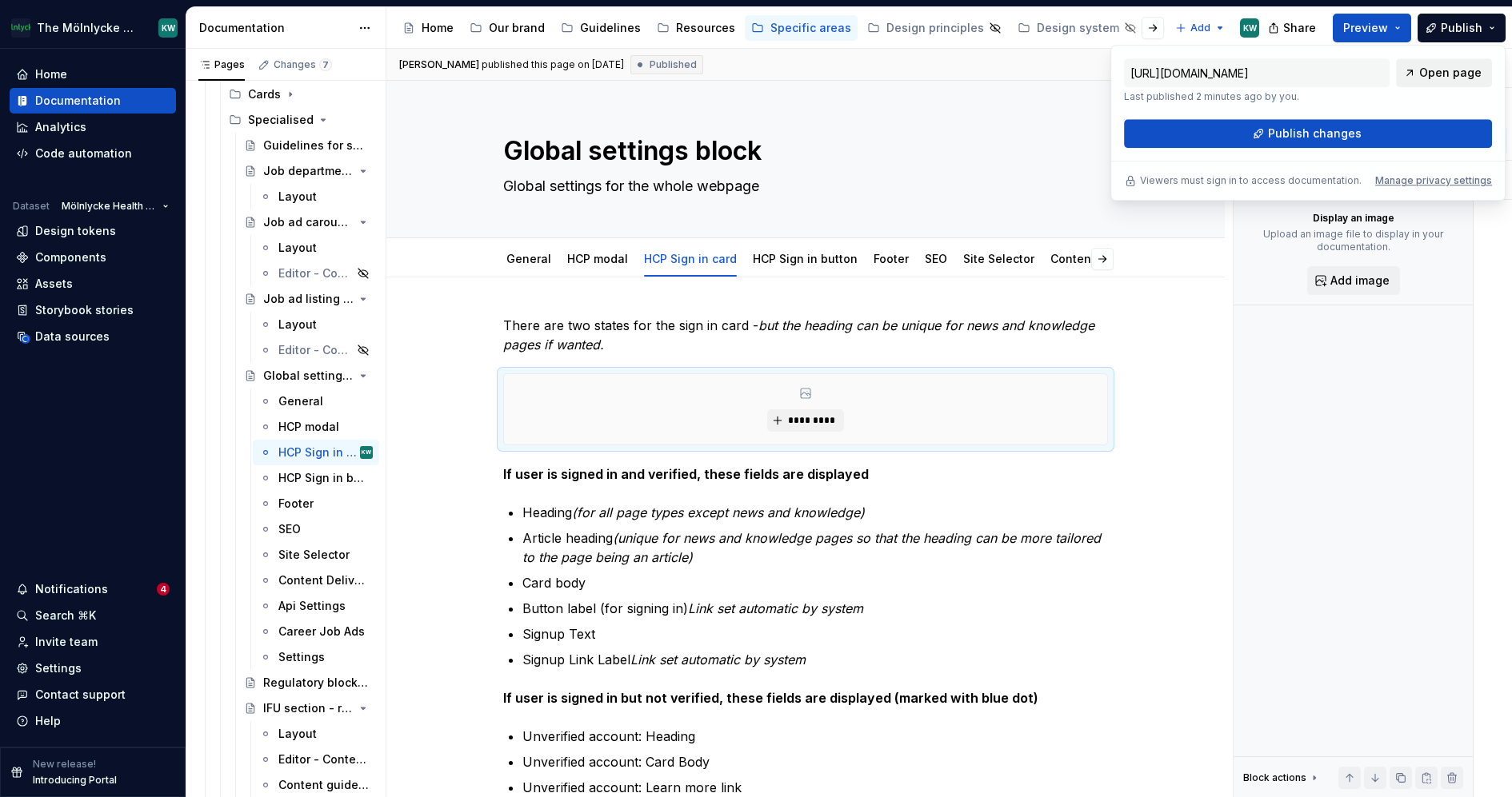
click at [1431, 66] on span "Open page" at bounding box center [1450, 72] width 63 height 16
click at [787, 245] on html "The Mölnlycke Experience KW Home Documentation Analytics Code automation Datase…" at bounding box center [756, 398] width 1512 height 797
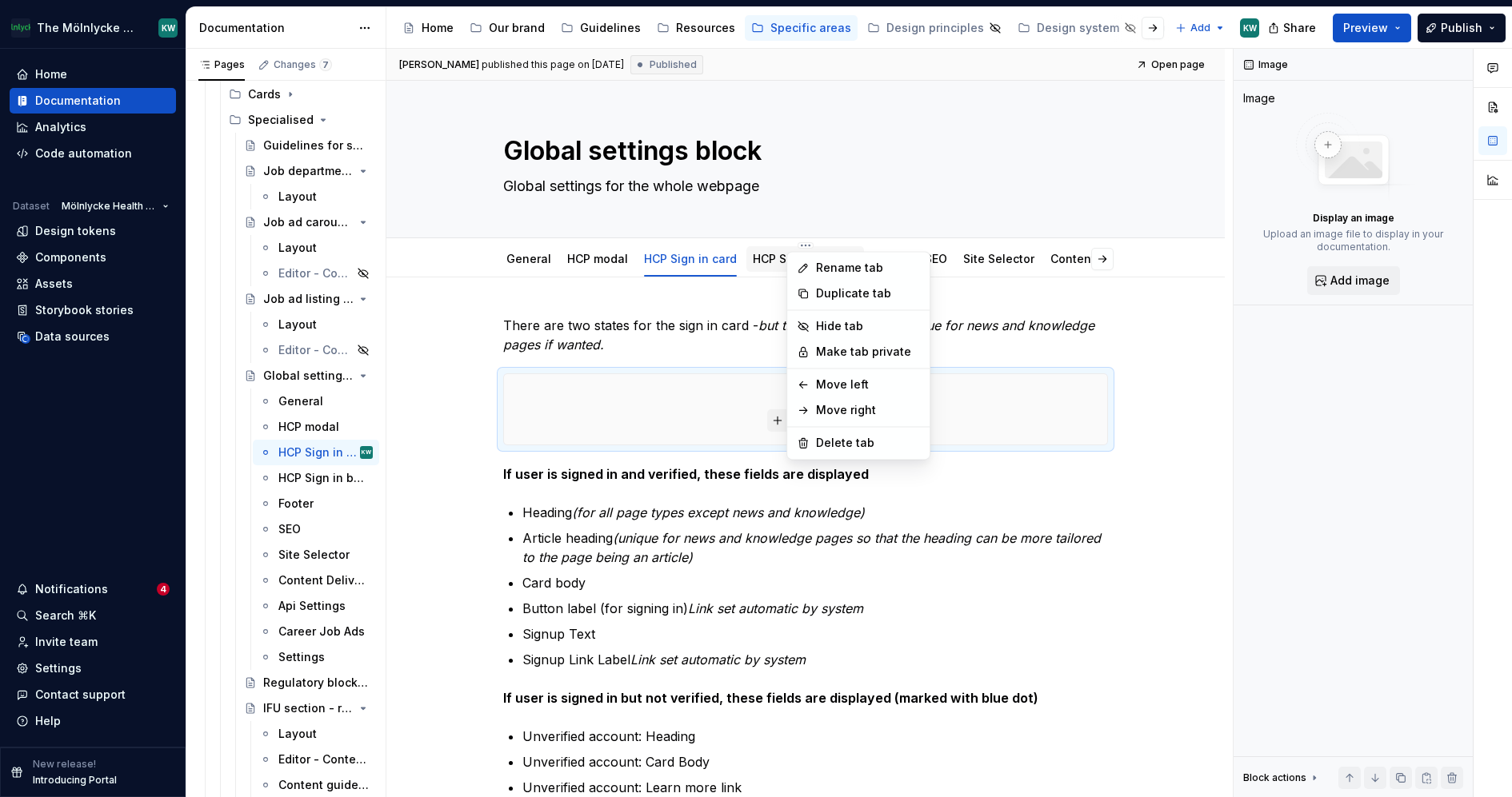
click at [767, 256] on html "The Mölnlycke Experience KW Home Documentation Analytics Code automation Datase…" at bounding box center [756, 398] width 1512 height 797
click at [767, 257] on link "HCP Sign in button" at bounding box center [805, 258] width 105 height 13
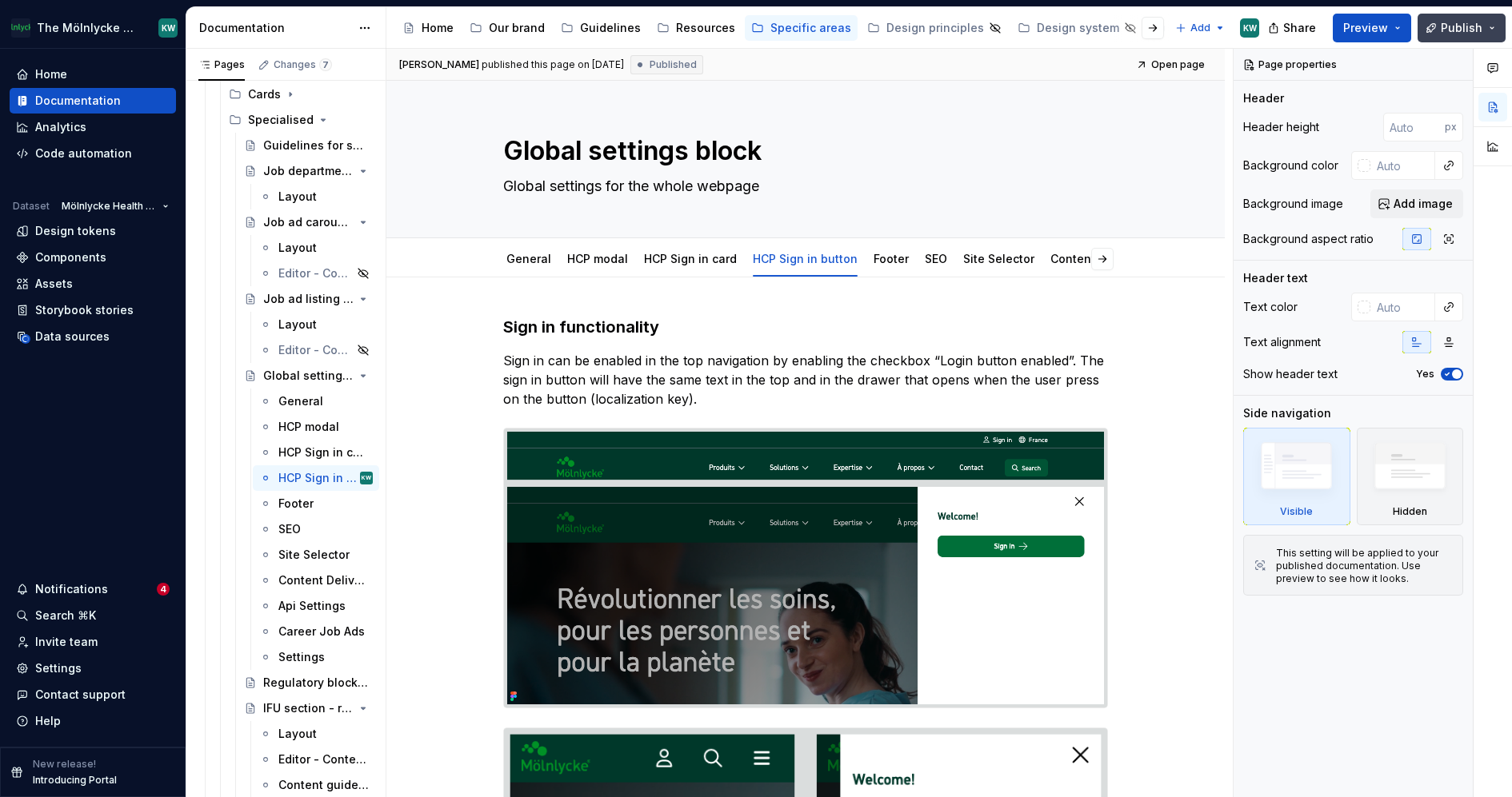
click at [1478, 29] on span "Publish" at bounding box center [1461, 28] width 41 height 16
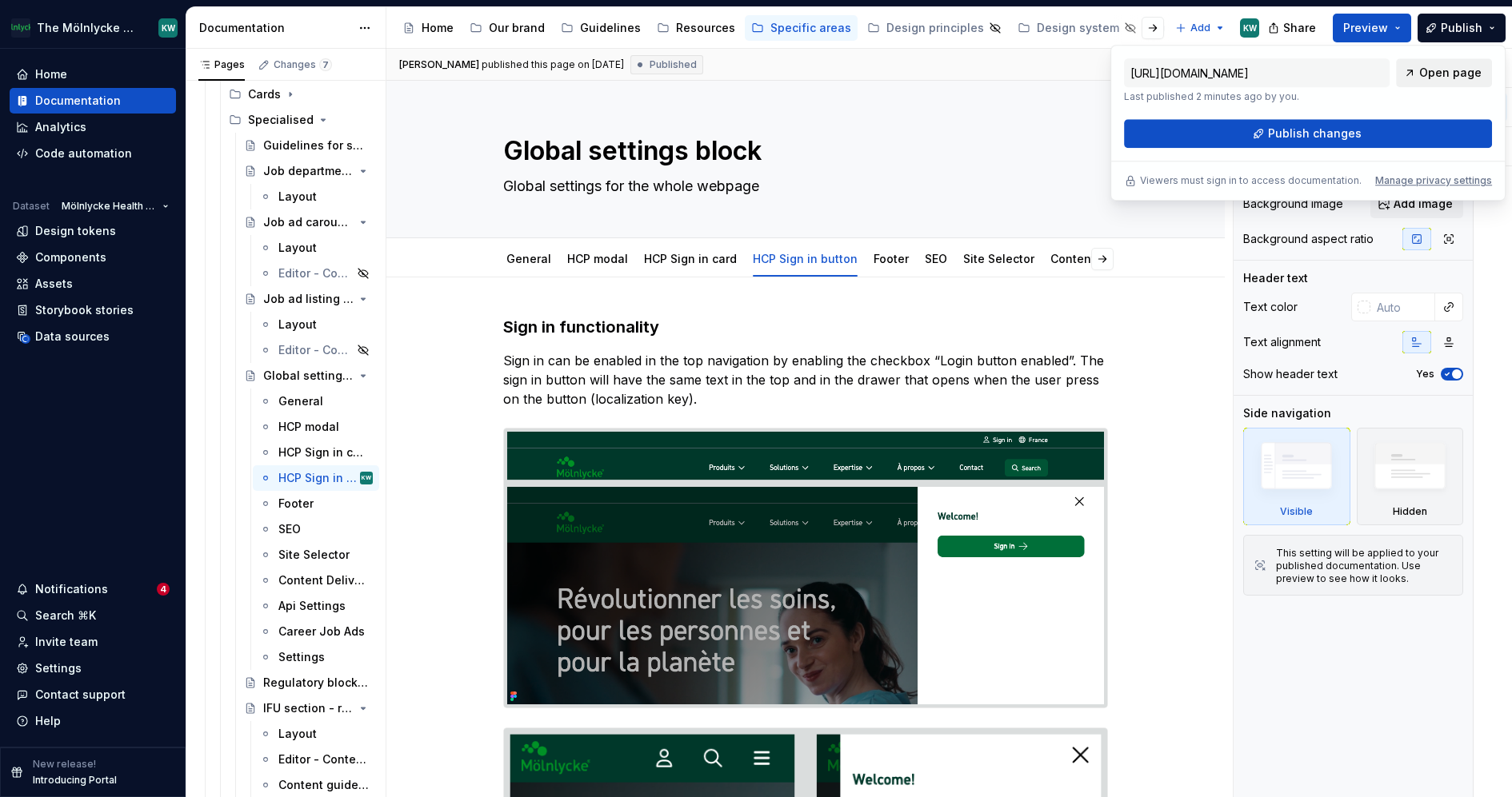
click at [1447, 73] on span "Open page" at bounding box center [1450, 72] width 63 height 16
type textarea "*"
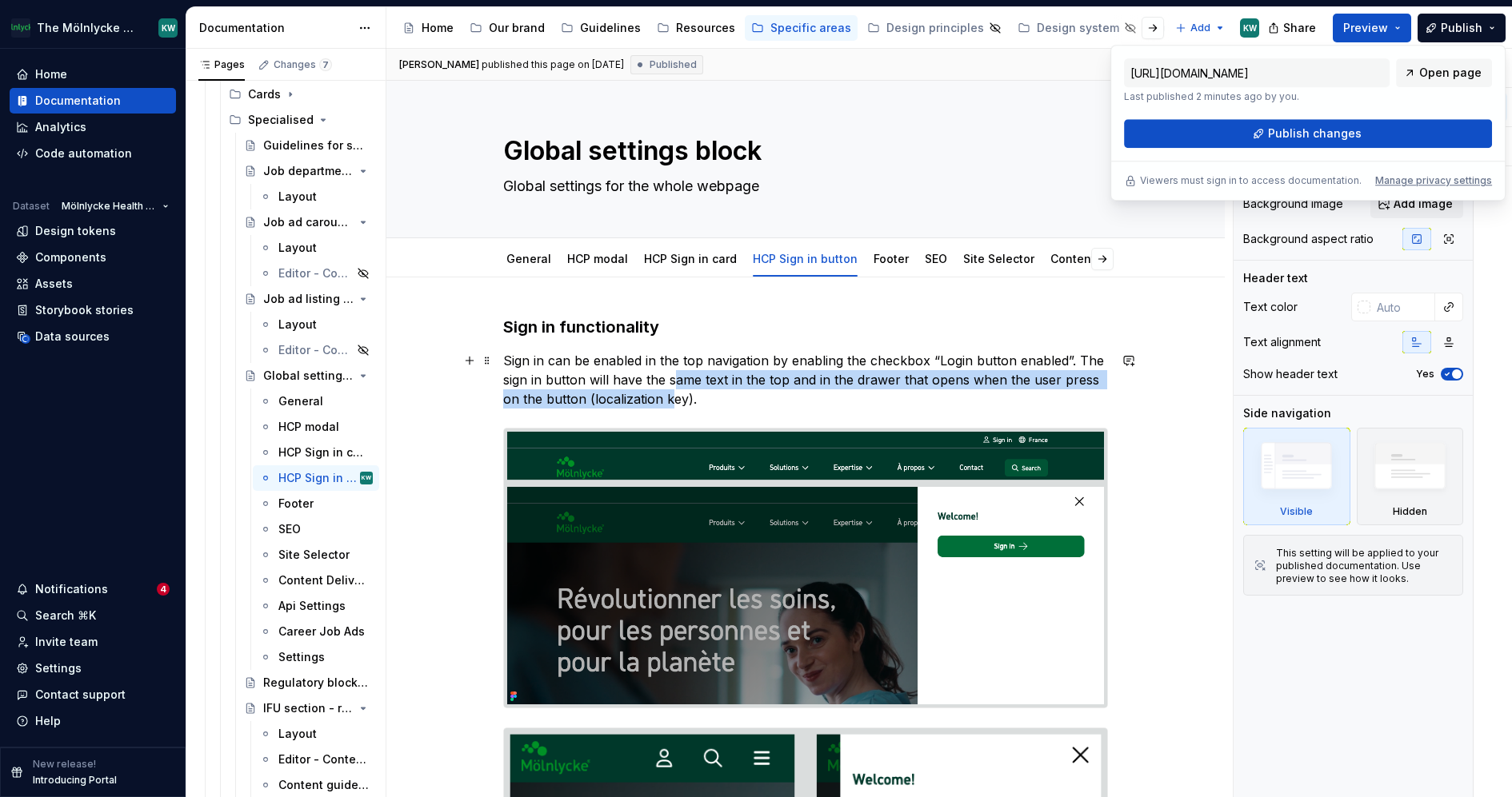
click at [671, 388] on p "Sign in can be enabled in the top navigation by enabling the checkbox “Login bu…" at bounding box center [805, 379] width 605 height 57
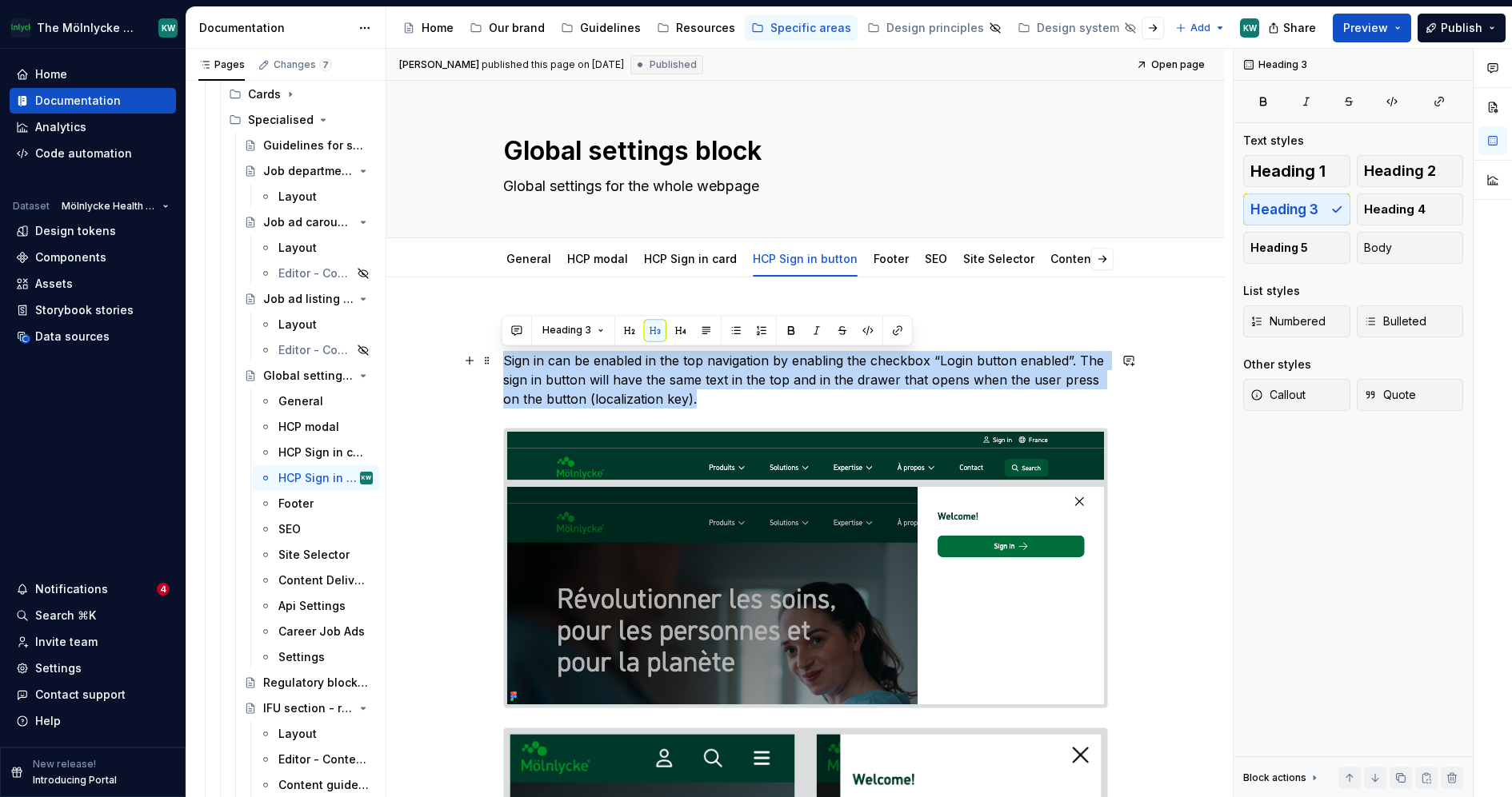
drag, startPoint x: 719, startPoint y: 406, endPoint x: 502, endPoint y: 358, distance: 222.2
click at [503, 358] on p "Sign in can be enabled in the top navigation by enabling the checkbox “Login bu…" at bounding box center [805, 379] width 605 height 57
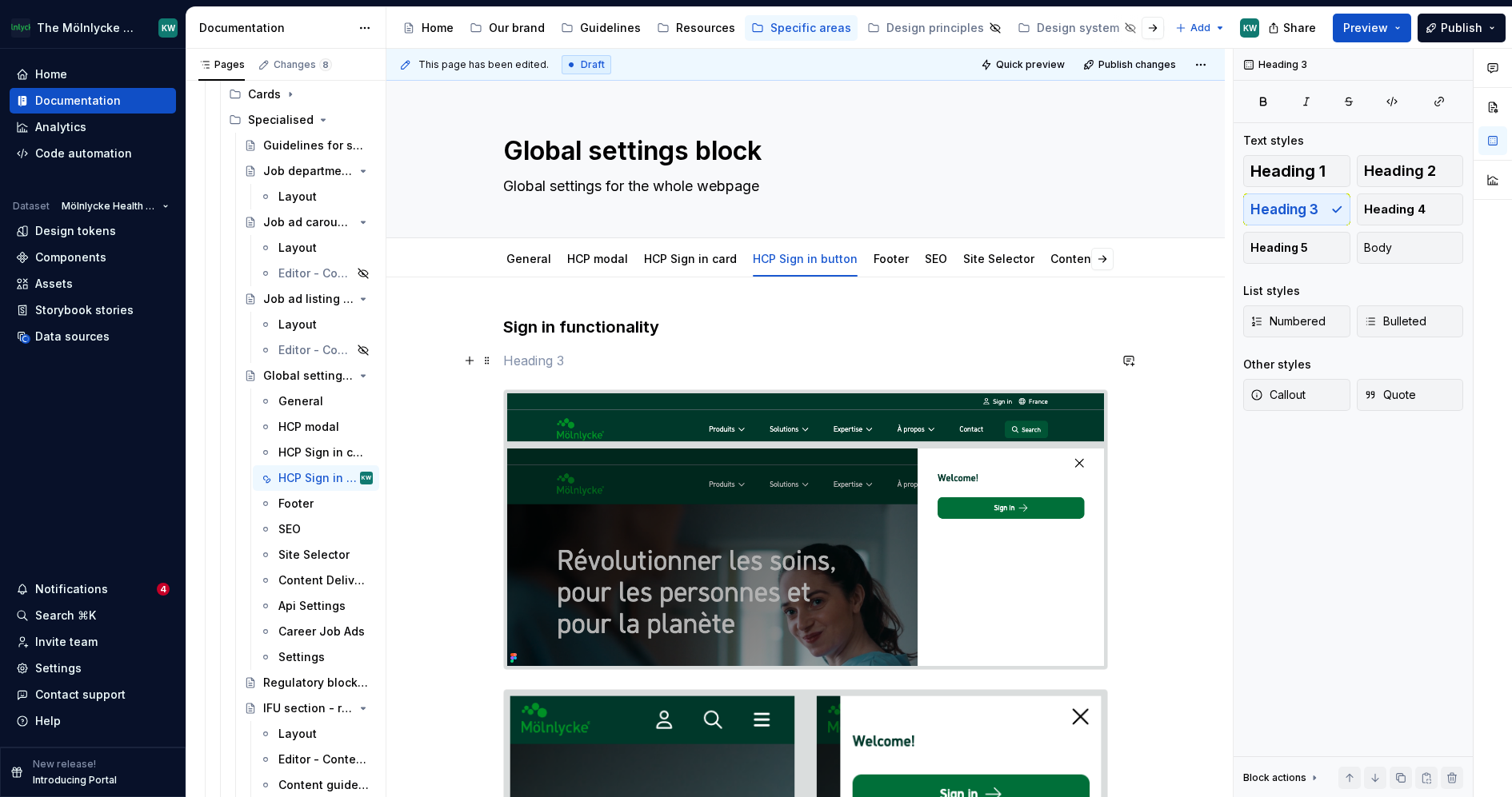
click at [528, 366] on p at bounding box center [805, 361] width 605 height 19
click at [490, 359] on span at bounding box center [487, 360] width 13 height 22
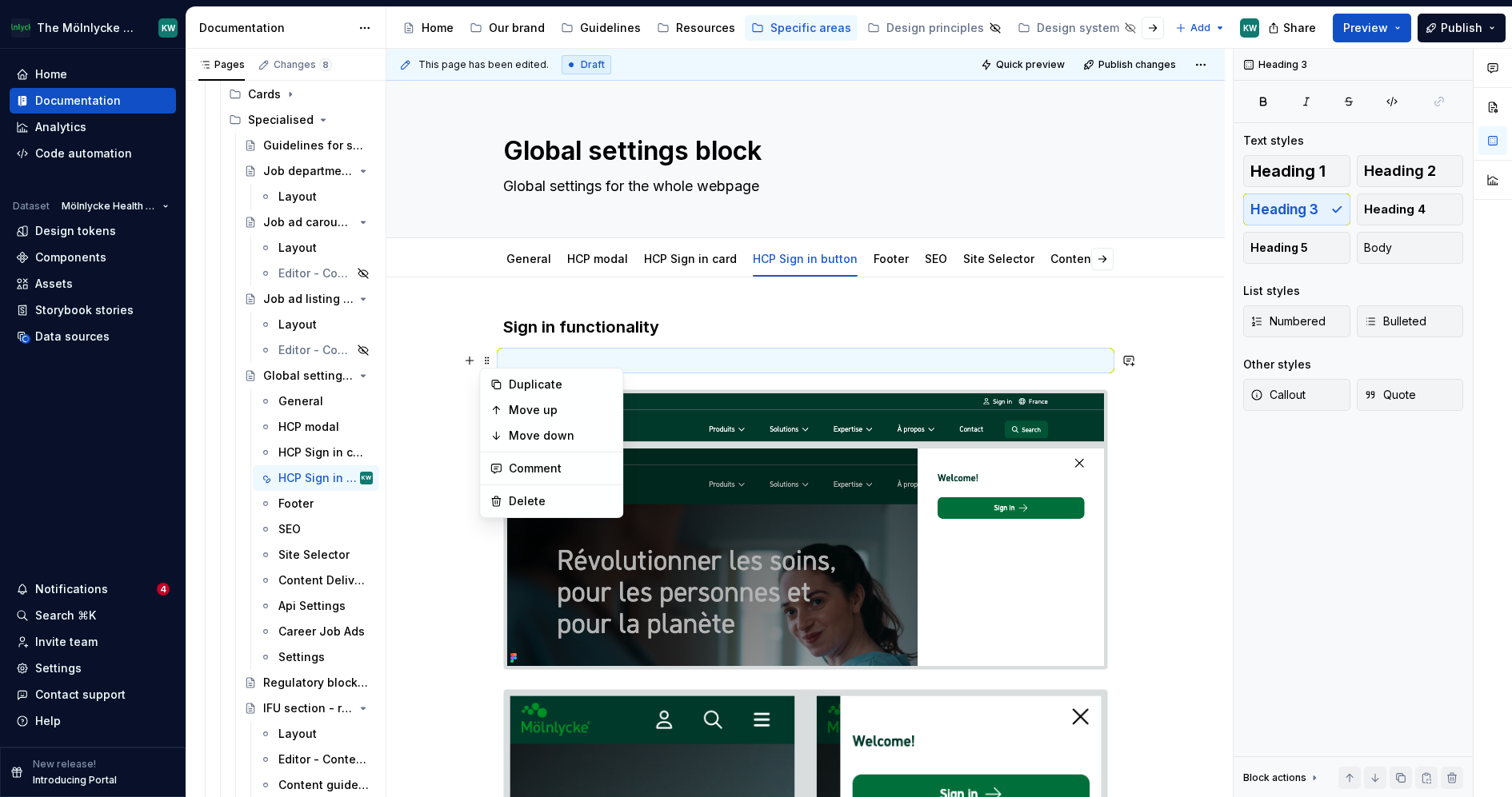
click at [520, 362] on p at bounding box center [805, 361] width 605 height 19
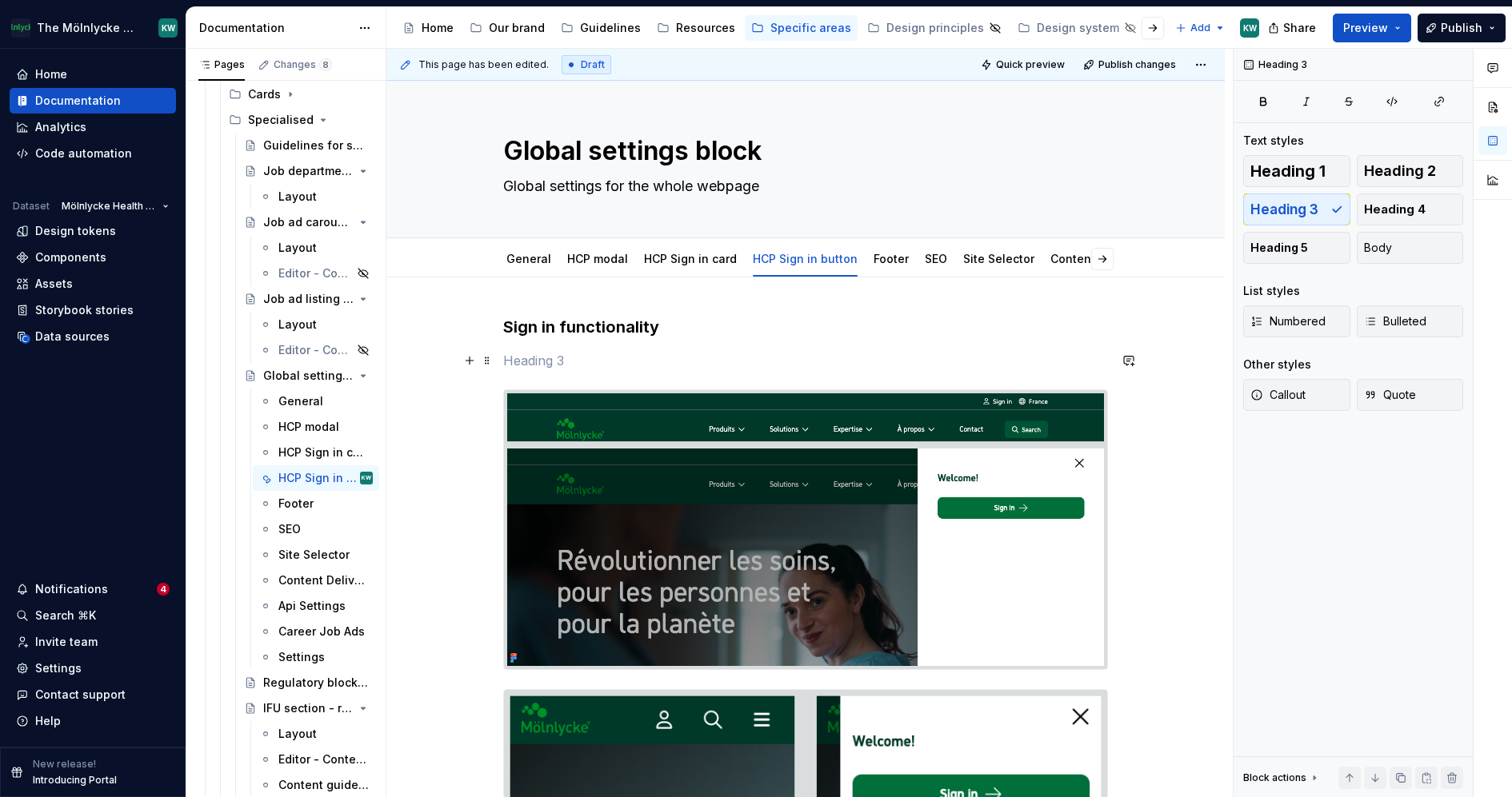
click at [551, 357] on p at bounding box center [805, 361] width 605 height 19
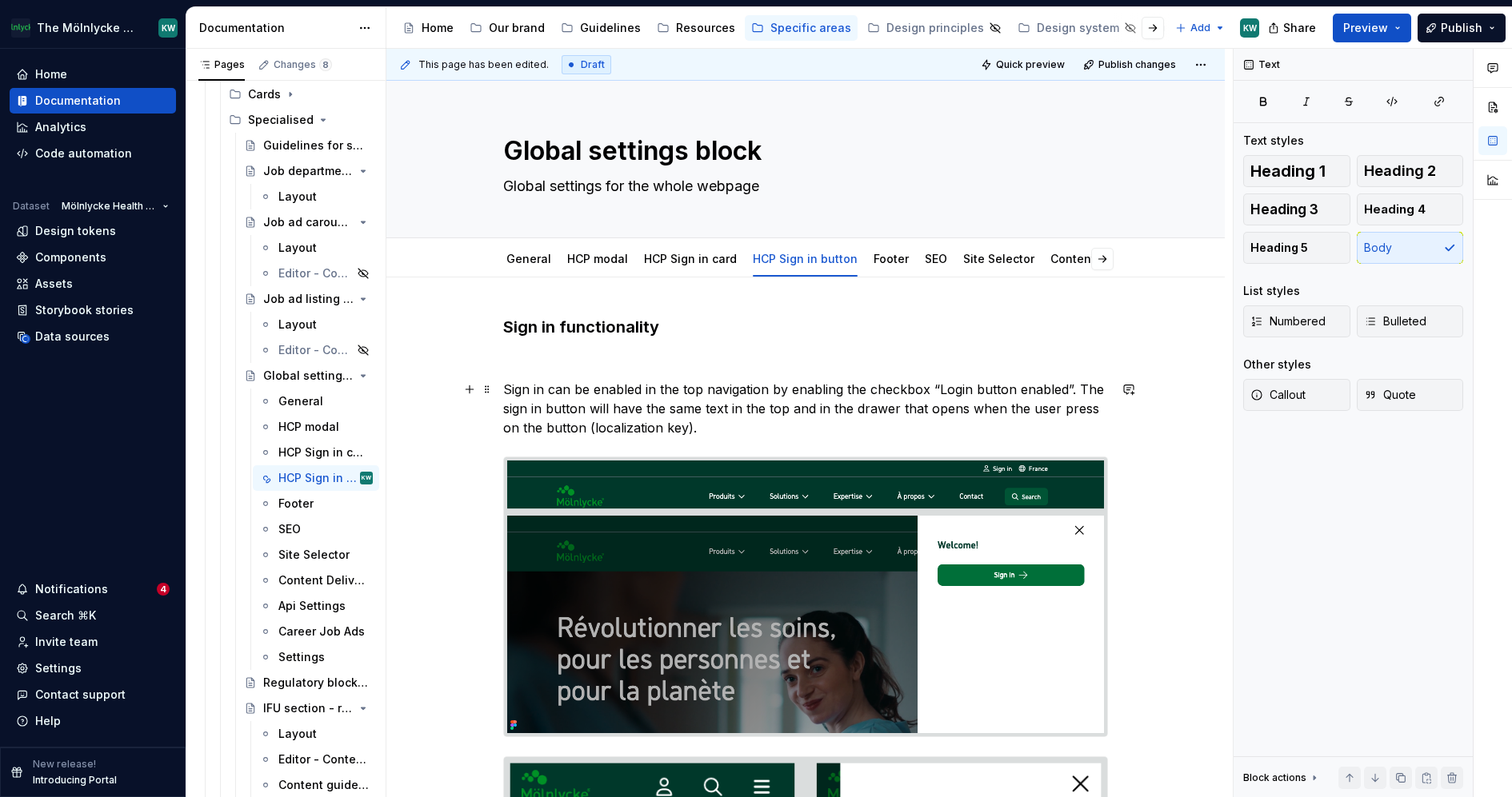
click at [498, 391] on div "This page has been edited. Draft Quick preview Publish changes Global settings …" at bounding box center [810, 423] width 847 height 749
click at [510, 389] on p "Sign in can be enabled in the top navigation by enabling the checkbox “Login bu…" at bounding box center [805, 408] width 605 height 57
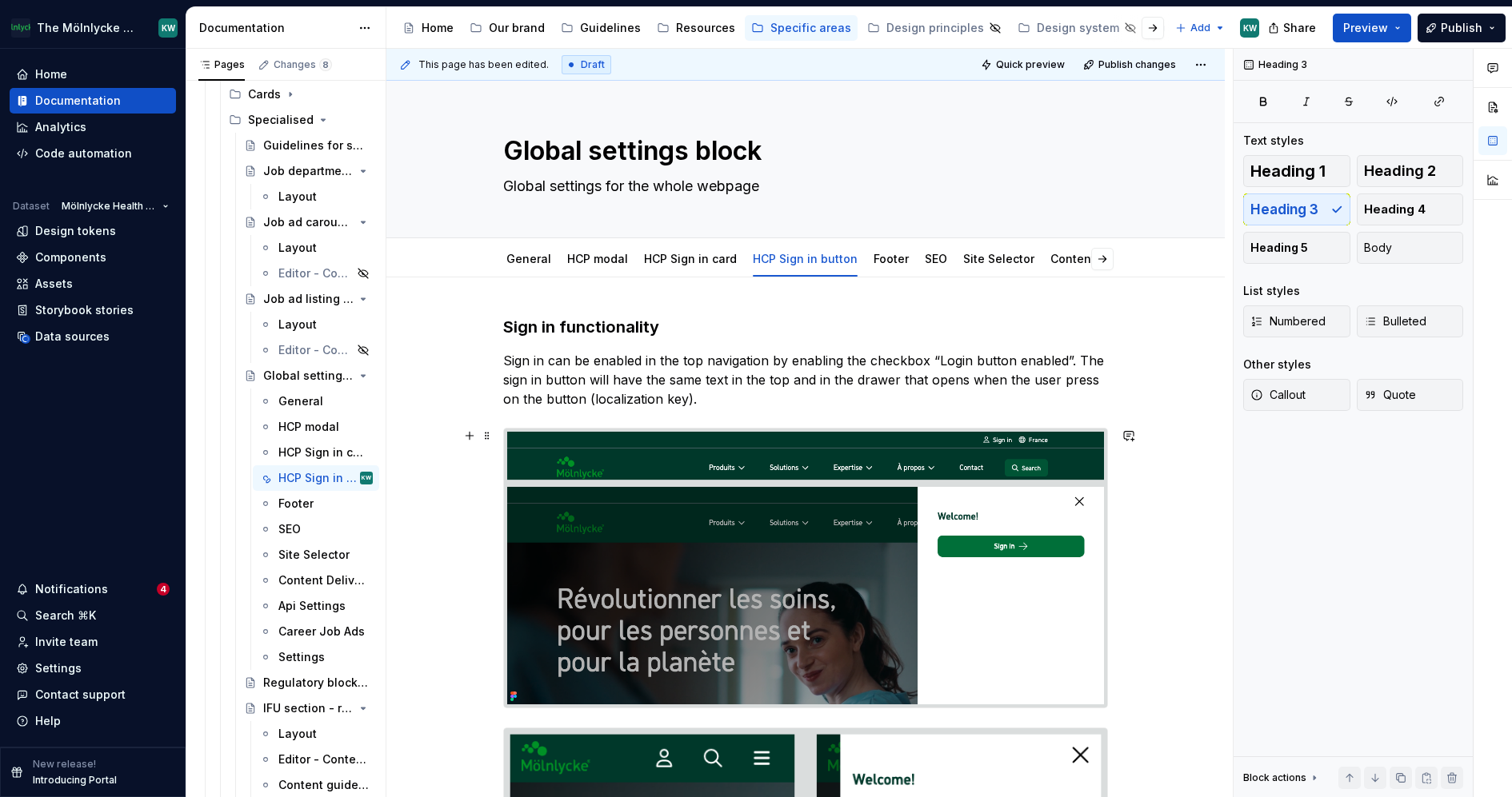
click at [546, 428] on div at bounding box center [805, 568] width 605 height 280
click at [510, 365] on p "Sign in can be enabled in the top navigation by enabling the checkbox “Login bu…" at bounding box center [805, 379] width 605 height 57
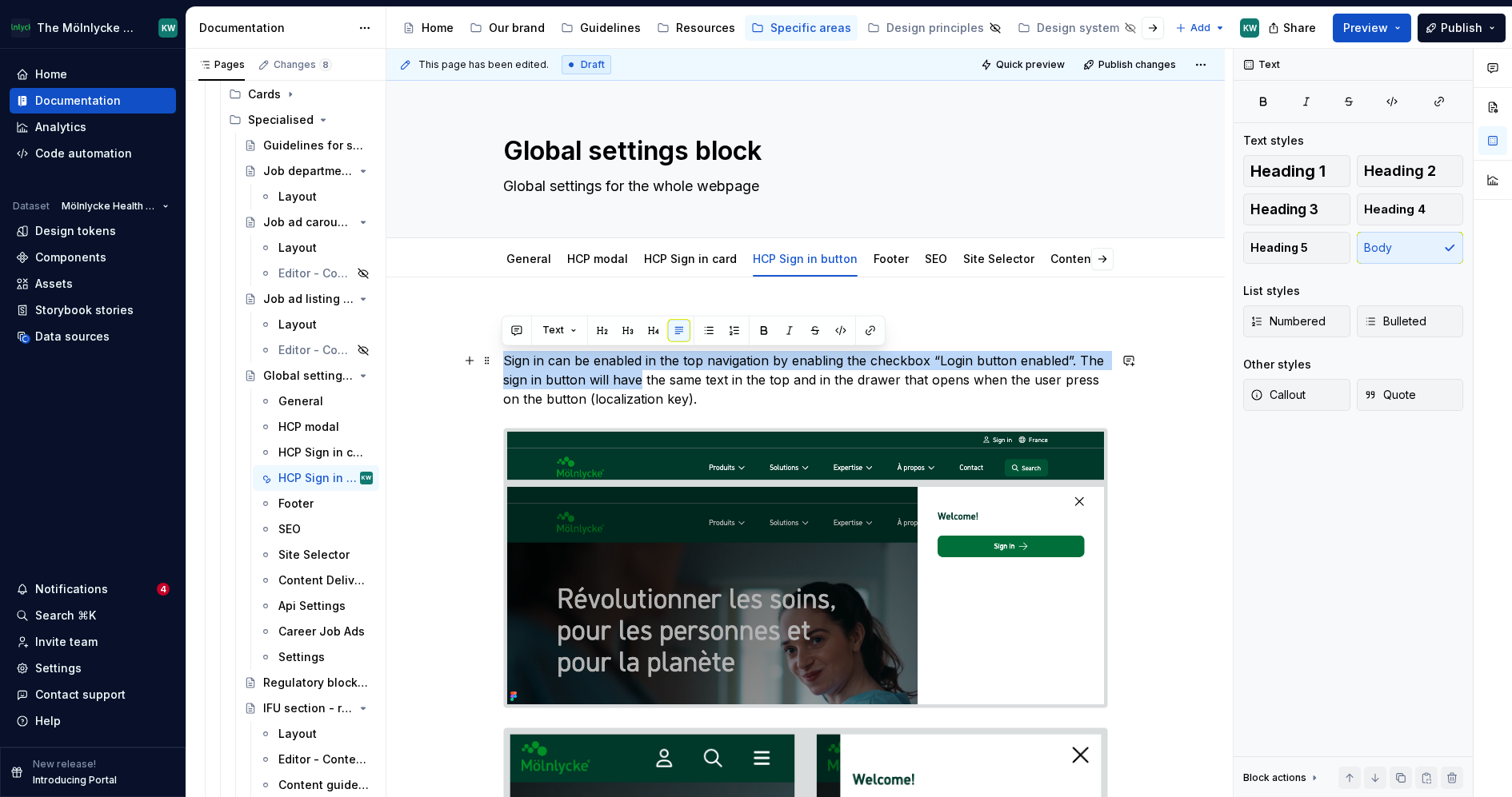
drag, startPoint x: 504, startPoint y: 356, endPoint x: 647, endPoint y: 388, distance: 146.5
click at [646, 388] on p "Sign in can be enabled in the top navigation by enabling the checkbox “Login bu…" at bounding box center [805, 379] width 605 height 57
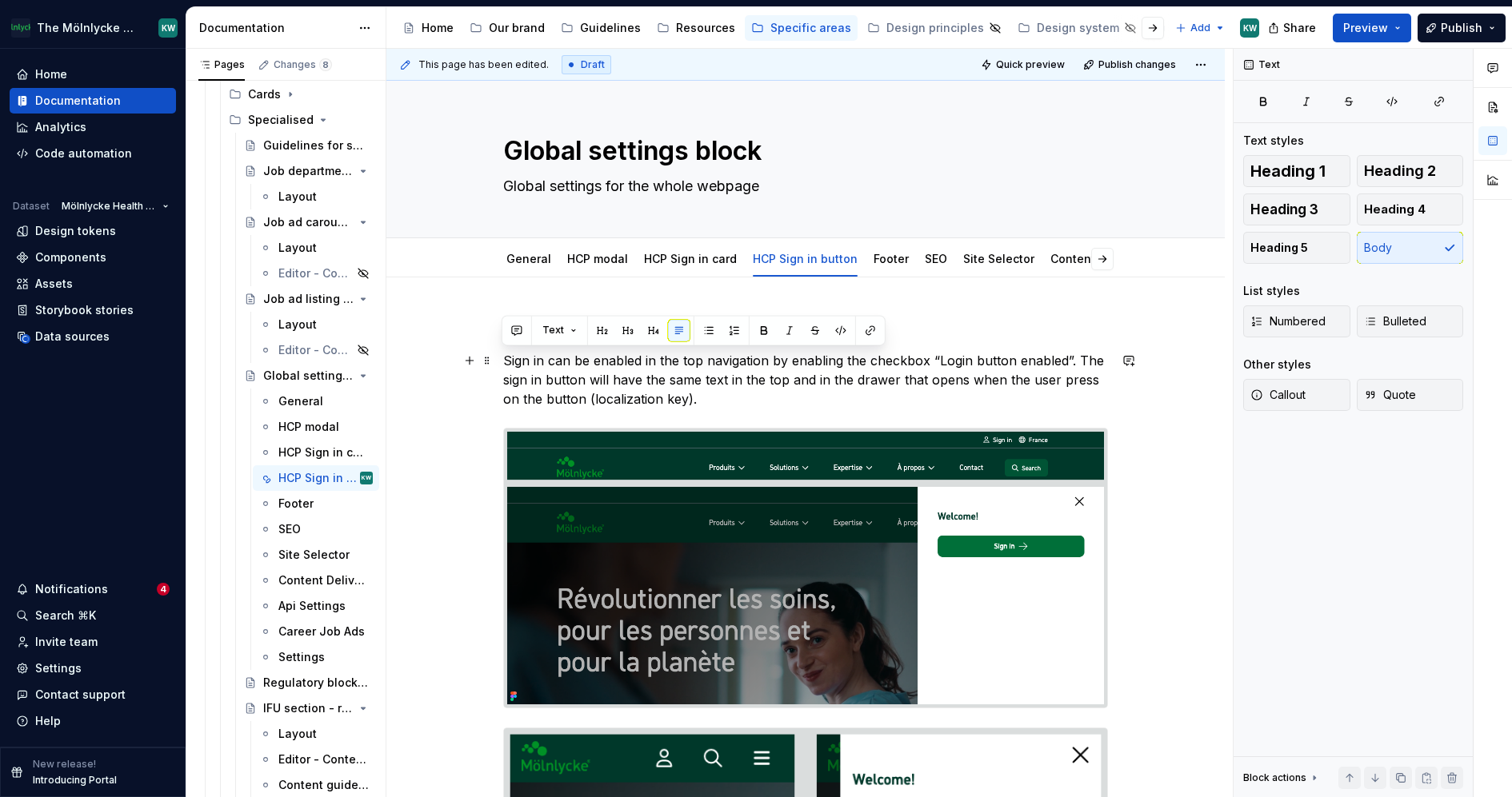
click at [721, 404] on p "Sign in can be enabled in the top navigation by enabling the checkbox “Login bu…" at bounding box center [805, 379] width 605 height 57
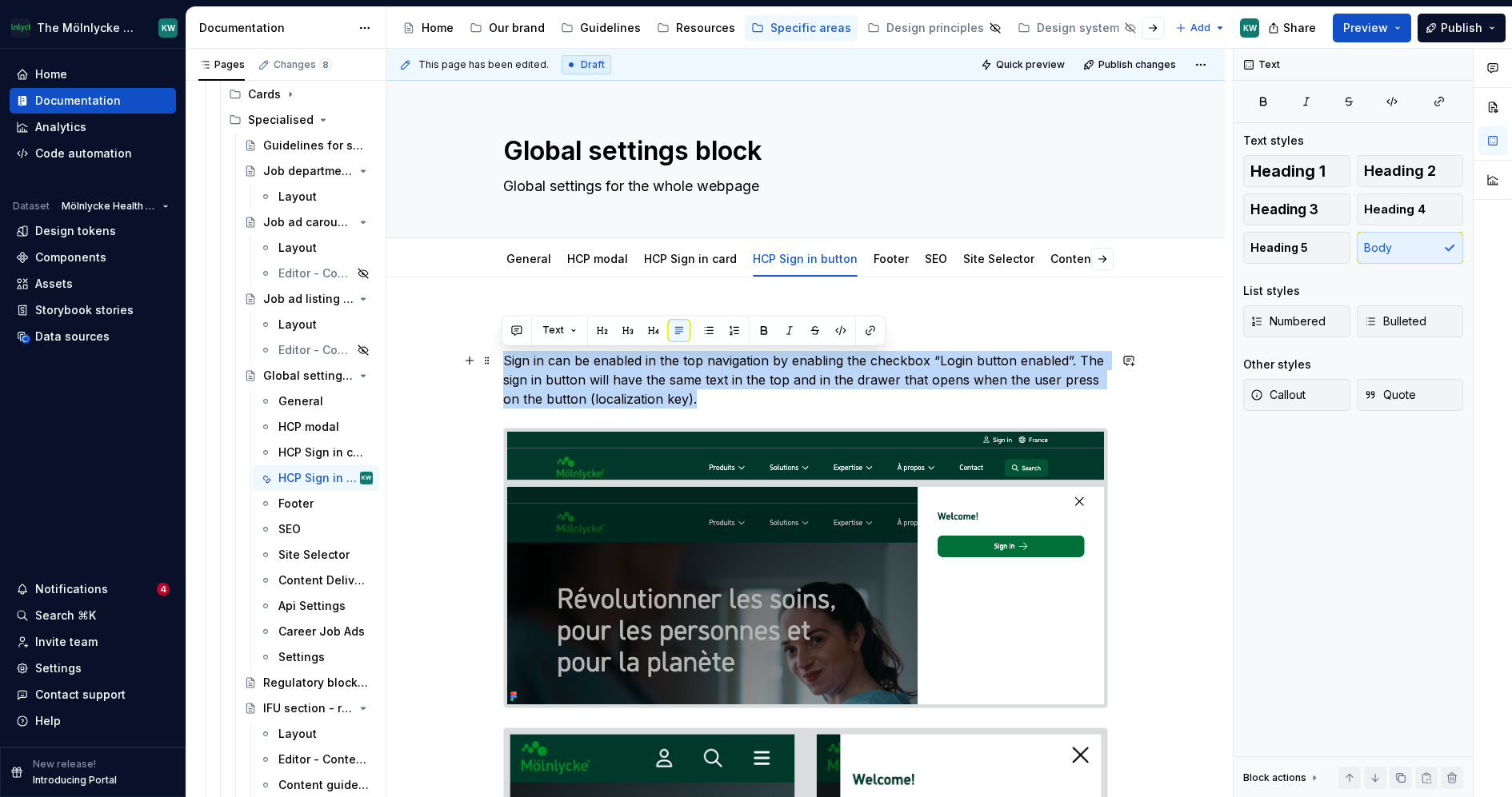
drag, startPoint x: 503, startPoint y: 354, endPoint x: 767, endPoint y: 394, distance: 267.0
click at [767, 394] on p "Sign in can be enabled in the top navigation by enabling the checkbox “Login bu…" at bounding box center [805, 379] width 605 height 57
click at [1163, 338] on div "This page has been edited. Draft Quick preview Publish changes Global settings …" at bounding box center [810, 423] width 847 height 749
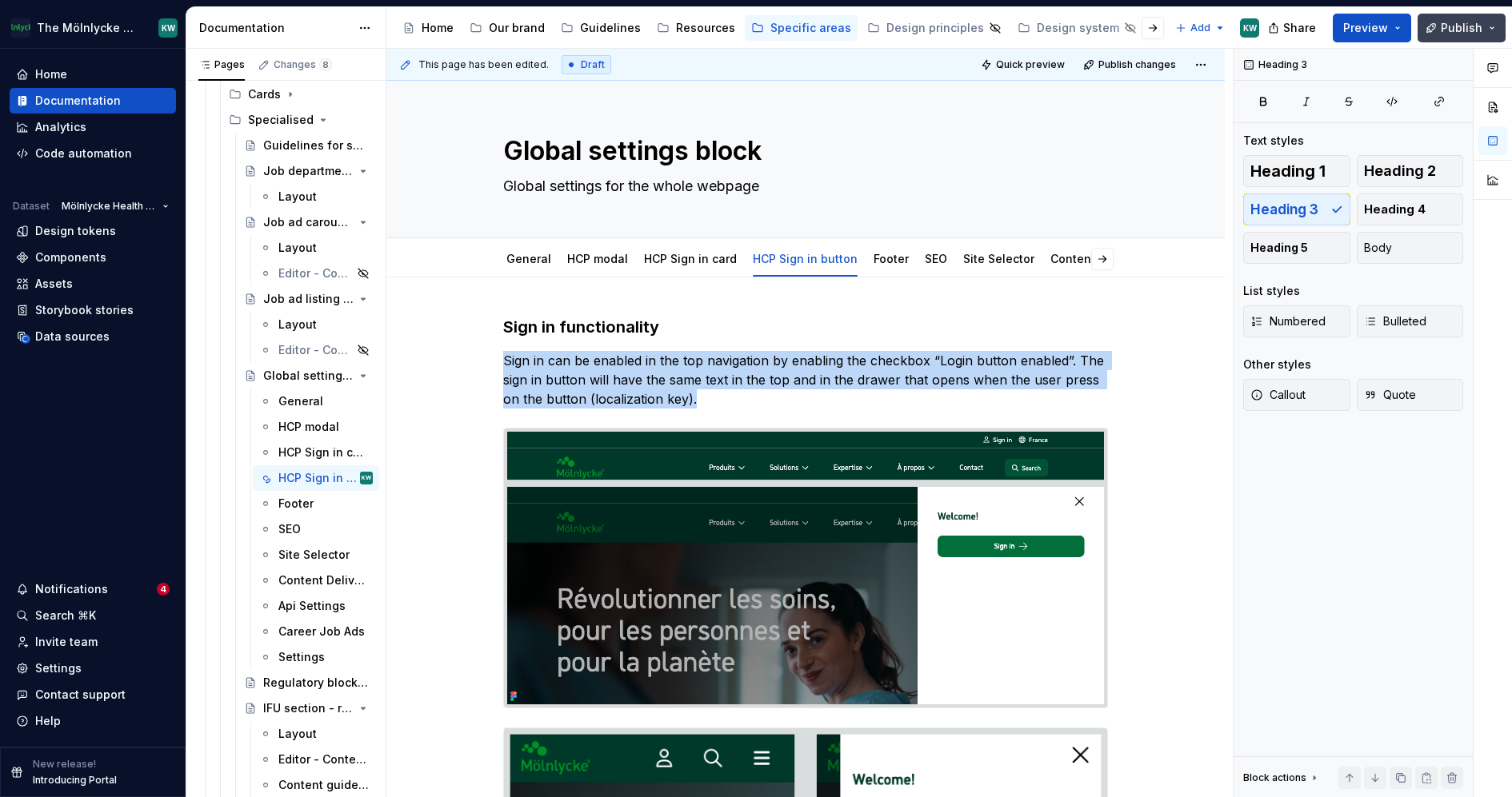
click at [1457, 33] on span "Publish" at bounding box center [1461, 28] width 41 height 16
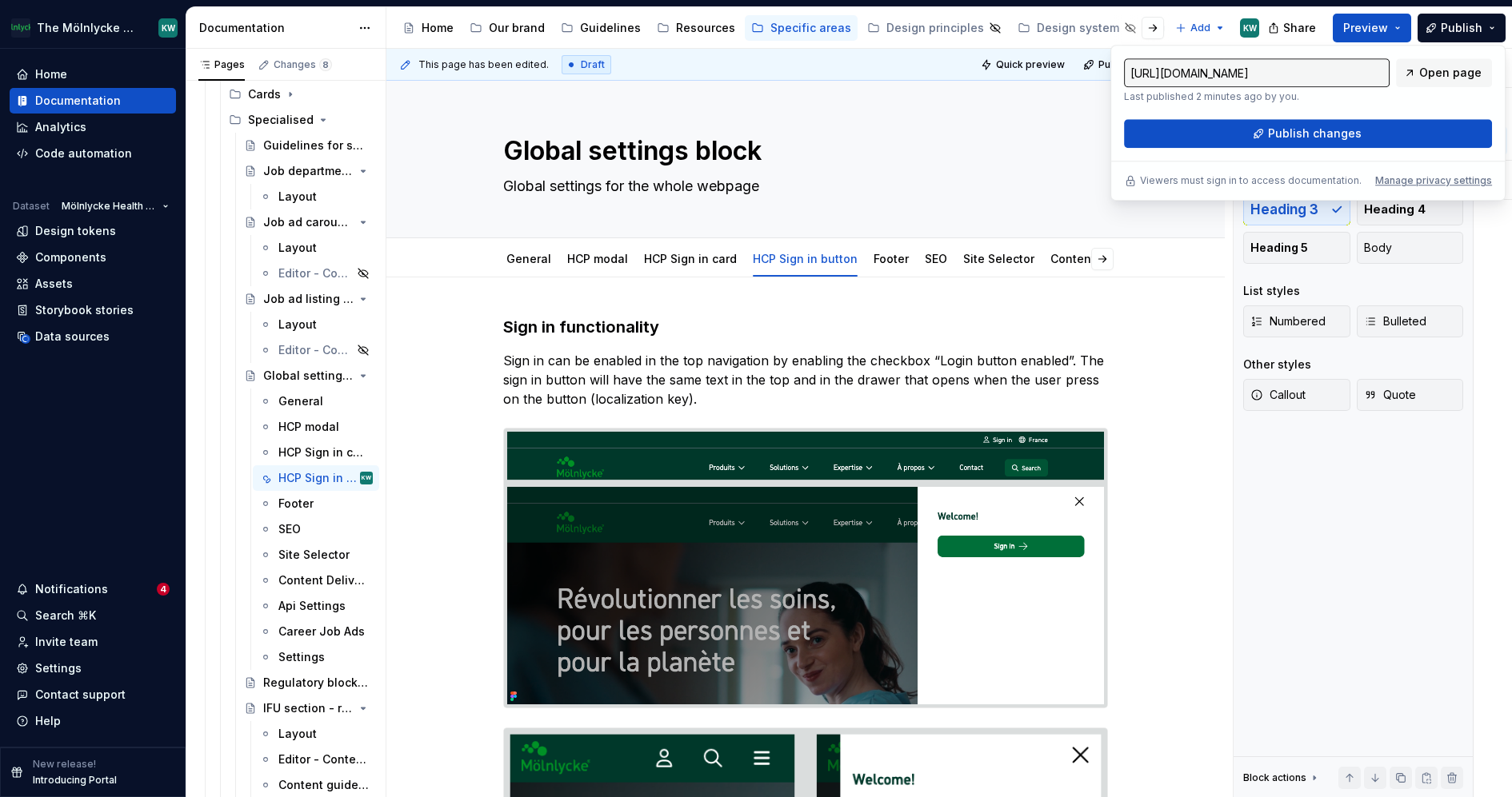
click at [1225, 148] on div "[URL][DOMAIN_NAME] Last published 2 minutes ago by you. Open page Publish chang…" at bounding box center [1308, 123] width 395 height 156
click at [1224, 136] on button "Publish changes" at bounding box center [1307, 133] width 368 height 29
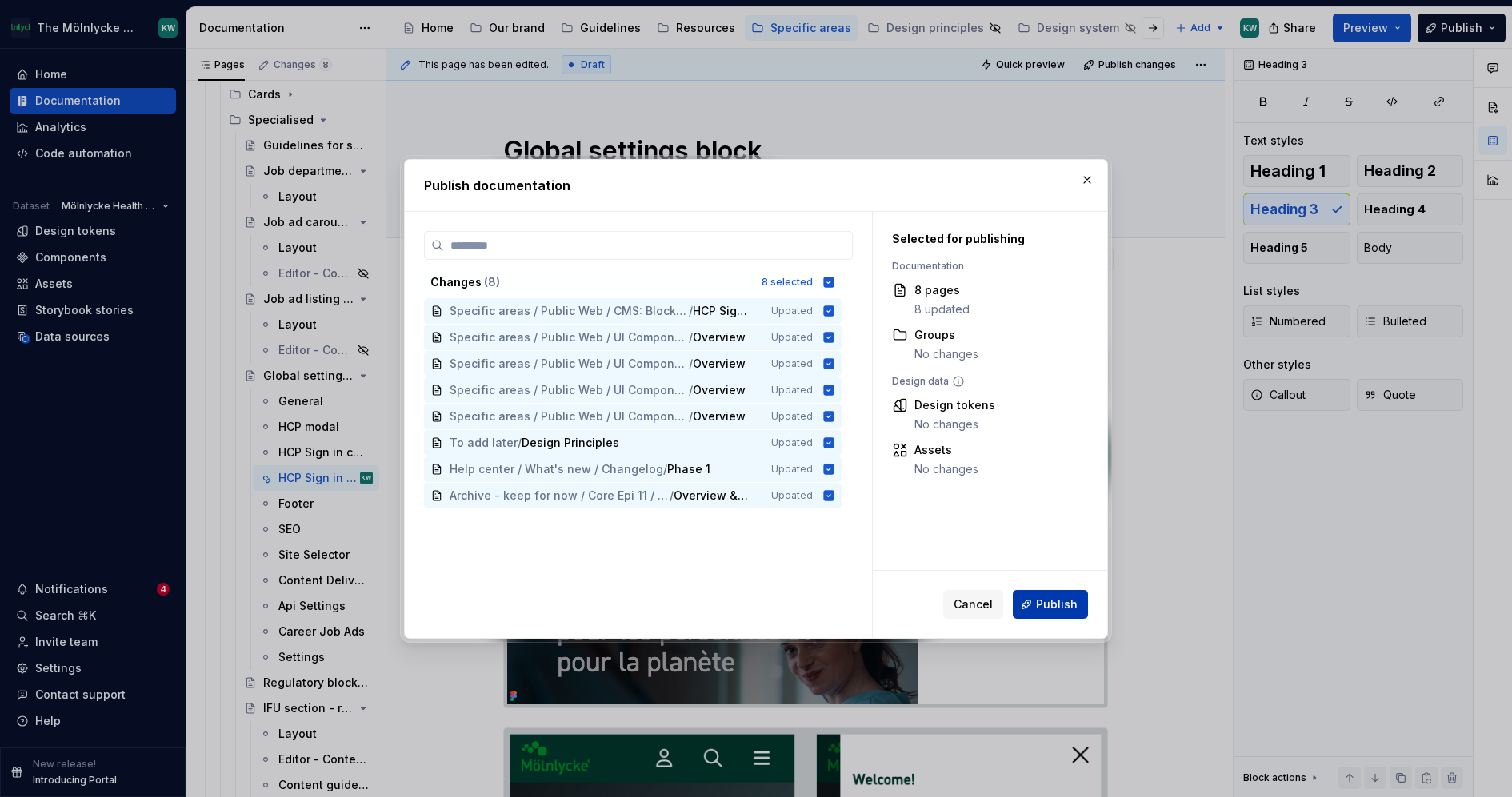
click at [1042, 600] on span "Publish" at bounding box center [1057, 605] width 41 height 16
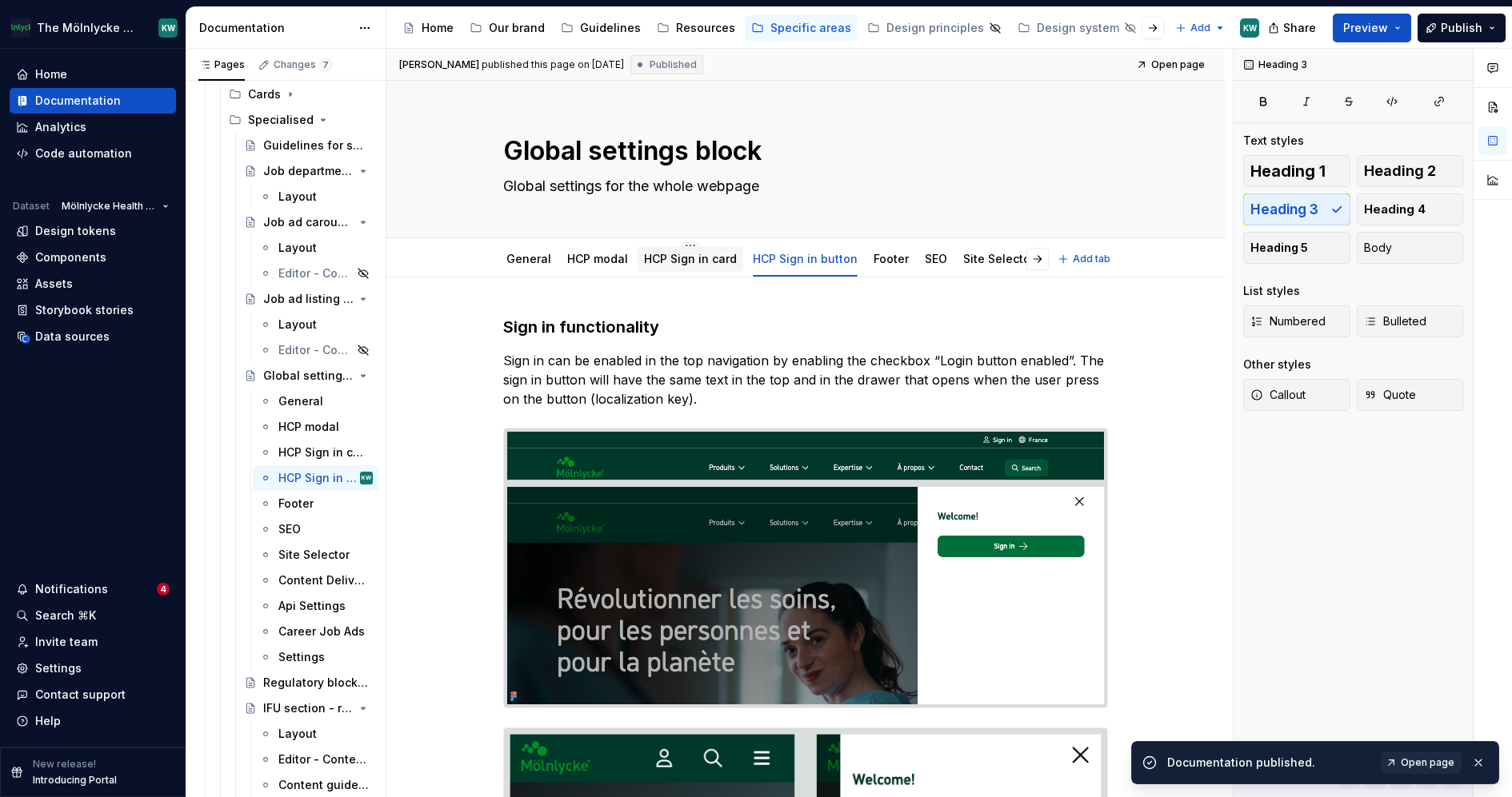
click at [678, 257] on link "HCP Sign in card" at bounding box center [690, 258] width 93 height 13
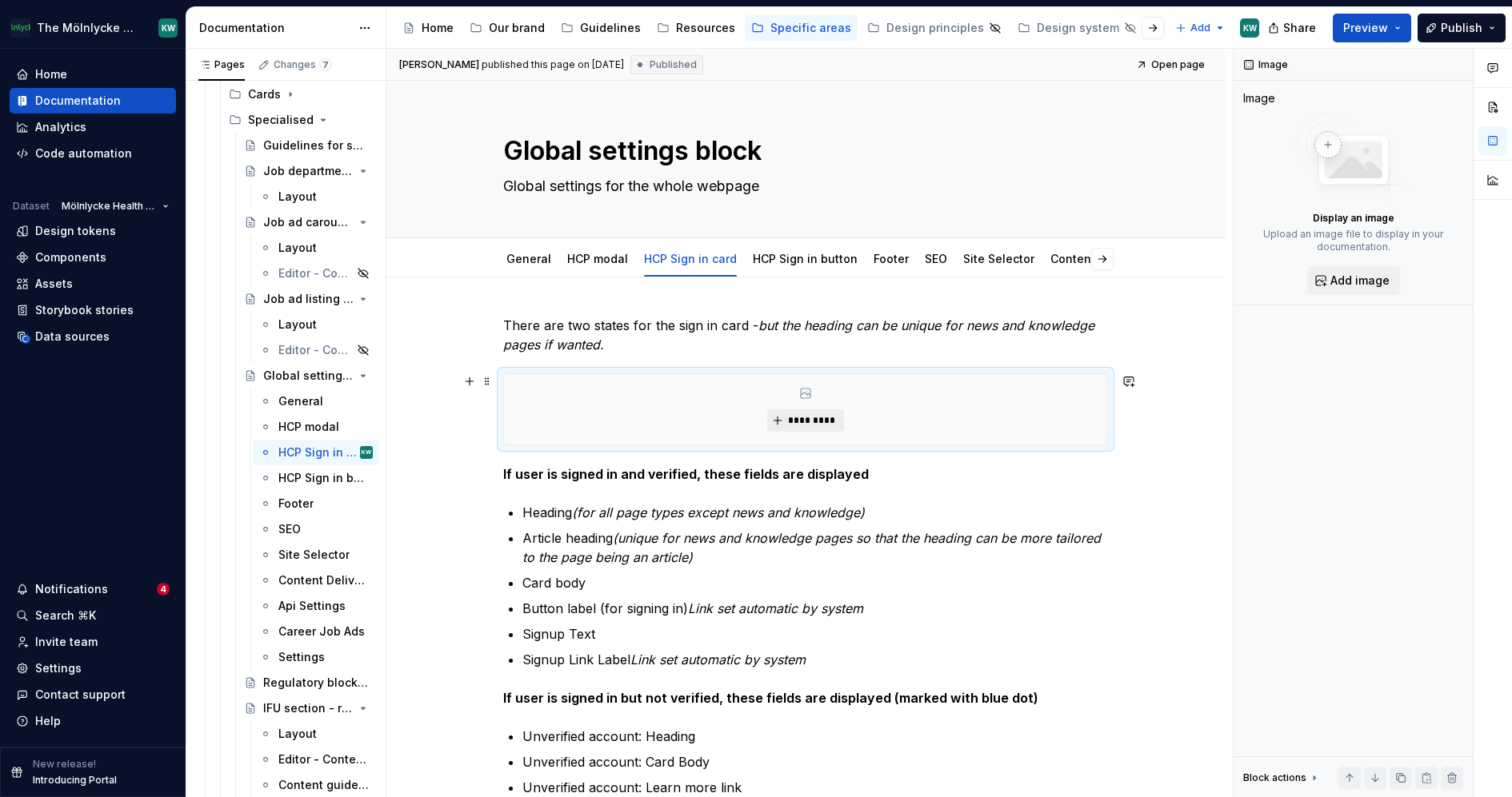
click at [780, 413] on button "*********" at bounding box center [805, 420] width 76 height 22
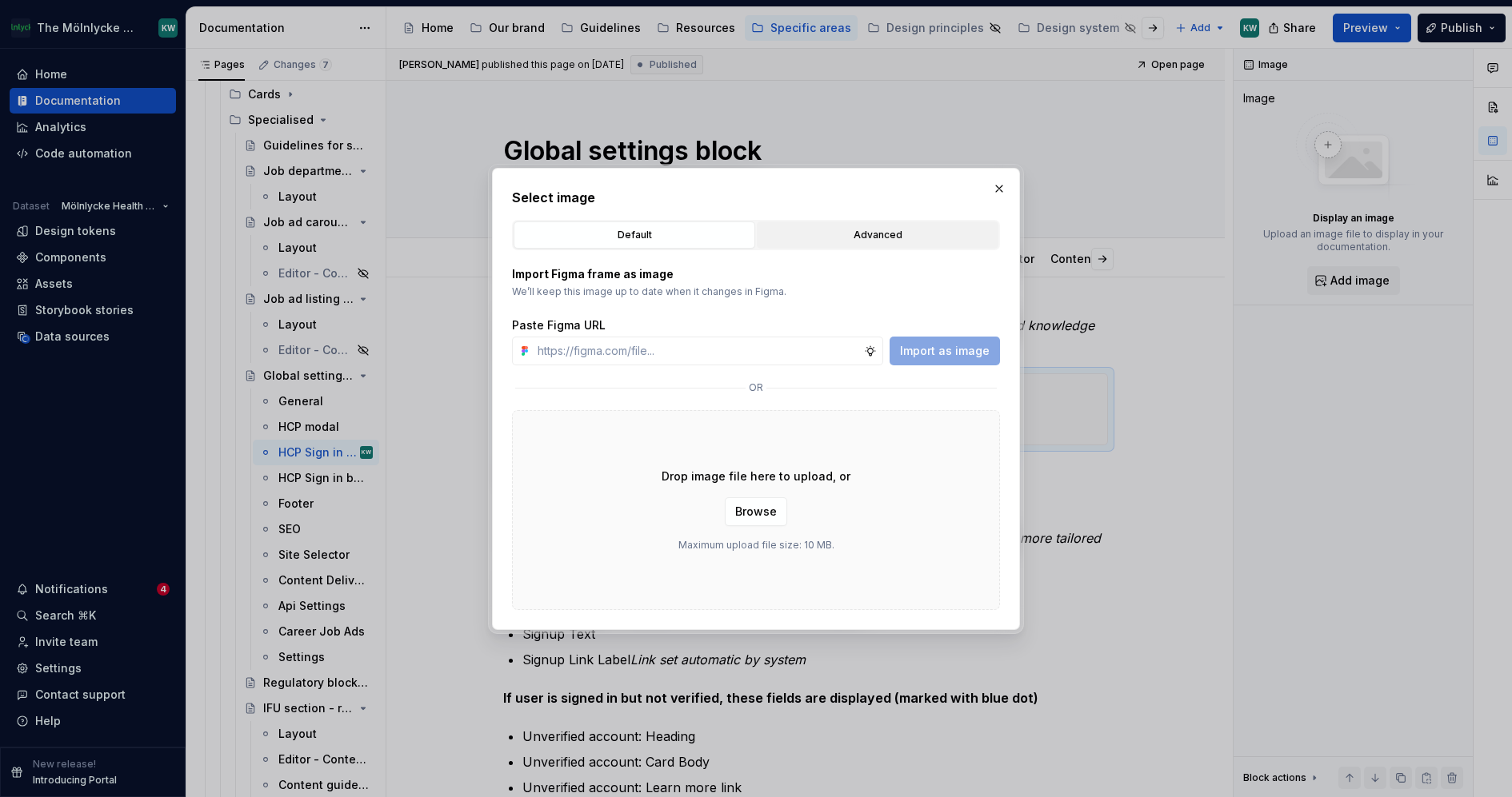
click at [909, 225] on button "Advanced" at bounding box center [878, 235] width 242 height 27
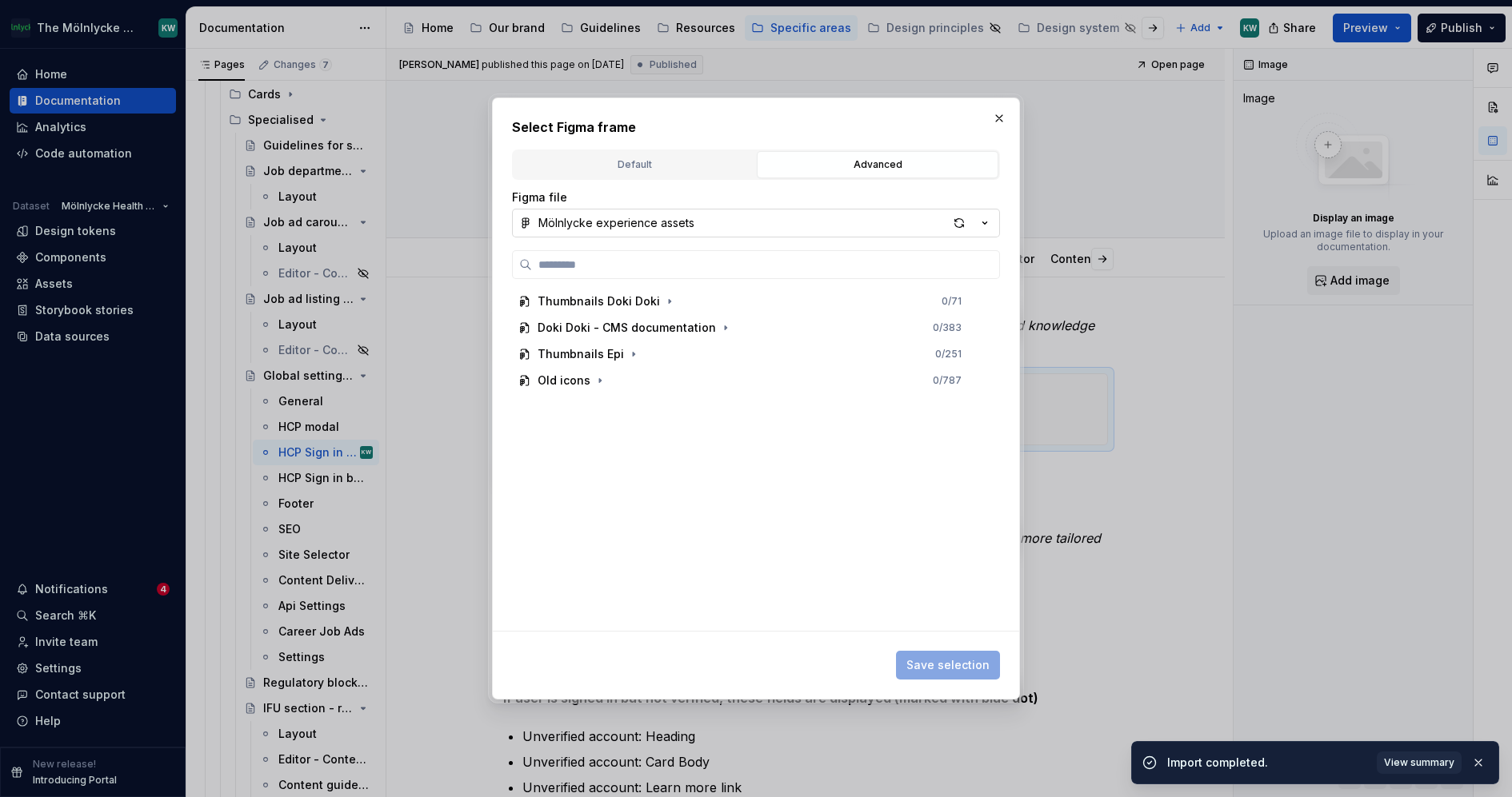
click at [887, 232] on button "Mölnlycke experience assets" at bounding box center [755, 223] width 488 height 29
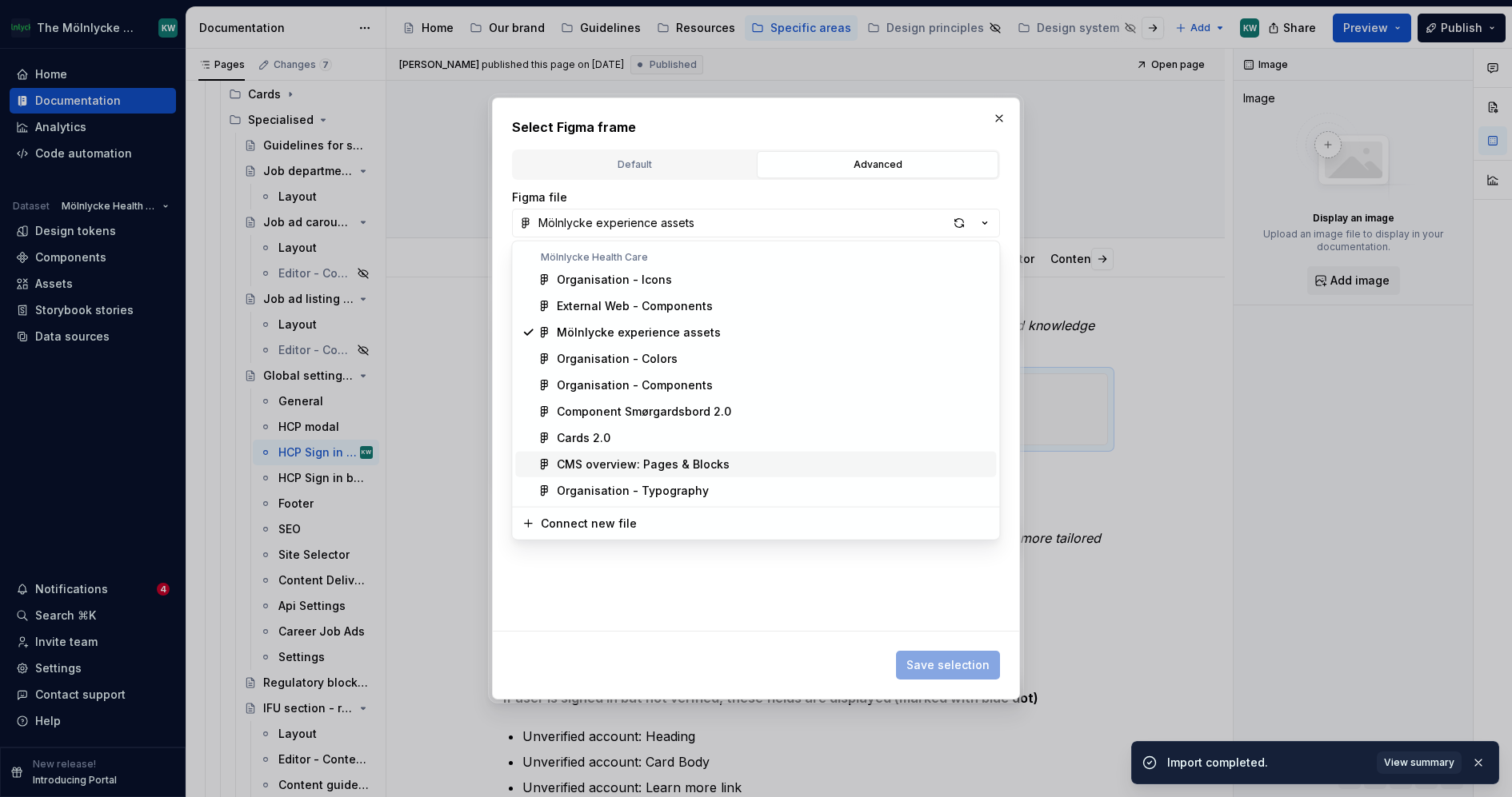
click at [636, 465] on div "CMS overview: Pages & Blocks" at bounding box center [643, 465] width 173 height 16
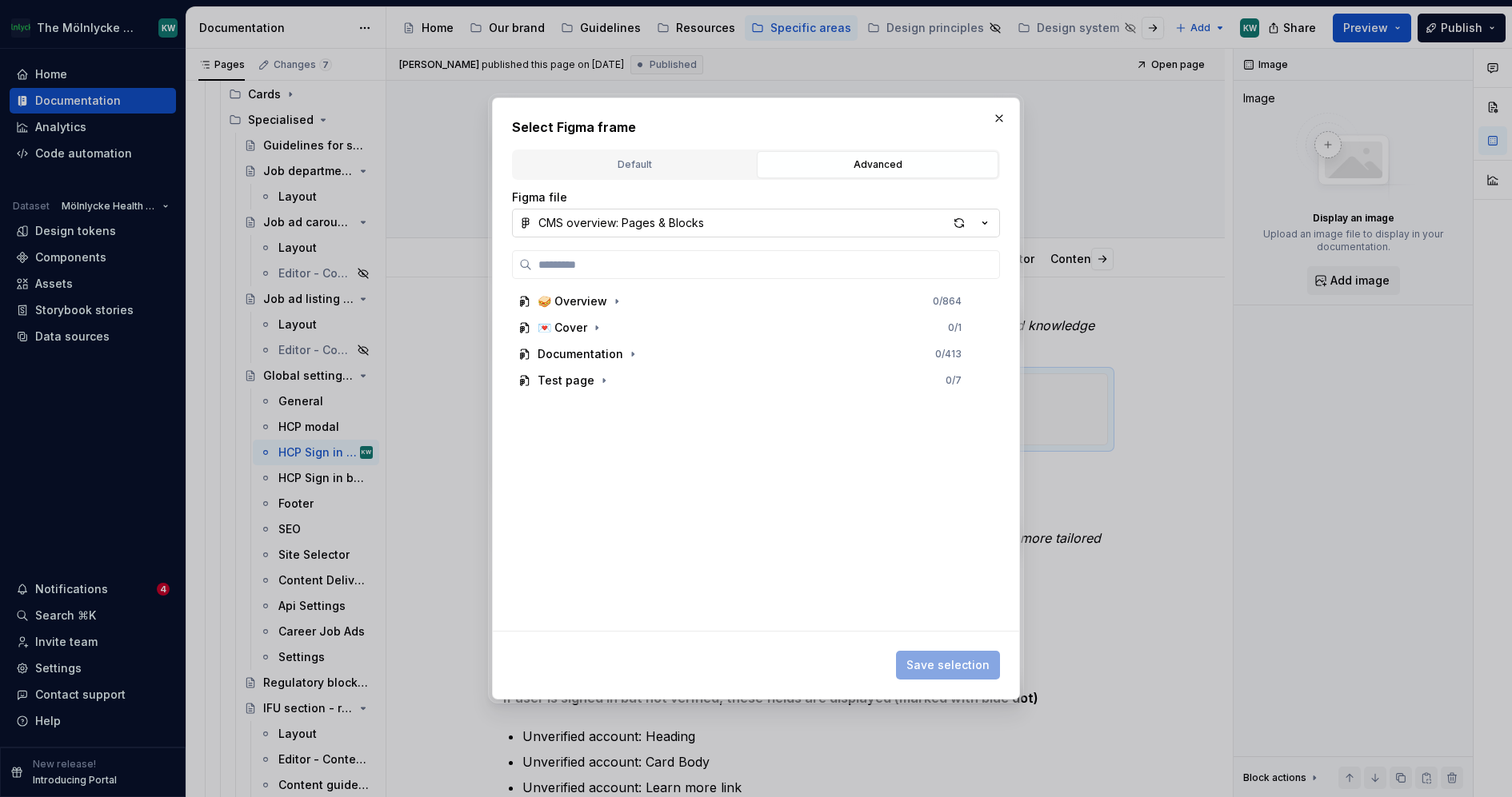
type textarea "*"
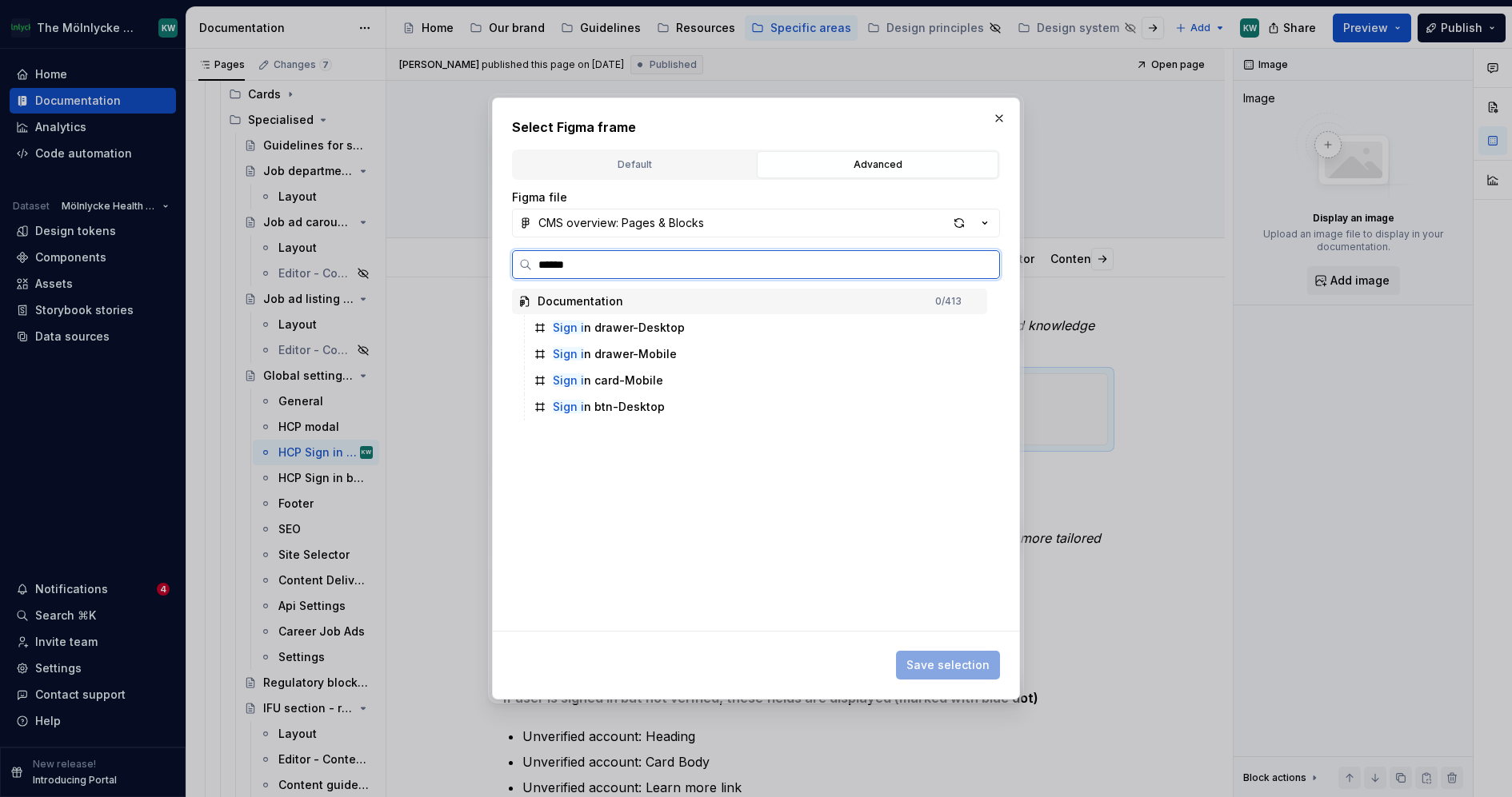
type input "*******"
click at [651, 382] on div "Sign in card-Mobile" at bounding box center [607, 381] width 108 height 16
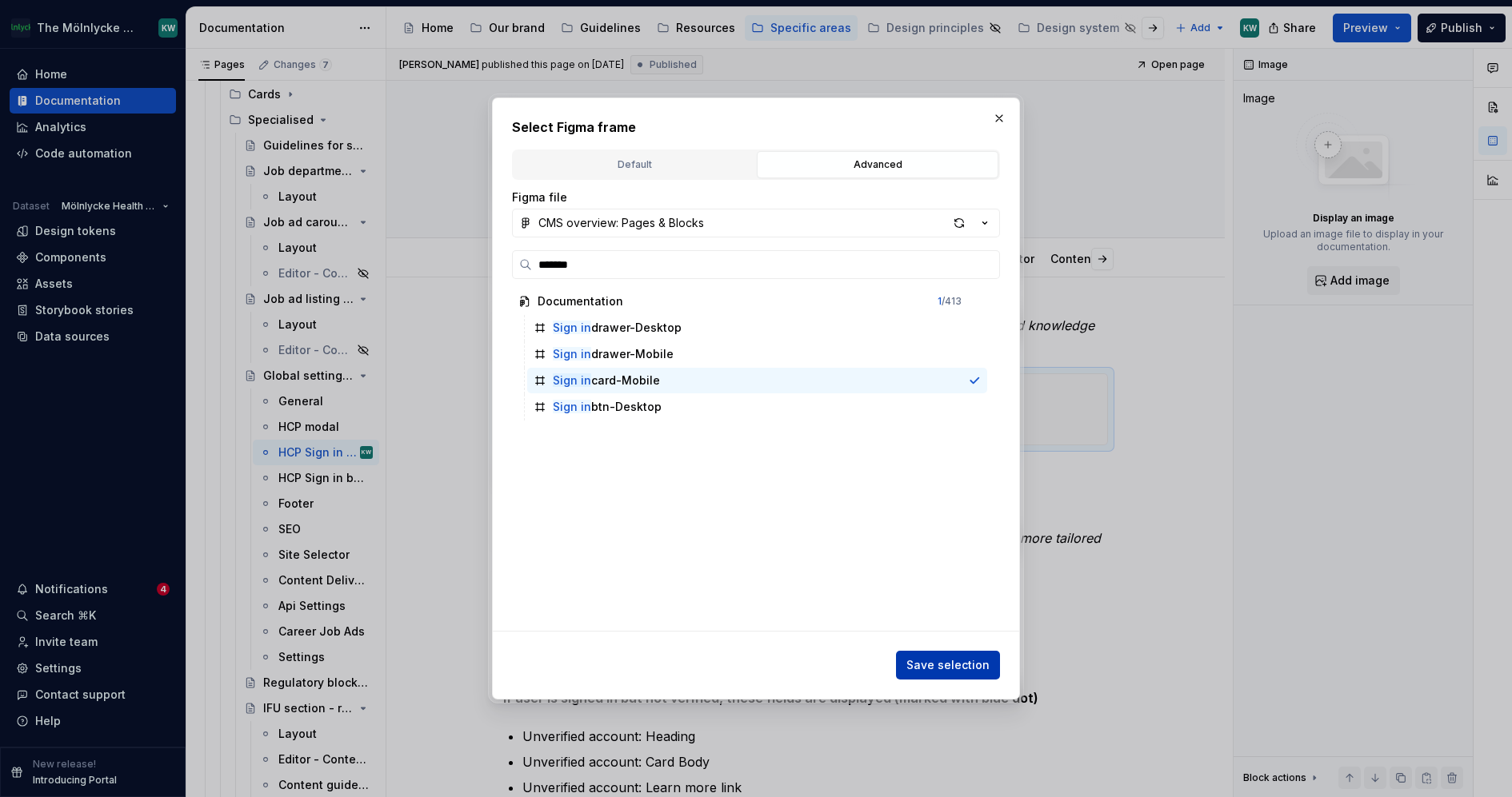
click at [955, 667] on span "Save selection" at bounding box center [948, 666] width 83 height 16
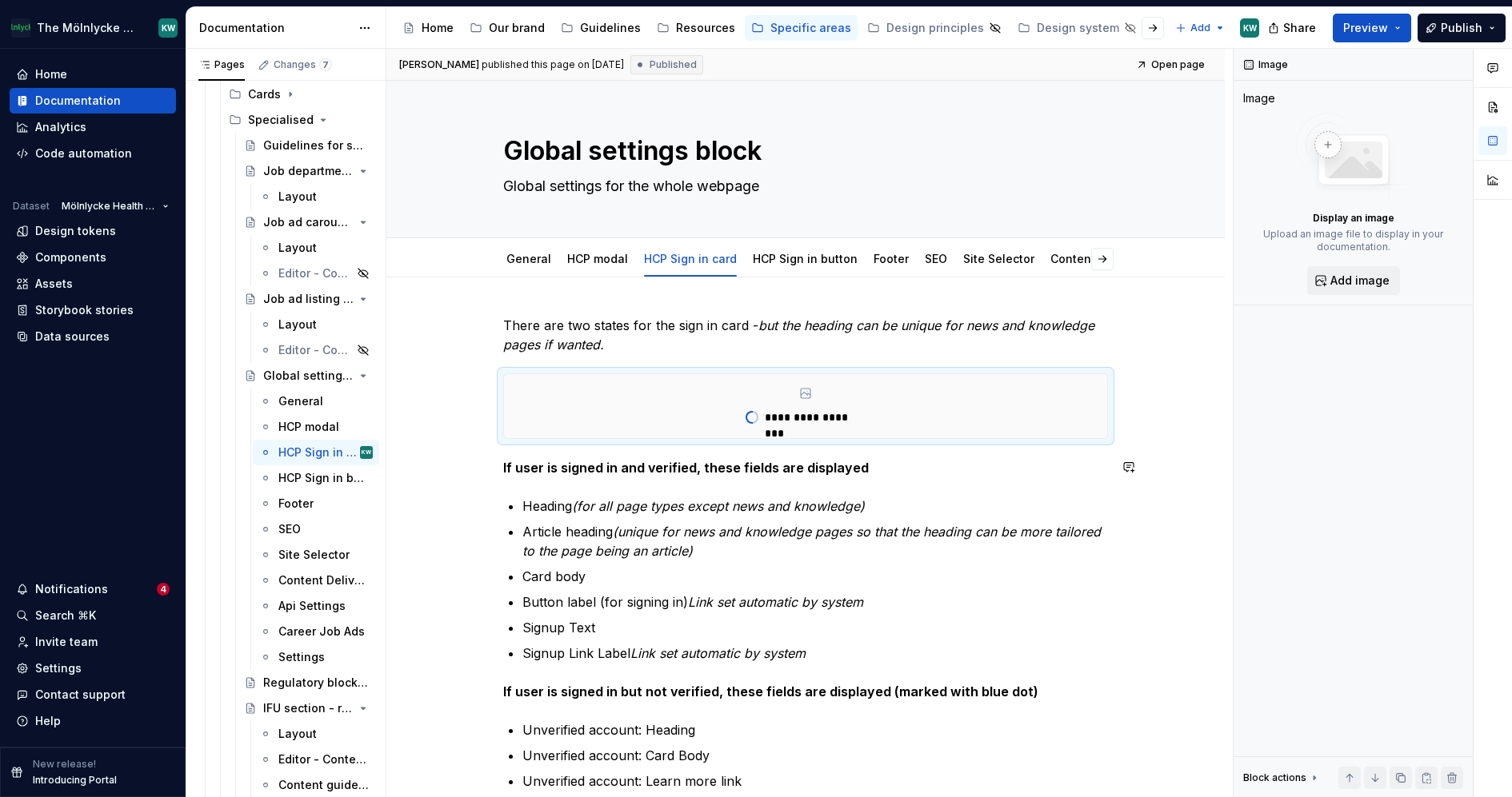
type textarea "*"
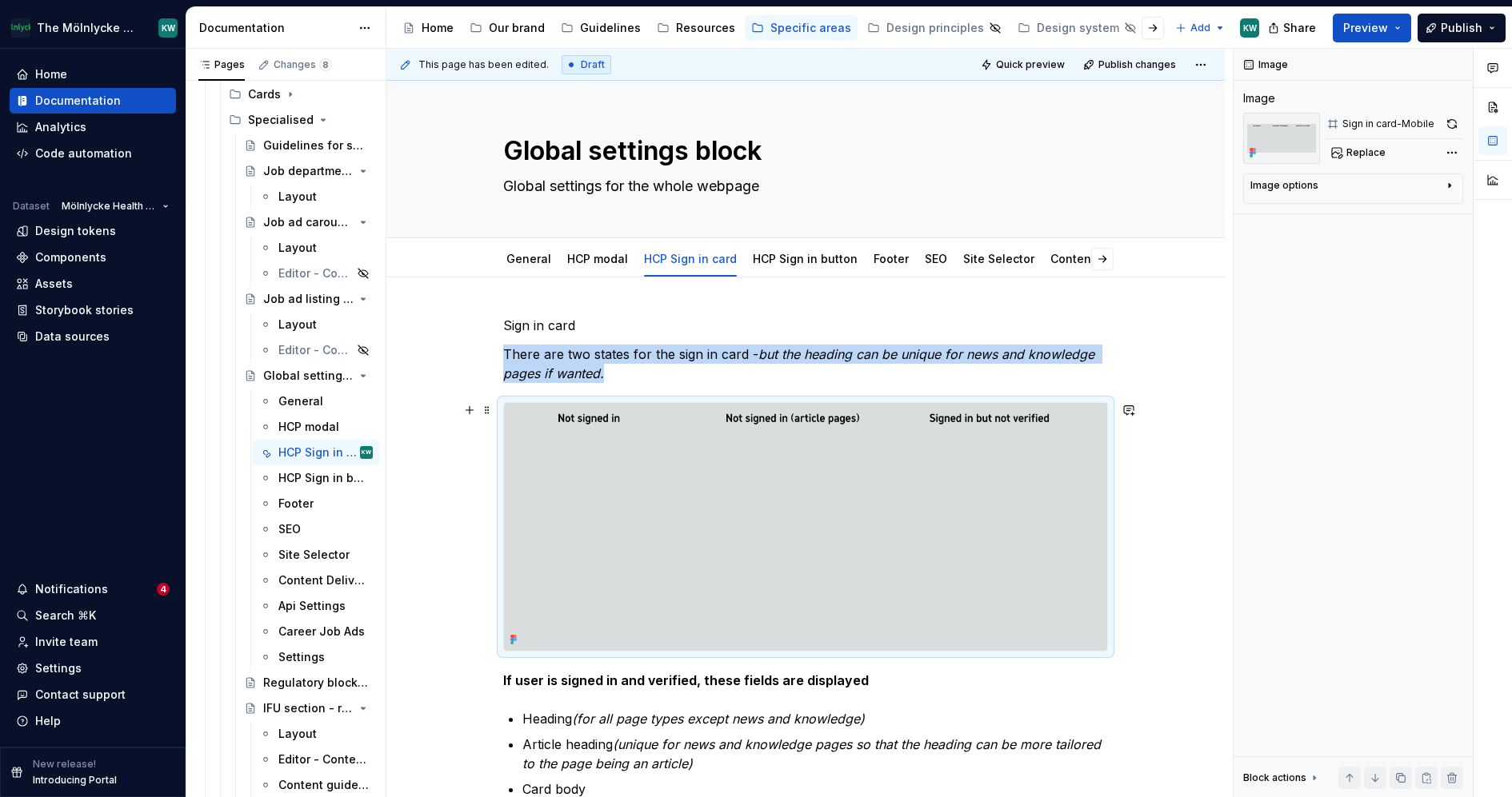
click at [684, 448] on img at bounding box center [805, 526] width 603 height 248
click at [1451, 125] on button "button" at bounding box center [1451, 123] width 22 height 22
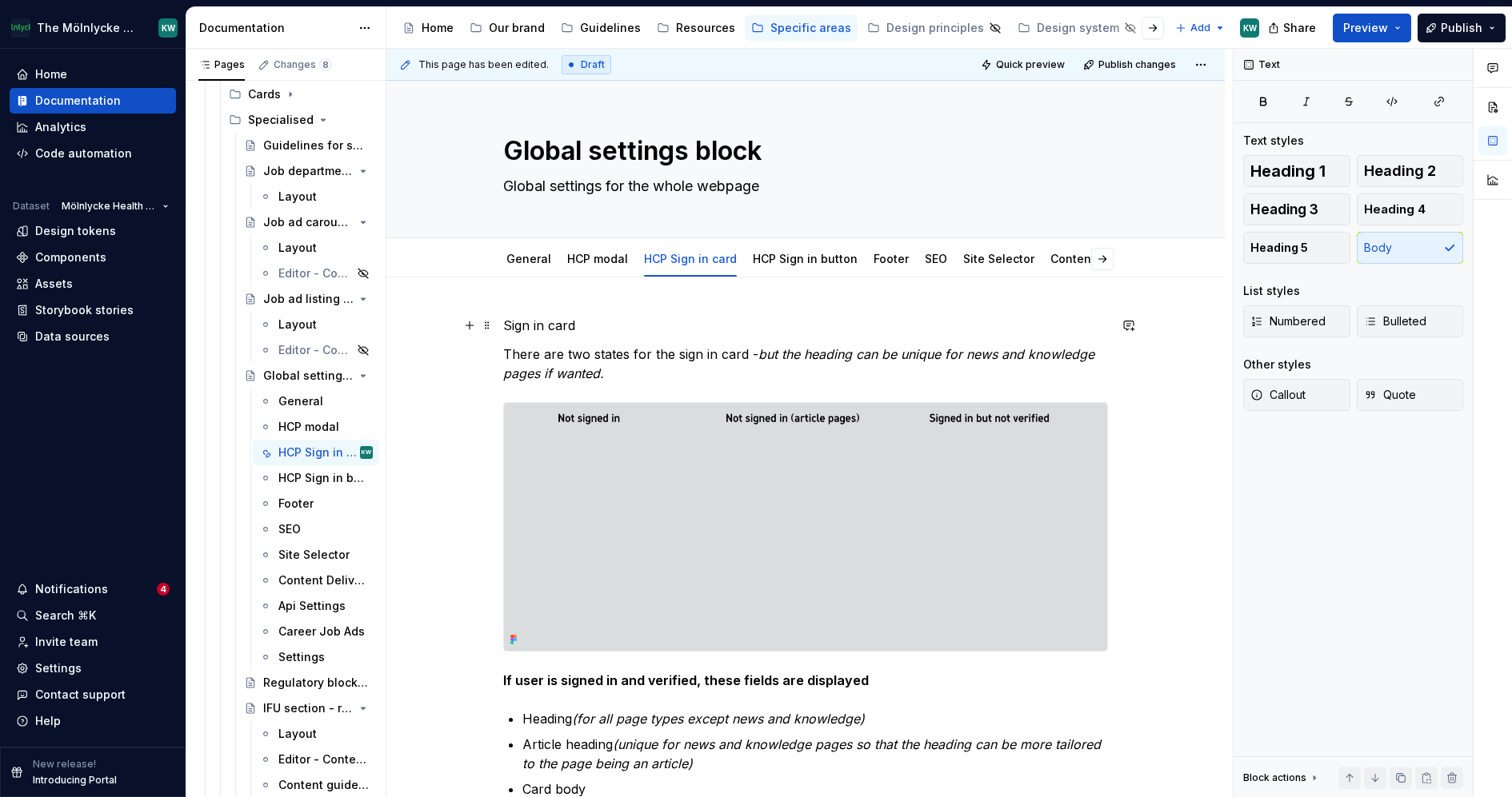
click at [594, 318] on p "Sign in card" at bounding box center [805, 325] width 605 height 19
drag, startPoint x: 594, startPoint y: 325, endPoint x: 490, endPoint y: 325, distance: 104.0
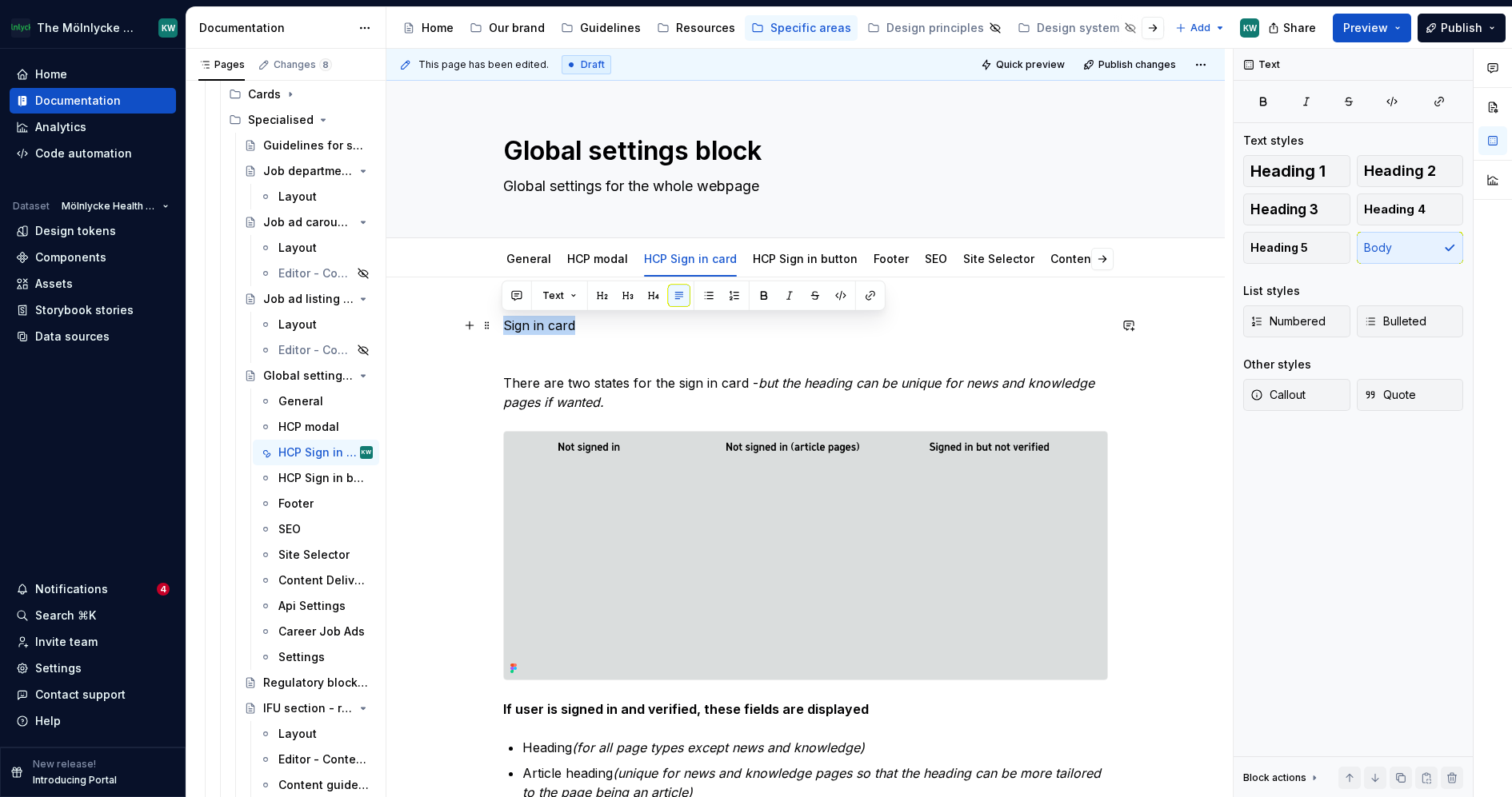
drag, startPoint x: 592, startPoint y: 319, endPoint x: 501, endPoint y: 318, distance: 91.0
click at [632, 294] on button "button" at bounding box center [627, 295] width 22 height 22
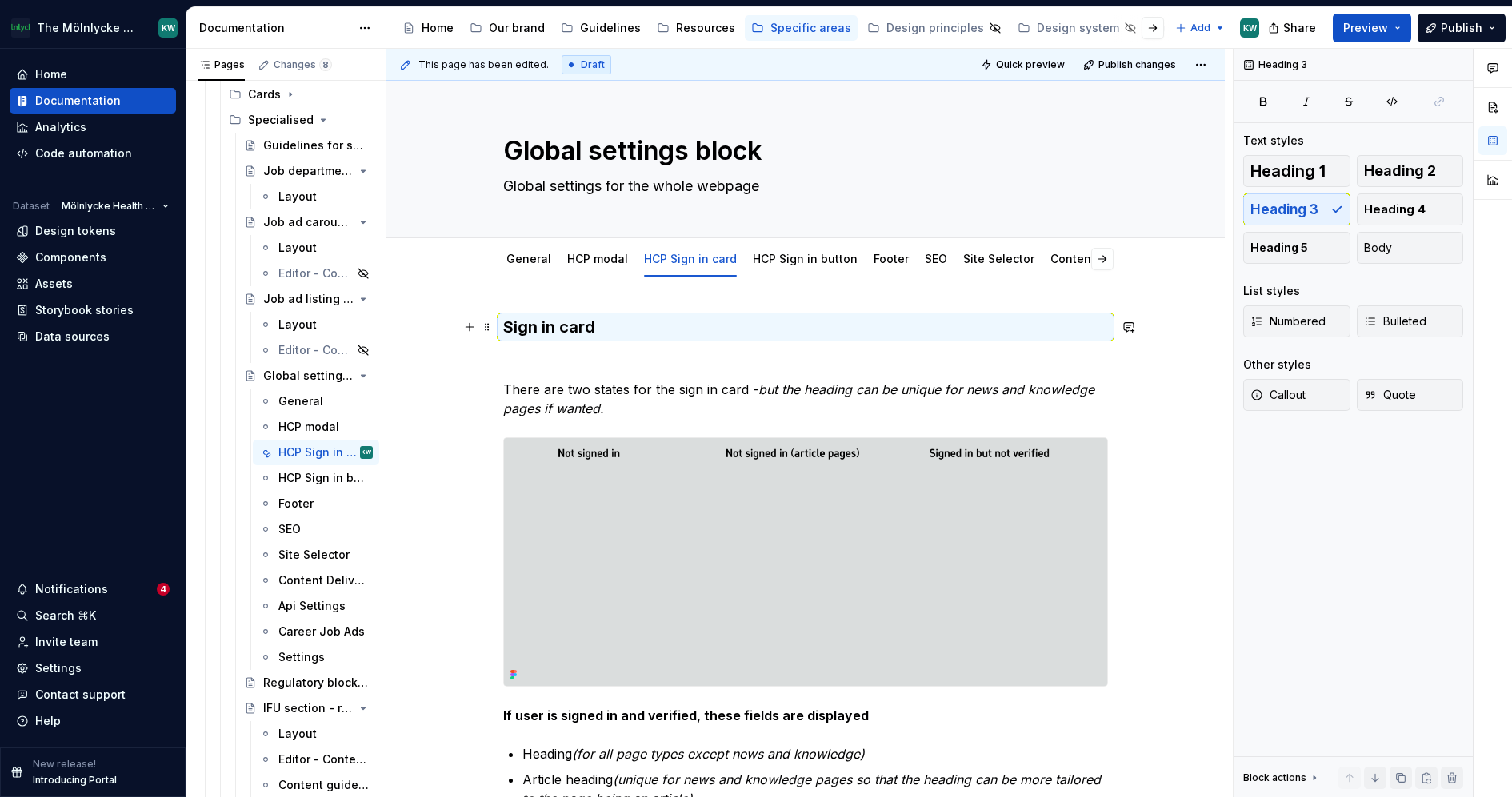
click at [625, 330] on h3 "Sign in card" at bounding box center [805, 326] width 605 height 22
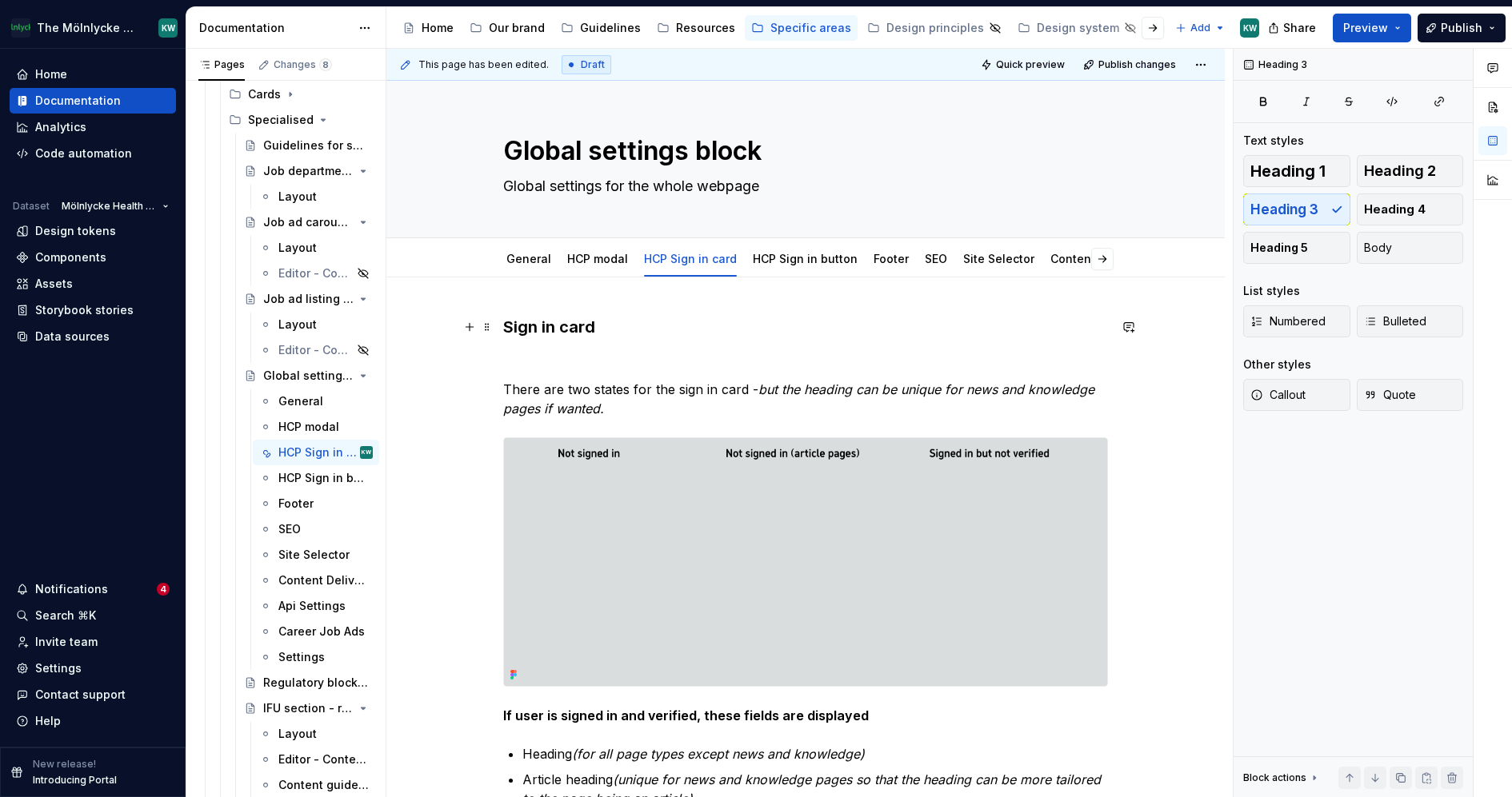
click at [581, 324] on h3 "Sign in card" at bounding box center [805, 326] width 605 height 22
click at [595, 324] on h3 "Sign in card" at bounding box center [805, 326] width 605 height 22
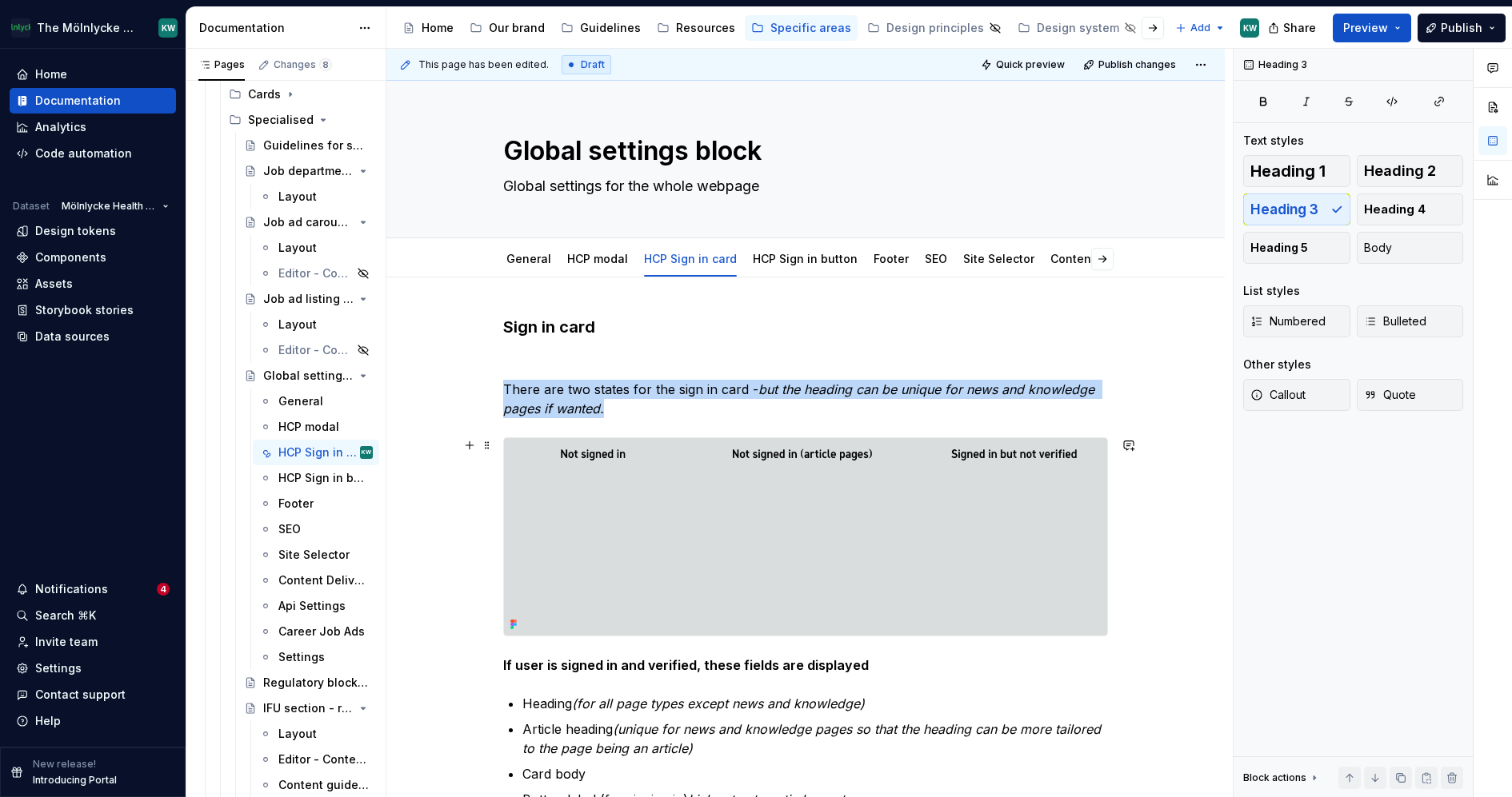
click at [745, 529] on img at bounding box center [805, 537] width 603 height 197
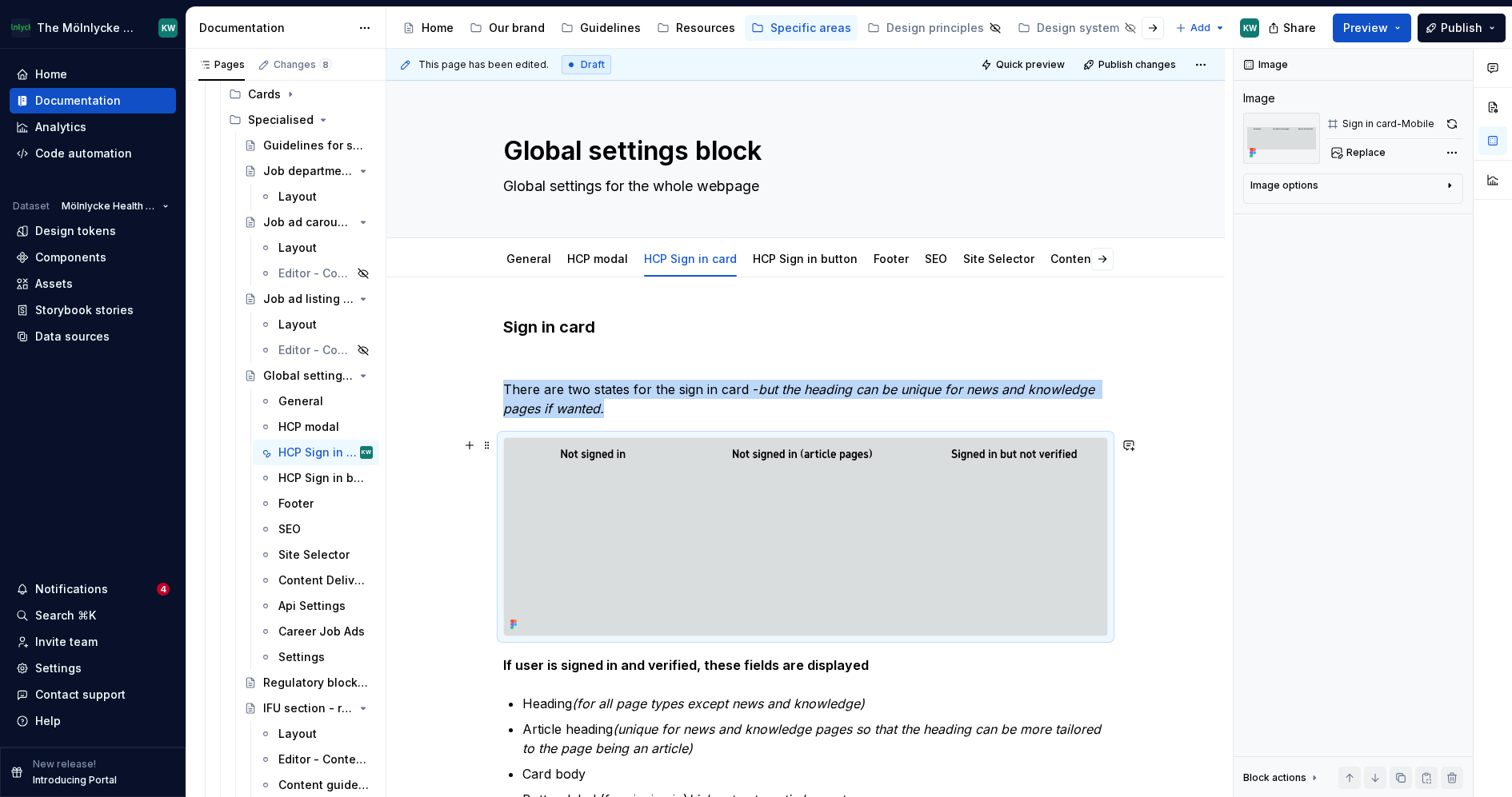
click at [1015, 532] on img at bounding box center [805, 537] width 603 height 197
click at [1448, 123] on button "button" at bounding box center [1451, 123] width 22 height 22
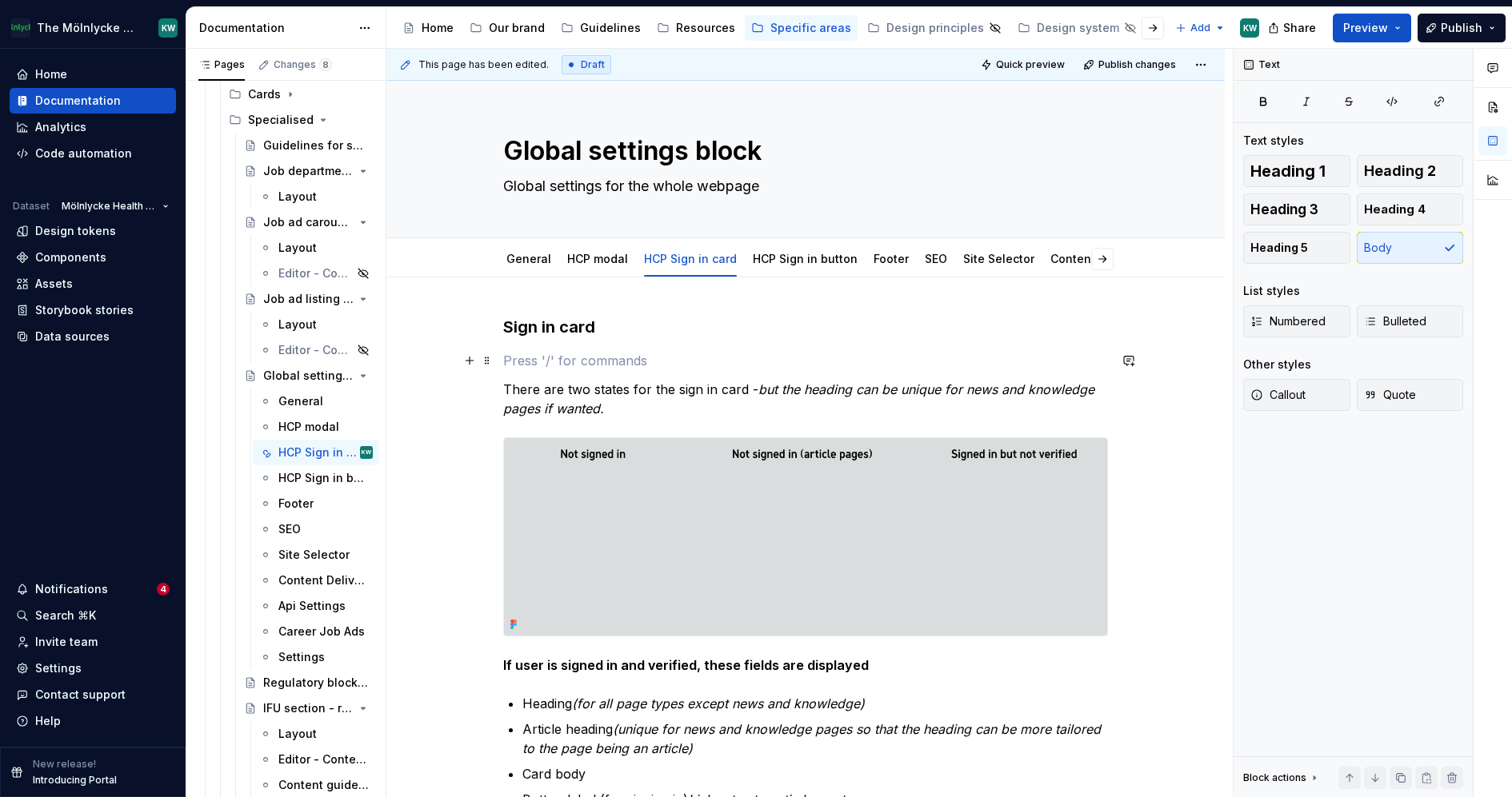
click at [545, 359] on p at bounding box center [805, 361] width 605 height 19
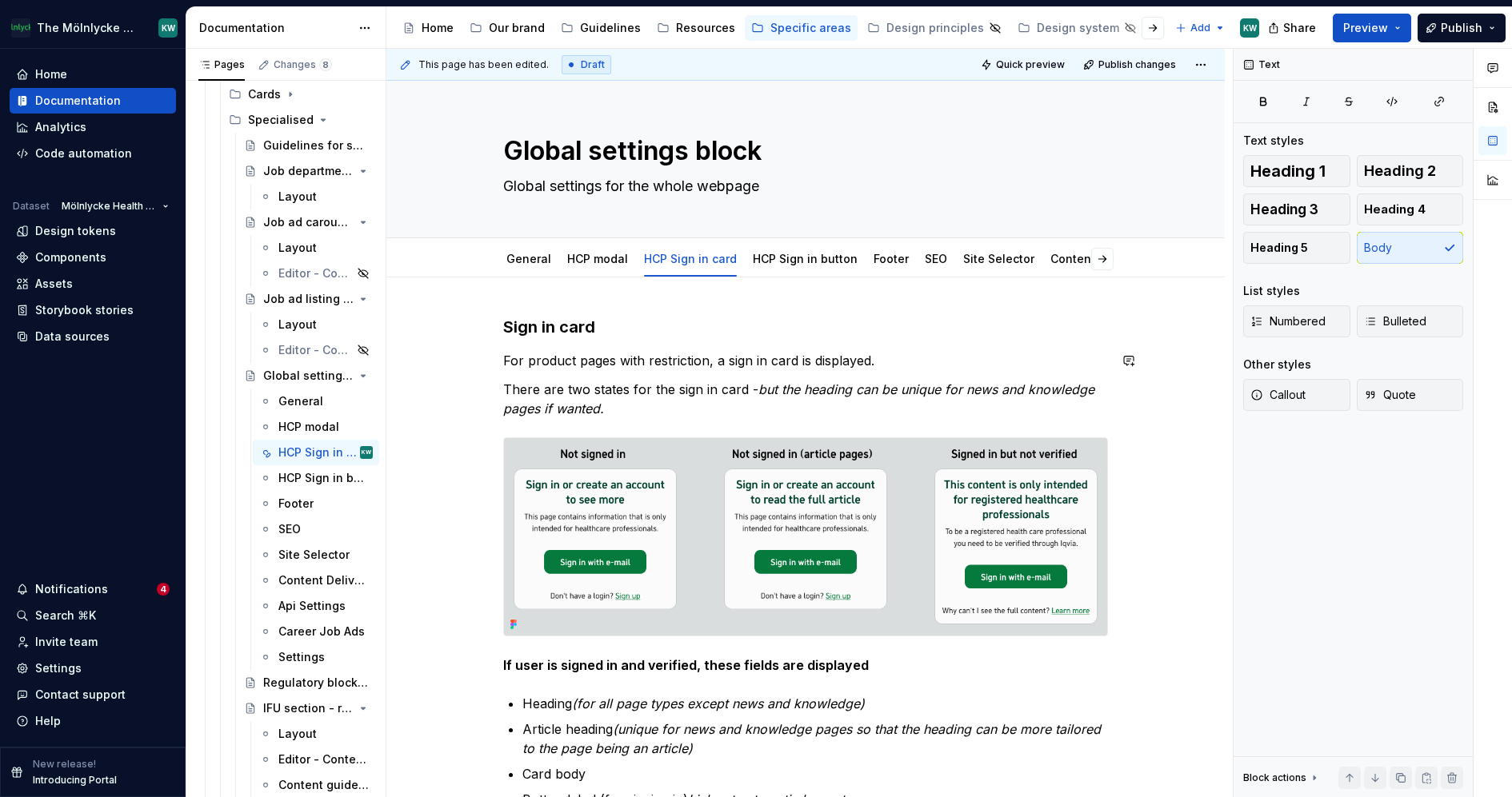
drag, startPoint x: 895, startPoint y: 363, endPoint x: 662, endPoint y: 356, distance: 233.1
click at [661, 356] on p "For product pages with restriction, a sign in card is displayed." at bounding box center [805, 361] width 605 height 19
click at [957, 359] on p "For product pages with restriction, a sign in card is displayed." at bounding box center [805, 361] width 605 height 19
click at [652, 357] on p "For product pages with restriction, a sign in card is displayed." at bounding box center [805, 361] width 605 height 19
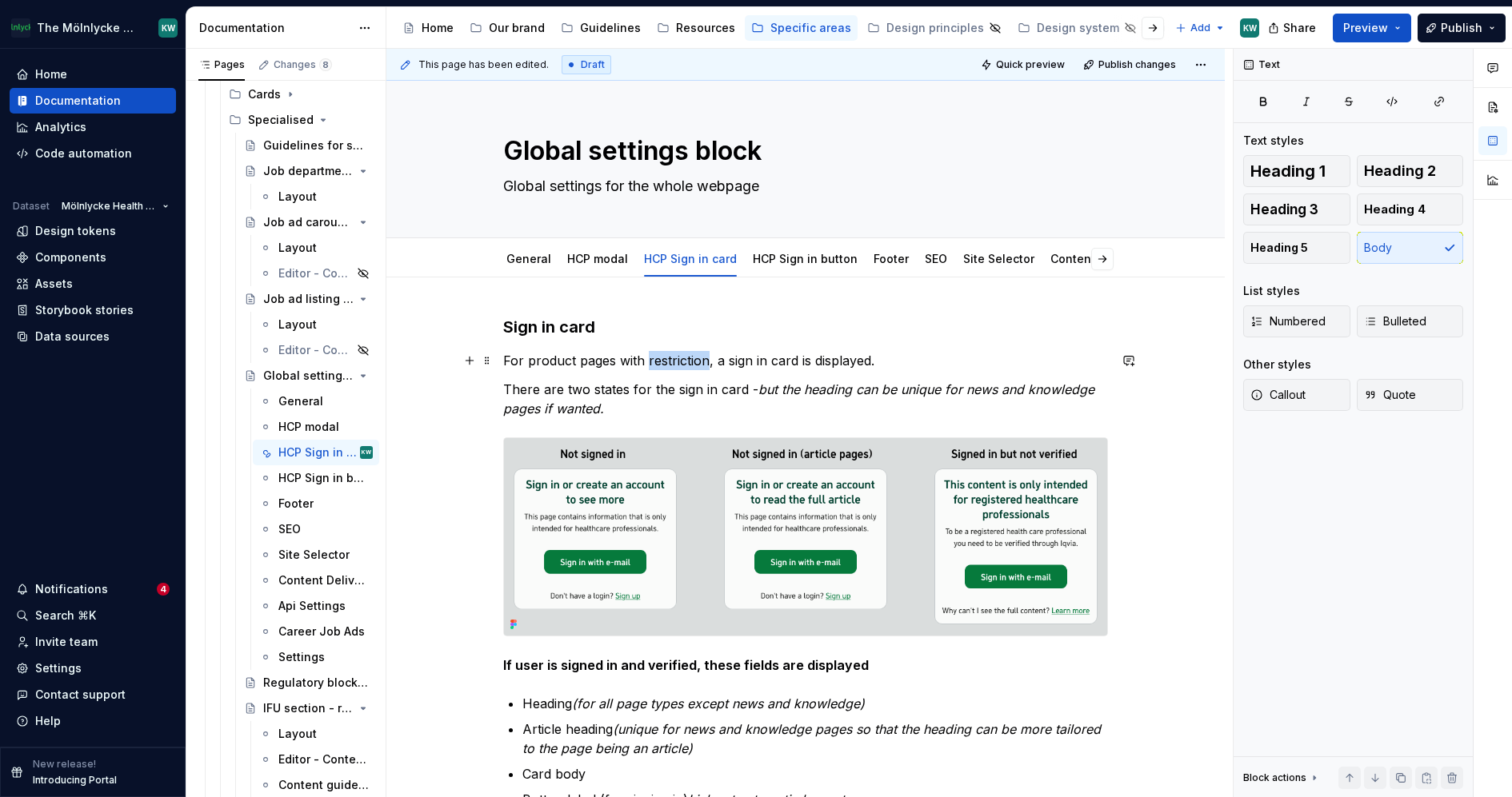
click at [652, 357] on p "For product pages with restriction, a sign in card is displayed." at bounding box center [805, 361] width 605 height 19
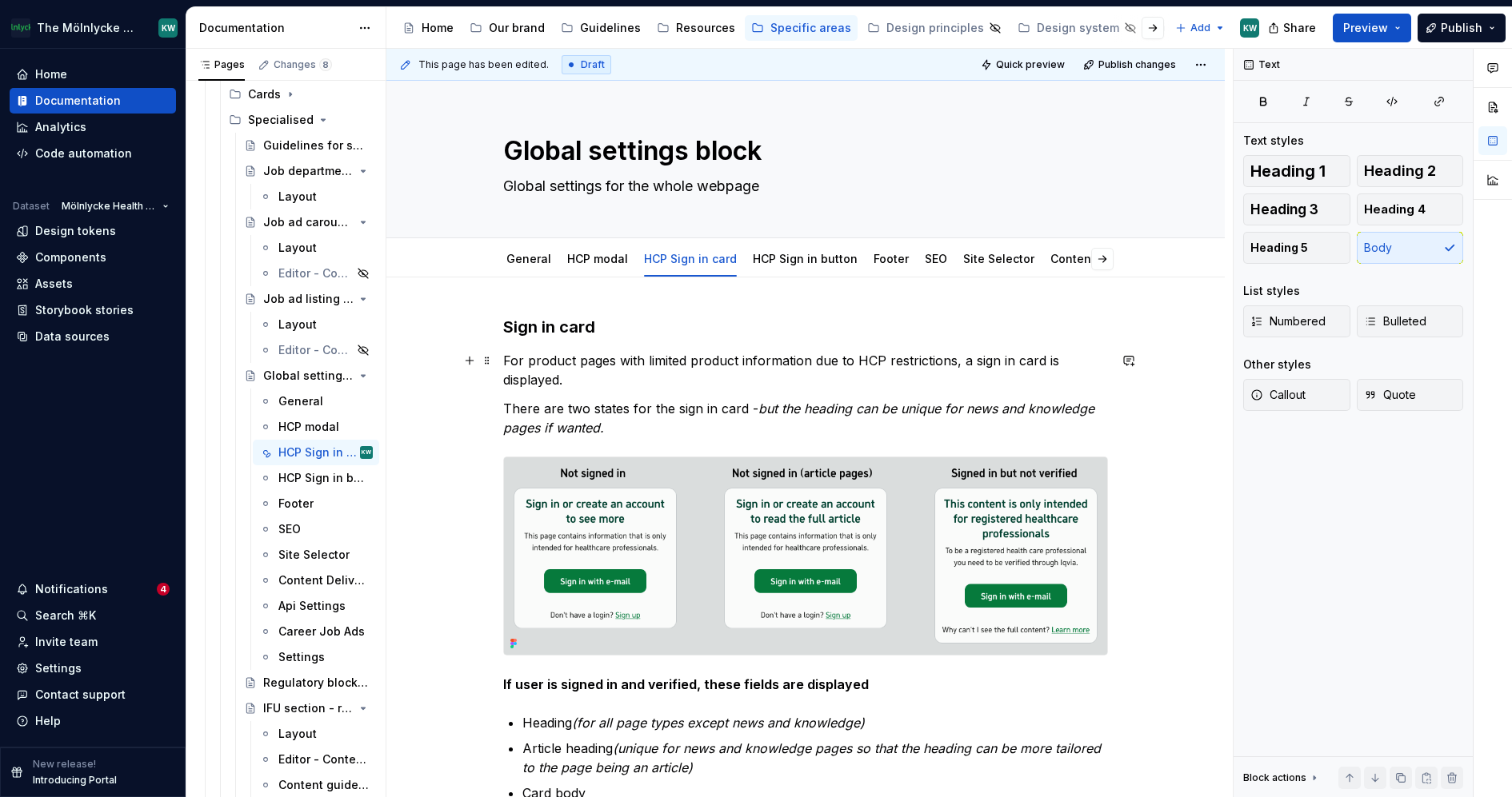
click at [590, 380] on p "For product pages with limited product information due to HCP restrictions, a s…" at bounding box center [805, 370] width 605 height 39
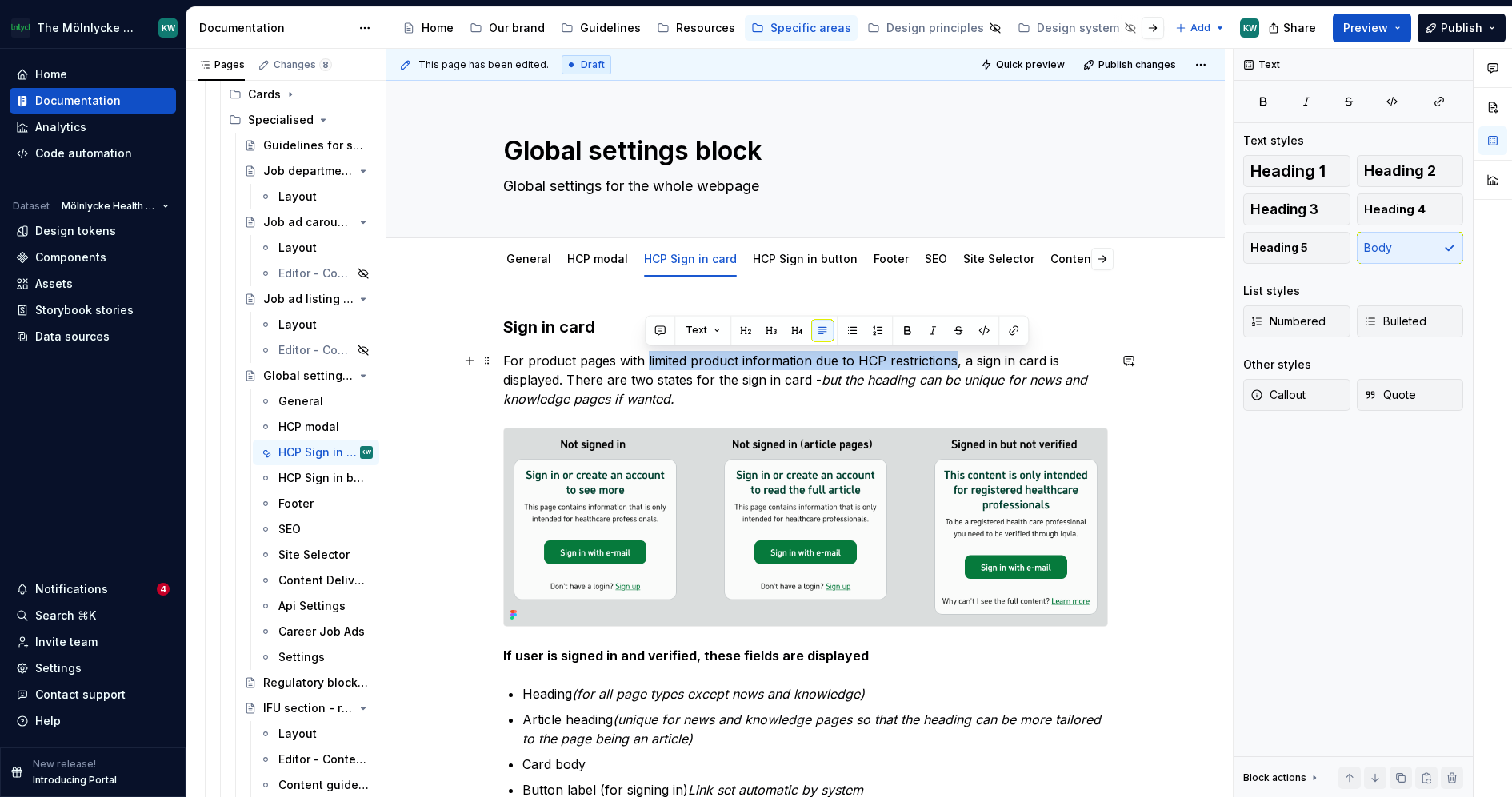
drag, startPoint x: 950, startPoint y: 357, endPoint x: 644, endPoint y: 365, distance: 306.1
click at [644, 365] on p "For product pages with limited product information due to HCP restrictions, a s…" at bounding box center [805, 379] width 605 height 57
click at [948, 387] on p "For product pages with limited product information due to HCP restrictions, a s…" at bounding box center [805, 379] width 605 height 57
drag, startPoint x: 950, startPoint y: 362, endPoint x: 497, endPoint y: 359, distance: 453.0
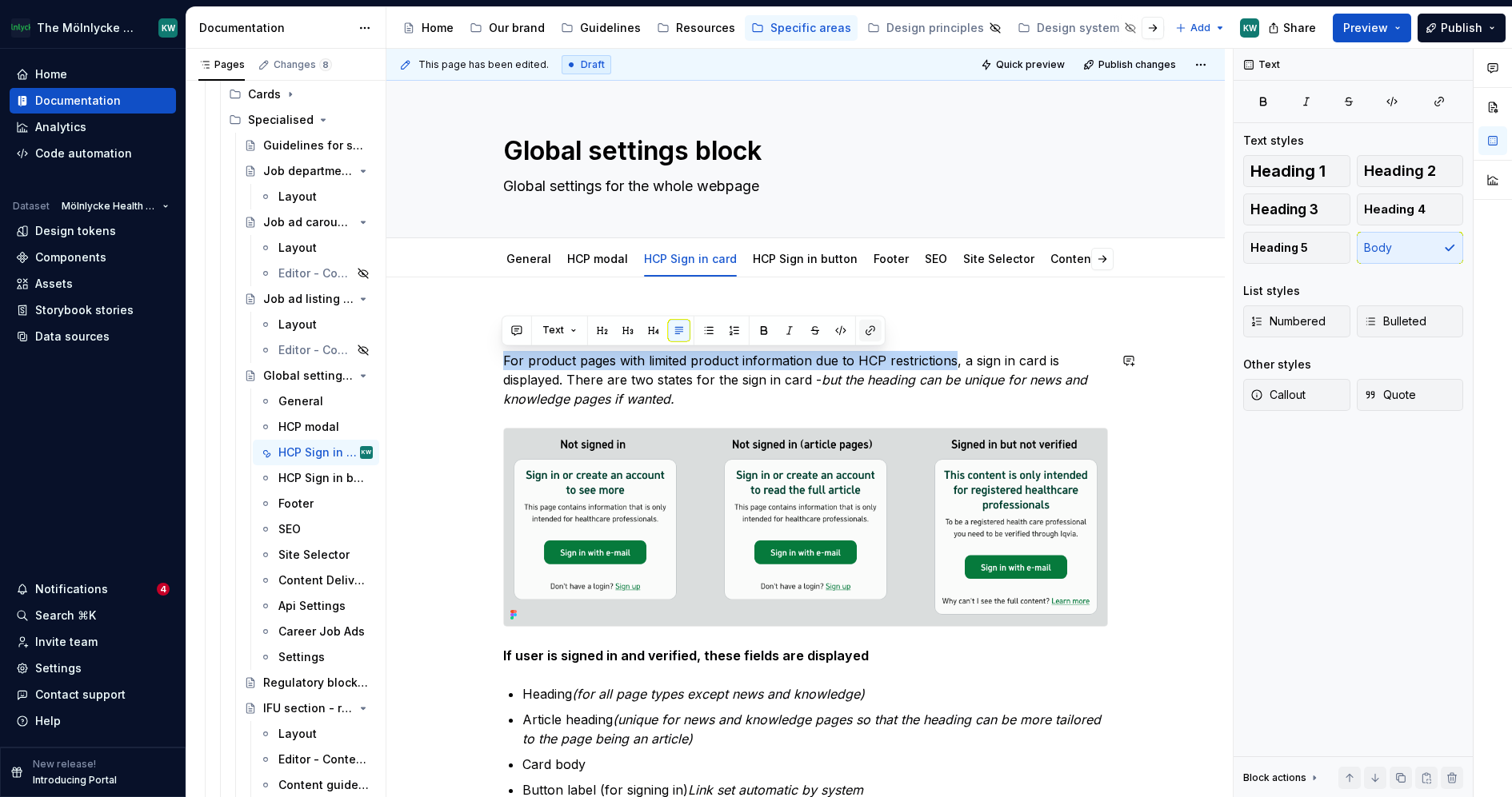
click at [859, 329] on button "button" at bounding box center [870, 330] width 22 height 22
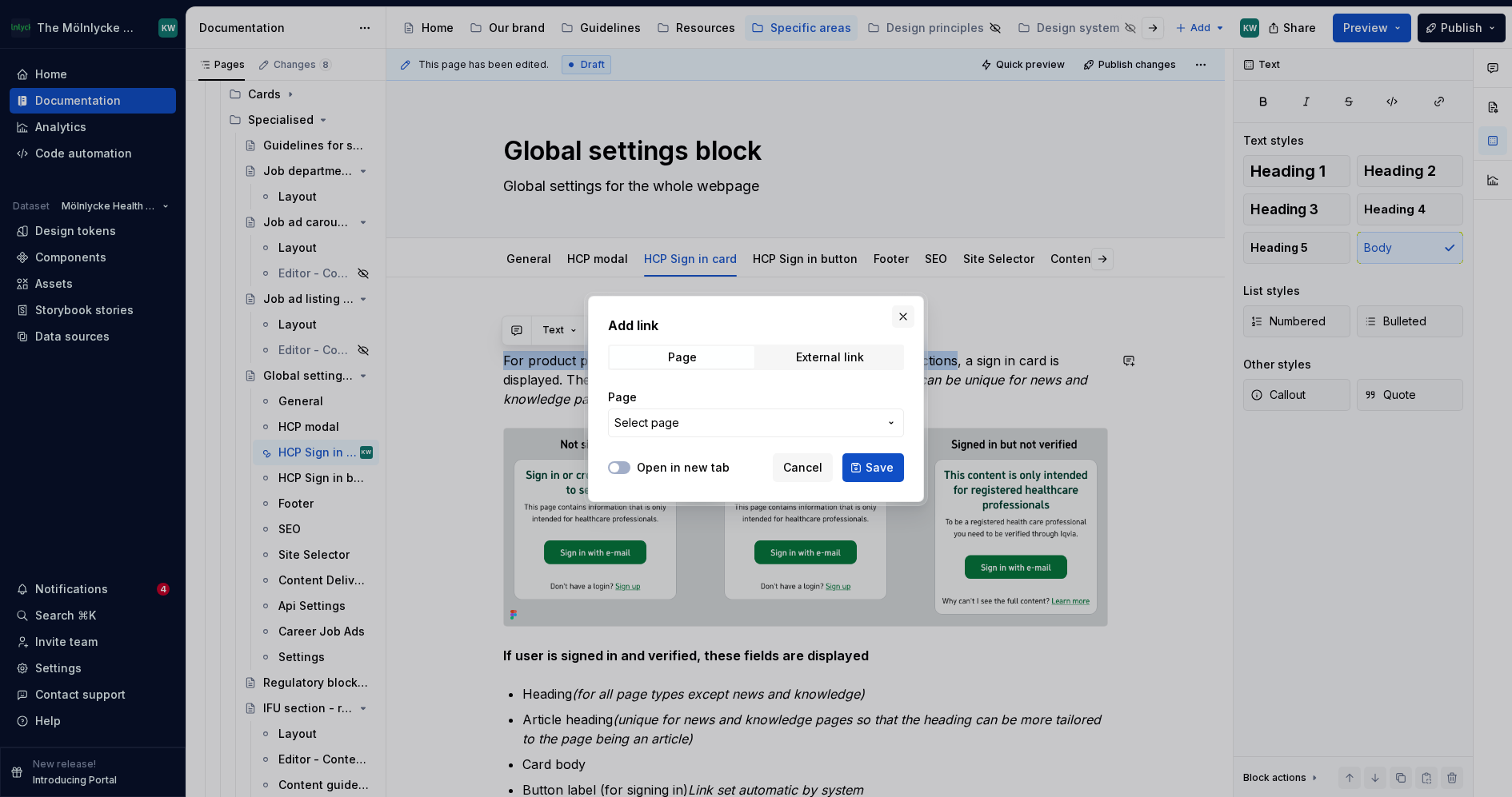
click at [902, 317] on button "button" at bounding box center [902, 316] width 22 height 22
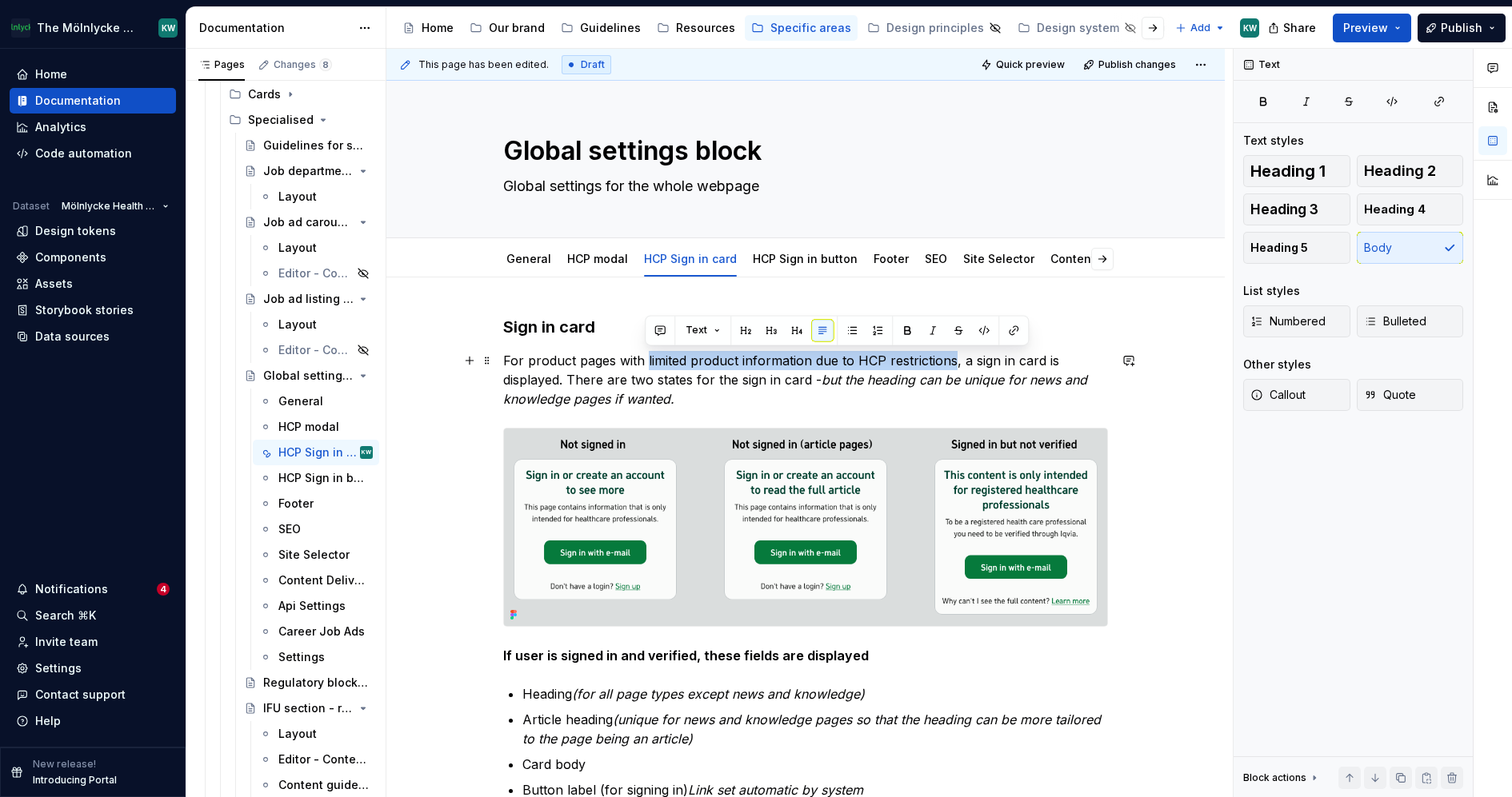
drag, startPoint x: 953, startPoint y: 357, endPoint x: 645, endPoint y: 362, distance: 308.0
click at [645, 362] on p "For product pages with limited product information due to HCP restrictions, a s…" at bounding box center [805, 379] width 605 height 57
click at [1013, 325] on button "button" at bounding box center [1013, 330] width 22 height 22
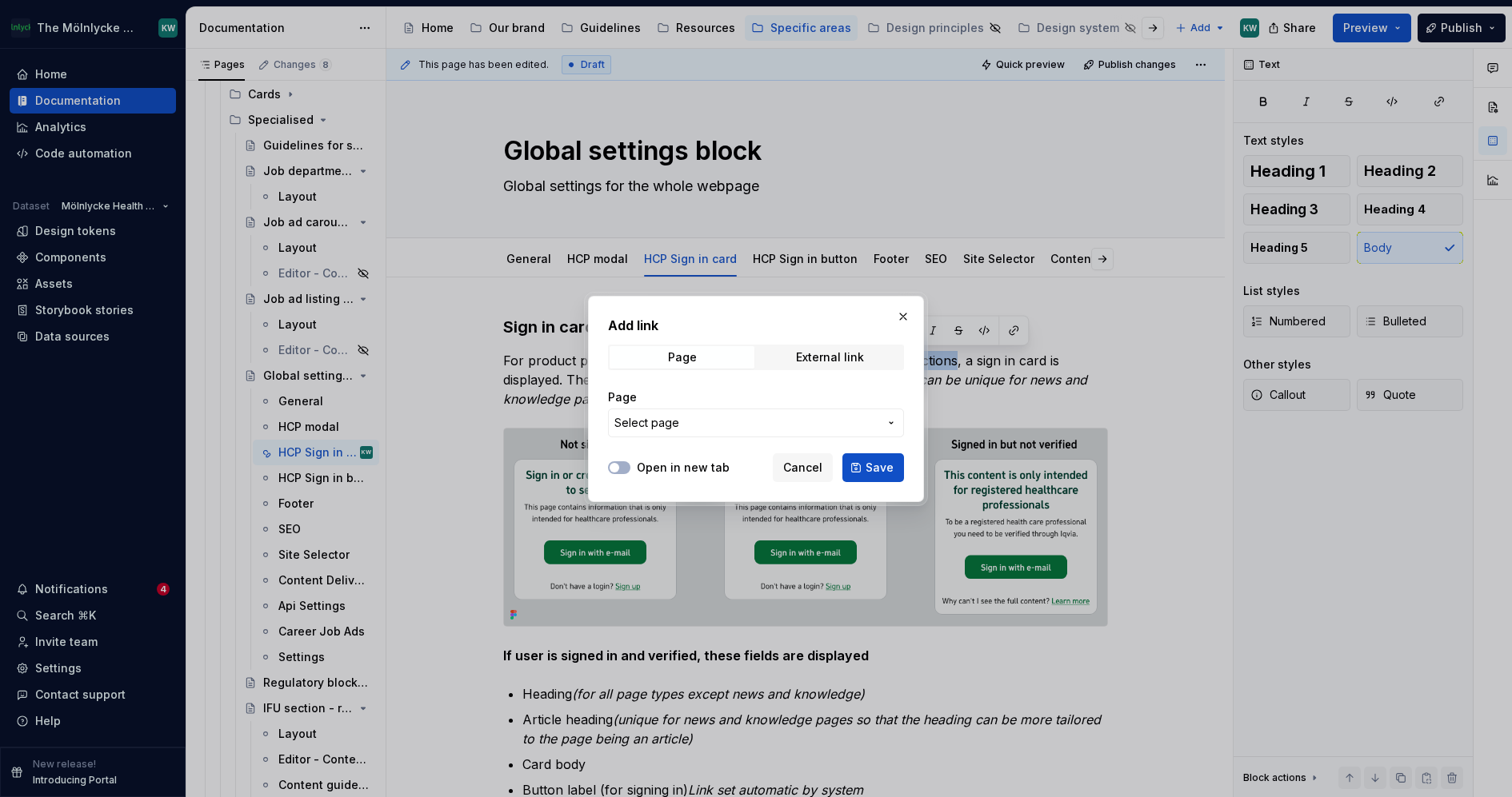
type textarea "*"
click at [674, 416] on span "Select page" at bounding box center [647, 423] width 64 height 16
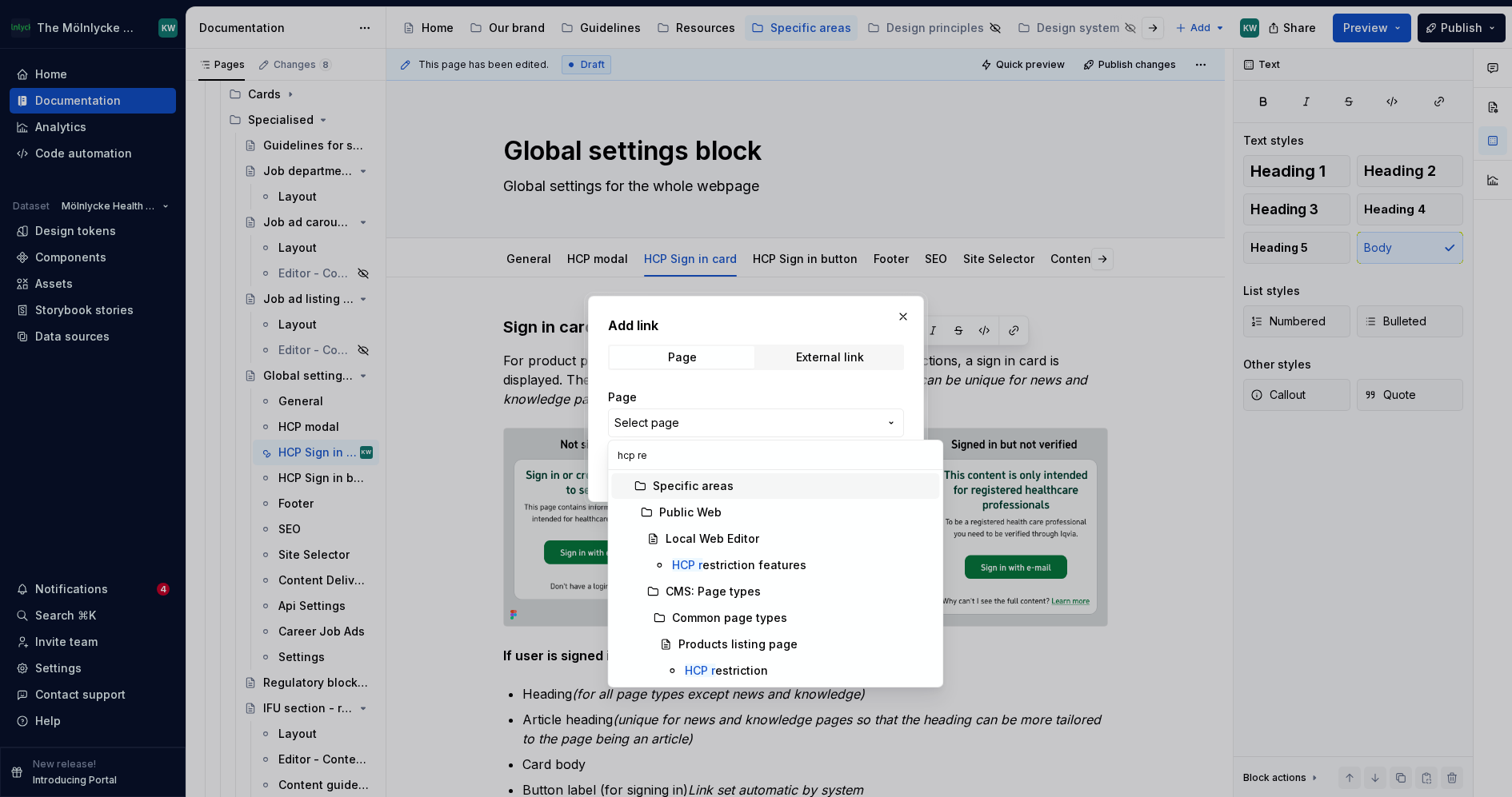
type input "hcp res"
click at [749, 673] on div "HCP res triction" at bounding box center [726, 671] width 83 height 16
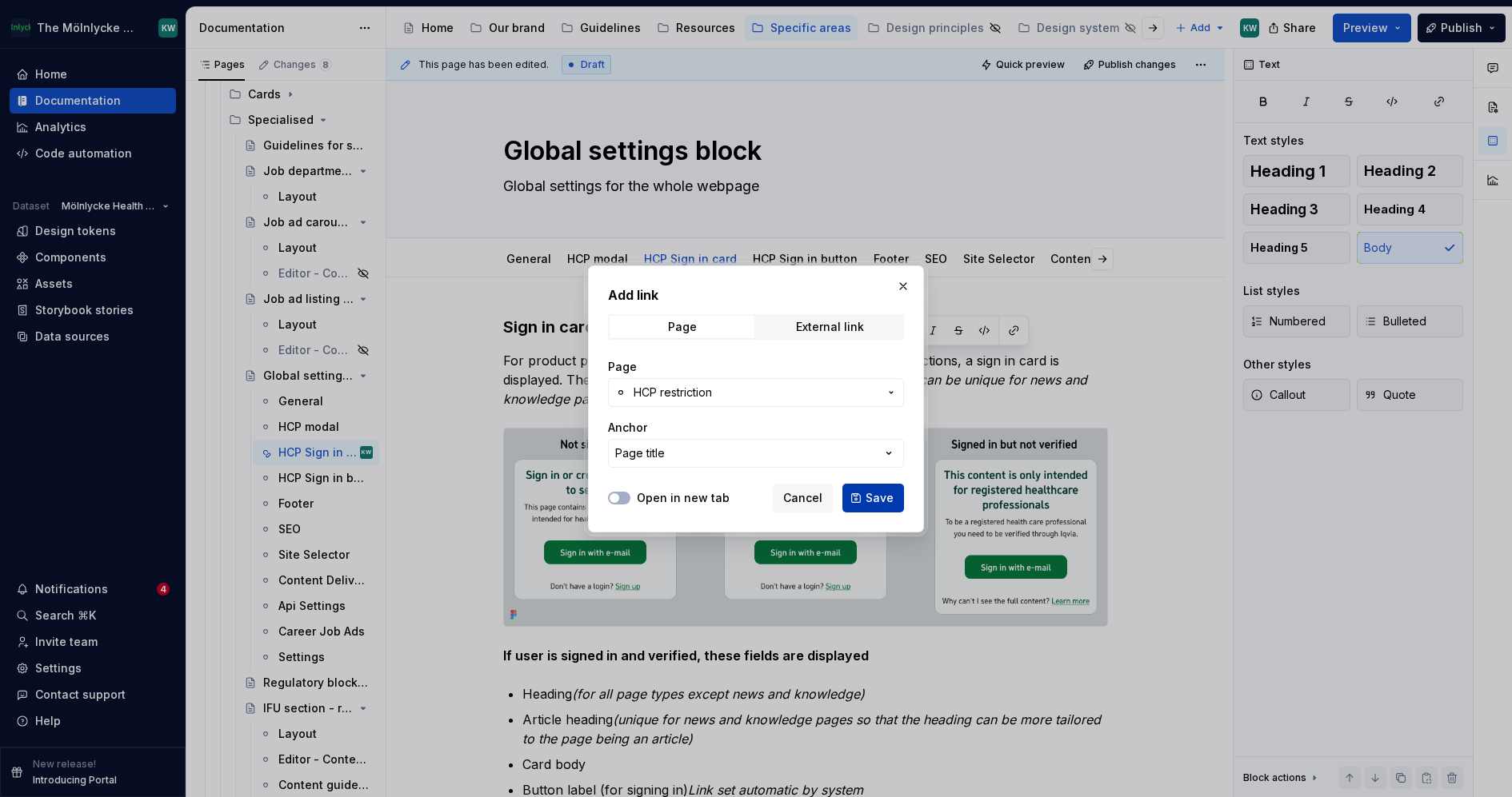
click at [890, 494] on span "Save" at bounding box center [880, 498] width 28 height 16
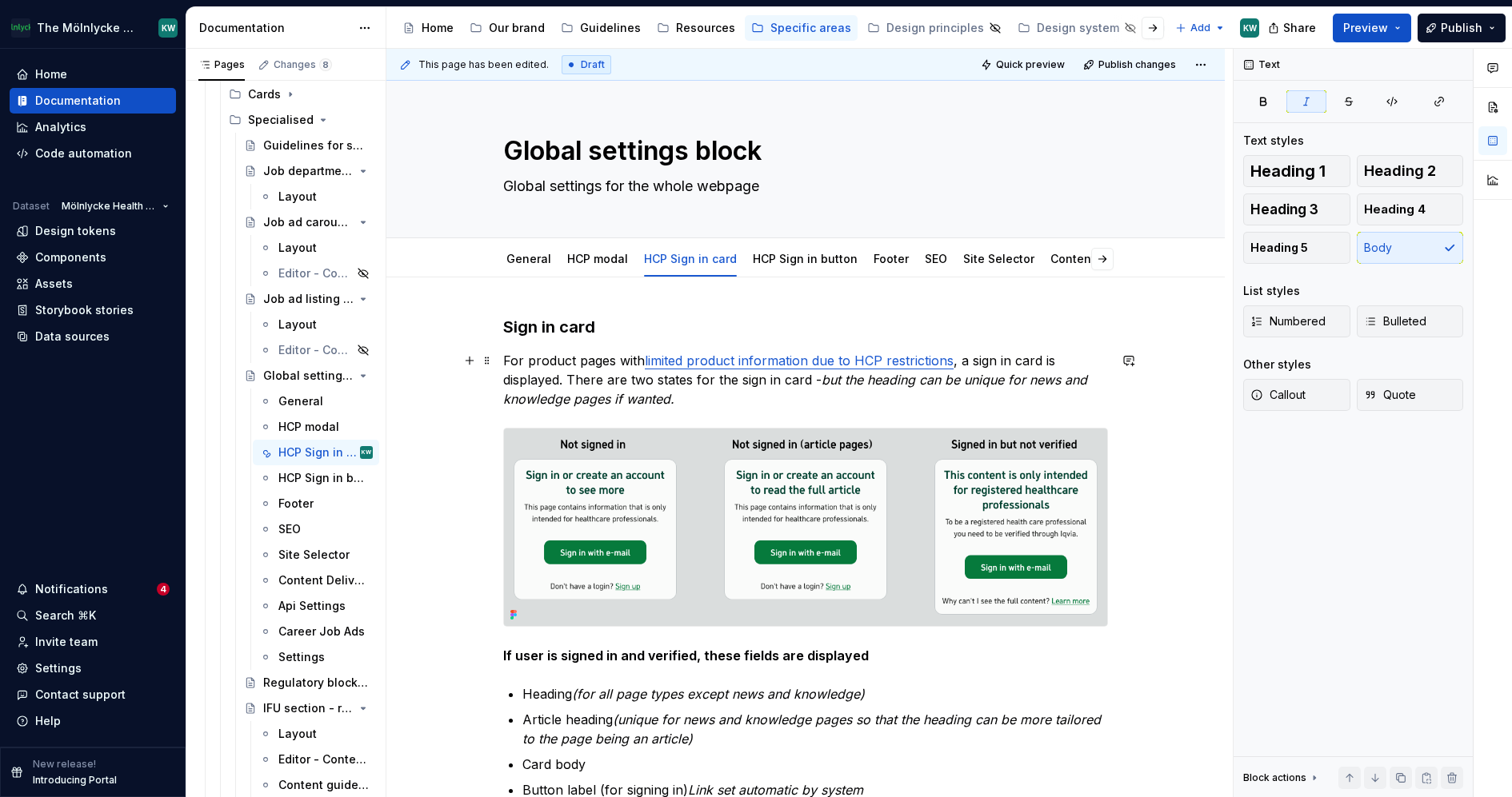
click at [932, 393] on p "For product pages with limited product information due to HCP restrictions , a …" at bounding box center [805, 379] width 605 height 57
click at [1047, 257] on button "button" at bounding box center [1037, 258] width 22 height 22
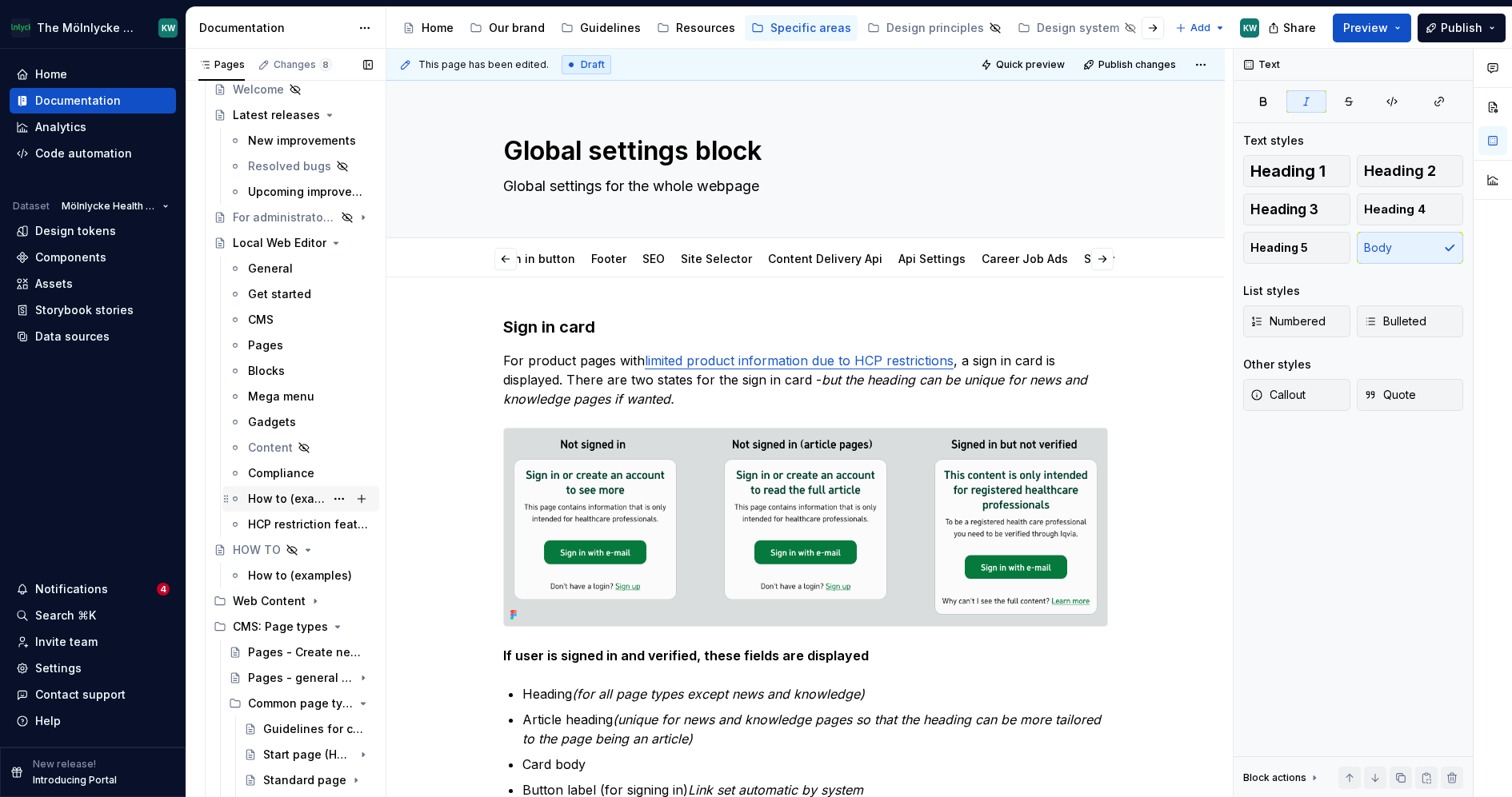
scroll to position [150, 0]
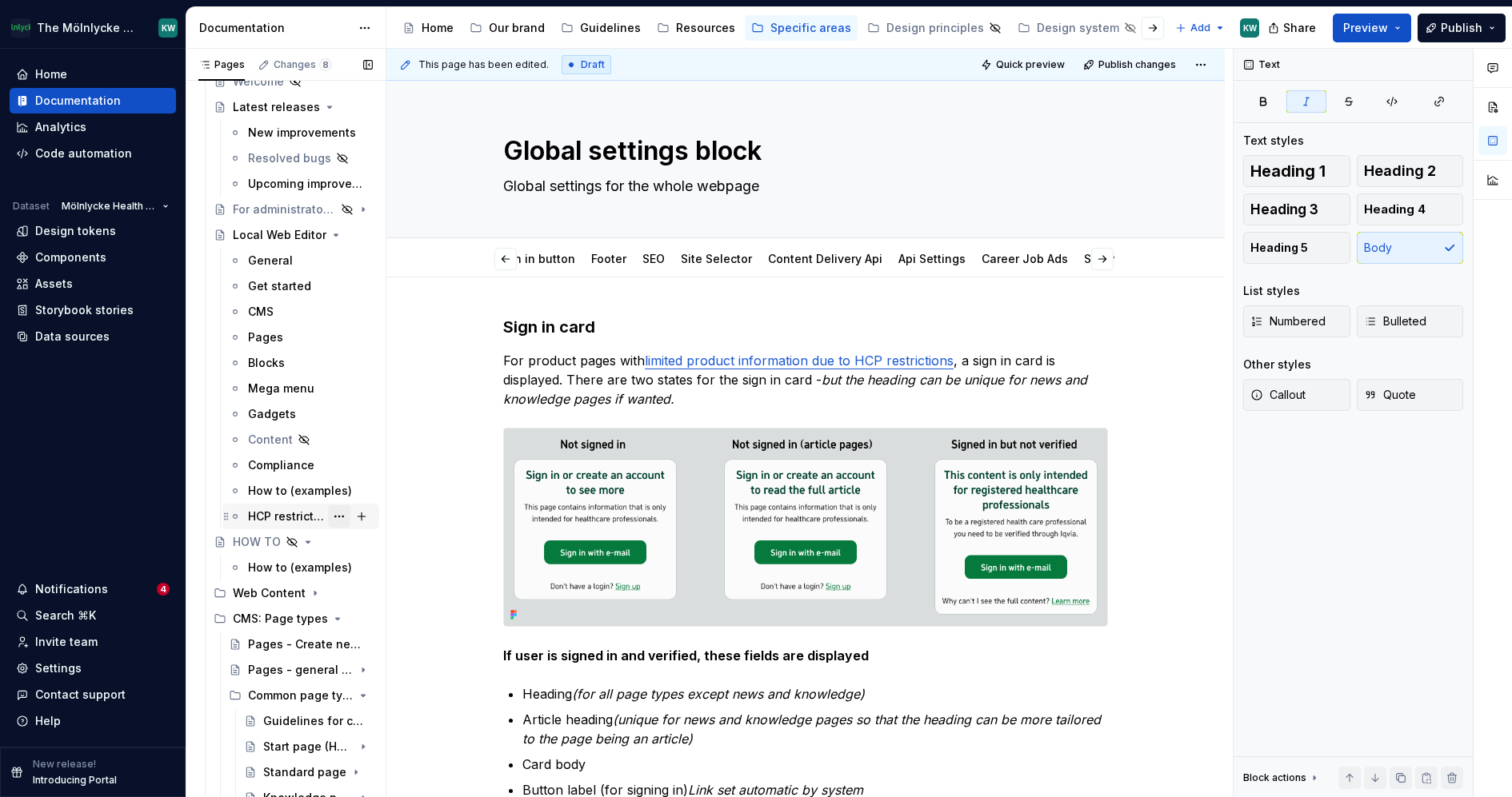
click at [332, 513] on button "Page tree" at bounding box center [339, 516] width 22 height 22
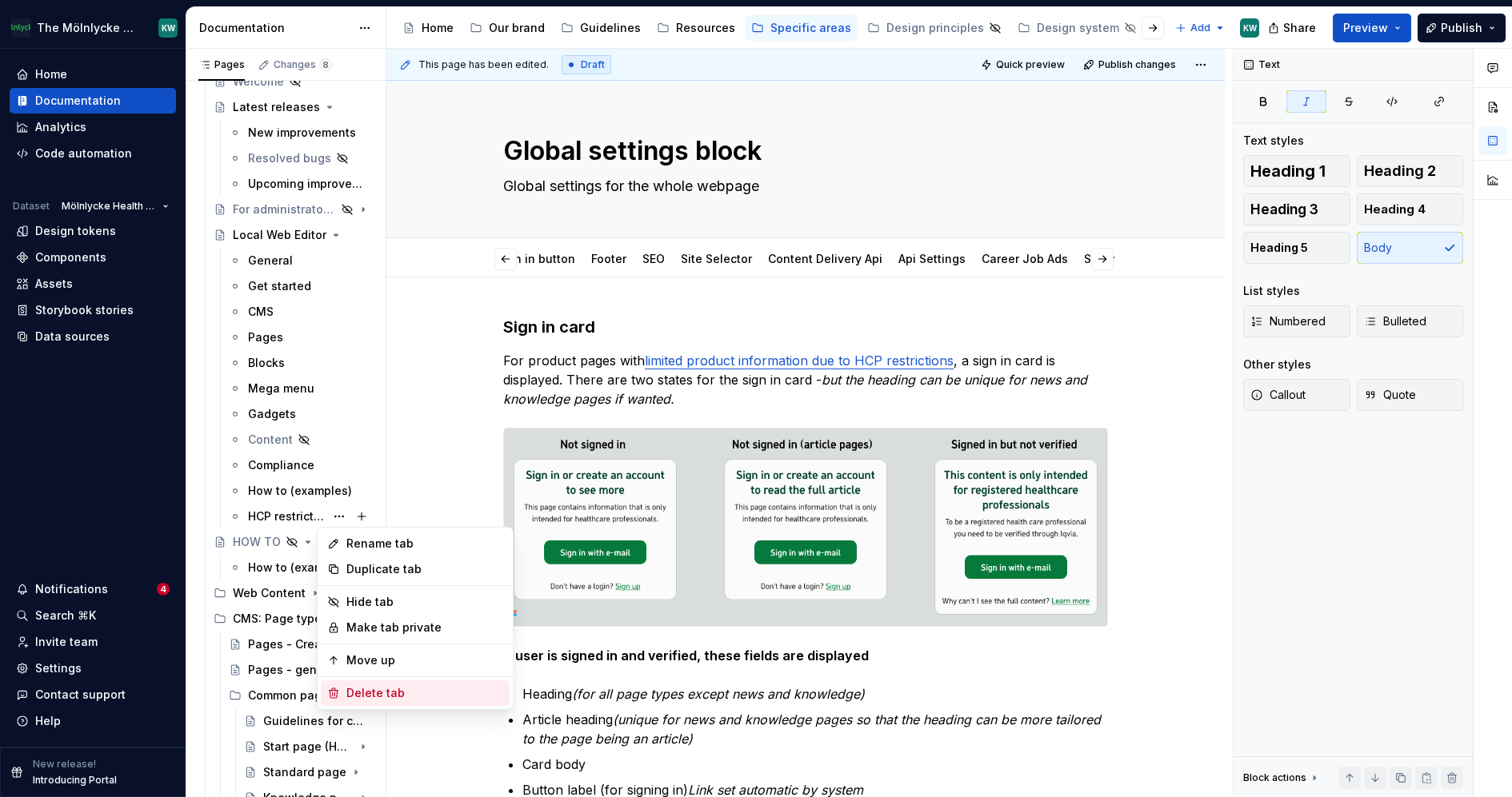
click at [404, 688] on div "Delete tab" at bounding box center [425, 693] width 157 height 16
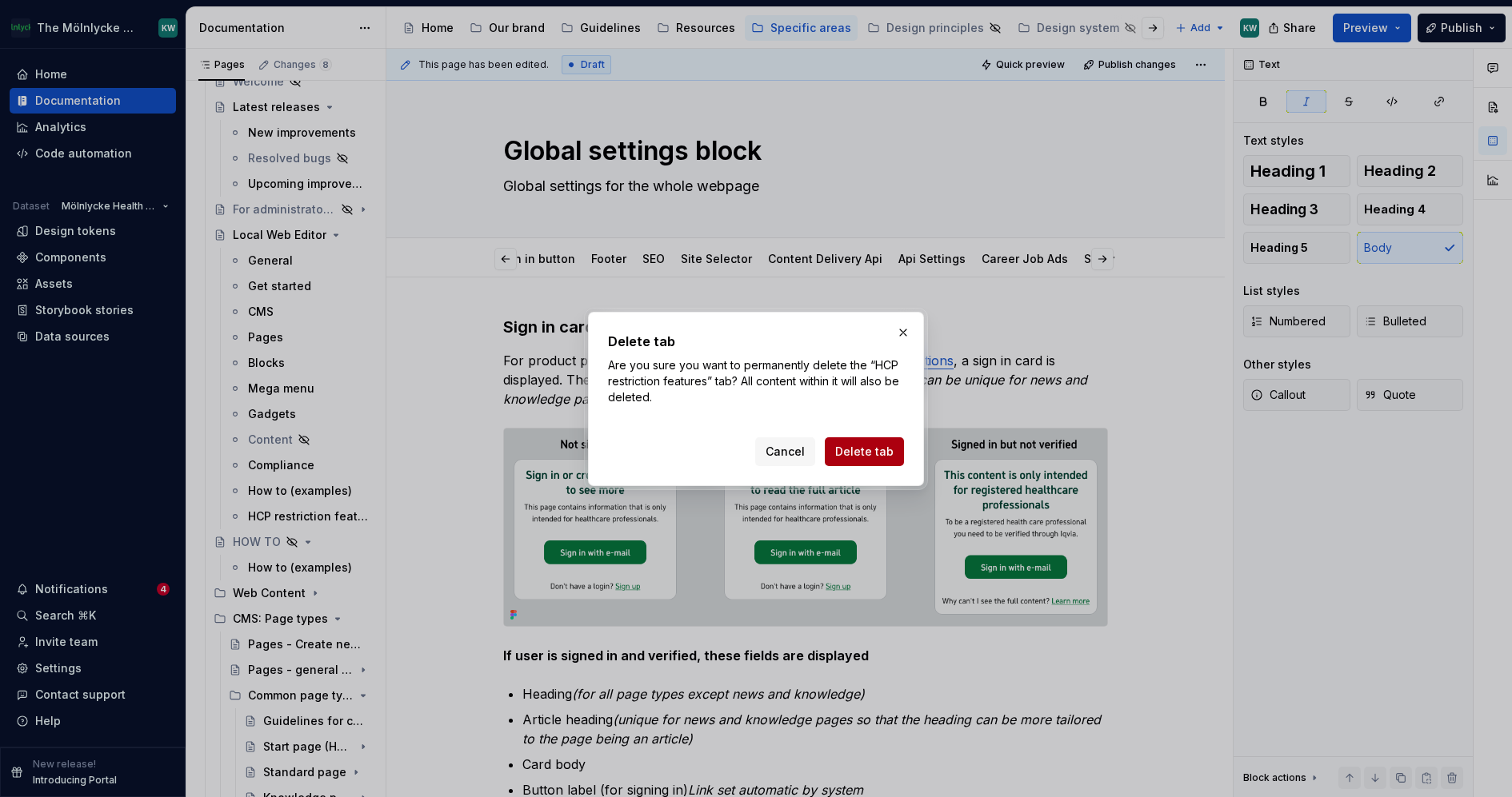
click at [874, 459] on span "Delete tab" at bounding box center [865, 451] width 58 height 16
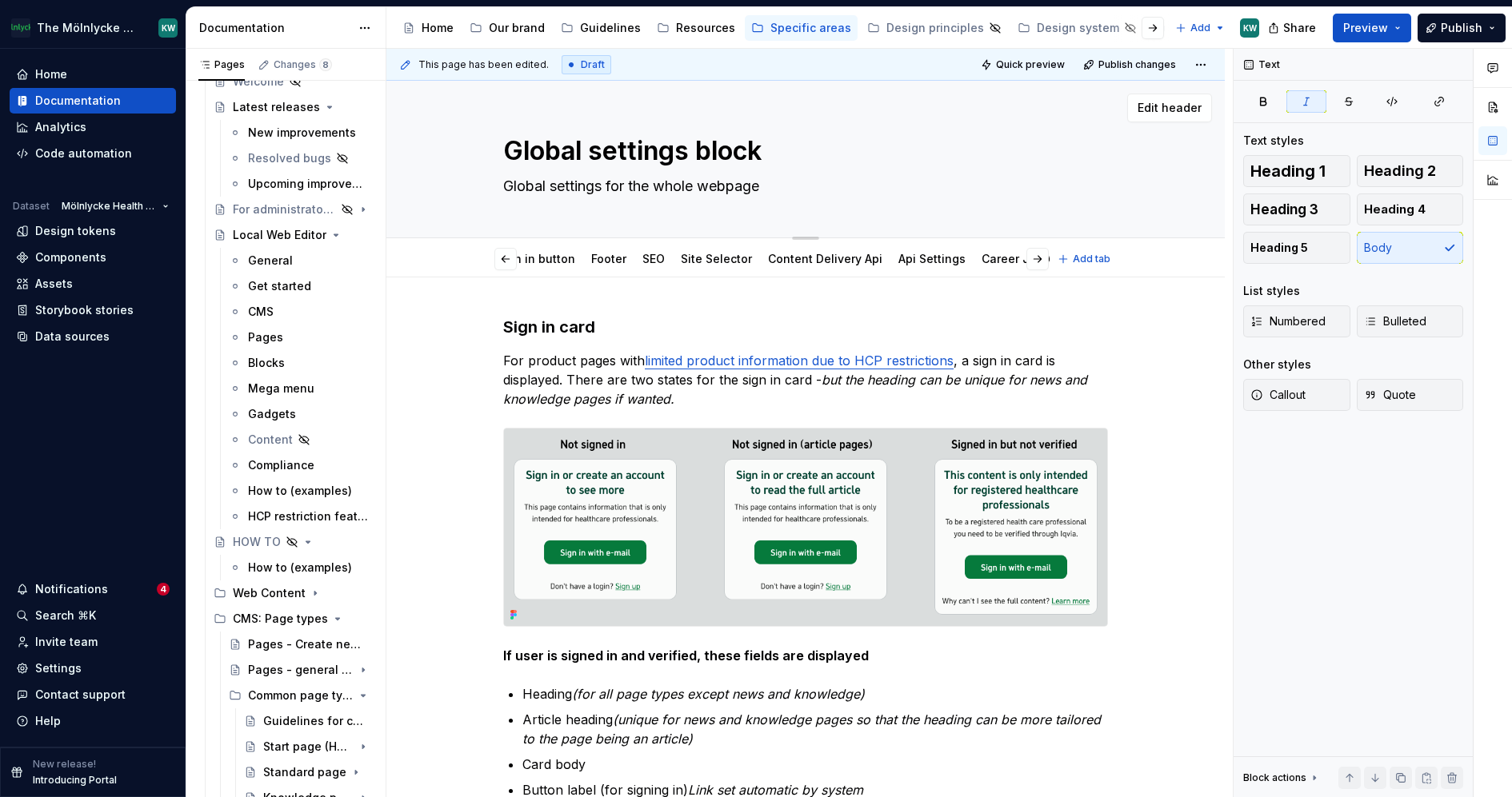
click at [731, 189] on textarea "Global settings for the whole webpage" at bounding box center [803, 186] width 605 height 26
click at [730, 188] on textarea "Global settings for the whole webpage" at bounding box center [803, 186] width 605 height 26
click at [729, 177] on textarea "Global settings for the whole webpage" at bounding box center [803, 186] width 605 height 26
type textarea "*"
type textarea "Global settings for the whole web page"
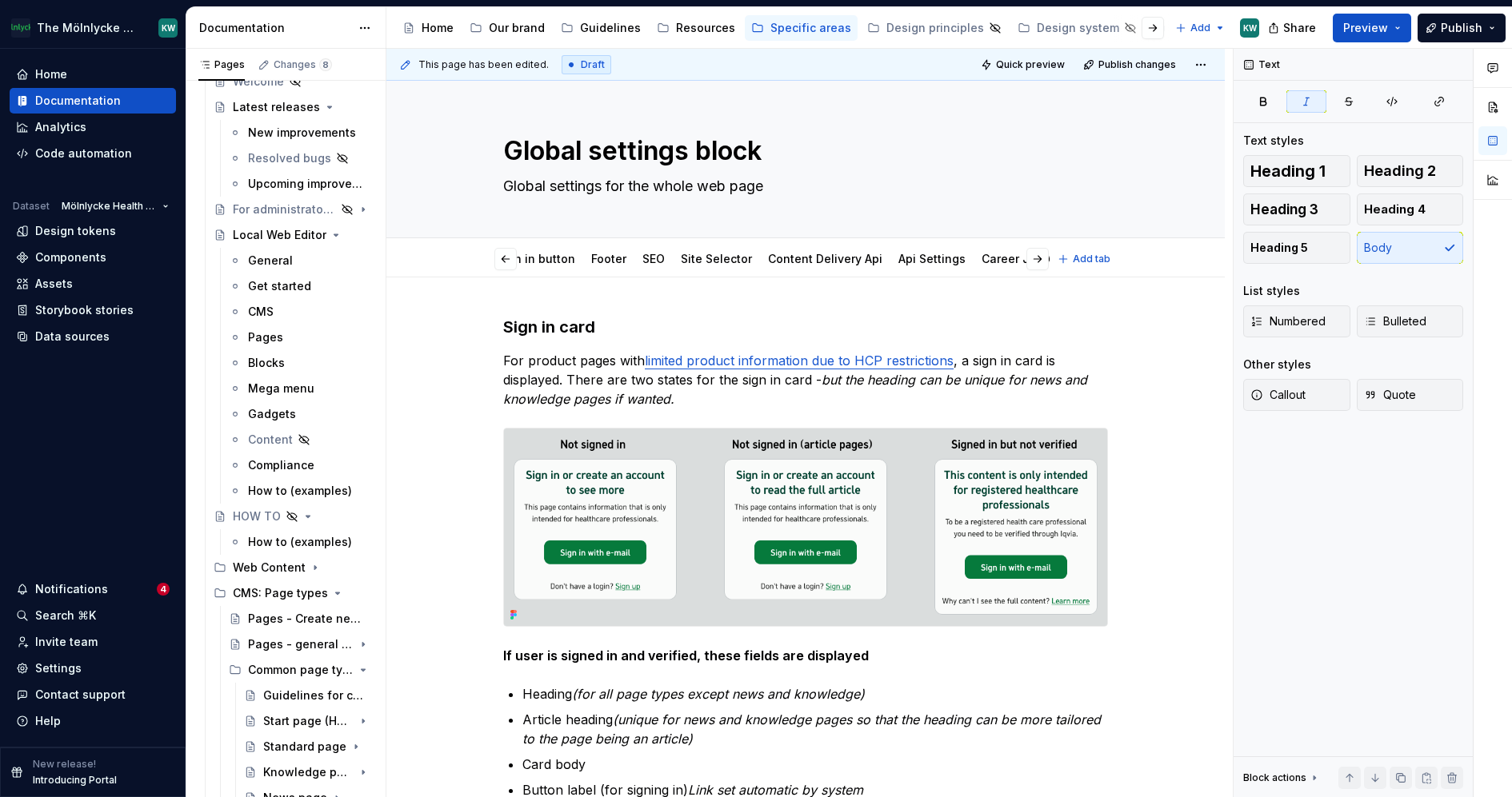
type textarea "*"
type textarea "Global settings for the whole web page"
click at [581, 368] on p "For product pages with limited product information due to HCP restrictions , a …" at bounding box center [805, 379] width 605 height 57
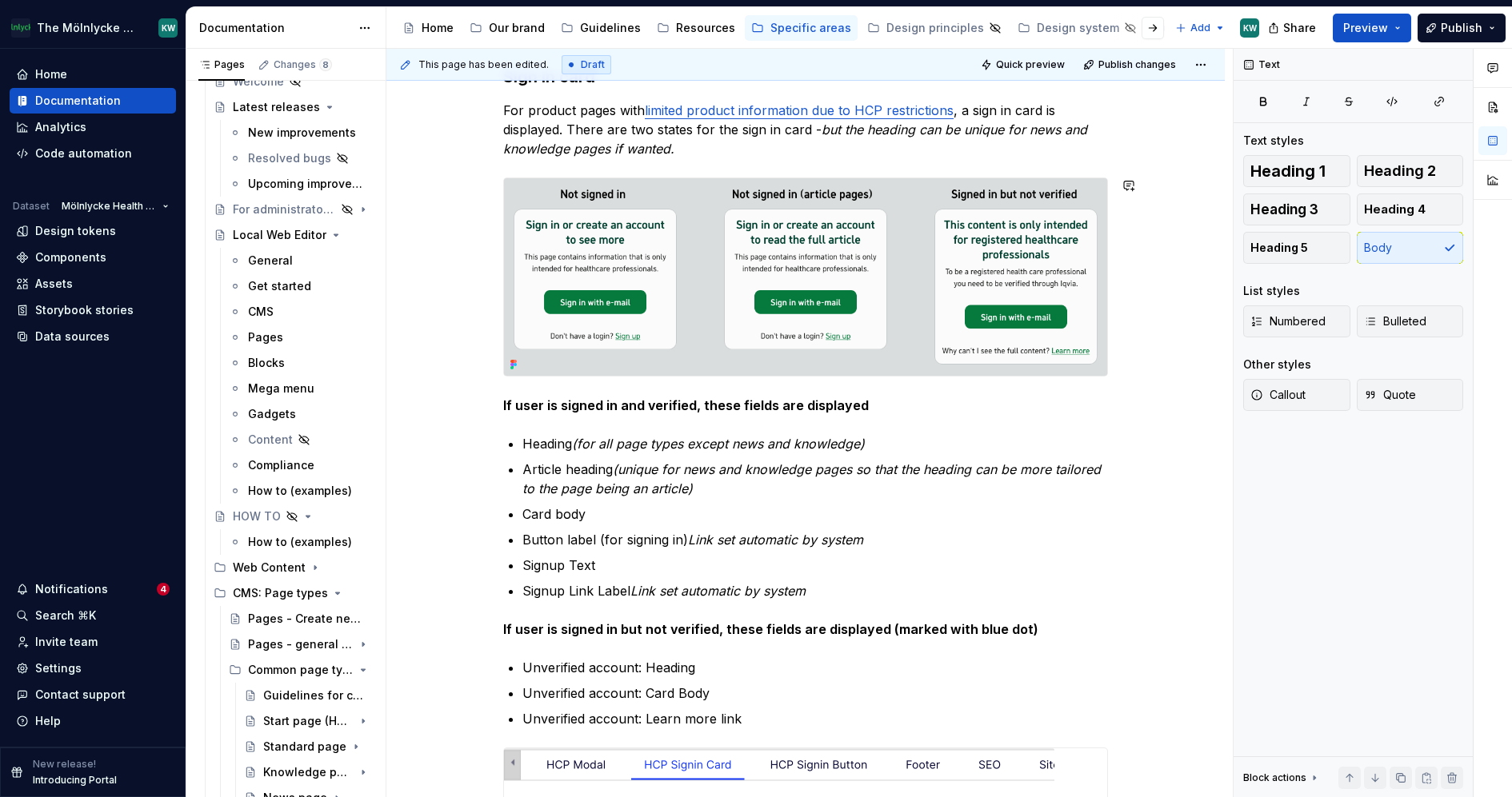
scroll to position [249, 0]
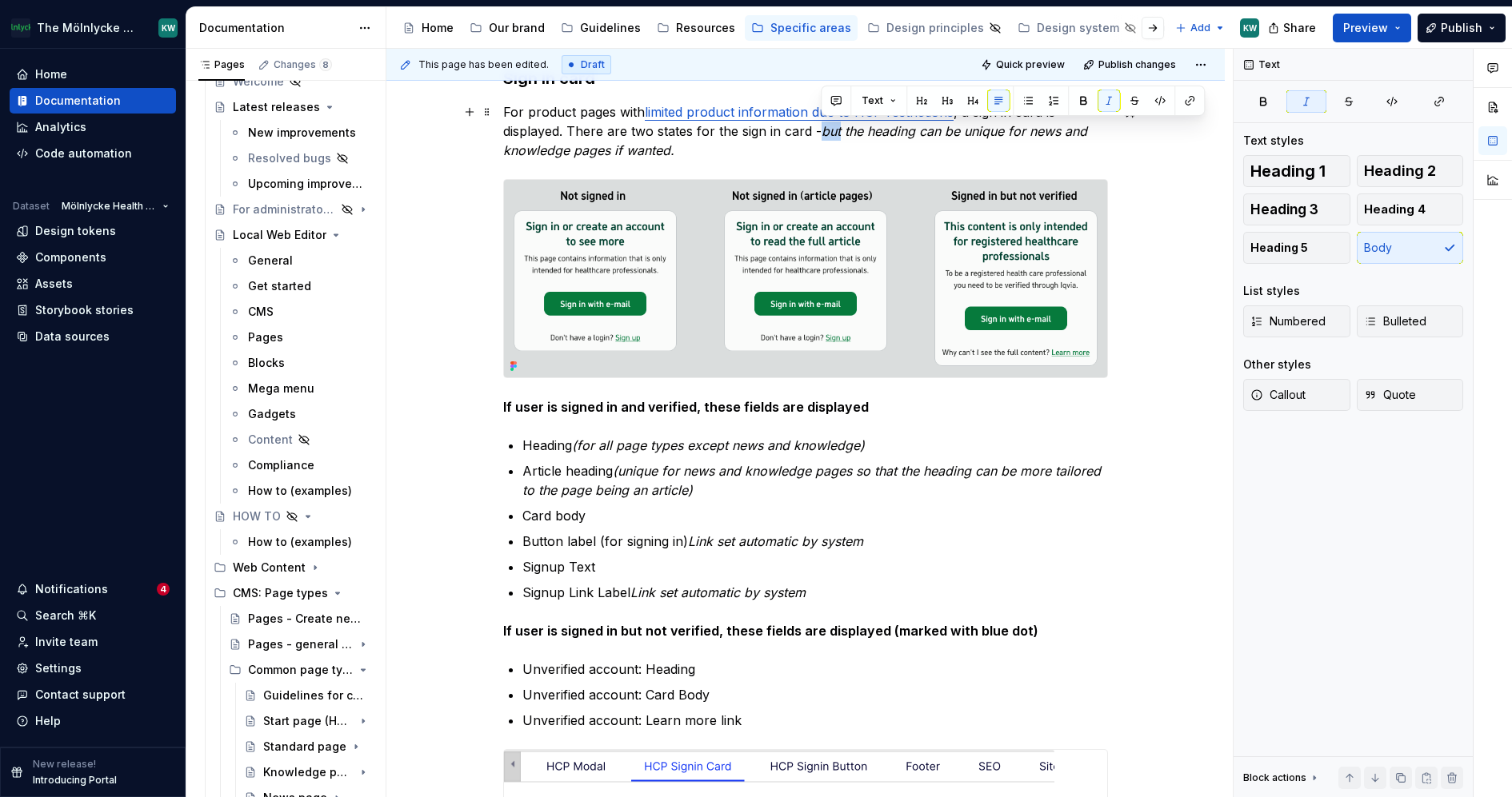
drag, startPoint x: 823, startPoint y: 130, endPoint x: 842, endPoint y: 132, distance: 19.1
click at [842, 132] on em "but the heading can be unique for news and knowledge pages if wanted." at bounding box center [797, 141] width 588 height 35
click at [826, 153] on p "For product pages with limited product information due to HCP restrictions , a …" at bounding box center [805, 130] width 605 height 57
drag, startPoint x: 690, startPoint y: 130, endPoint x: 651, endPoint y: 133, distance: 39.1
click at [651, 133] on p "For product pages with limited product information due to HCP restrictions , a …" at bounding box center [805, 130] width 605 height 57
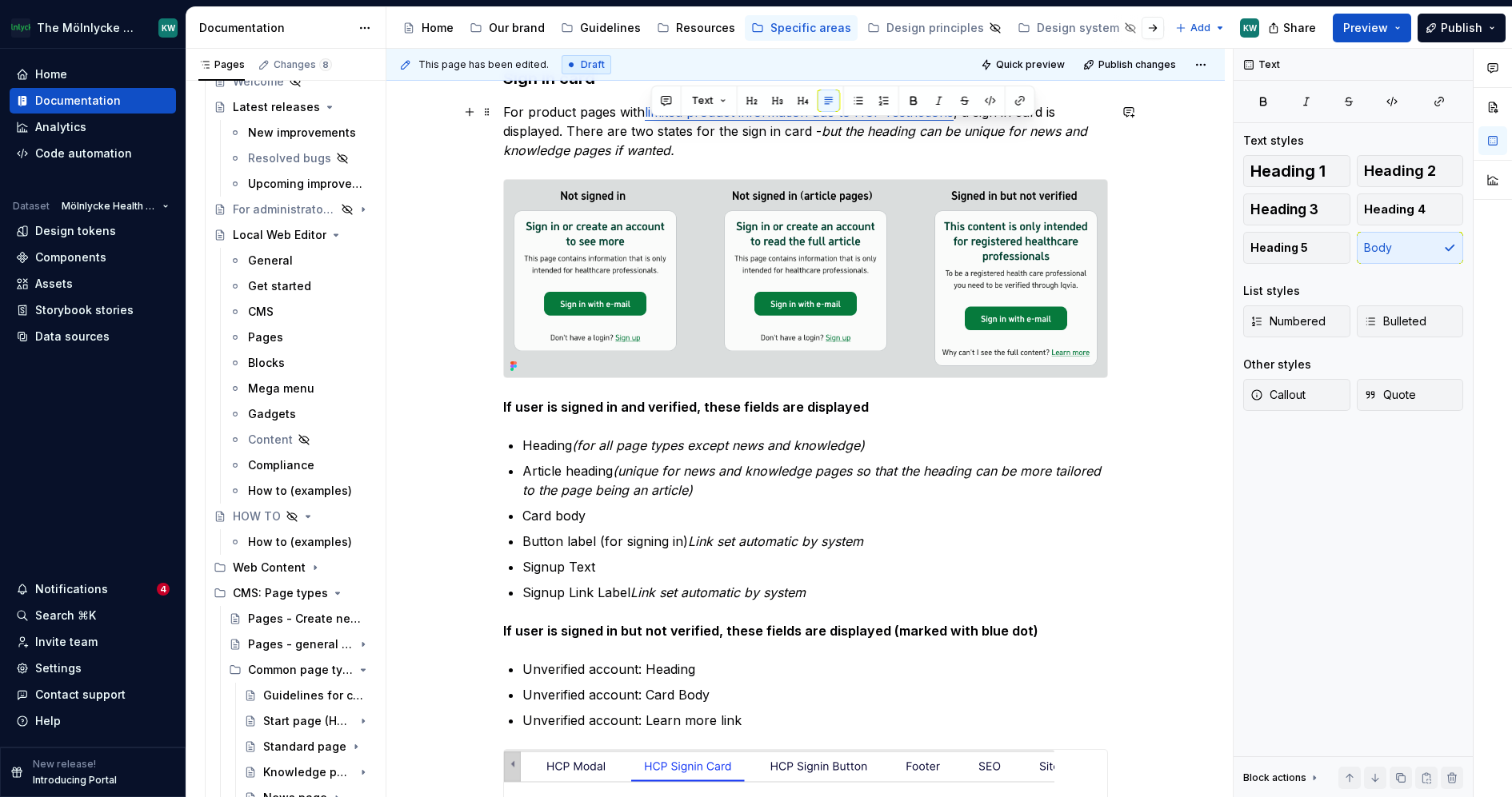
click at [811, 130] on p "For product pages with limited product information due to HCP restrictions , a …" at bounding box center [805, 130] width 605 height 57
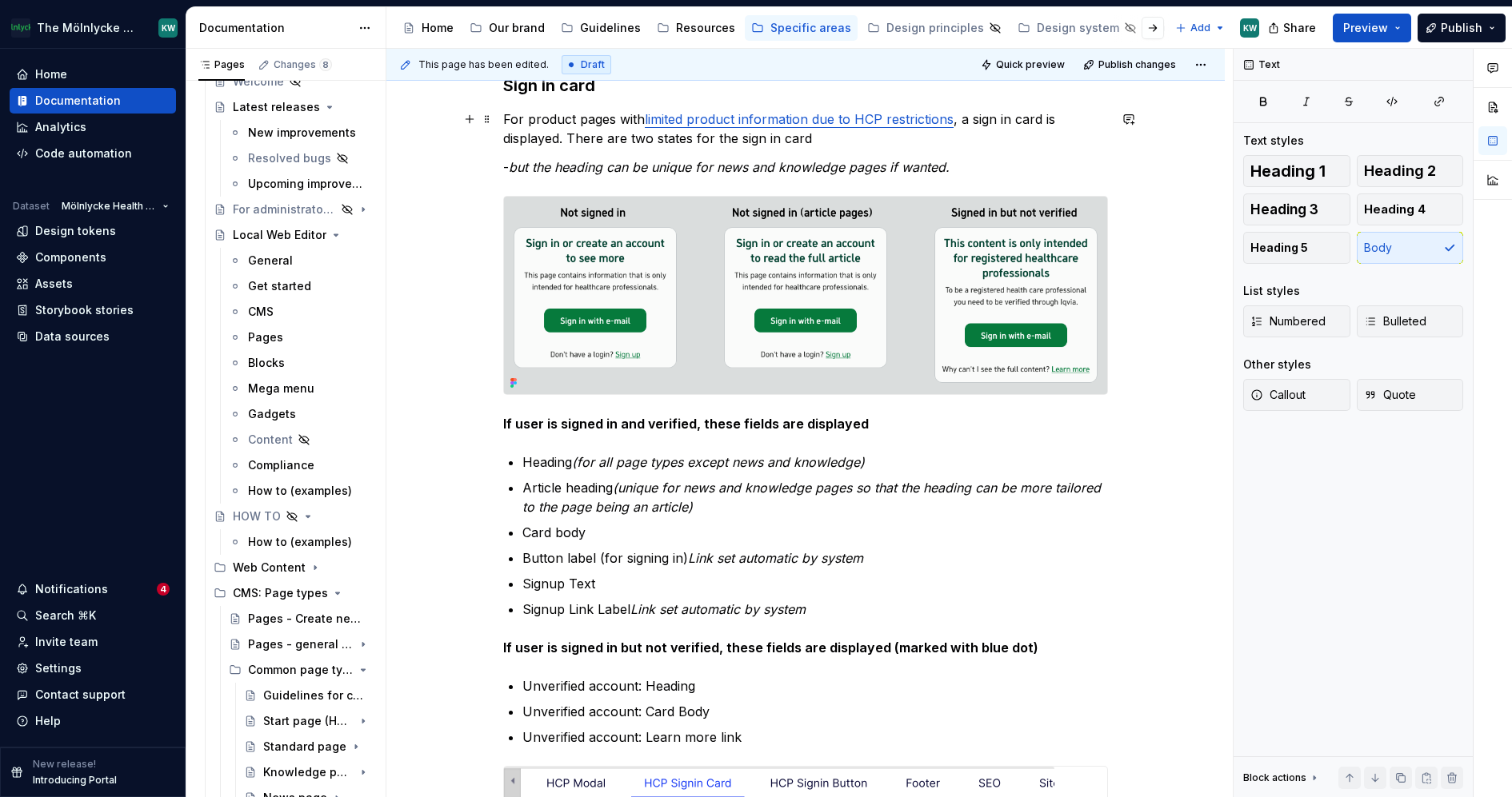
click at [831, 138] on p "For product pages with limited product information due to HCP restrictions , a …" at bounding box center [805, 129] width 605 height 39
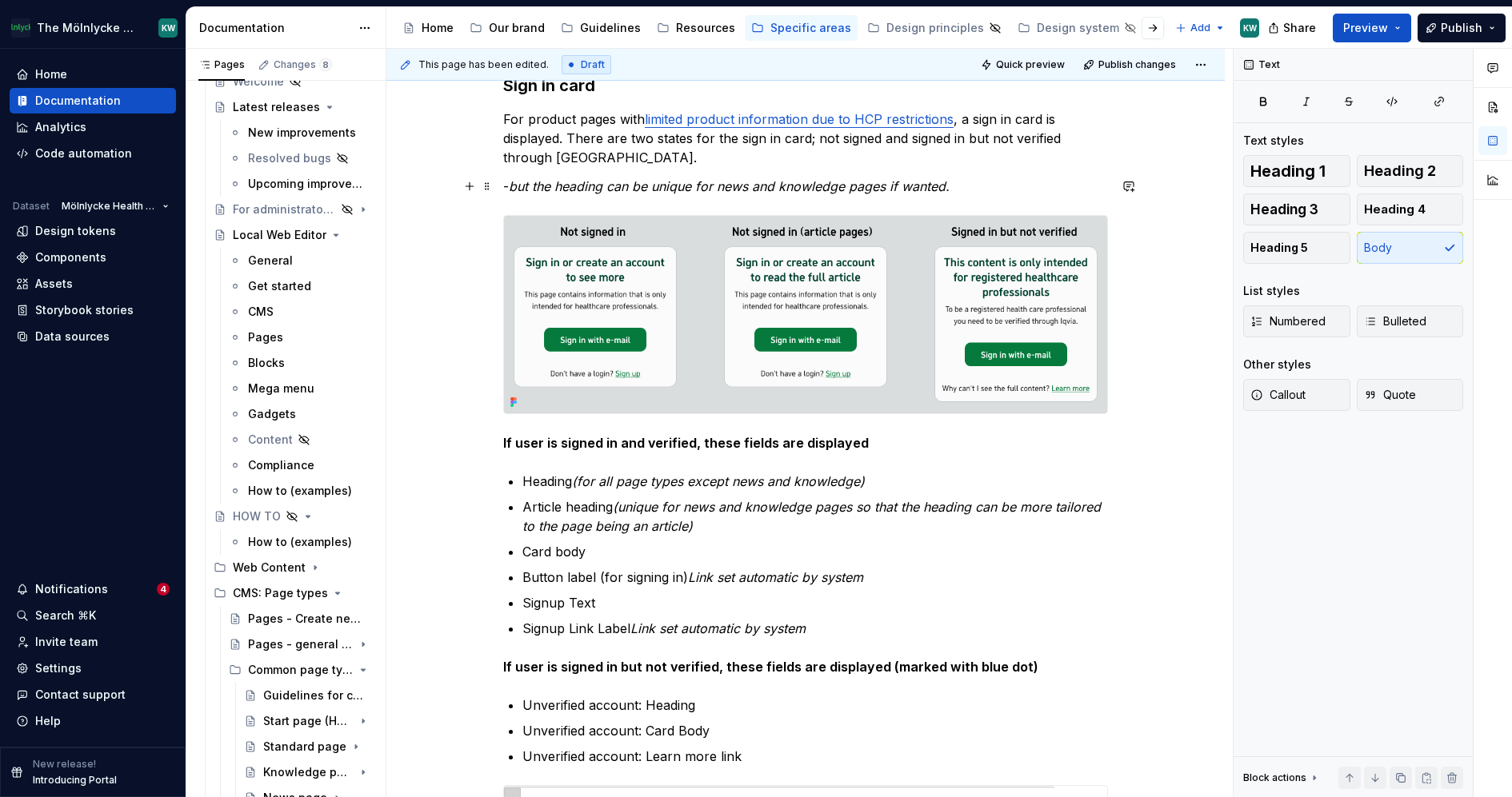
click at [513, 185] on em "but the heading can be unique for news and knowledge pages if wanted." at bounding box center [730, 186] width 441 height 16
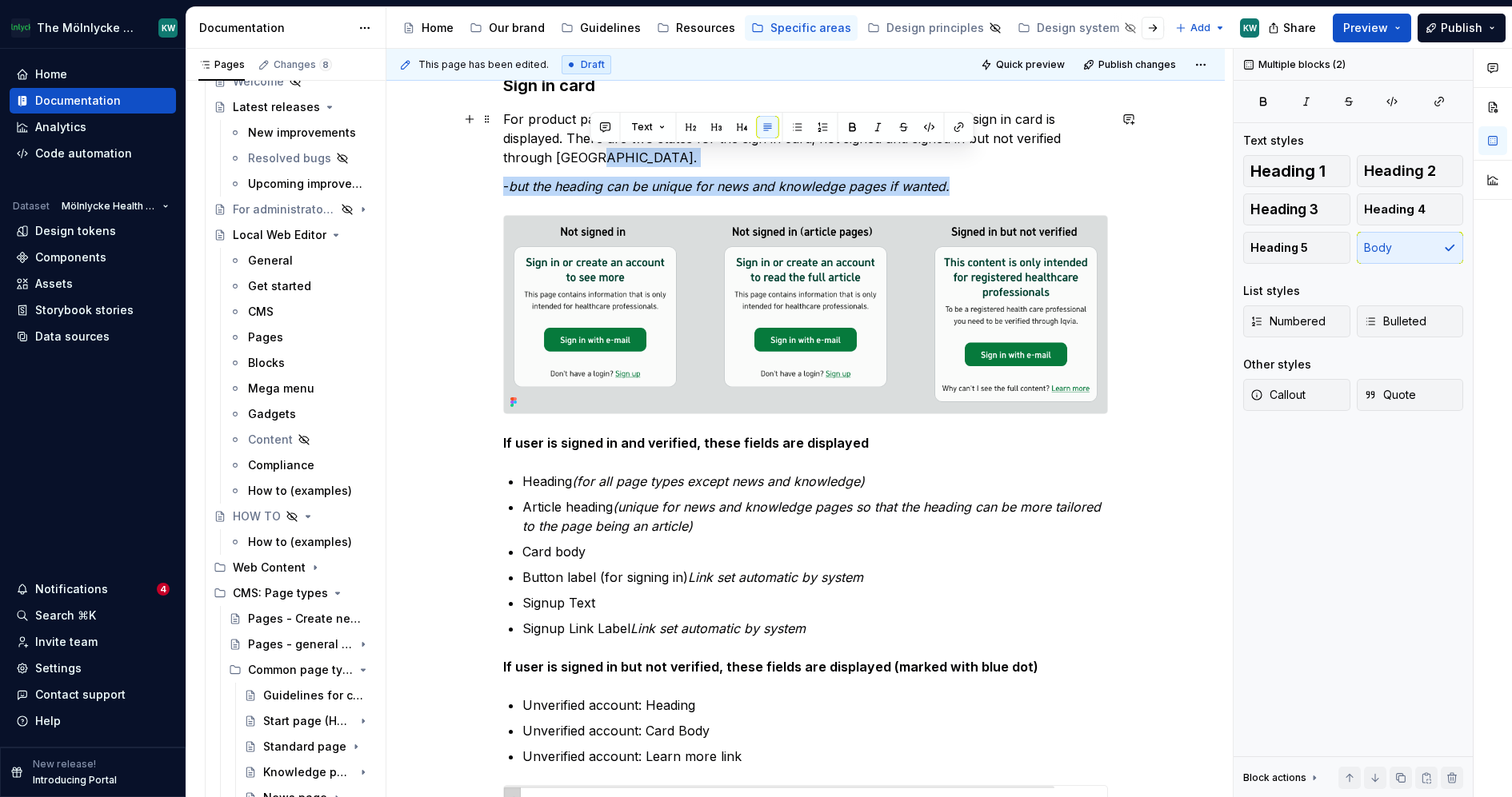
drag, startPoint x: 972, startPoint y: 186, endPoint x: 969, endPoint y: 159, distance: 27.2
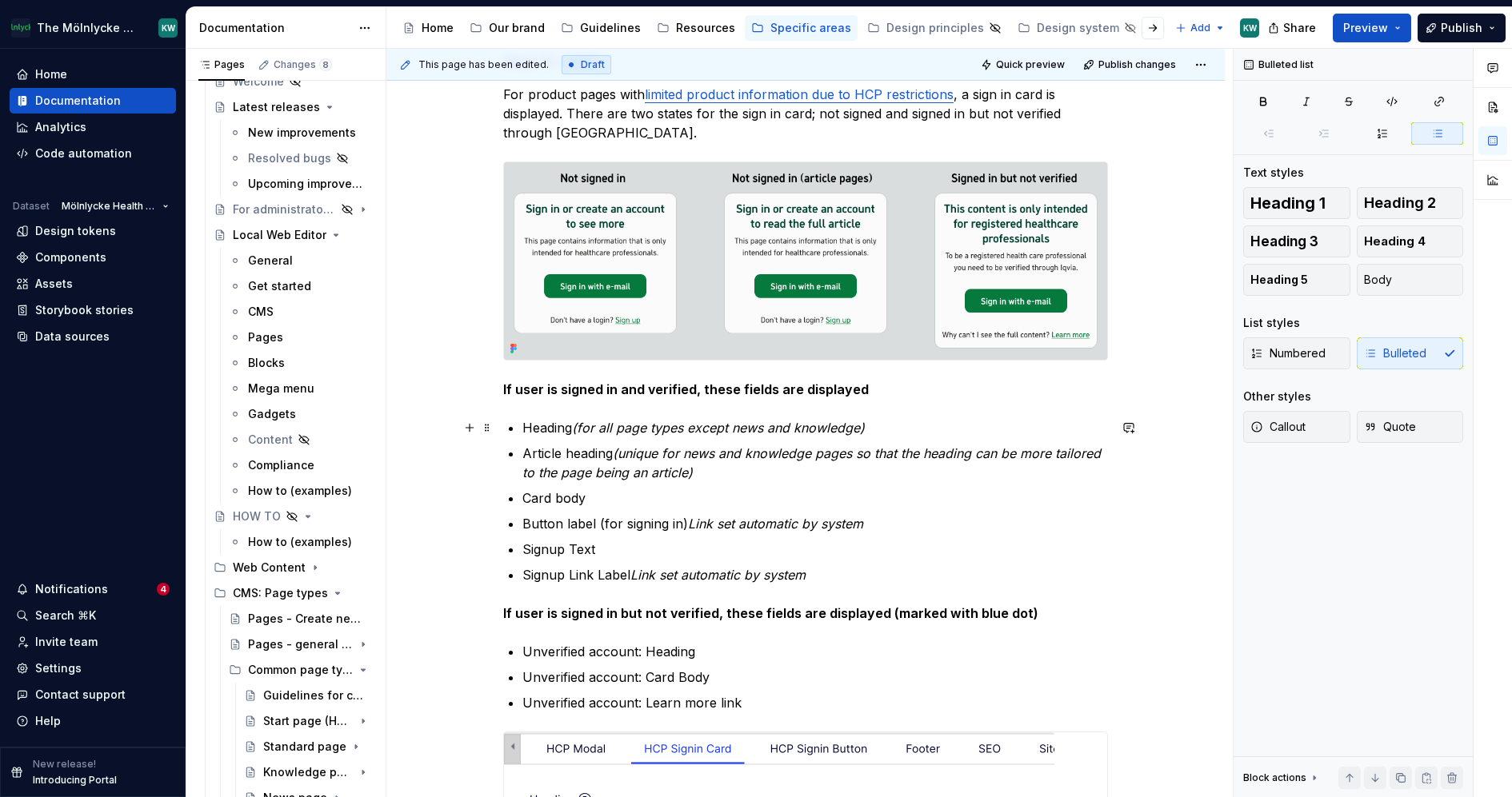
scroll to position [269, 0]
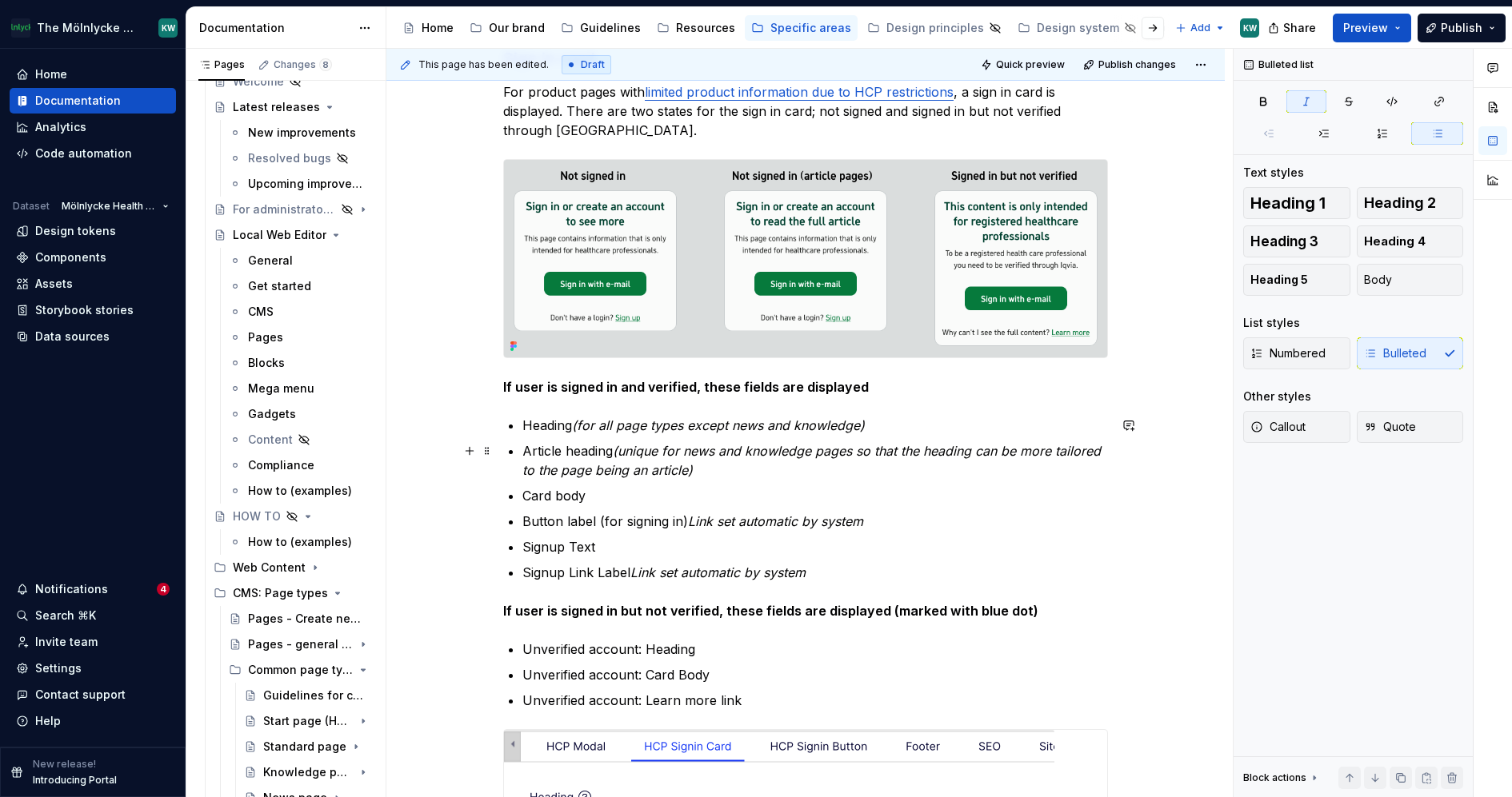
click at [741, 467] on p "Article heading (unique for news and knowledge pages so that the heading can be…" at bounding box center [815, 461] width 586 height 39
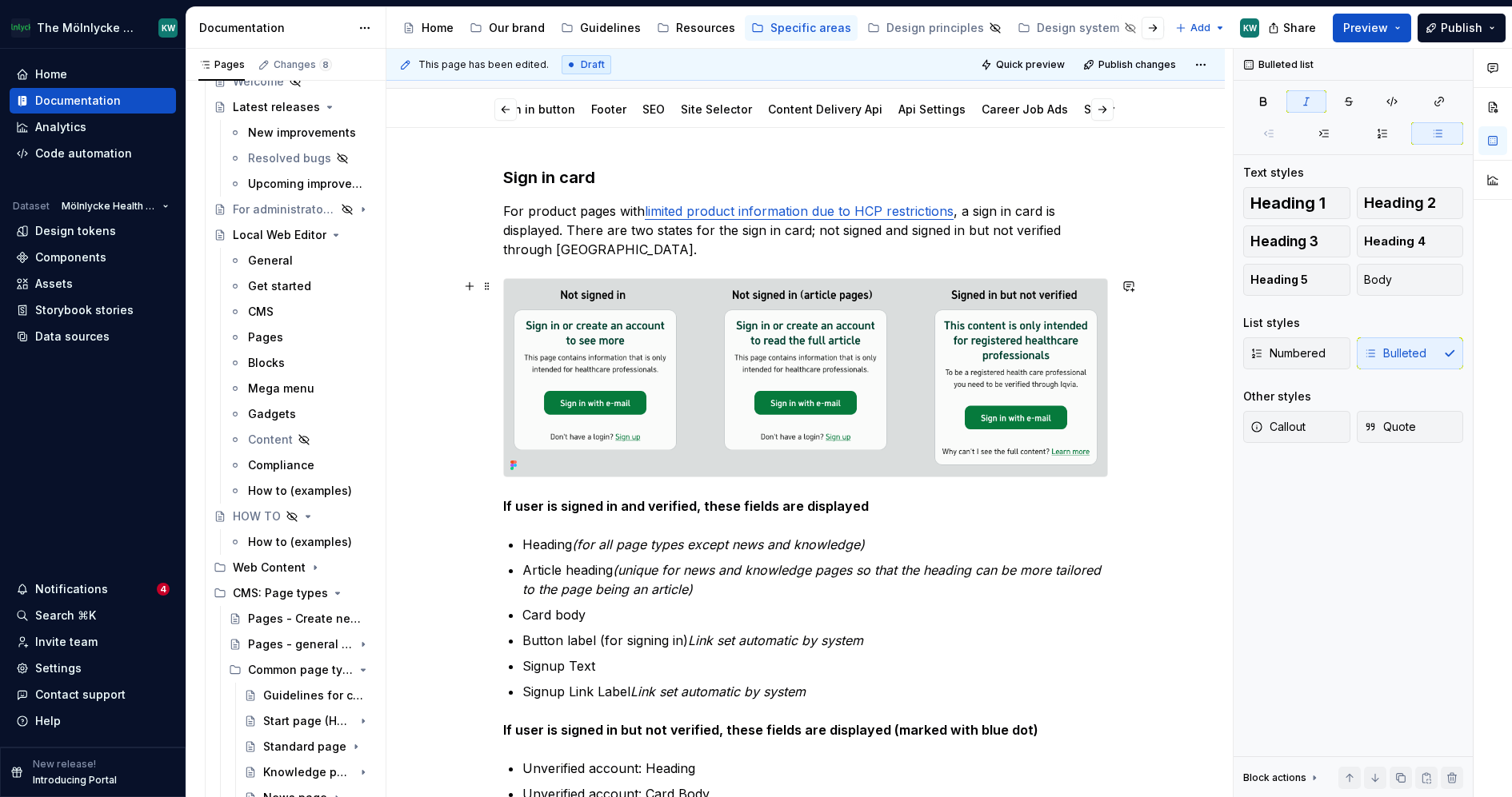
scroll to position [123, 0]
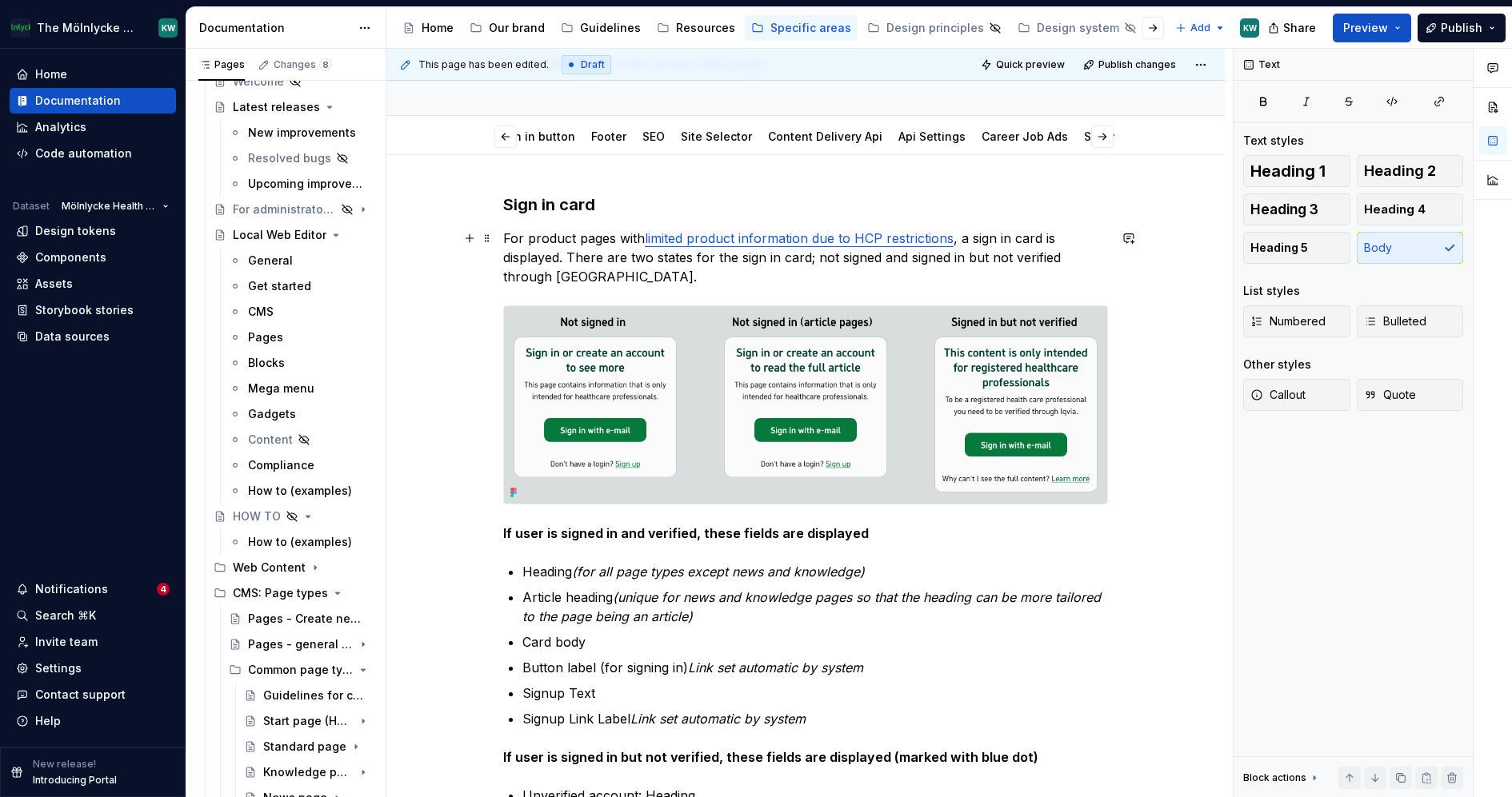
click at [585, 279] on p "For product pages with limited product information due to HCP restrictions , a …" at bounding box center [805, 257] width 605 height 57
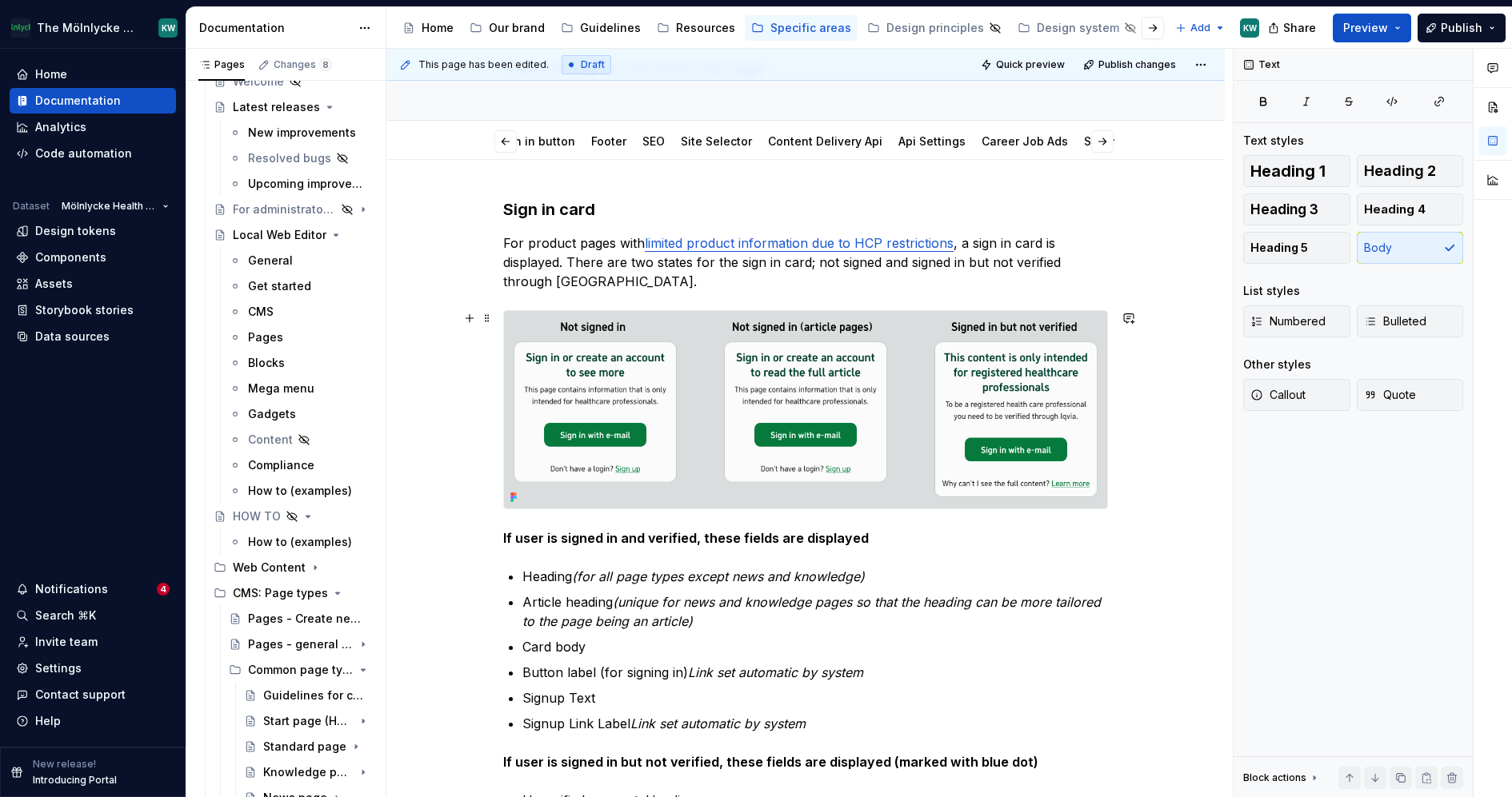
scroll to position [116, 0]
click at [608, 281] on p "For product pages with limited product information due to HCP restrictions , a …" at bounding box center [805, 264] width 605 height 57
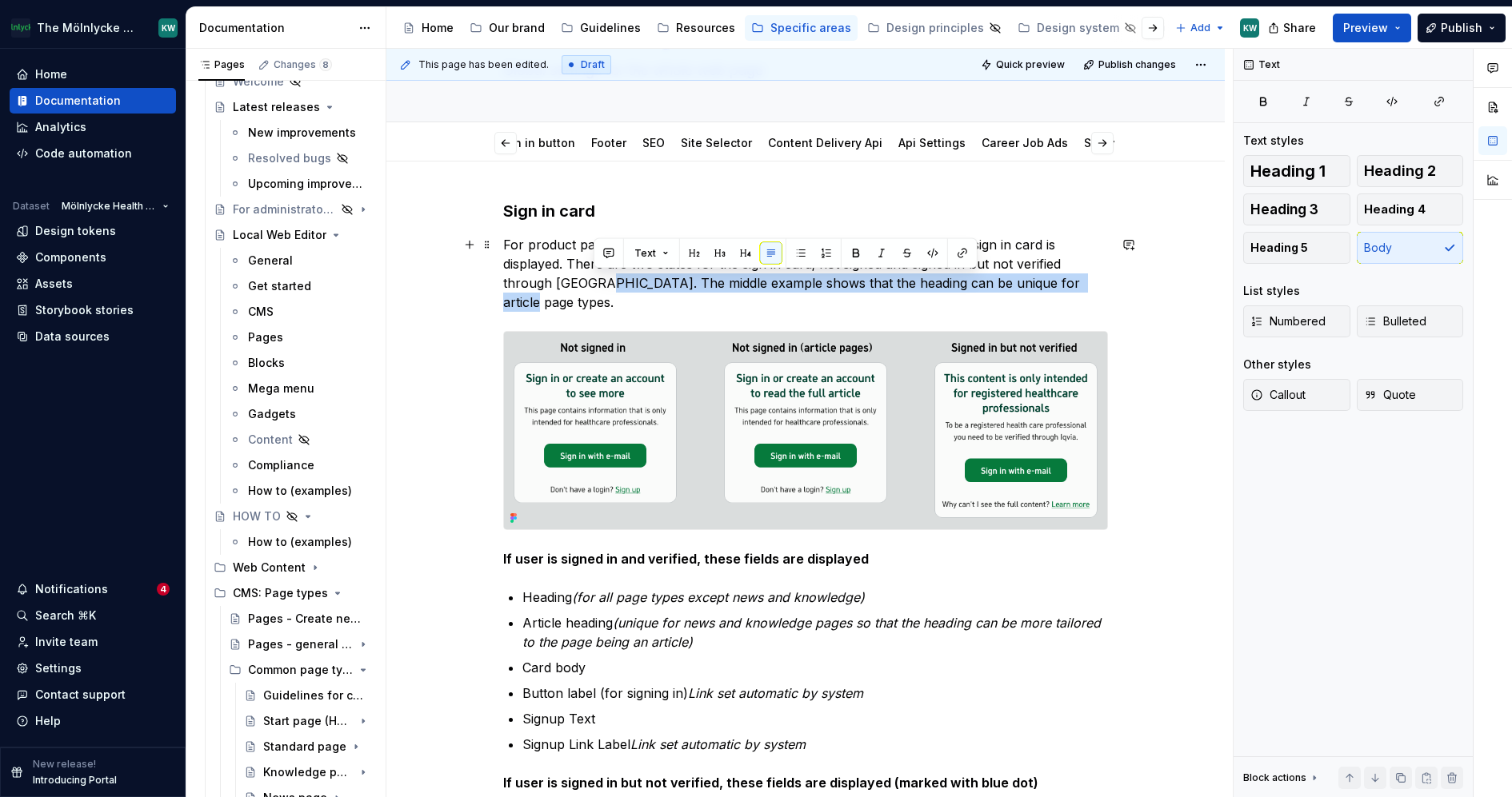
drag, startPoint x: 1088, startPoint y: 283, endPoint x: 597, endPoint y: 285, distance: 491.0
click at [597, 285] on p "For product pages with limited product information due to HCP restrictions , a …" at bounding box center [805, 273] width 605 height 77
click at [866, 624] on p "Article heading (unique for news and knowledge pages so that the heading can be…" at bounding box center [815, 633] width 586 height 39
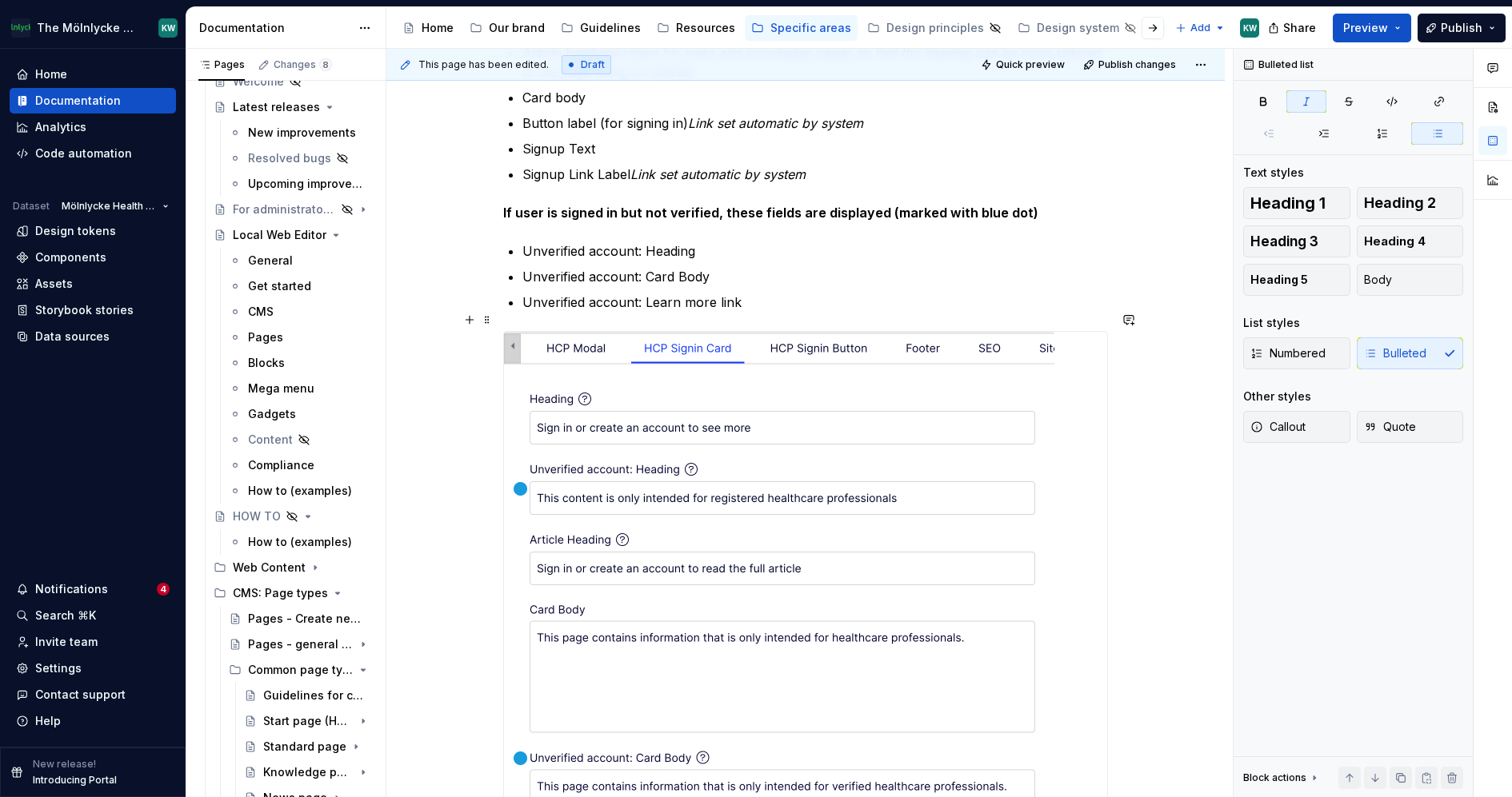
scroll to position [680, 0]
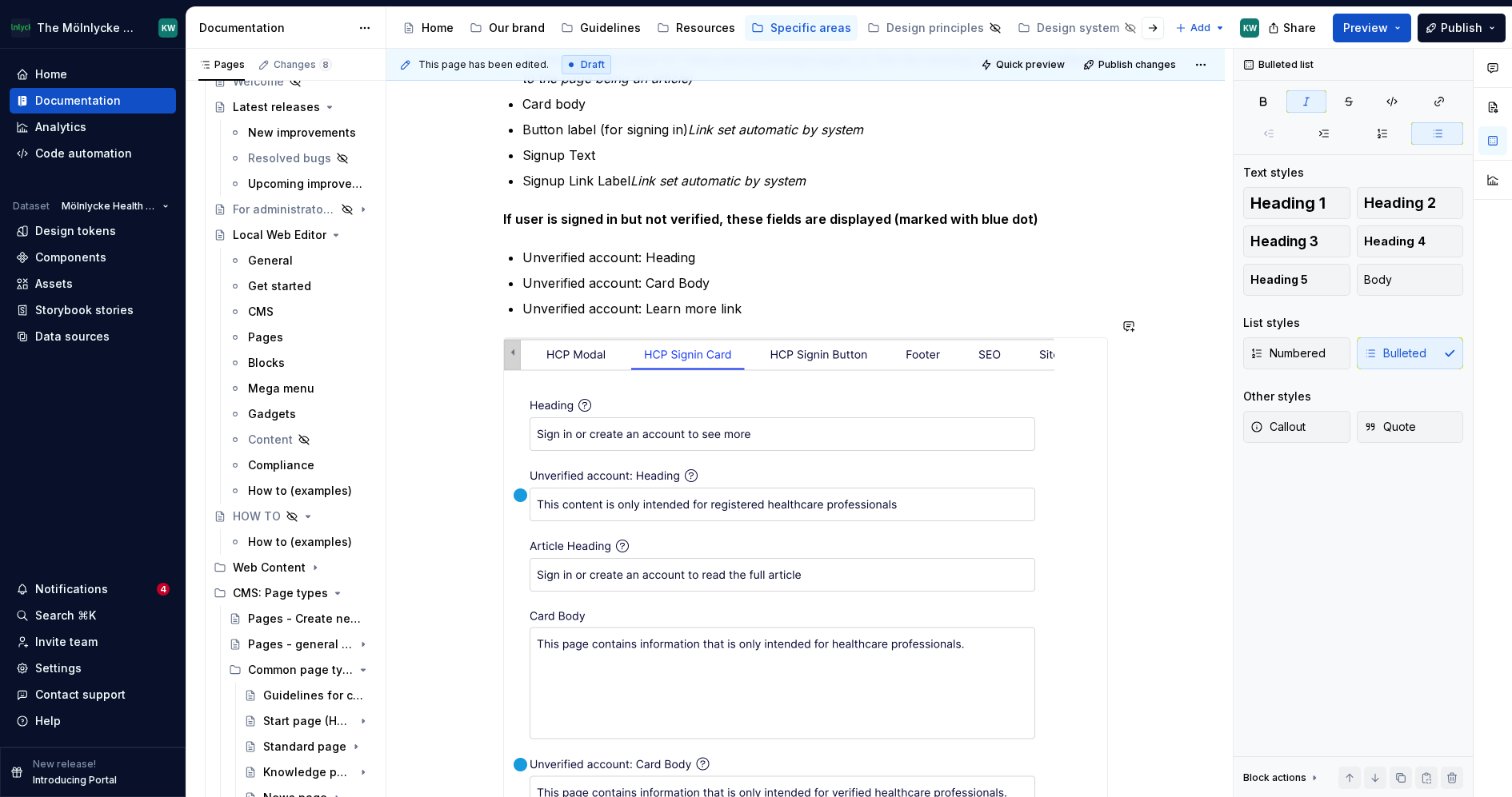
click at [842, 299] on p "Unverified account: Learn more link" at bounding box center [815, 309] width 586 height 19
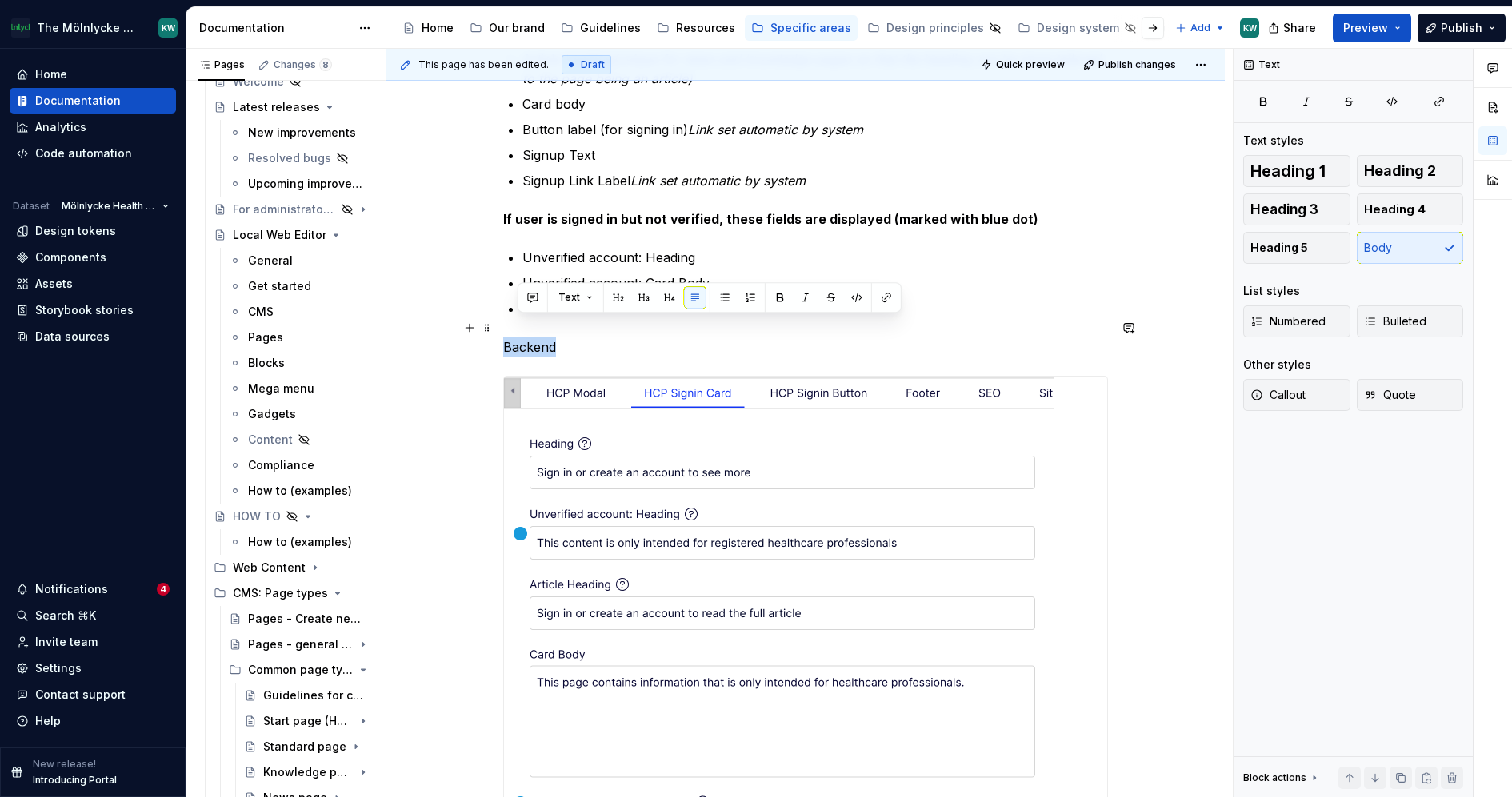
drag, startPoint x: 588, startPoint y: 328, endPoint x: 500, endPoint y: 327, distance: 88.0
click at [500, 327] on div "Sign in card For product pages with limited product information due to HCP rest…" at bounding box center [805, 575] width 838 height 1954
click at [758, 296] on button "button" at bounding box center [763, 297] width 22 height 22
click at [1210, 615] on div "Sign in card For product pages with limited product information due to HCP rest…" at bounding box center [805, 575] width 838 height 1954
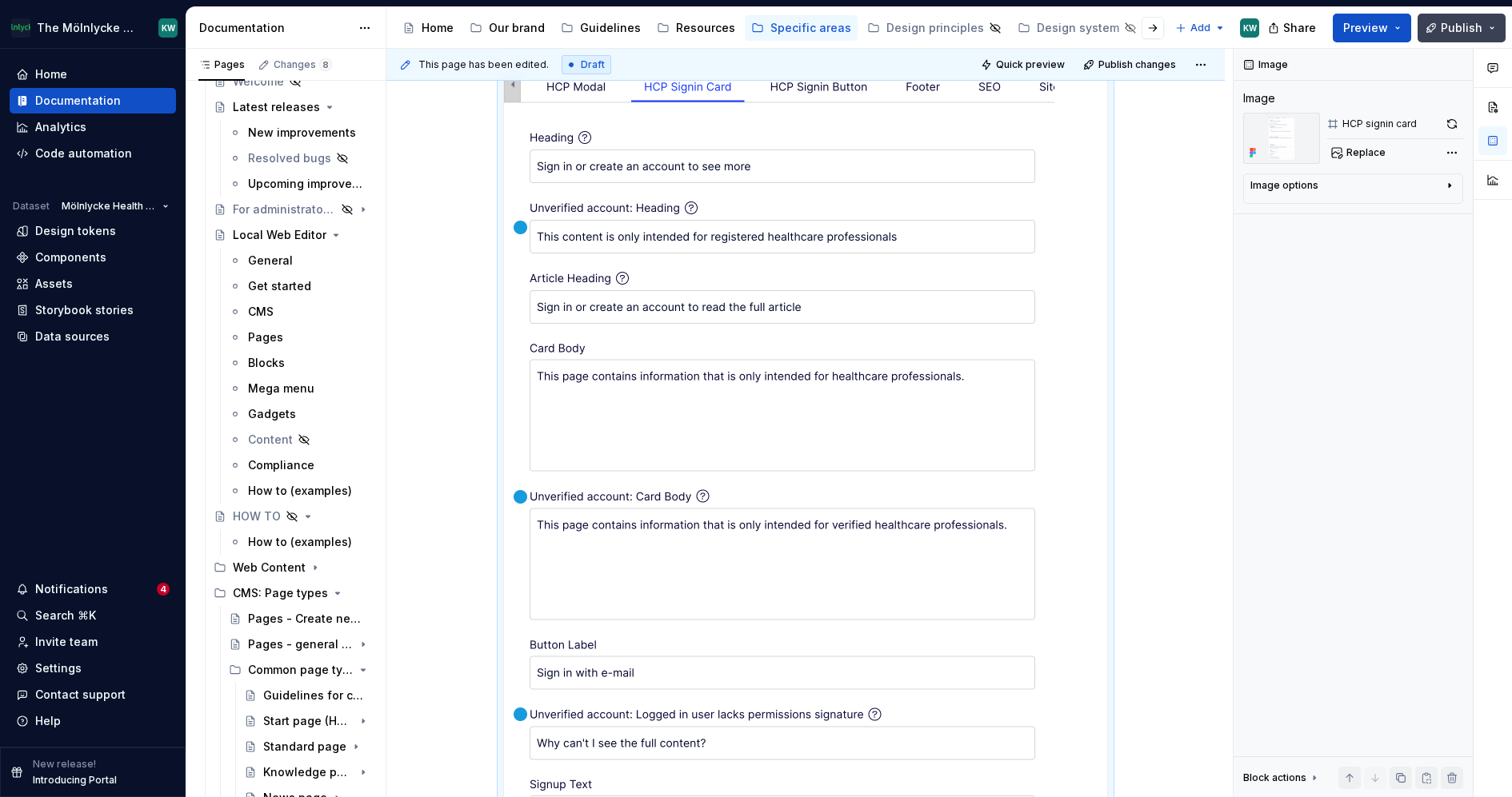
click at [1452, 27] on span "Publish" at bounding box center [1461, 28] width 41 height 16
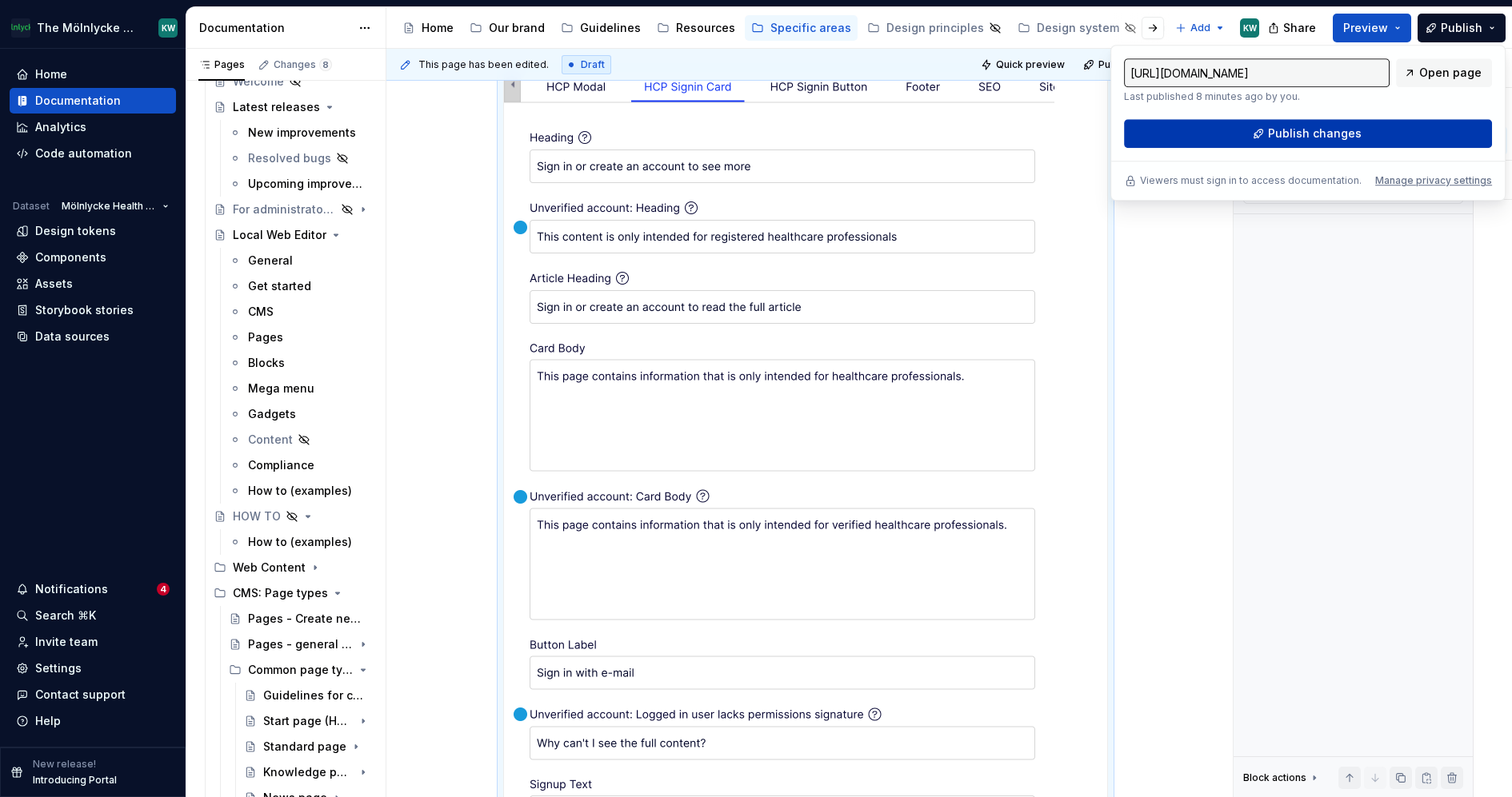
click at [1252, 129] on button "Publish changes" at bounding box center [1307, 133] width 368 height 29
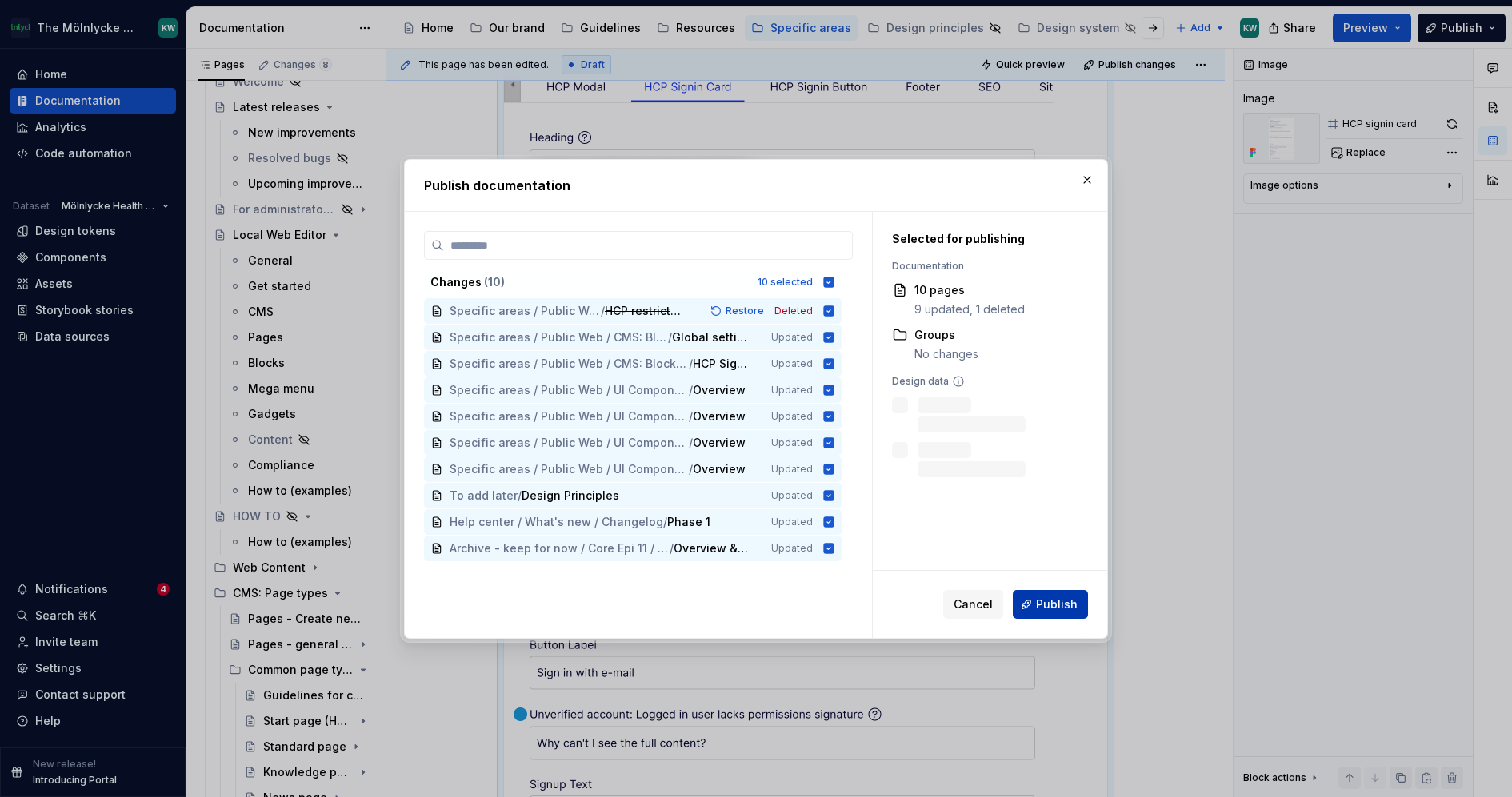
click at [1053, 609] on span "Publish" at bounding box center [1057, 605] width 41 height 16
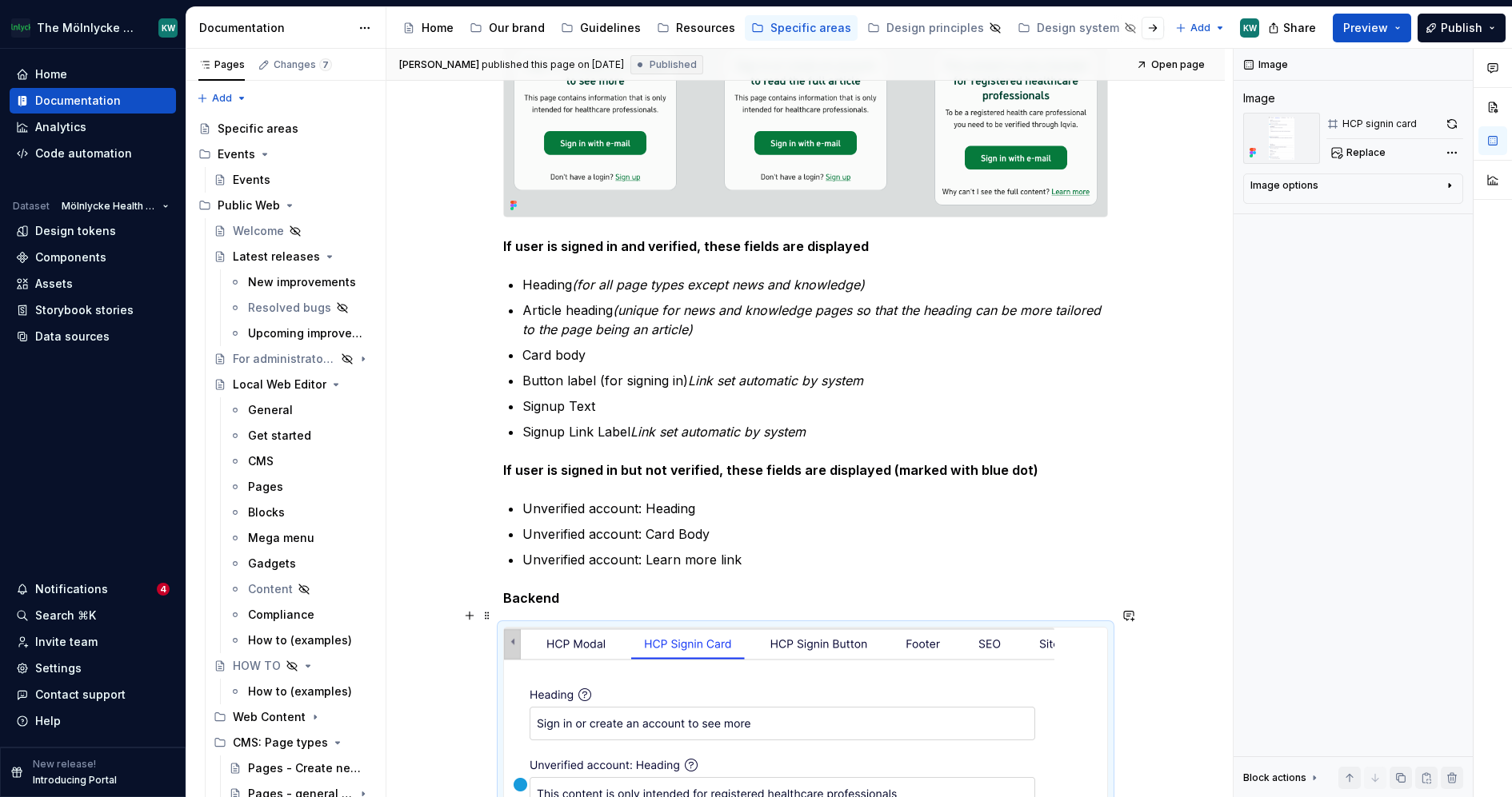
scroll to position [357, 0]
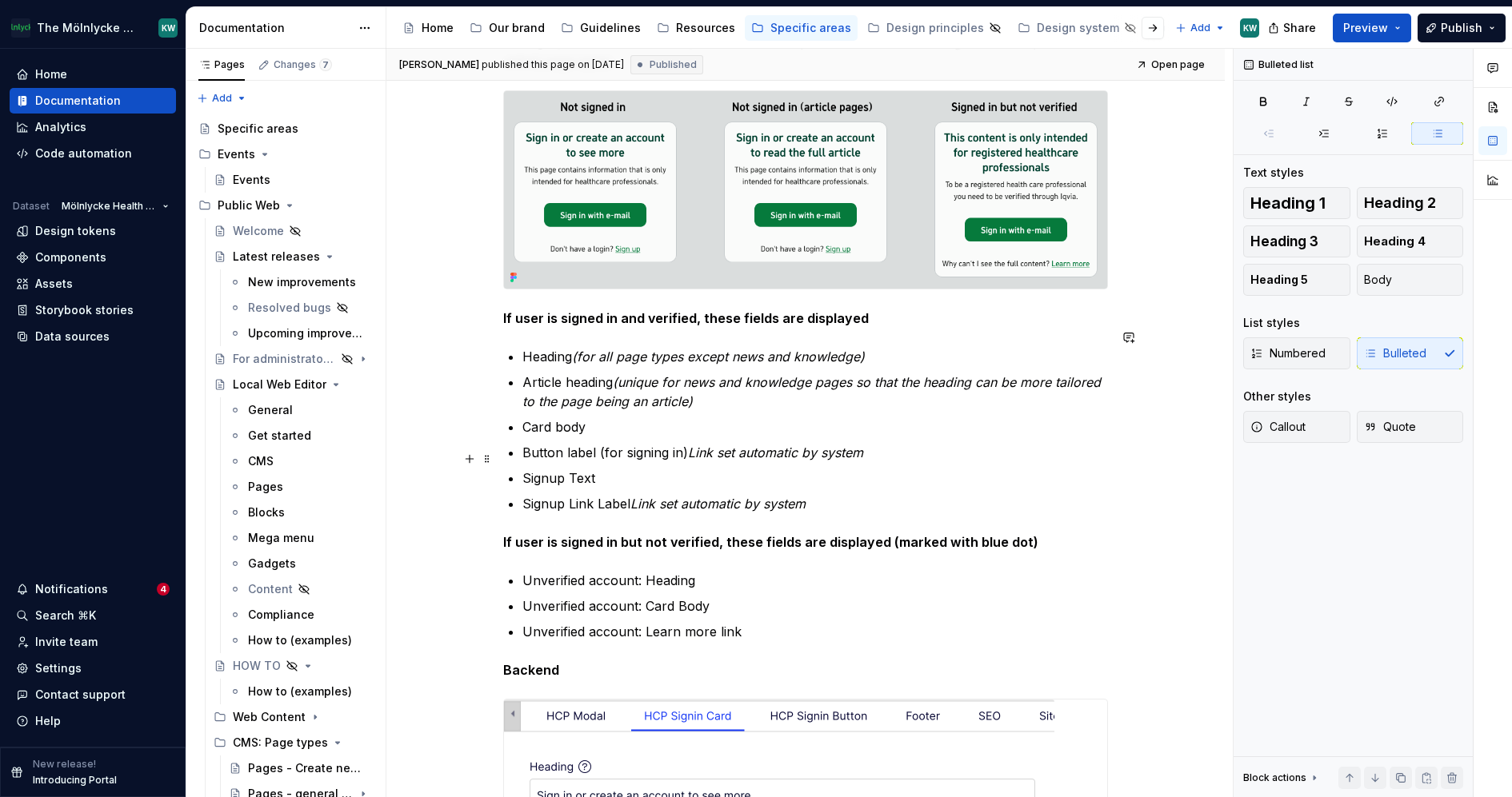
click at [648, 445] on ul "Heading (for all page types except news and knowledge) Article heading (unique …" at bounding box center [815, 430] width 586 height 167
click at [632, 495] on em "Link set automatic by system" at bounding box center [718, 503] width 176 height 16
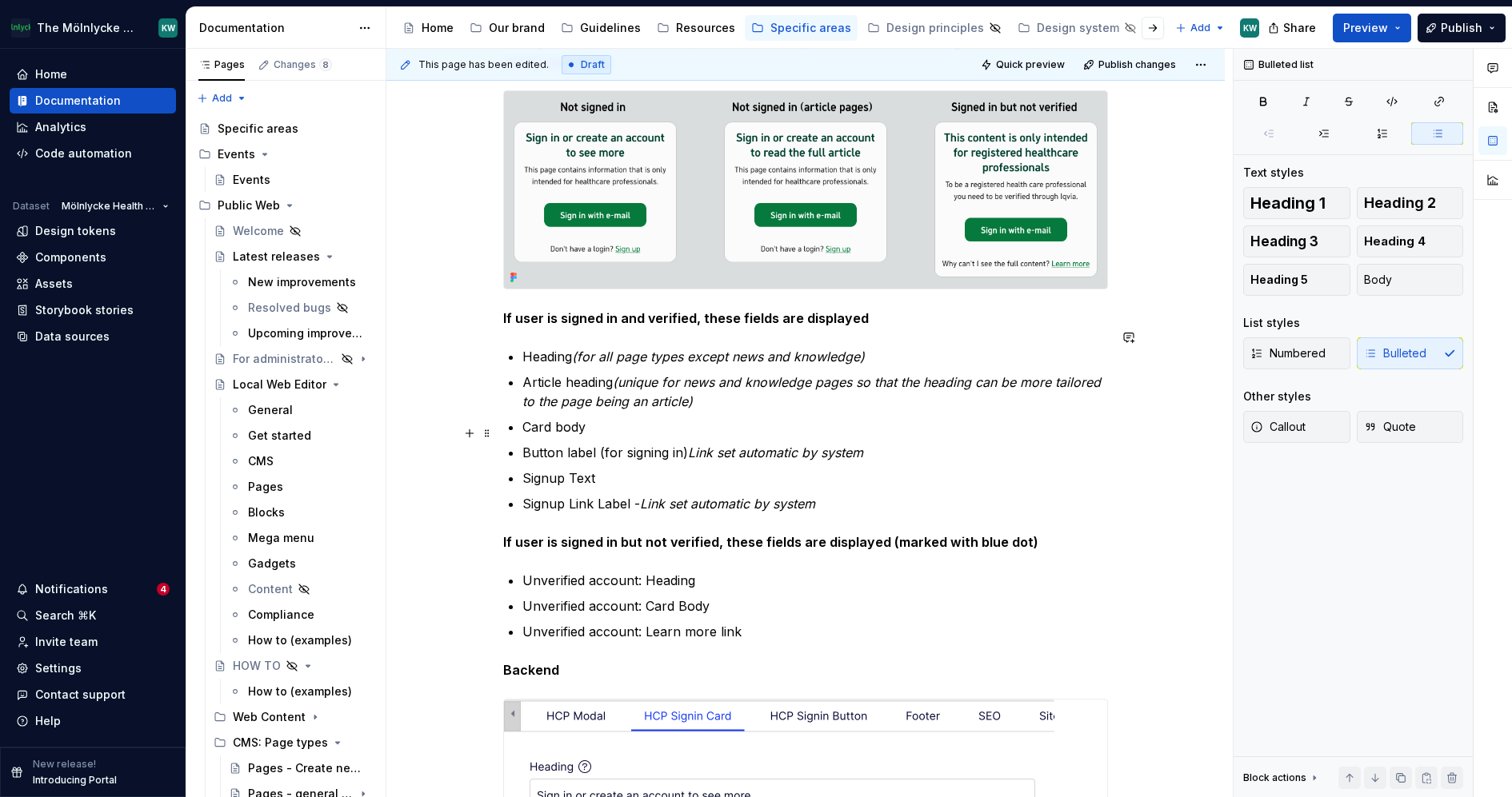
click at [688, 444] on em "Link set automatic by system" at bounding box center [775, 452] width 176 height 16
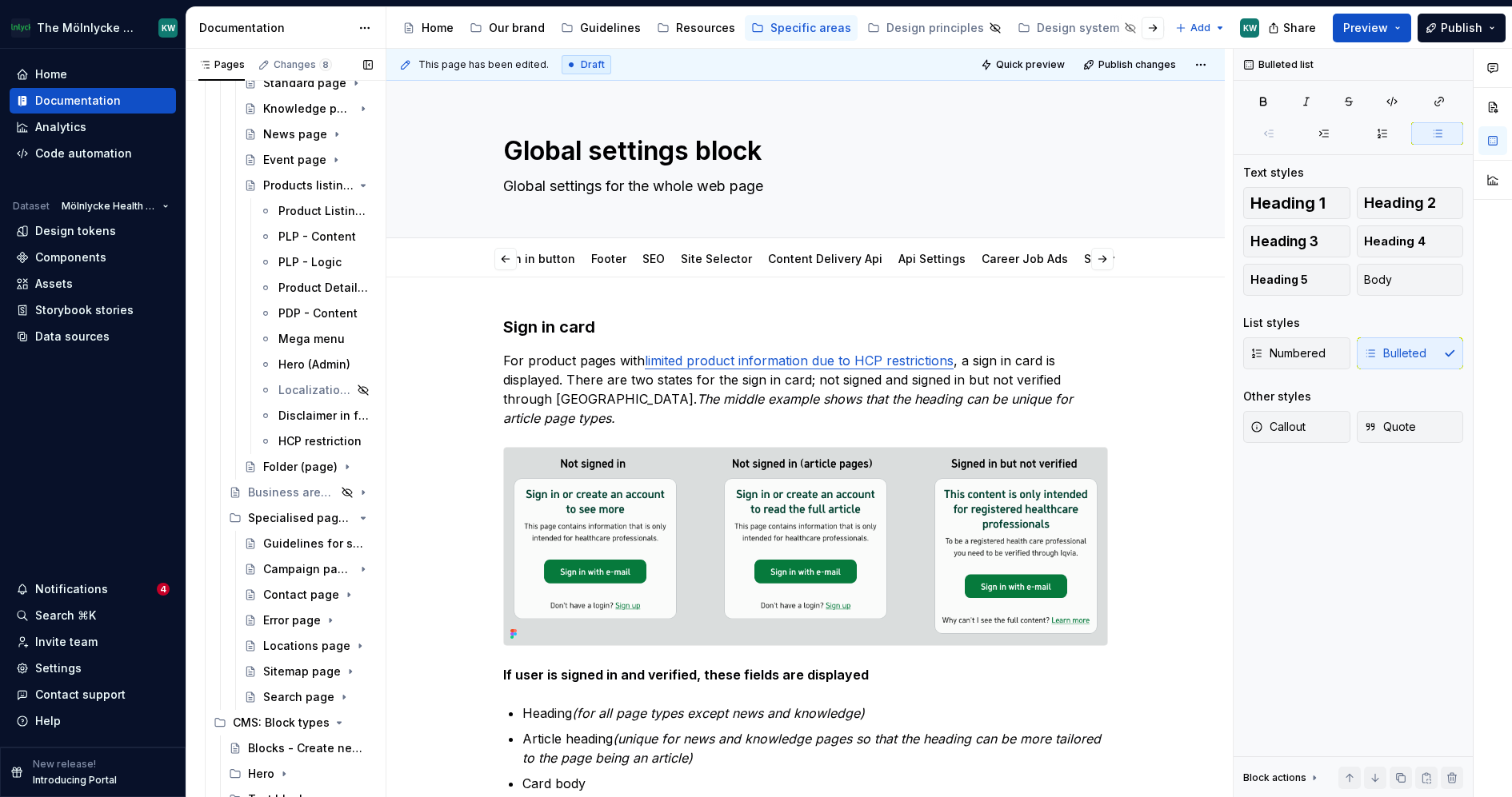
scroll to position [800, 0]
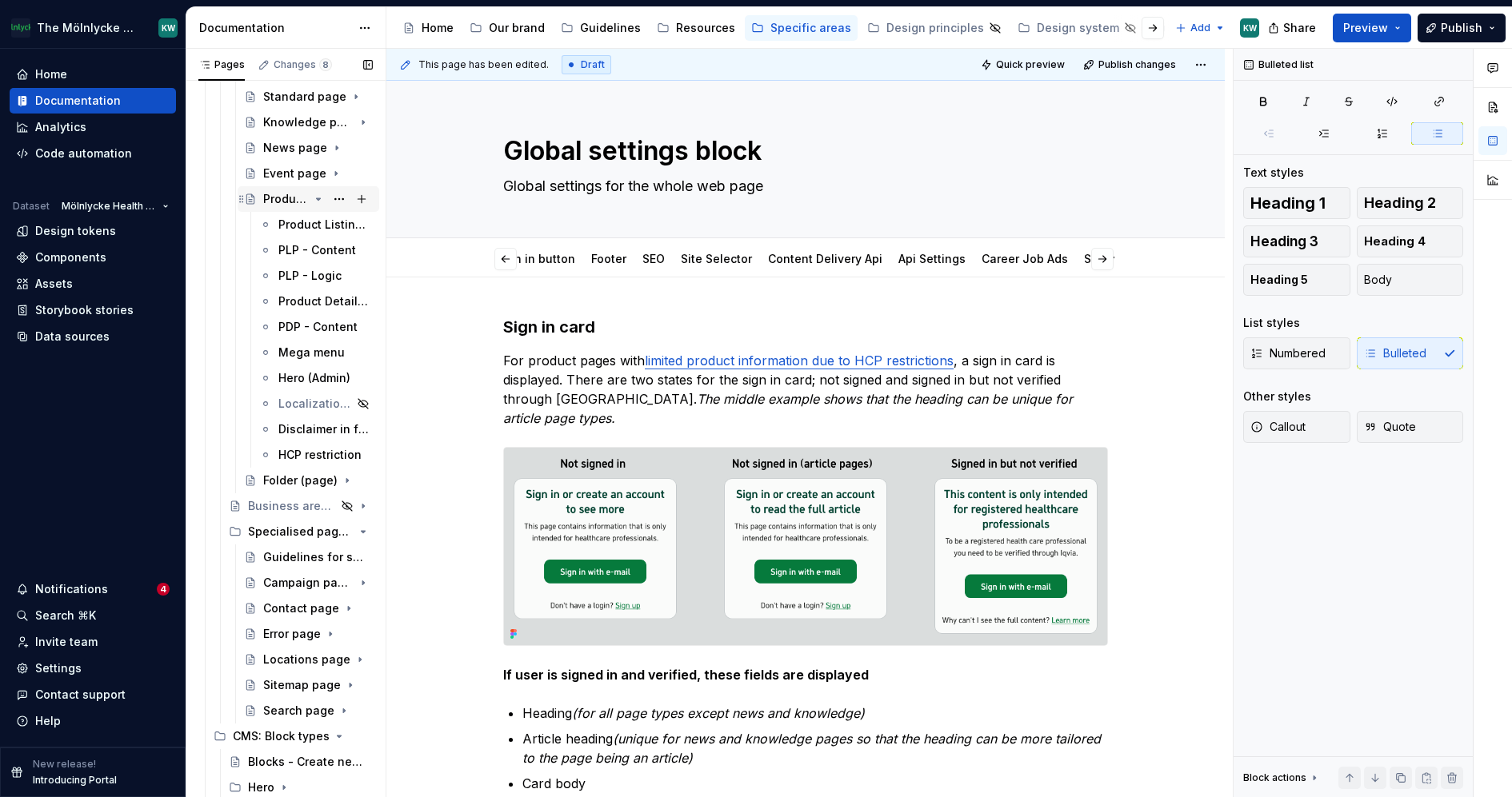
click at [295, 197] on div "Products listing page" at bounding box center [286, 199] width 46 height 16
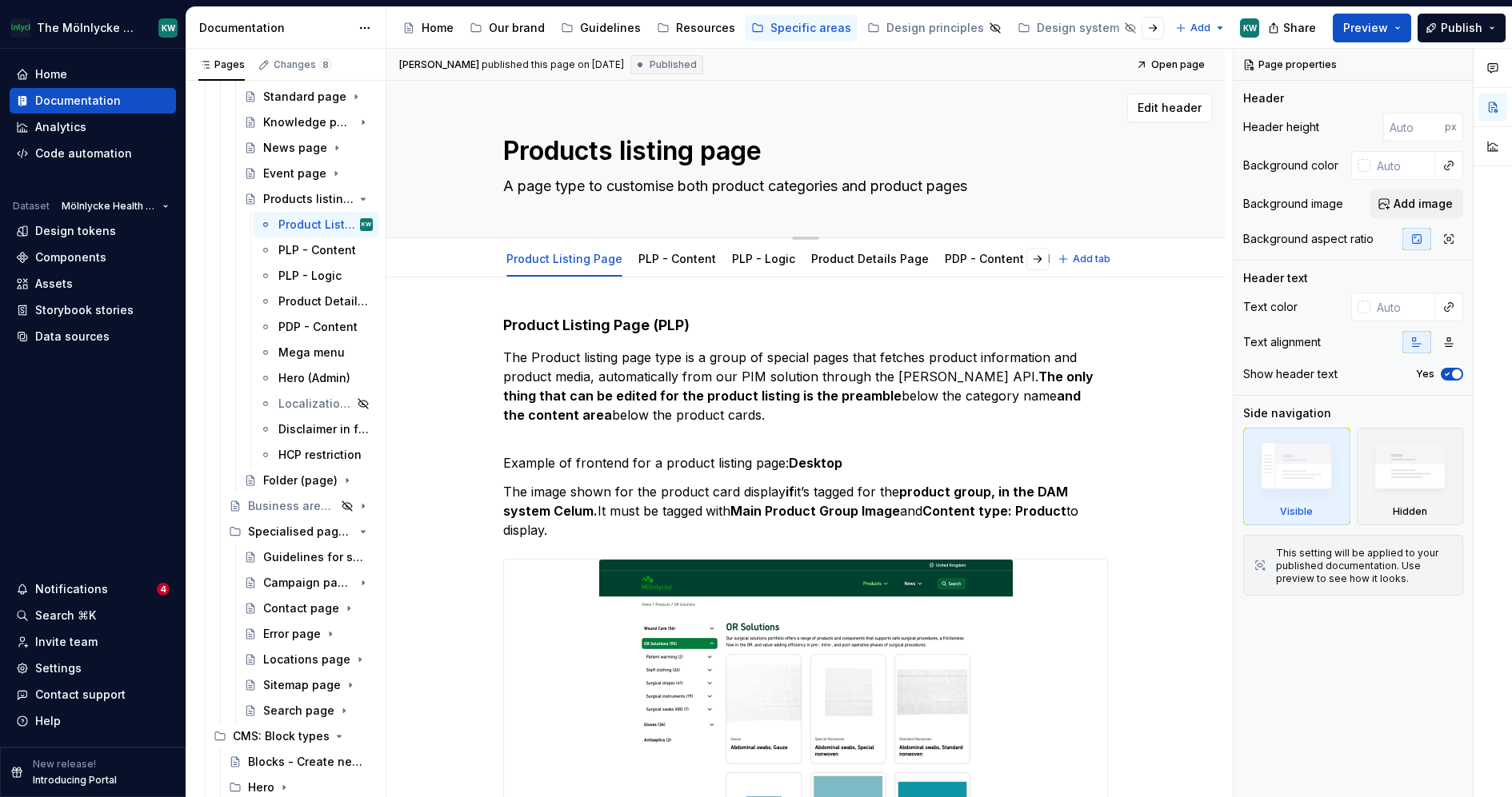
click at [765, 149] on textarea "Products listing page" at bounding box center [803, 152] width 605 height 39
click at [789, 153] on textarea "Products listing page" at bounding box center [803, 152] width 605 height 39
type textarea "*"
type textarea "Products listing page"
type textarea "*"
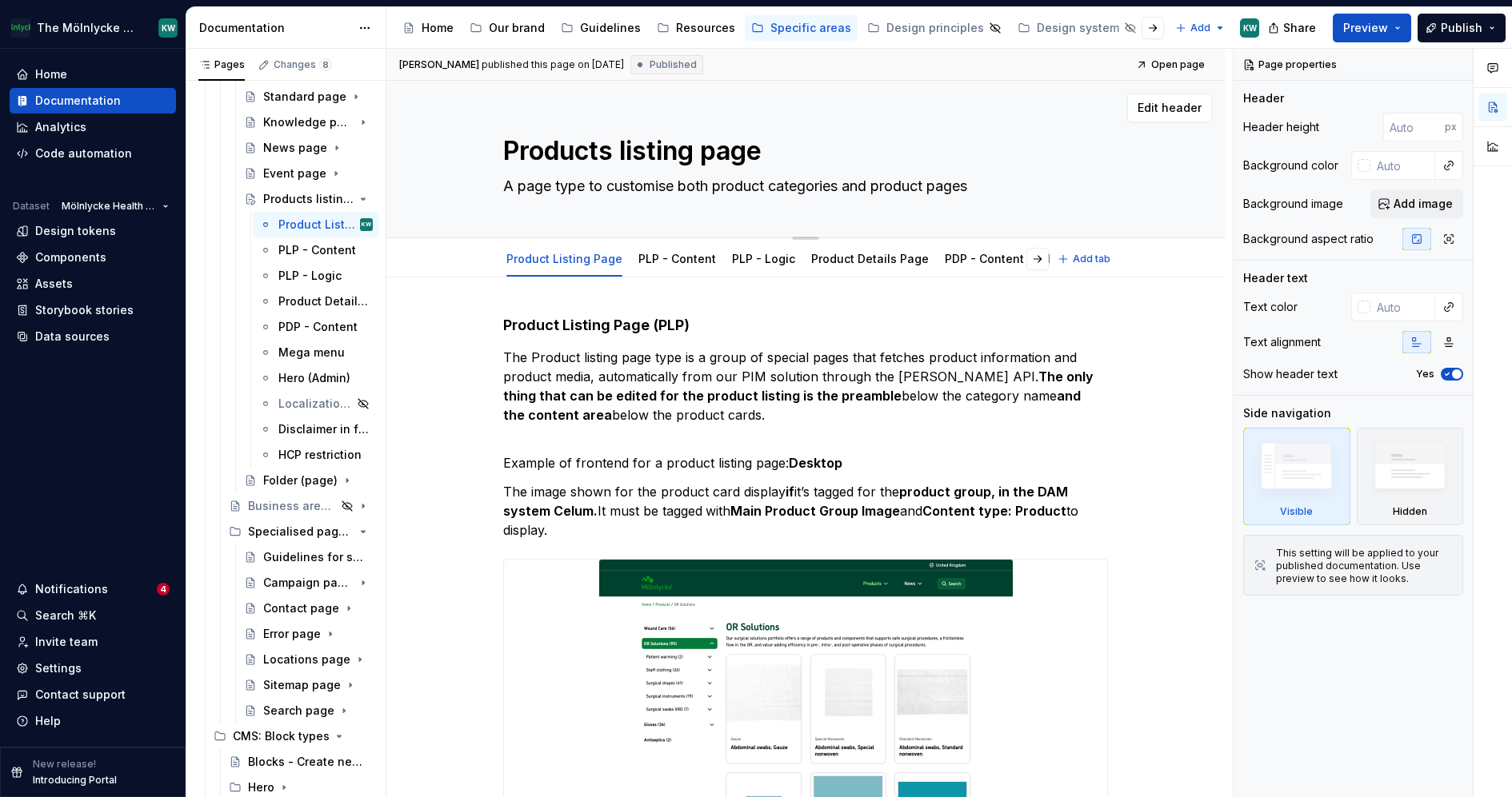
type textarea "Products listing page ("
type textarea "*"
type textarea "Products listing page (&"
type textarea "*"
type textarea "Products listing page (&"
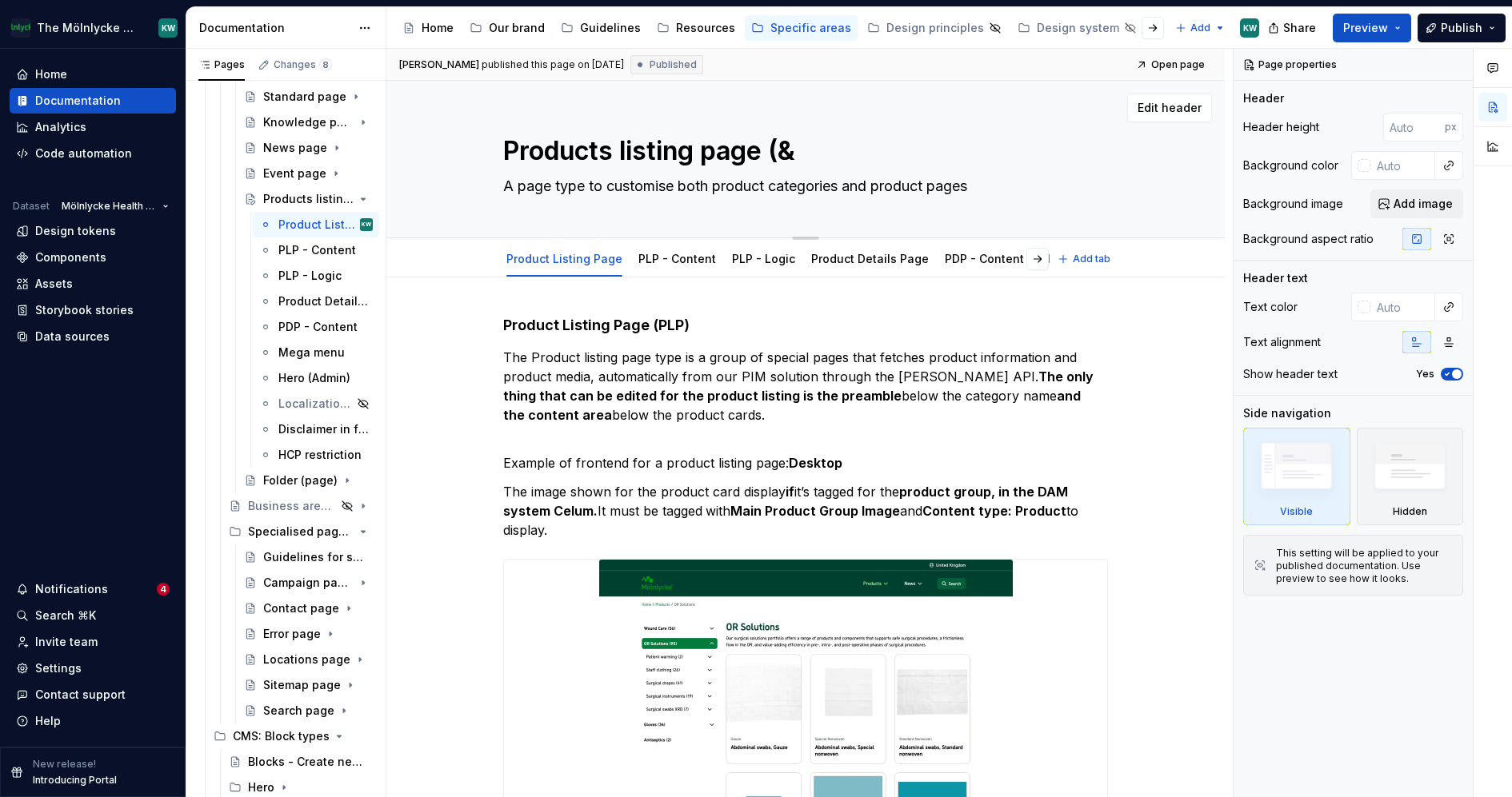
type textarea "*"
type textarea "Products listing page (& p"
type textarea "*"
type textarea "Products listing page (& pr"
type textarea "*"
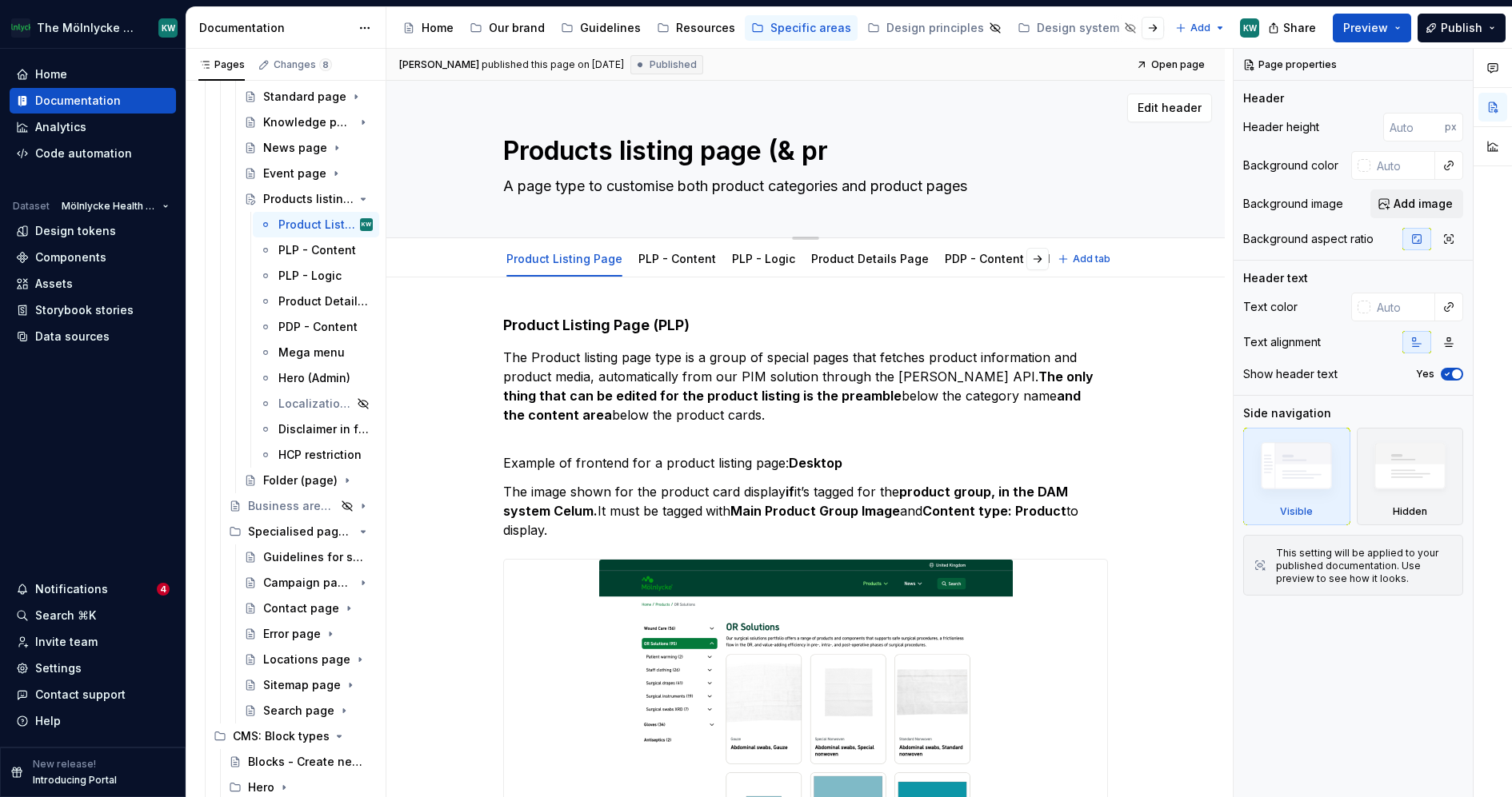
type textarea "Products listing page (& pro"
type textarea "*"
type textarea "Products listing page (& prod"
type textarea "*"
type textarea "Products listing page (& produ"
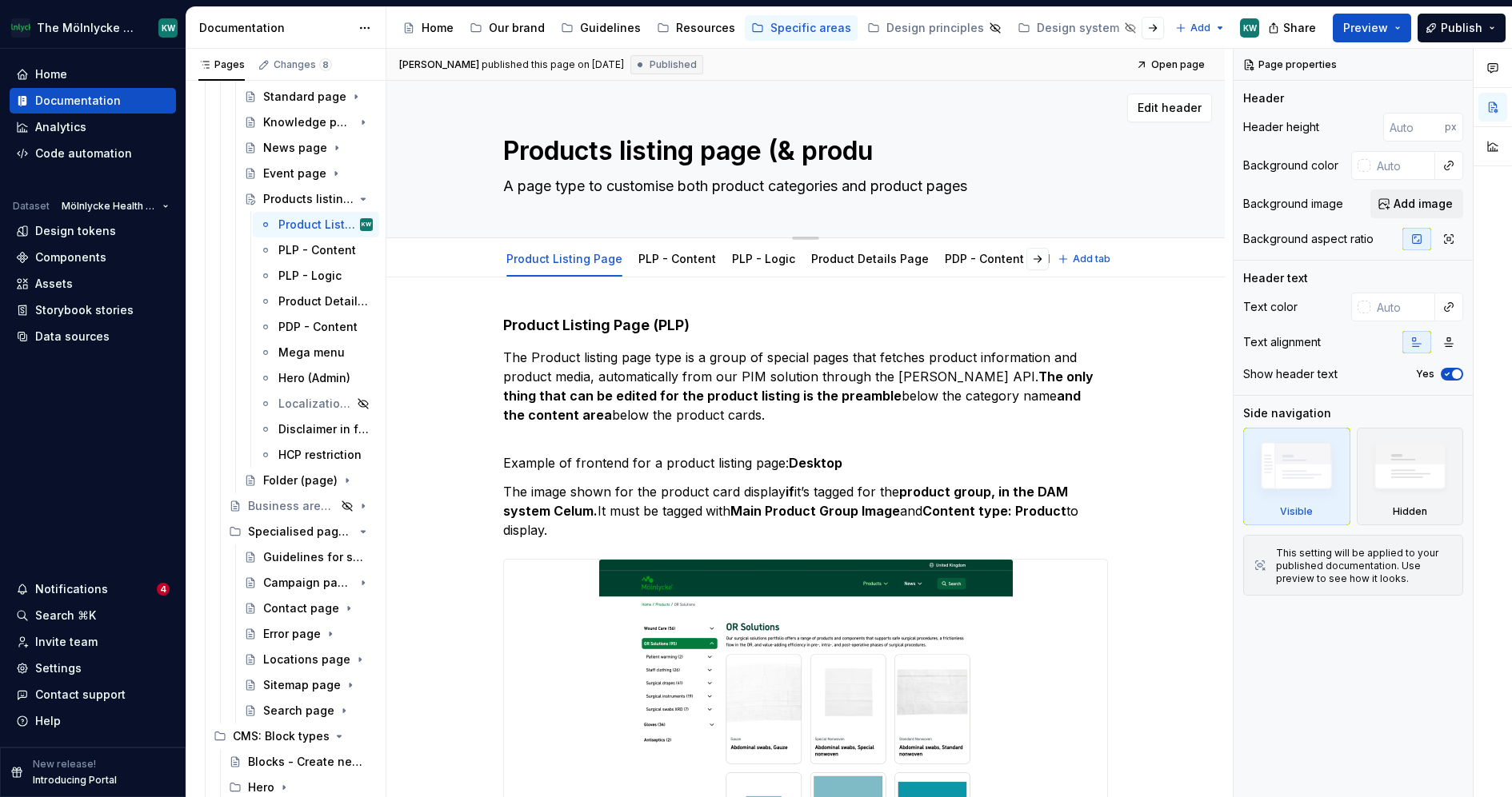
type textarea "*"
type textarea "Products listing page (& produc"
type textarea "*"
type textarea "Products listing page (& product"
type textarea "*"
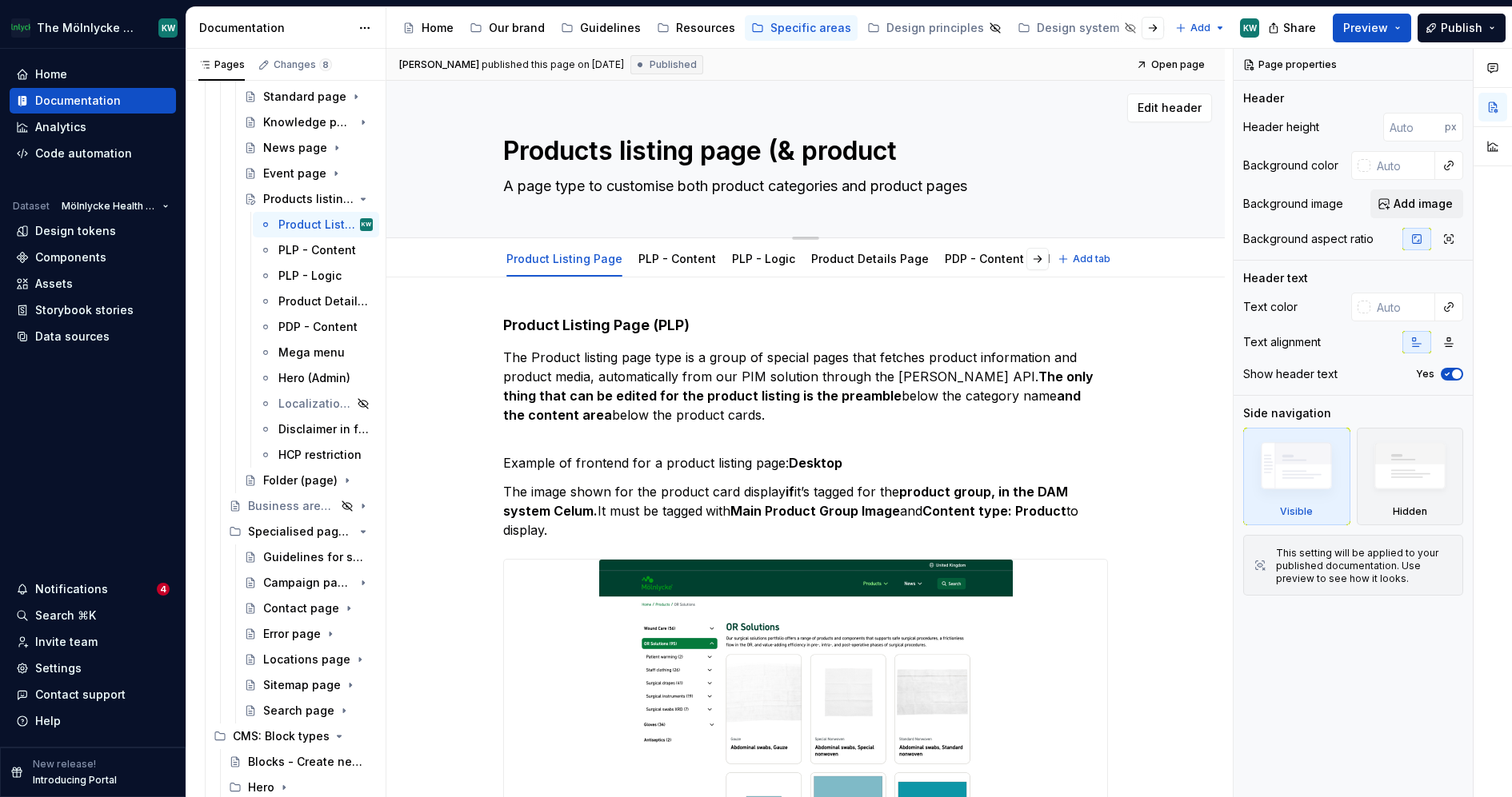
type textarea "Products listing page (& product p"
type textarea "*"
type textarea "Products listing page (& product pa"
type textarea "*"
type textarea "Products listing page (& product pag"
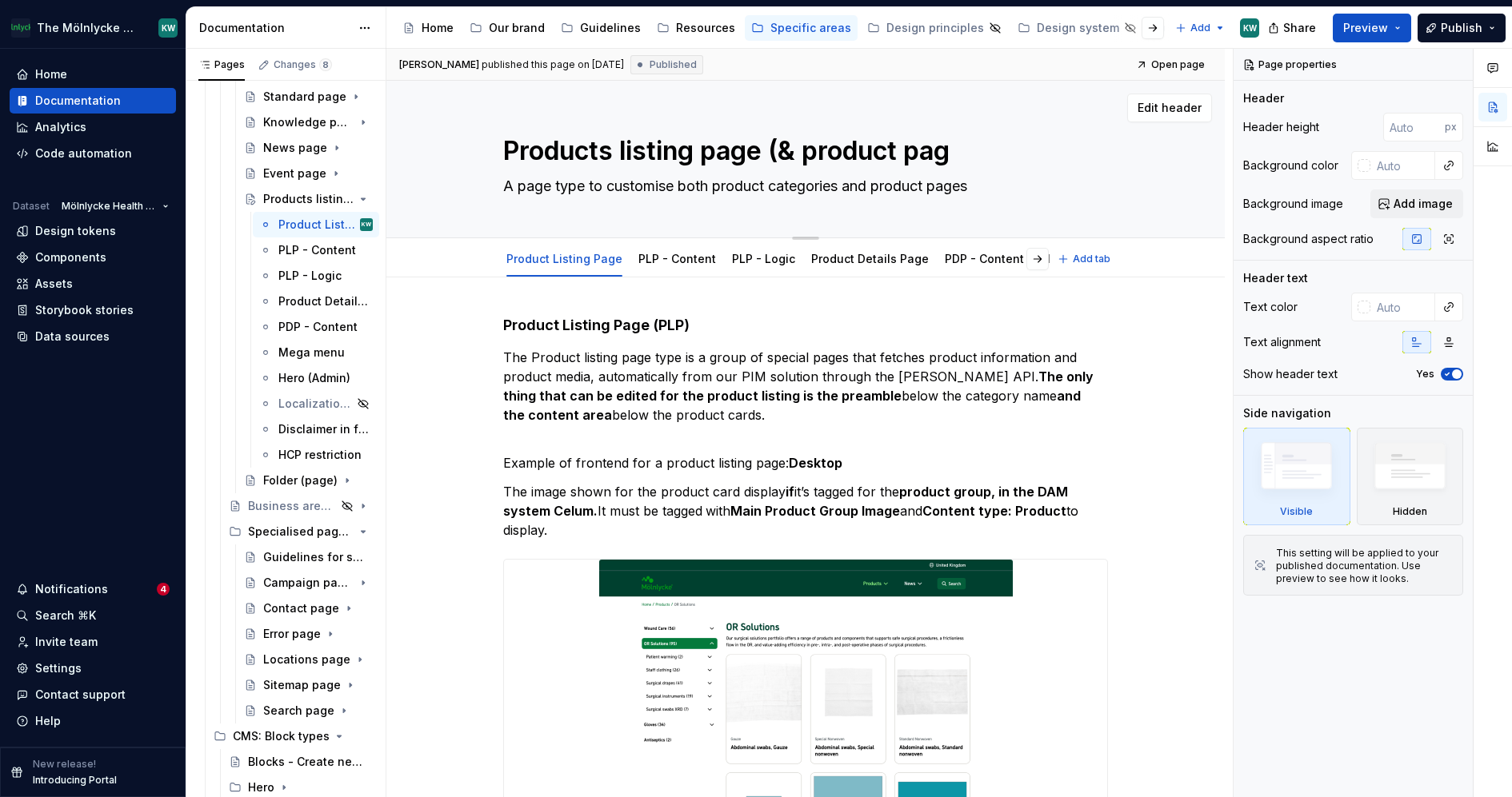
type textarea "*"
type textarea "Products listing page (& product page"
type textarea "*"
type textarea "Products listing page (& product page)"
type textarea "*"
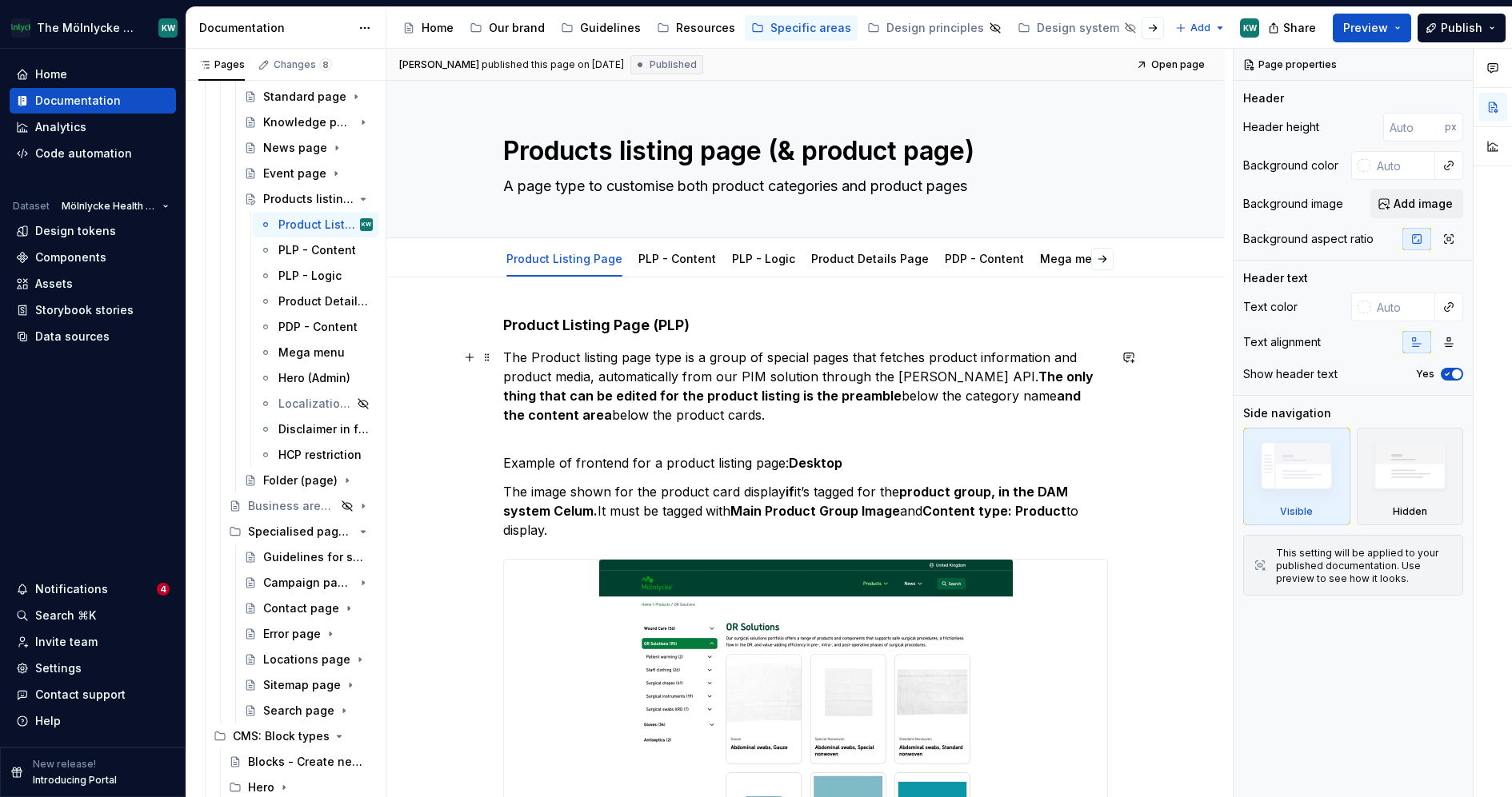
type textarea "Products listing page (& product page)"
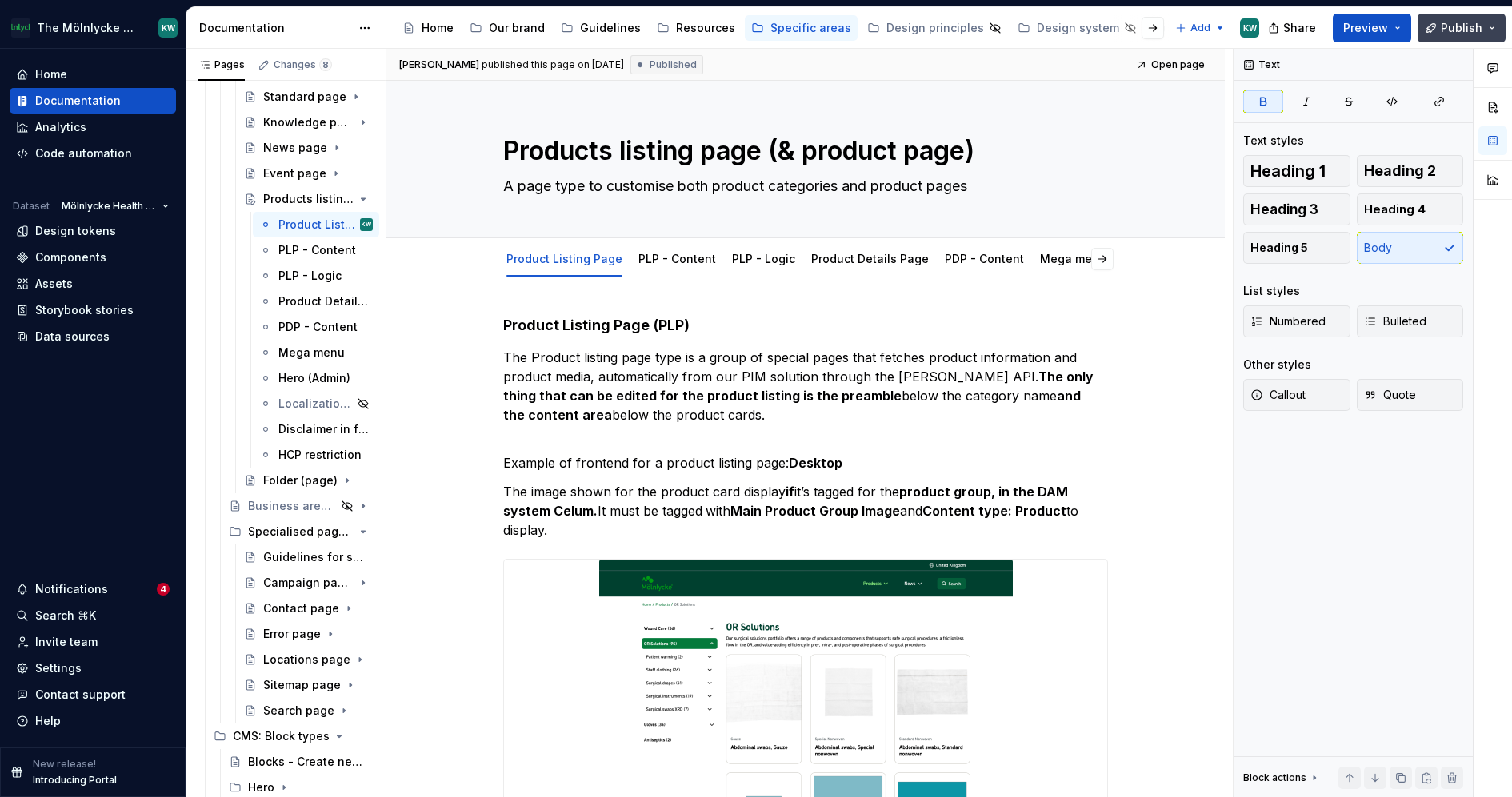
type textarea "*"
click at [1475, 20] on span "Publish" at bounding box center [1461, 28] width 41 height 16
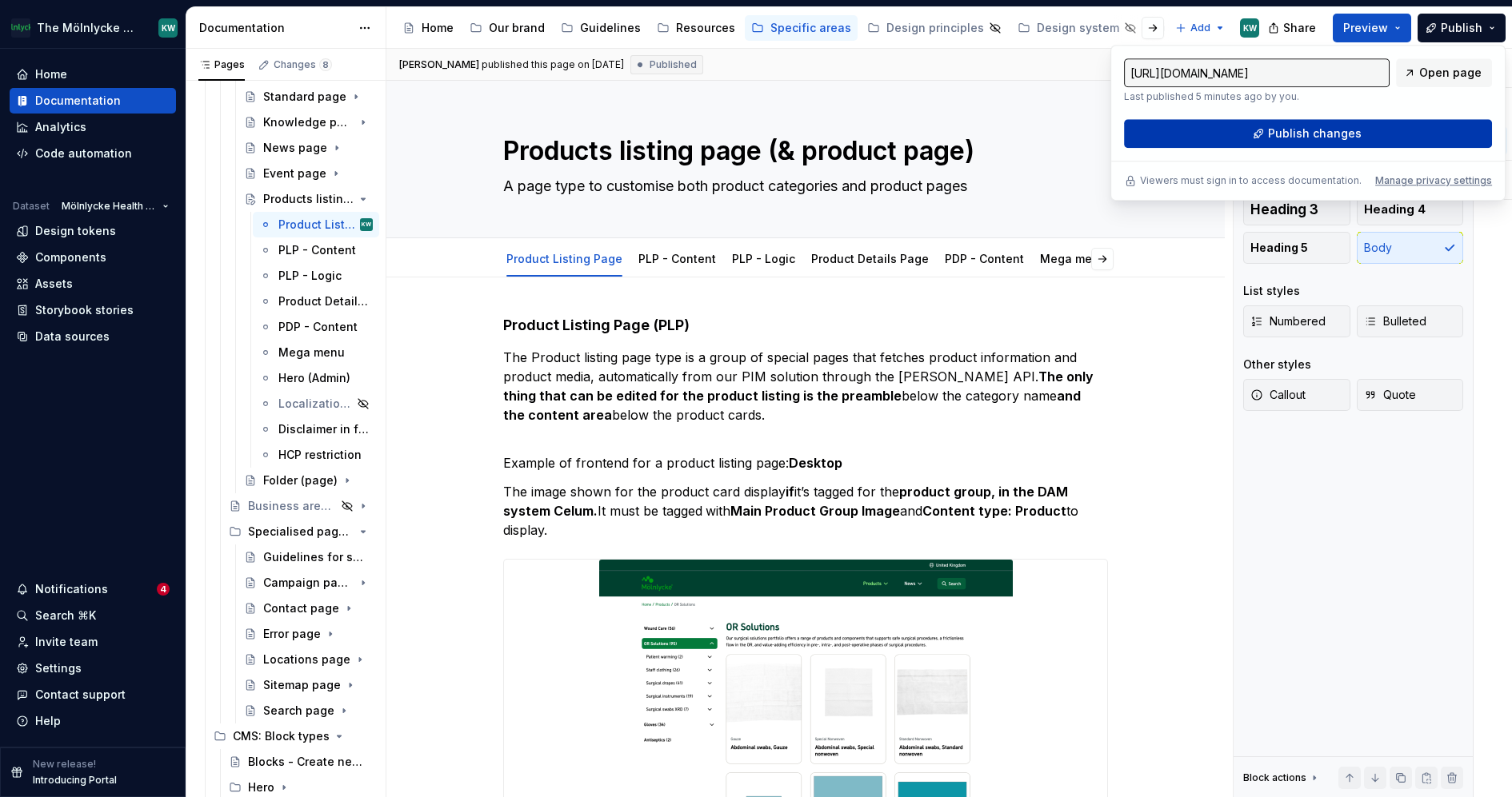
type input "[URL][DOMAIN_NAME]"
type textarea "*"
type input "[URL][DOMAIN_NAME]"
type textarea "*"
type input "[URL][DOMAIN_NAME]"
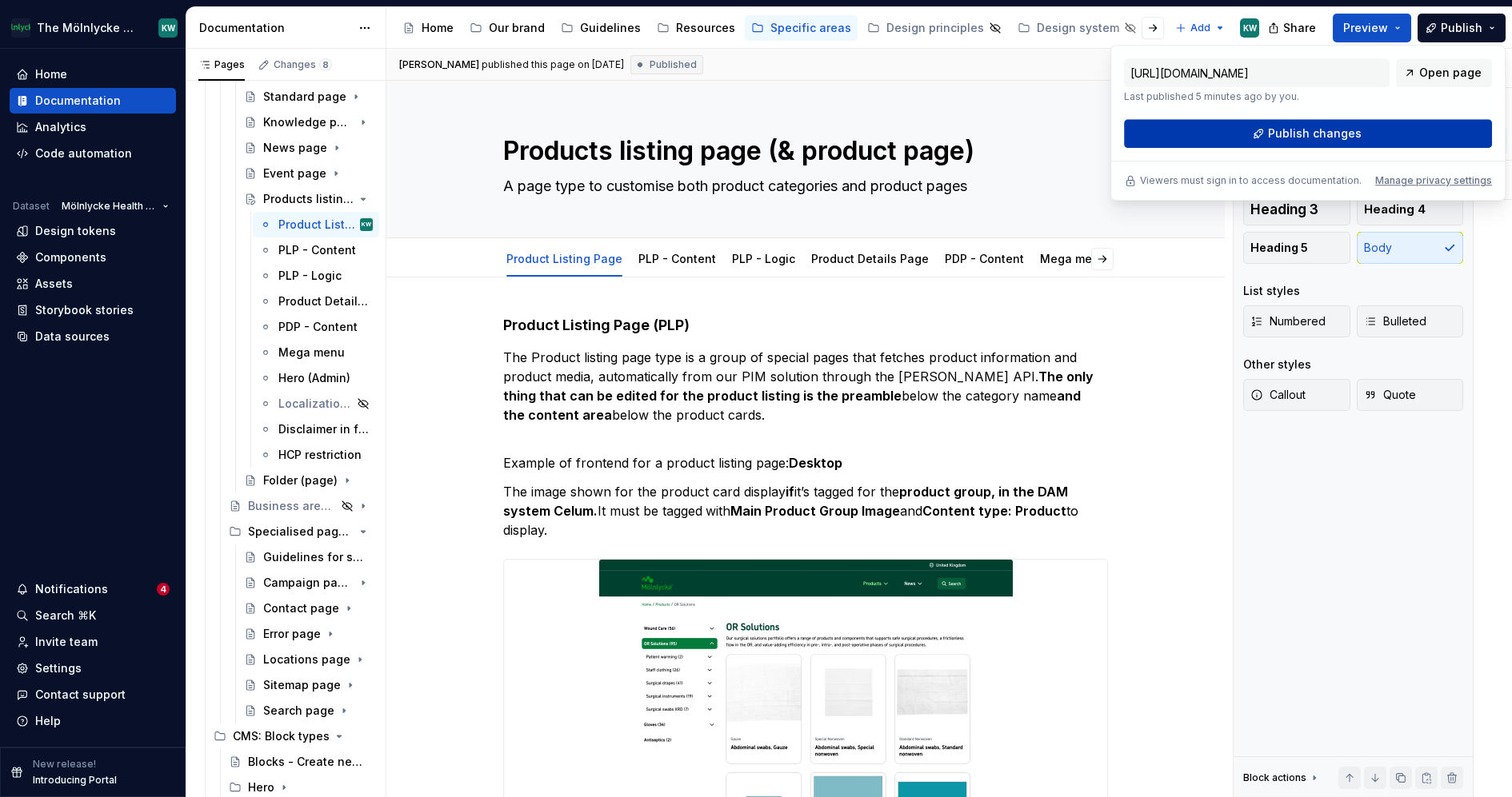
click at [1349, 126] on span "Publish changes" at bounding box center [1315, 133] width 94 height 16
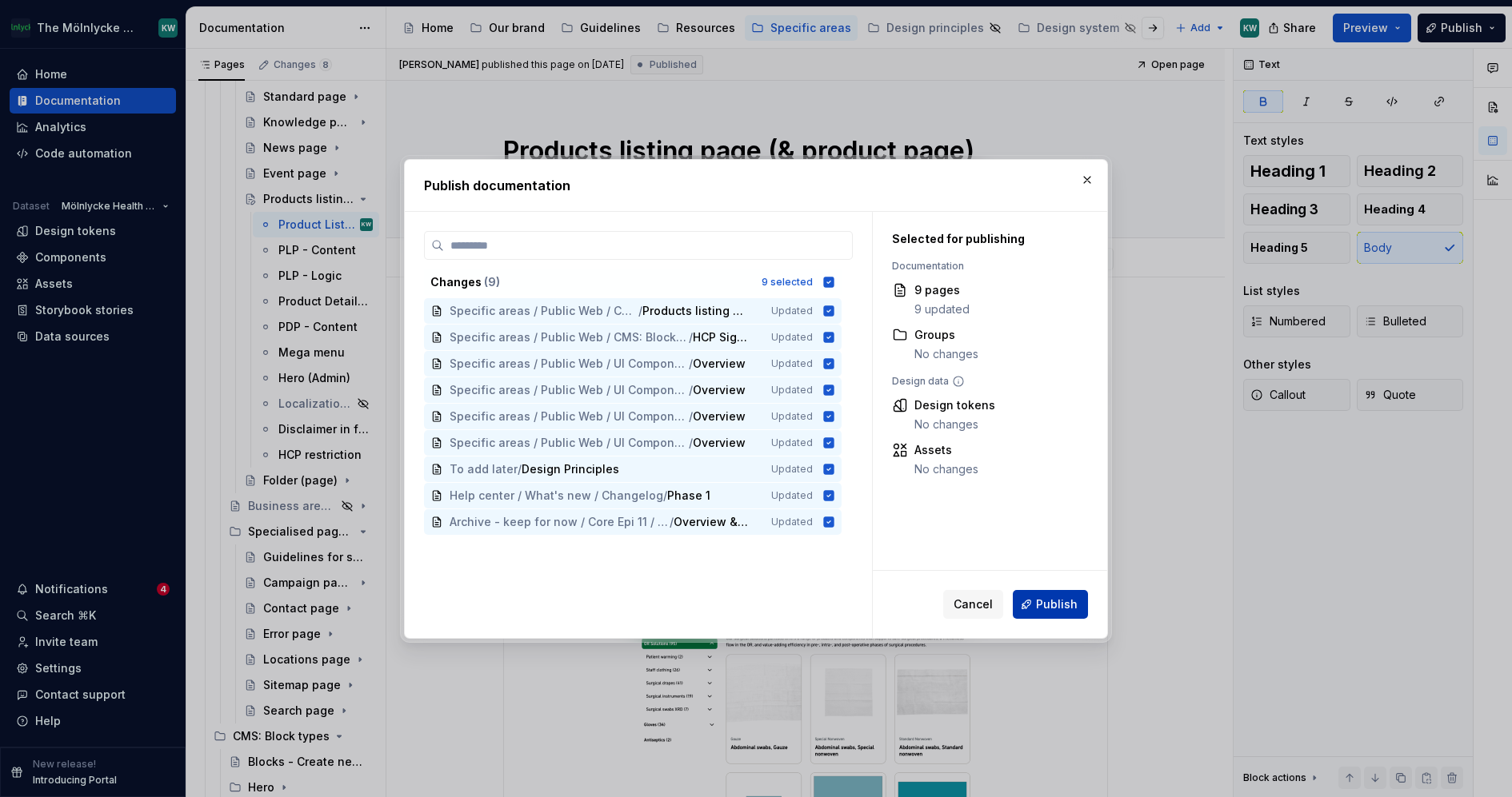
click at [1079, 600] on button "Publish" at bounding box center [1050, 604] width 75 height 29
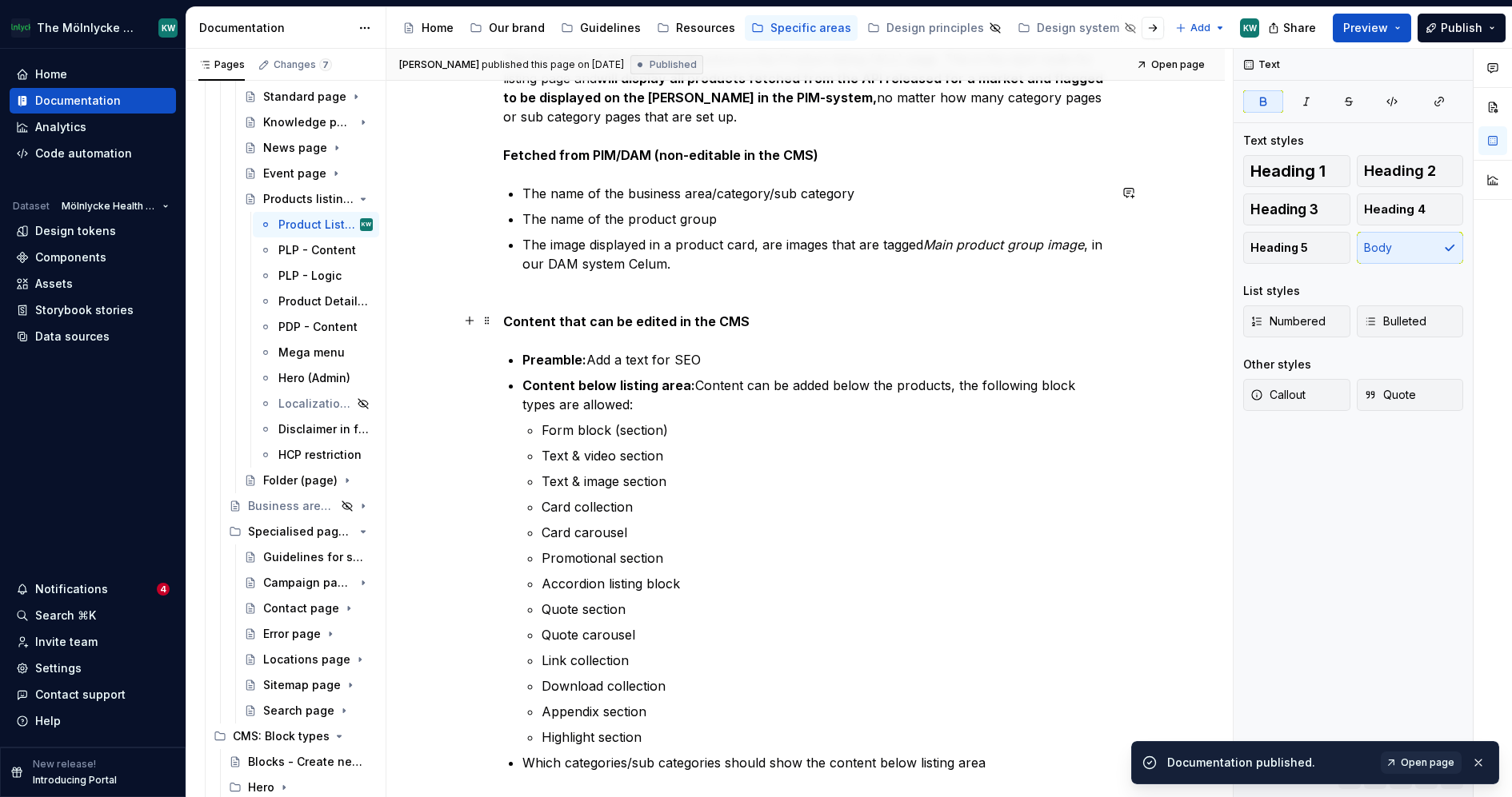
scroll to position [1433, 0]
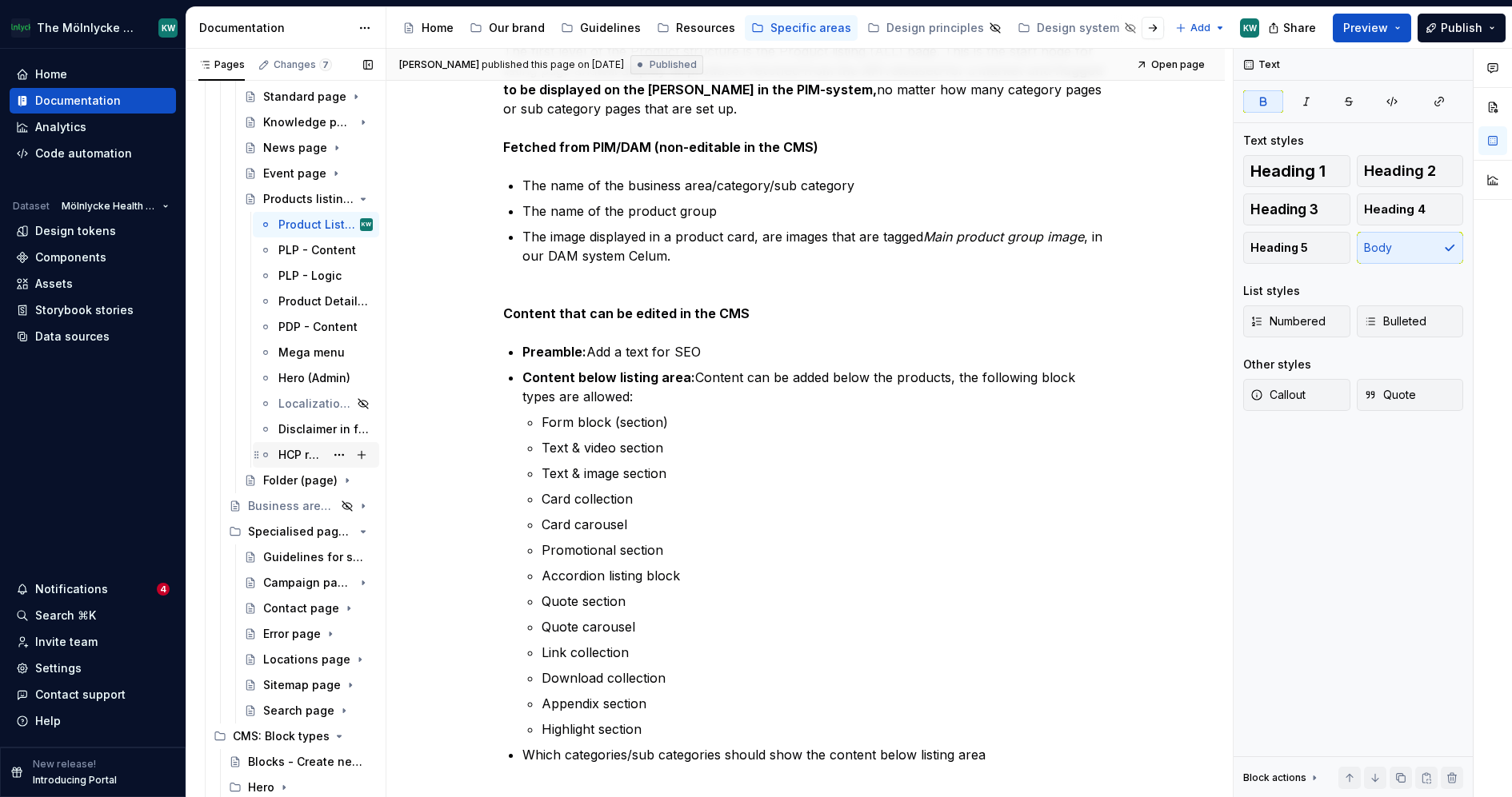
click at [296, 454] on div "HCP restriction" at bounding box center [302, 455] width 47 height 16
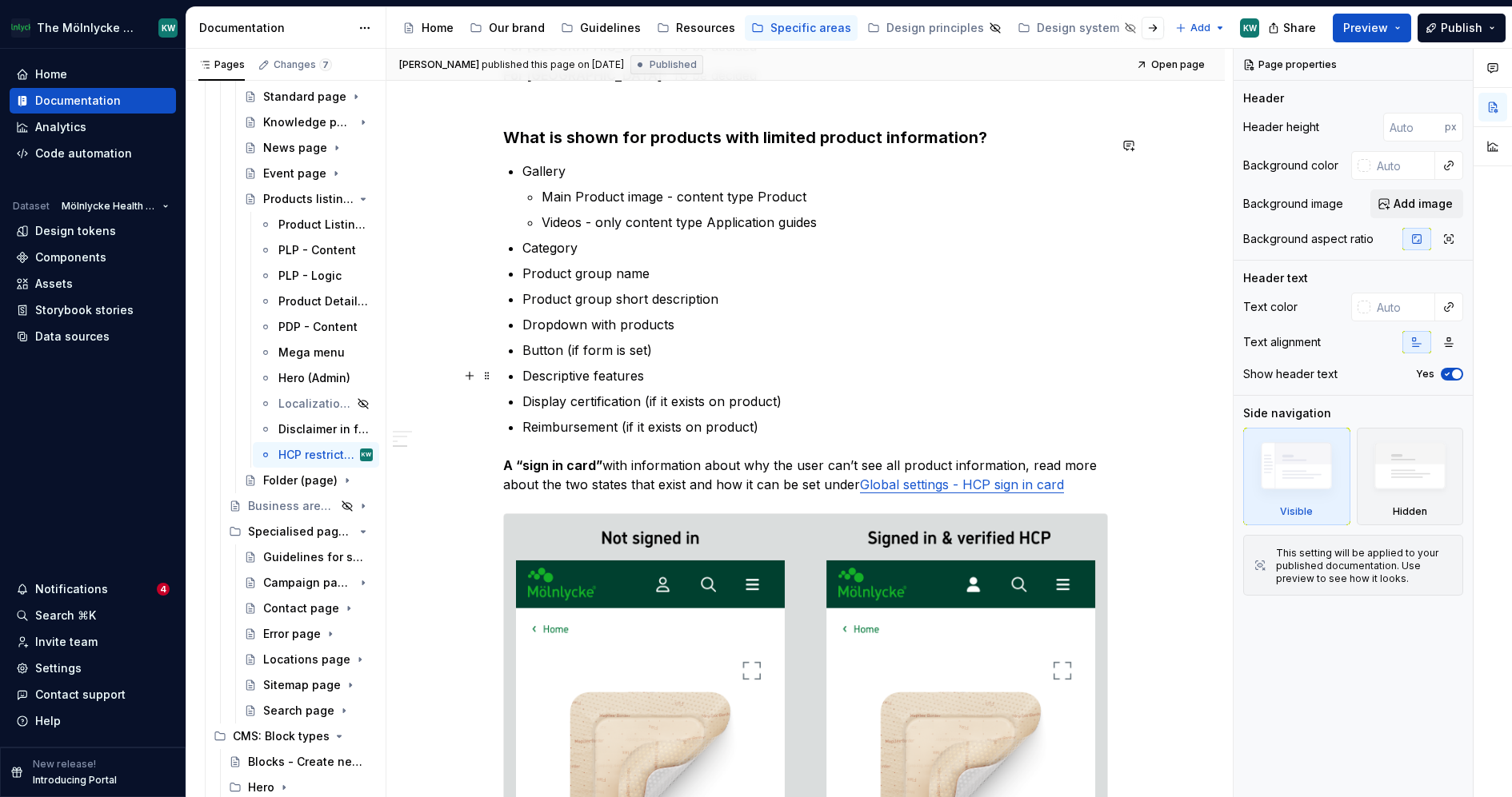
scroll to position [709, 0]
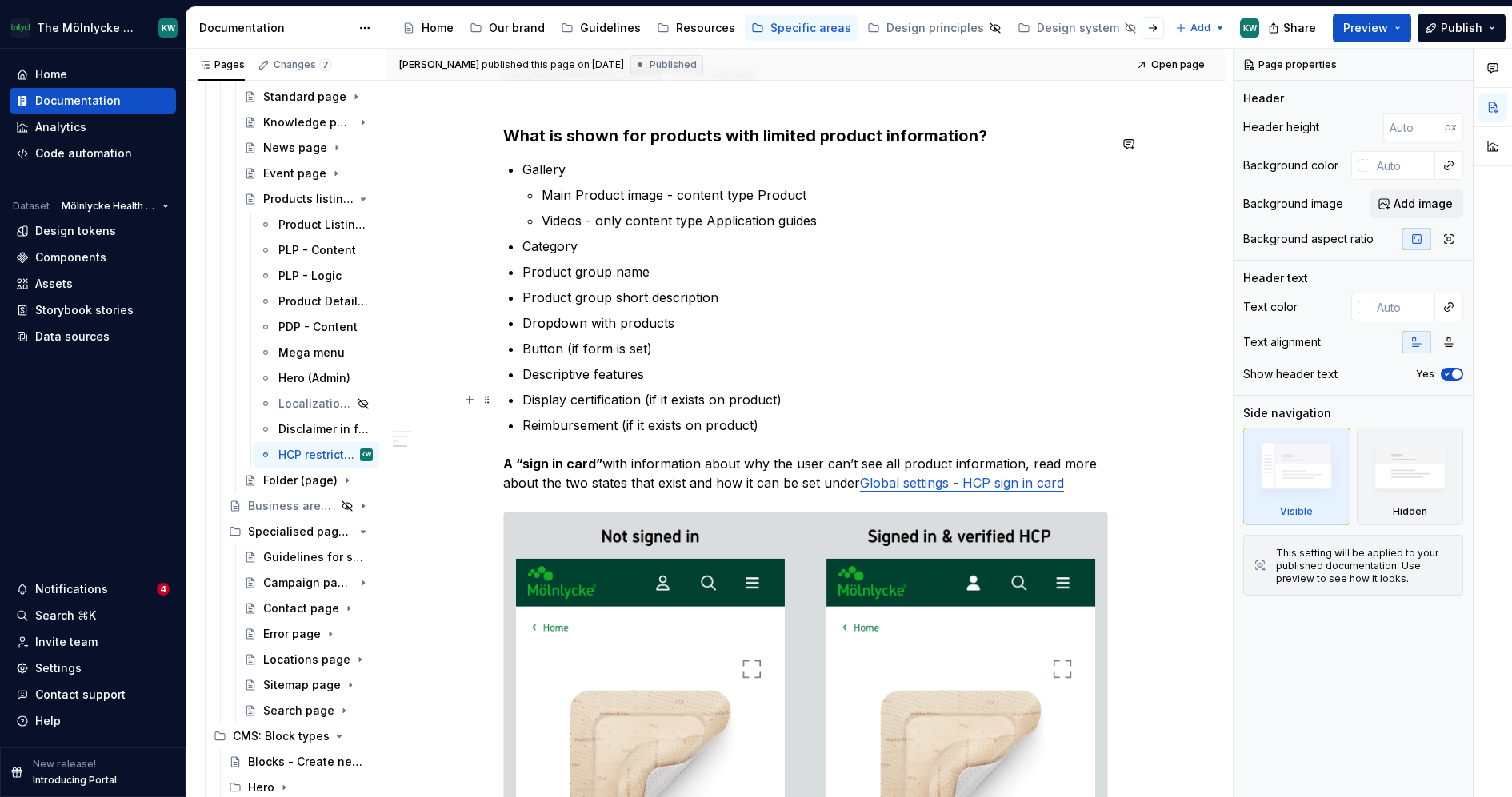
click at [522, 416] on p "Reimbursement (if it exists on product)" at bounding box center [815, 426] width 586 height 19
type textarea "*"
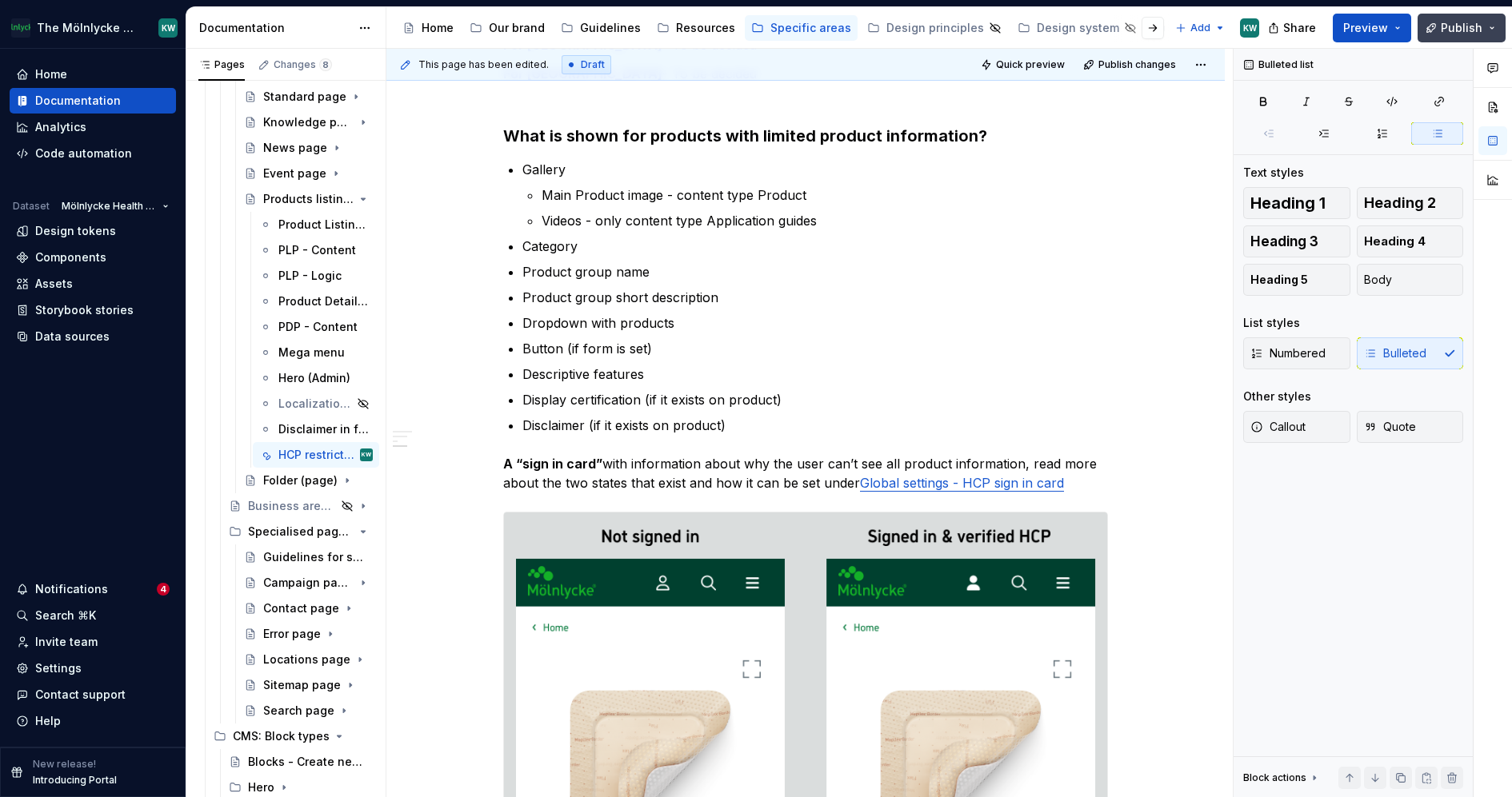
click at [1462, 30] on span "Publish" at bounding box center [1461, 28] width 41 height 16
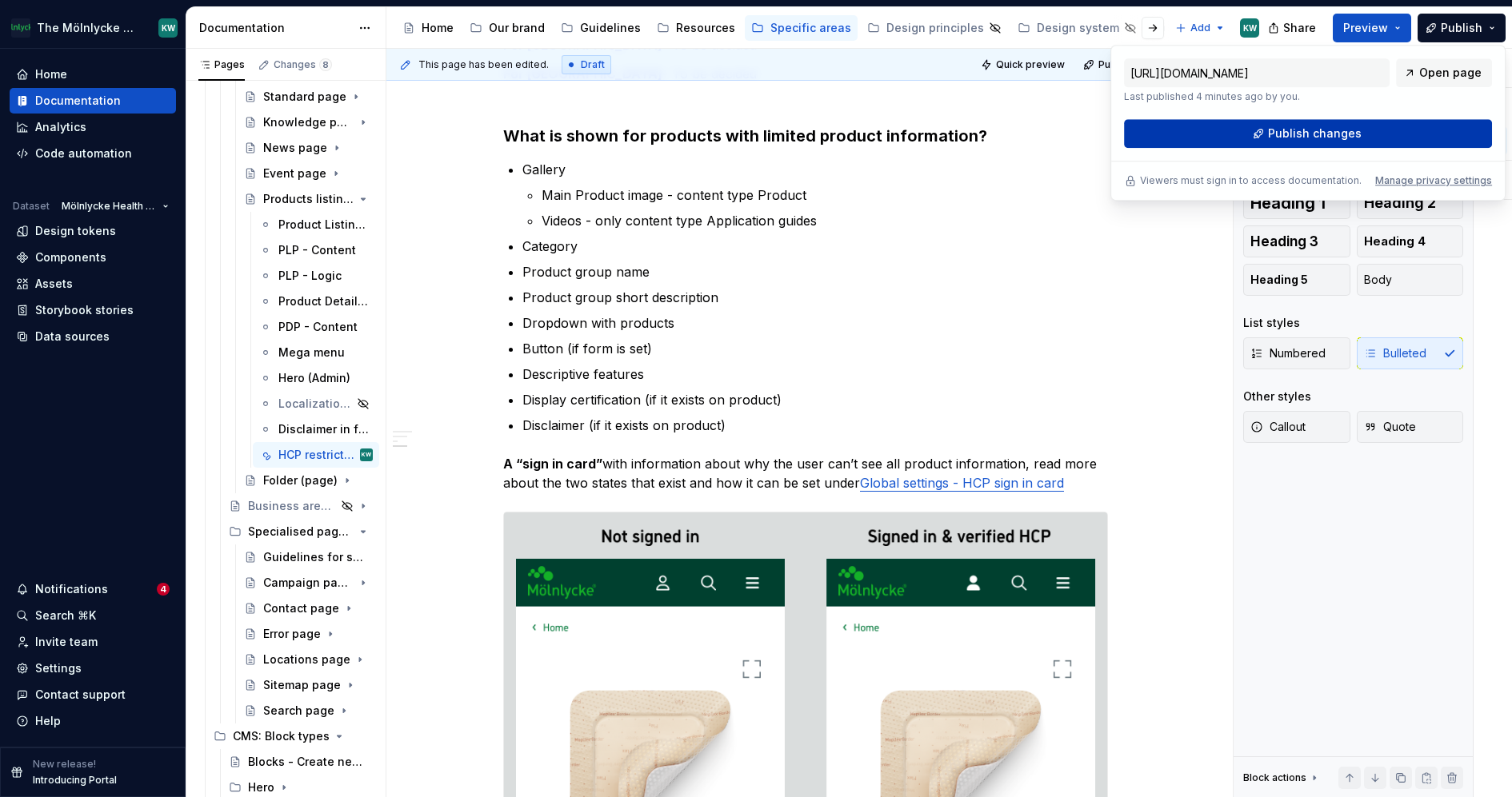
click at [1264, 135] on button "Publish changes" at bounding box center [1307, 133] width 368 height 29
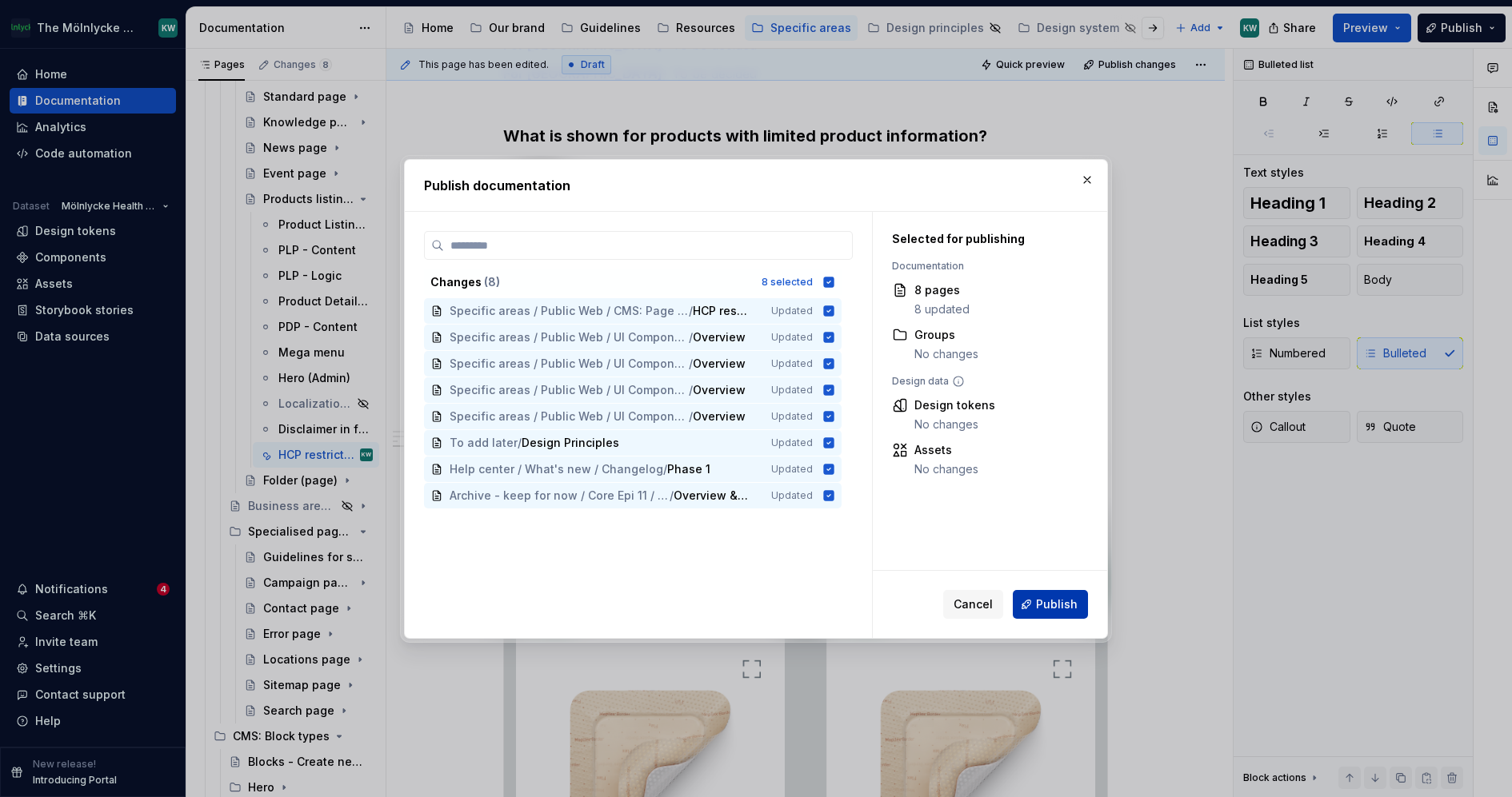
click at [1031, 594] on button "Publish" at bounding box center [1050, 604] width 75 height 29
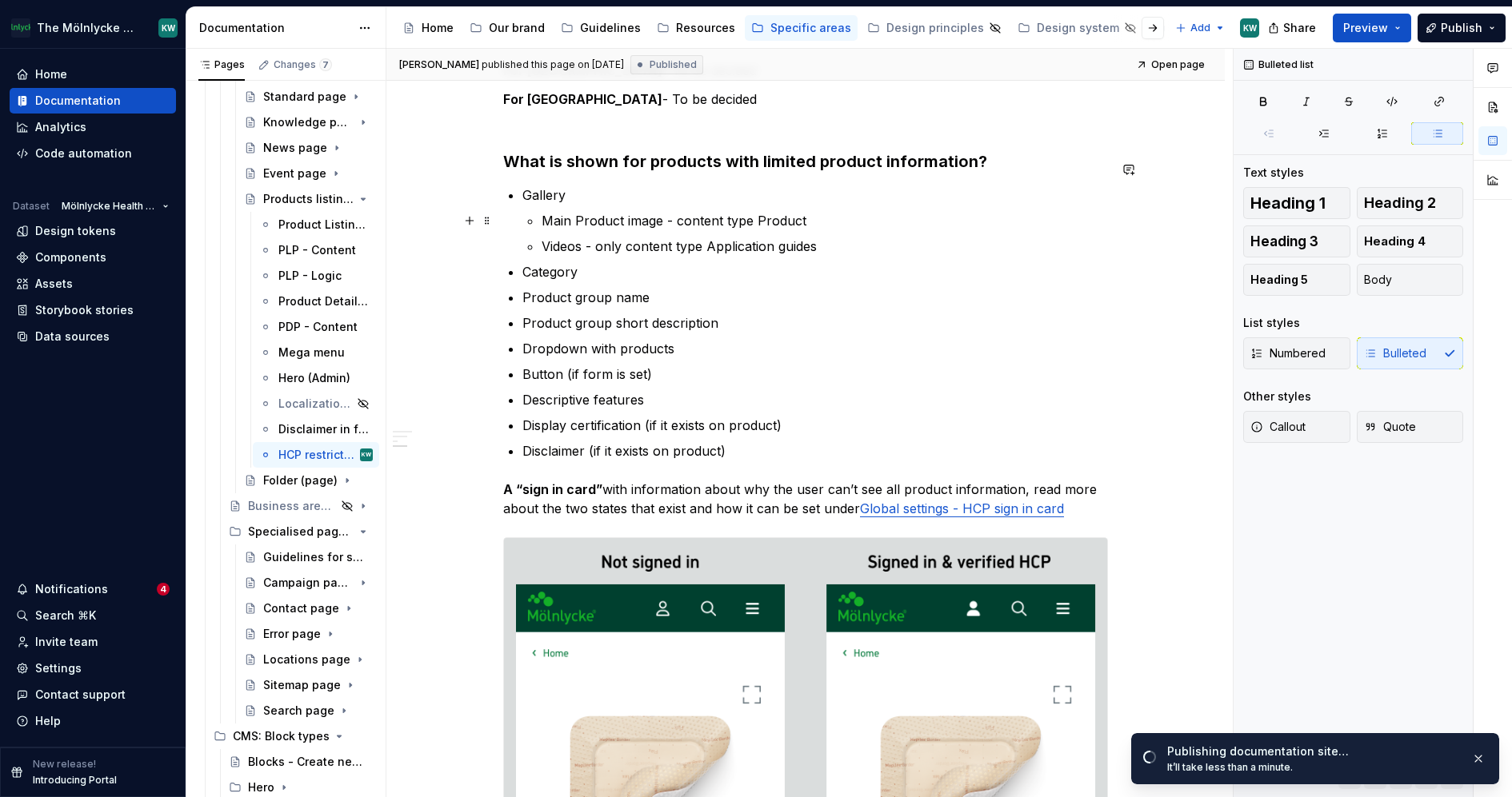
scroll to position [673, 0]
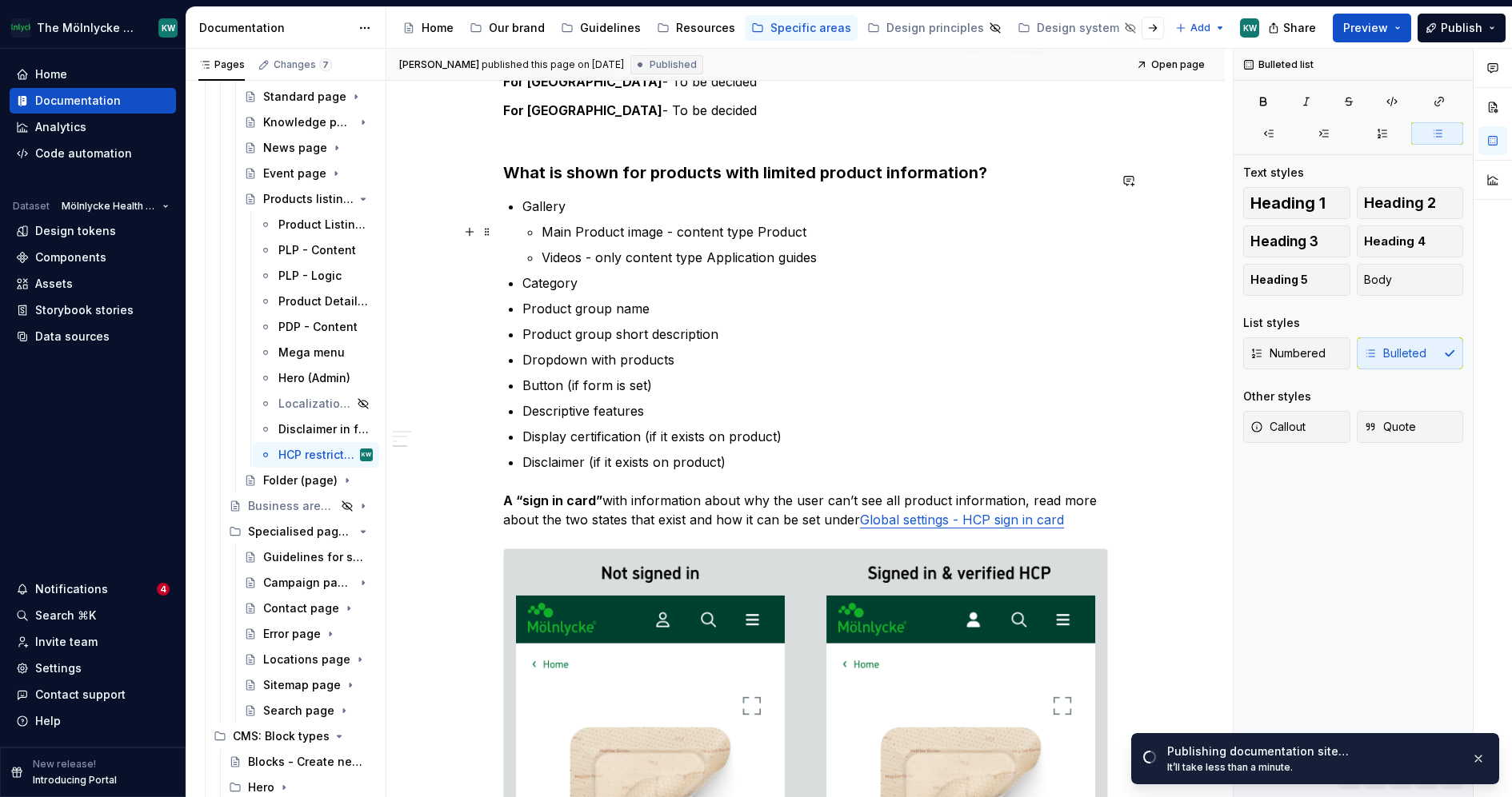
click at [863, 248] on p "Videos - only content type Application guides" at bounding box center [825, 257] width 566 height 19
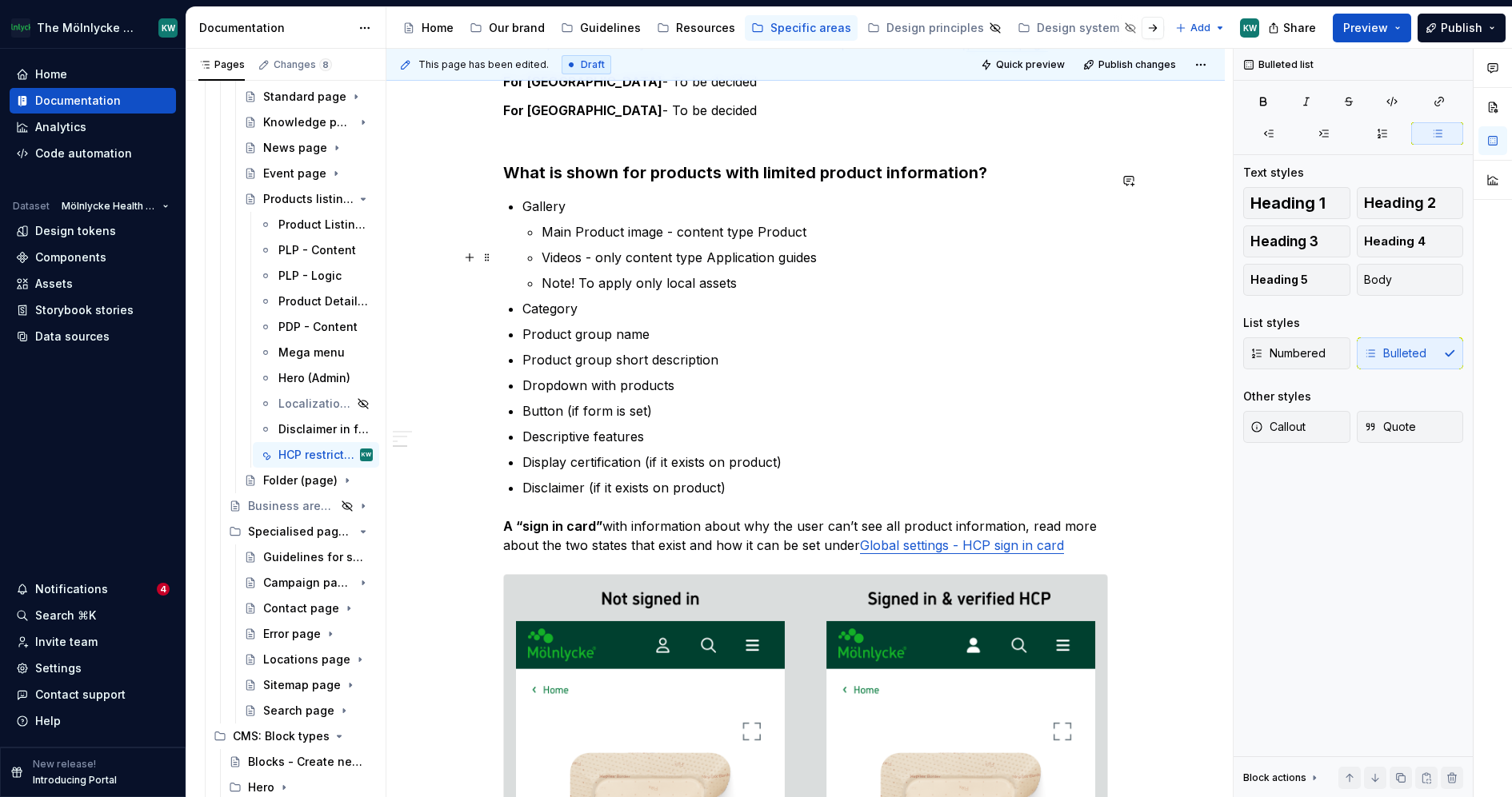
click at [640, 273] on p "Note! To apply only local assets" at bounding box center [825, 283] width 566 height 19
click at [775, 273] on p "Note! To apply that only local assets" at bounding box center [825, 283] width 566 height 19
click at [575, 273] on p "Note! To apply that only local assets are displayed," at bounding box center [825, 283] width 566 height 19
click at [976, 273] on p "Note! Read here about how to apply that only local assets are displayed," at bounding box center [825, 283] width 566 height 19
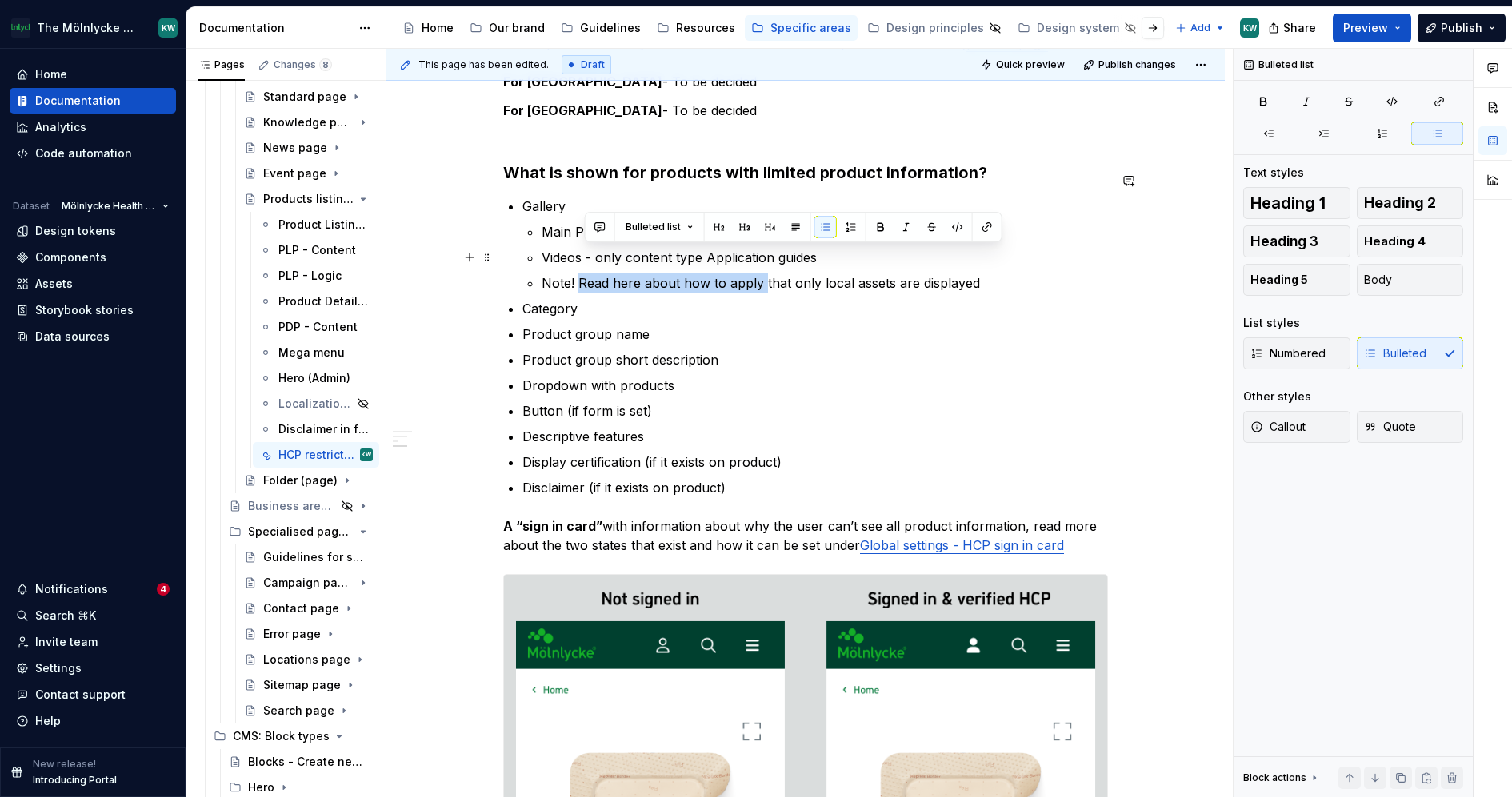
drag, startPoint x: 761, startPoint y: 253, endPoint x: 580, endPoint y: 255, distance: 181.0
click at [580, 273] on p "Note! Read here about how to apply that only local assets are displayed" at bounding box center [825, 283] width 566 height 19
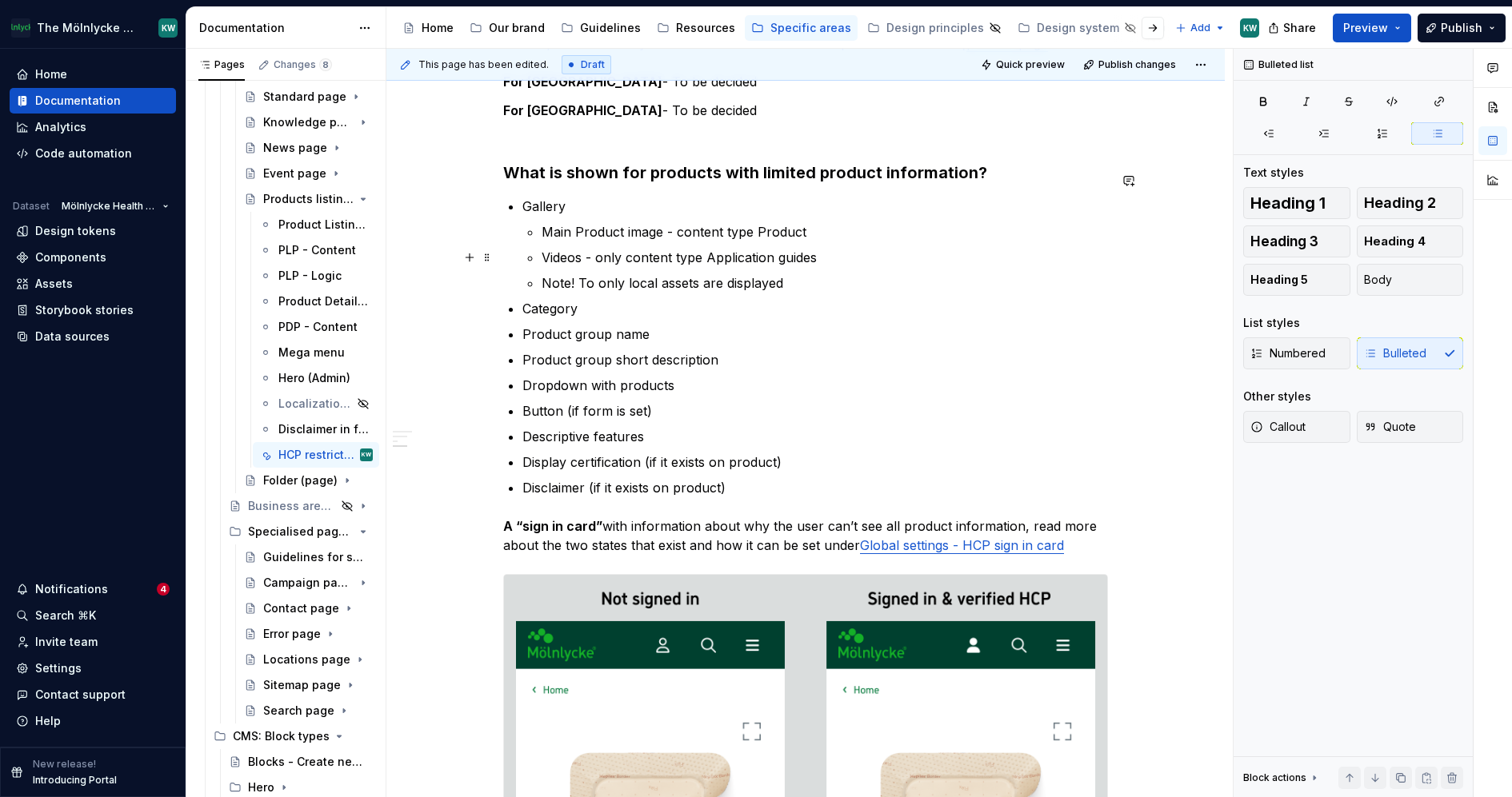
click at [623, 273] on p "Note! To only local assets are displayed" at bounding box center [825, 283] width 566 height 19
drag, startPoint x: 830, startPoint y: 257, endPoint x: 744, endPoint y: 256, distance: 86.0
click at [744, 273] on p "Note! To only display local assets are displayed" at bounding box center [825, 283] width 566 height 19
click at [588, 273] on p "Note! To only display local assets (no global), this n" at bounding box center [825, 283] width 566 height 19
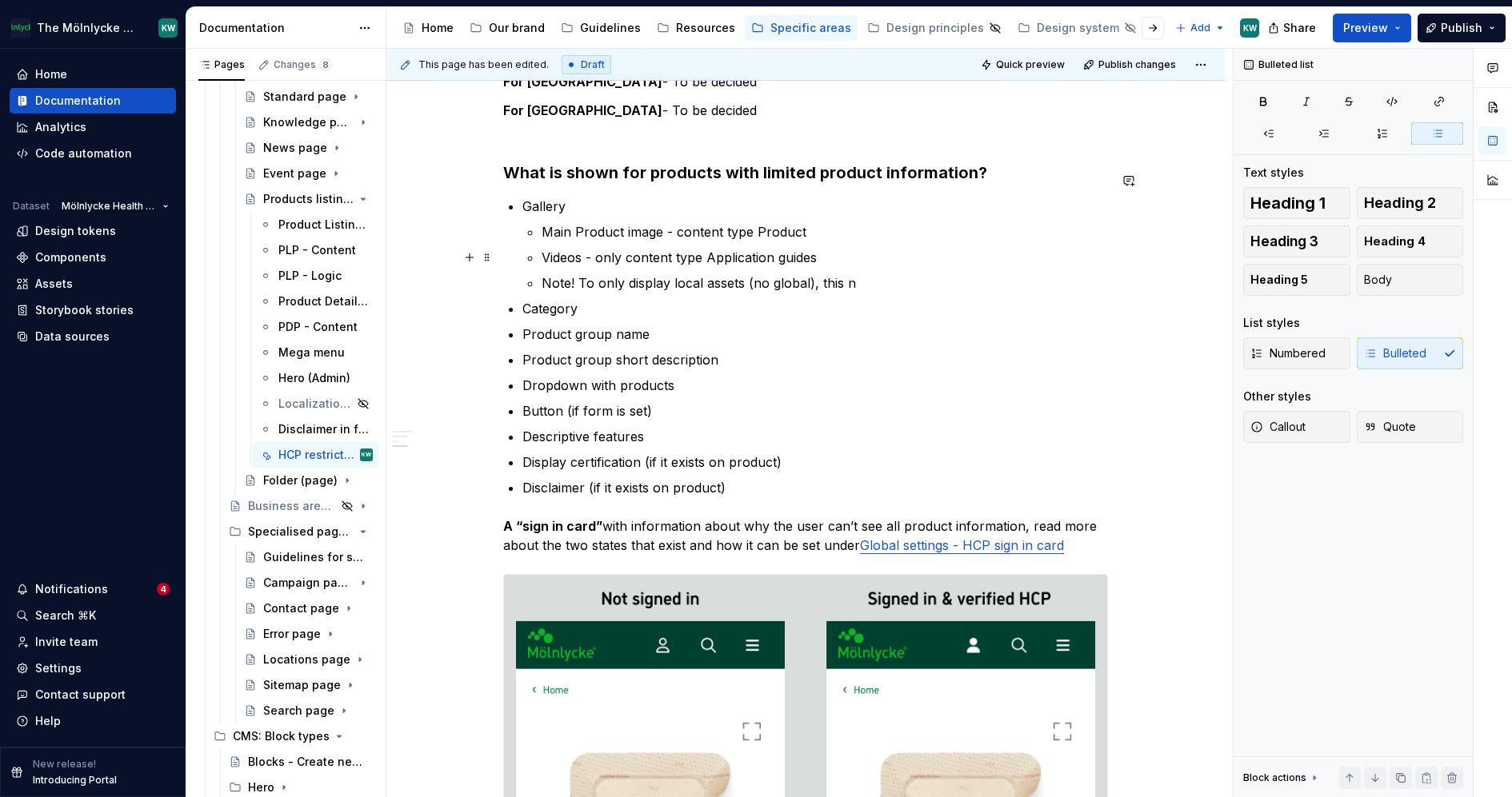
click at [883, 273] on p "Note! To only display local assets (no global), this n" at bounding box center [825, 283] width 566 height 19
type textarea "*"
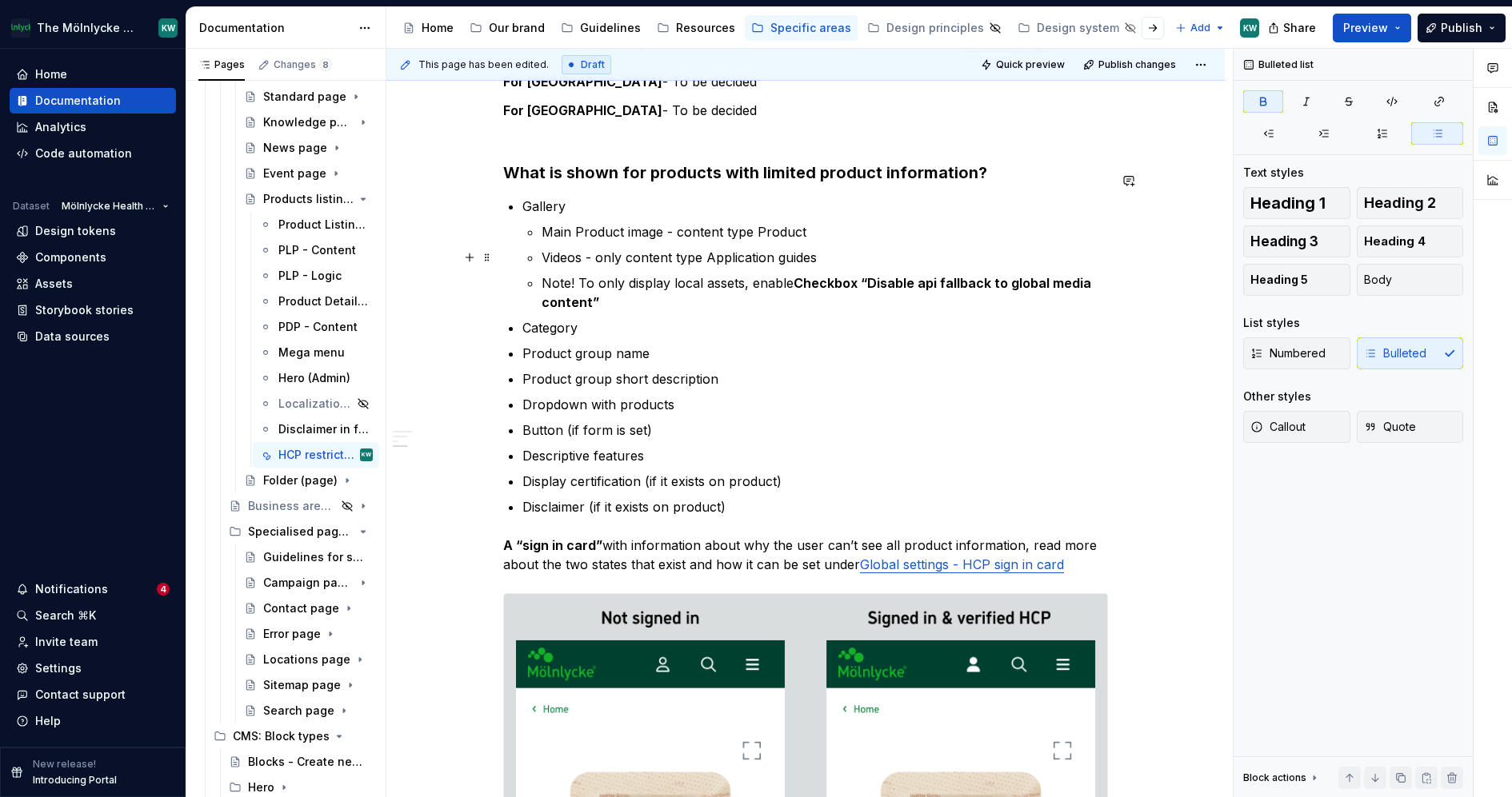
click at [804, 275] on strong "Checkbox “Disable api fallback to global media content”" at bounding box center [818, 293] width 553 height 35
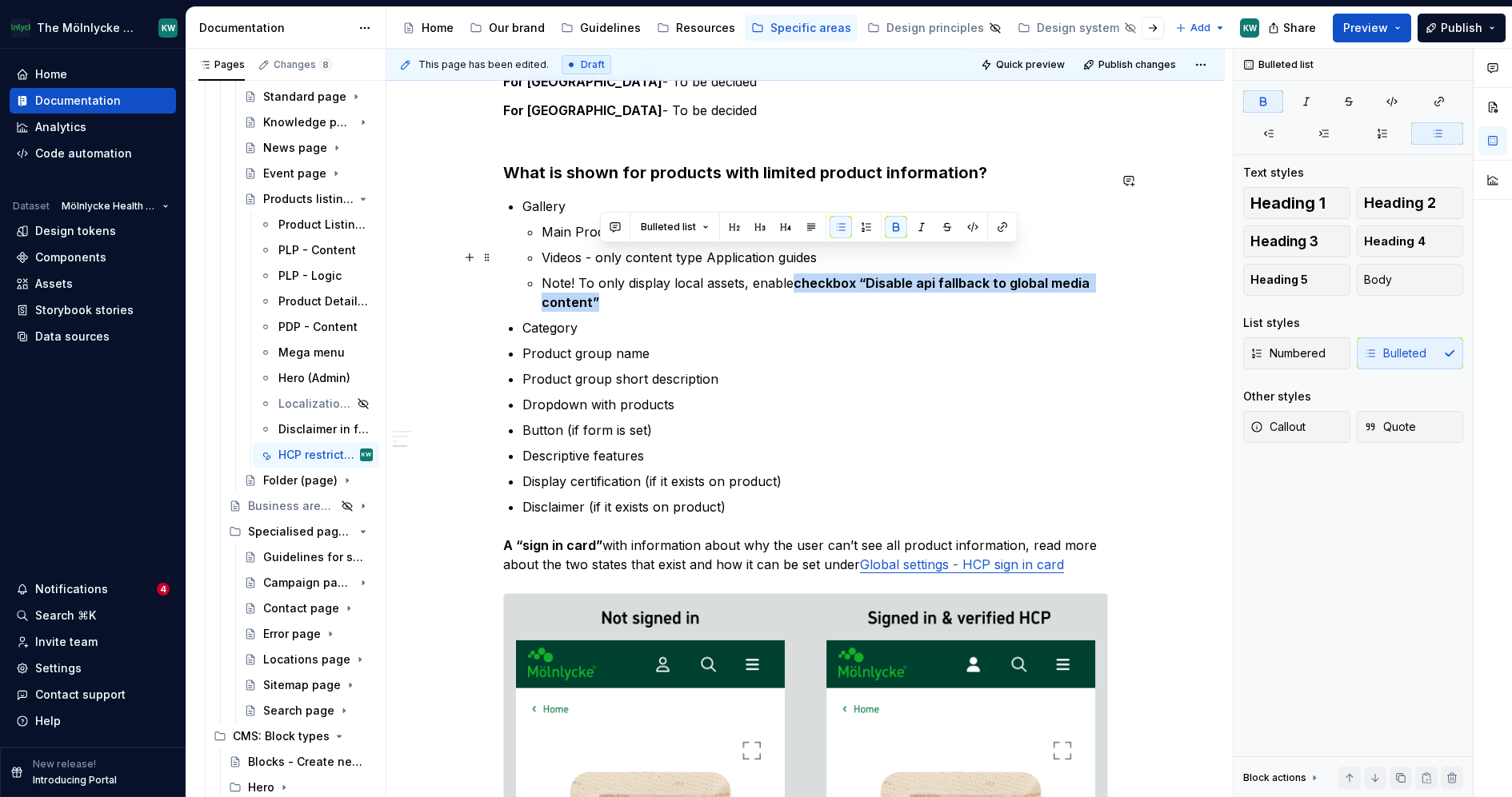
drag, startPoint x: 822, startPoint y: 271, endPoint x: 801, endPoint y: 254, distance: 27.0
click at [801, 273] on p "Note! To only display local assets, enable checkbox “Disable api fallback to gl…" at bounding box center [825, 293] width 566 height 39
click at [995, 225] on button "button" at bounding box center [1002, 227] width 22 height 22
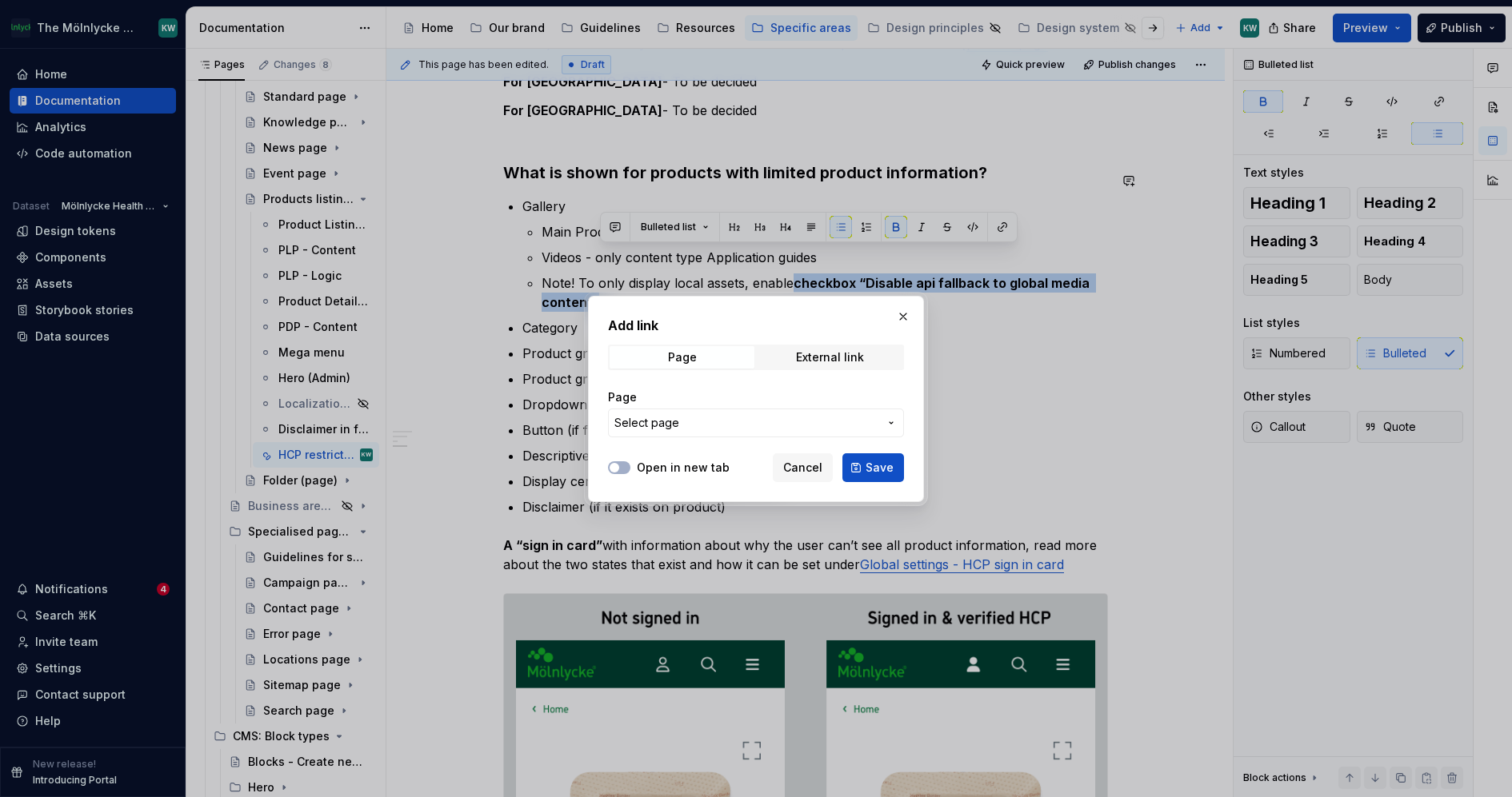
click at [721, 431] on button "Select page" at bounding box center [756, 422] width 296 height 29
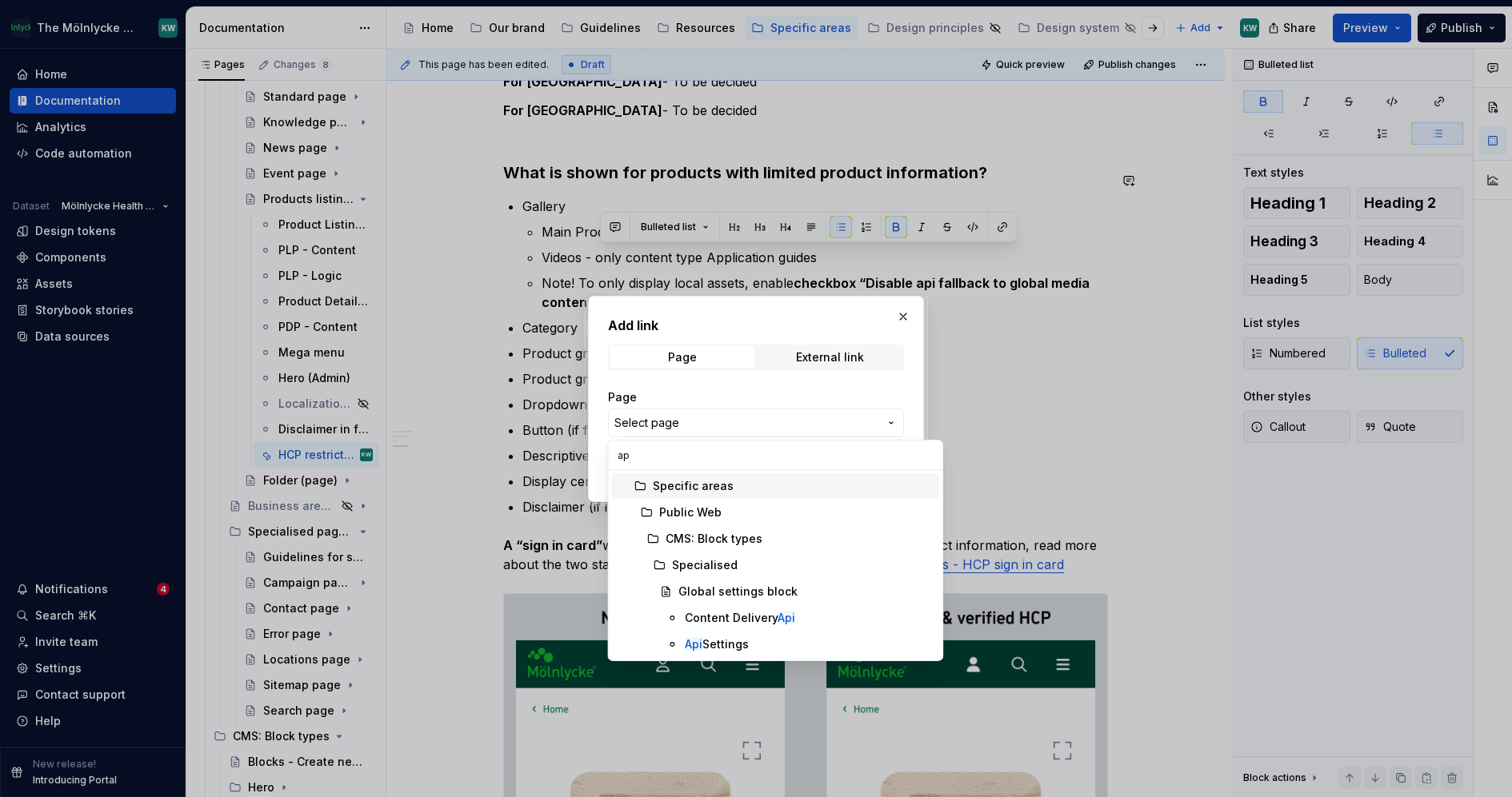
type input "api"
click at [723, 638] on div "Api Settings" at bounding box center [716, 644] width 64 height 16
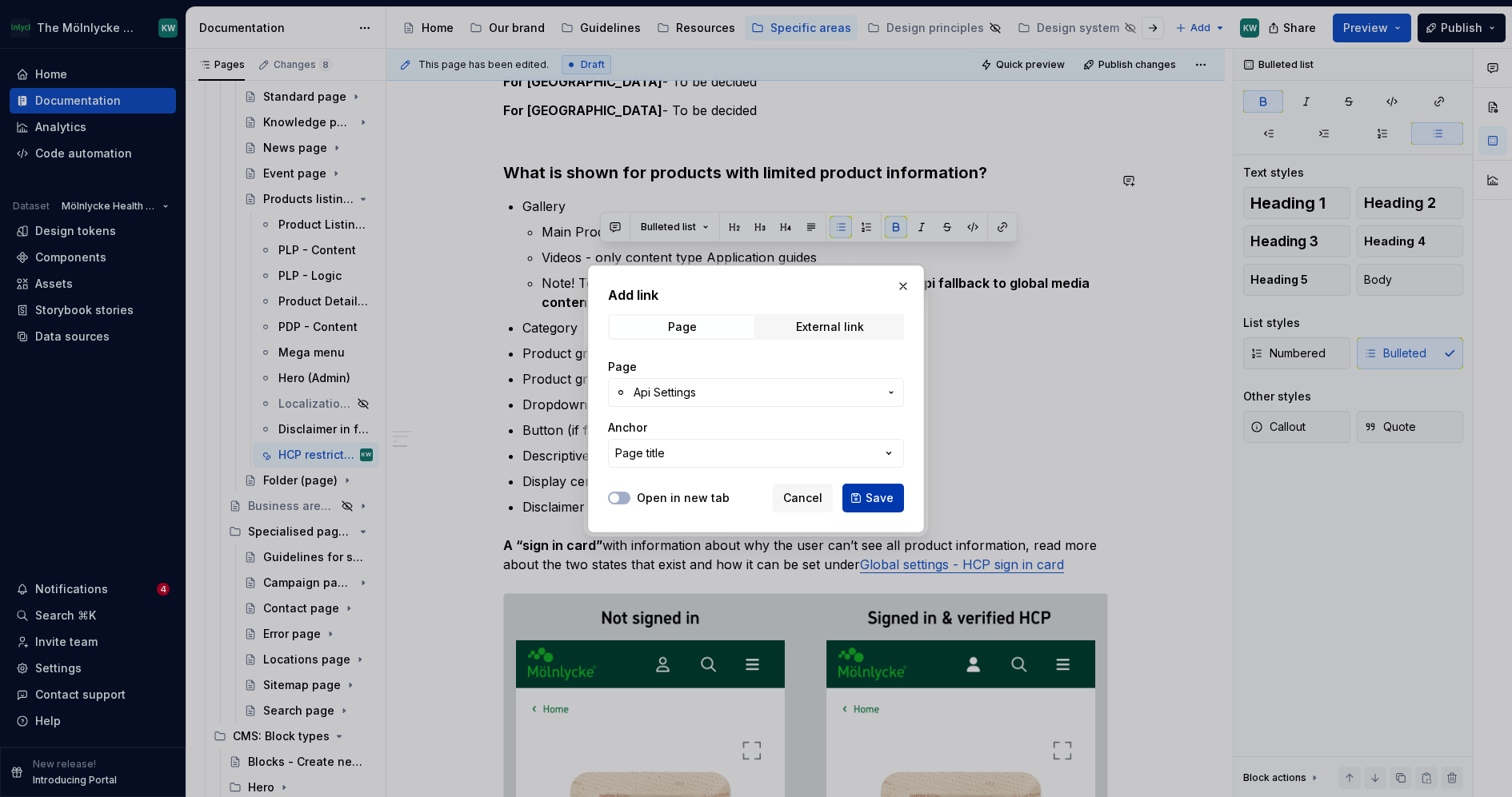
click at [872, 492] on span "Save" at bounding box center [880, 498] width 28 height 16
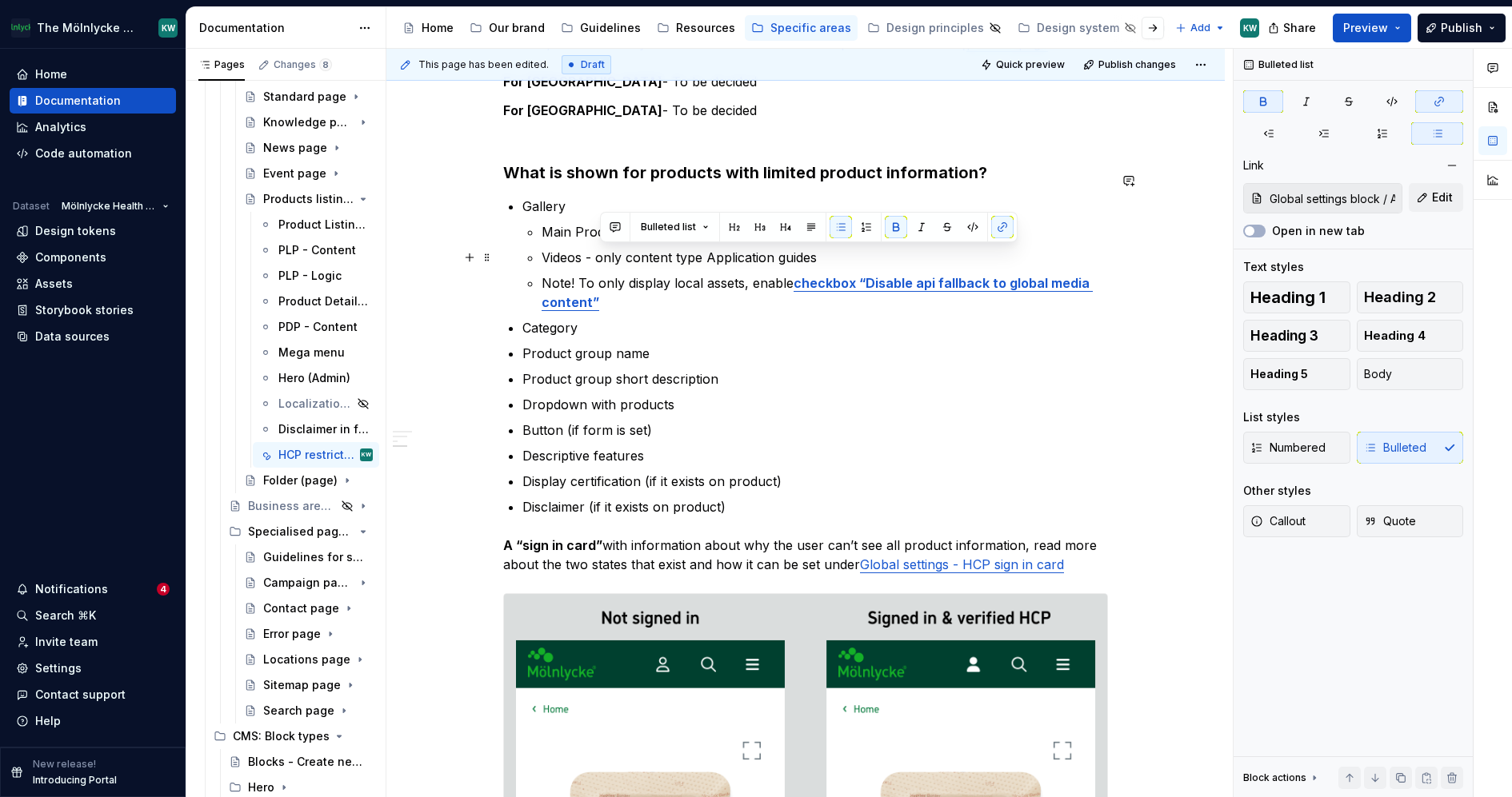
click at [770, 273] on p "Note! To only display local assets, enable checkbox “Disable api fallback to gl…" at bounding box center [825, 293] width 566 height 39
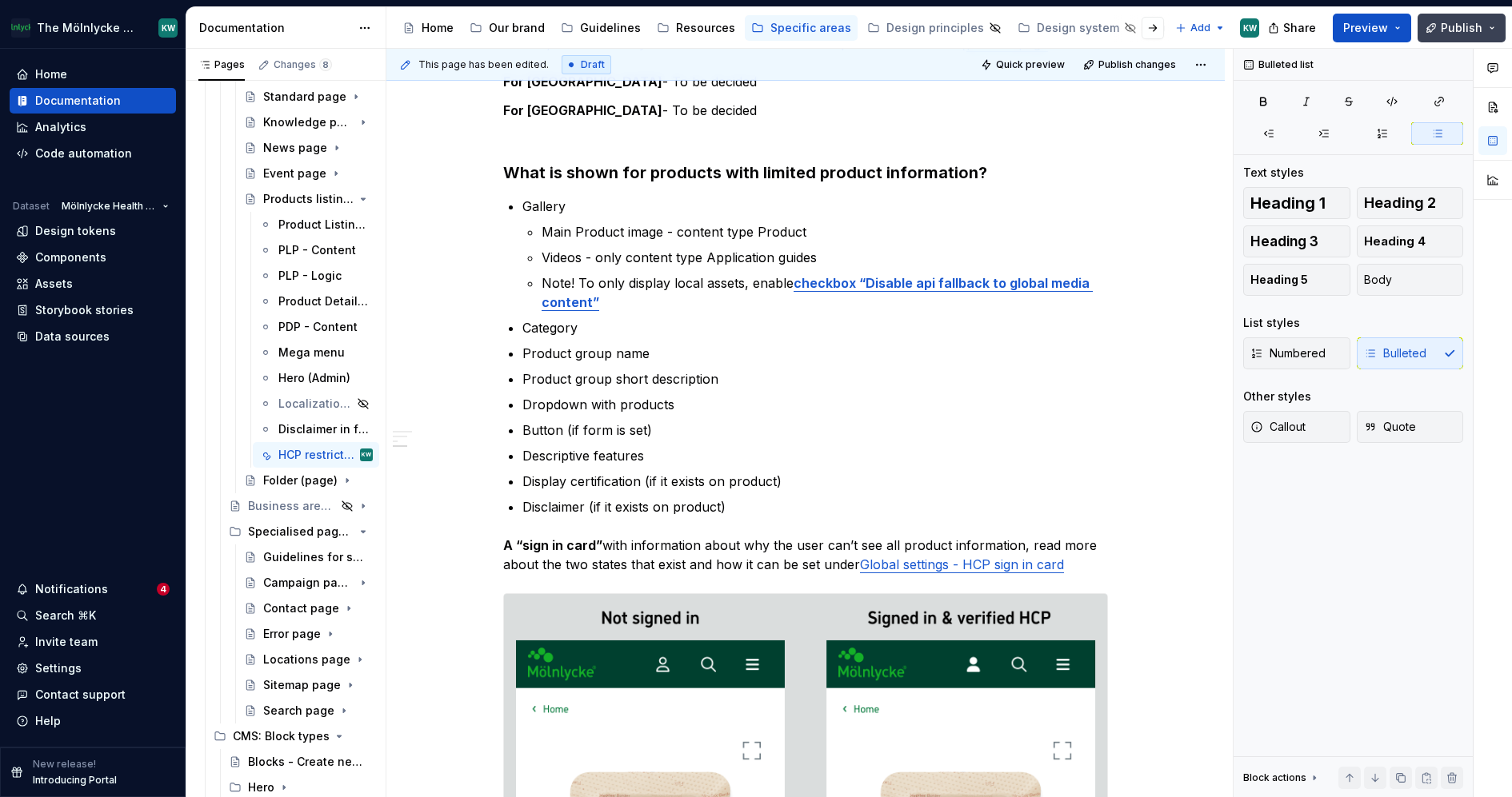
click at [1477, 22] on span "Publish" at bounding box center [1461, 28] width 41 height 16
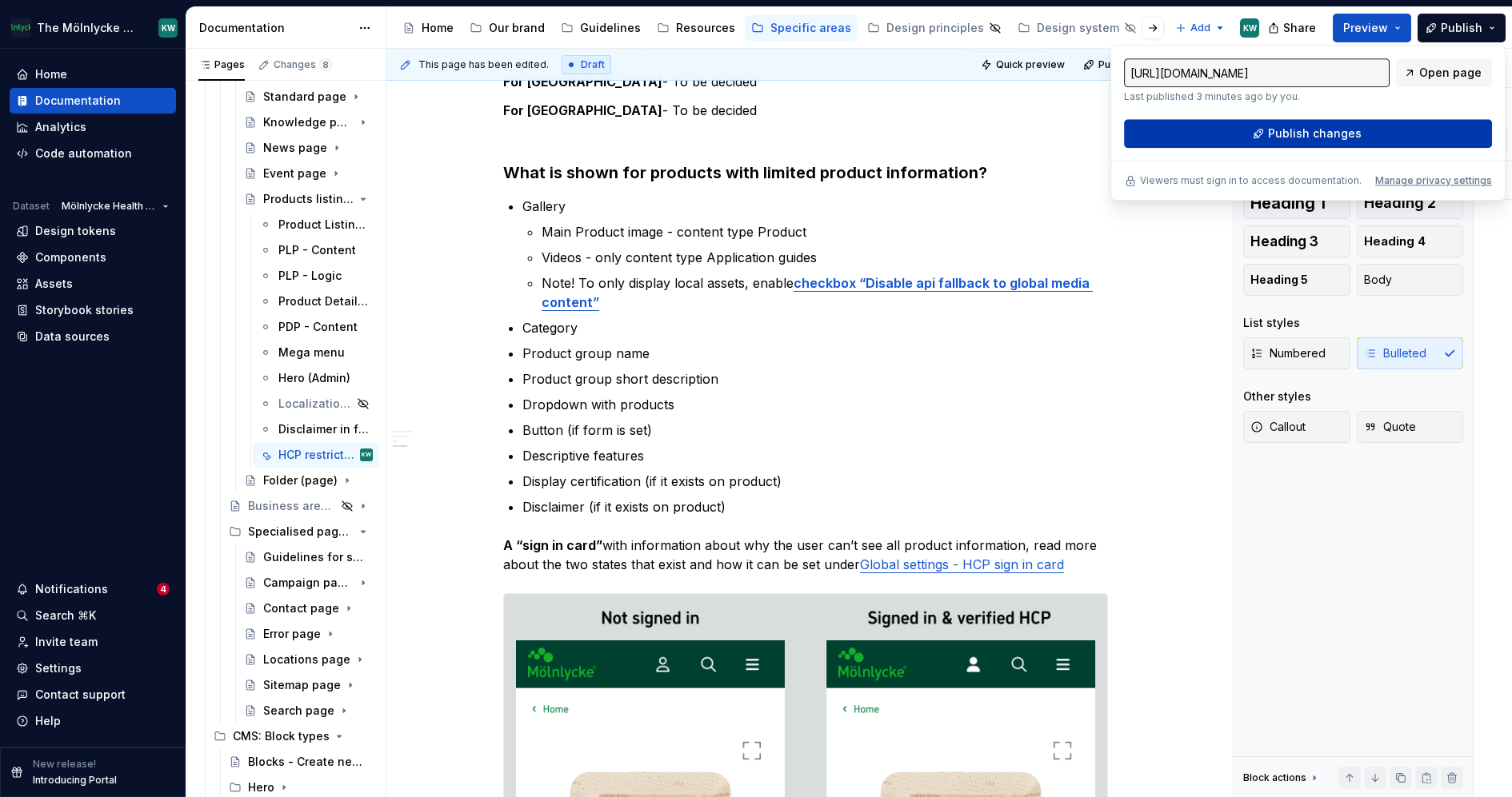
click at [1301, 135] on span "Publish changes" at bounding box center [1315, 133] width 94 height 16
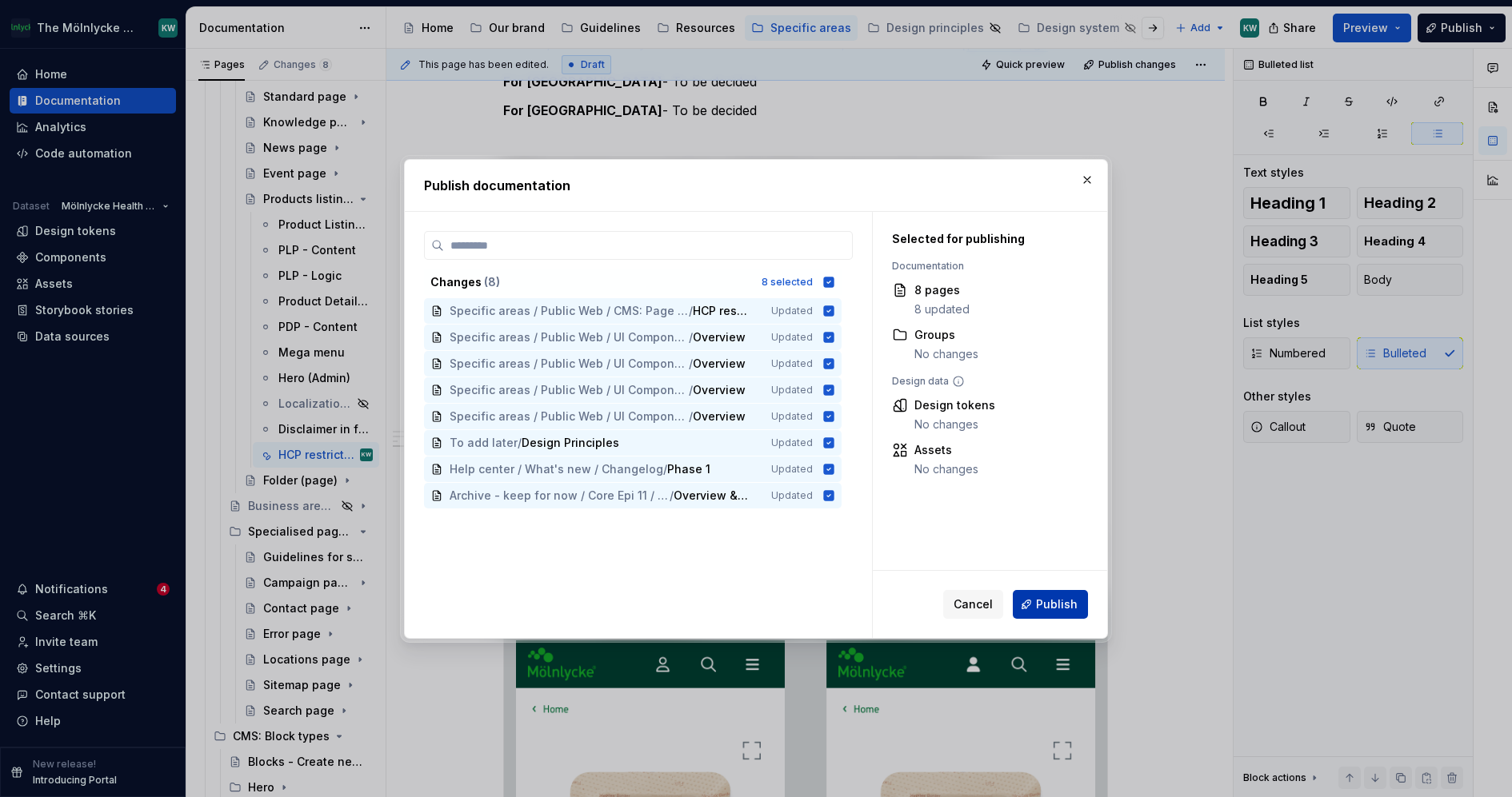
click at [1076, 605] on span "Publish" at bounding box center [1057, 605] width 41 height 16
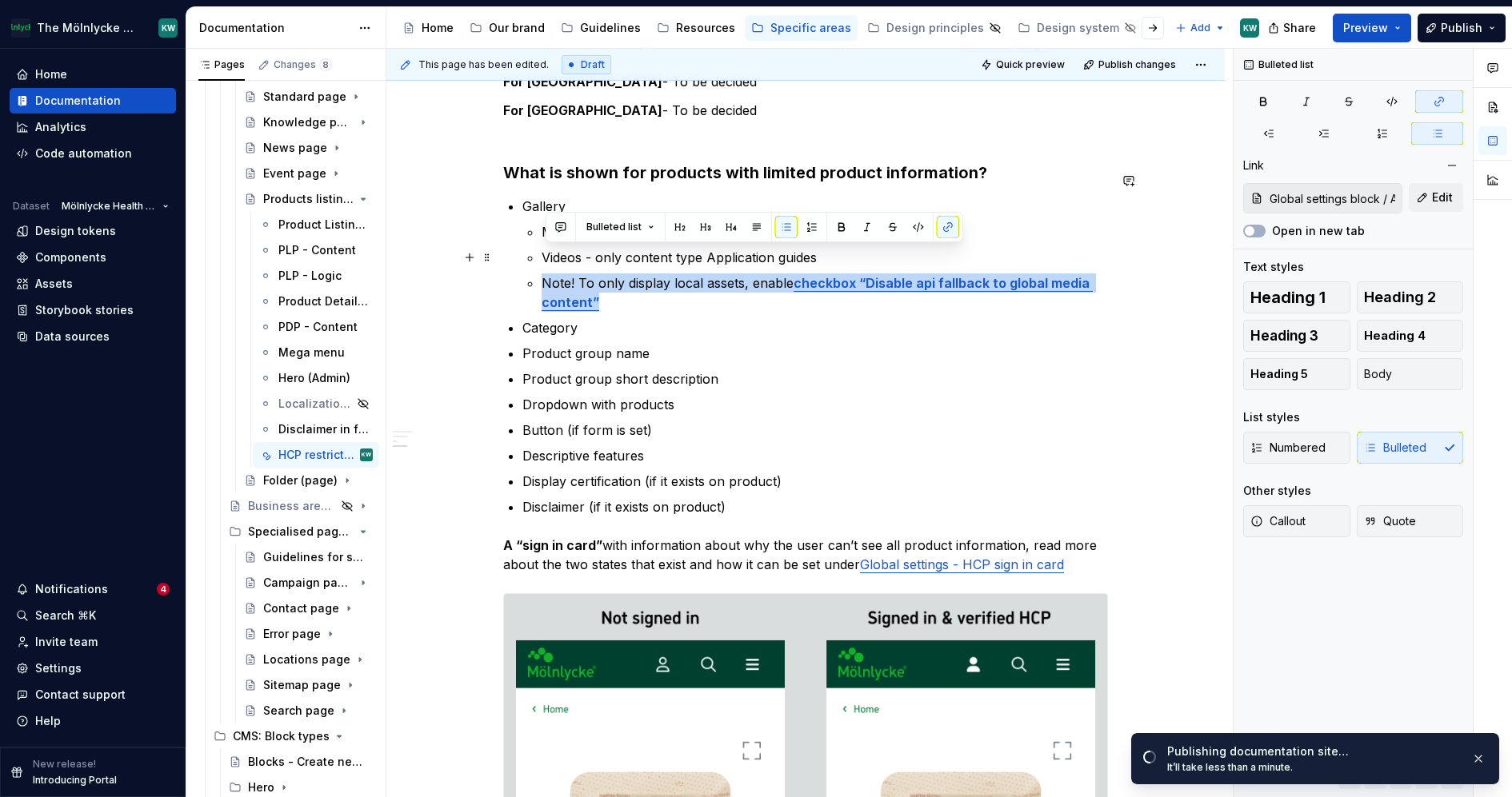
drag, startPoint x: 629, startPoint y: 276, endPoint x: 543, endPoint y: 254, distance: 88.8
click at [543, 254] on li "Gallery Main Product image - content type Product Videos - only content type Ap…" at bounding box center [815, 254] width 586 height 115
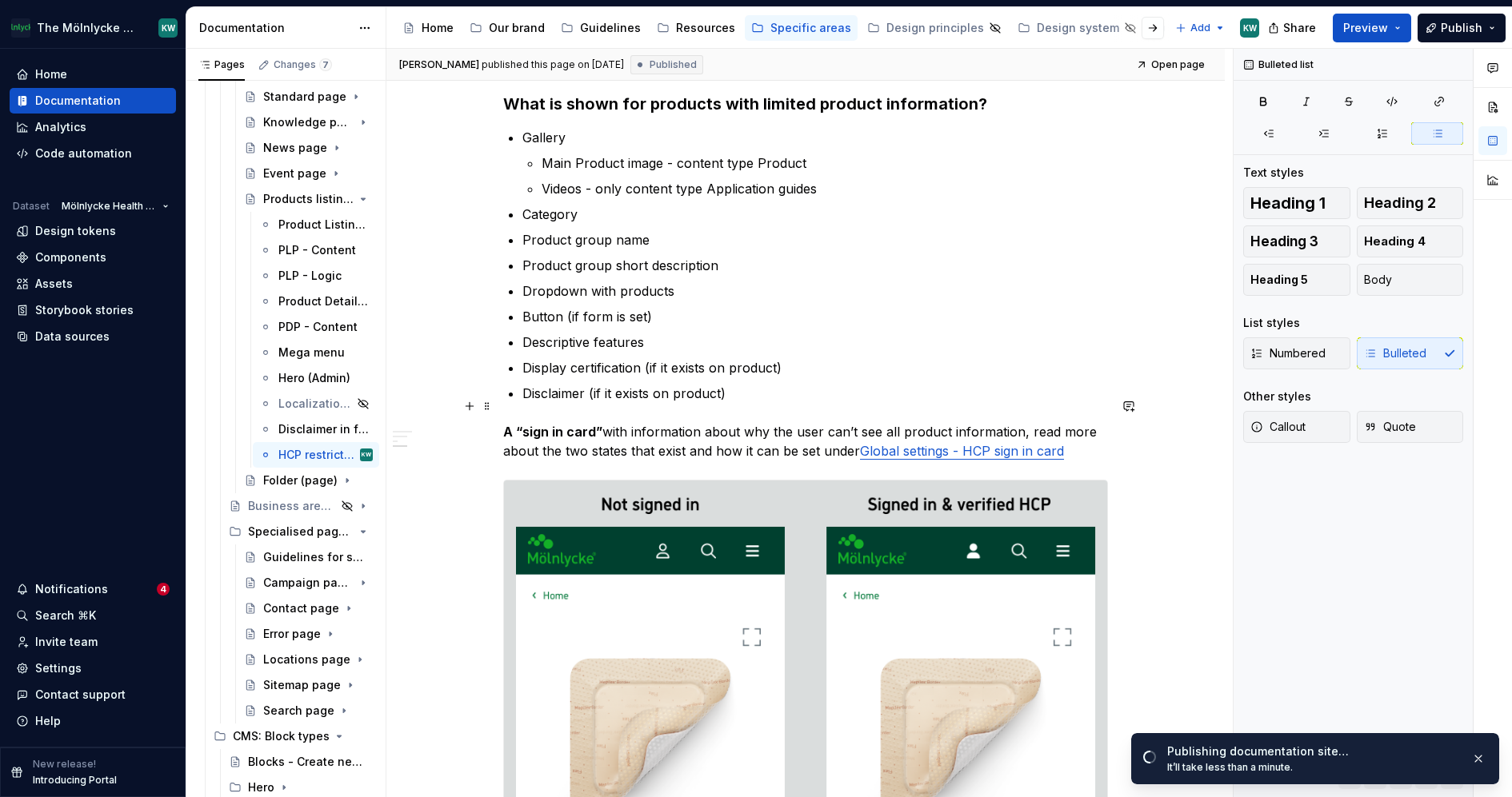
scroll to position [734, 0]
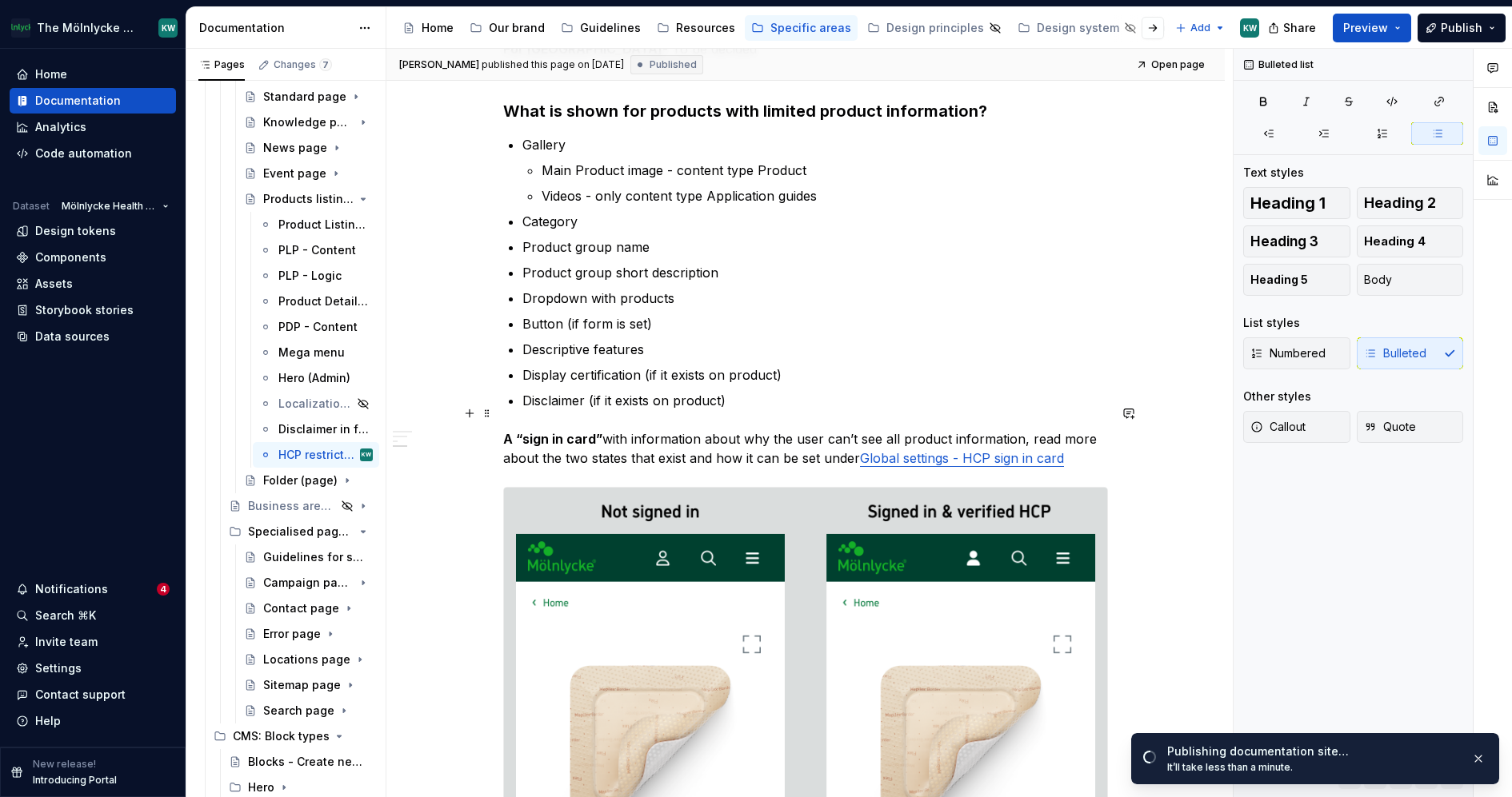
click at [1102, 431] on p "A “sign in card” with information about why the user can’t see all product info…" at bounding box center [805, 449] width 605 height 39
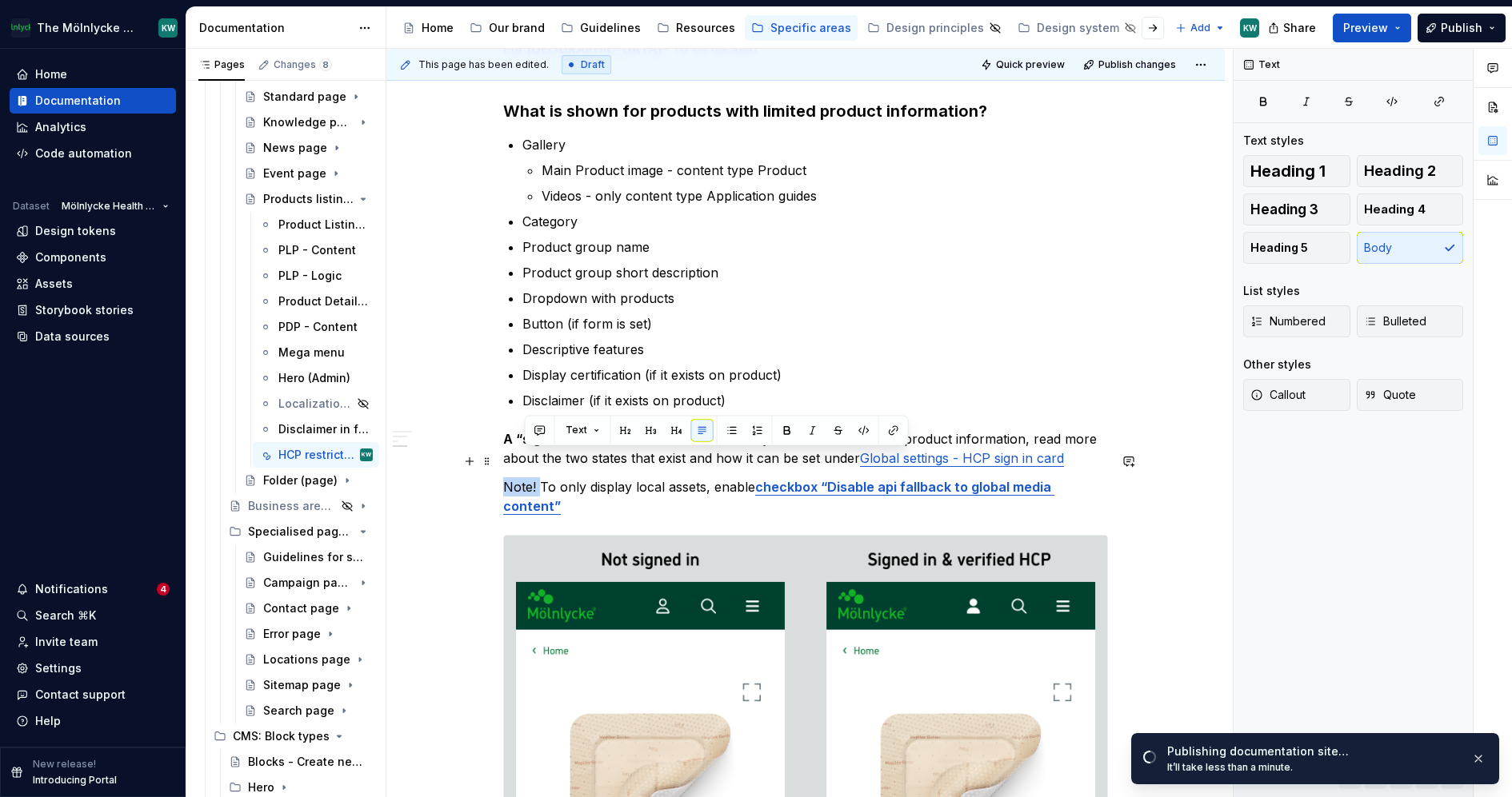
drag, startPoint x: 543, startPoint y: 457, endPoint x: 511, endPoint y: 455, distance: 32.1
click at [511, 477] on p "Note! To only display local assets, enable checkbox “Disable api fallback to gl…" at bounding box center [805, 496] width 605 height 39
click at [1132, 463] on button "button" at bounding box center [1128, 461] width 22 height 22
click at [1074, 429] on p "A “sign in card” with information about why the user can’t see all product info…" at bounding box center [805, 449] width 605 height 39
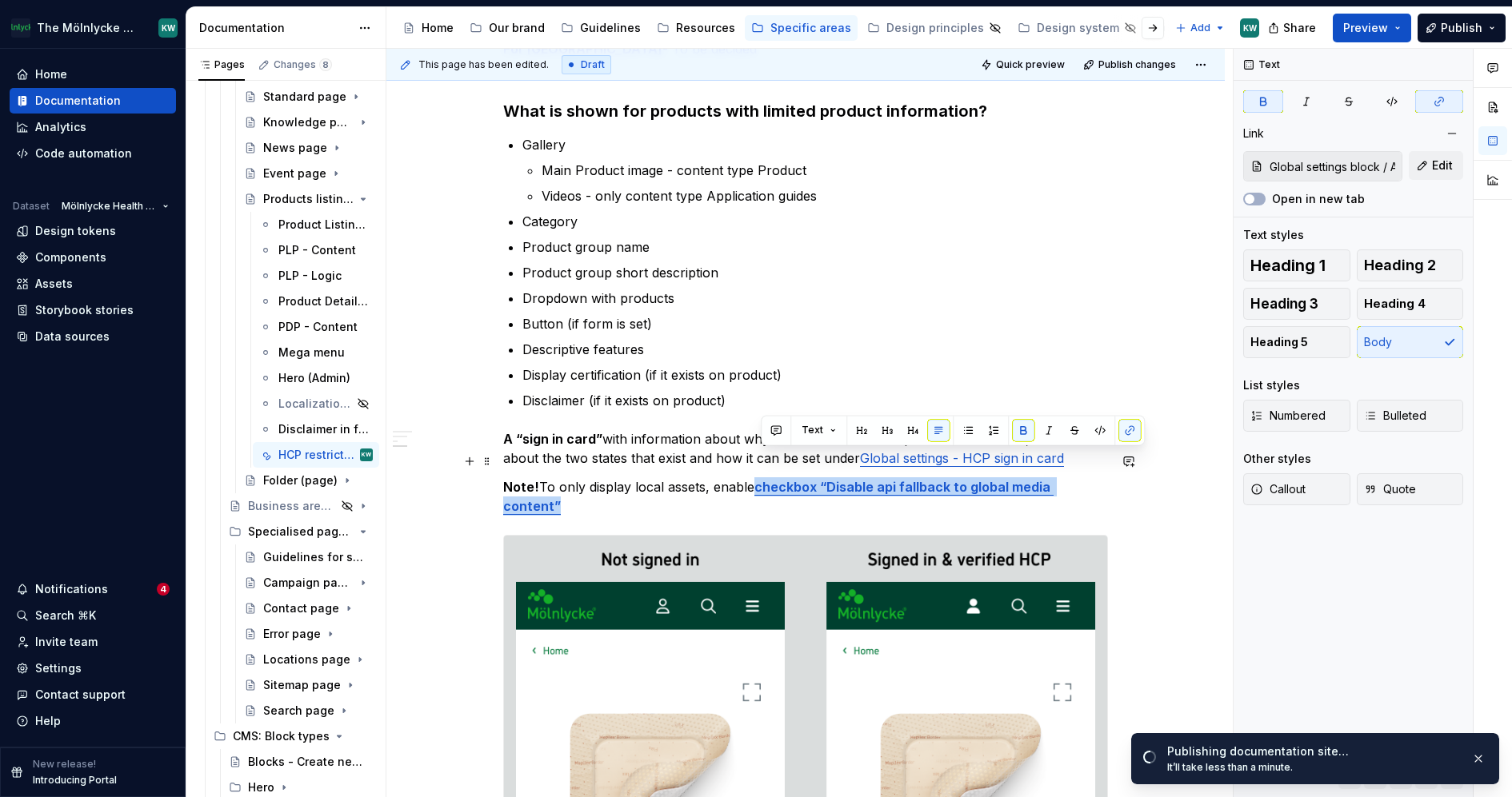
drag, startPoint x: 761, startPoint y: 461, endPoint x: 1108, endPoint y: 461, distance: 347.0
click at [1108, 477] on p "Note! To only display local assets, enable checkbox “Disable api fallback to gl…" at bounding box center [805, 496] width 605 height 39
click at [1019, 421] on button "button" at bounding box center [1022, 429] width 22 height 22
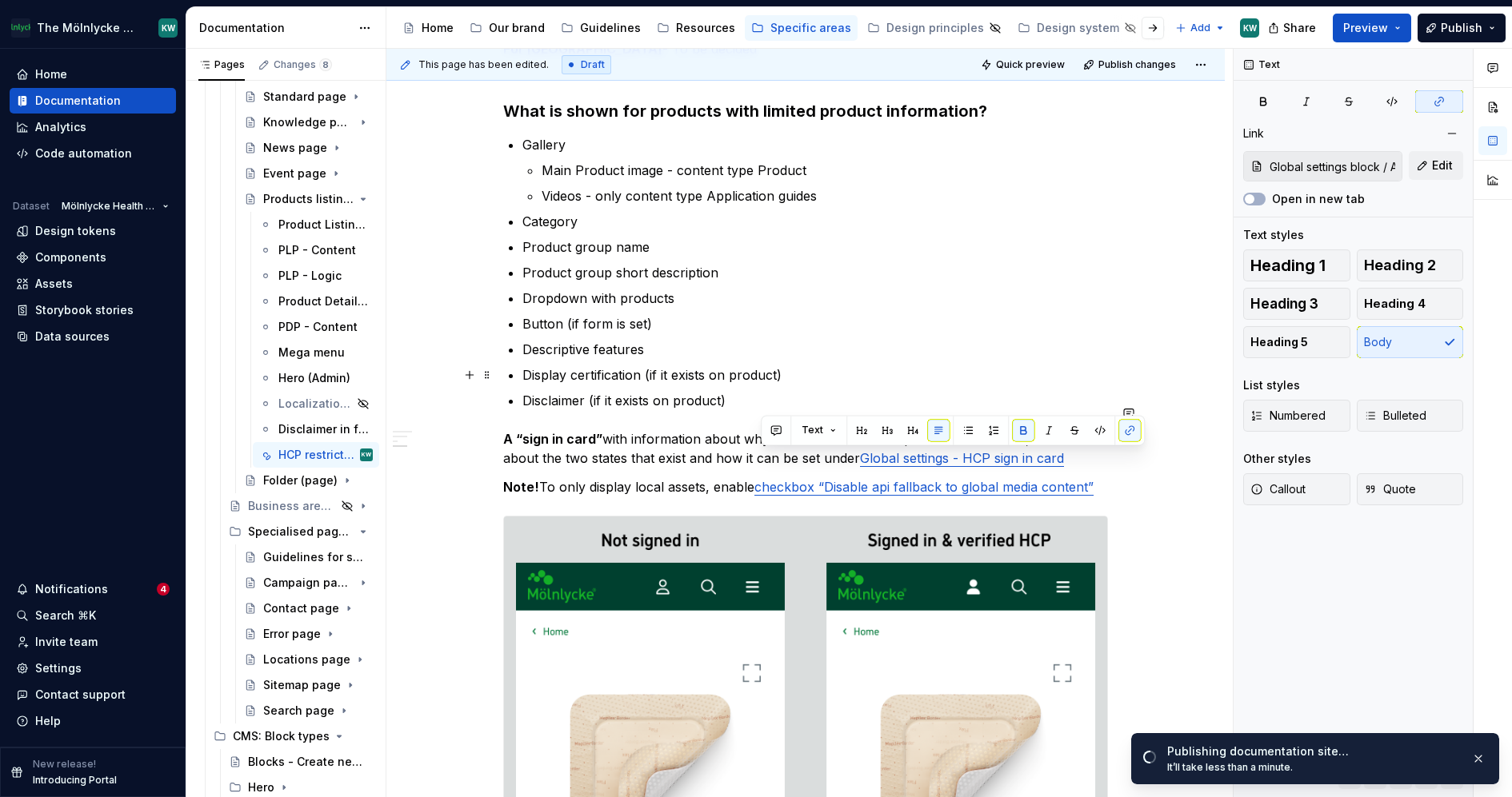
click at [1015, 391] on p "Disclaimer (if it exists on product)" at bounding box center [815, 401] width 586 height 19
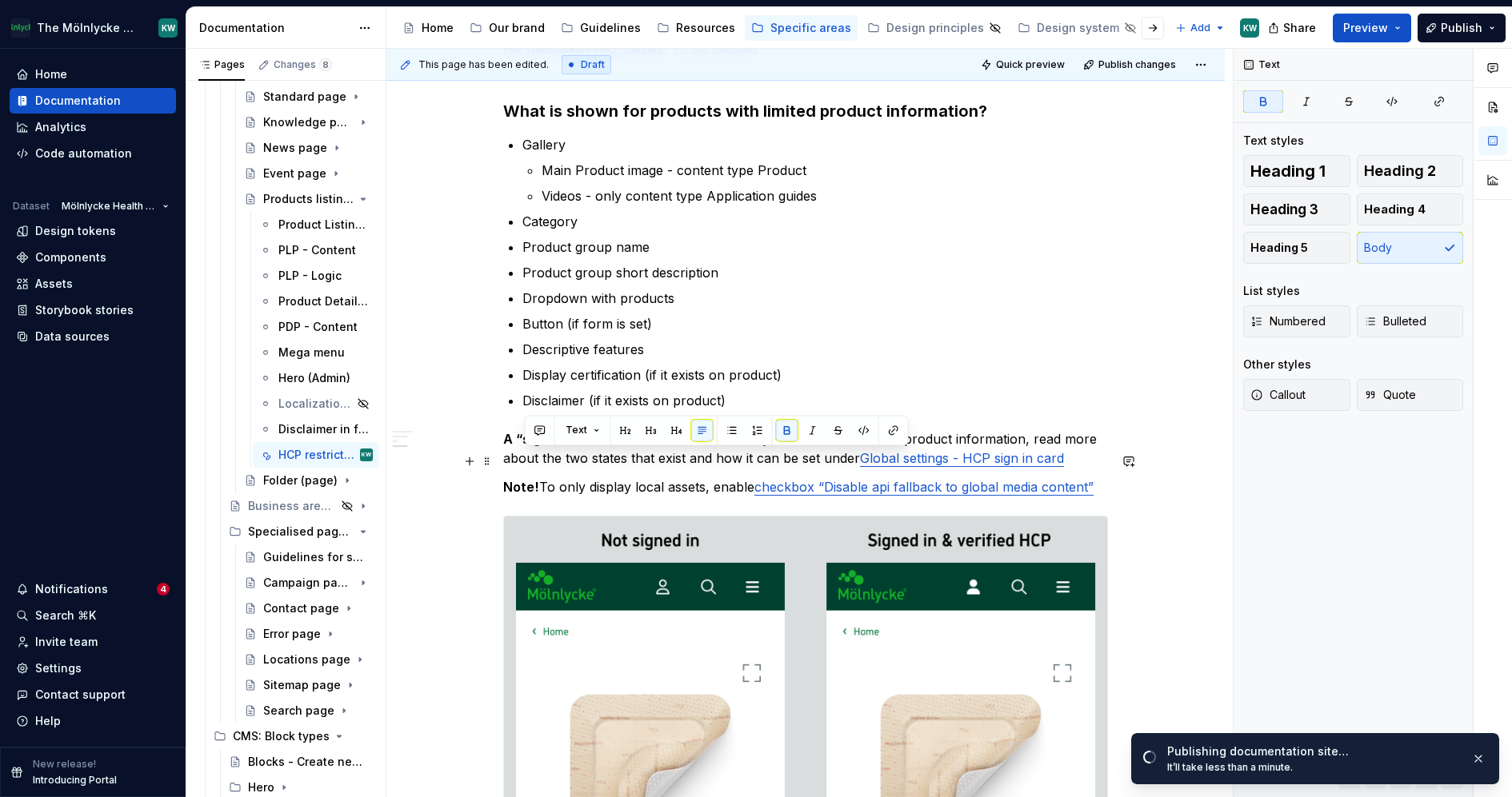
drag, startPoint x: 544, startPoint y: 459, endPoint x: 504, endPoint y: 459, distance: 40.0
click at [512, 479] on strong "Note!" at bounding box center [520, 487] width 36 height 16
click at [509, 479] on strong "Note!" at bounding box center [520, 487] width 36 height 16
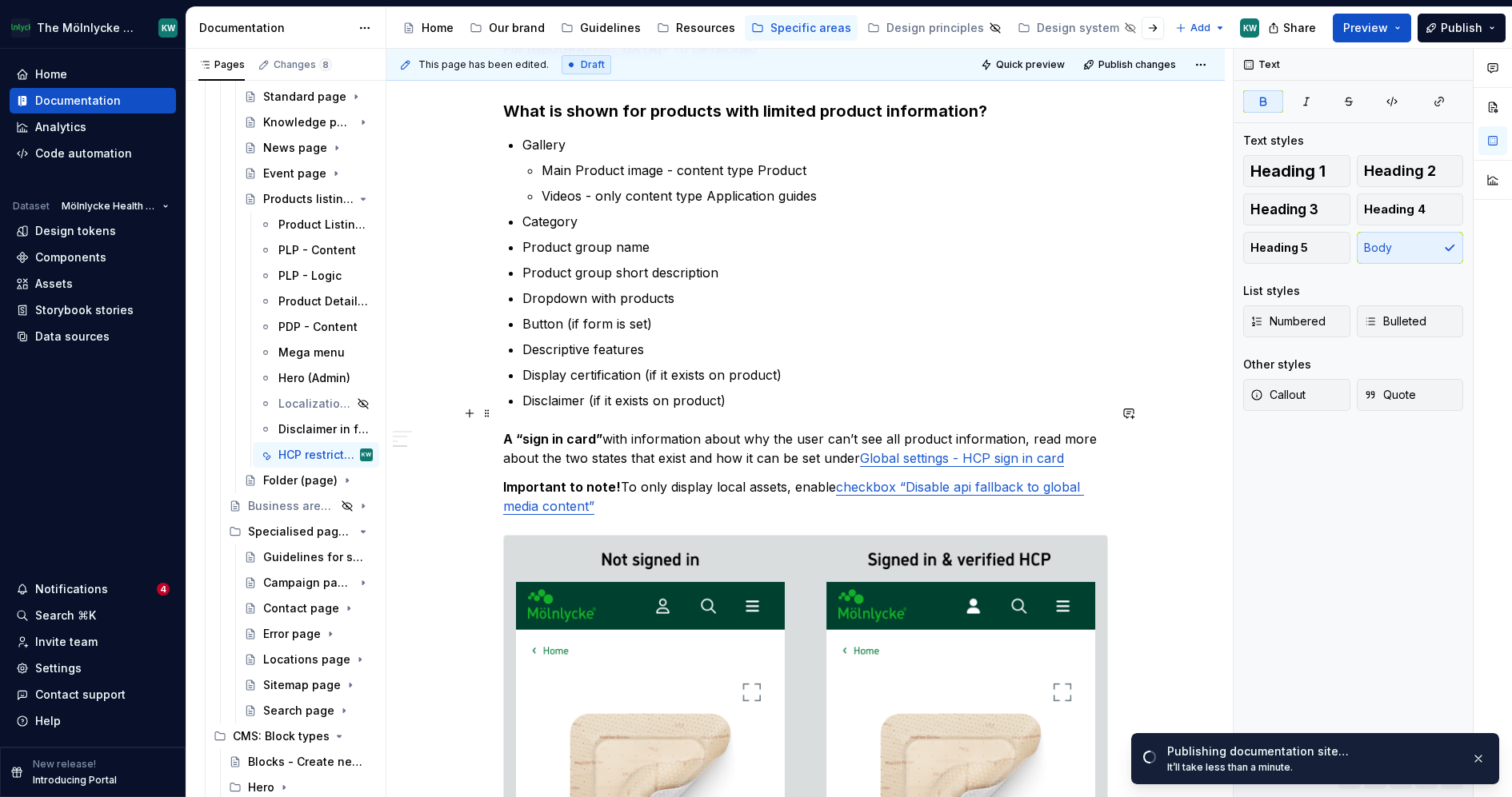
click at [736, 430] on p "A “sign in card” with information about why the user can’t see all product info…" at bounding box center [805, 449] width 605 height 39
click at [720, 482] on p "Important to note! To only display local assets, enable checkbox “Disable api f…" at bounding box center [805, 496] width 605 height 39
click at [844, 479] on link "checkbox “Disable api fallback to global media content”" at bounding box center [793, 496] width 580 height 35
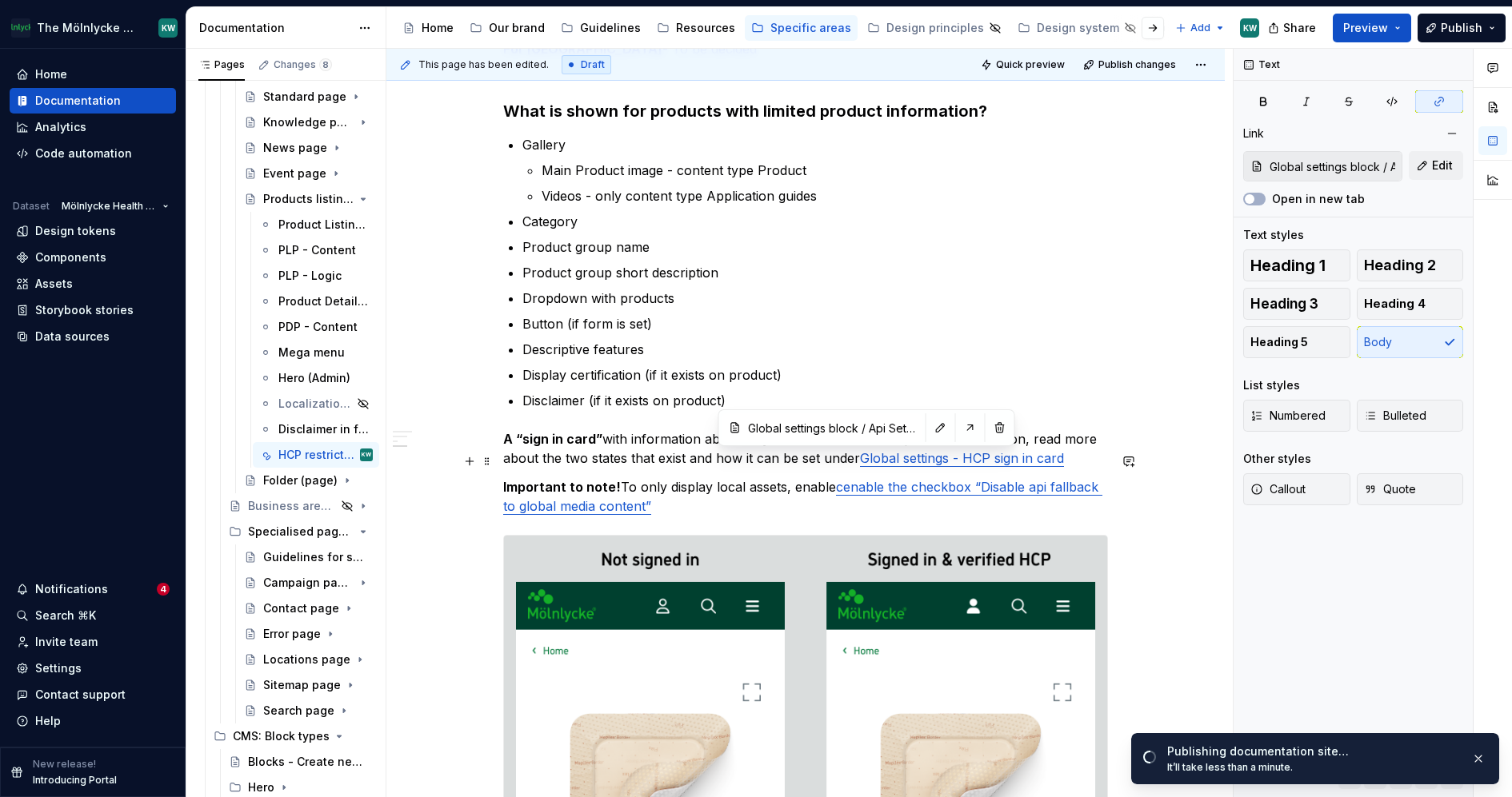
click at [846, 479] on link "cenable the checkbox “Disable api fallback to global media content”" at bounding box center [802, 496] width 599 height 35
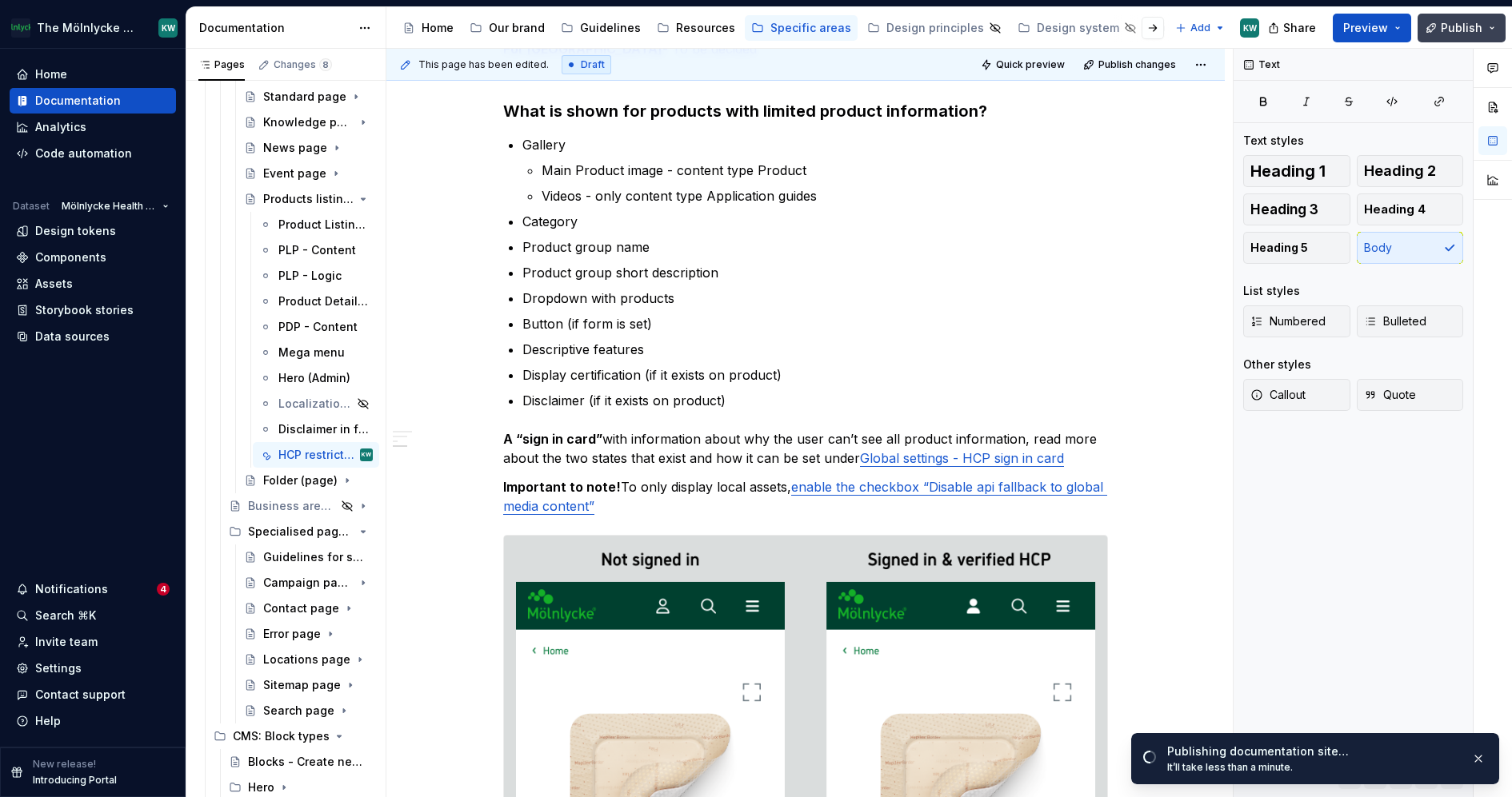
click at [1477, 32] on span "Publish" at bounding box center [1461, 28] width 41 height 16
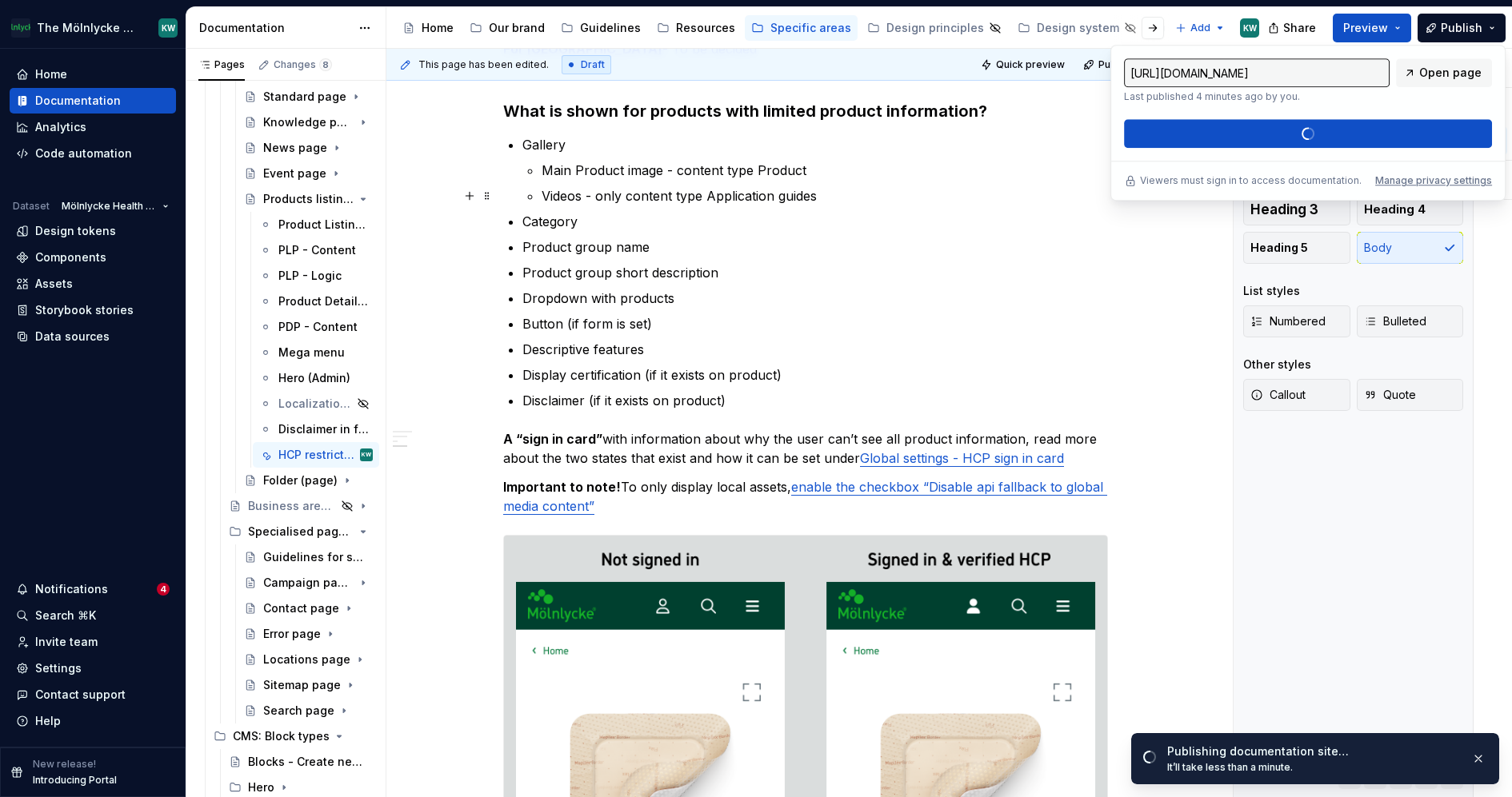
click at [1026, 212] on p "Category" at bounding box center [815, 221] width 586 height 19
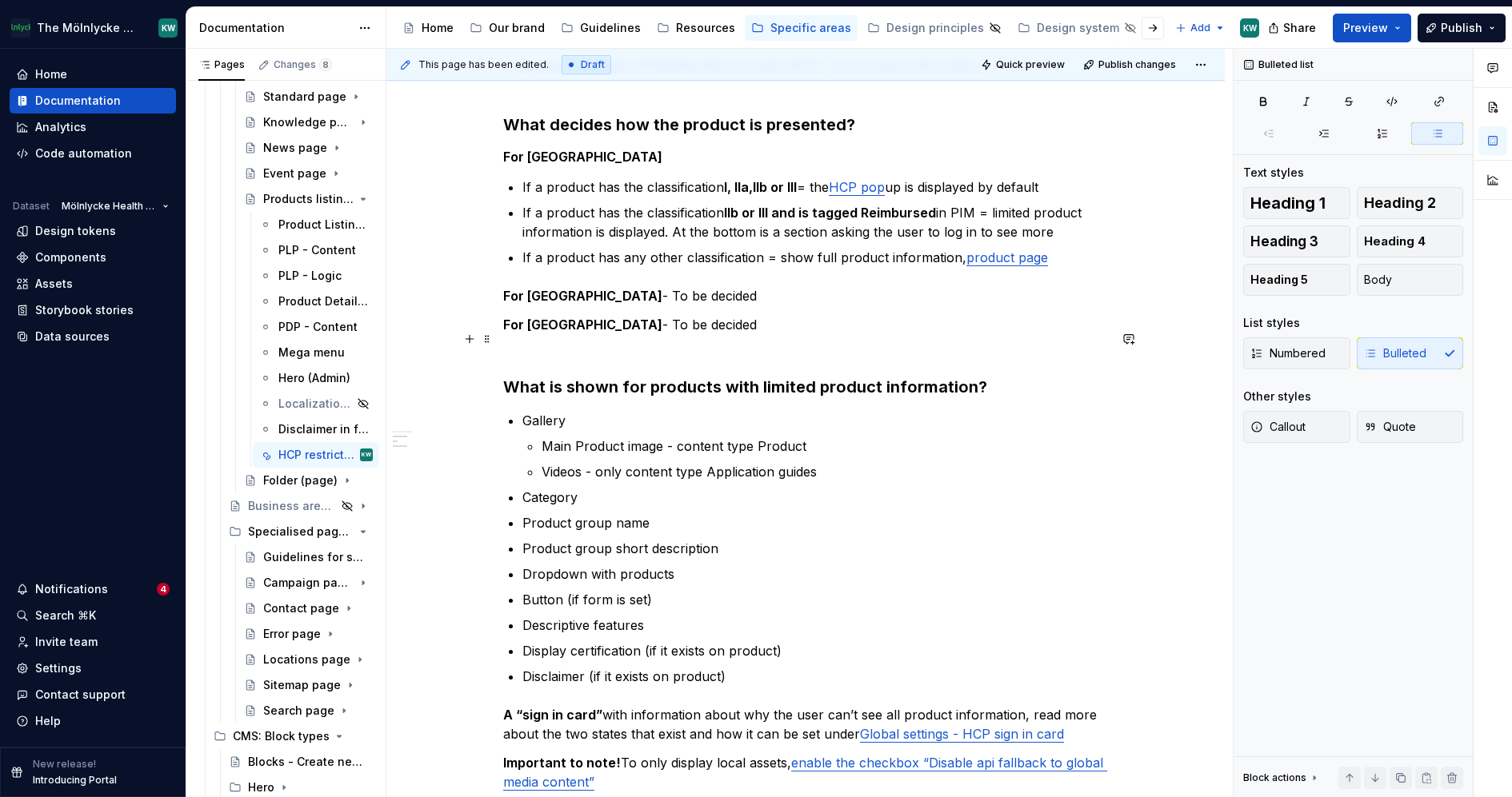
scroll to position [438, 0]
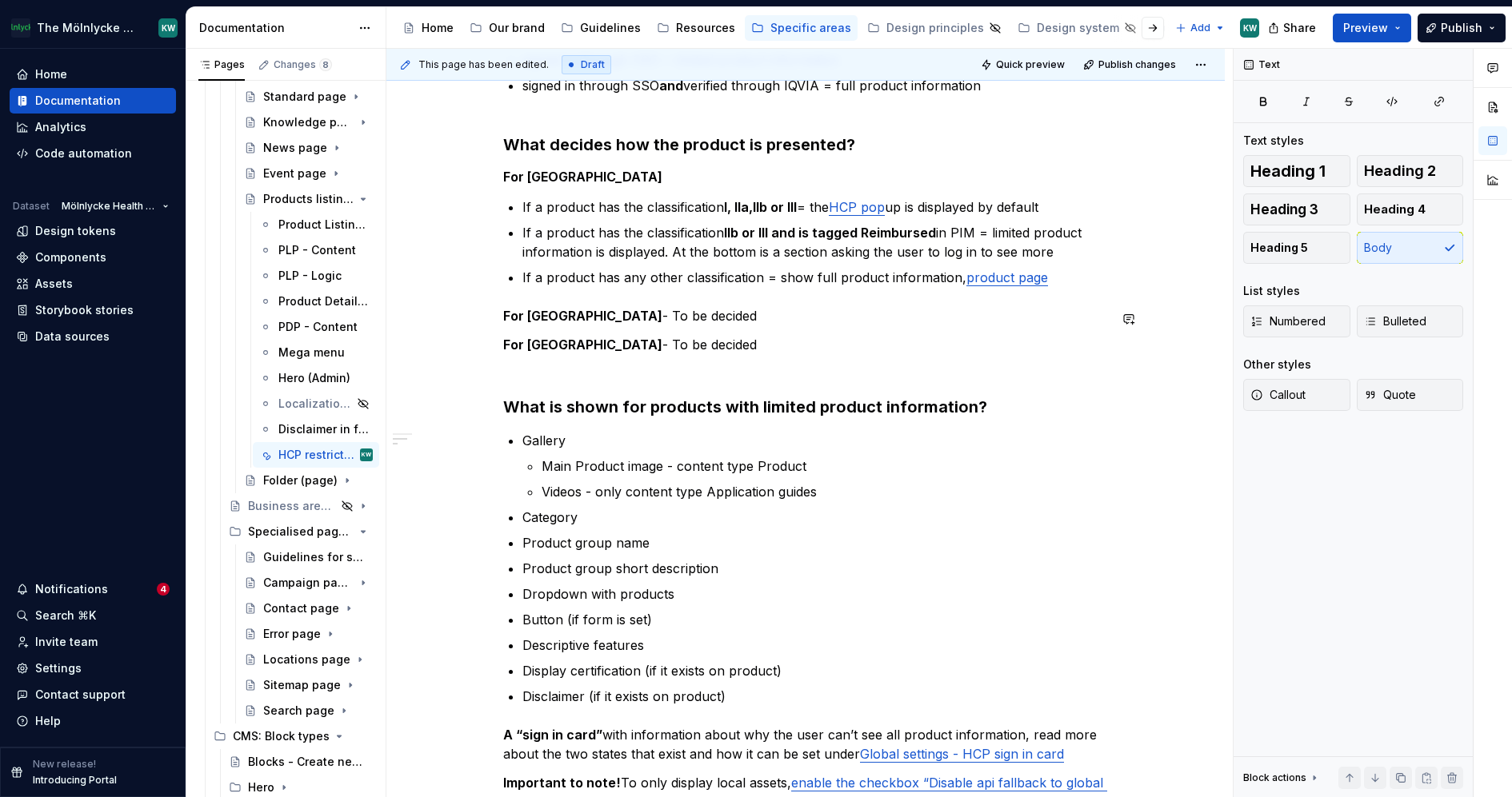
click at [763, 335] on p "For [GEOGRAPHIC_DATA] - To be decided" at bounding box center [805, 345] width 605 height 19
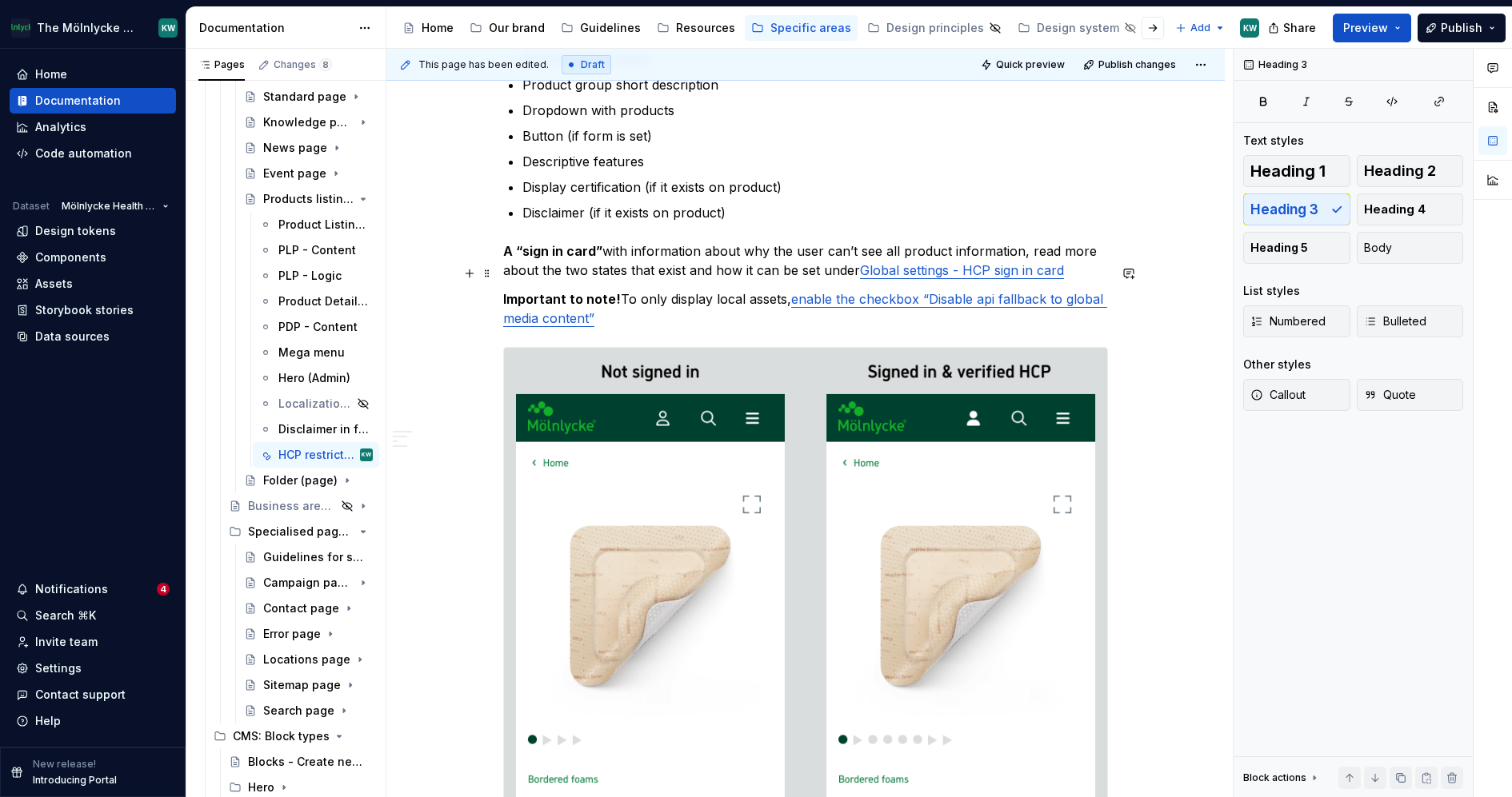
scroll to position [905, 0]
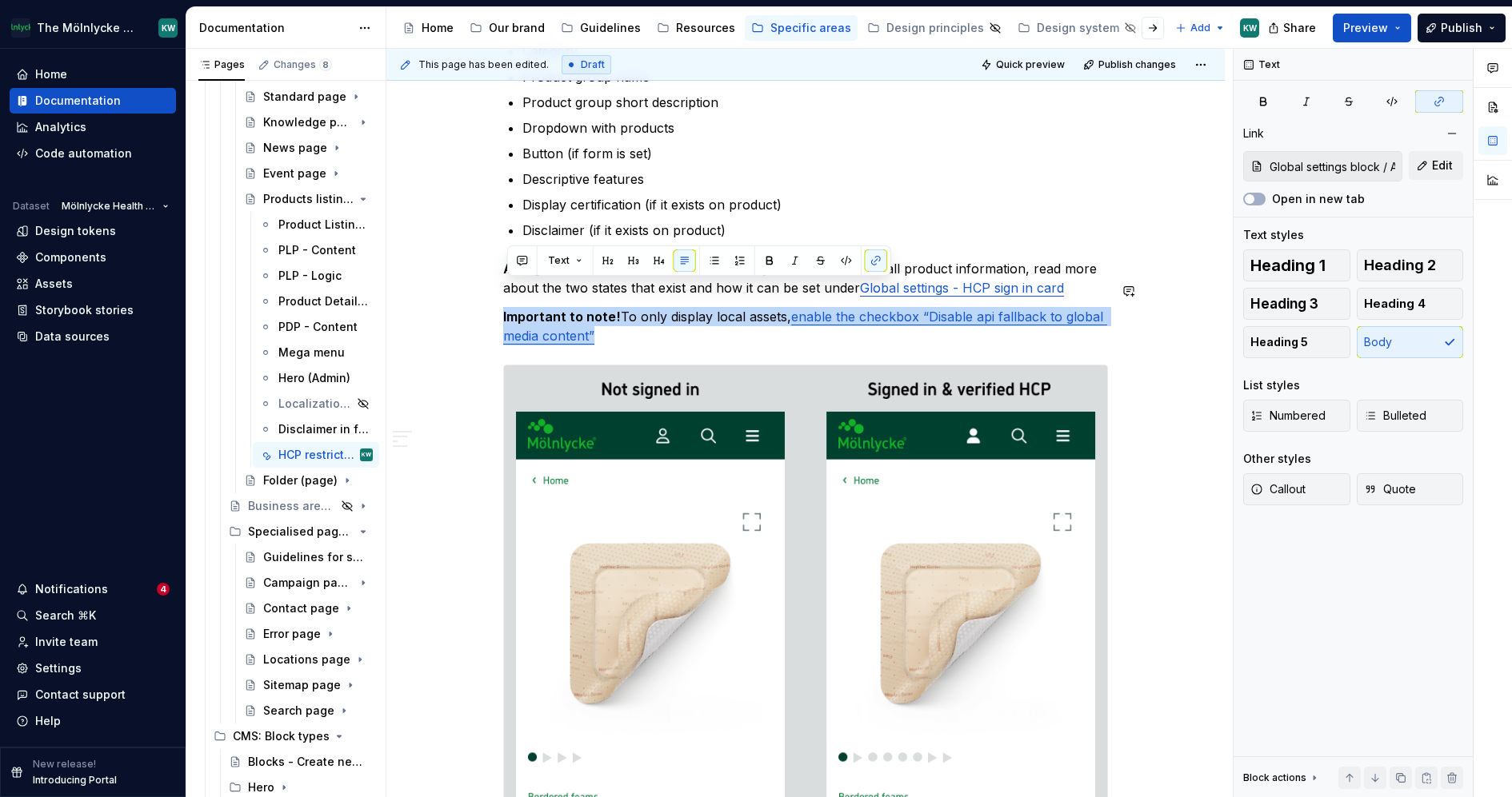
drag, startPoint x: 633, startPoint y: 317, endPoint x: 497, endPoint y: 276, distance: 142.0
click at [494, 287] on span at bounding box center [487, 290] width 13 height 22
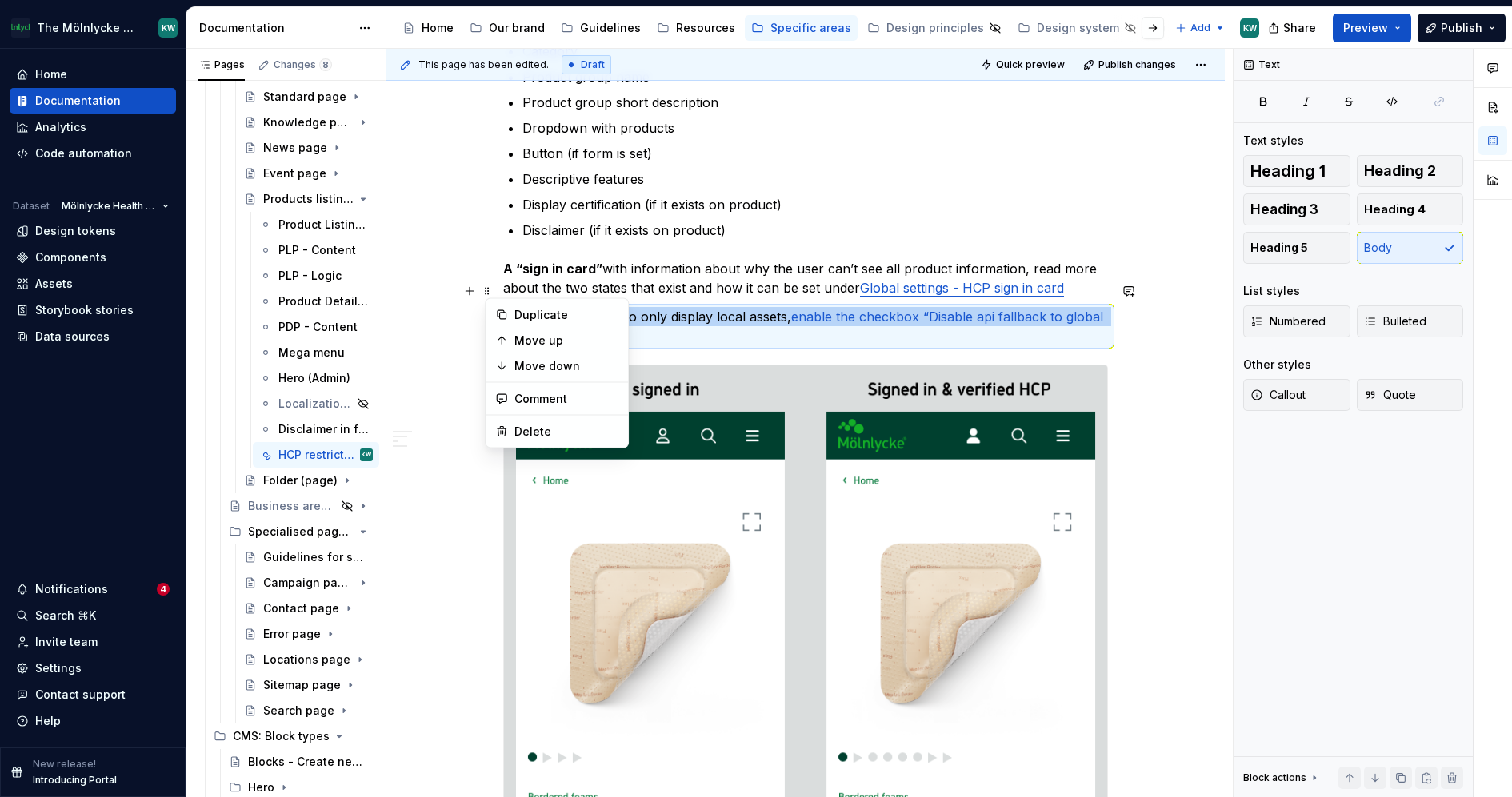
click at [736, 315] on p "Important to note! To only display local assets, enable the checkbox “Disable a…" at bounding box center [805, 326] width 605 height 39
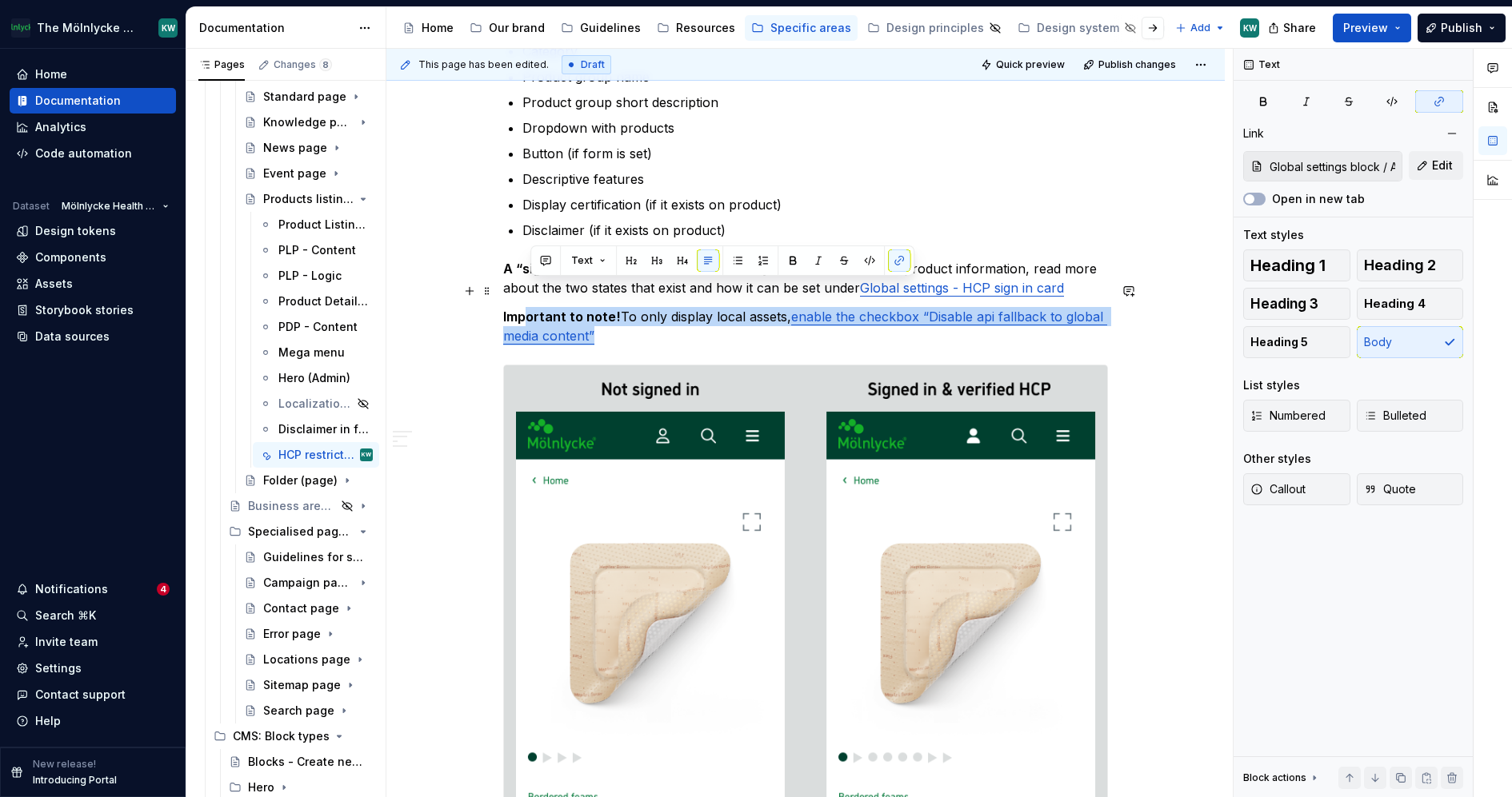
drag, startPoint x: 741, startPoint y: 316, endPoint x: 498, endPoint y: 294, distance: 244.0
click at [565, 260] on span "Text" at bounding box center [558, 260] width 21 height 13
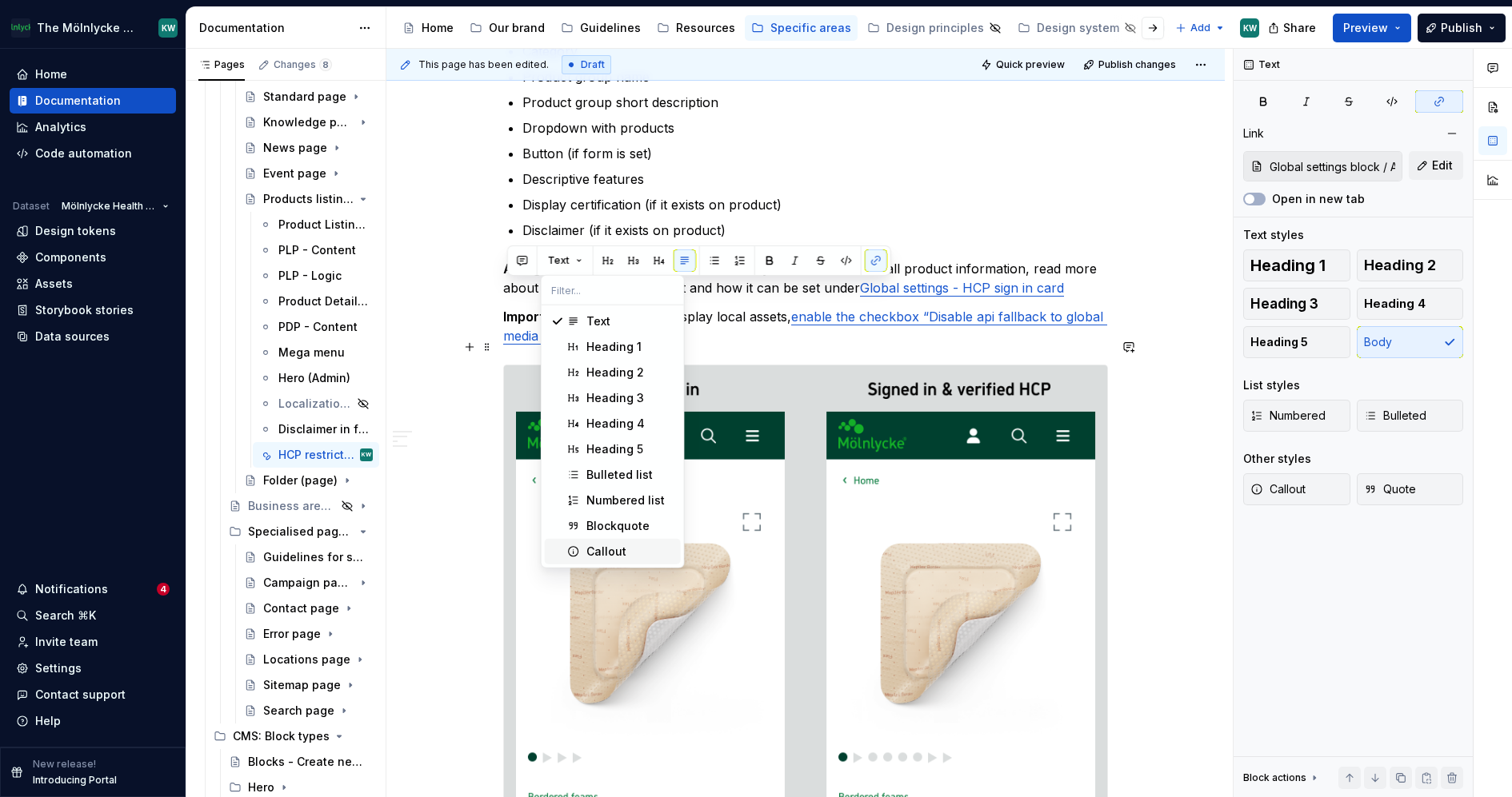
click at [606, 541] on span "Callout" at bounding box center [613, 551] width 136 height 26
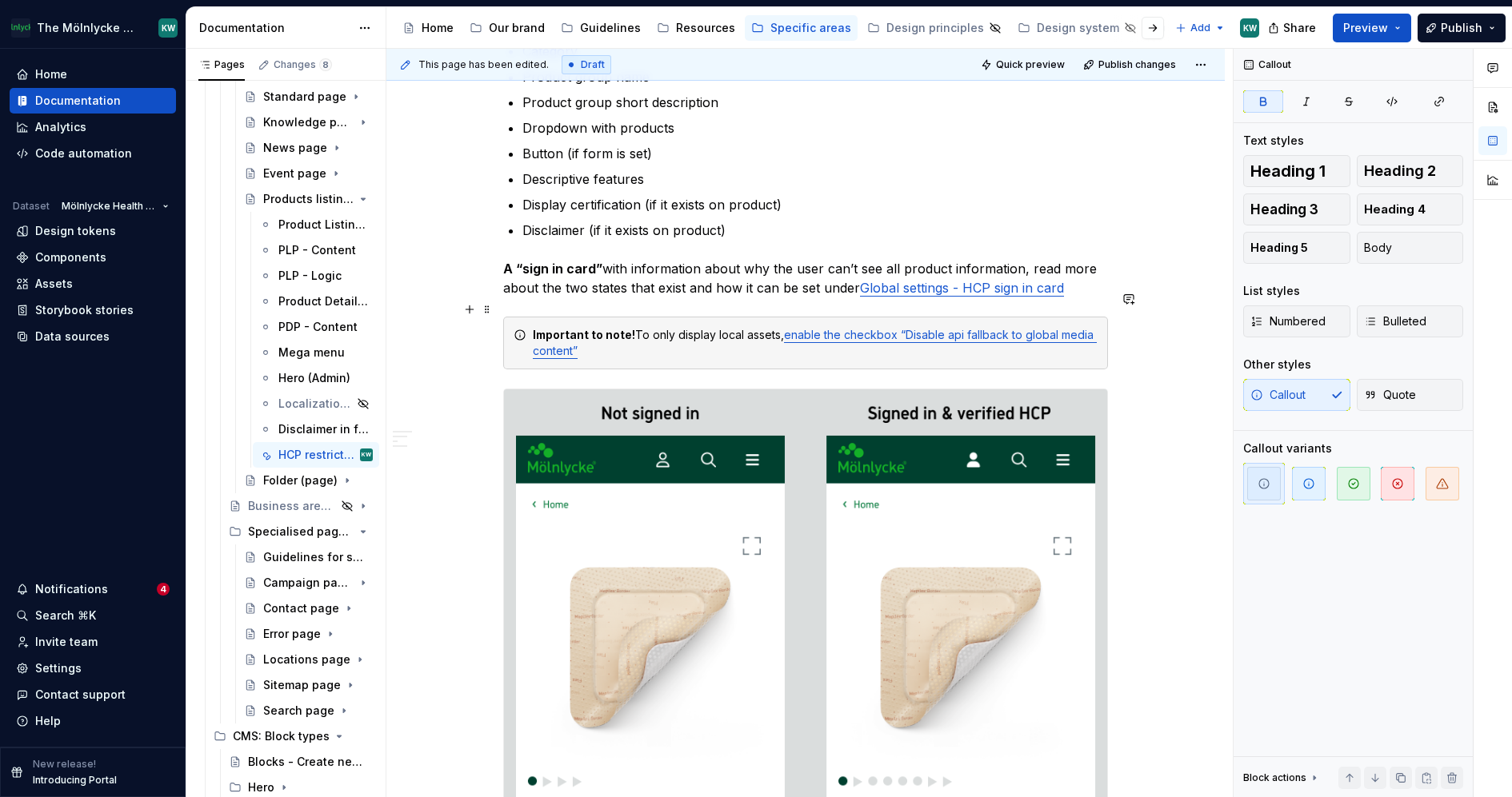
click at [736, 317] on div "Important to note! To only display local assets, enable the checkbox “Disable a…" at bounding box center [805, 343] width 605 height 53
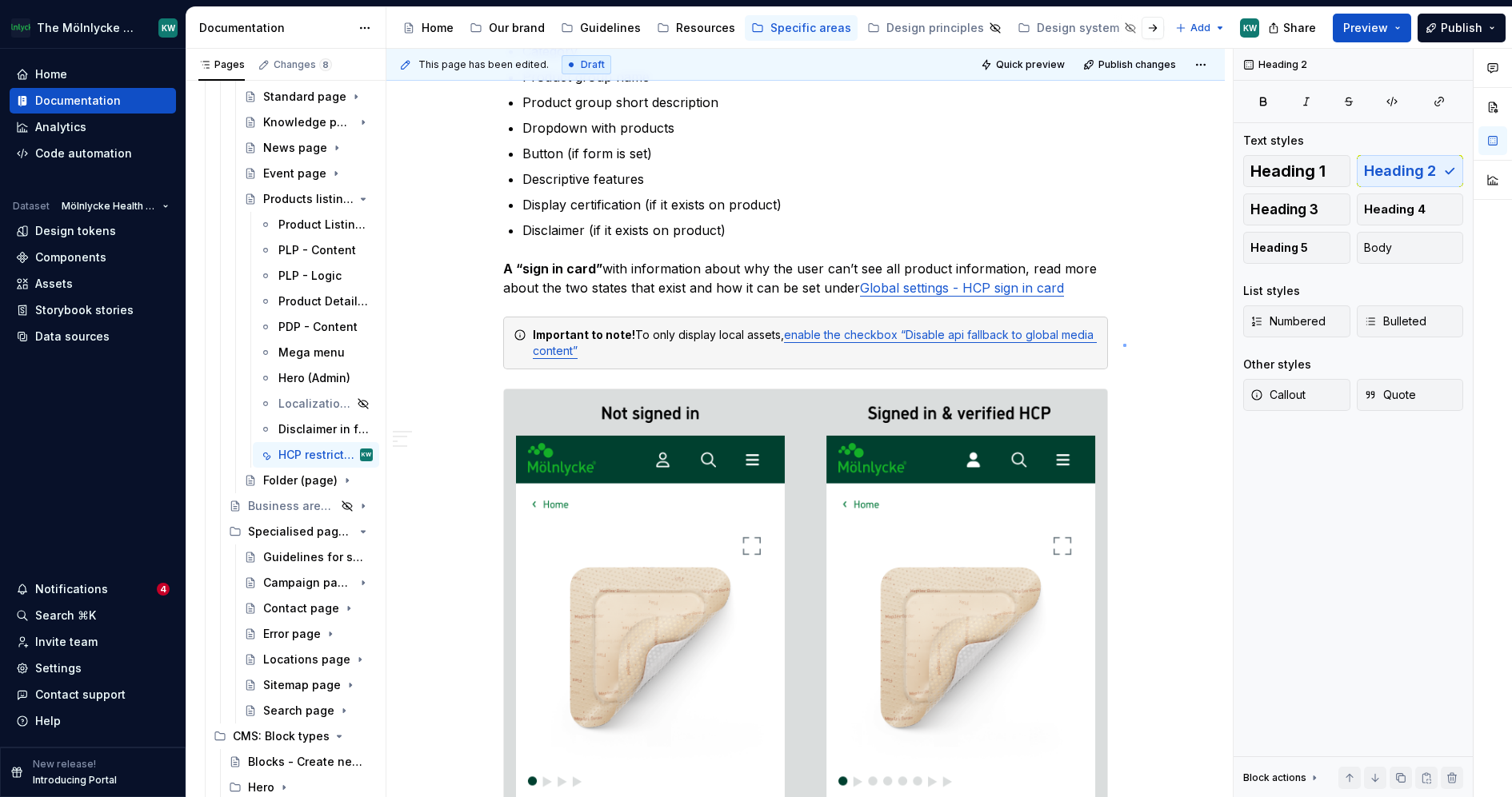
click at [1123, 345] on div "This page has been edited. Draft Quick preview Publish changes Products listing…" at bounding box center [810, 423] width 847 height 749
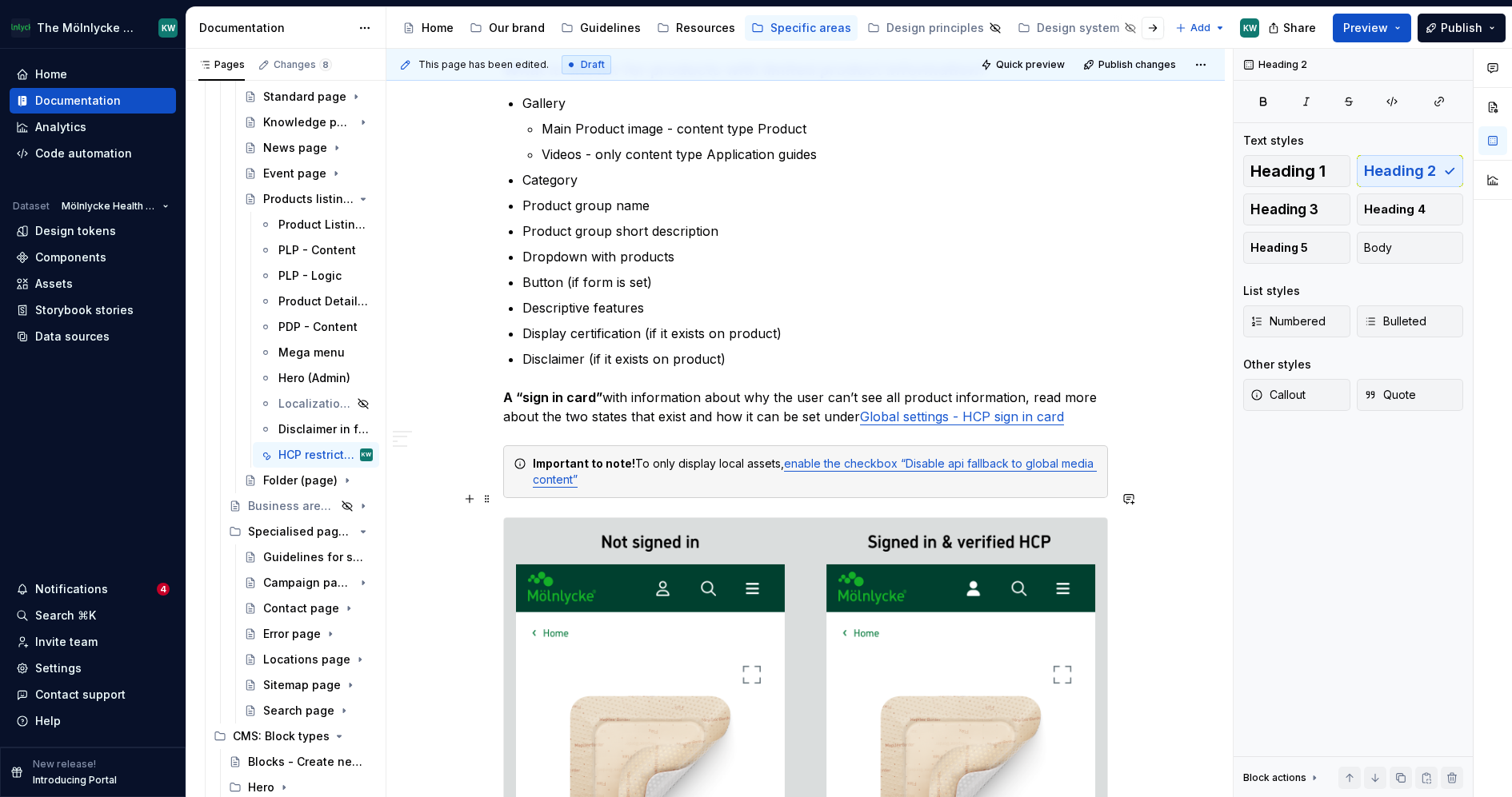
scroll to position [774, 0]
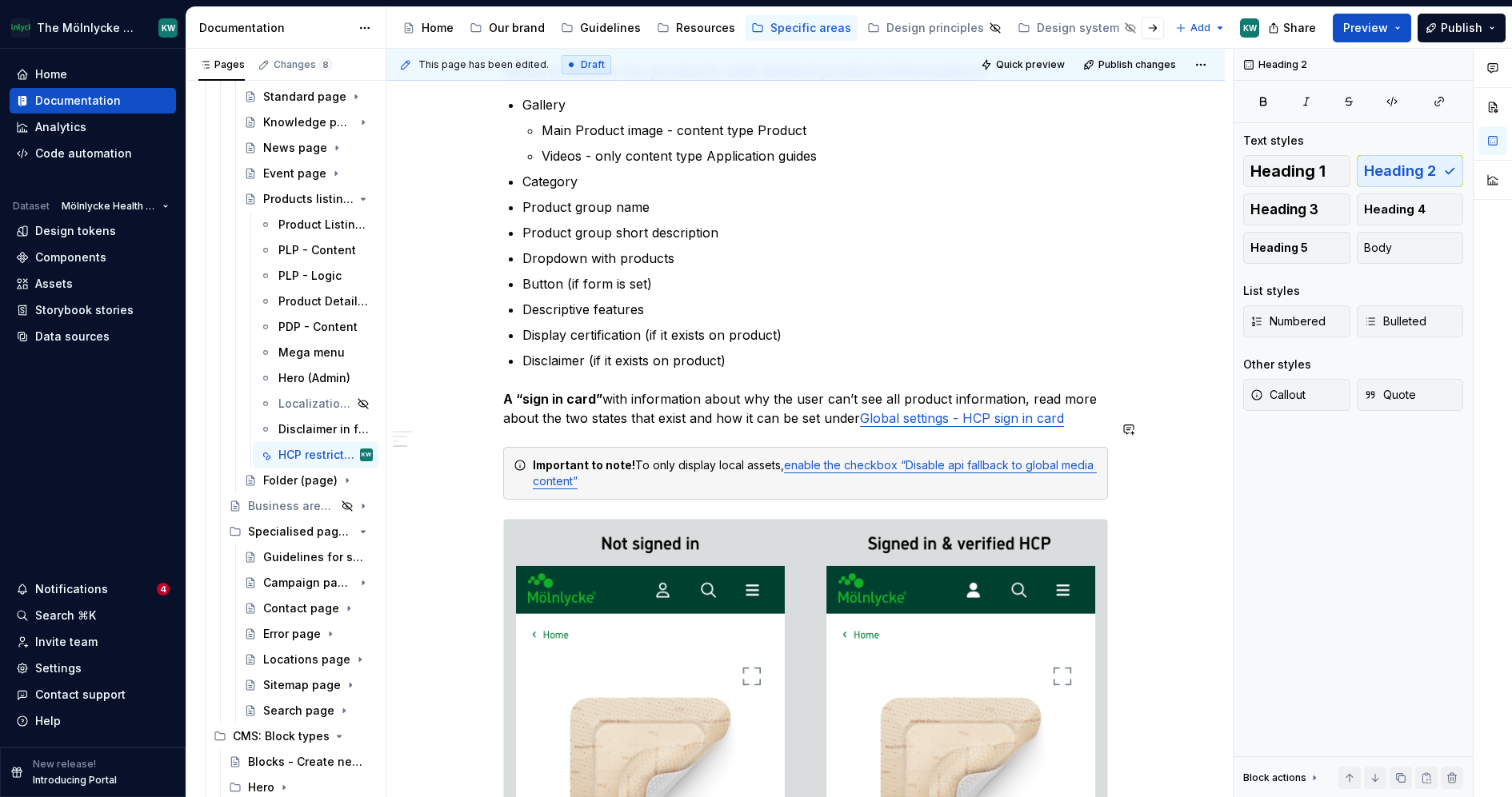
click at [1088, 392] on p "A “sign in card” with information about why the user can’t see all product info…" at bounding box center [805, 409] width 605 height 39
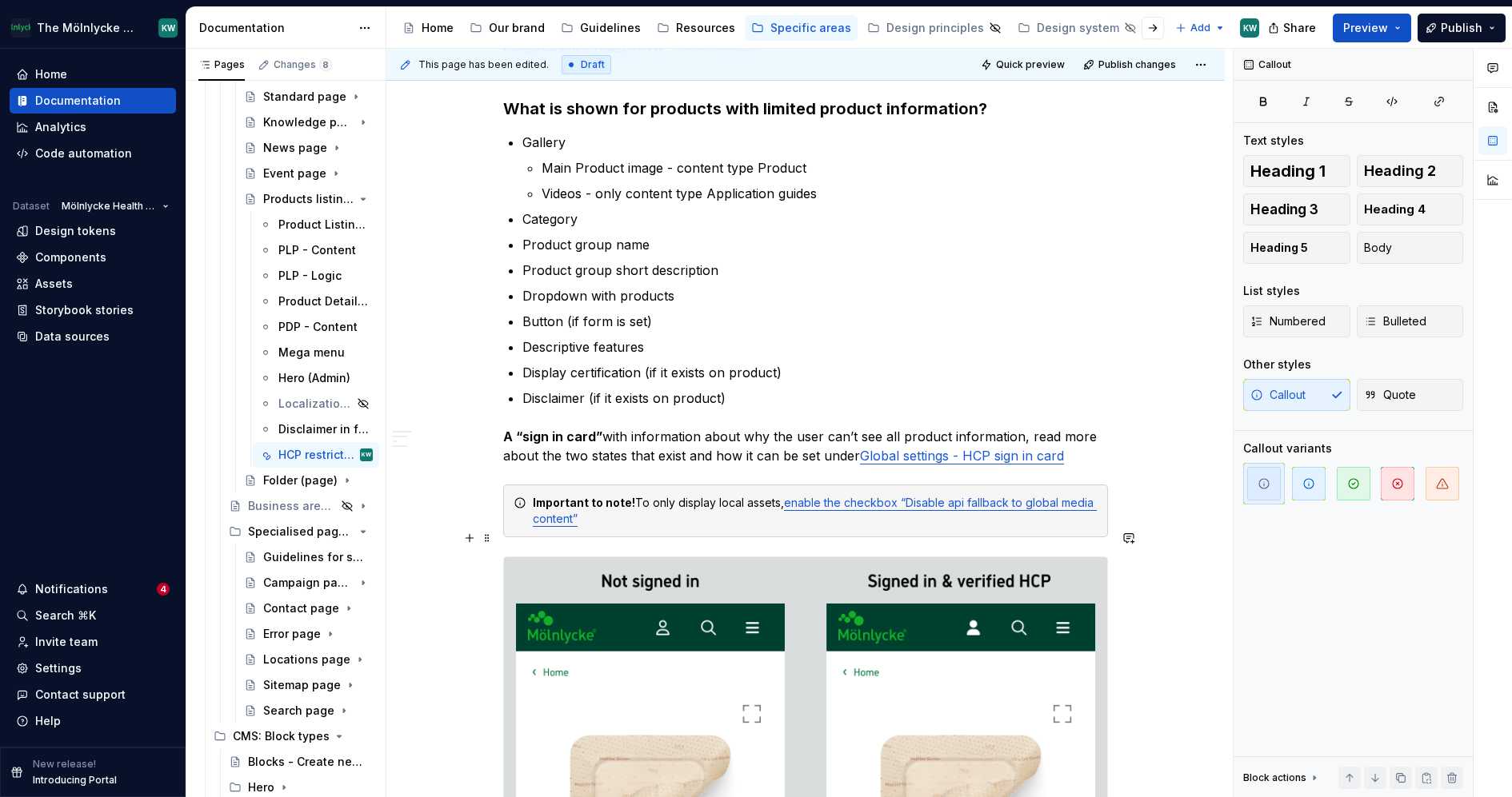
scroll to position [726, 0]
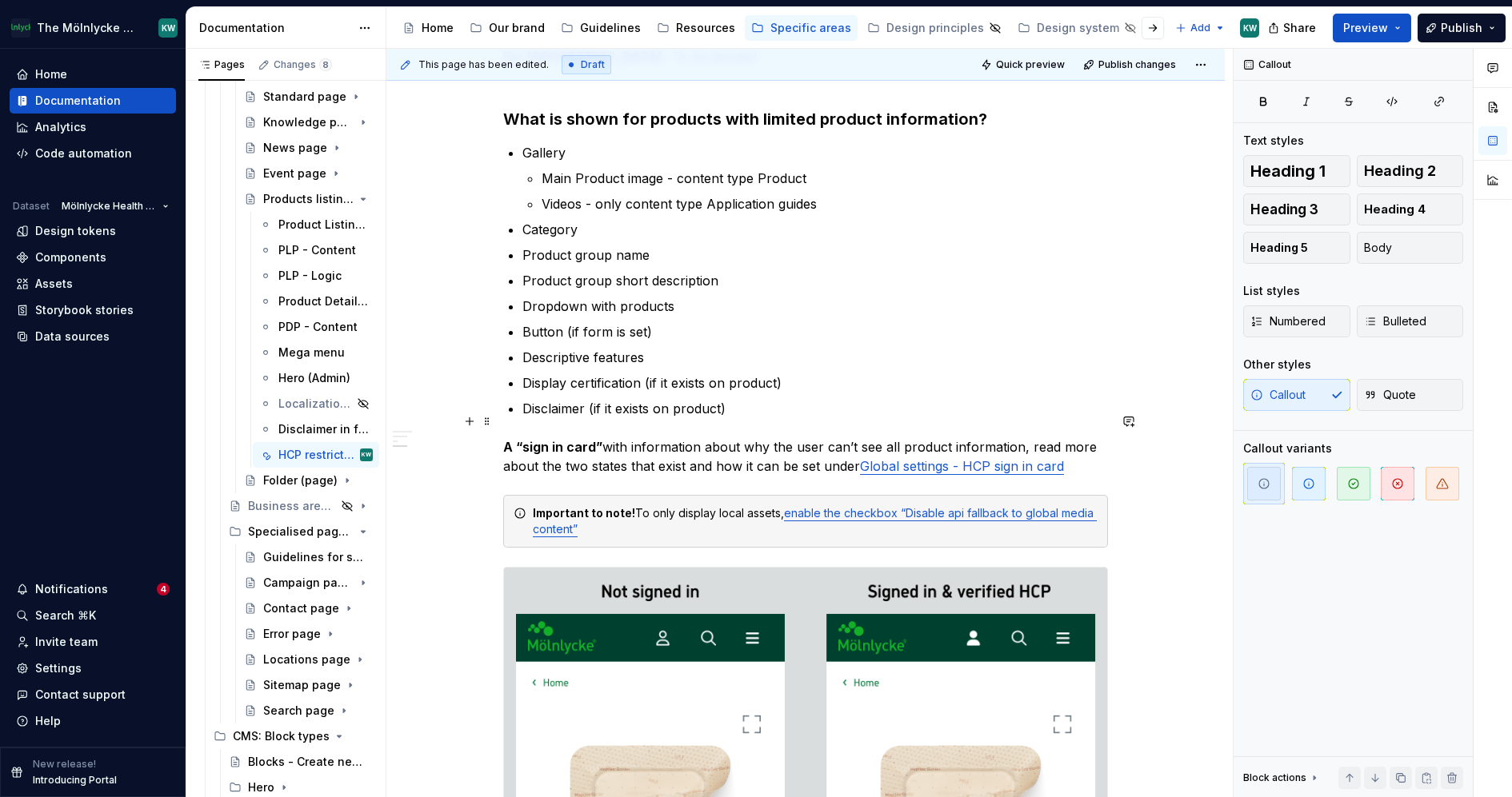
click at [529, 447] on p "A “sign in card” with information about why the user can’t see all product info…" at bounding box center [805, 457] width 605 height 39
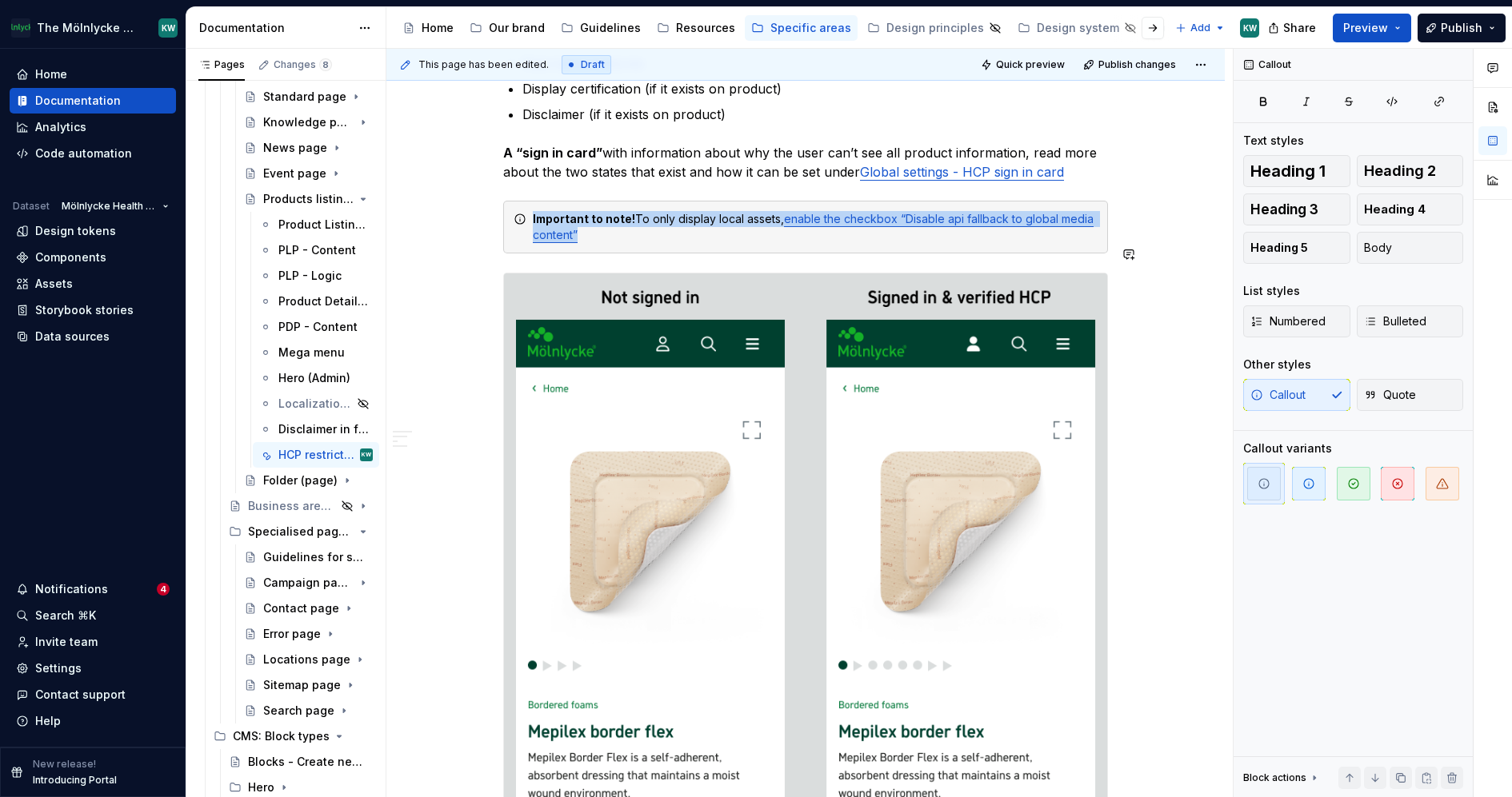
scroll to position [1009, 0]
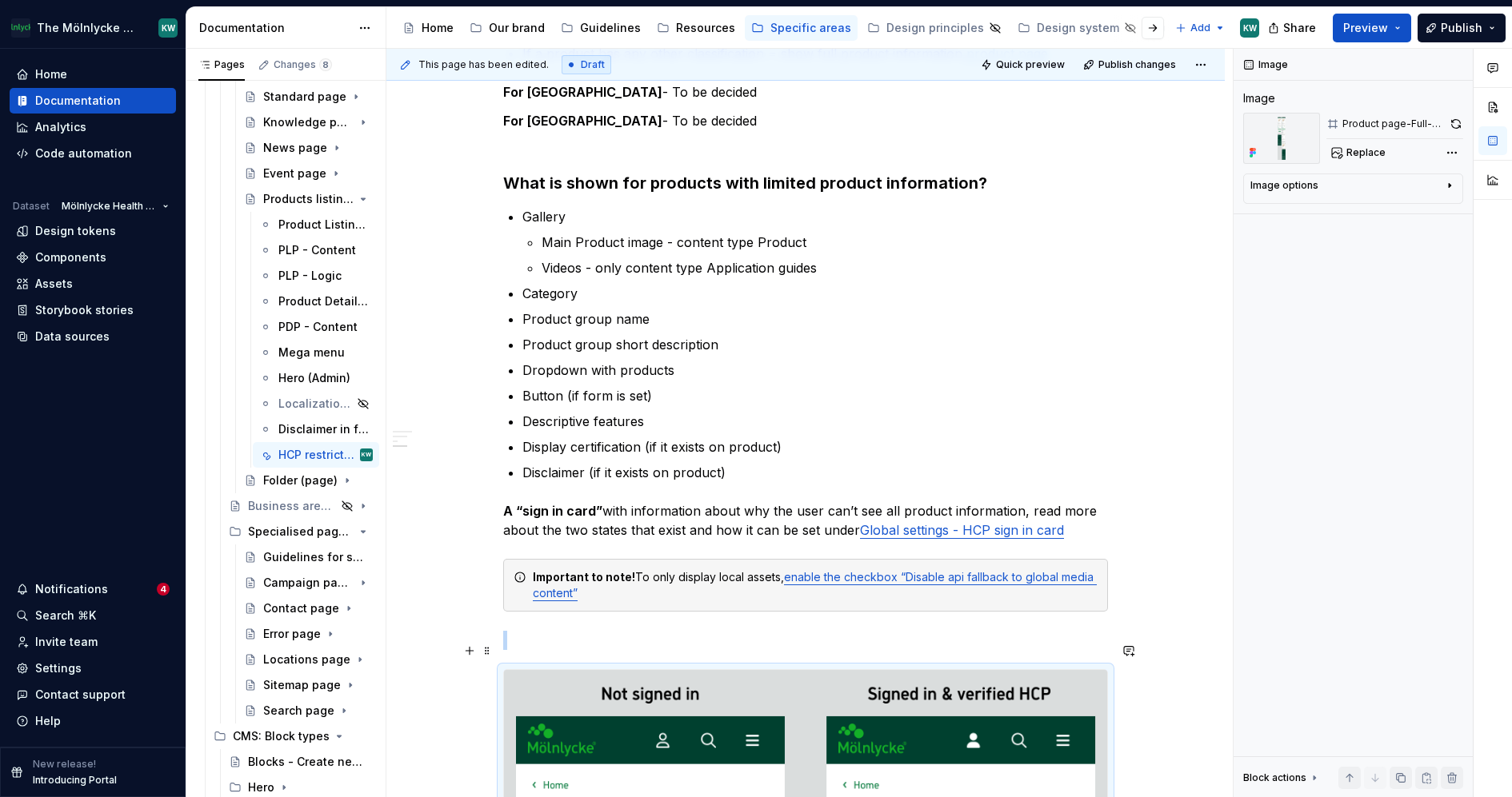
scroll to position [695, 0]
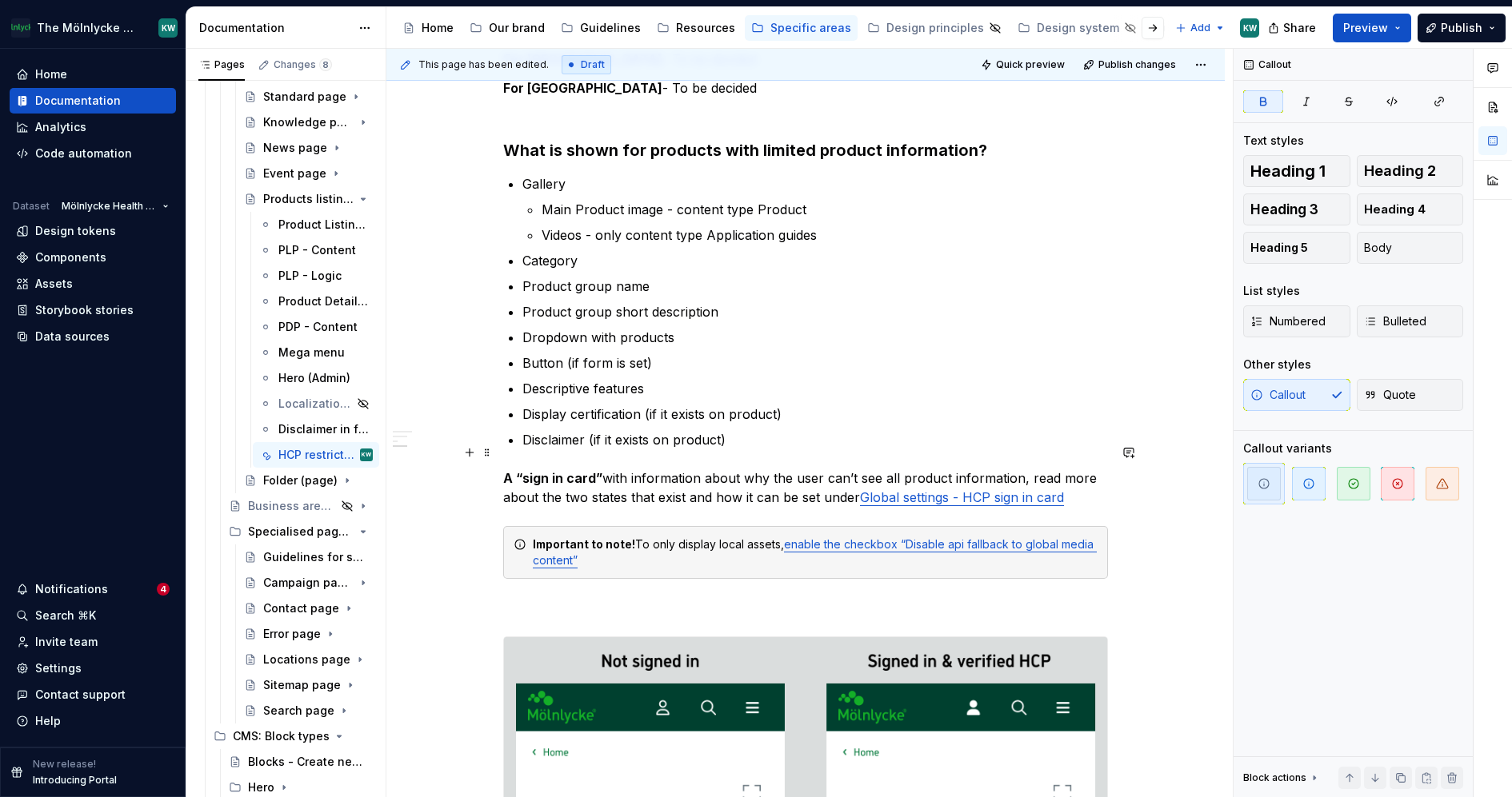
click at [1081, 475] on p "A “sign in card” with information about why the user can’t see all product info…" at bounding box center [805, 488] width 605 height 39
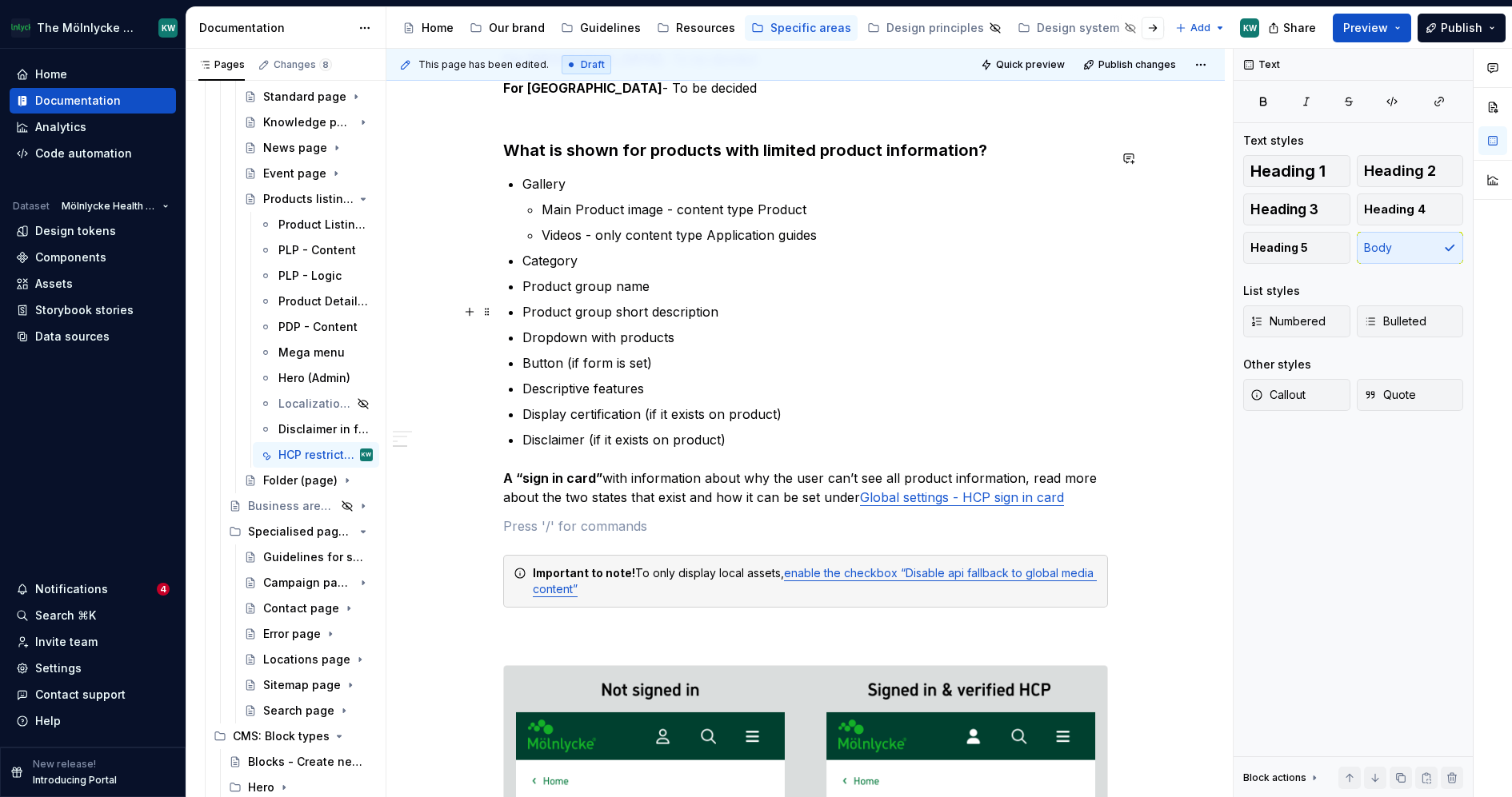
click at [1044, 328] on p "Dropdown with products" at bounding box center [815, 338] width 586 height 19
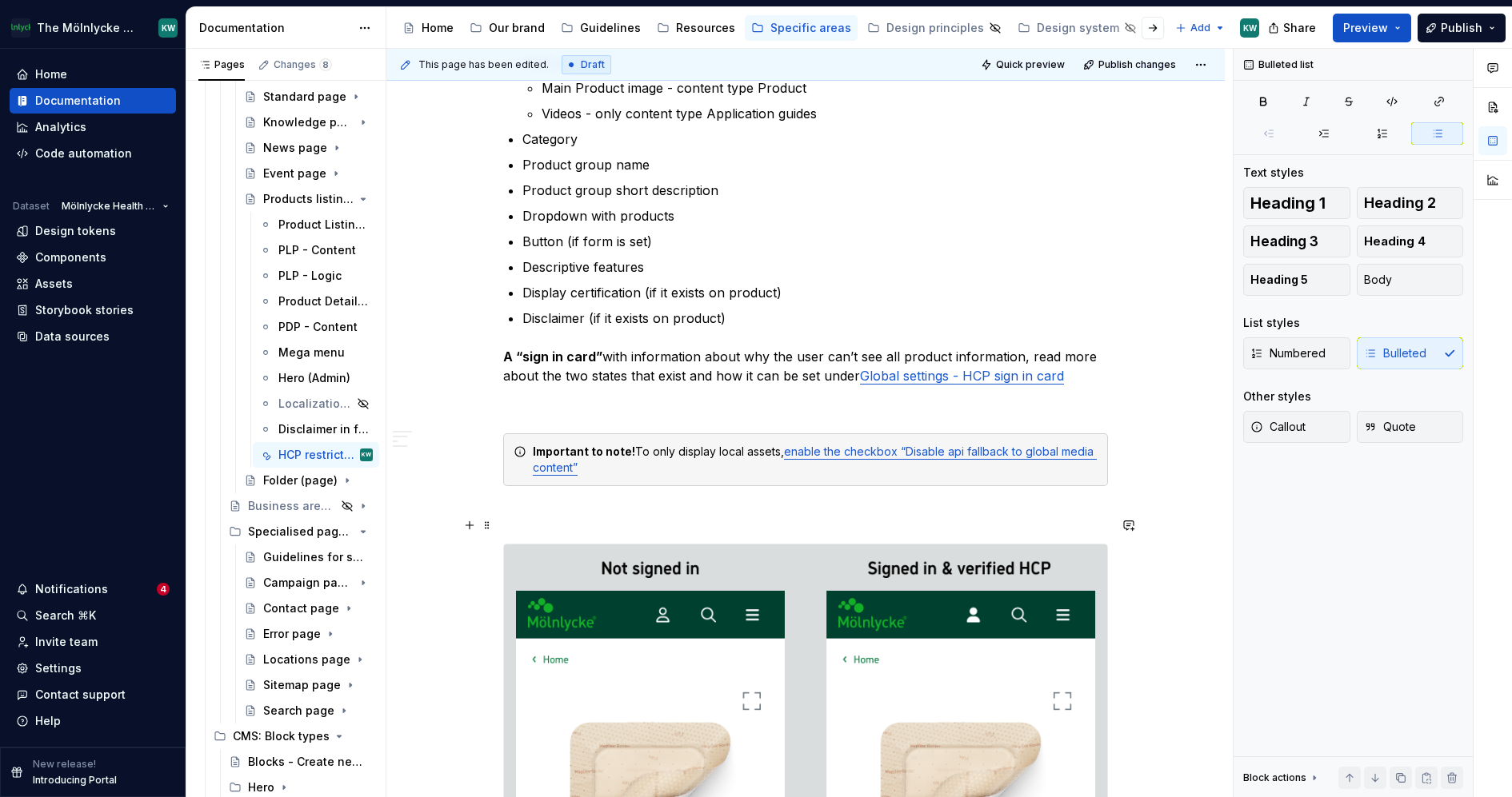
scroll to position [820, 0]
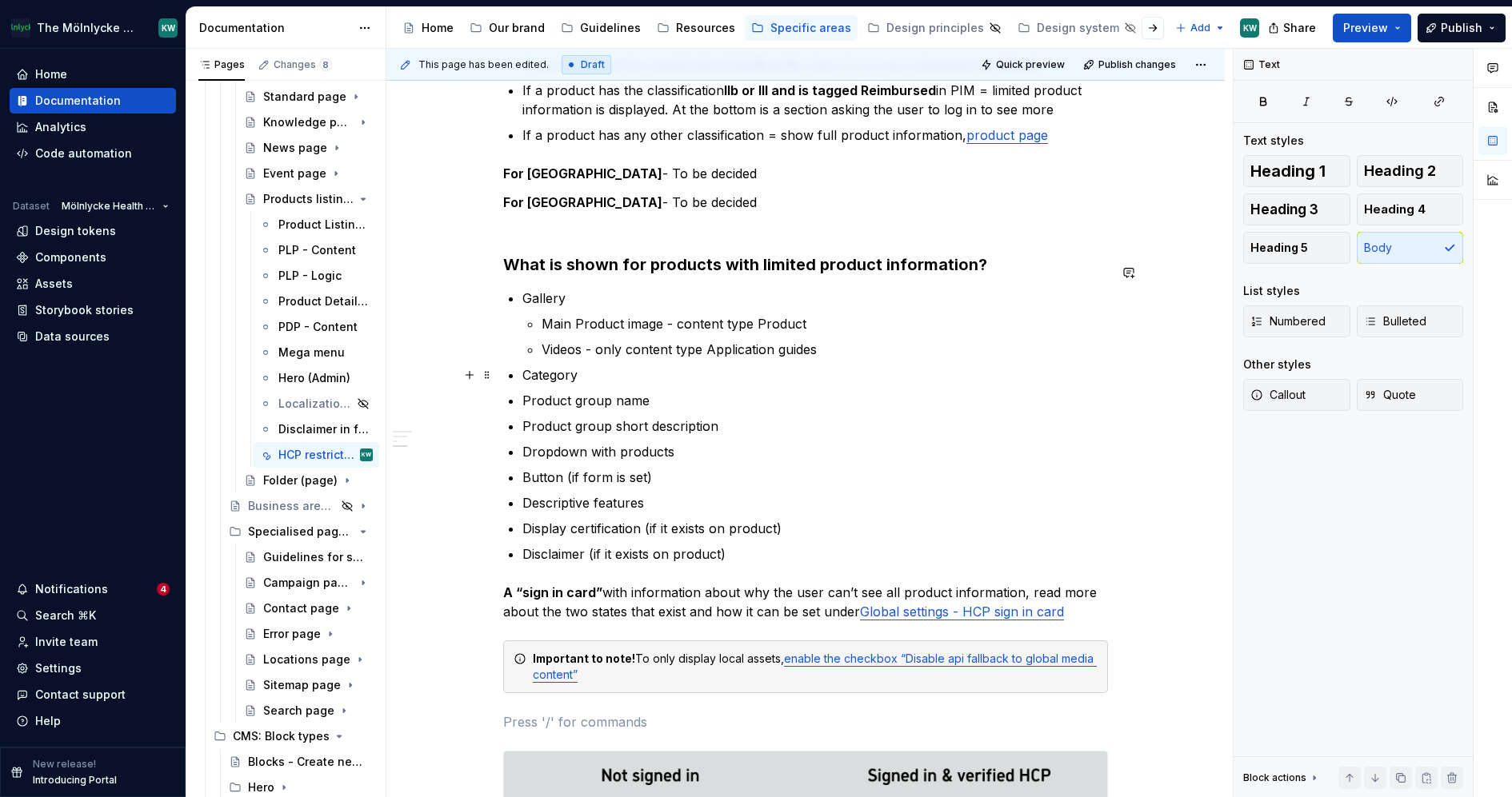
scroll to position [579, 0]
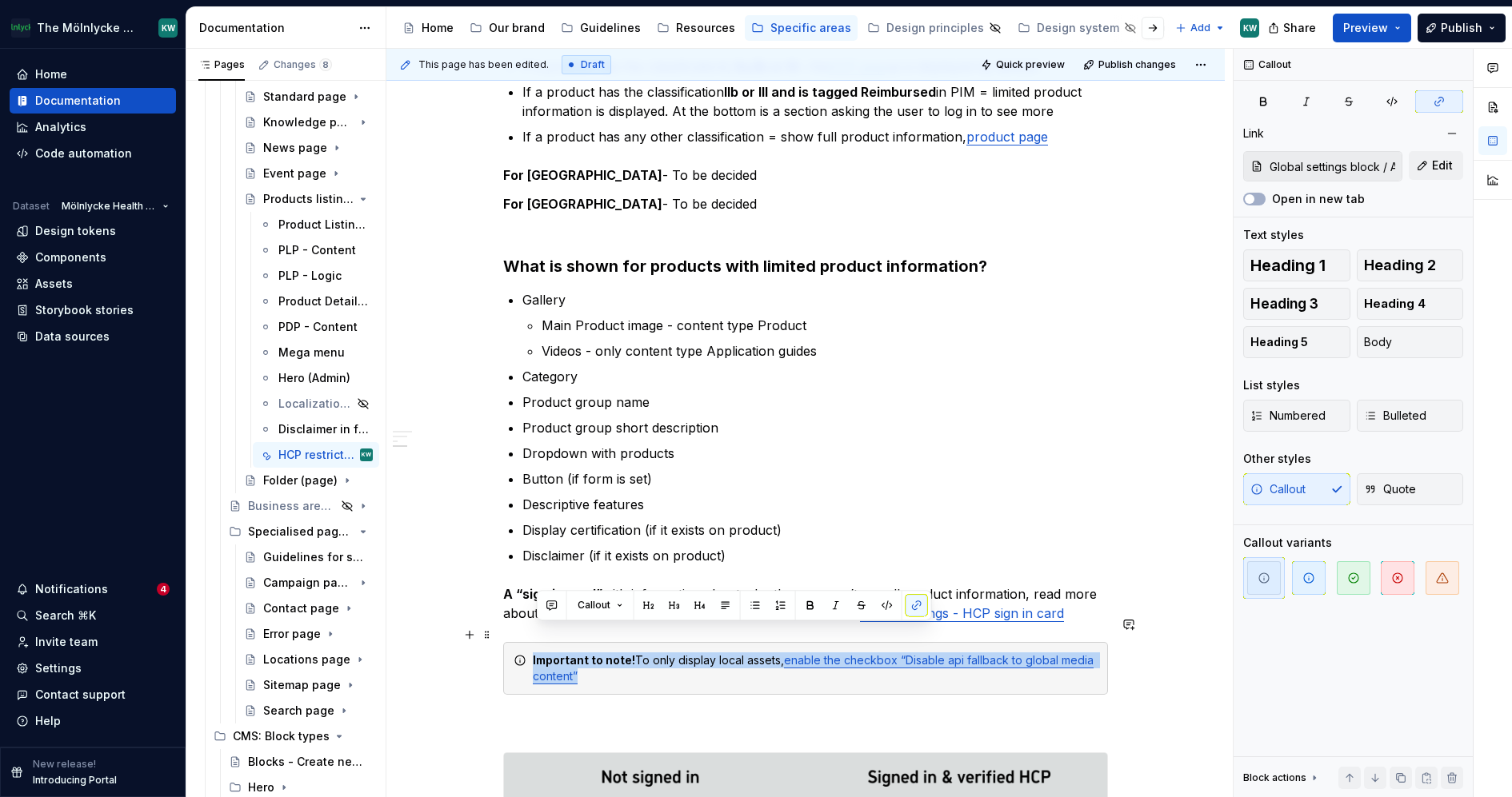
drag, startPoint x: 601, startPoint y: 649, endPoint x: 532, endPoint y: 631, distance: 71.3
click at [532, 642] on div "Important to note! To only display local assets, enable the checkbox “Disable a…" at bounding box center [805, 668] width 605 height 53
copy div "Important to note! To only display local assets, enable the checkbox “Disable a…"
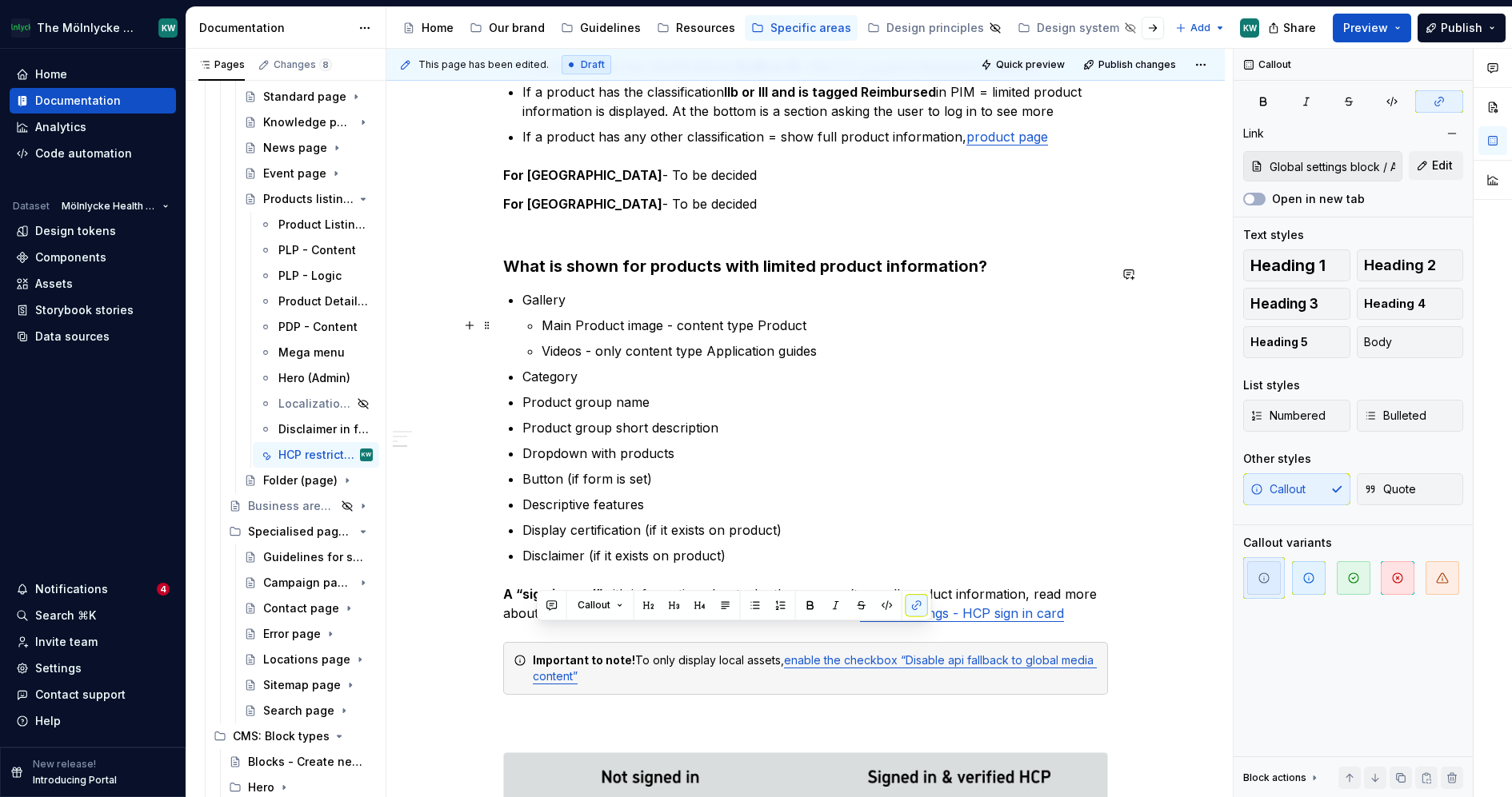
click at [842, 341] on p "Videos - only content type Application guides" at bounding box center [825, 351] width 566 height 19
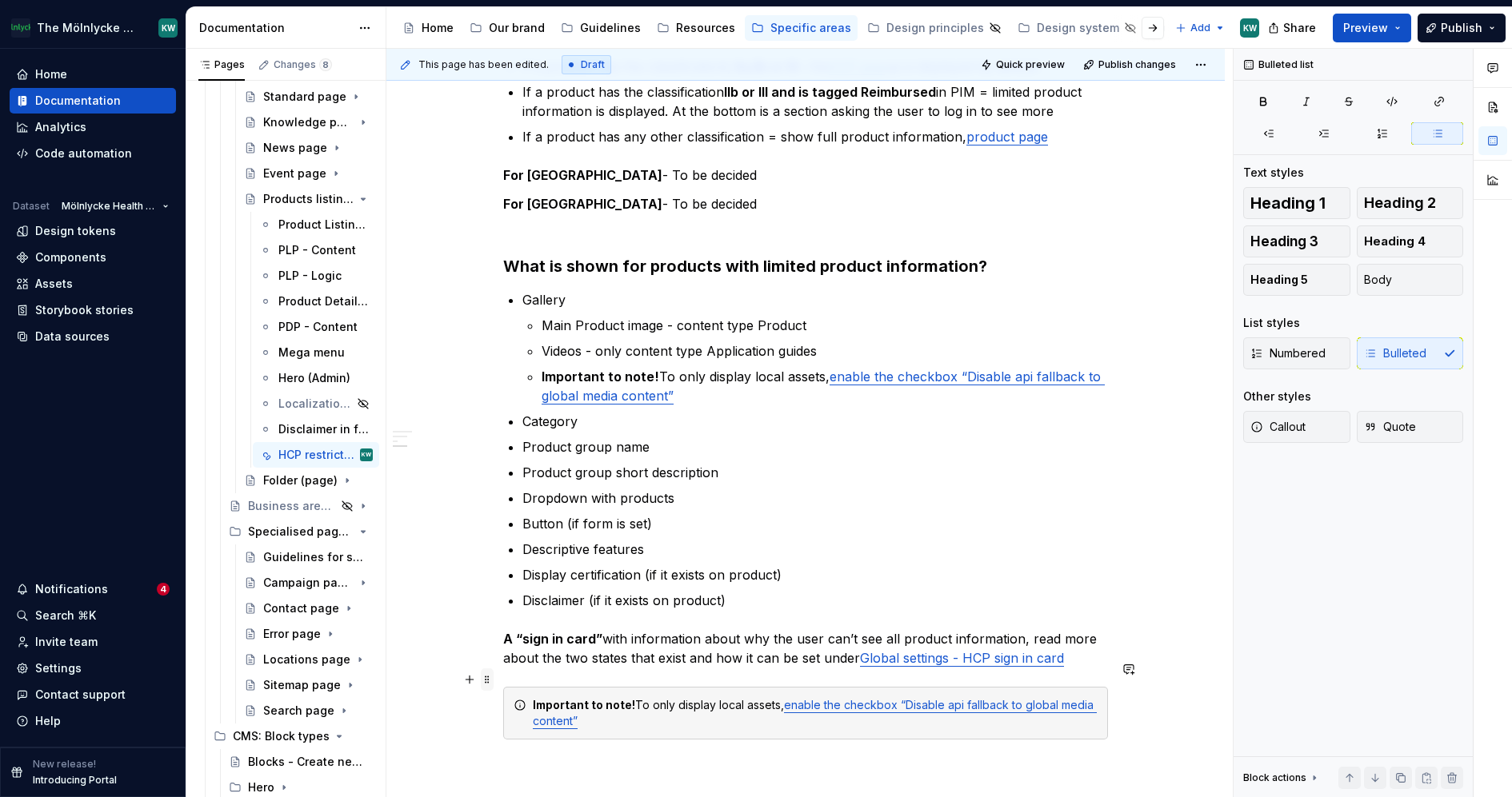
click at [492, 674] on span at bounding box center [487, 679] width 13 height 22
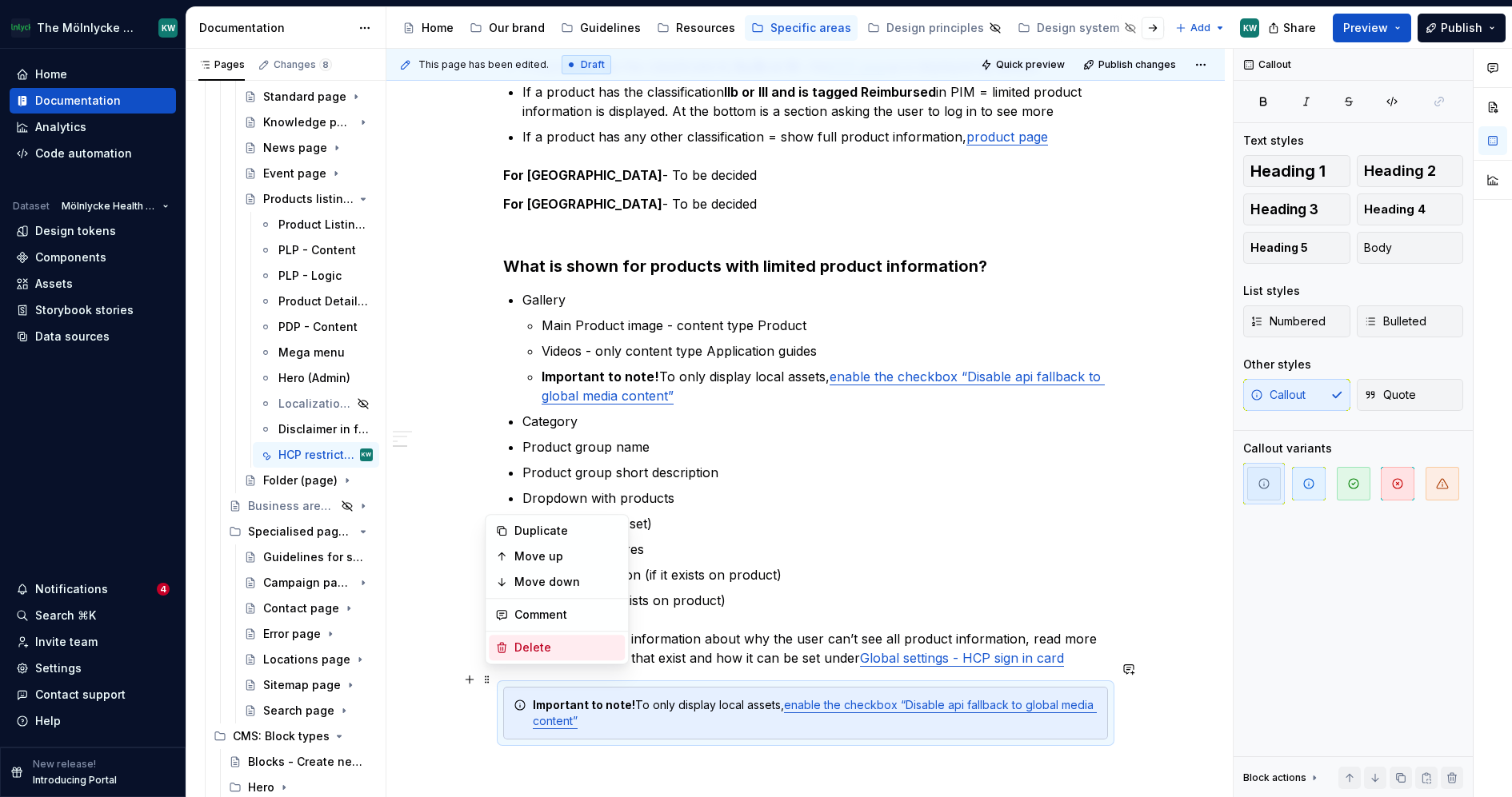
click at [548, 648] on div "Delete" at bounding box center [566, 648] width 104 height 16
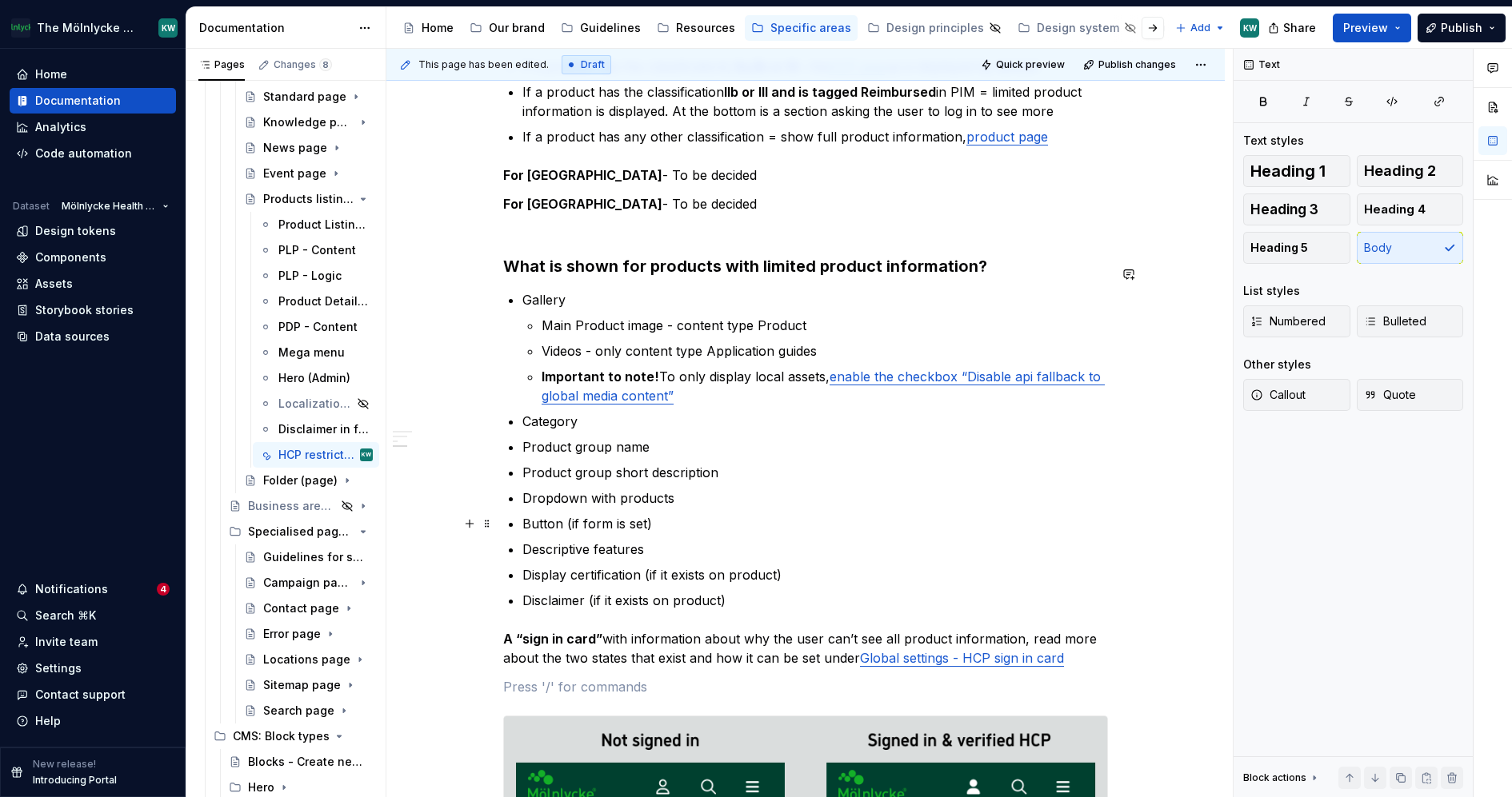
click at [826, 540] on p "Descriptive features" at bounding box center [815, 549] width 586 height 19
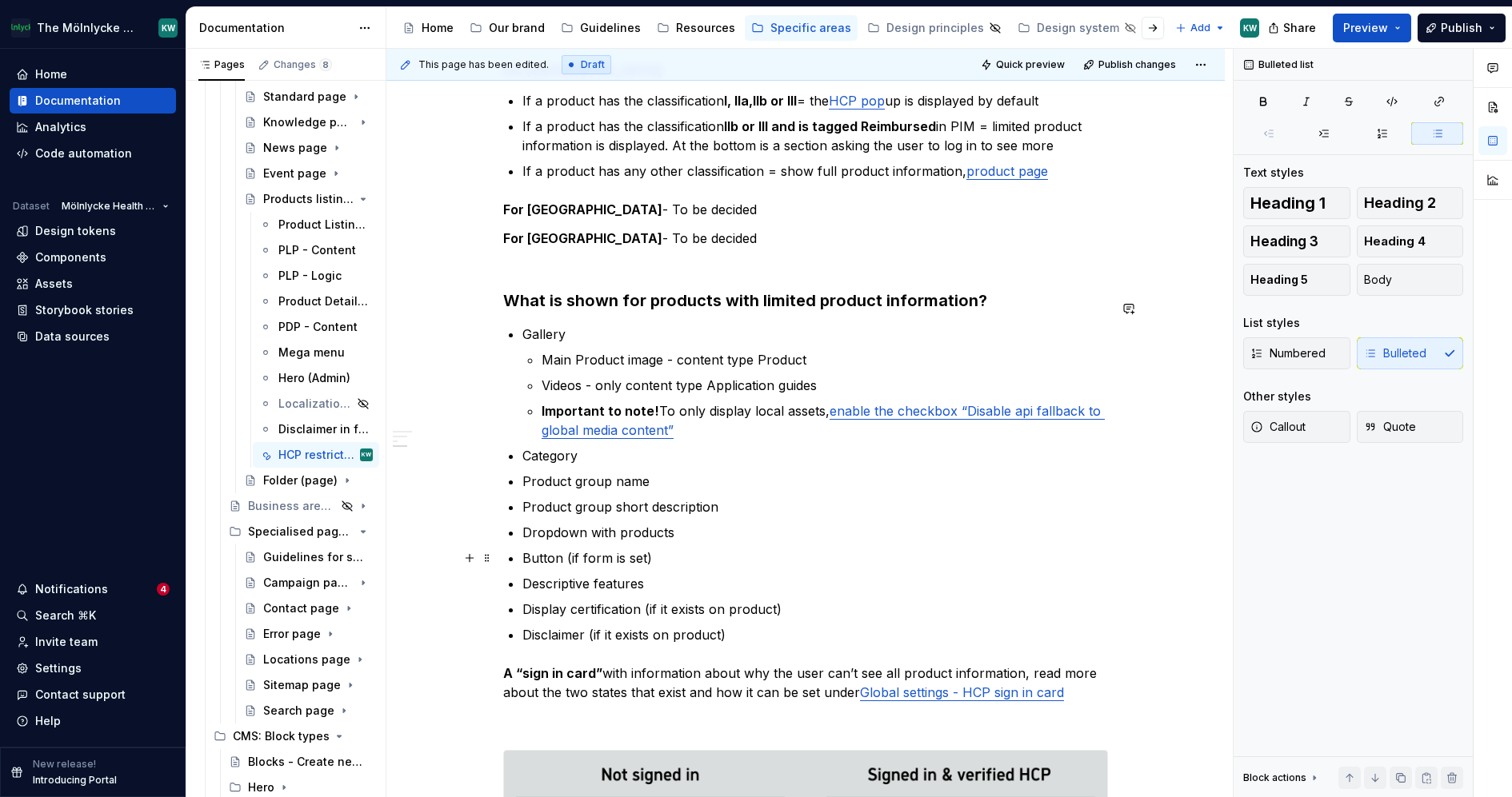
scroll to position [544, 0]
click at [546, 404] on strong "Important to note!" at bounding box center [600, 412] width 117 height 16
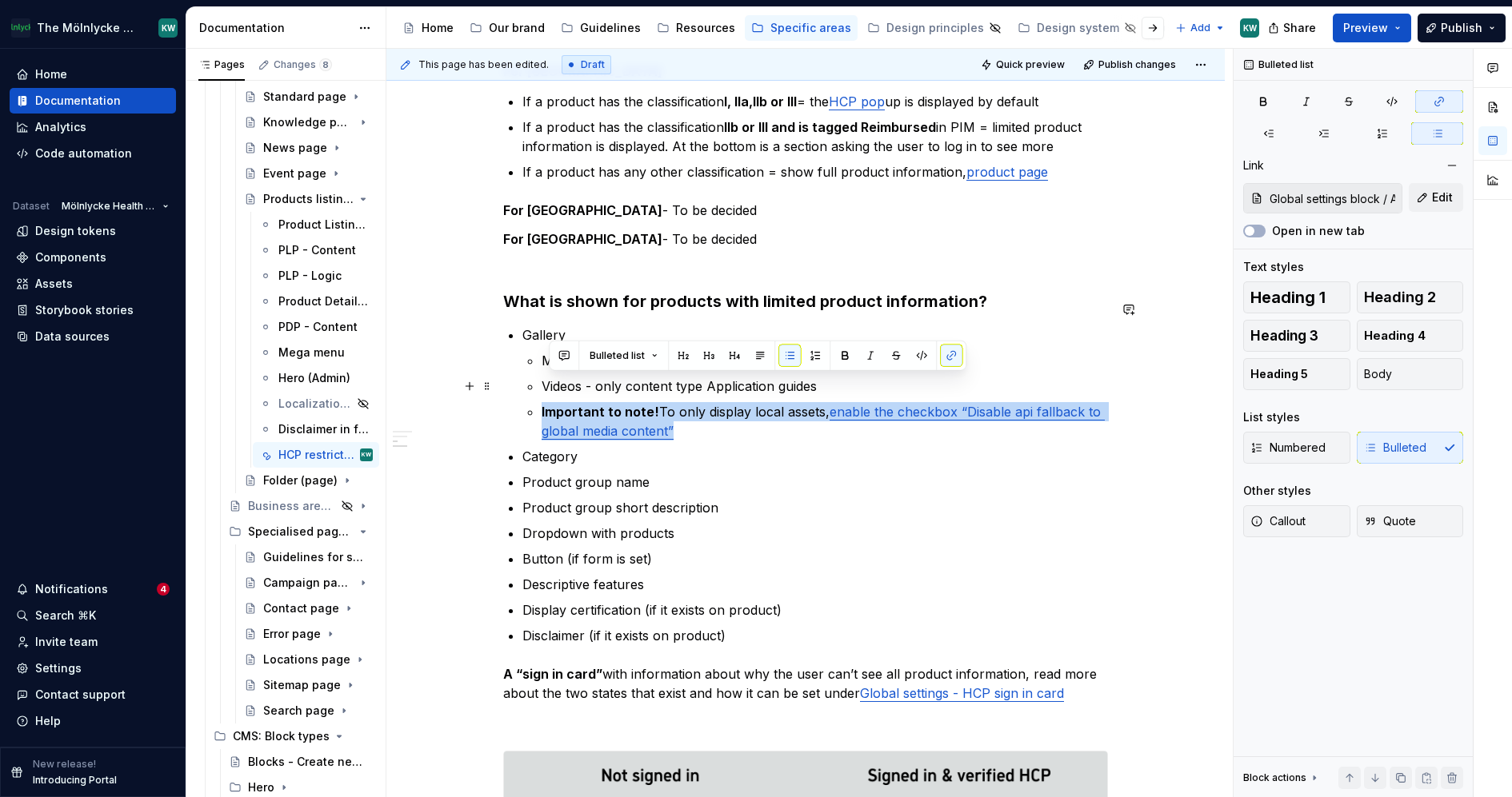
drag, startPoint x: 735, startPoint y: 406, endPoint x: 546, endPoint y: 385, distance: 190.2
click at [546, 402] on p "Important to note! To only display local assets, enable the checkbox “Disable a…" at bounding box center [825, 421] width 566 height 39
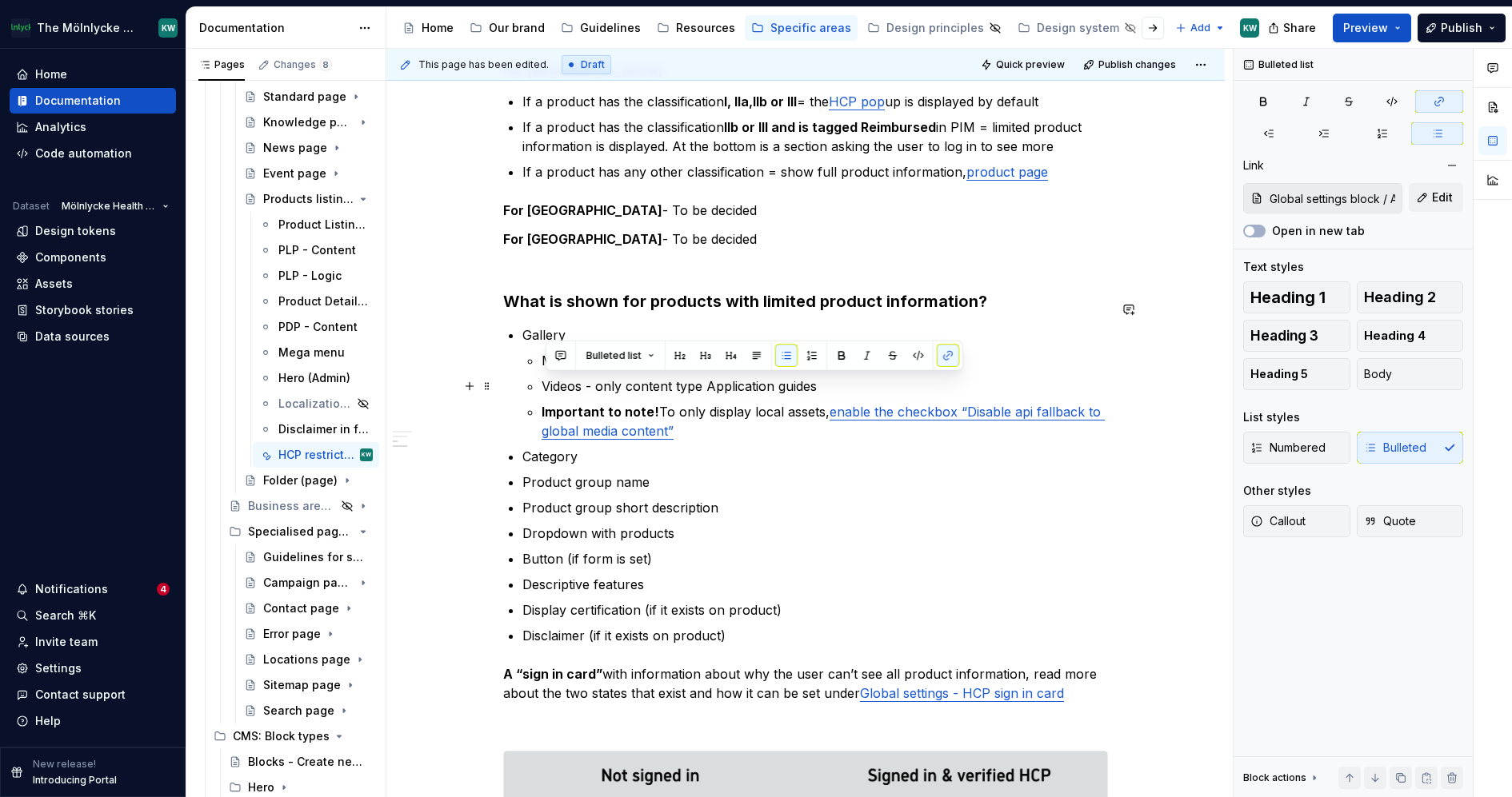
click at [744, 473] on p "Product group name" at bounding box center [815, 482] width 586 height 19
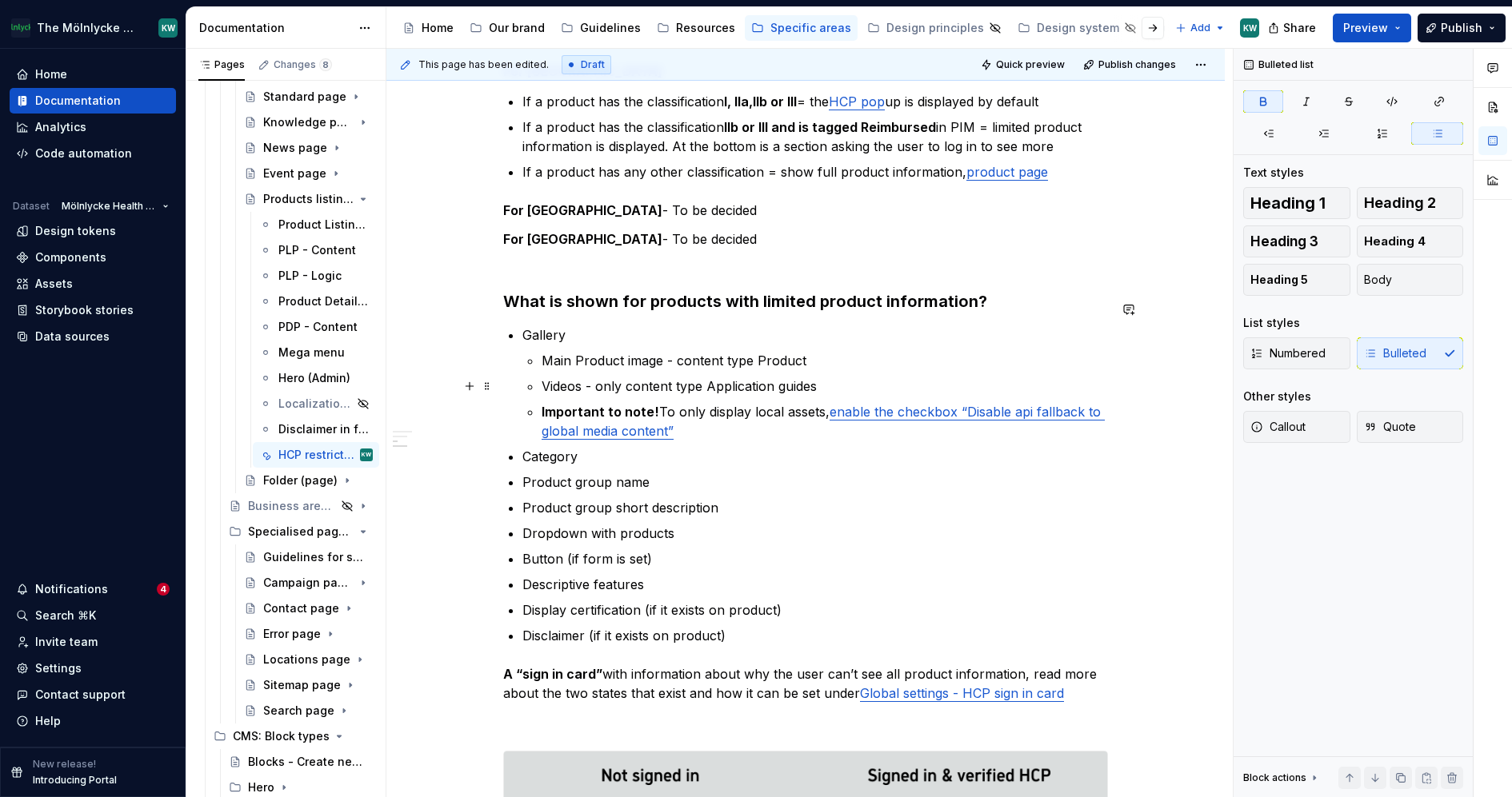
click at [540, 383] on li "Gallery Main Product image - content type Product Videos - only content type Ap…" at bounding box center [815, 383] width 586 height 115
click at [806, 402] on p "Important to note! To only display local assets, enable the checkbox “Disable a…" at bounding box center [825, 421] width 566 height 39
click at [1496, 25] on button "Publish" at bounding box center [1462, 27] width 88 height 29
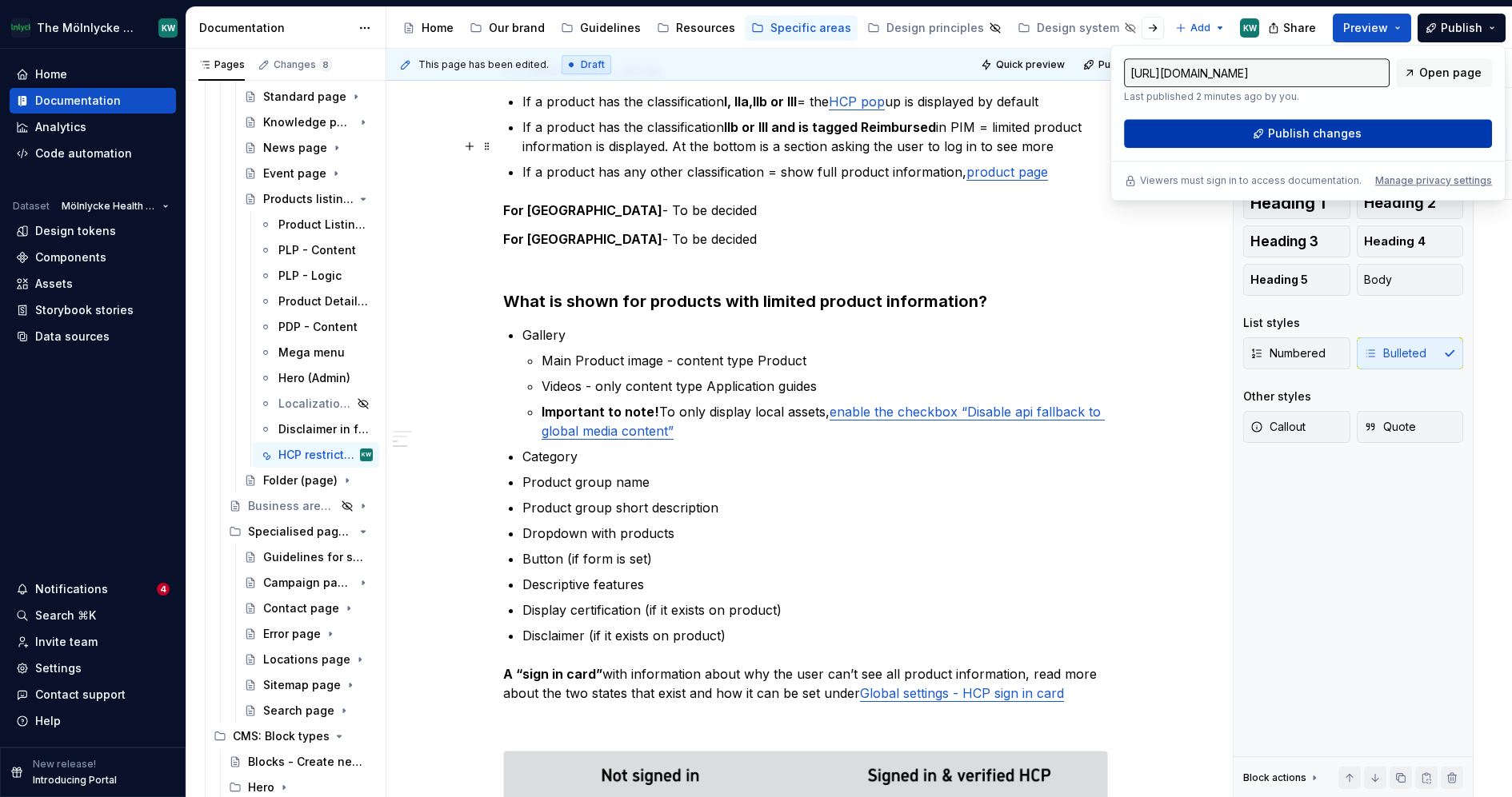
click at [1215, 132] on button "Publish changes" at bounding box center [1307, 133] width 368 height 29
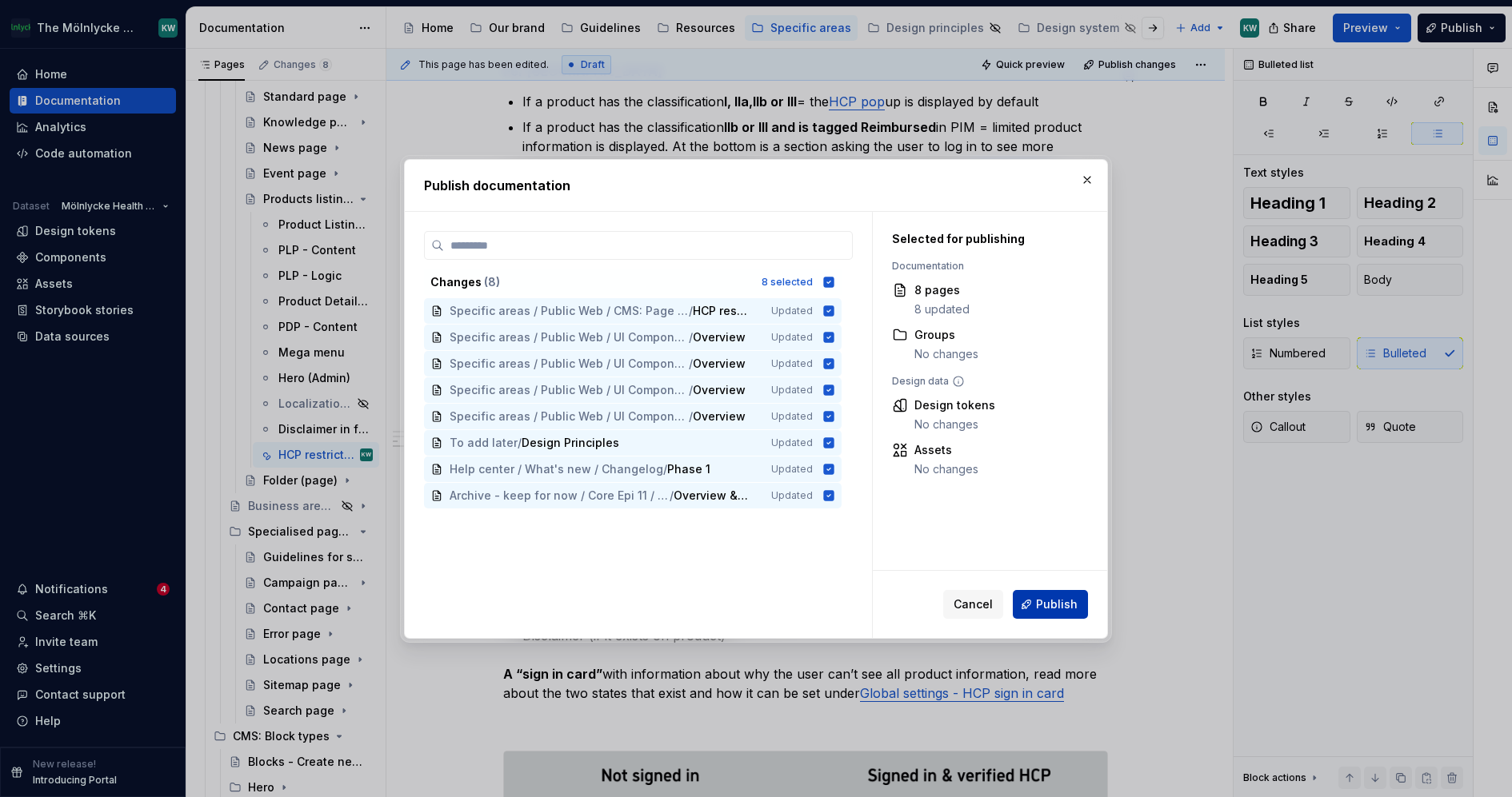
click at [1042, 608] on span "Publish" at bounding box center [1057, 605] width 41 height 16
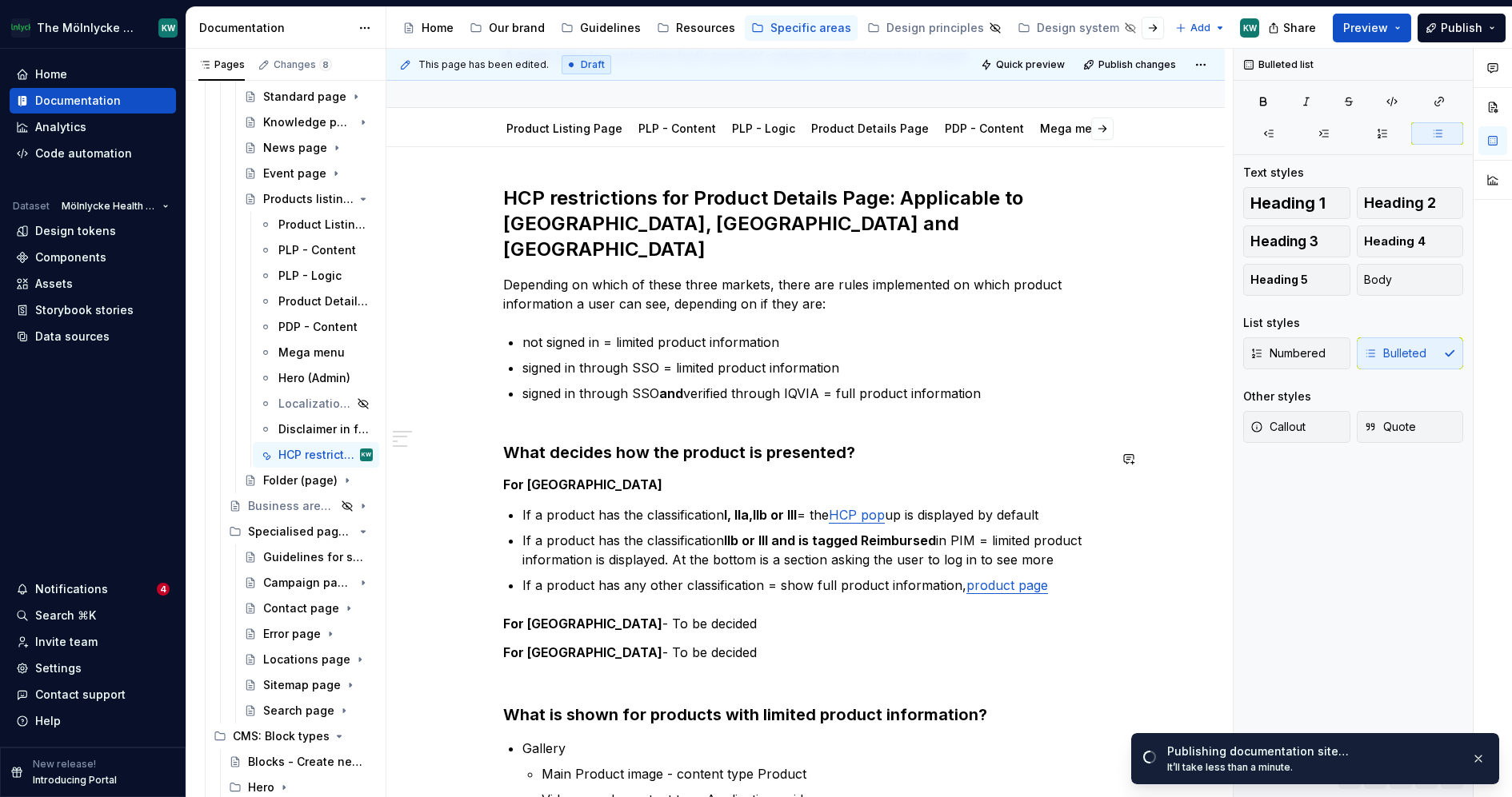
scroll to position [160, 0]
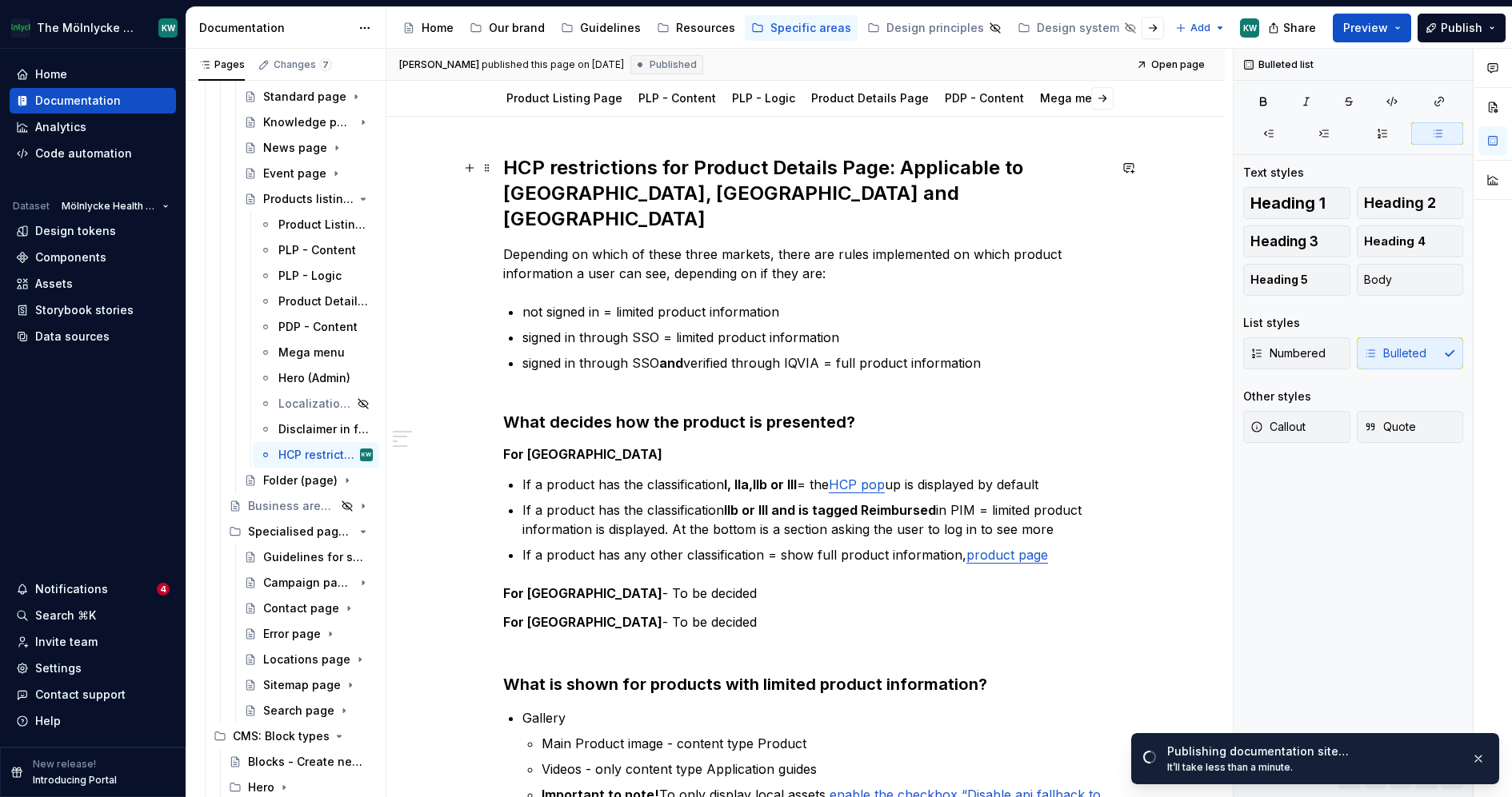
click at [1007, 160] on h2 "HCP restrictions for Product Details Page: Applicable to [GEOGRAPHIC_DATA], [GE…" at bounding box center [805, 193] width 605 height 77
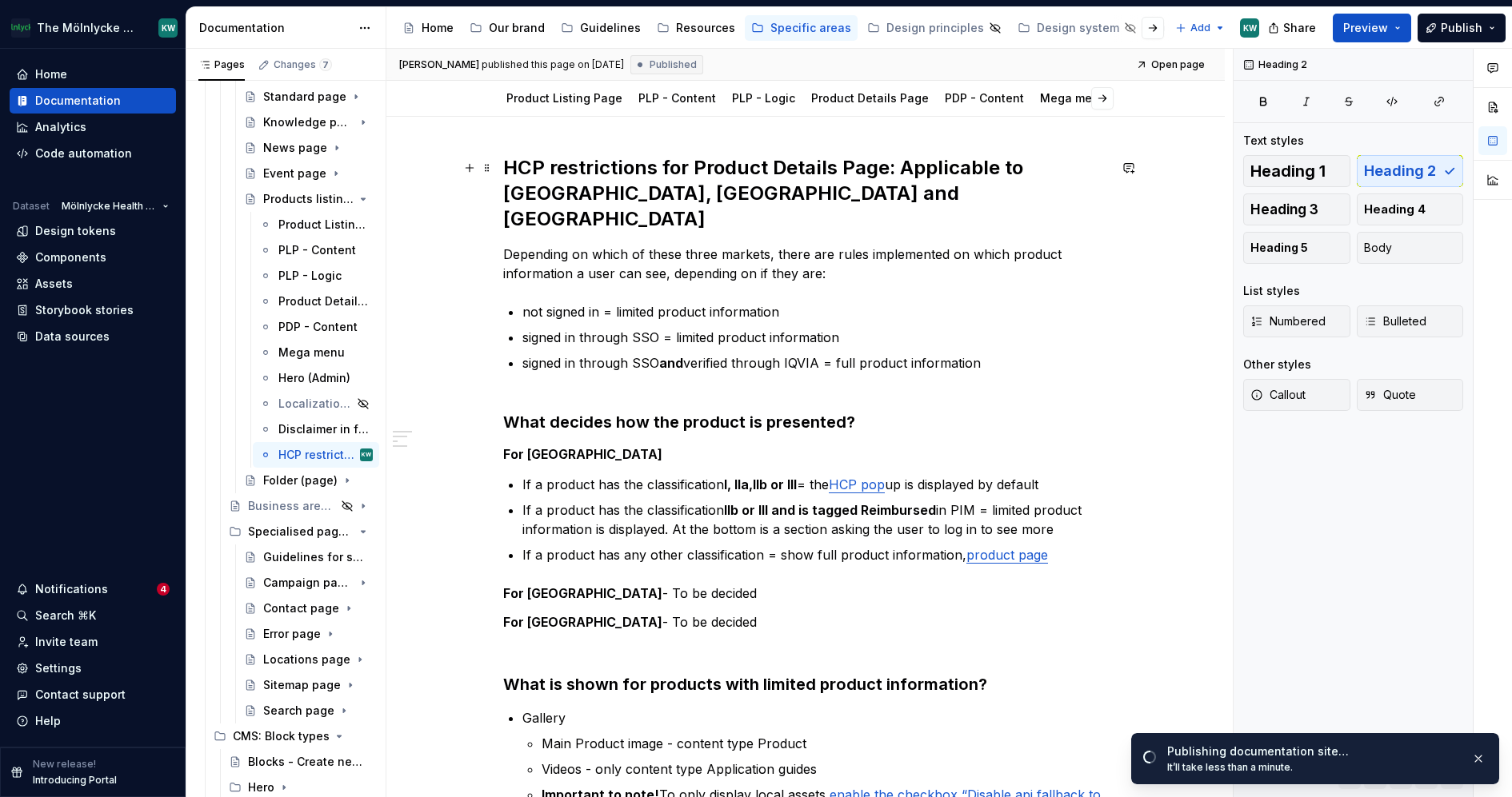
click at [1007, 161] on h2 "HCP restrictions for Product Details Page: Applicable to [GEOGRAPHIC_DATA], [GE…" at bounding box center [805, 193] width 605 height 77
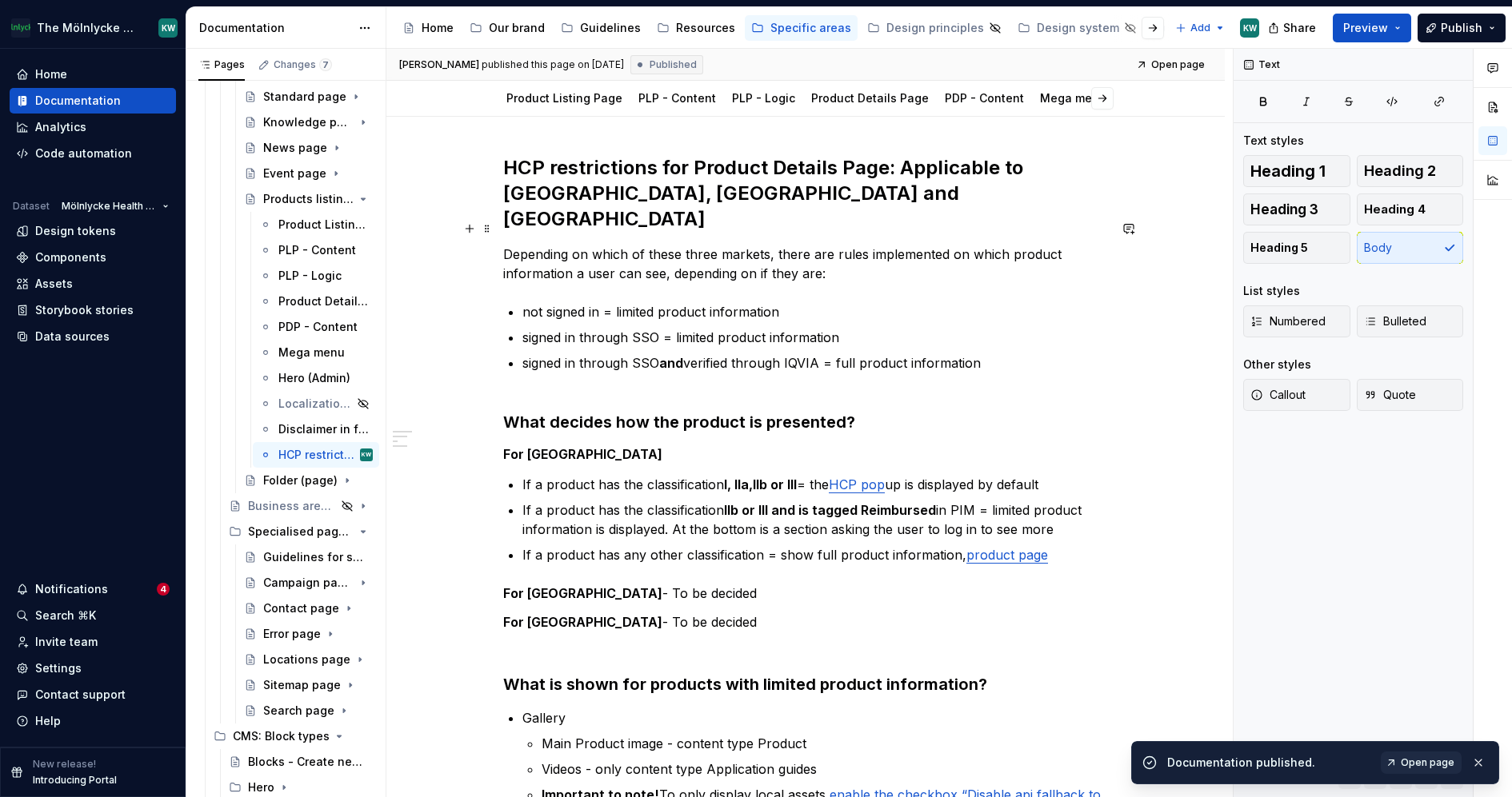
click at [980, 245] on p "Depending on which of these three markets, there are rules implemented on which…" at bounding box center [805, 264] width 605 height 39
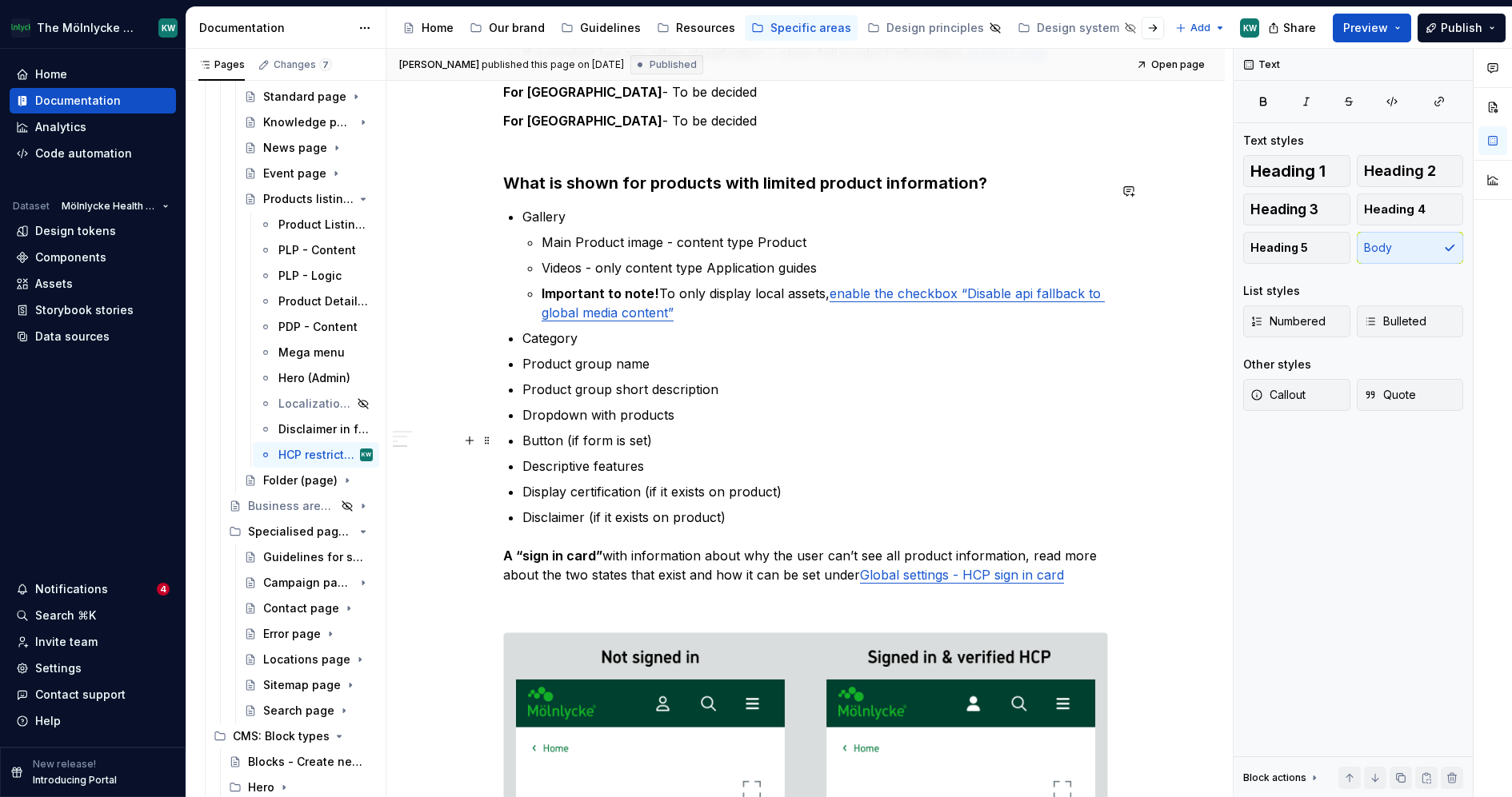
scroll to position [675, 0]
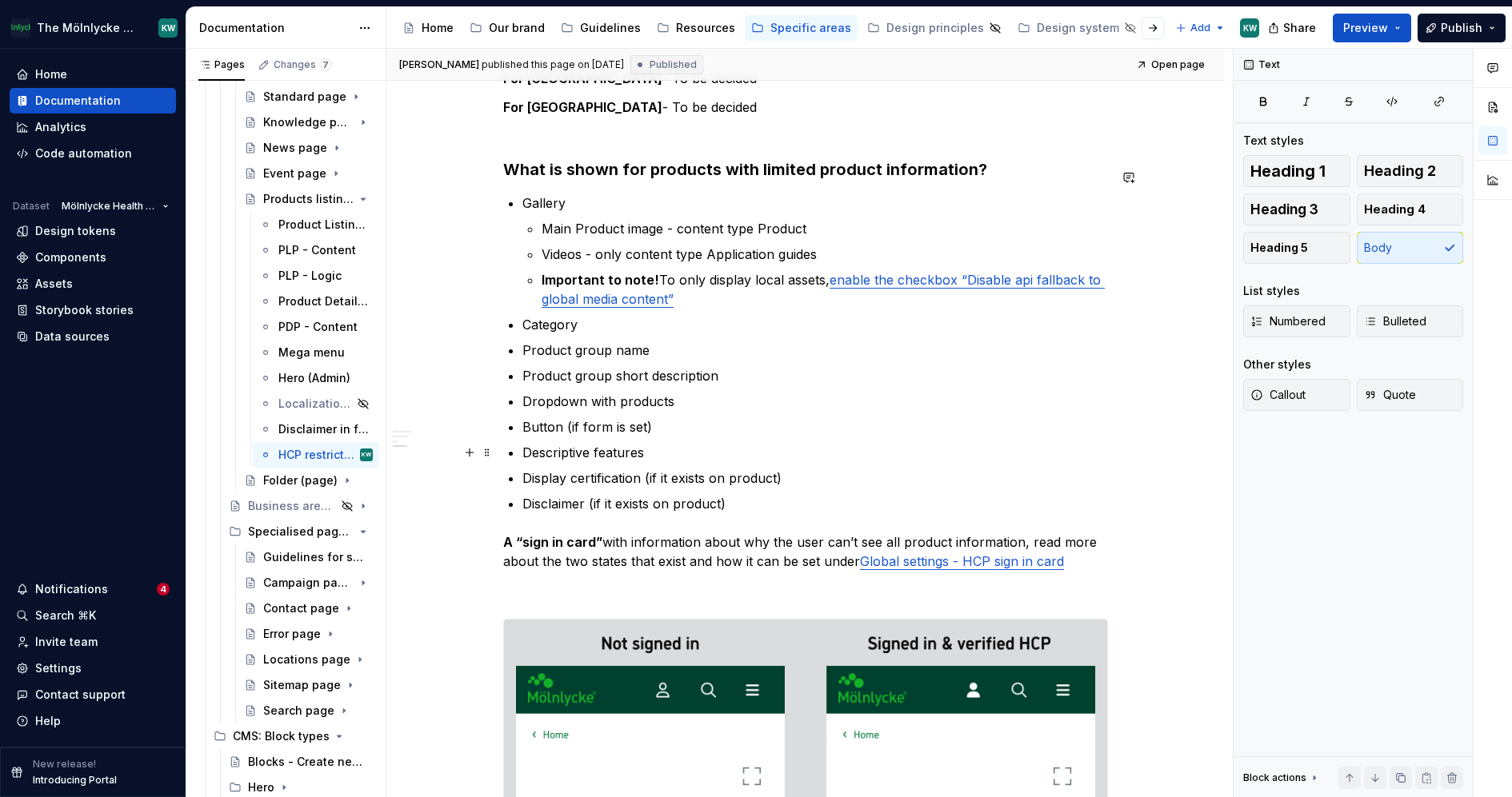
click at [573, 468] on p "Display certification (if it exists on product)" at bounding box center [815, 478] width 586 height 19
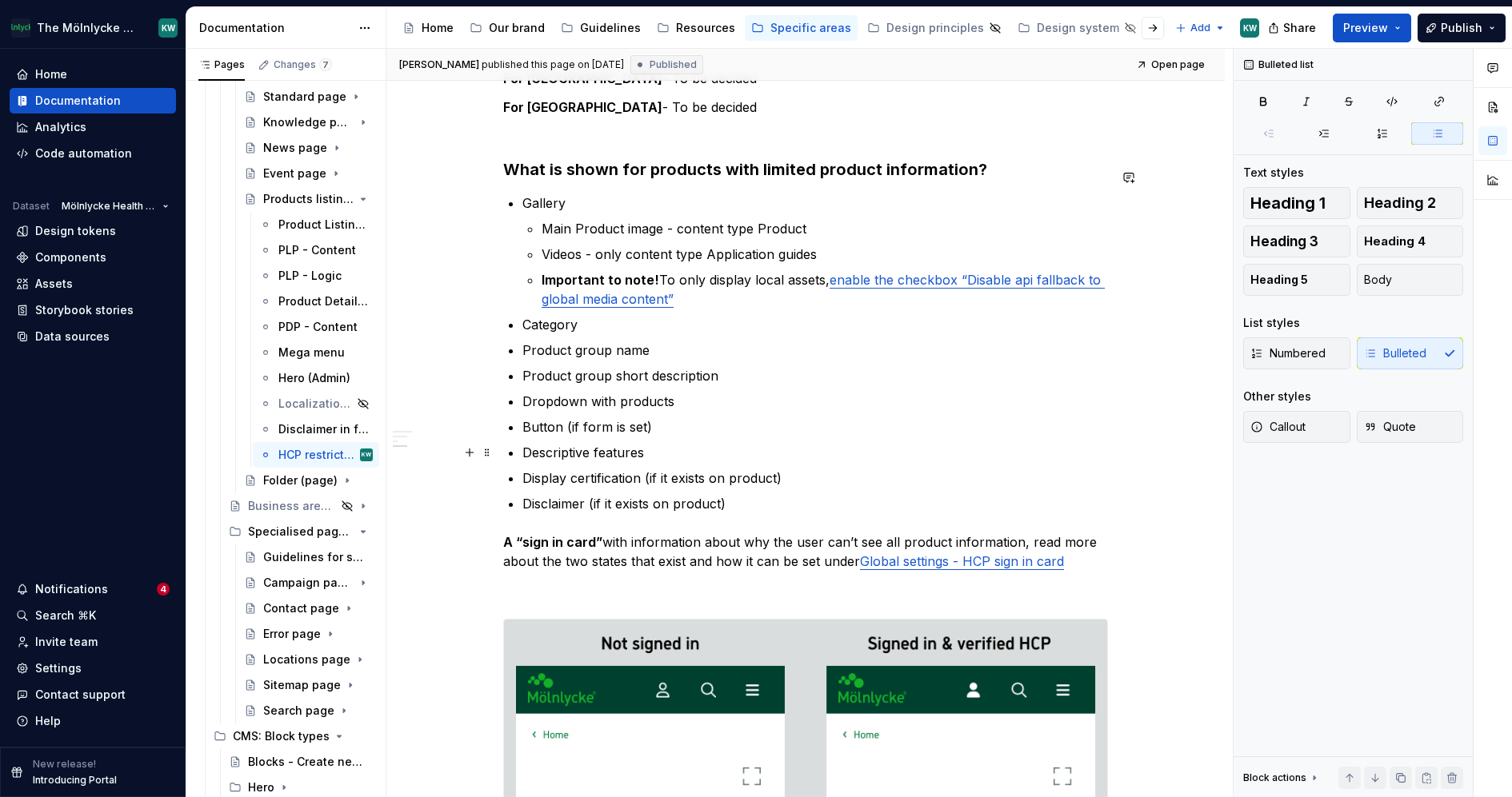
click at [580, 468] on p "Display certification (if it exists on product)" at bounding box center [815, 478] width 586 height 19
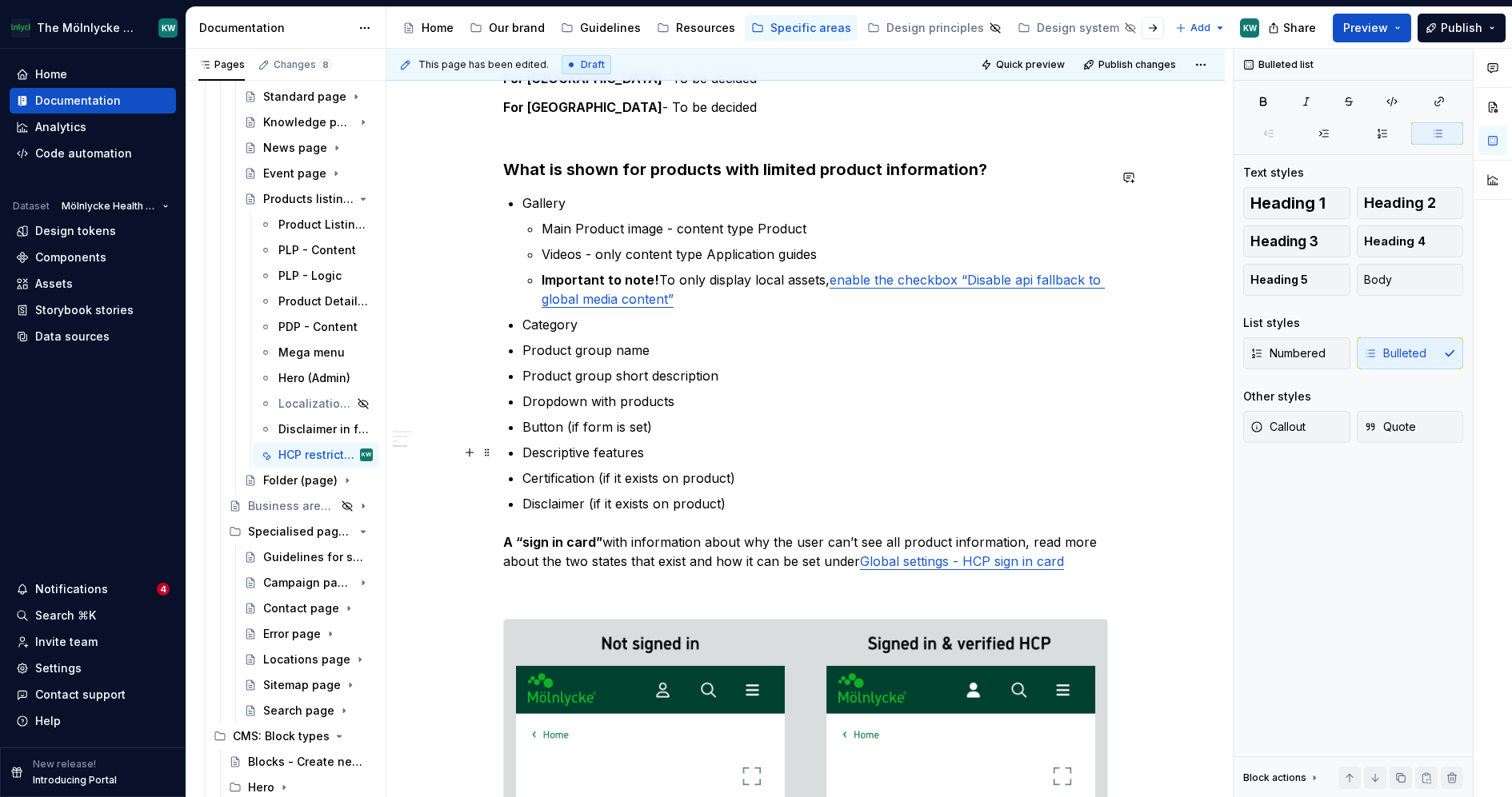
click at [600, 468] on p "Certification (if it exists on product)" at bounding box center [815, 478] width 586 height 19
click at [1294, 582] on div "Bulleted list Text styles Heading 1 Heading 2 Heading 3 Heading 4 Heading 5 Bod…" at bounding box center [1353, 423] width 239 height 749
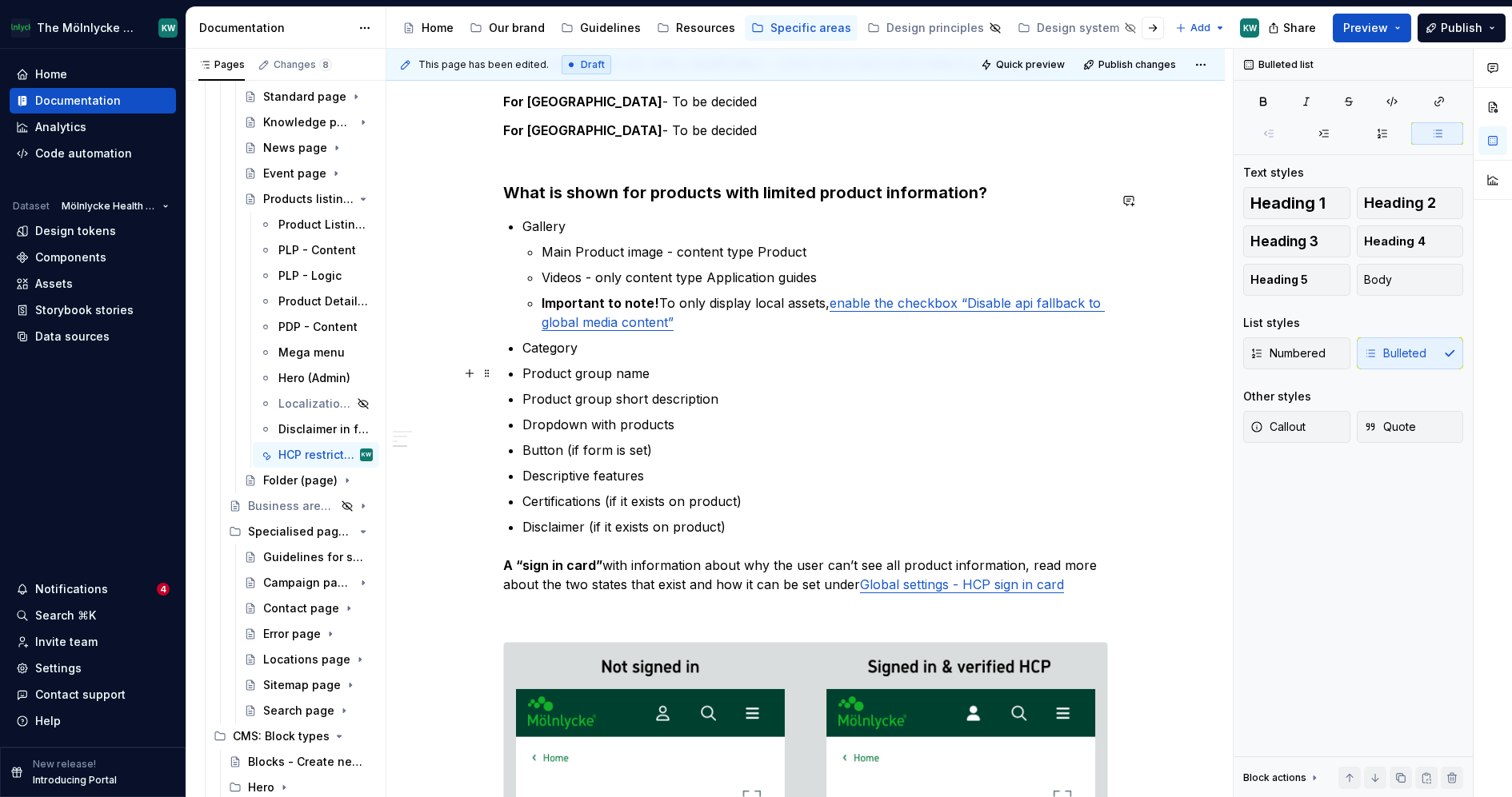
scroll to position [666, 0]
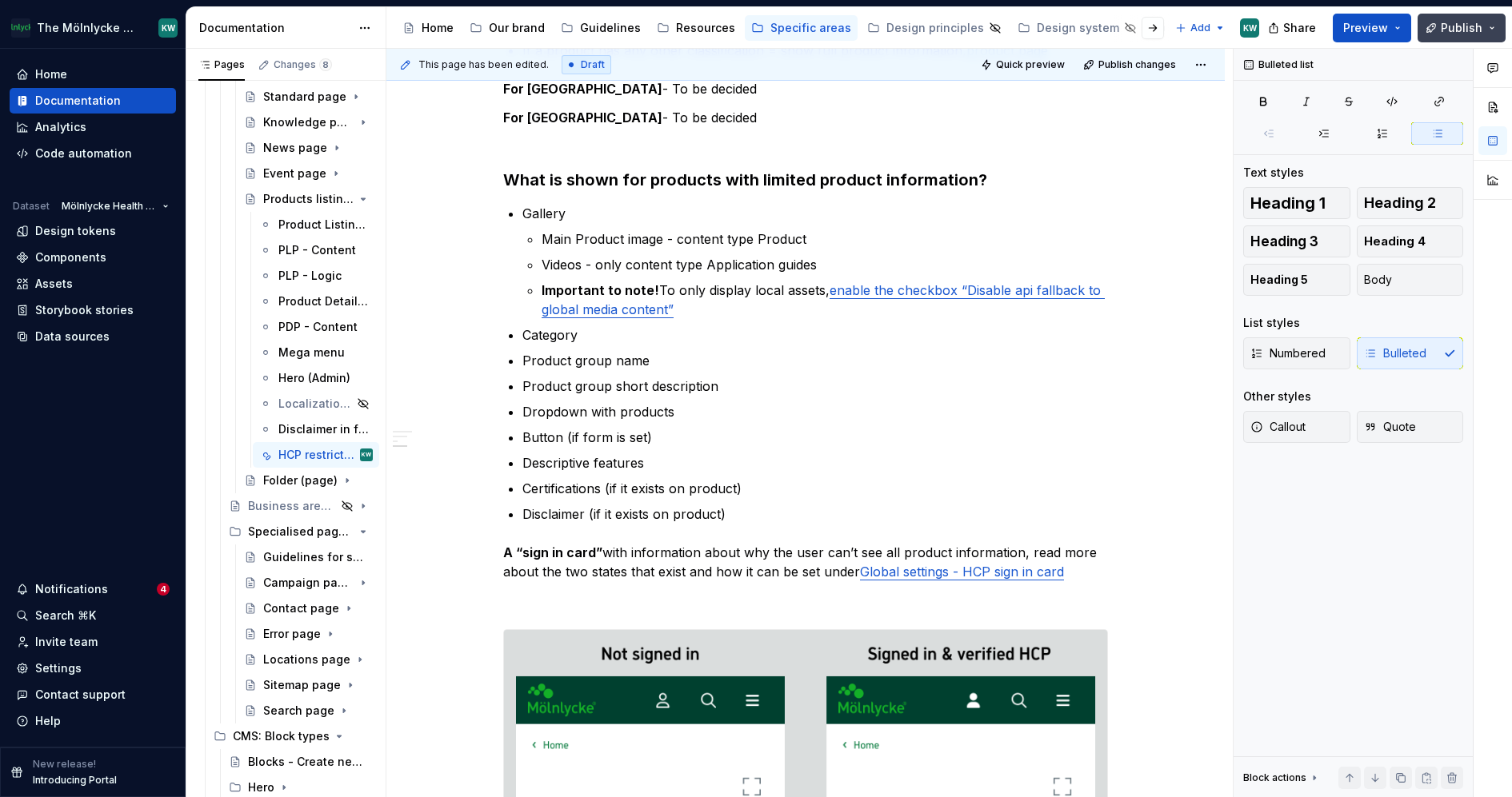
click at [1457, 29] on span "Publish" at bounding box center [1461, 28] width 41 height 16
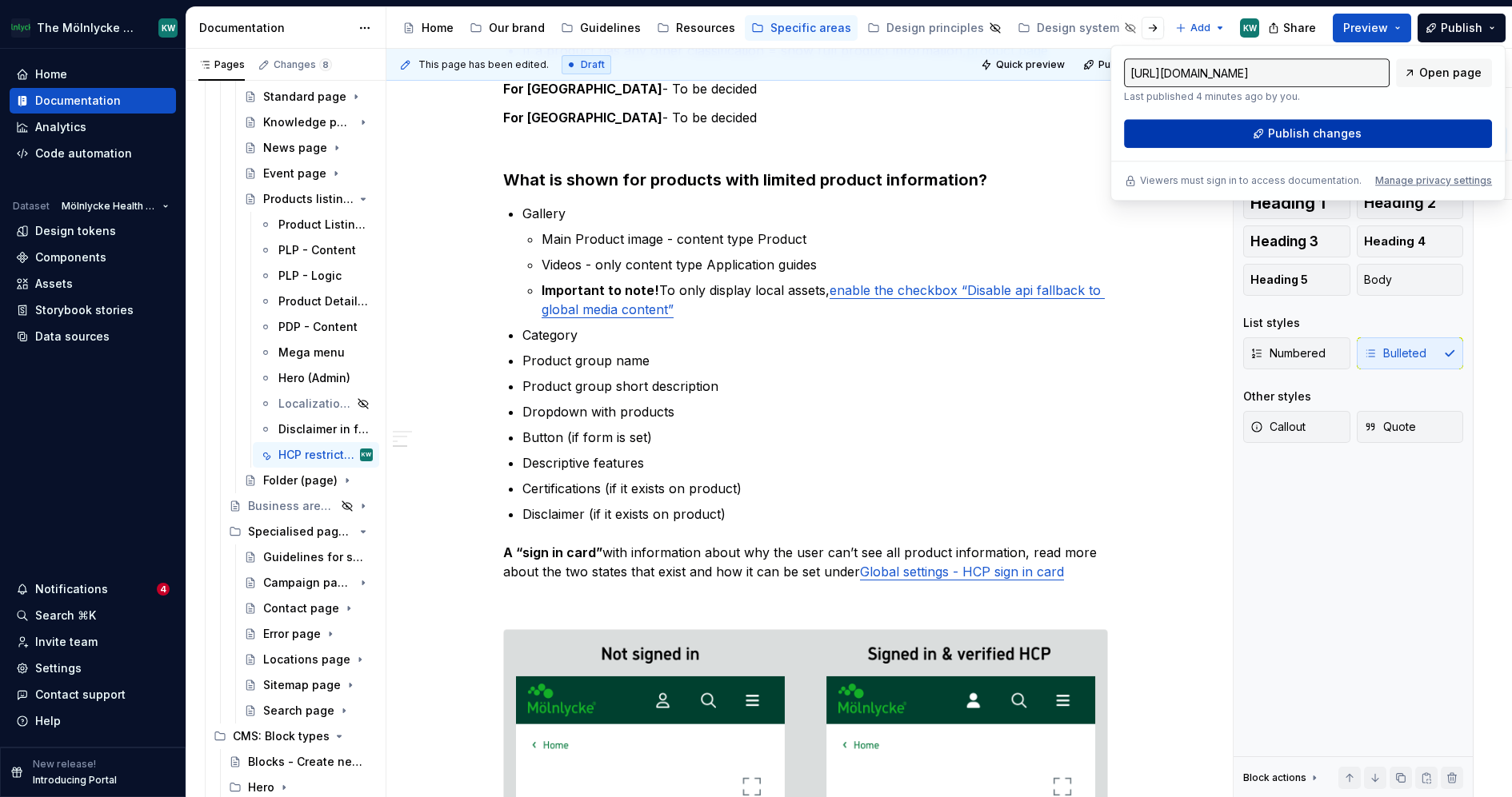
click at [1322, 138] on span "Publish changes" at bounding box center [1315, 133] width 94 height 16
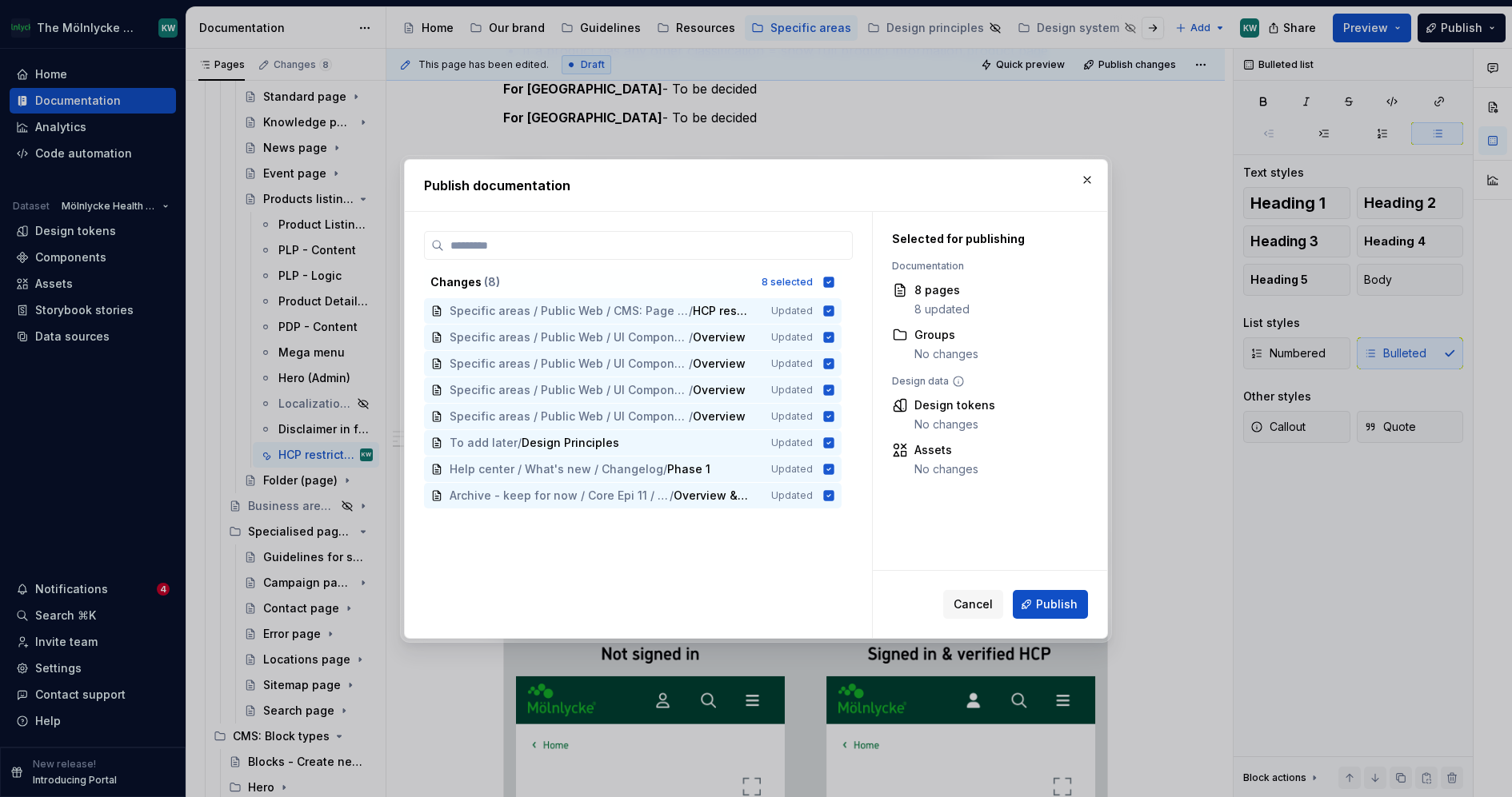
click at [1062, 589] on div "Cancel Publish" at bounding box center [990, 605] width 235 height 67
click at [1059, 598] on span "Publish" at bounding box center [1057, 605] width 41 height 16
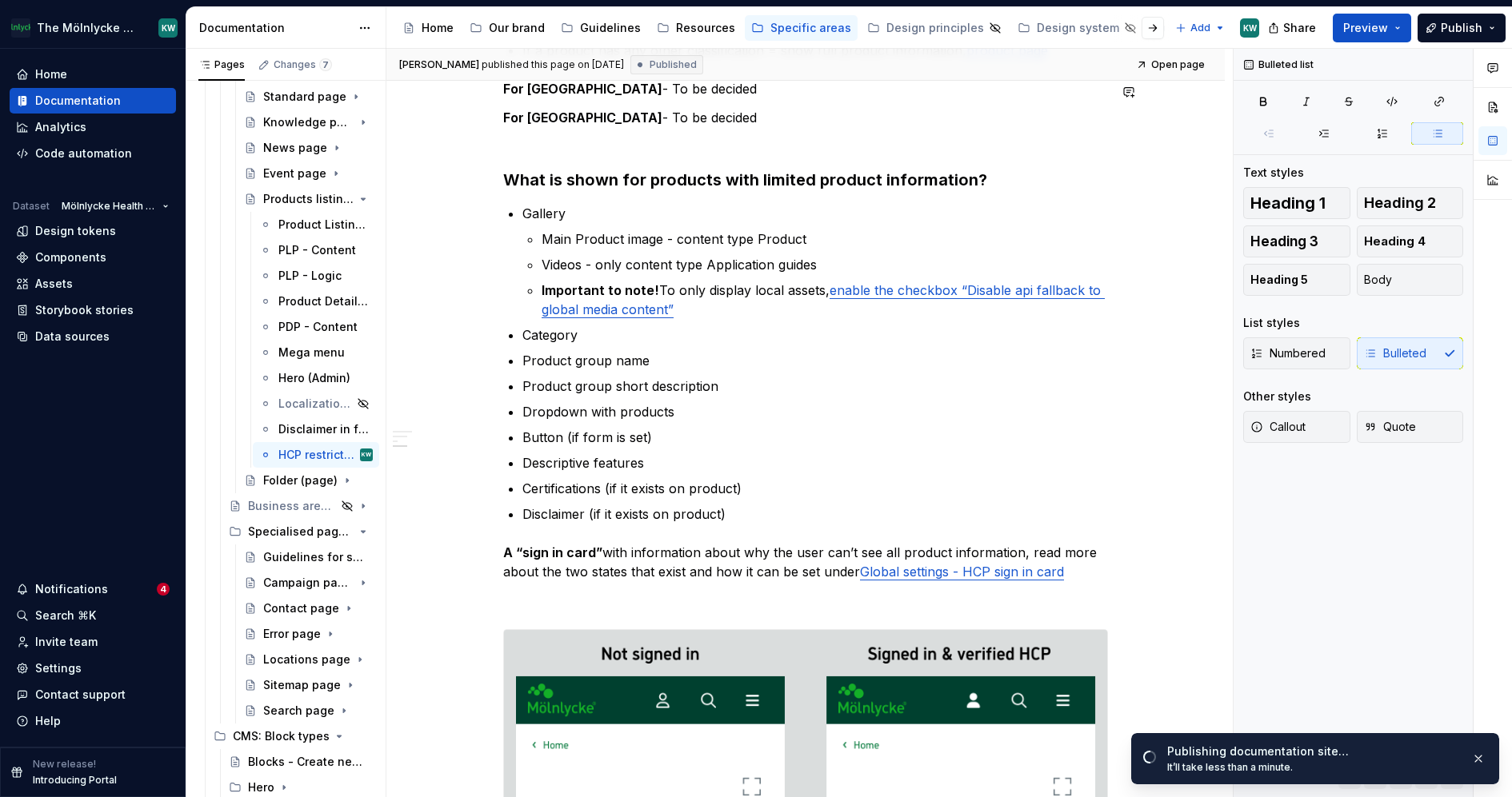
type textarea "*"
